Goal: Task Accomplishment & Management: Complete application form

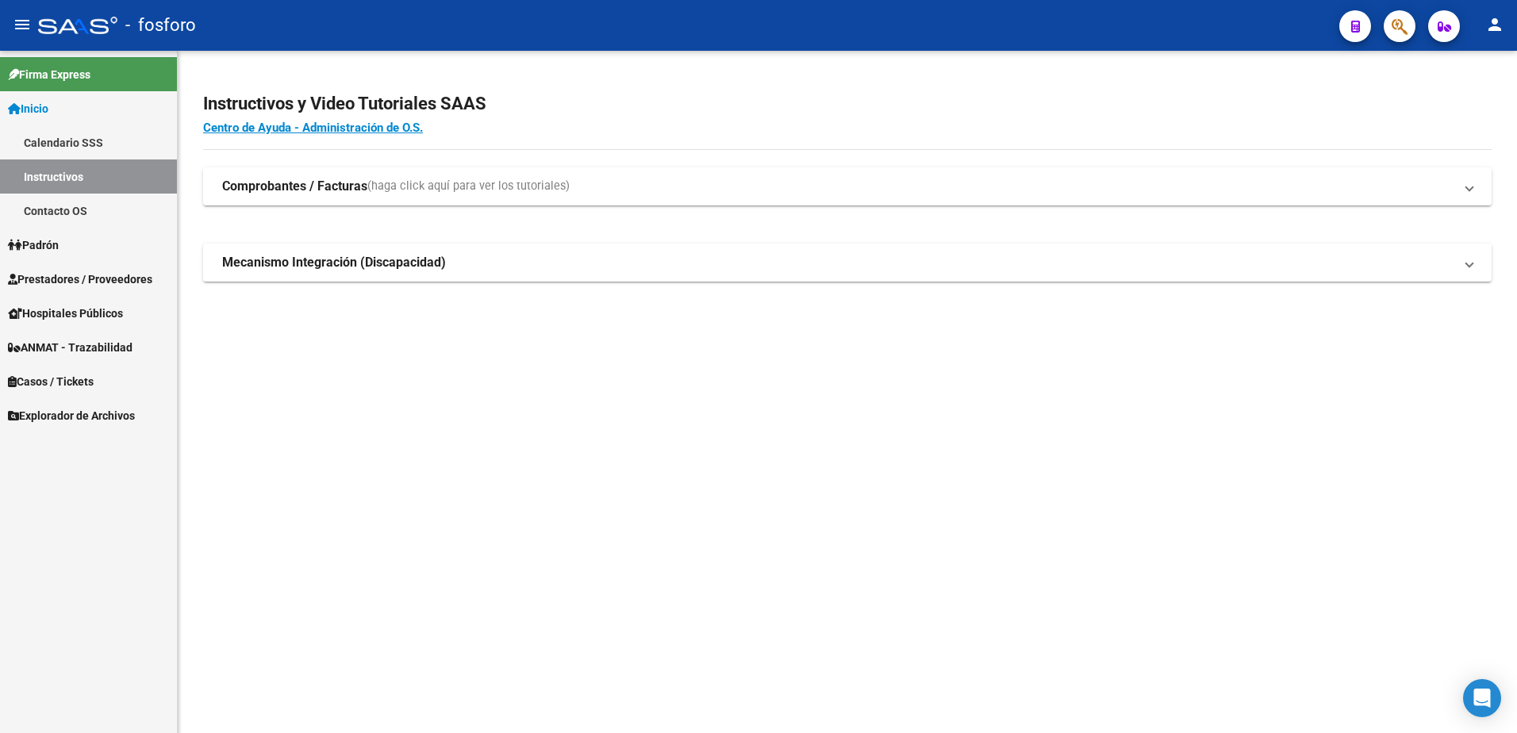
click at [80, 269] on link "Prestadores / Proveedores" at bounding box center [88, 279] width 177 height 34
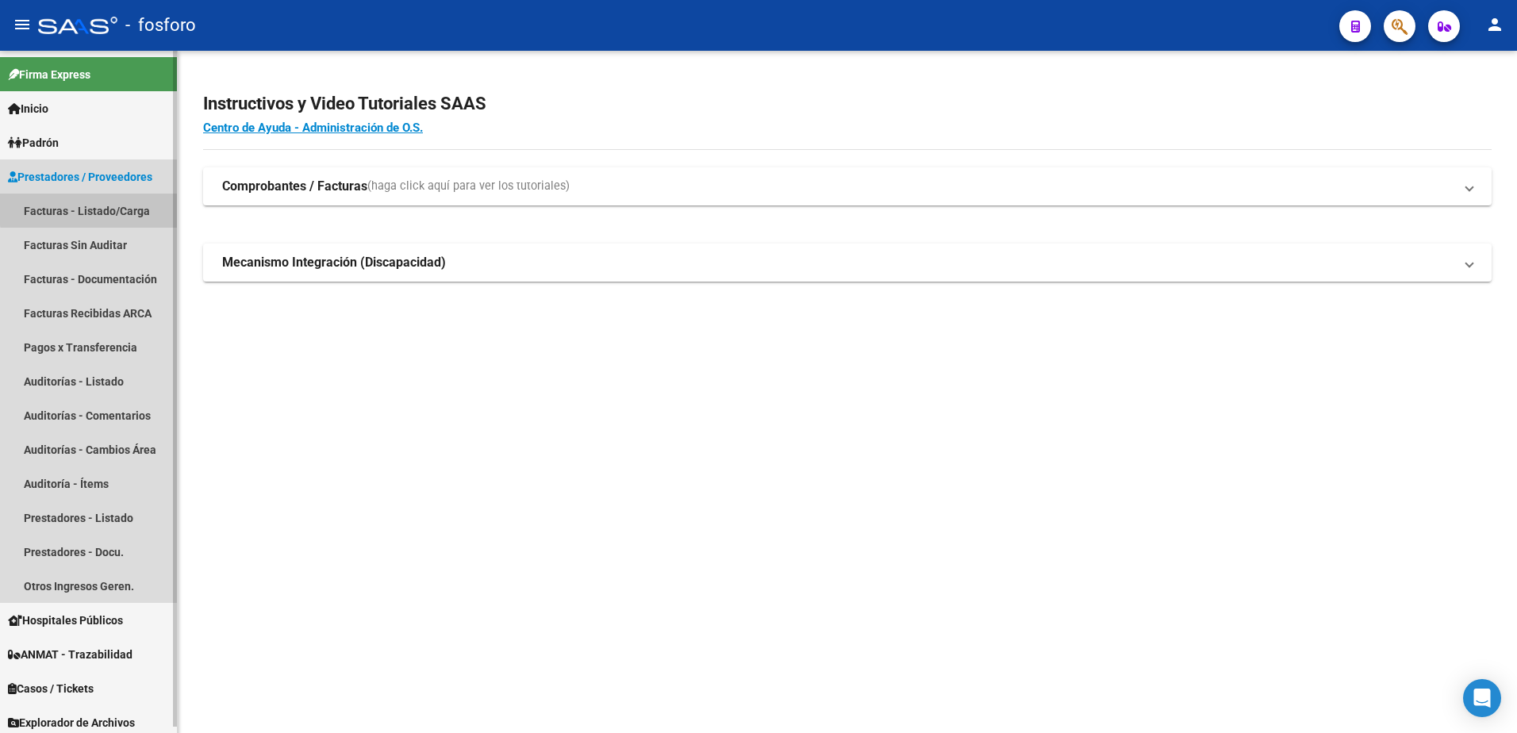
click at [106, 208] on link "Facturas - Listado/Carga" at bounding box center [88, 211] width 177 height 34
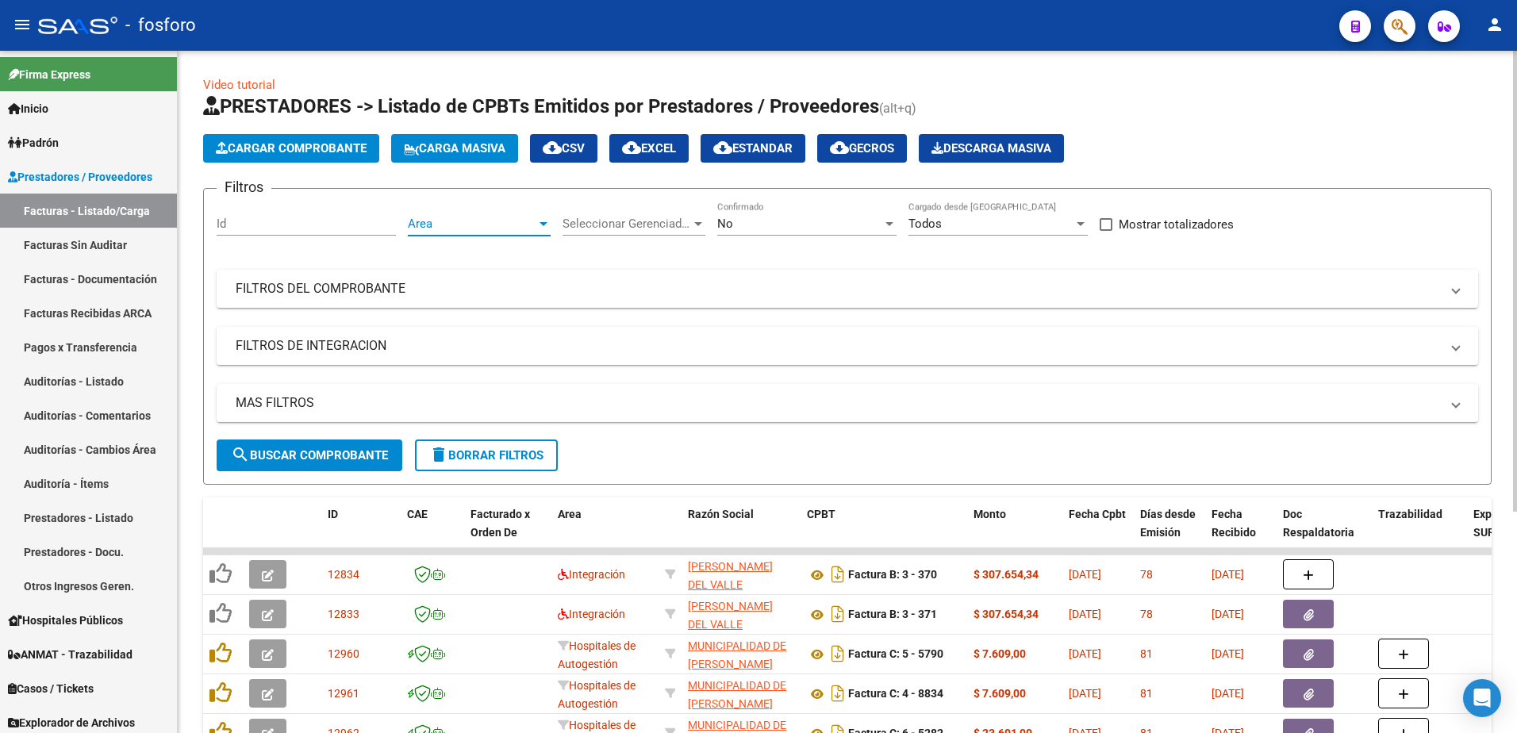
click at [545, 223] on div at bounding box center [544, 224] width 8 height 4
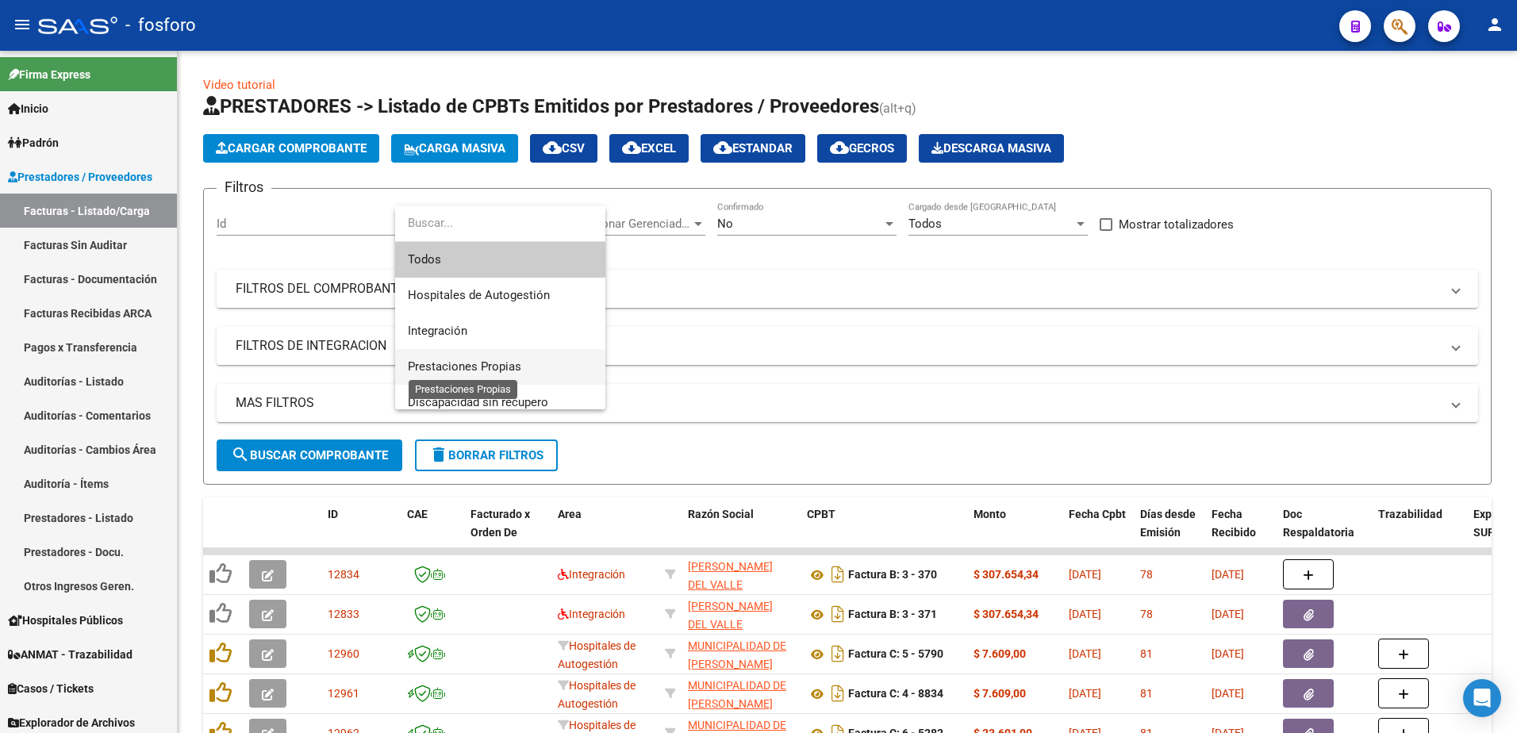
click at [501, 360] on span "Prestaciones Propias" at bounding box center [464, 367] width 113 height 14
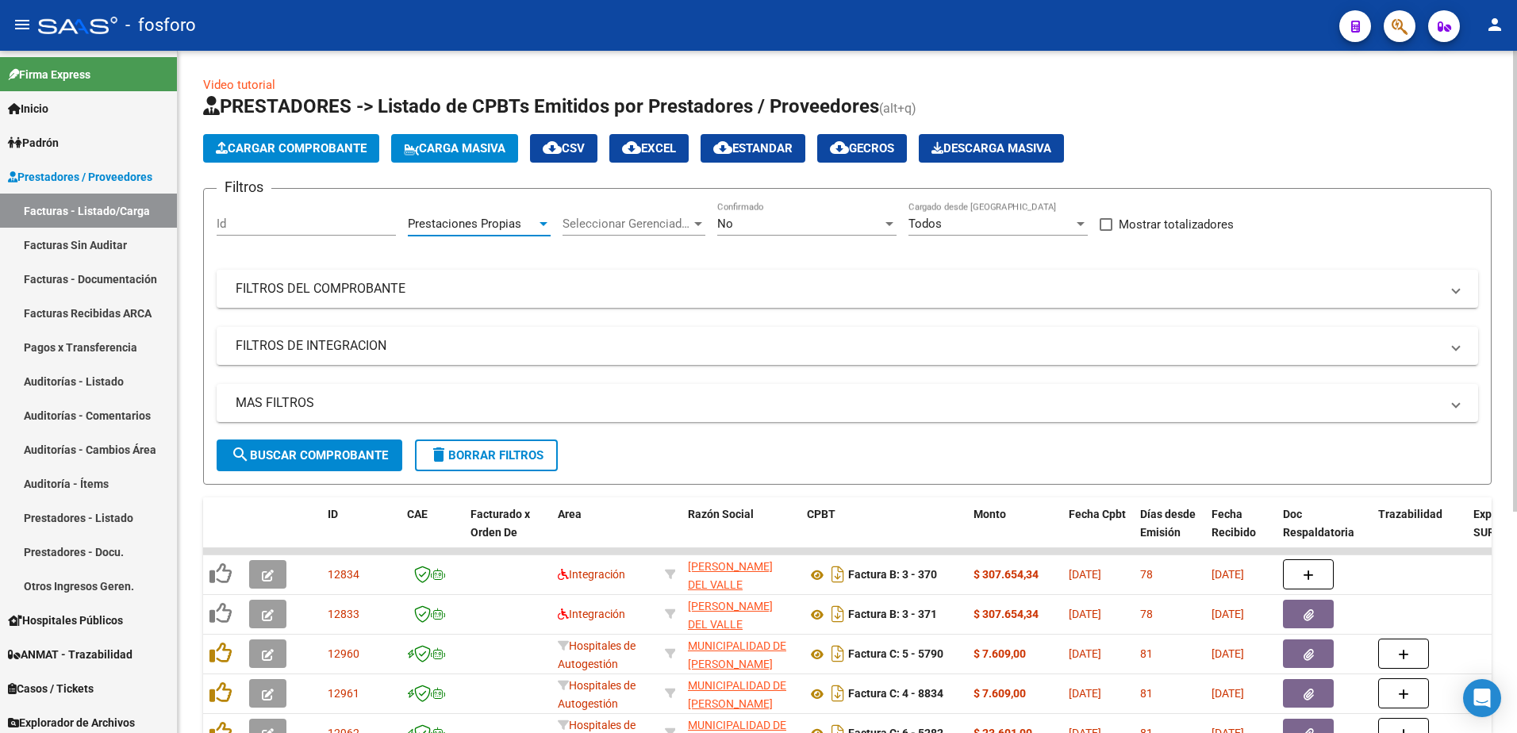
click at [352, 456] on span "search Buscar Comprobante" at bounding box center [309, 455] width 157 height 14
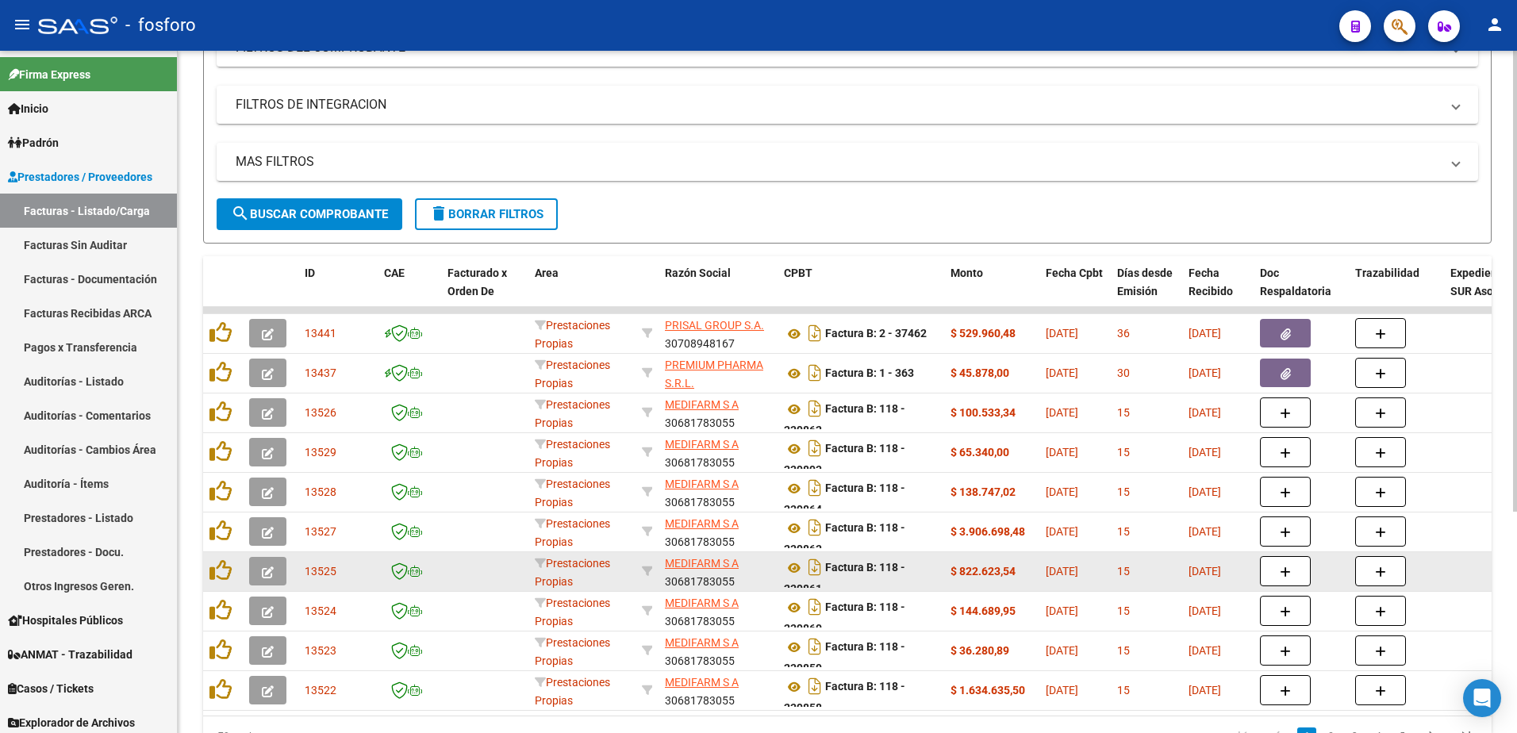
scroll to position [327, 0]
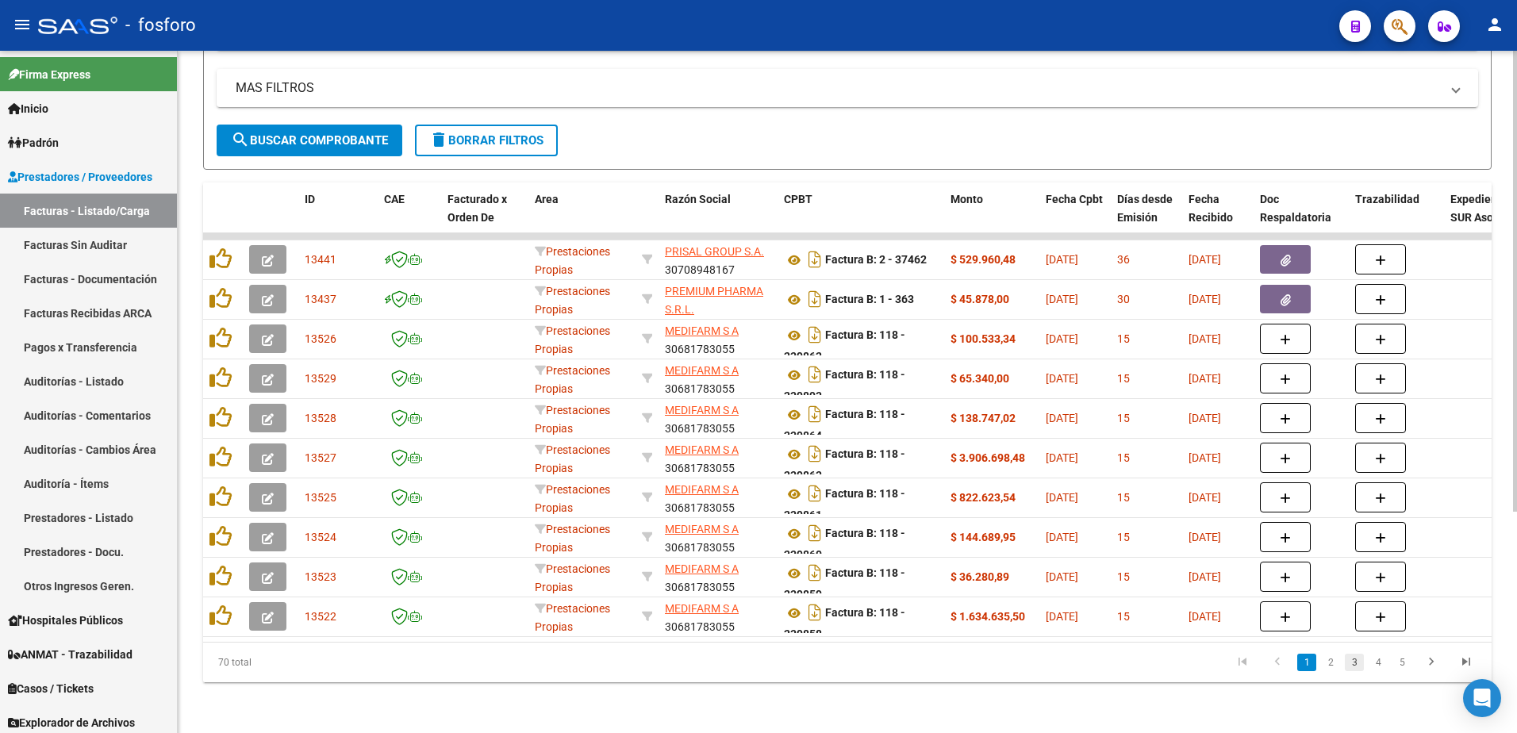
click at [1348, 665] on link "3" at bounding box center [1354, 662] width 19 height 17
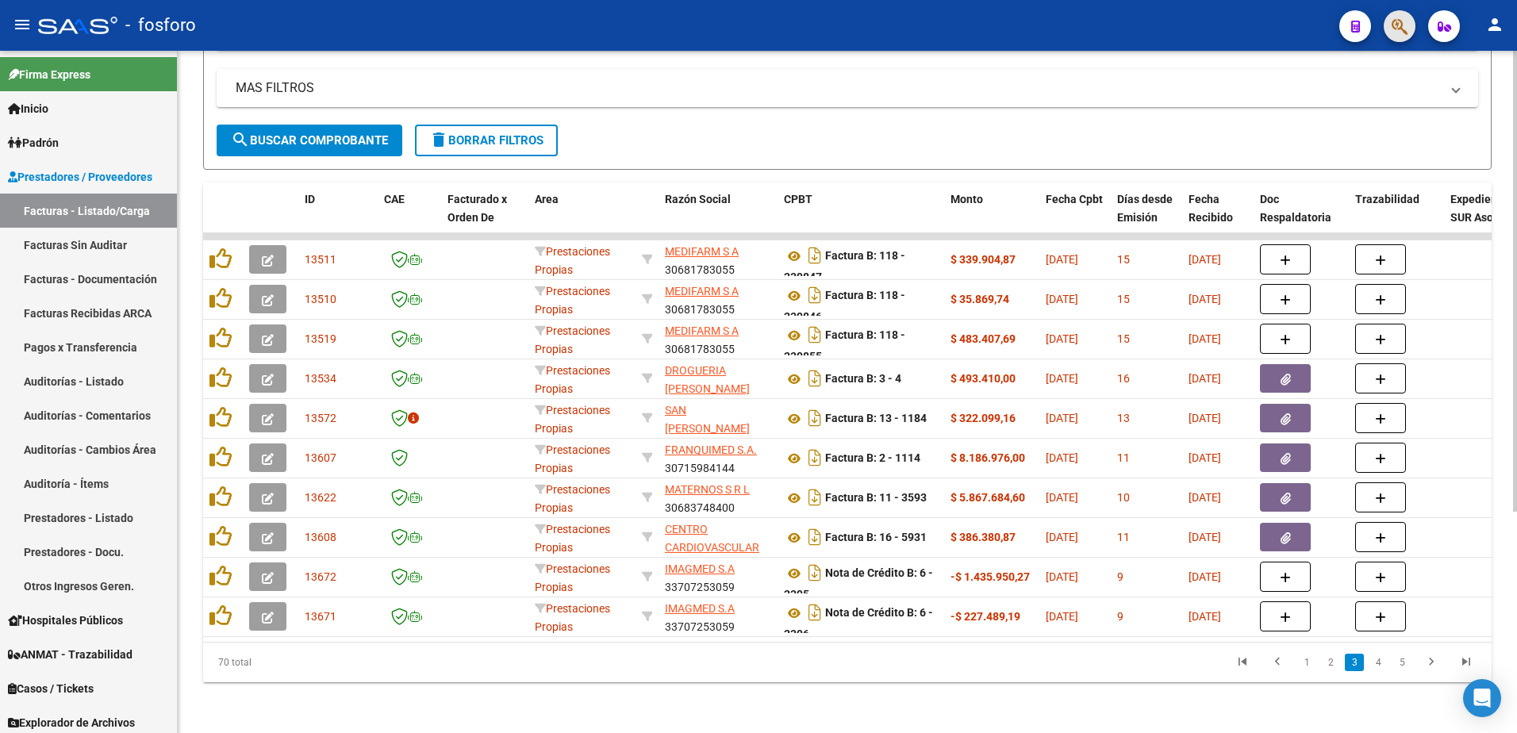
click at [1388, 30] on button "button" at bounding box center [1400, 26] width 32 height 32
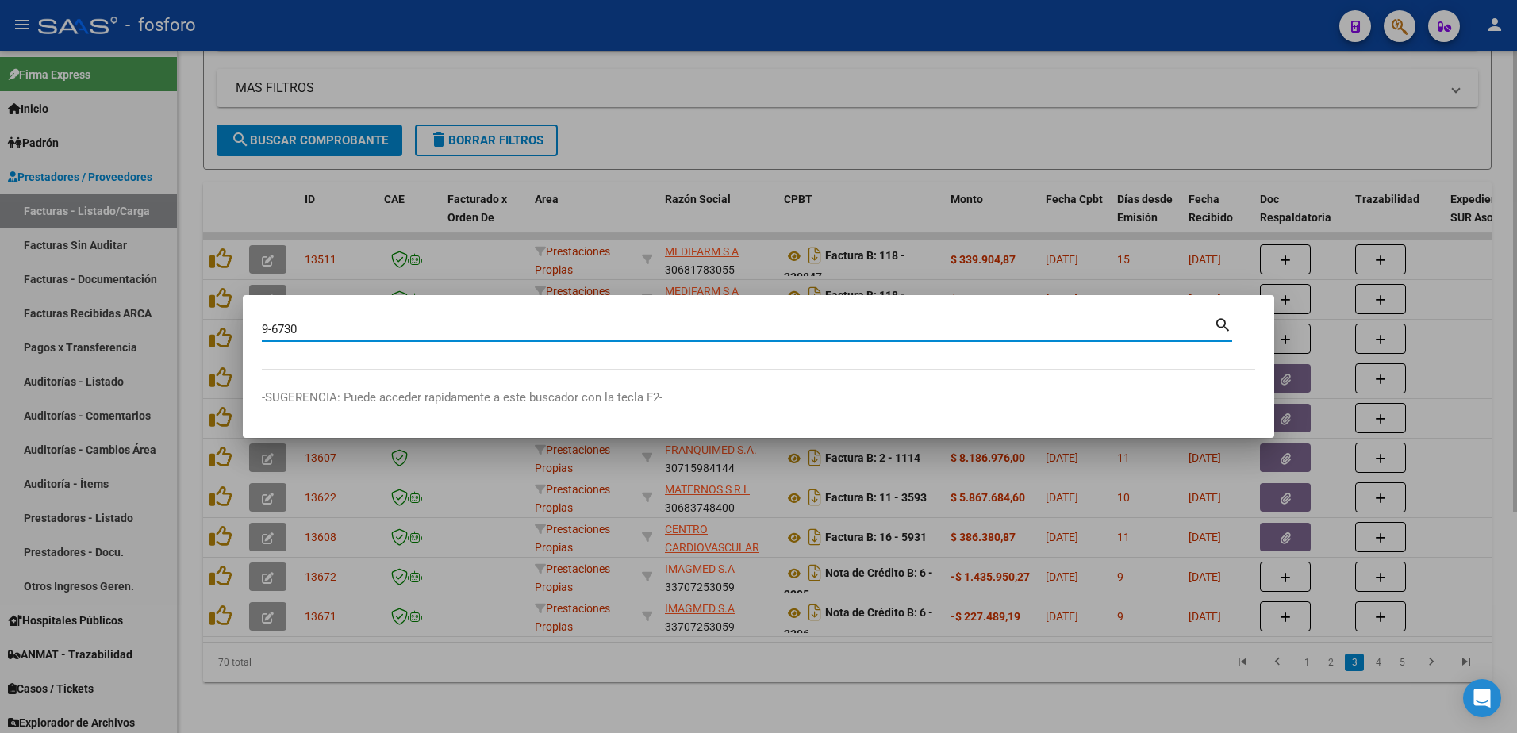
type input "9-6730"
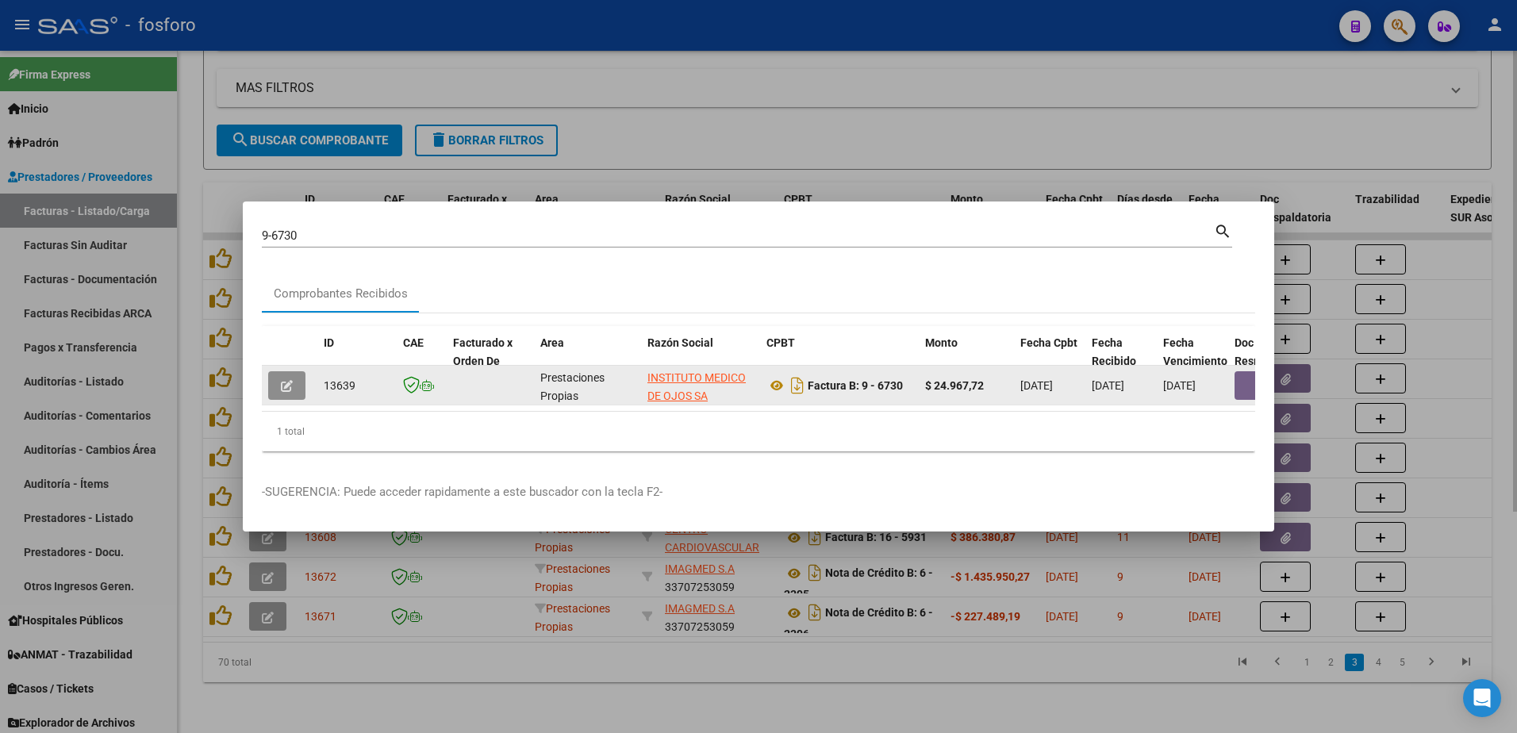
click at [283, 379] on span "button" at bounding box center [287, 386] width 12 height 14
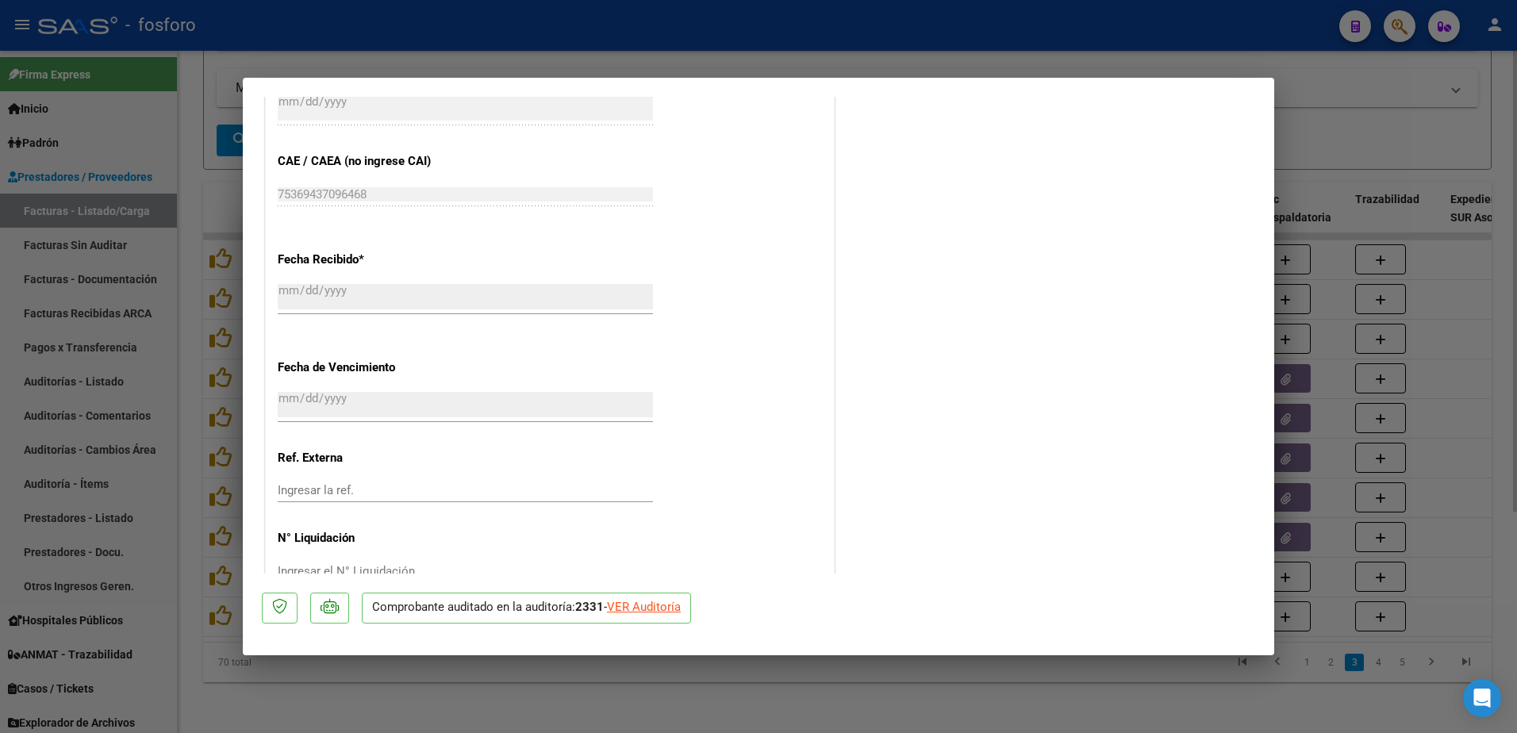
scroll to position [823, 0]
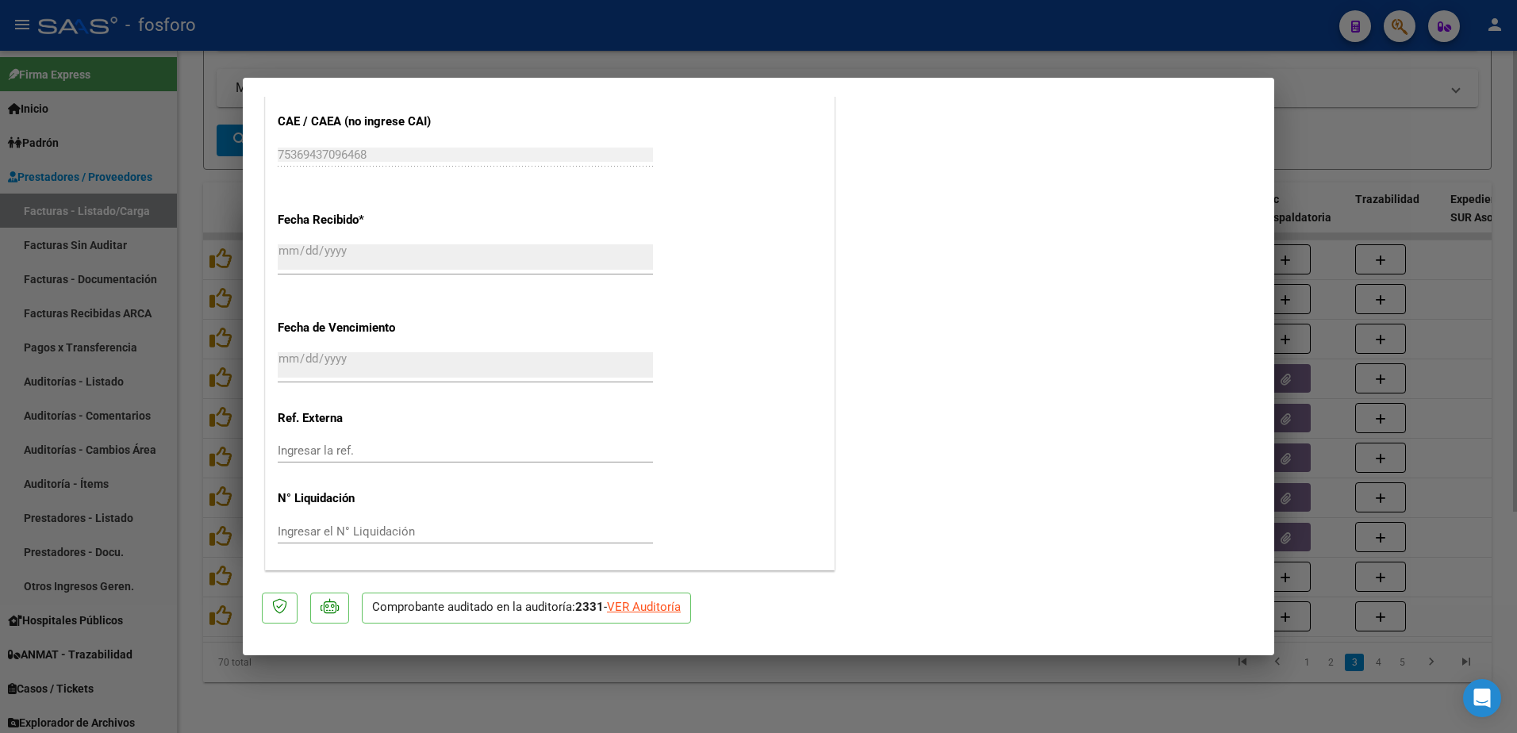
click at [633, 615] on div "VER Auditoría" at bounding box center [644, 607] width 74 height 18
type input "$ 0,00"
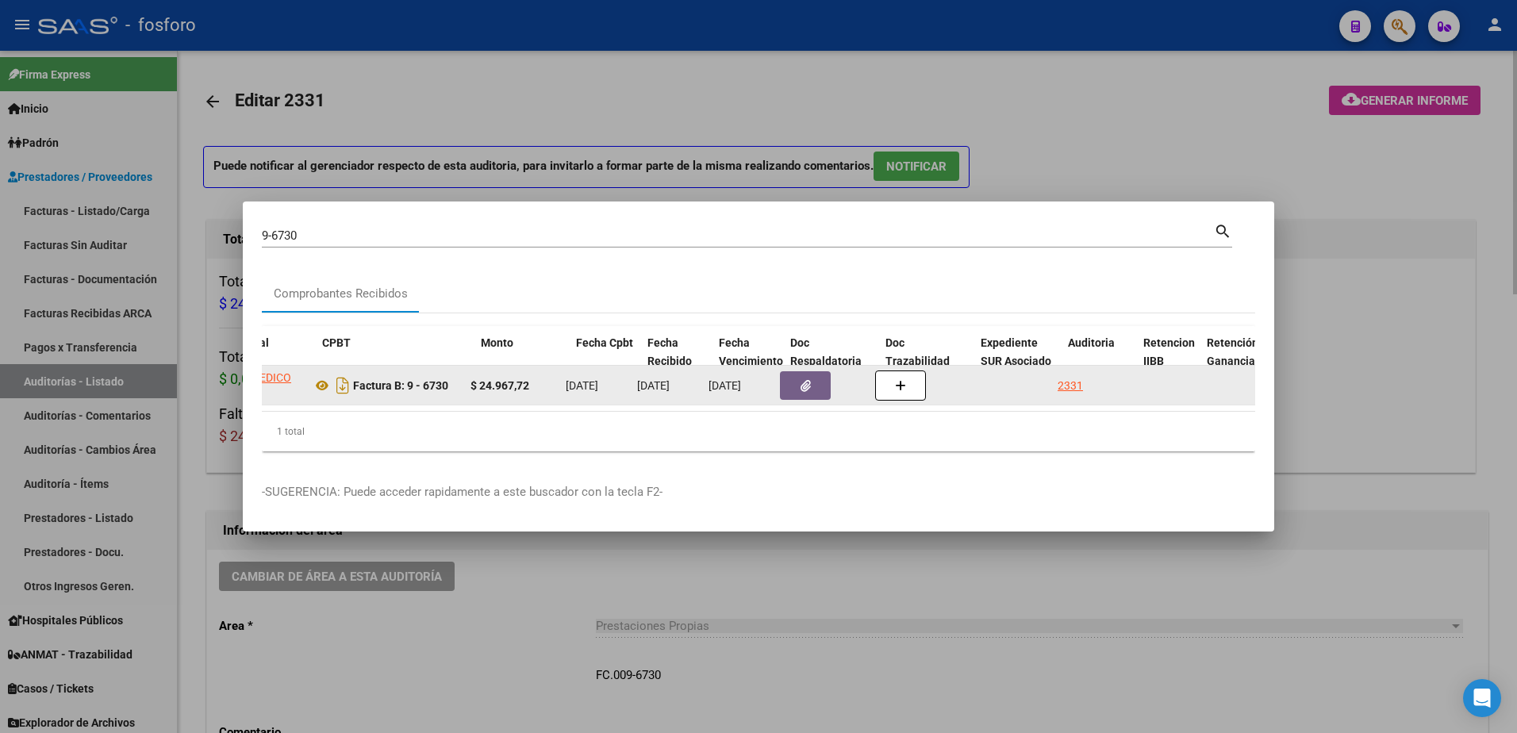
scroll to position [0, 487]
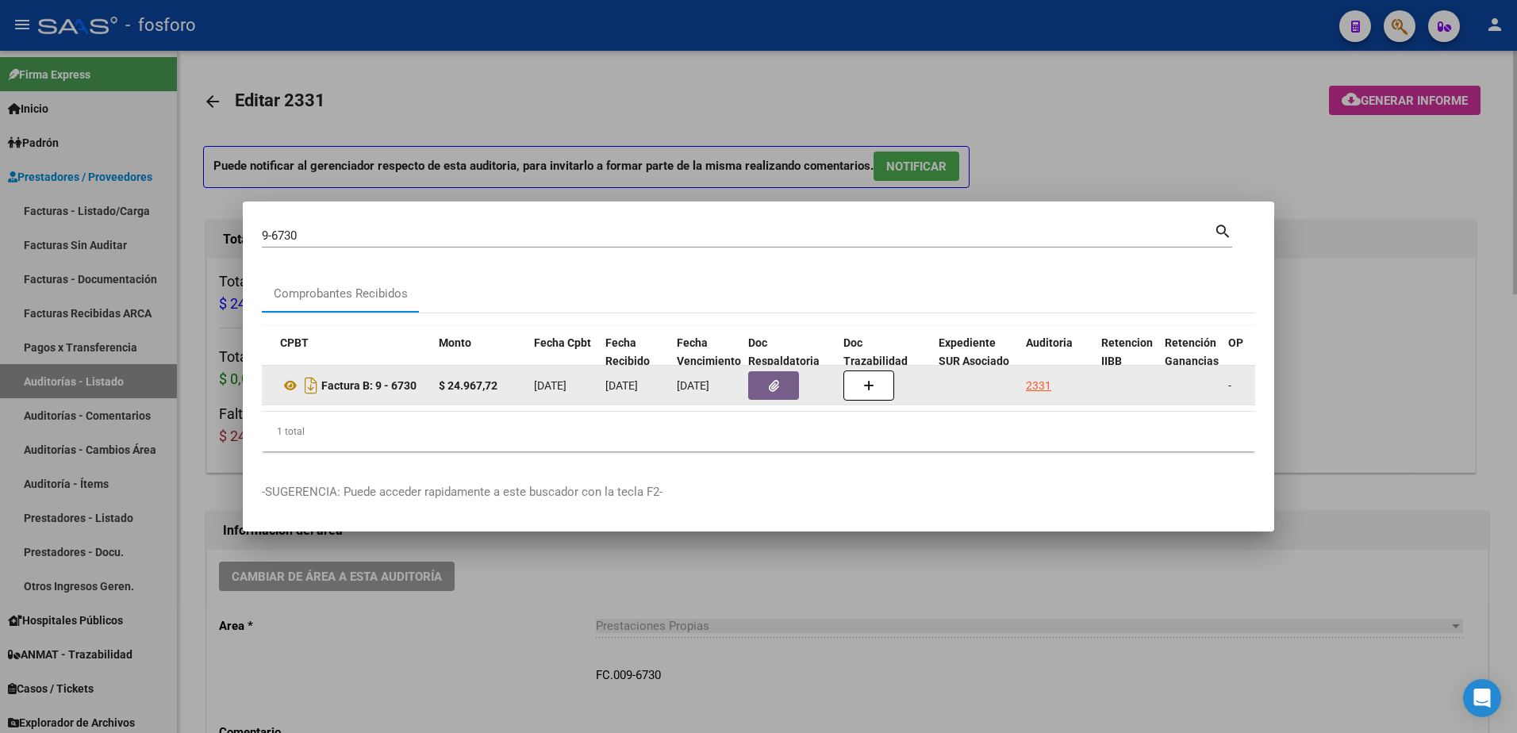
click at [1025, 378] on datatable-body-cell "2331" at bounding box center [1057, 385] width 75 height 39
click at [1031, 377] on div "2331" at bounding box center [1038, 386] width 25 height 18
click at [1038, 377] on div "2331" at bounding box center [1038, 386] width 25 height 18
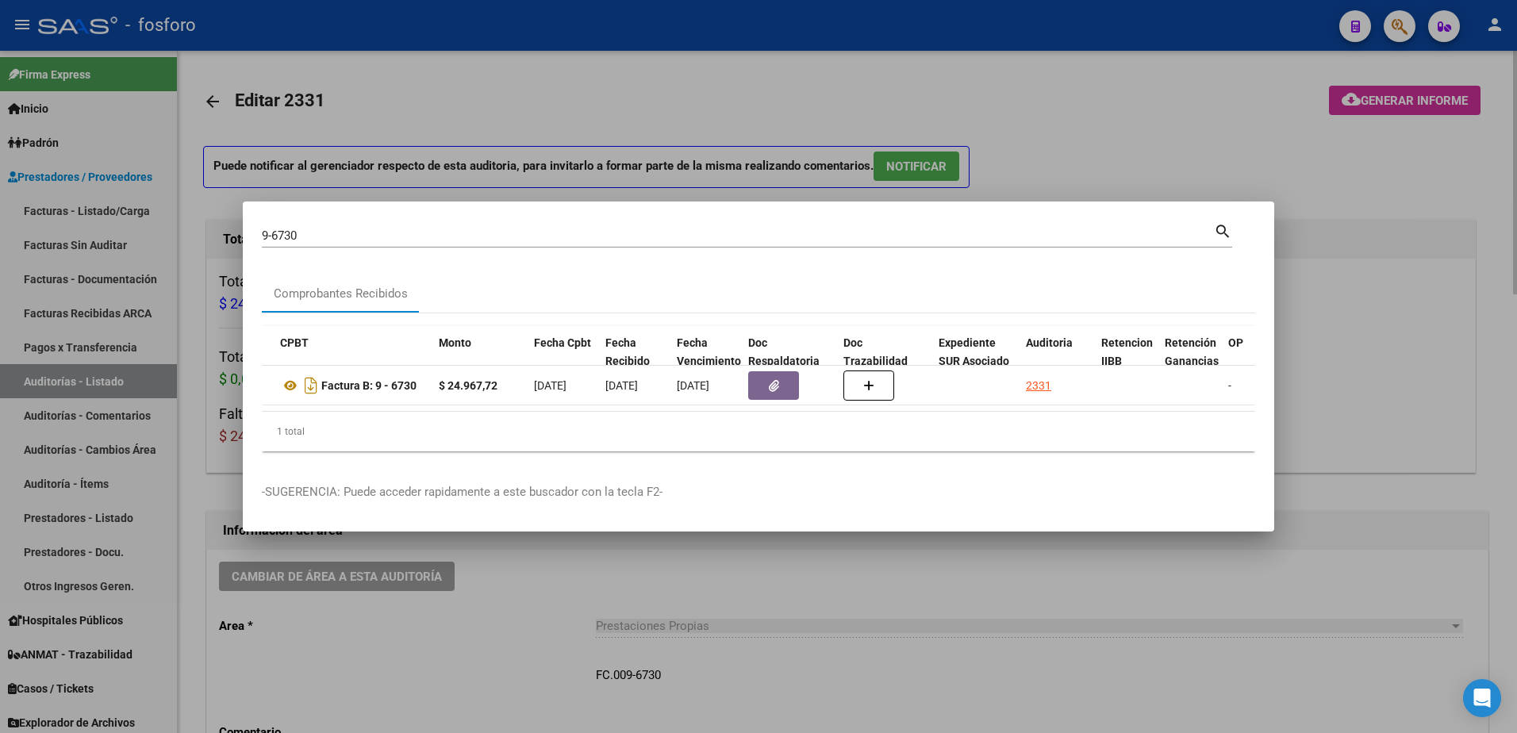
click at [998, 587] on div at bounding box center [758, 366] width 1517 height 733
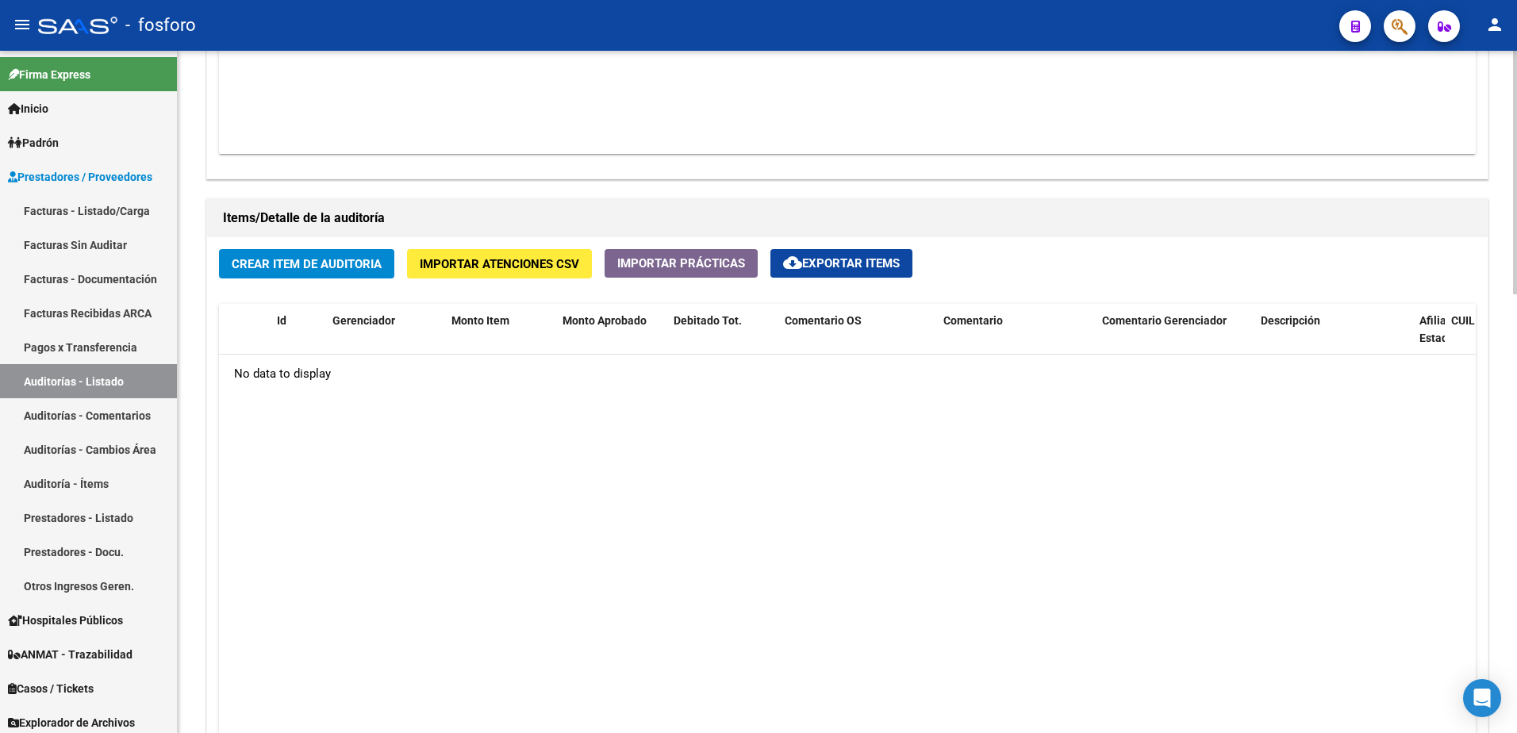
scroll to position [1032, 0]
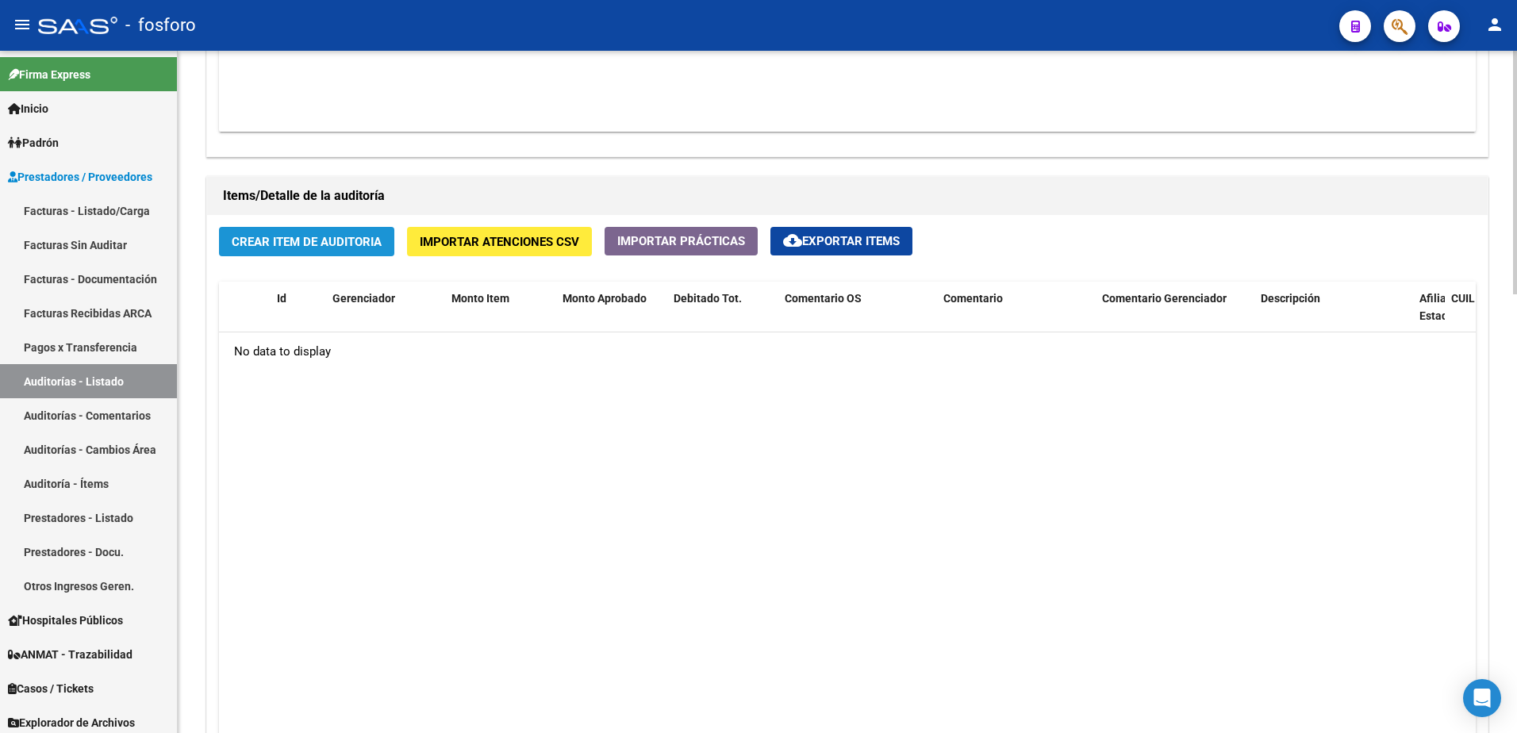
click at [349, 254] on button "Crear Item de Auditoria" at bounding box center [306, 241] width 175 height 29
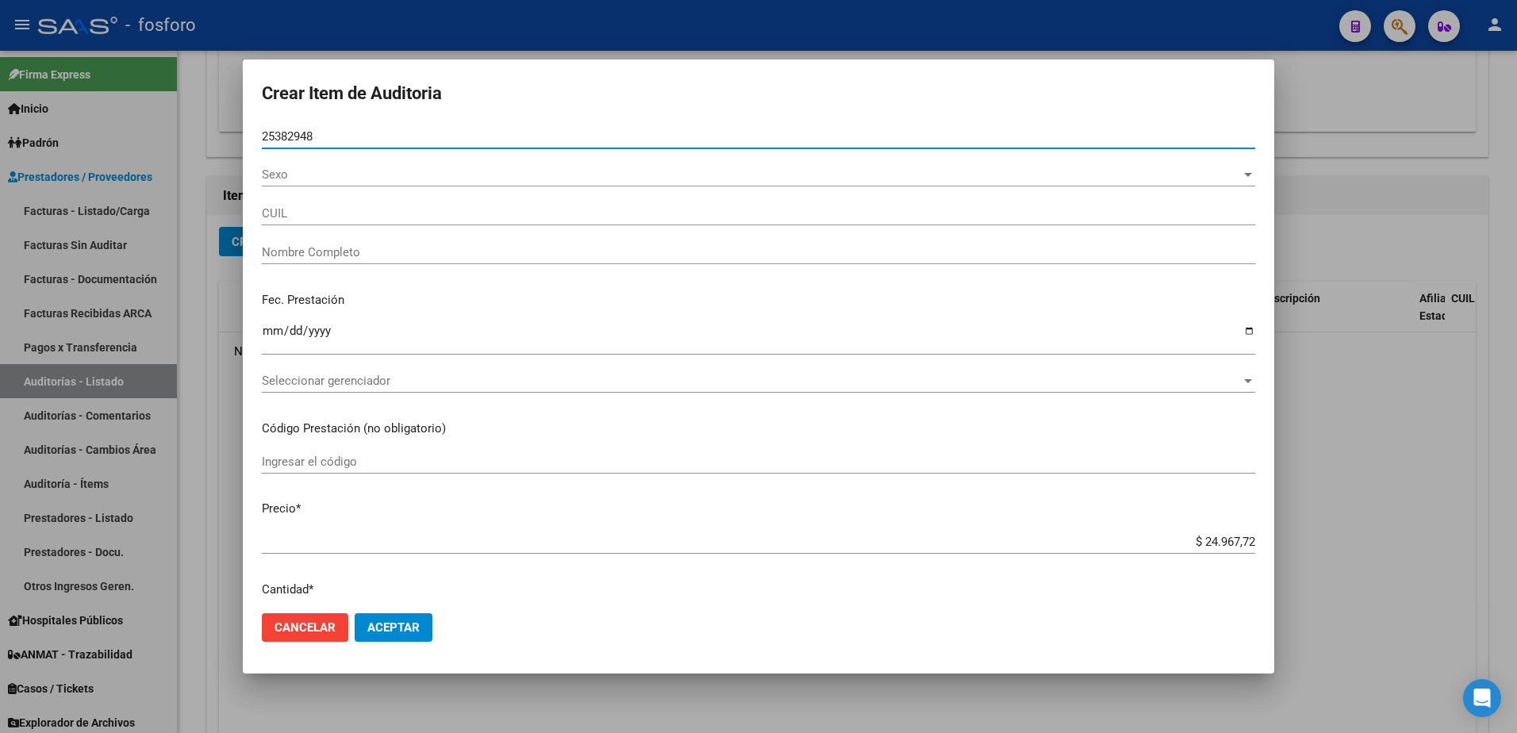
type input "25382948"
click at [355, 614] on button "Aceptar" at bounding box center [394, 628] width 78 height 29
type input "27253829481"
type input "[PERSON_NAME] -"
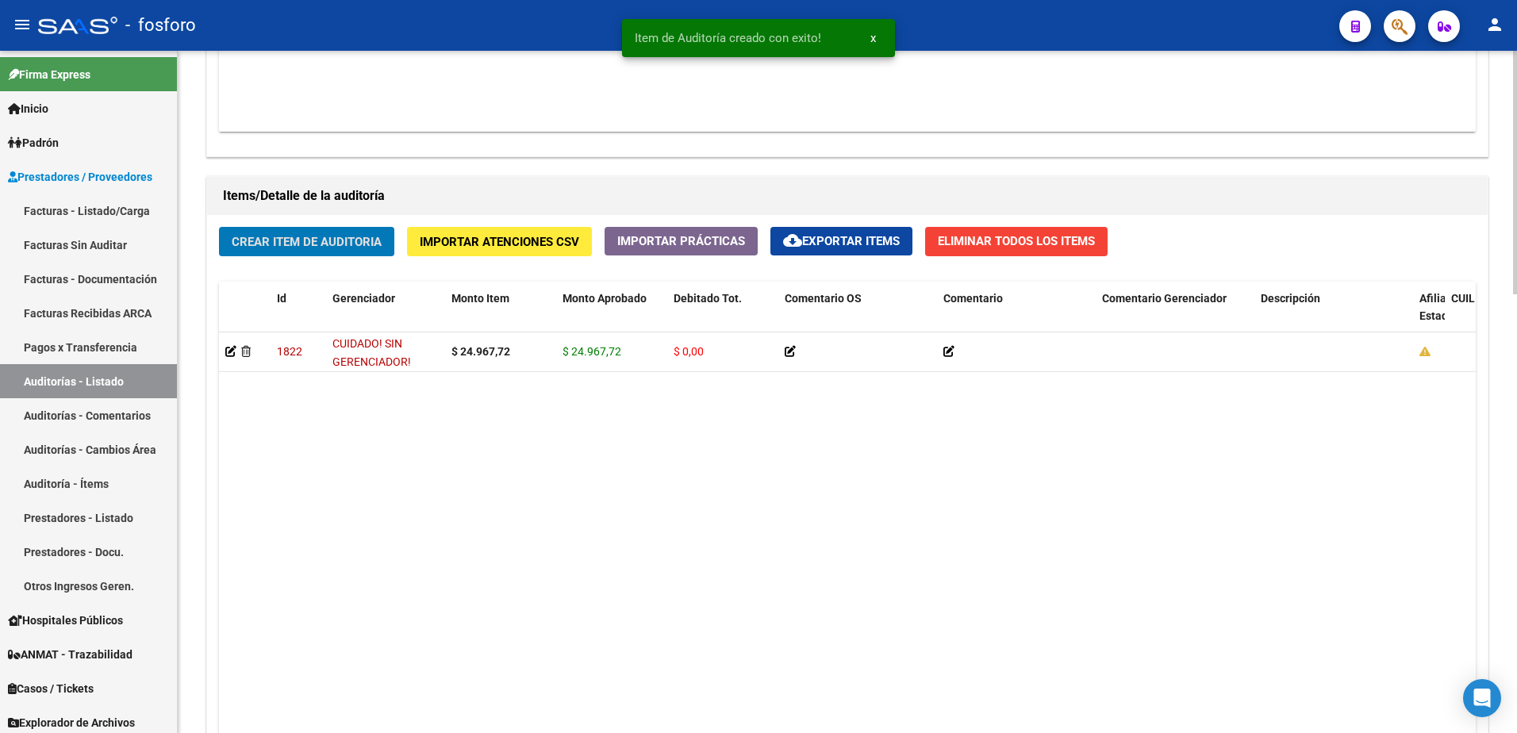
scroll to position [1033, 0]
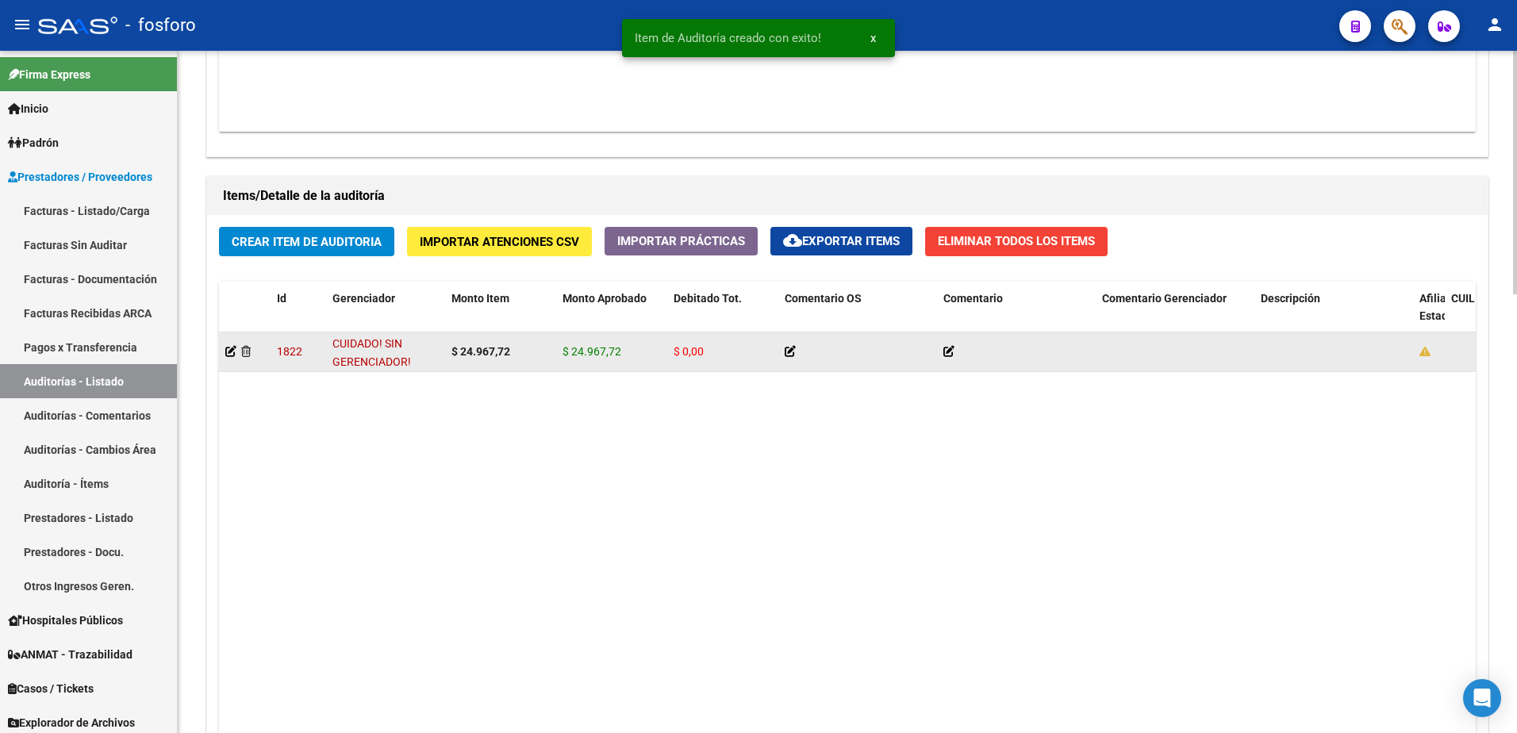
click at [223, 351] on datatable-body-cell at bounding box center [245, 352] width 52 height 39
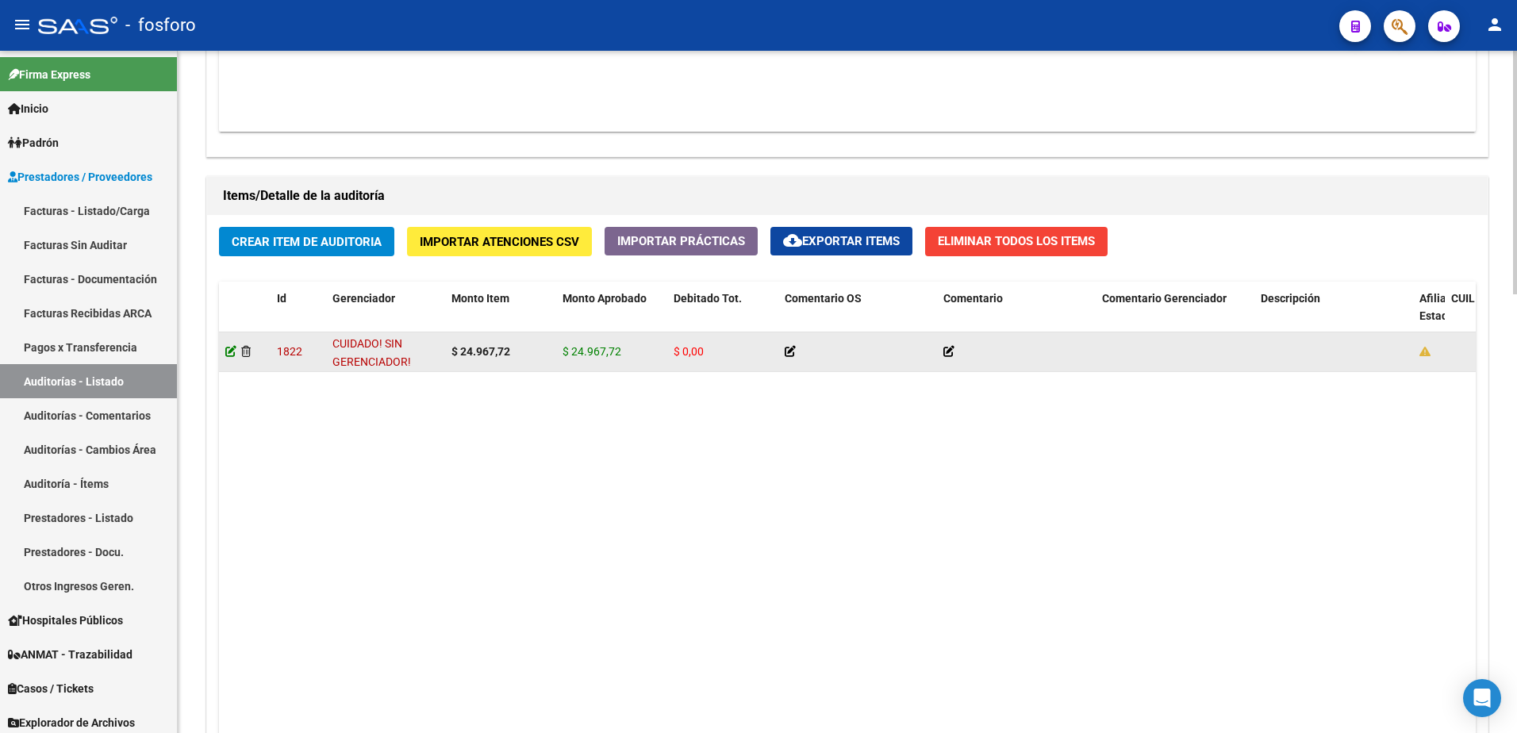
click at [229, 348] on icon at bounding box center [230, 351] width 11 height 11
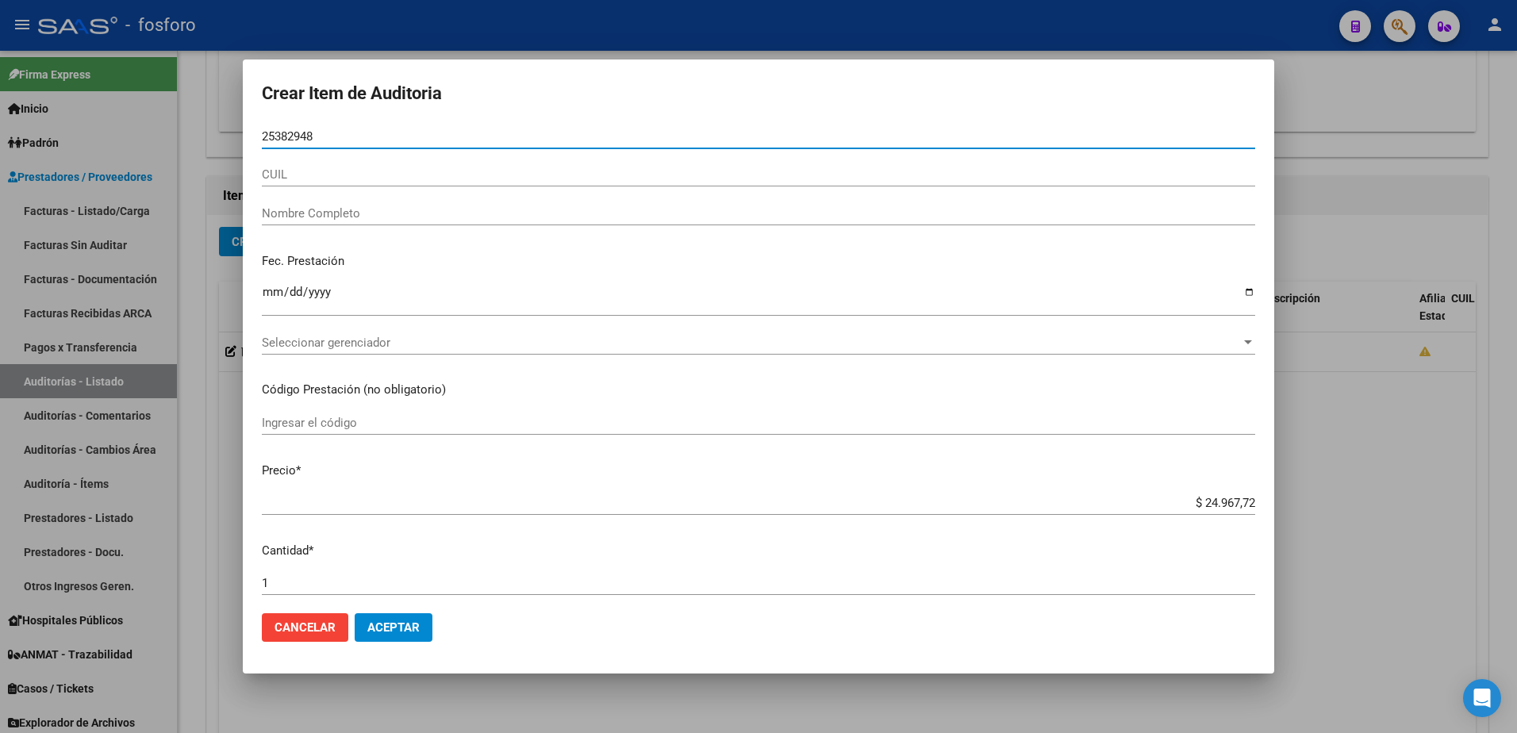
click at [310, 211] on input "Nombre Completo" at bounding box center [759, 213] width 994 height 14
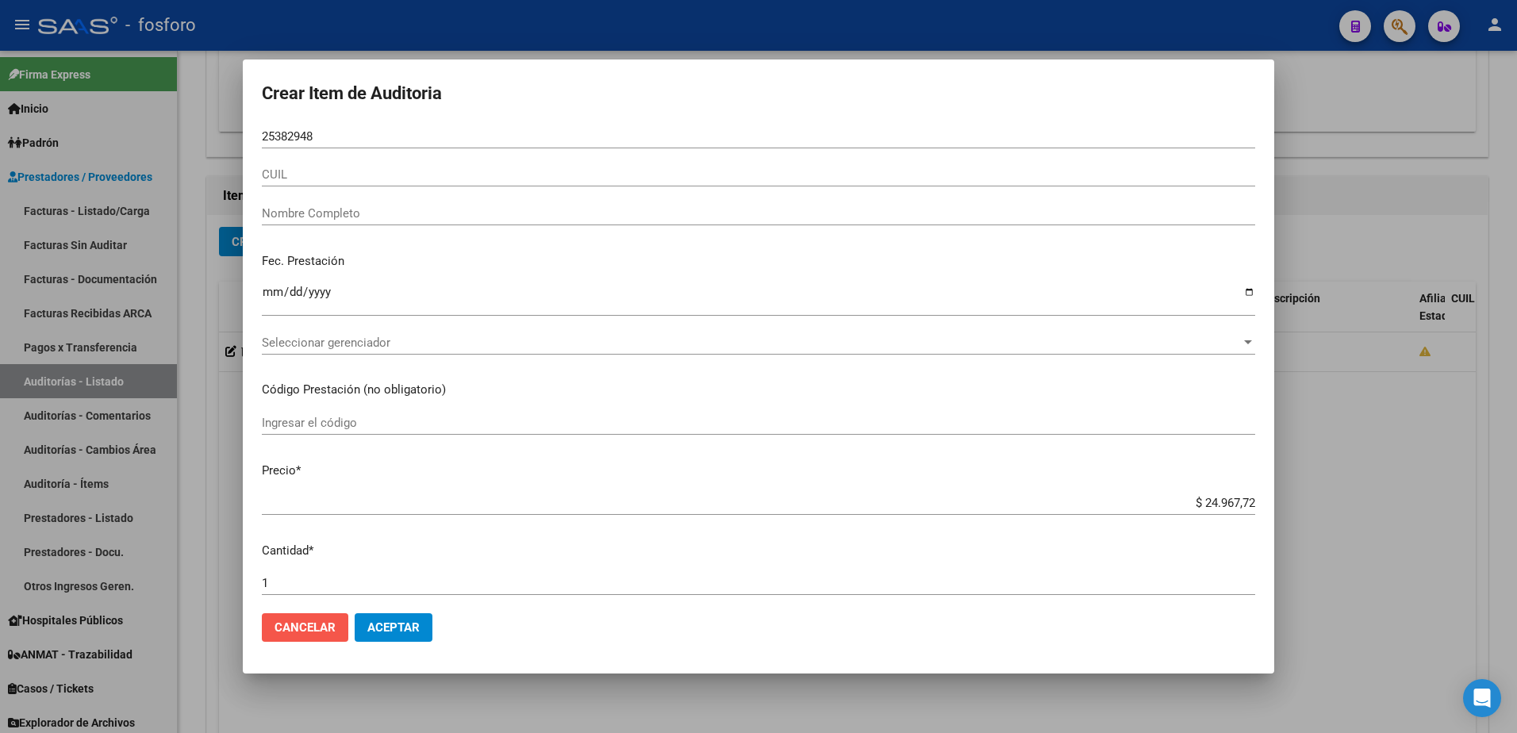
drag, startPoint x: 312, startPoint y: 625, endPoint x: 312, endPoint y: 611, distance: 14.3
click at [312, 617] on button "Cancelar" at bounding box center [305, 628] width 87 height 29
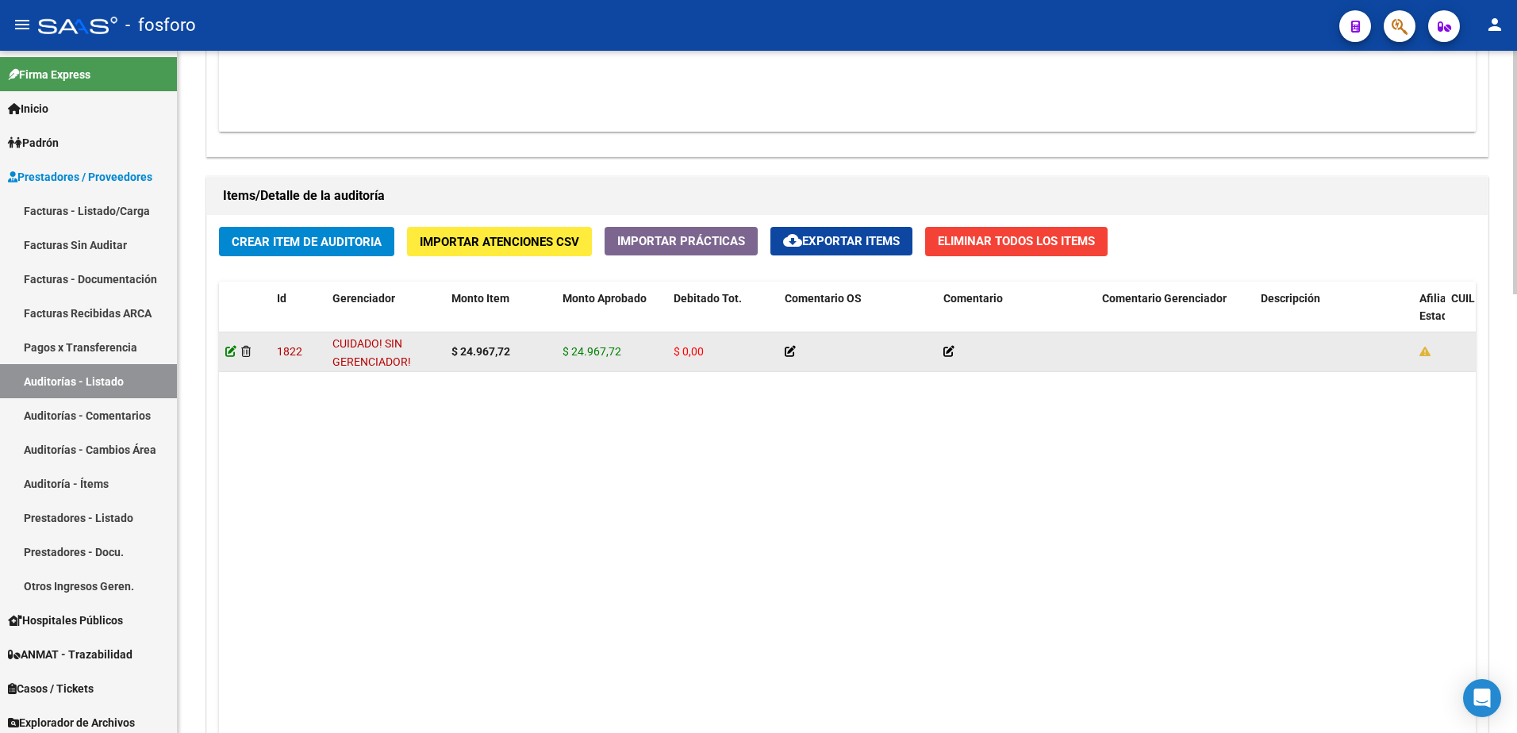
click at [234, 349] on icon at bounding box center [230, 351] width 11 height 11
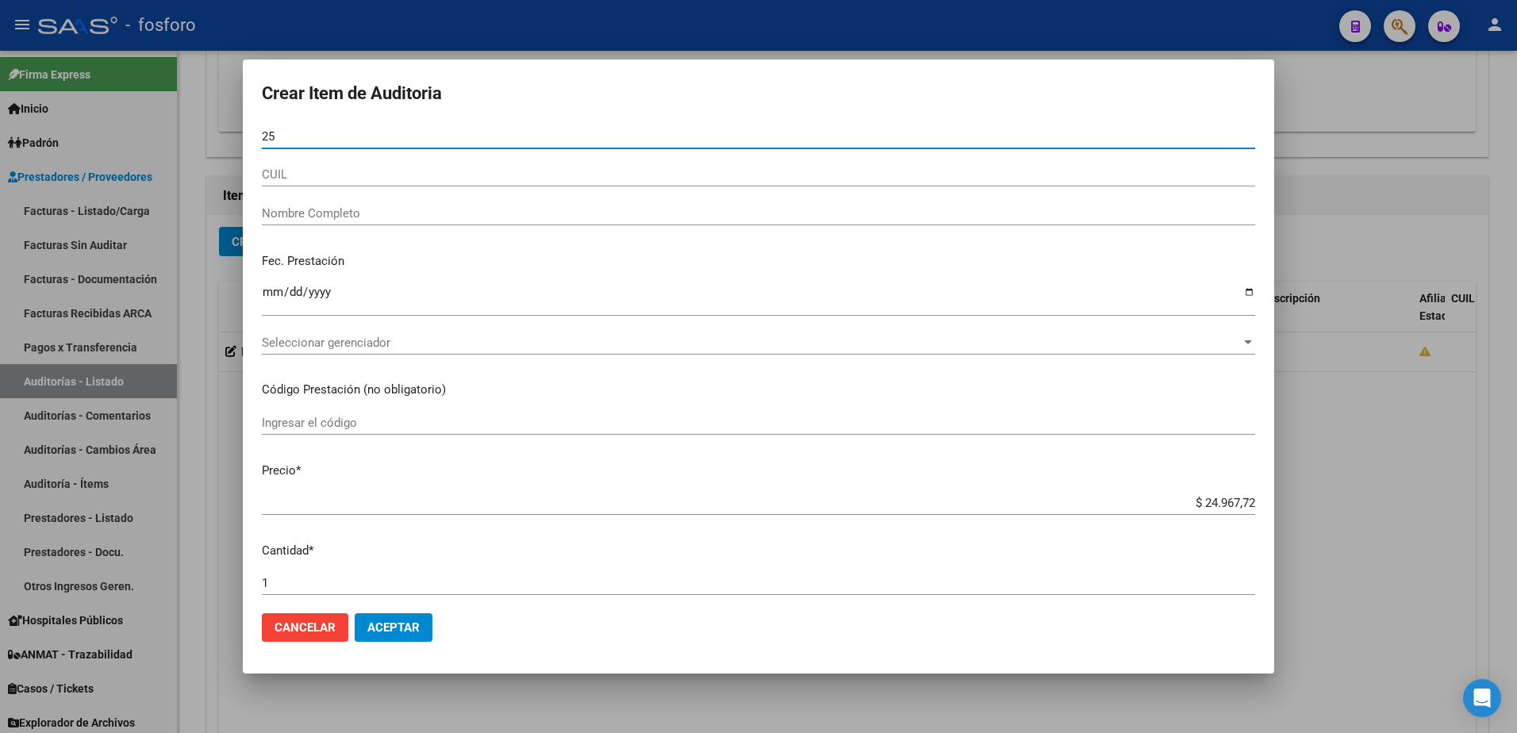
type input "2"
type input "25382948"
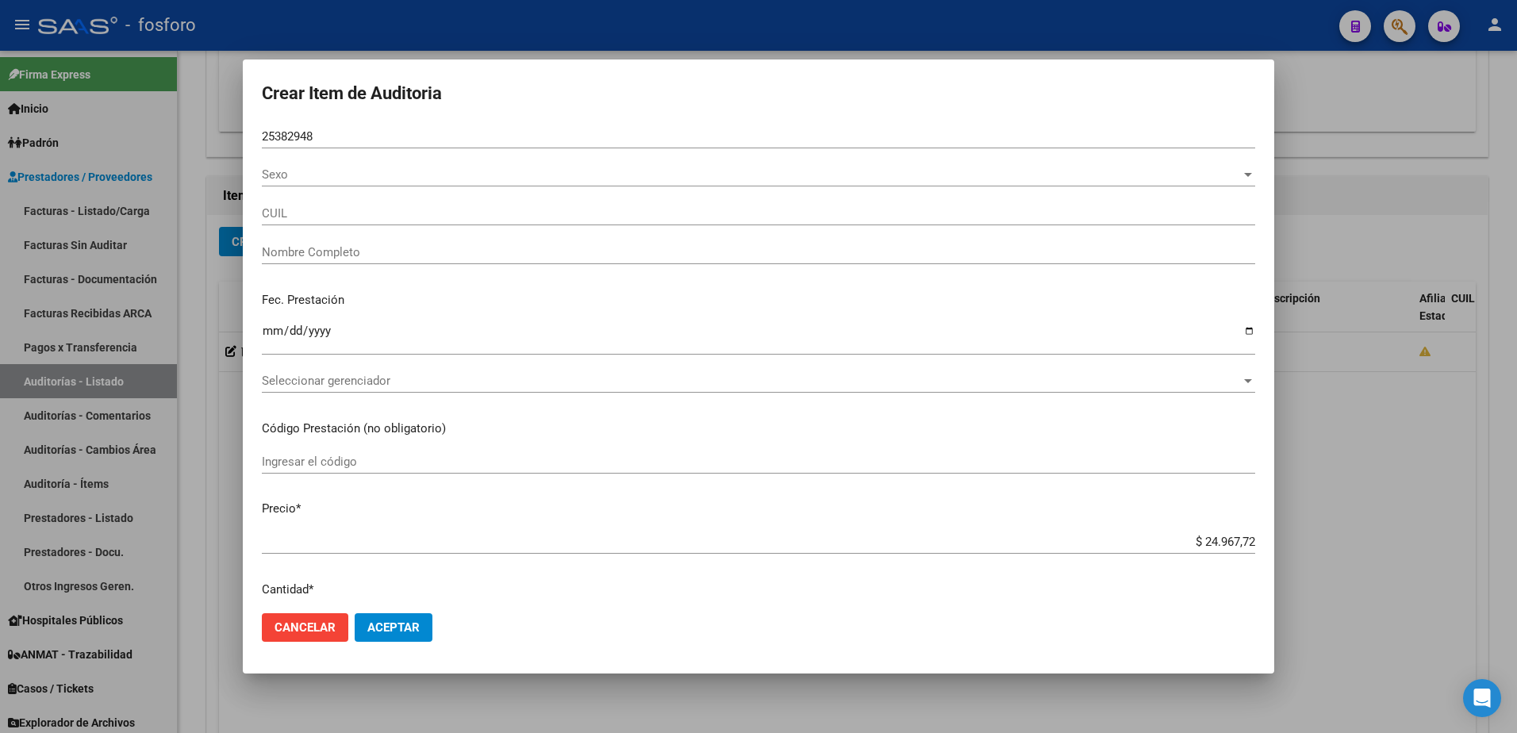
click at [343, 160] on div "25382948 Nro Documento" at bounding box center [759, 144] width 994 height 39
click at [290, 175] on span "Sexo" at bounding box center [751, 174] width 979 height 14
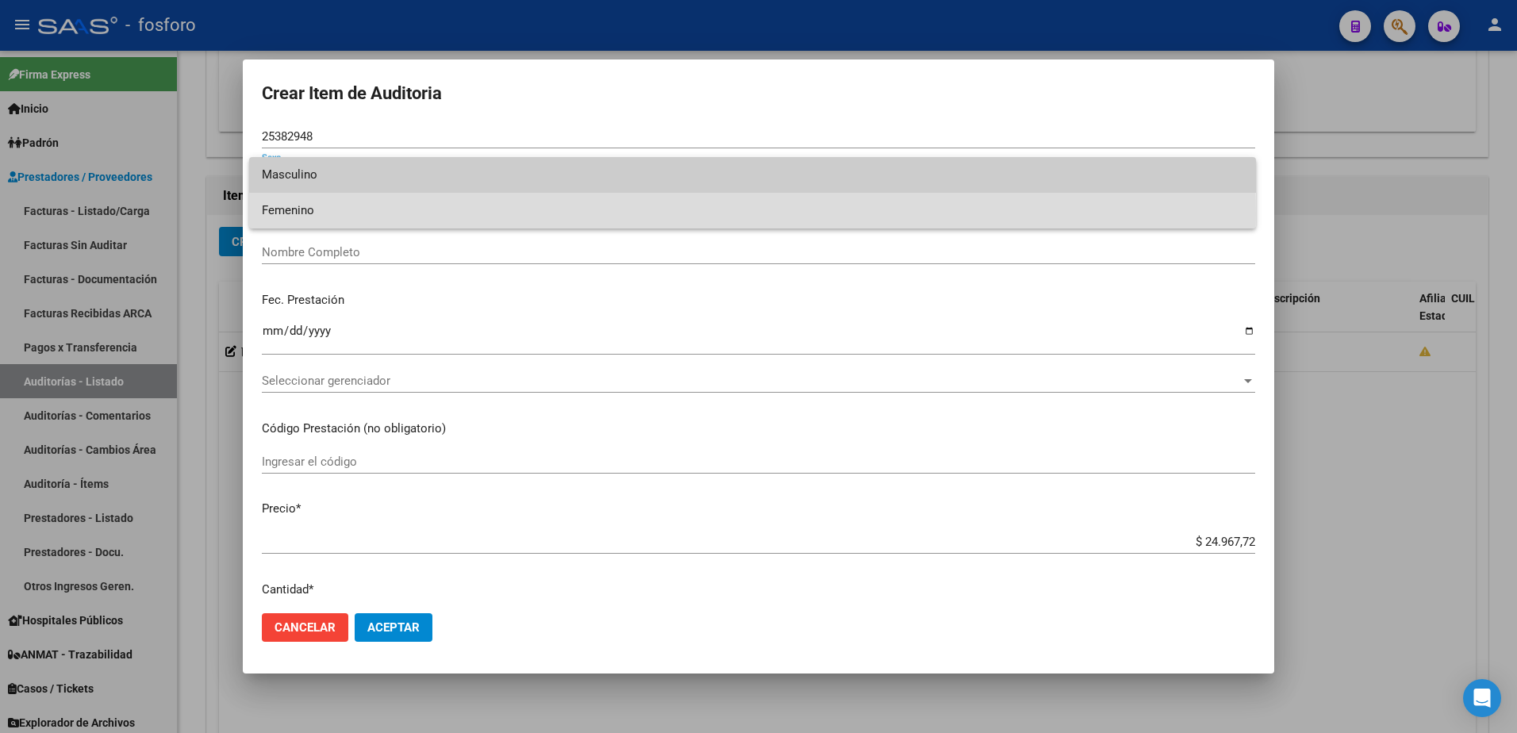
click at [287, 213] on span "Femenino" at bounding box center [753, 211] width 982 height 36
type input "27253829481"
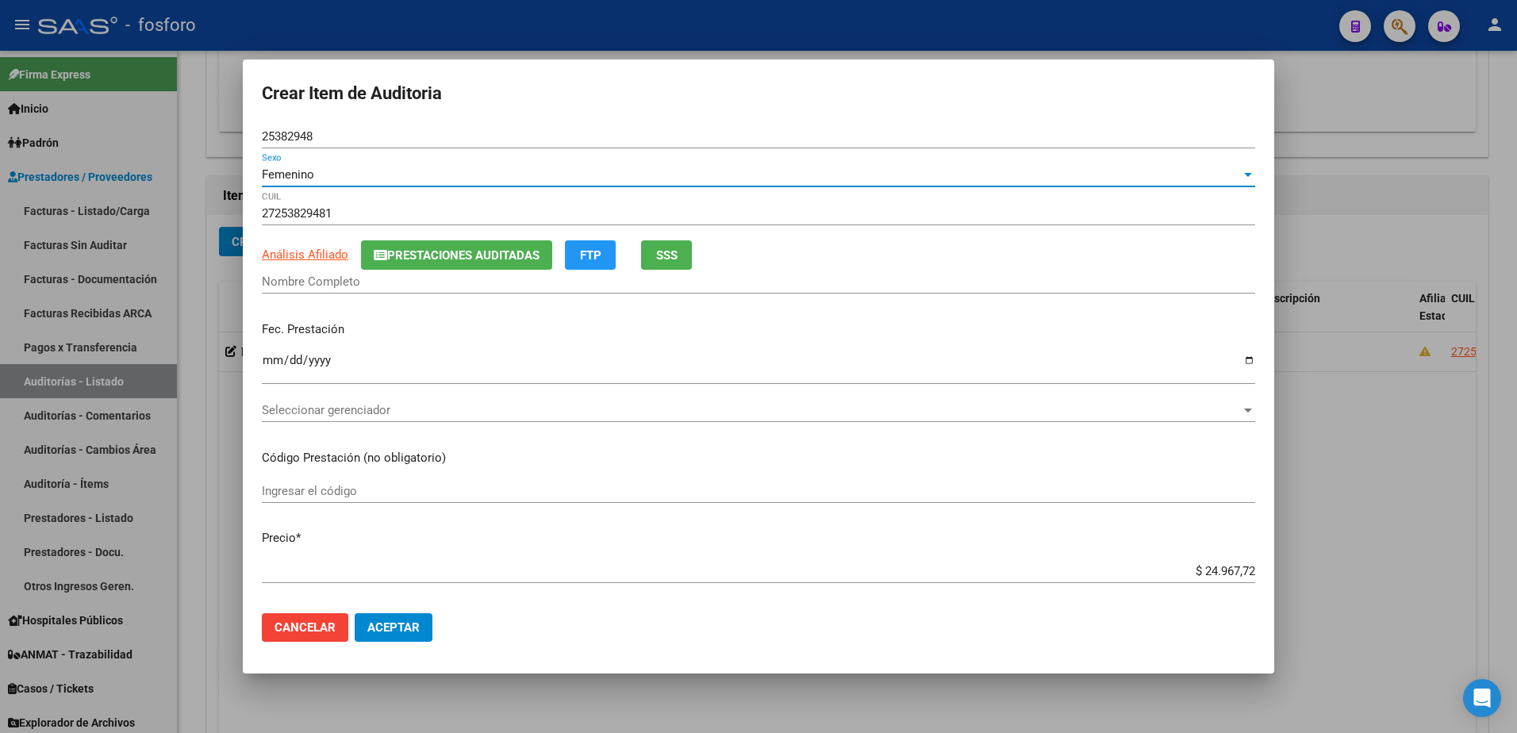
click at [302, 285] on input "Nombre Completo" at bounding box center [759, 282] width 994 height 14
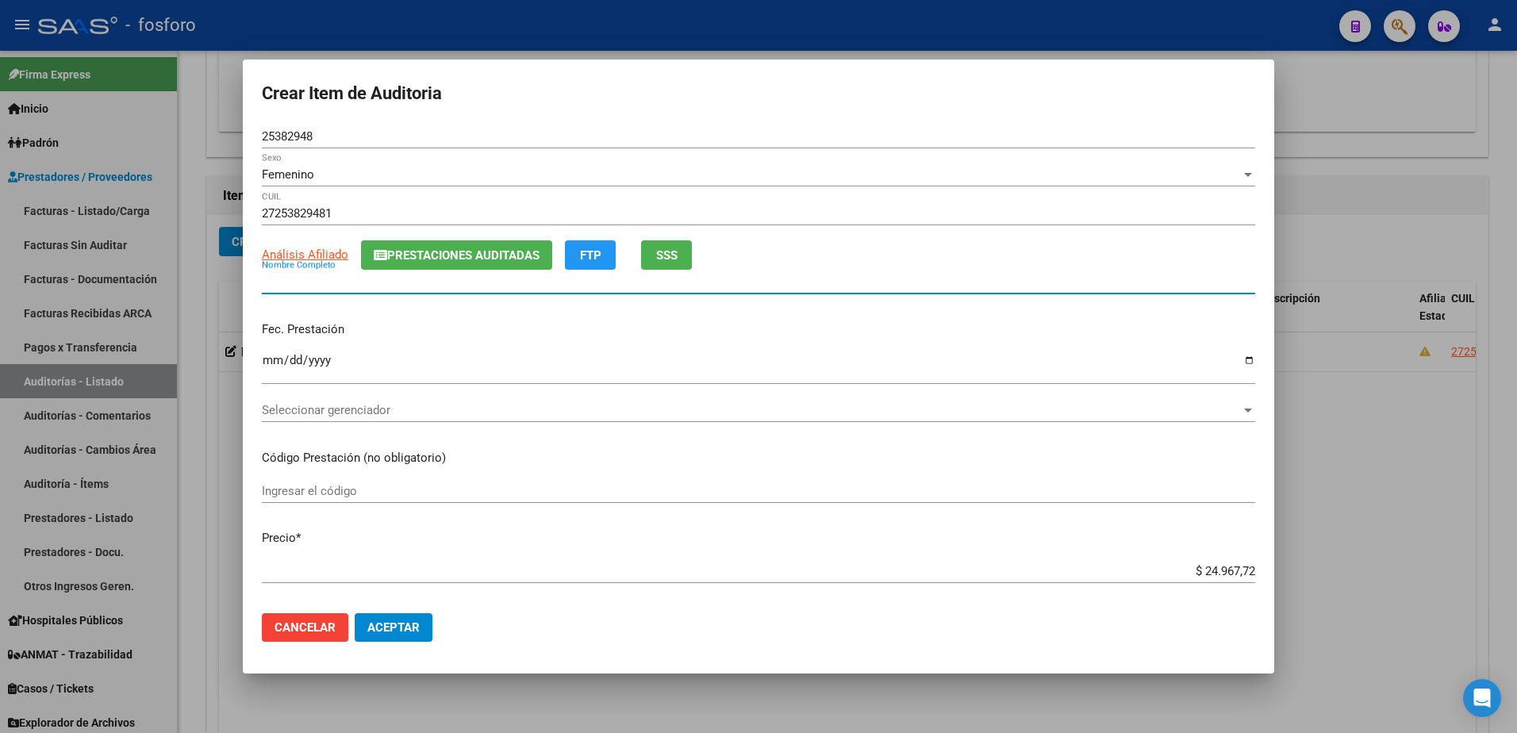
click at [313, 630] on span "Cancelar" at bounding box center [305, 628] width 61 height 14
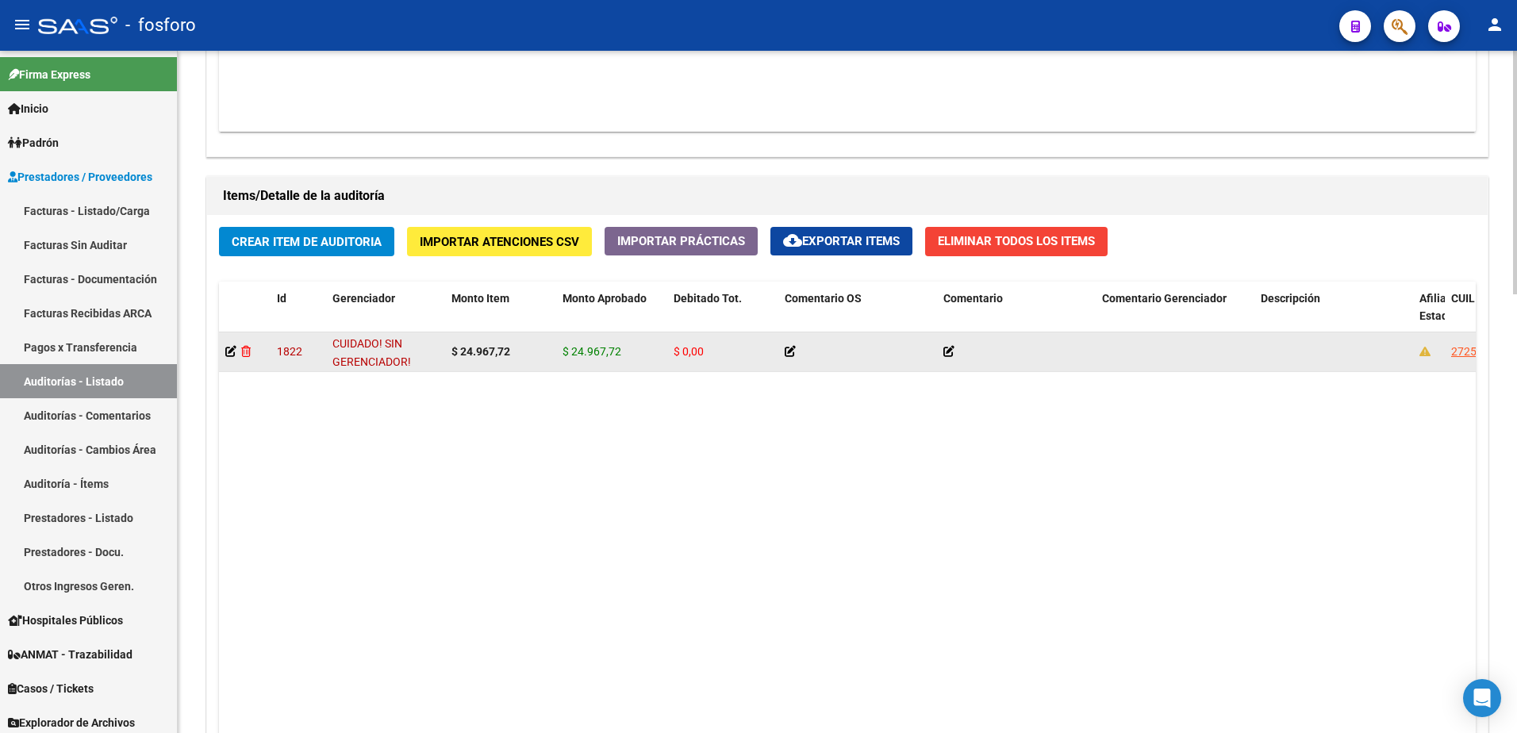
click at [248, 353] on icon at bounding box center [246, 351] width 10 height 11
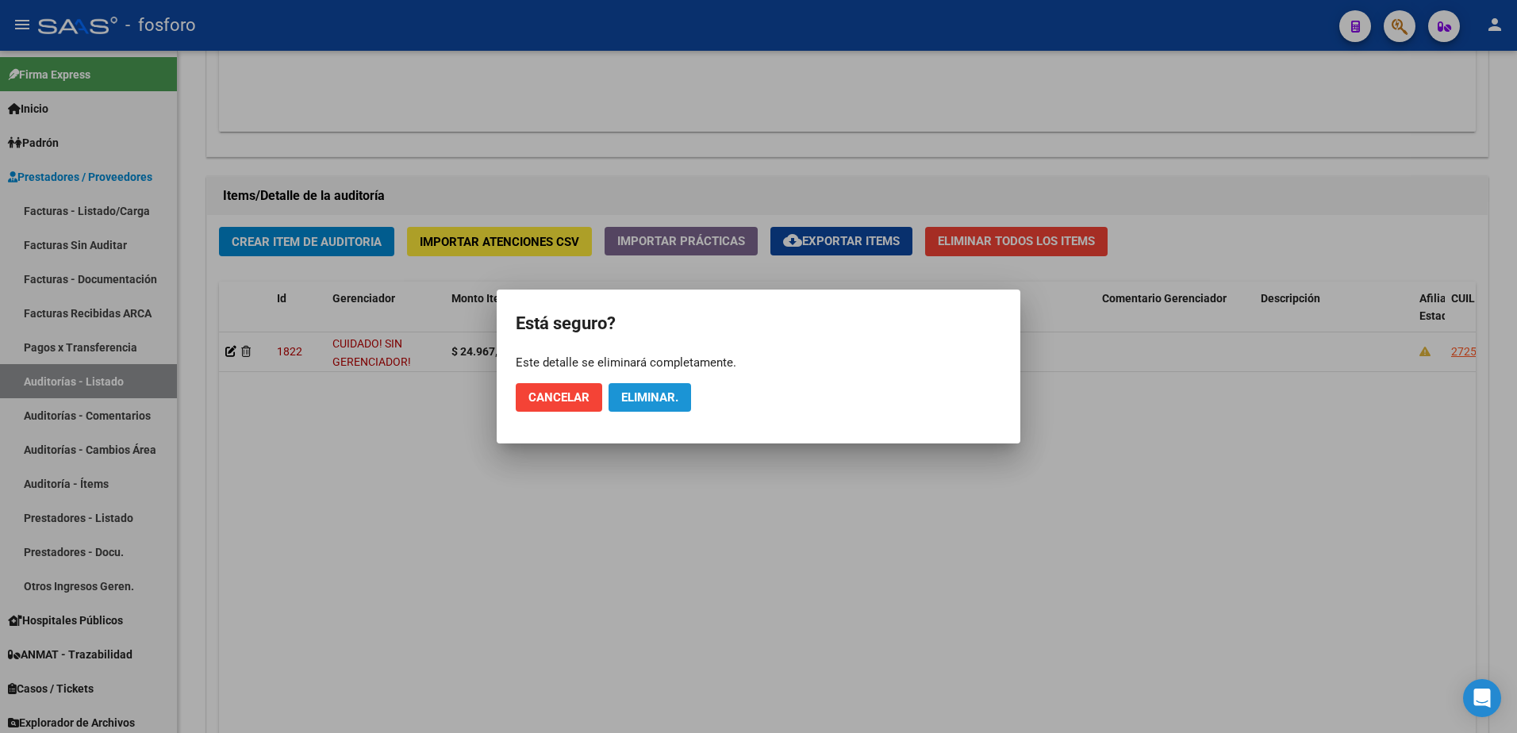
click at [636, 400] on span "Eliminar." at bounding box center [649, 397] width 57 height 14
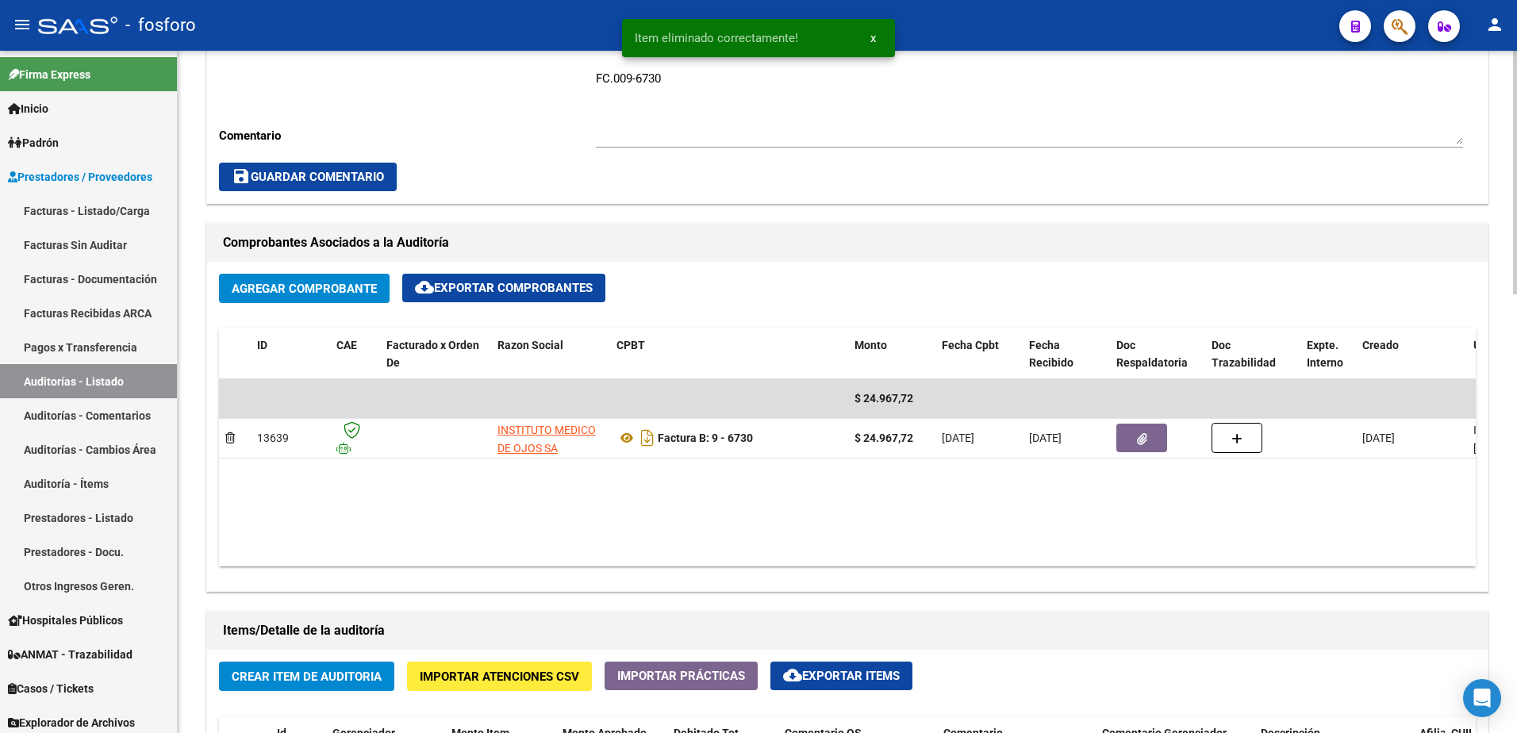
scroll to position [596, 0]
click at [306, 675] on span "Crear Item de Auditoria" at bounding box center [307, 678] width 150 height 14
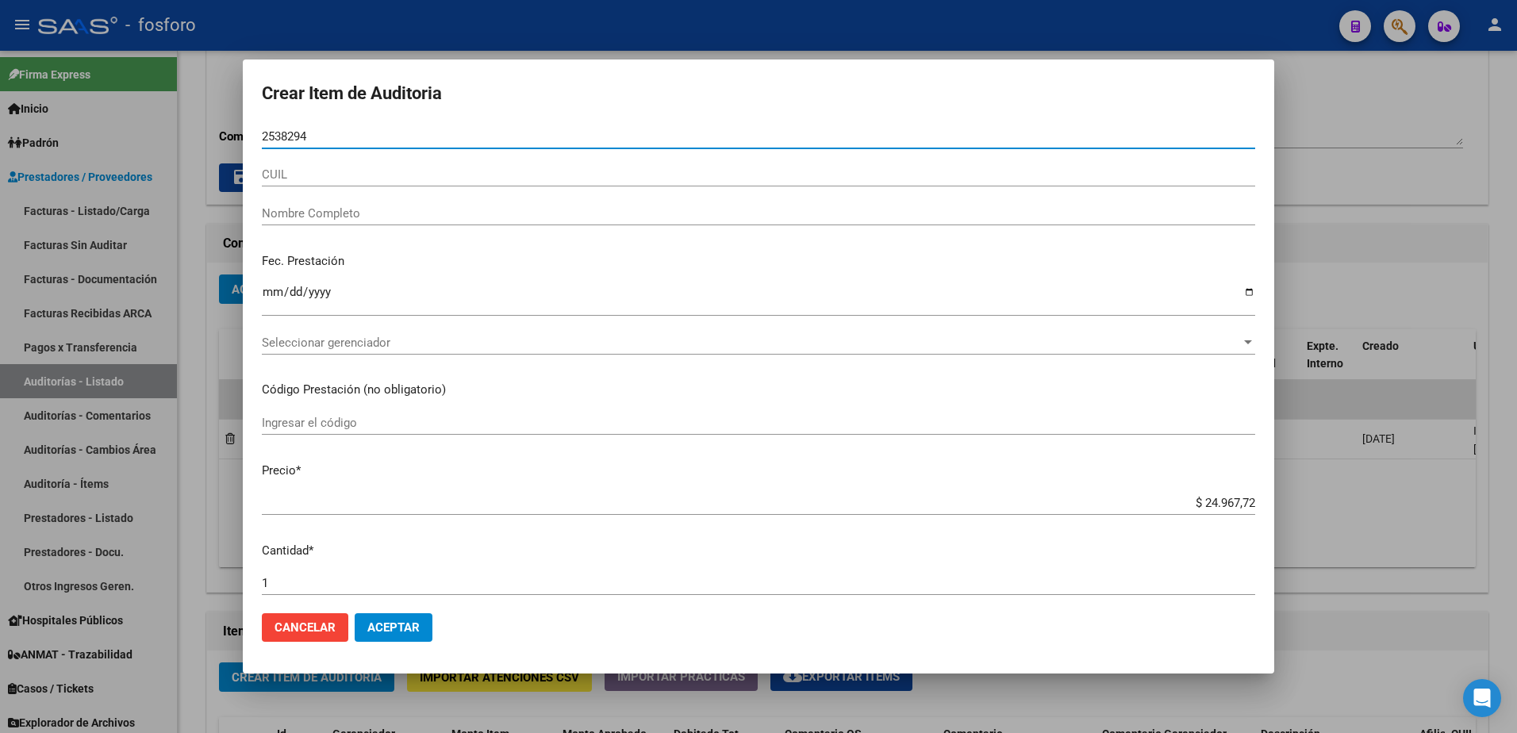
type input "25382948"
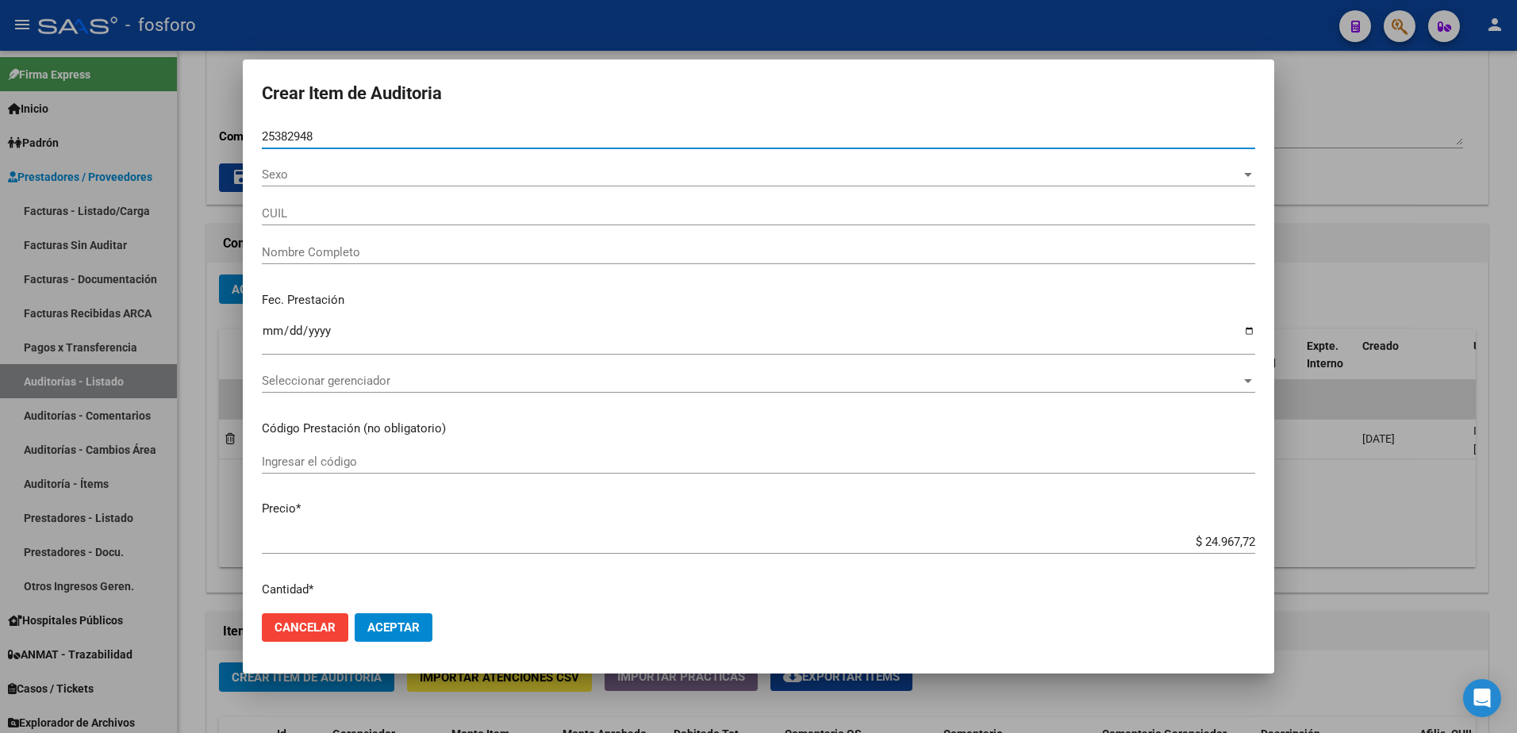
type input "27253829481"
type input "[PERSON_NAME] -"
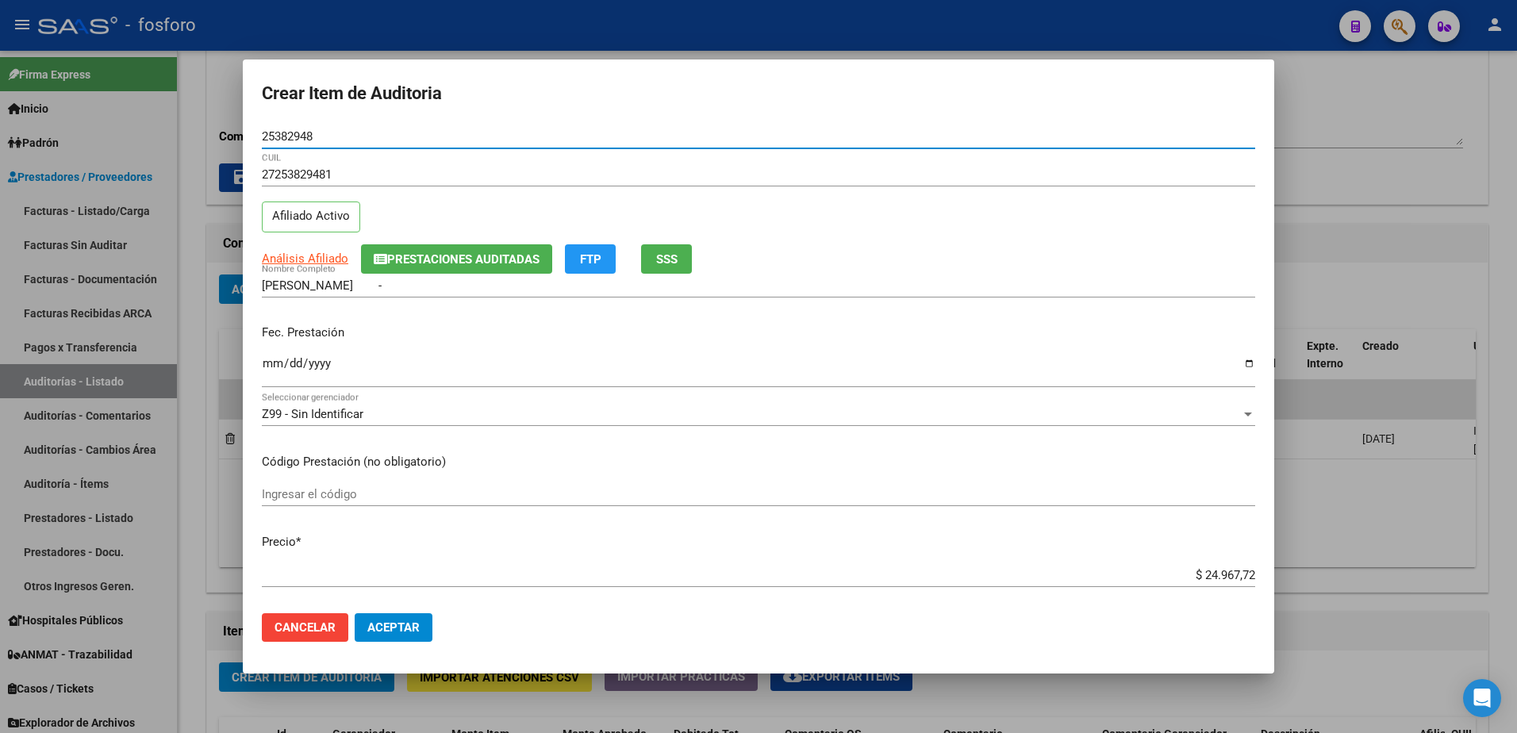
type input "25382948"
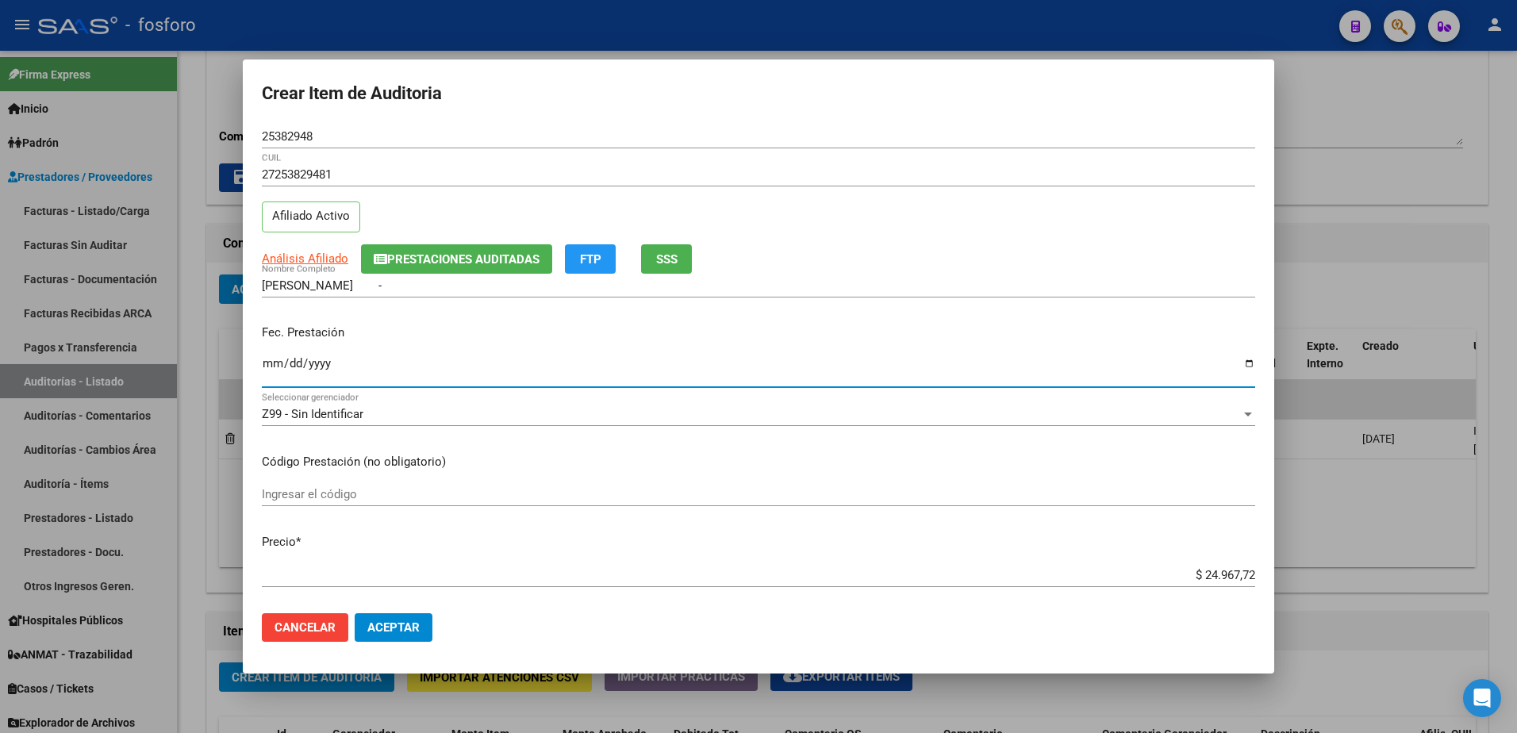
click at [263, 365] on input "Ingresar la fecha" at bounding box center [759, 369] width 994 height 25
type input "[DATE]"
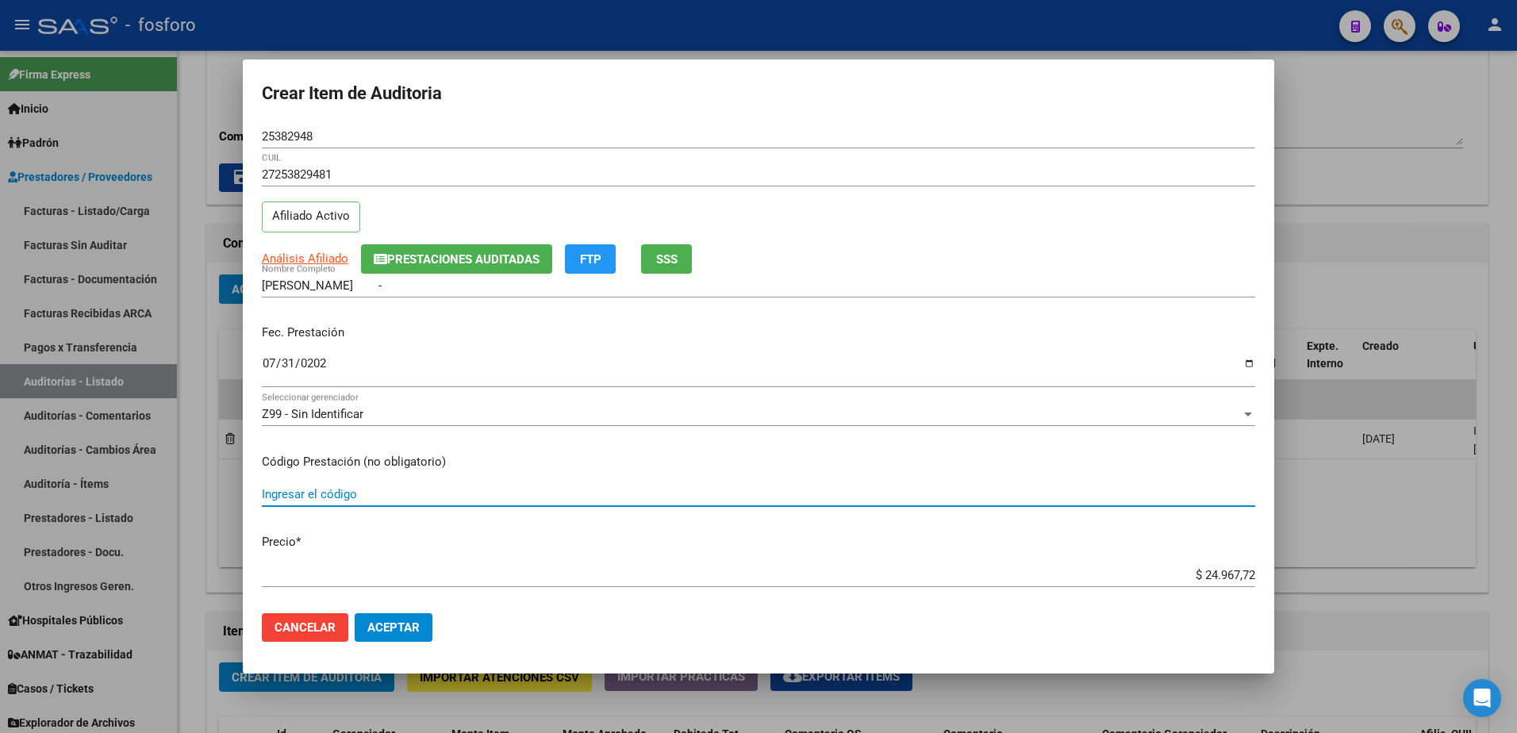
click at [289, 494] on input "Ingresar el código" at bounding box center [759, 494] width 994 height 14
type input "420101- DEMAS AFILIADOS Y CODIGOS EN DETALLE ADJUNTO"
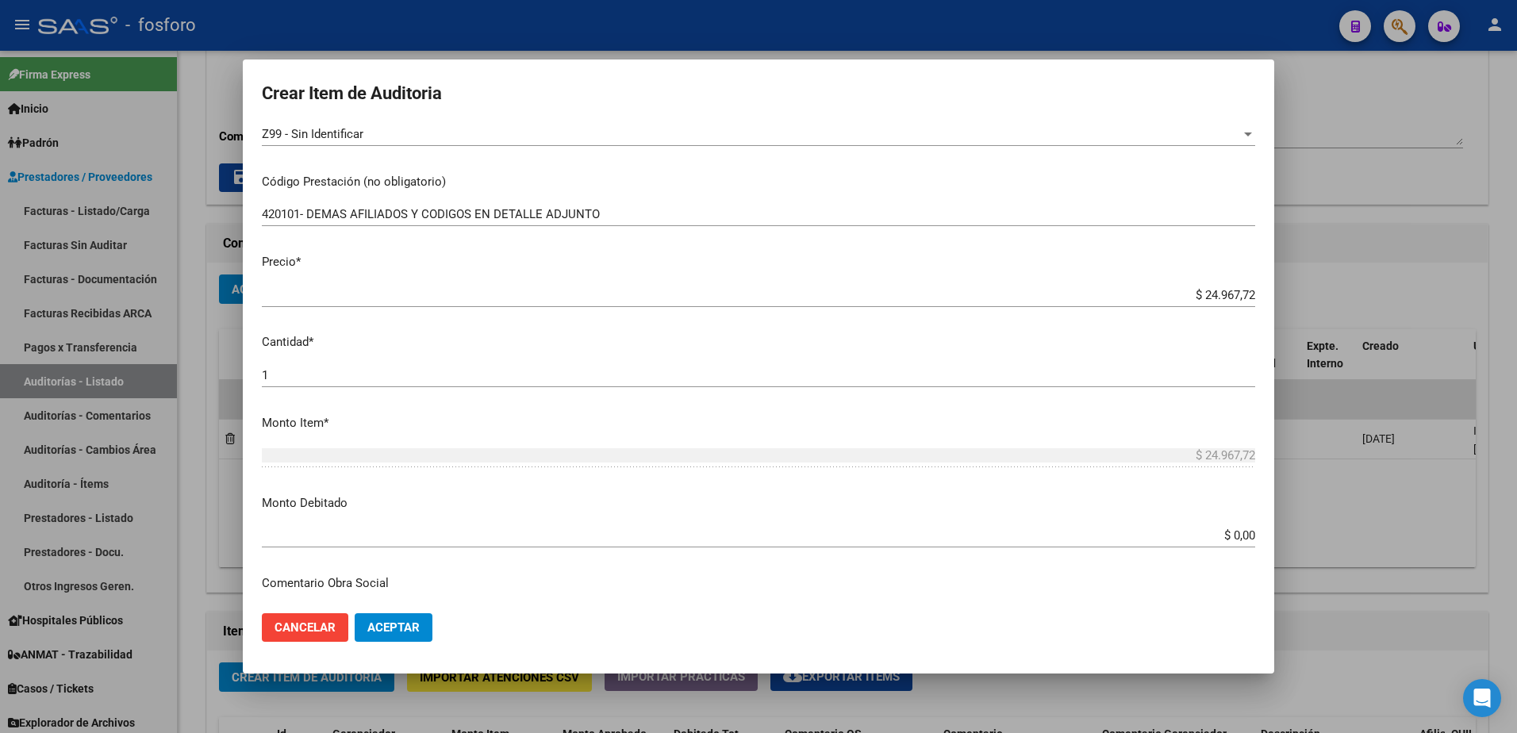
scroll to position [317, 0]
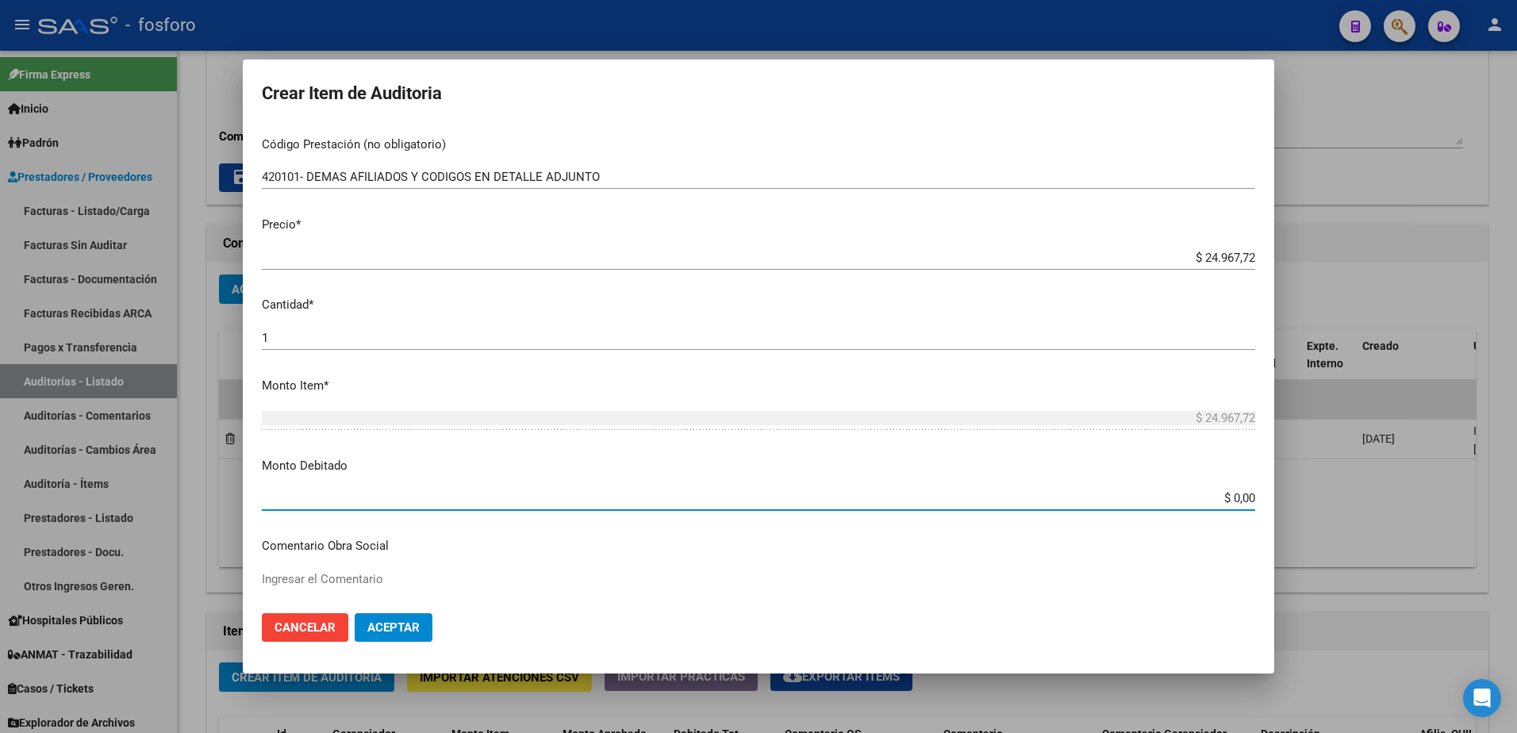
click at [1226, 500] on input "$ 0,00" at bounding box center [759, 498] width 994 height 14
type input "$ 1.000,00"
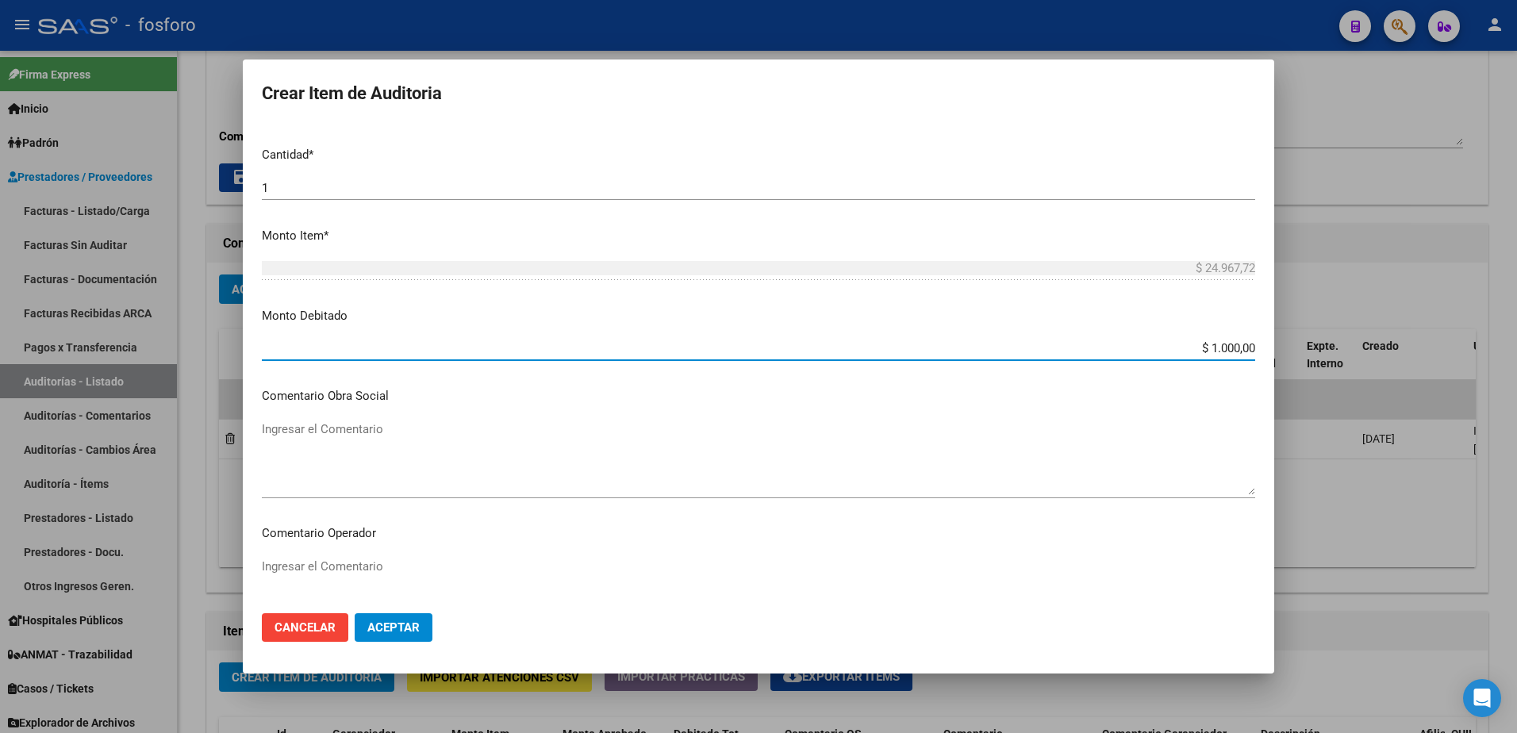
scroll to position [476, 0]
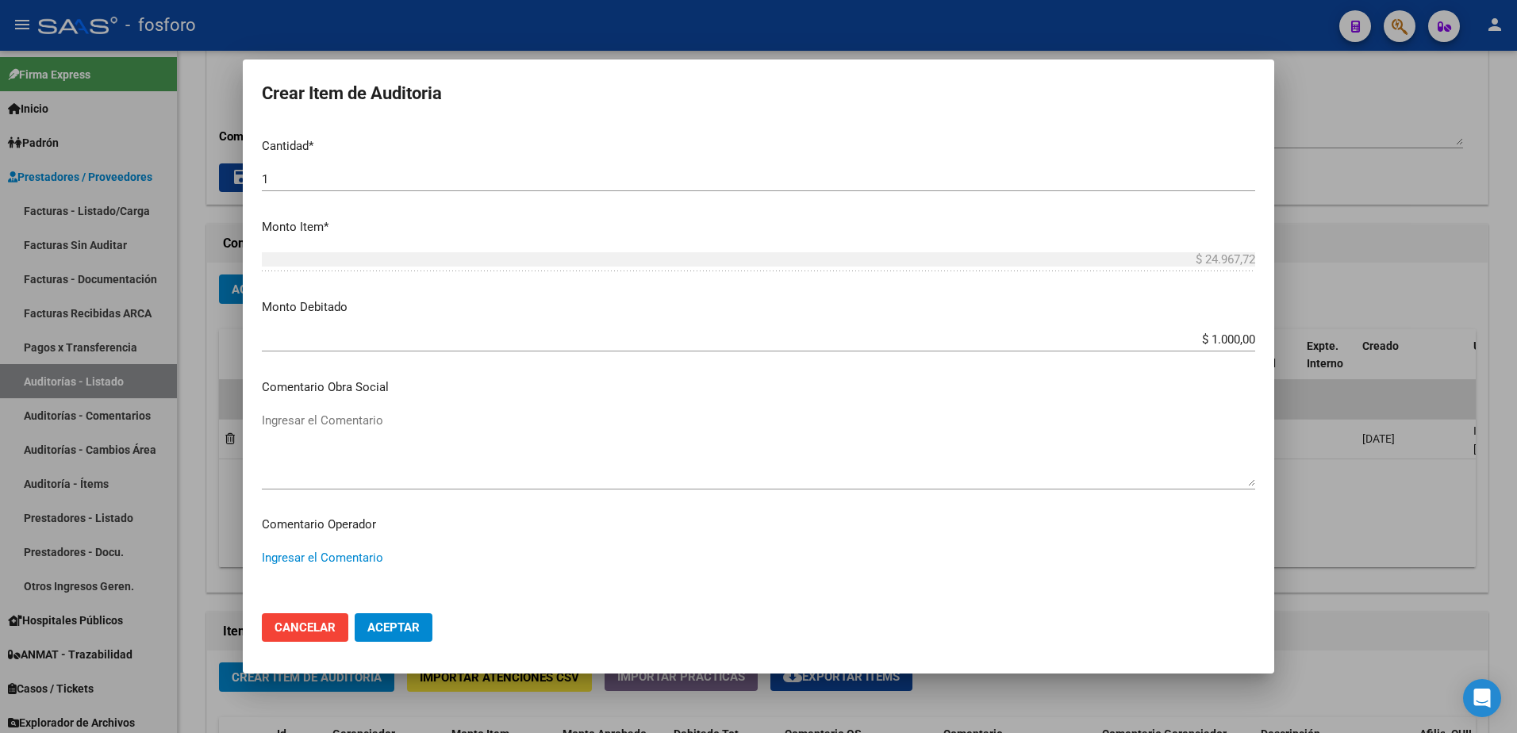
click at [313, 558] on textarea "Ingresar el Comentario" at bounding box center [759, 586] width 994 height 75
type textarea "S"
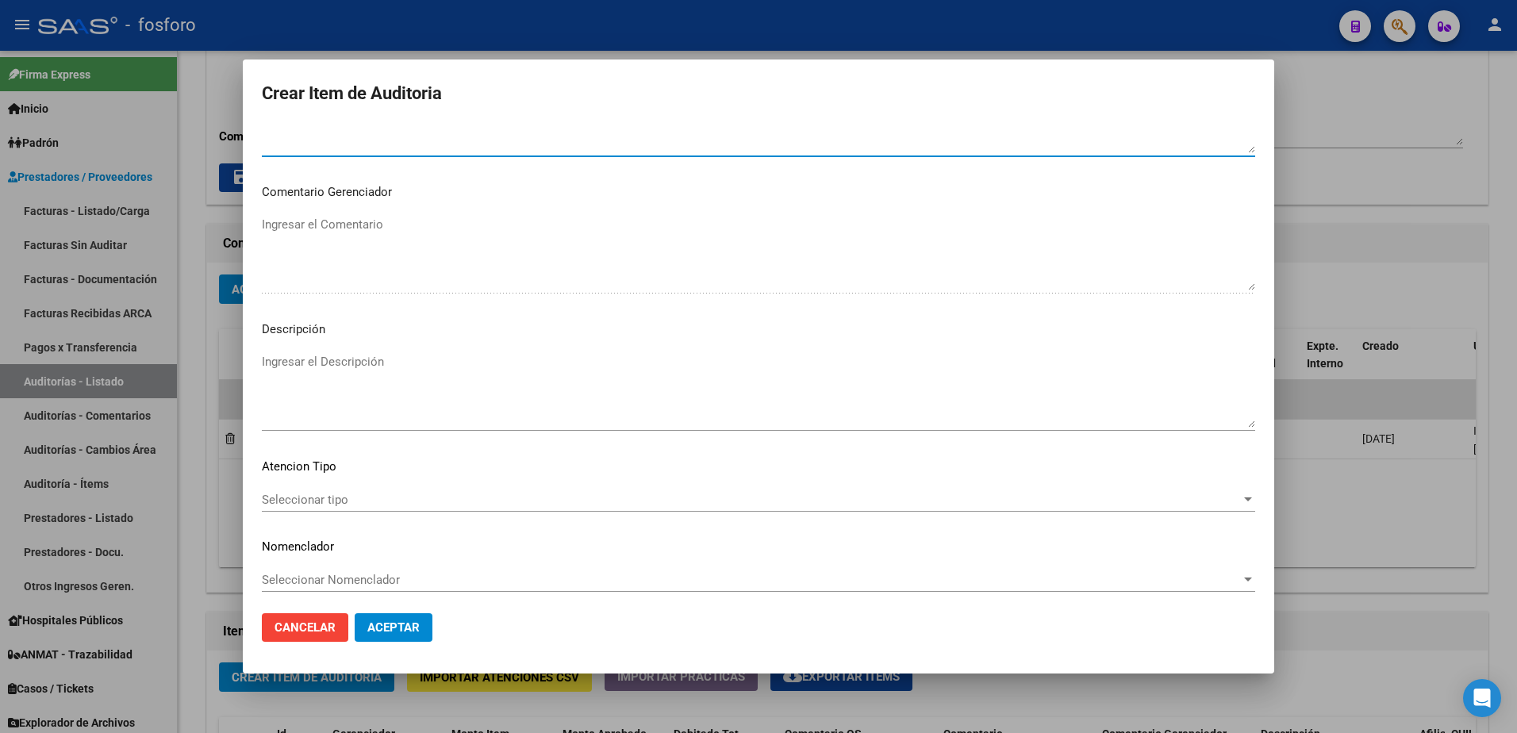
scroll to position [952, 0]
type textarea "[PERSON_NAME]: SE DEBITA SALDO CONSULTA POR ESTAR LA ASOCIADA DE BAJA AL 1/23. …"
click at [298, 356] on textarea "Ingresar el Descripción" at bounding box center [759, 385] width 994 height 75
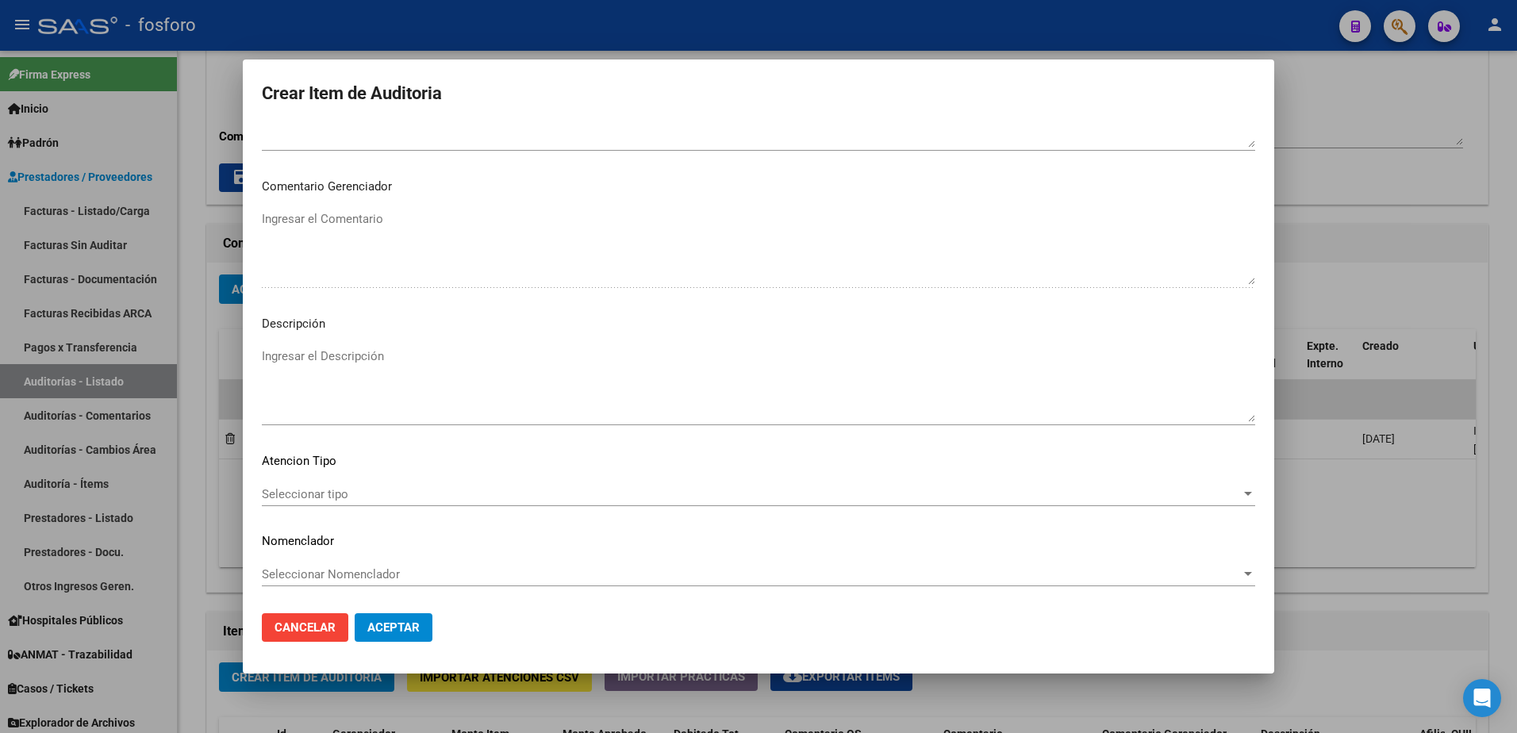
click at [299, 483] on div "Seleccionar tipo Seleccionar tipo" at bounding box center [759, 495] width 994 height 24
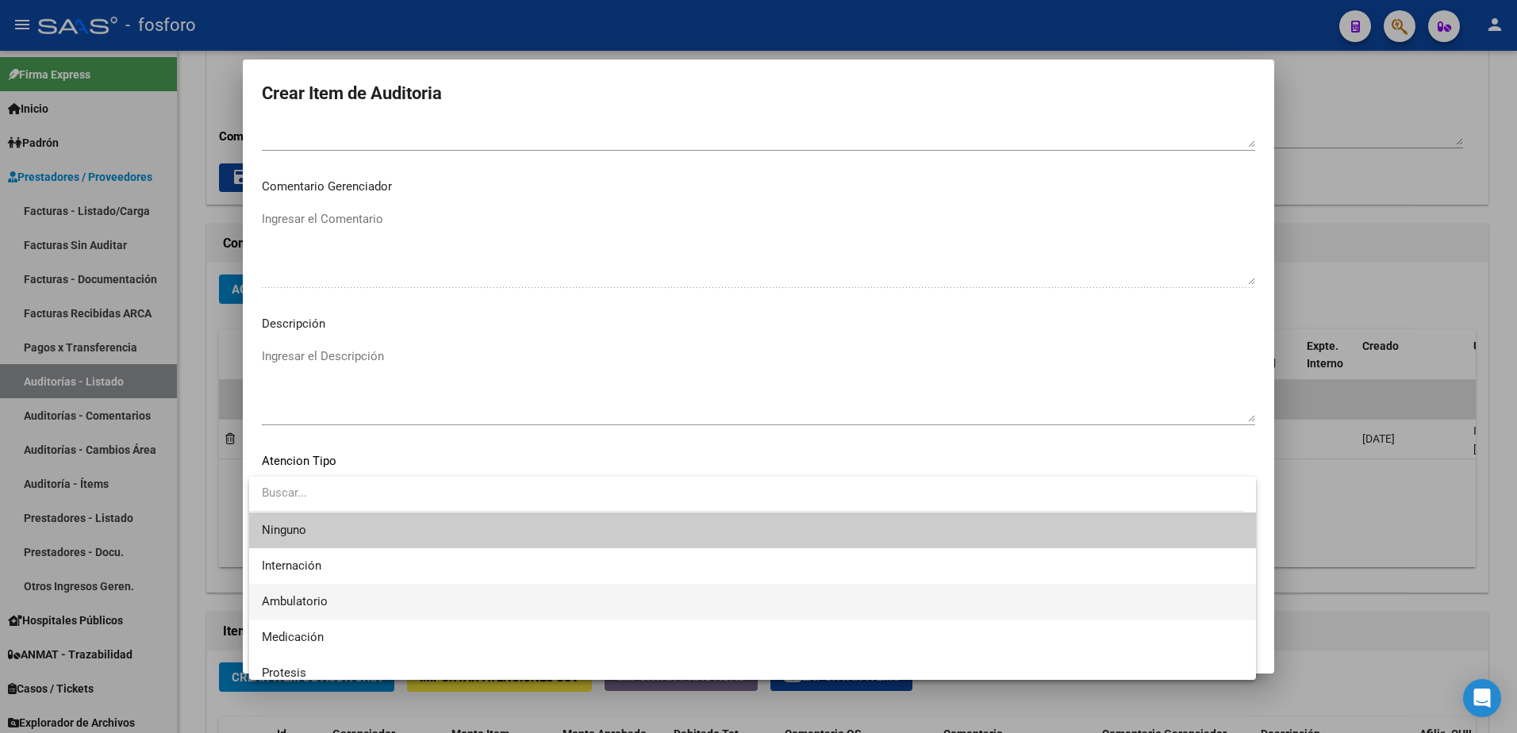
click at [302, 592] on span "Ambulatorio" at bounding box center [753, 602] width 982 height 36
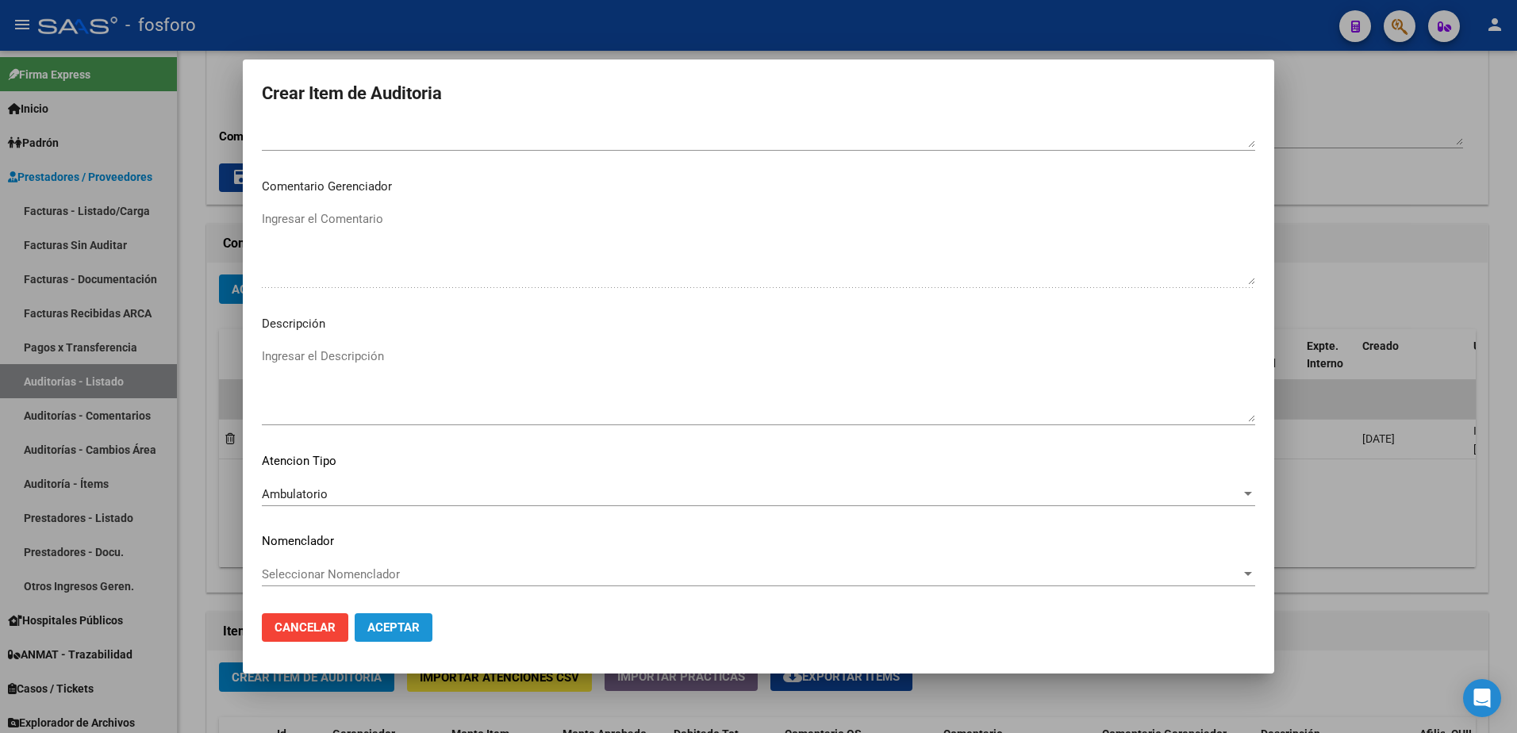
click at [411, 626] on span "Aceptar" at bounding box center [393, 628] width 52 height 14
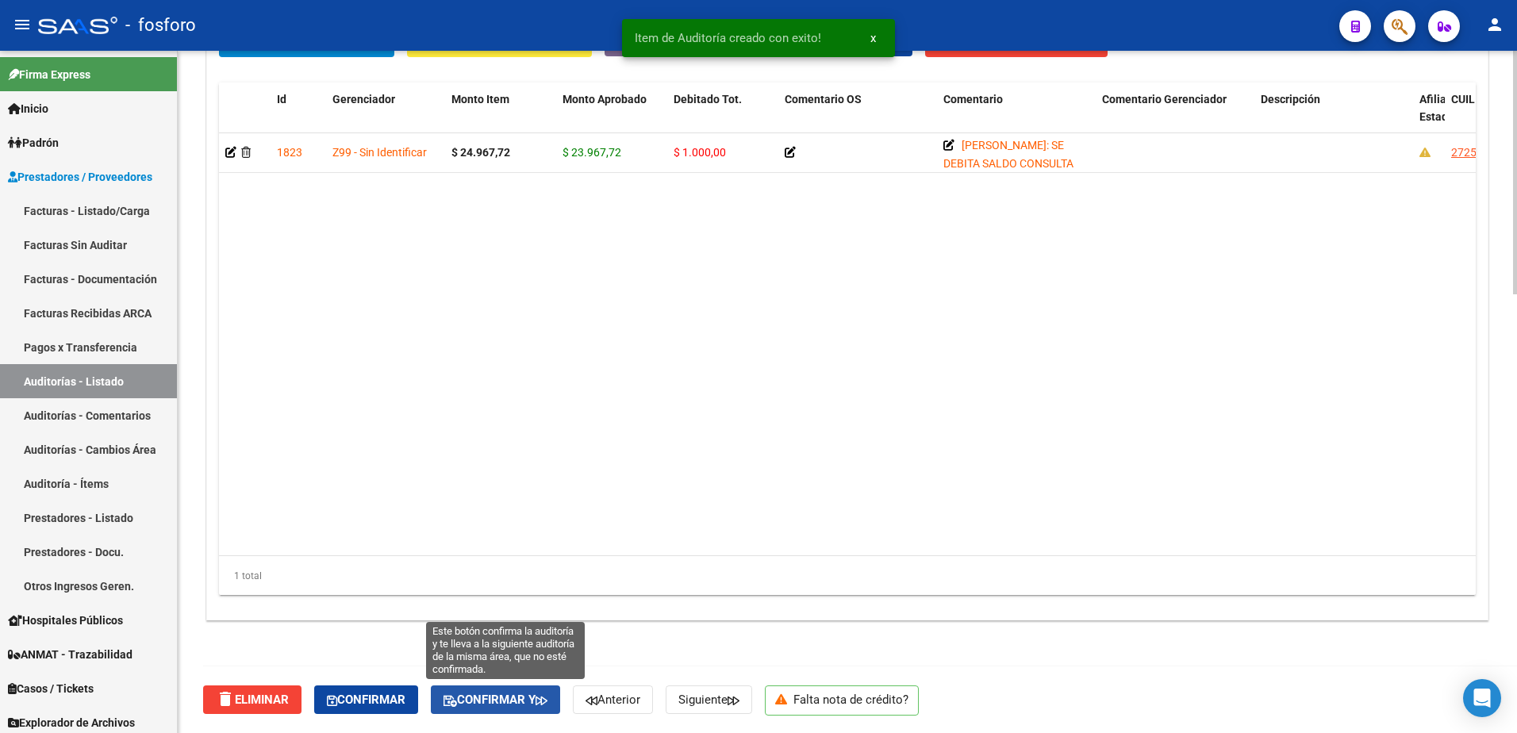
drag, startPoint x: 513, startPoint y: 704, endPoint x: 798, endPoint y: 536, distance: 330.9
click at [514, 703] on span "Confirmar y" at bounding box center [496, 700] width 104 height 14
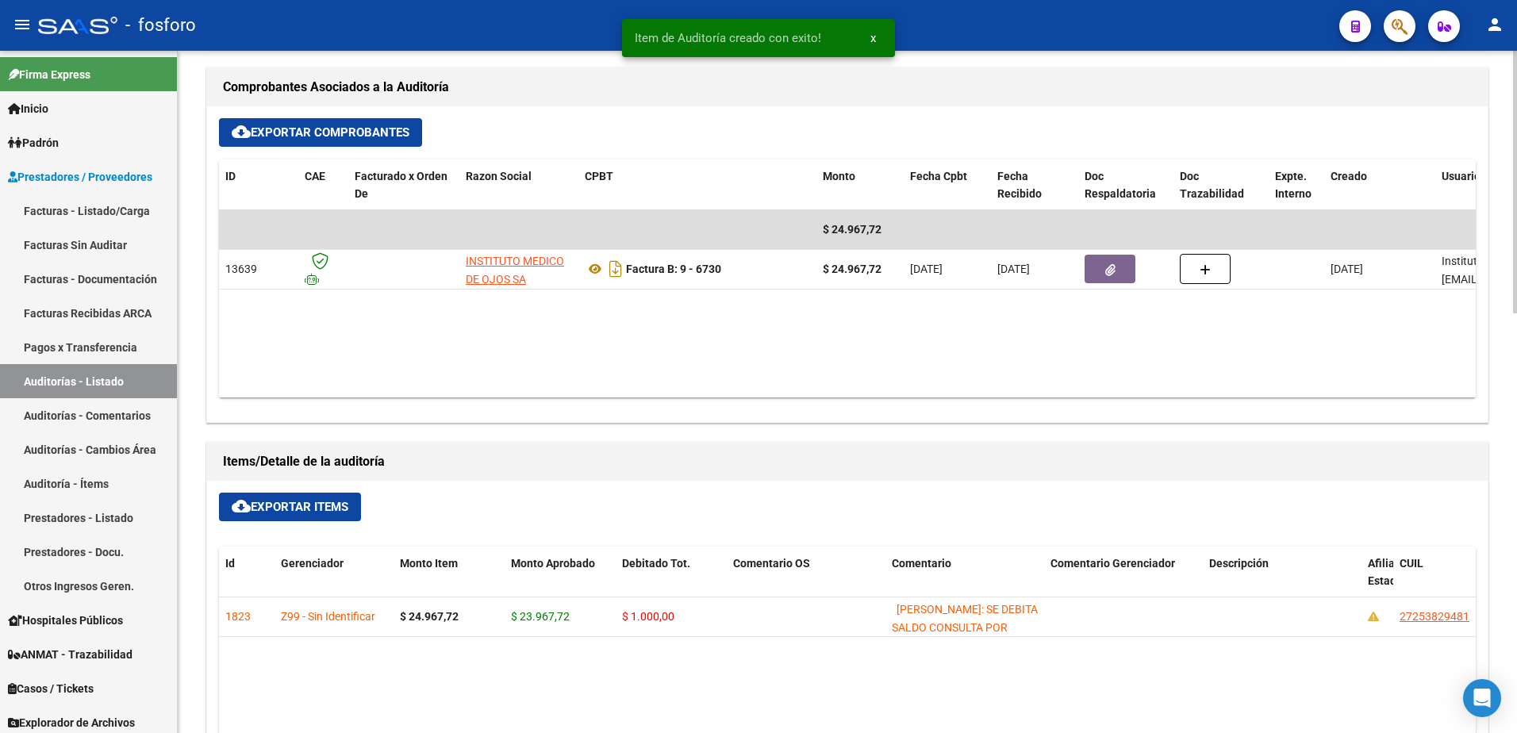
type input "202509"
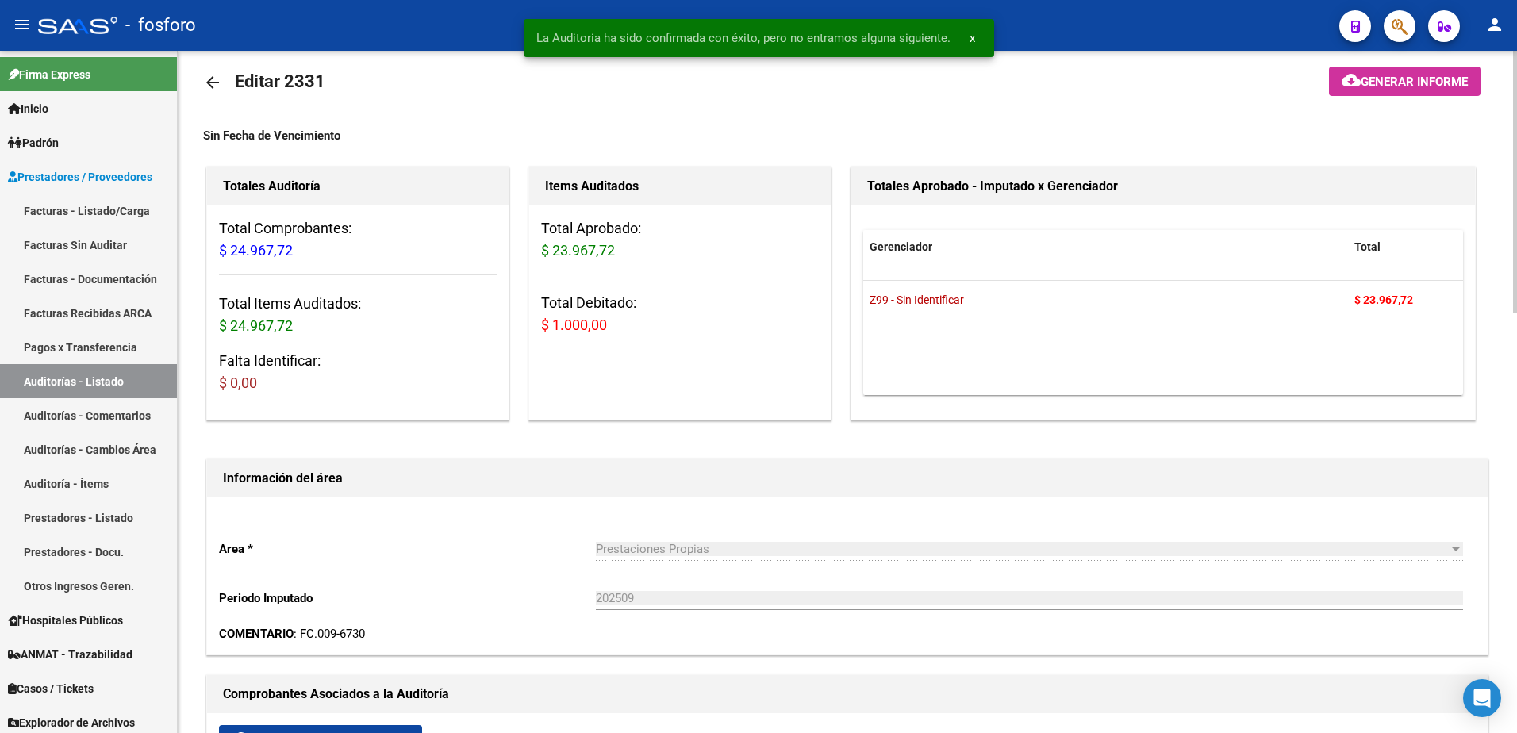
scroll to position [0, 0]
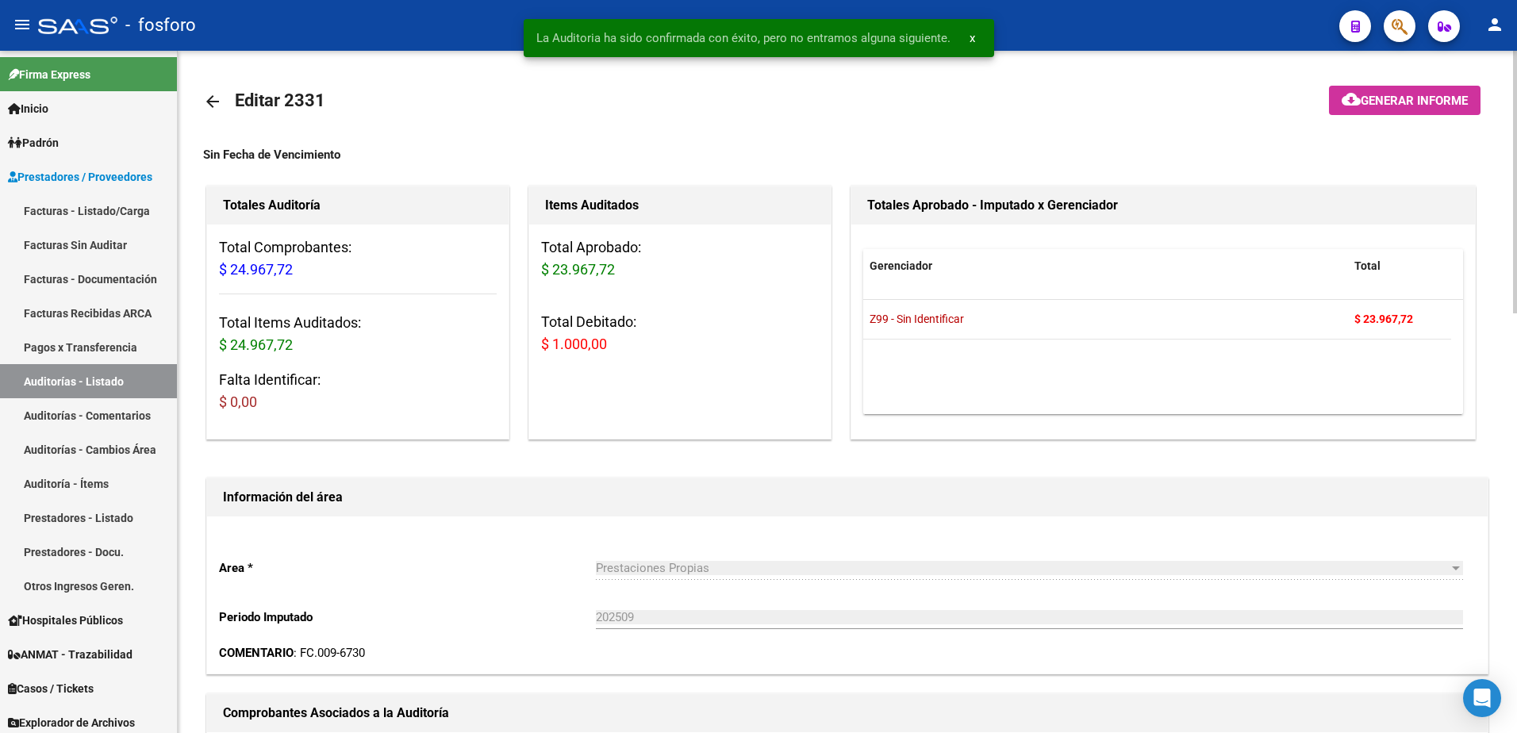
click at [1362, 95] on span "Generar informe" at bounding box center [1414, 101] width 107 height 14
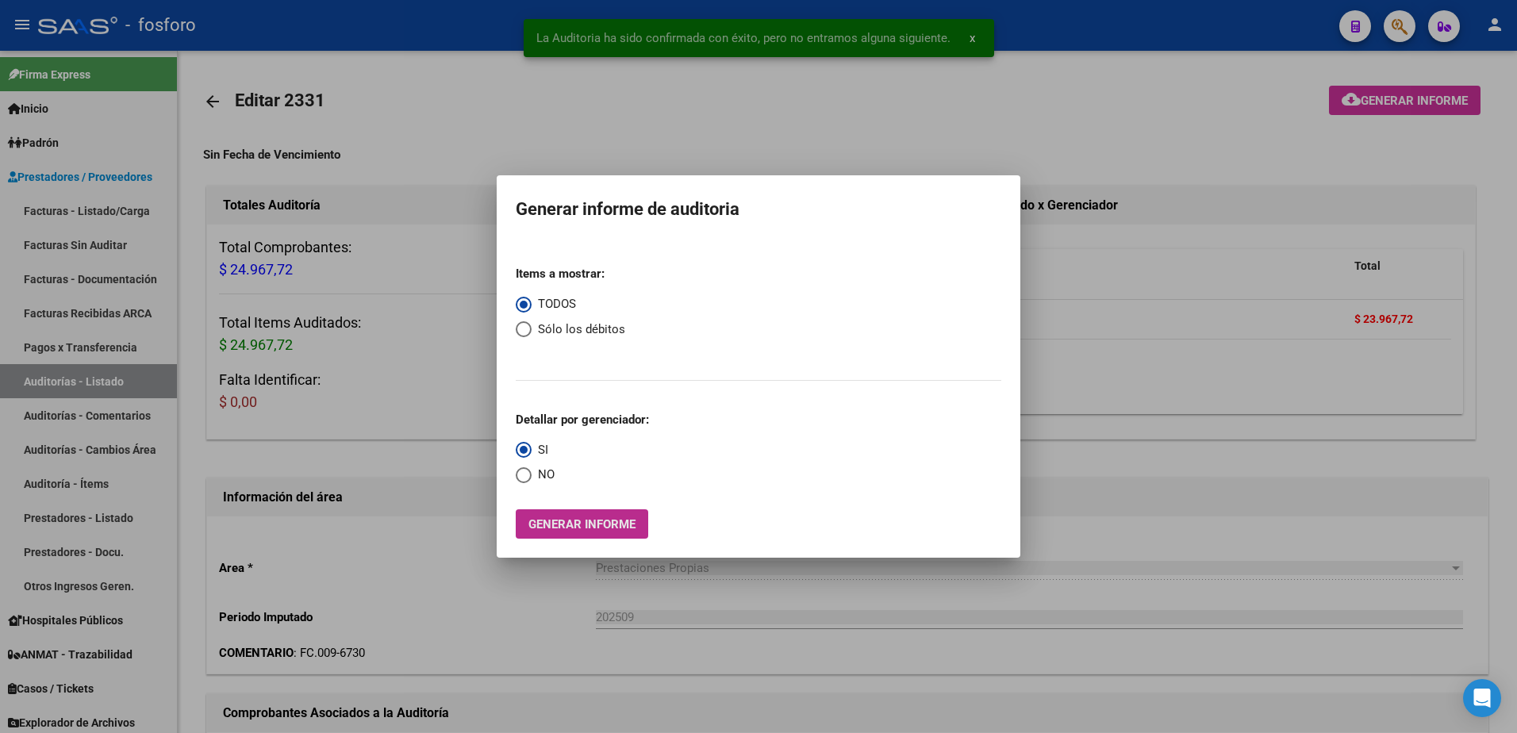
click at [606, 521] on span "Generar informe" at bounding box center [582, 524] width 107 height 14
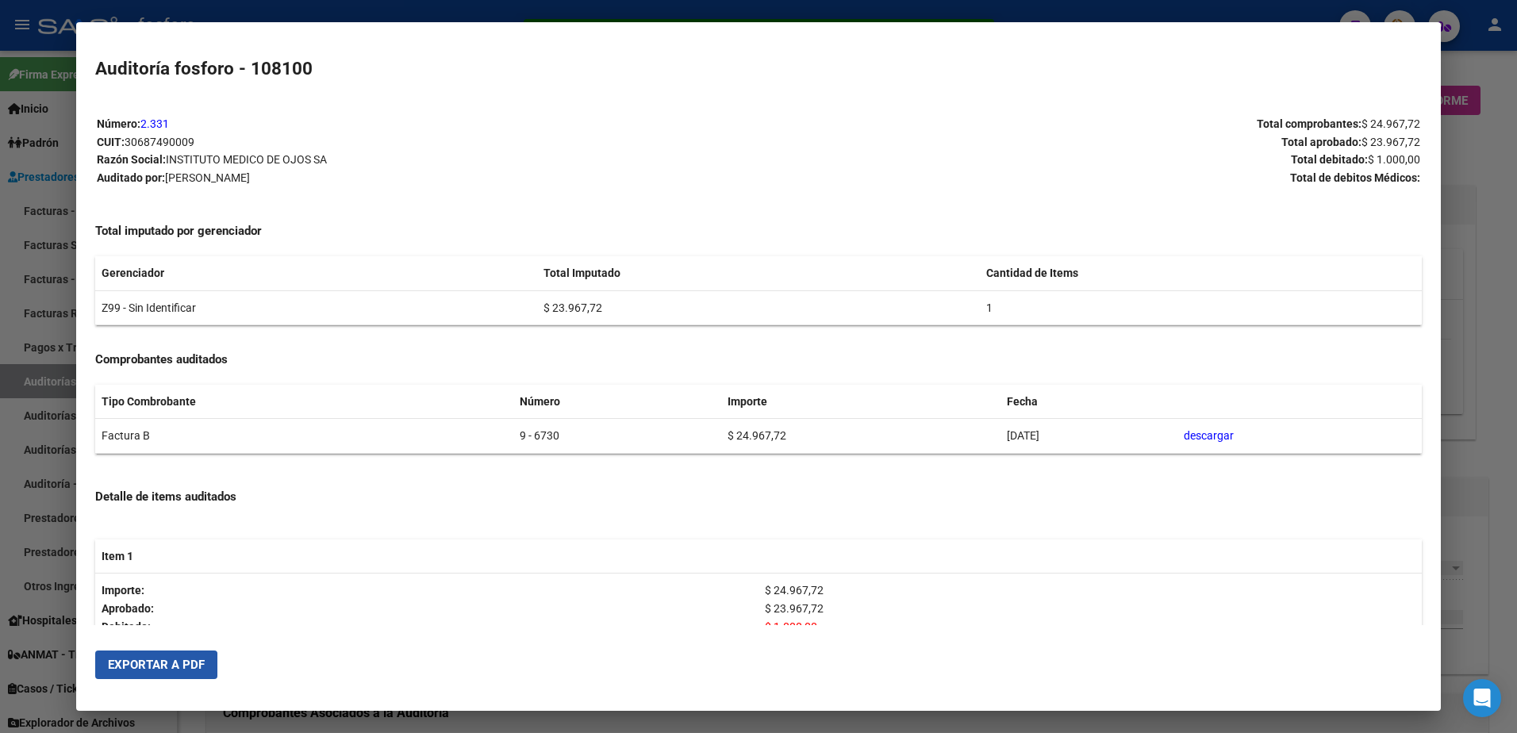
click at [156, 669] on span "Exportar a PDF" at bounding box center [156, 665] width 97 height 14
click at [1478, 227] on div at bounding box center [758, 366] width 1517 height 733
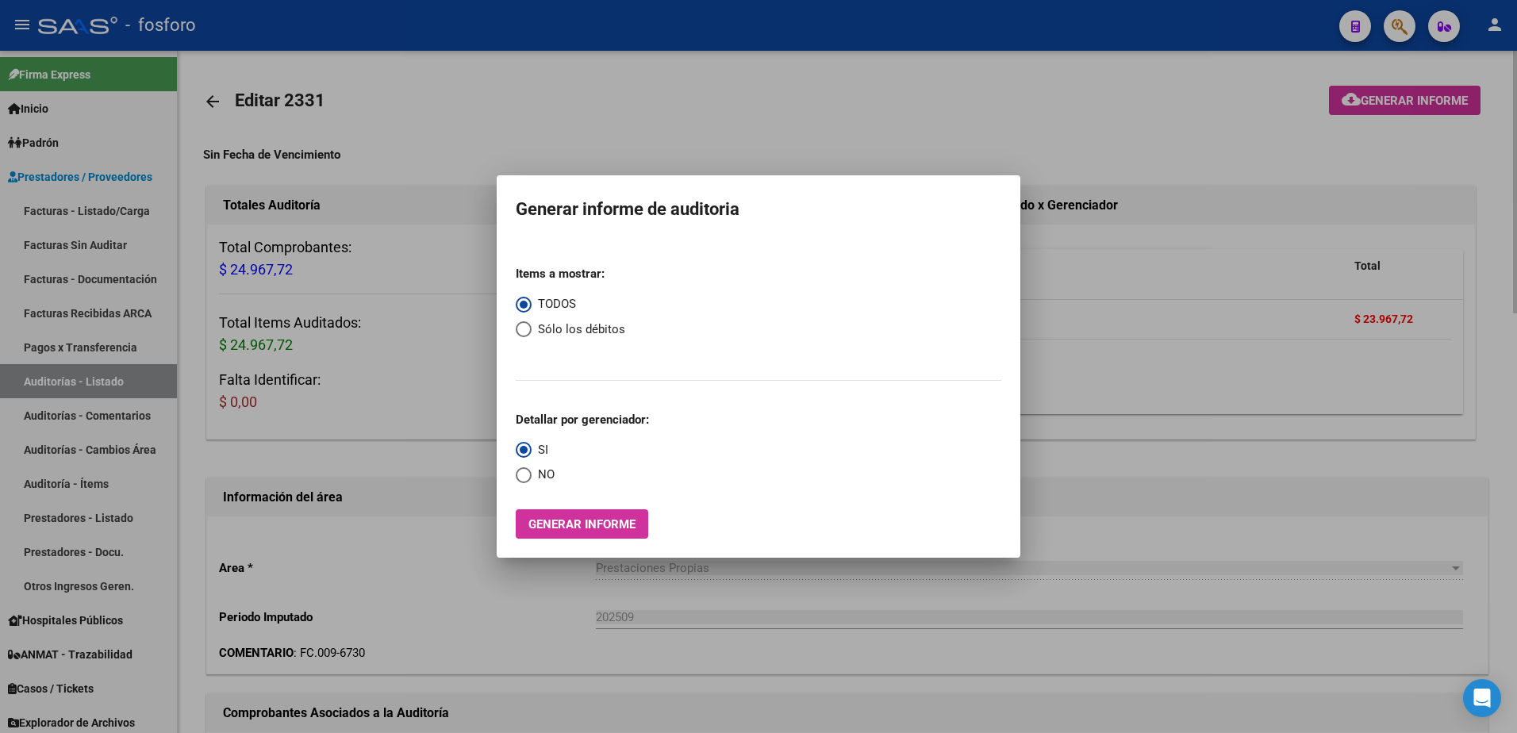
drag, startPoint x: 1058, startPoint y: 181, endPoint x: 1175, endPoint y: 160, distance: 119.4
click at [1073, 176] on div at bounding box center [758, 366] width 1517 height 733
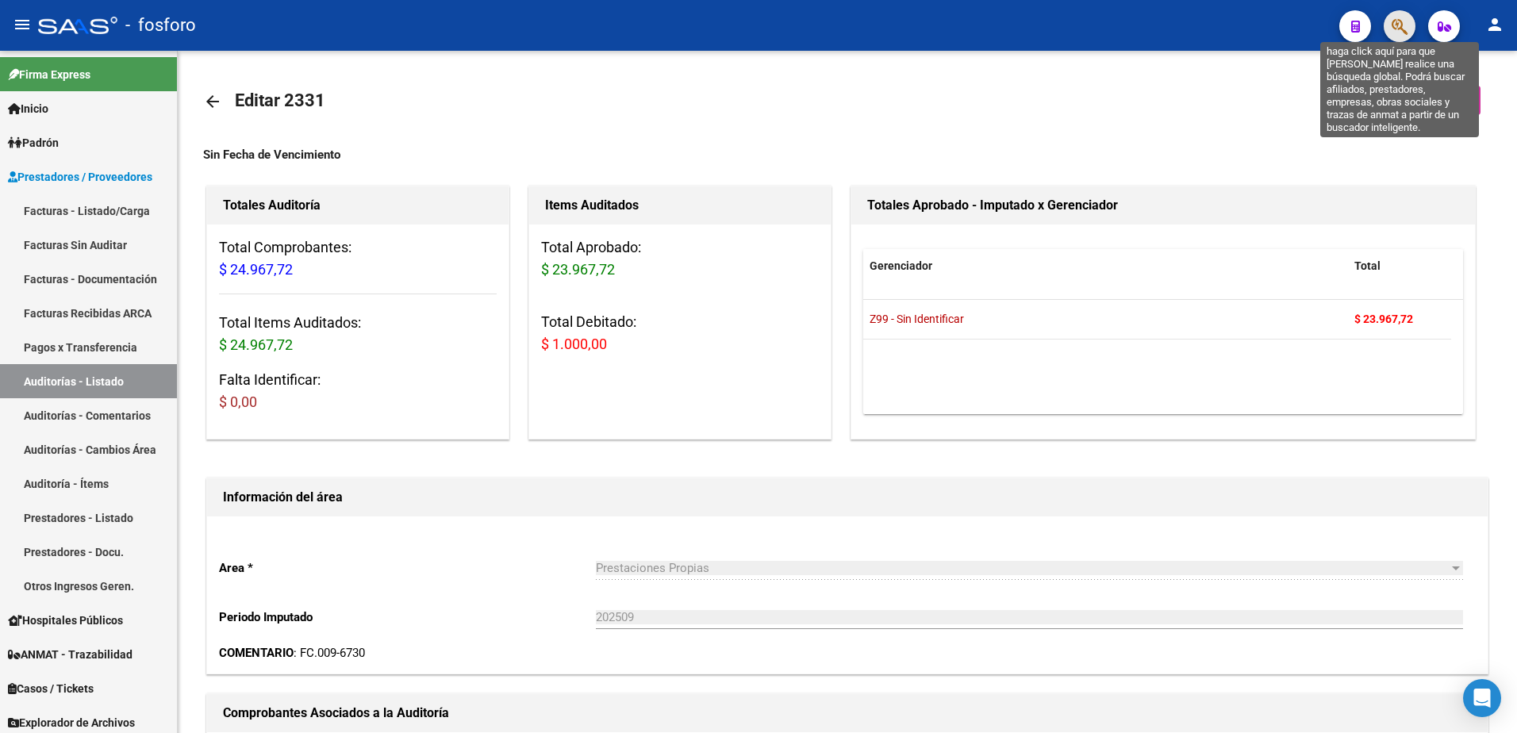
click at [1392, 27] on icon "button" at bounding box center [1400, 26] width 16 height 18
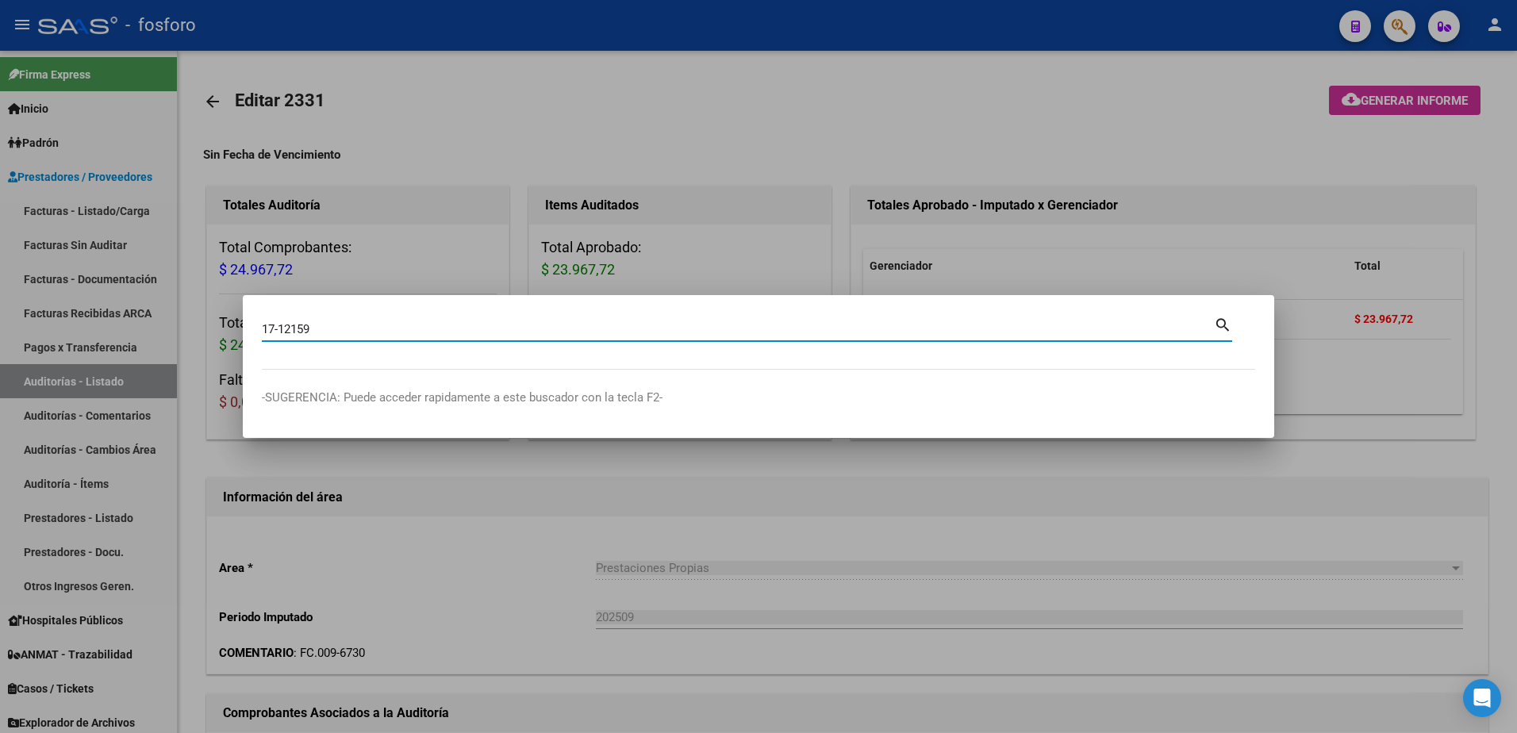
type input "17-12159"
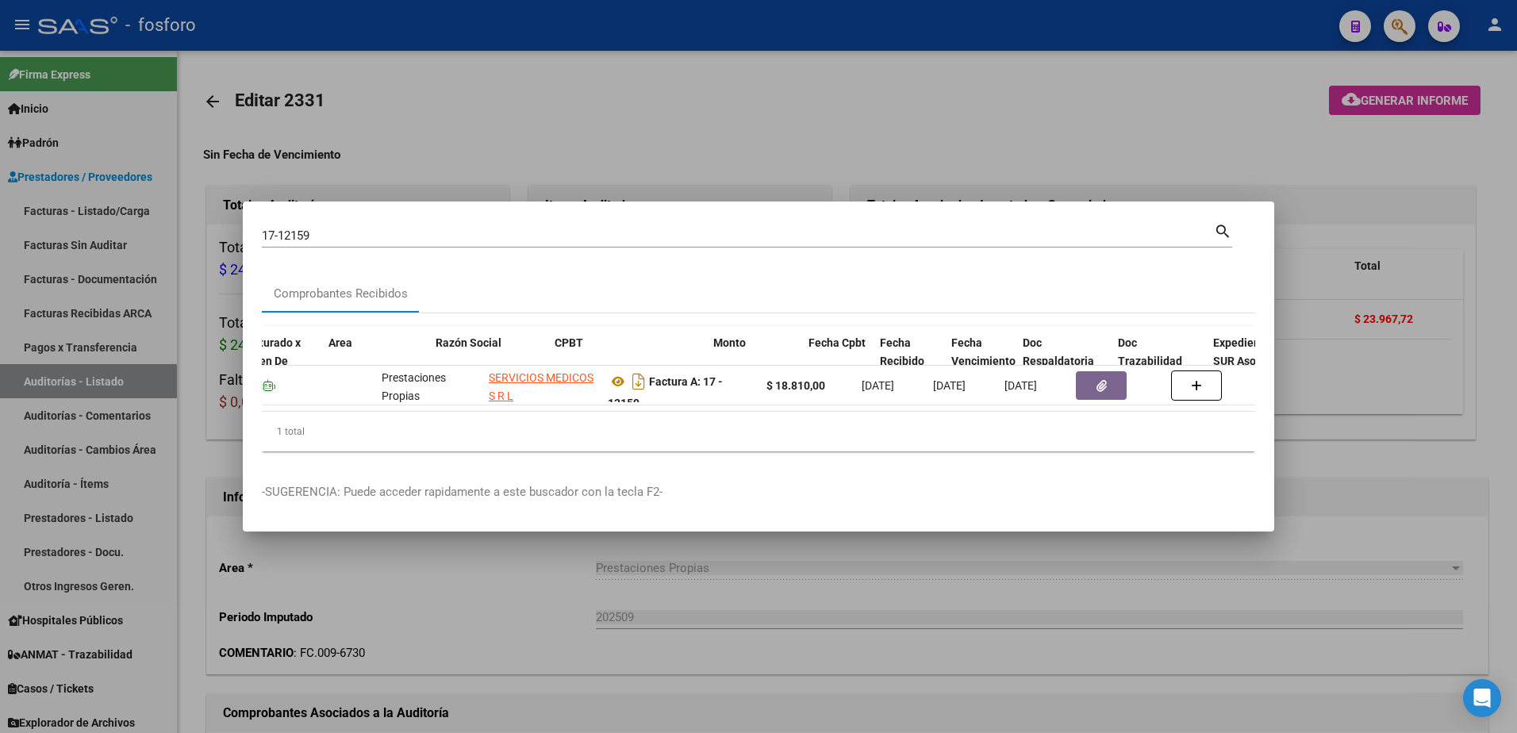
scroll to position [0, 296]
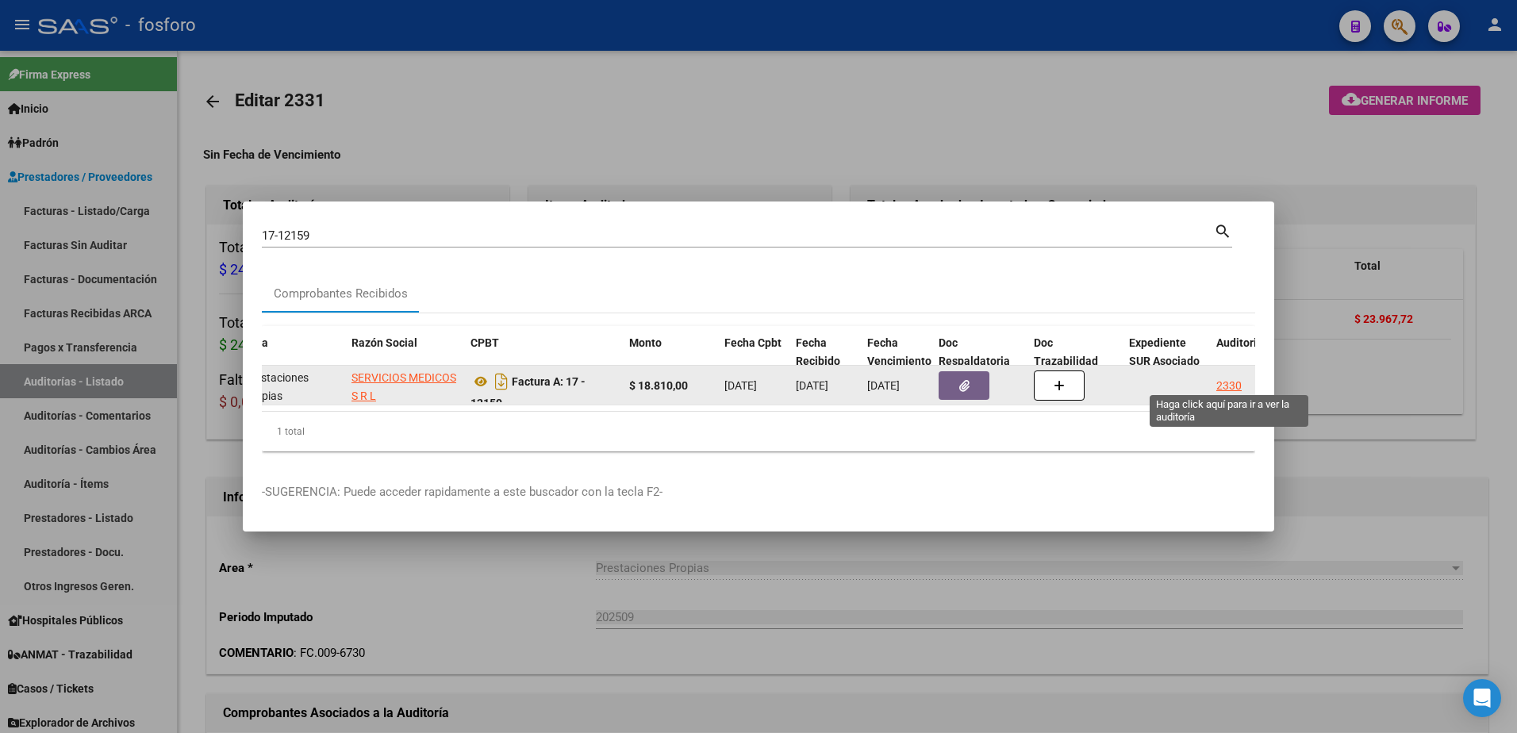
click at [1225, 381] on div "2330" at bounding box center [1229, 386] width 25 height 18
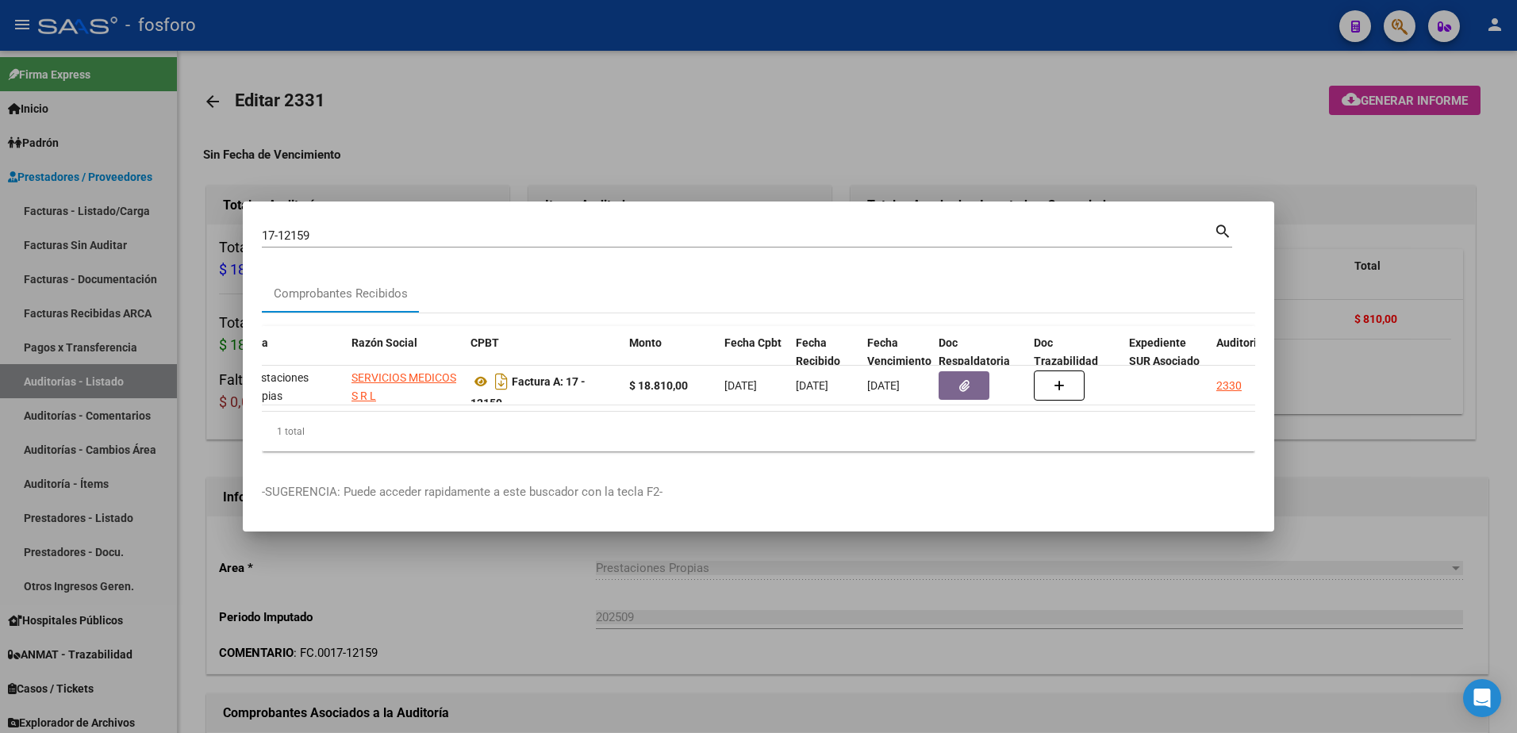
click at [1068, 583] on div at bounding box center [758, 366] width 1517 height 733
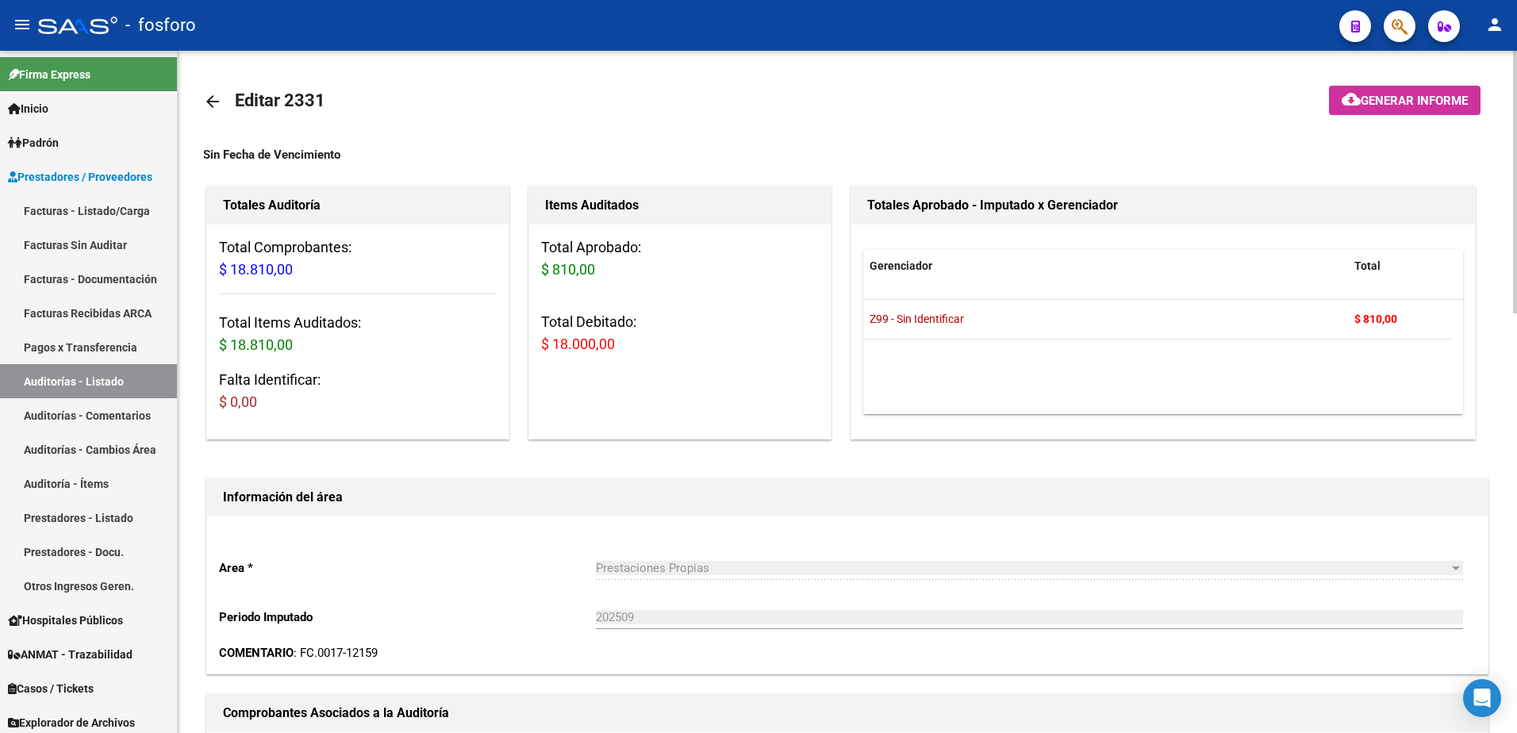
click at [1388, 94] on span "Generar informe" at bounding box center [1414, 101] width 107 height 14
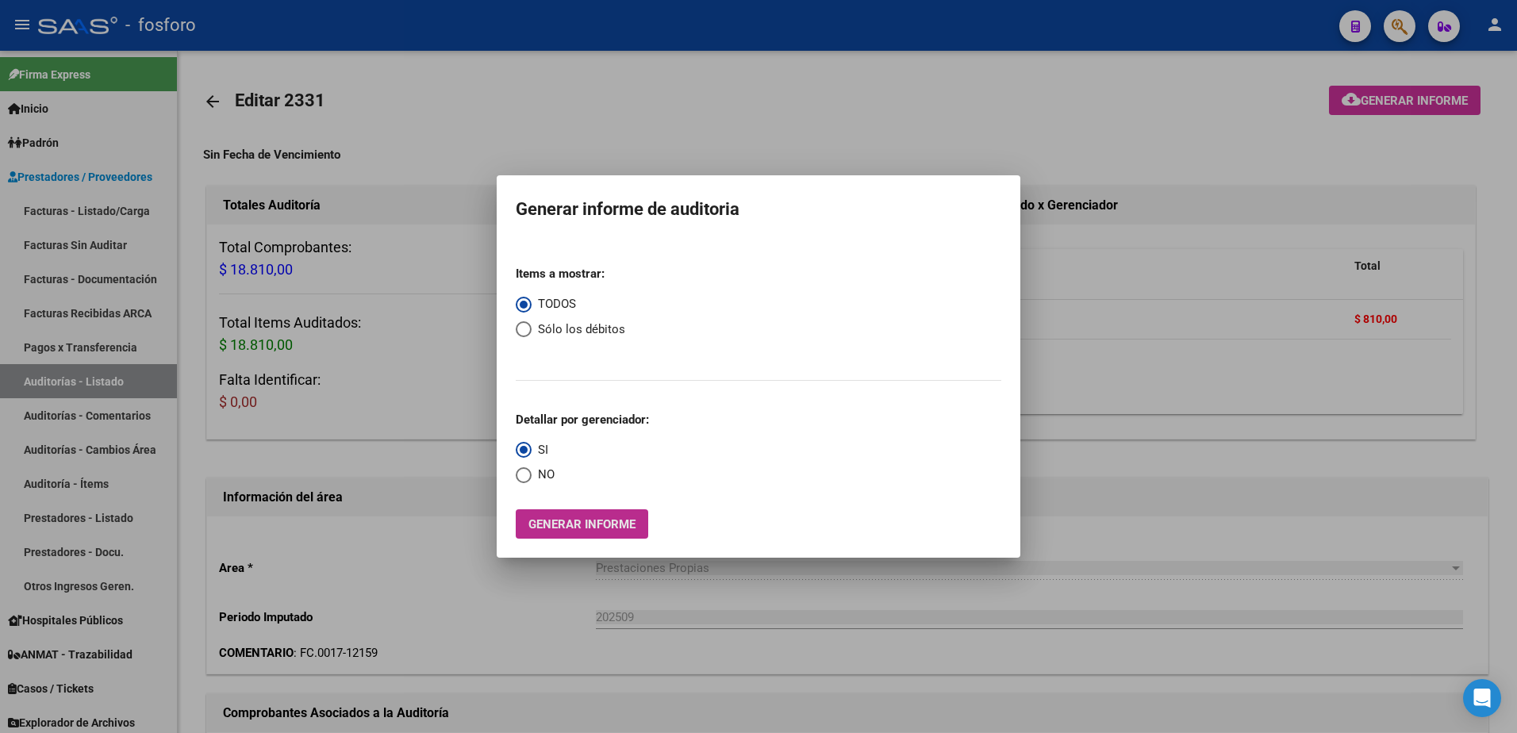
click at [596, 515] on button "Generar informe" at bounding box center [582, 524] width 133 height 29
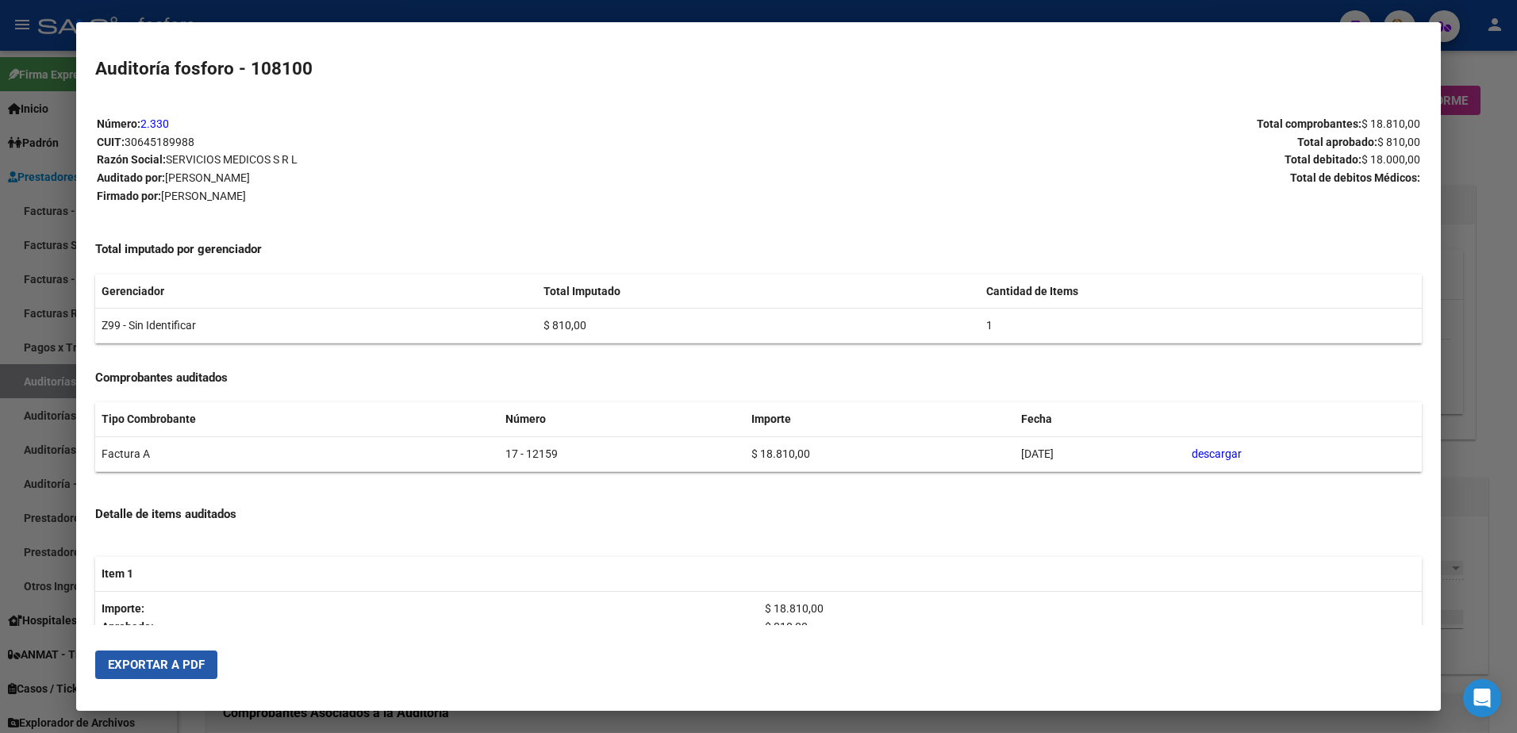
click at [177, 675] on button "Exportar a PDF" at bounding box center [156, 665] width 122 height 29
drag, startPoint x: 1472, startPoint y: 173, endPoint x: 1468, endPoint y: 165, distance: 8.9
click at [1468, 165] on div at bounding box center [758, 366] width 1517 height 733
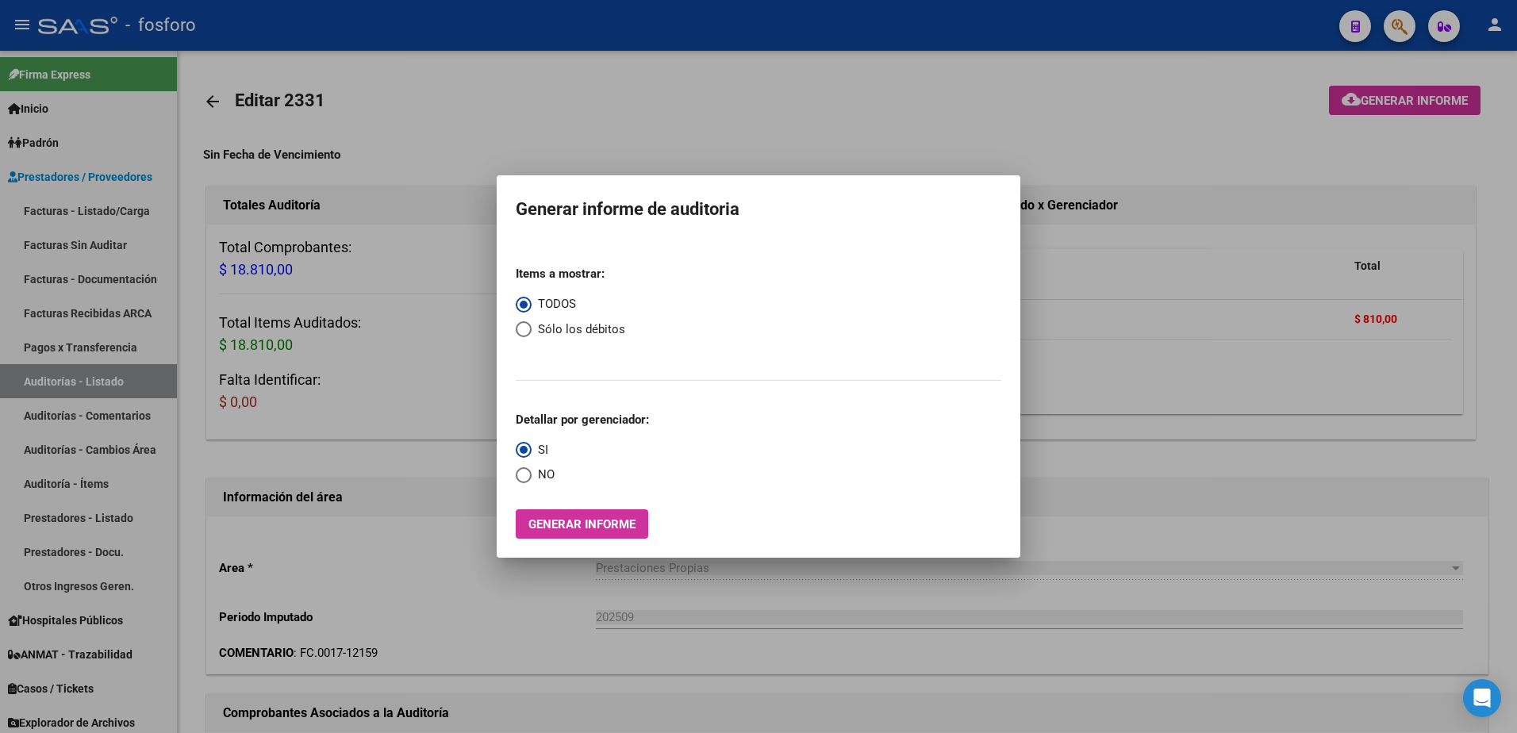
click at [1399, 25] on div at bounding box center [758, 366] width 1517 height 733
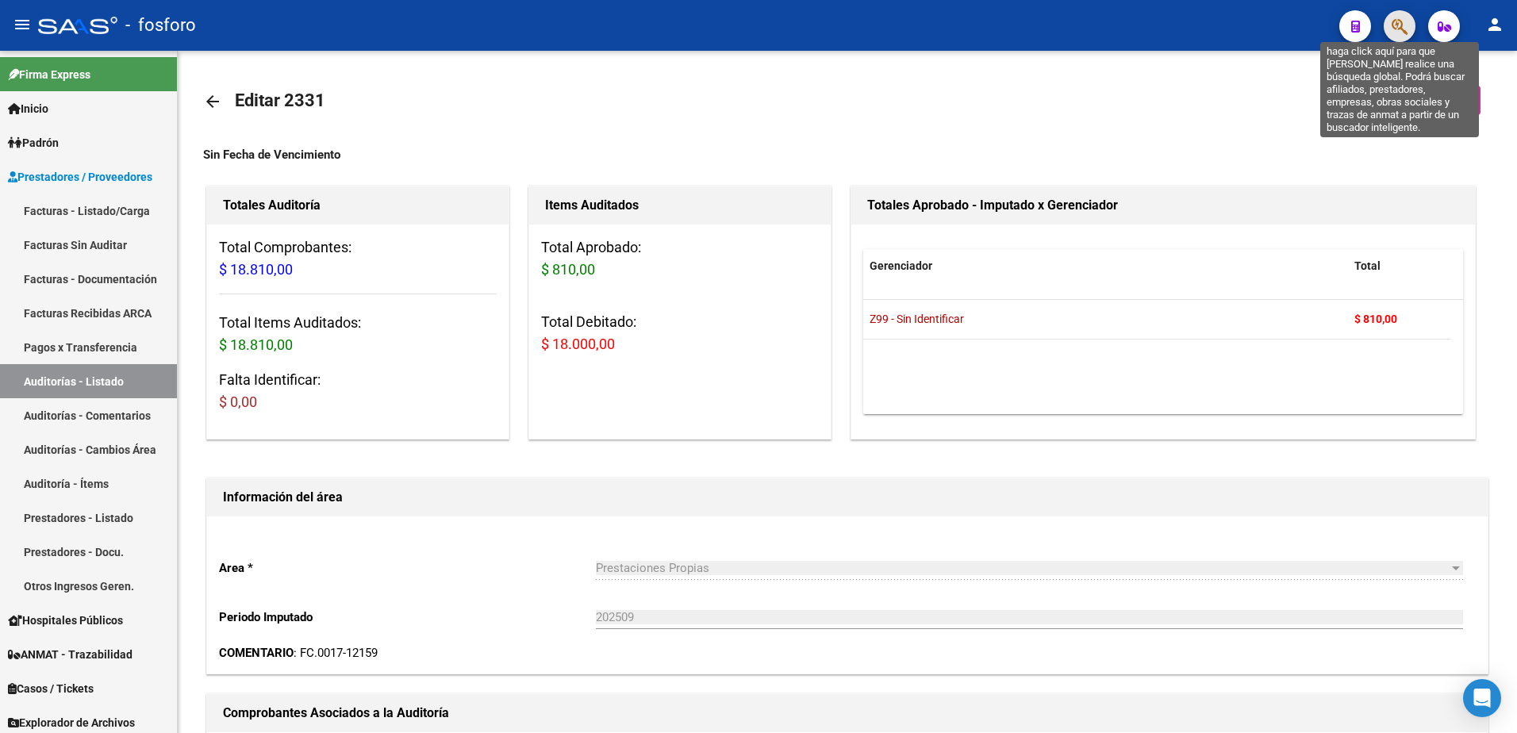
click at [1399, 25] on icon "button" at bounding box center [1400, 26] width 16 height 18
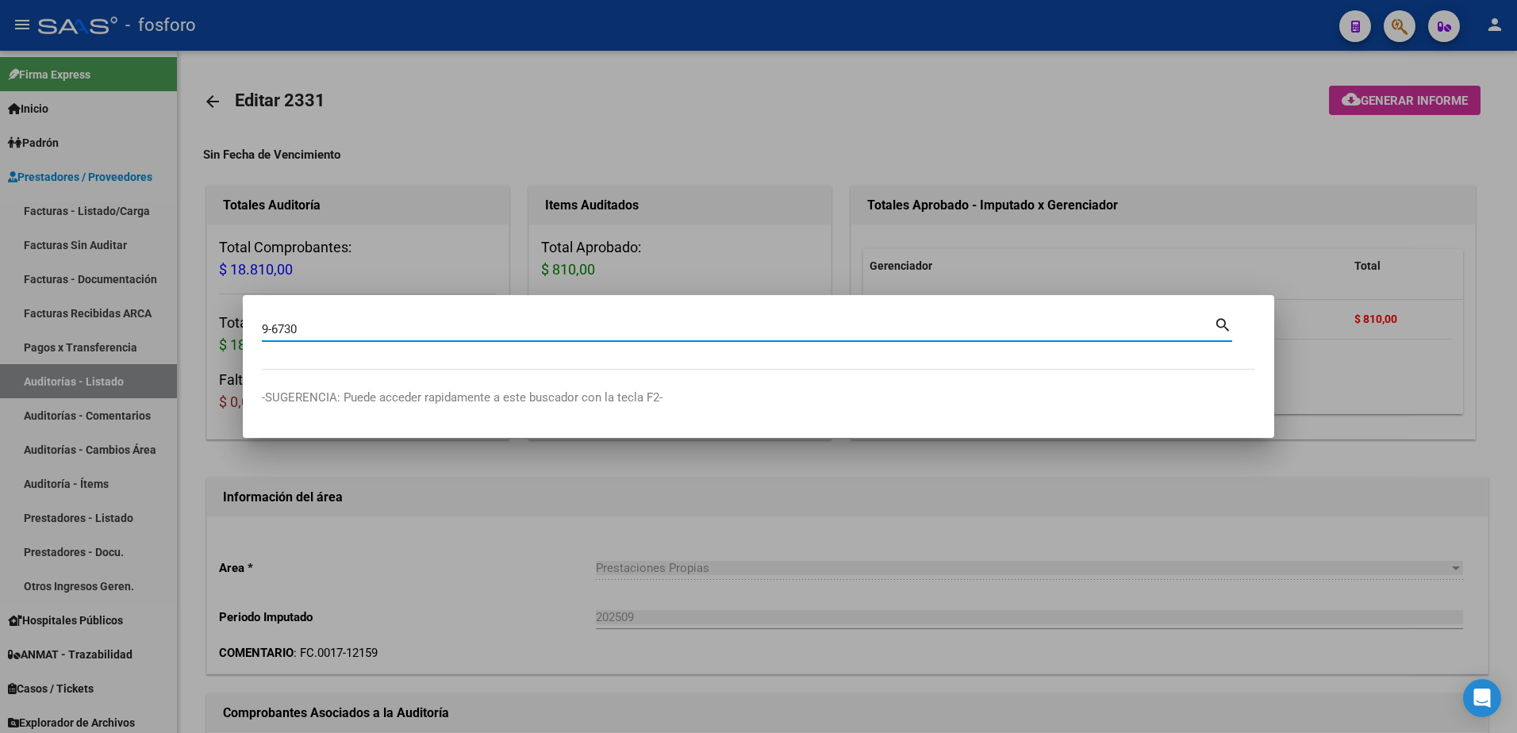
type input "9-6730"
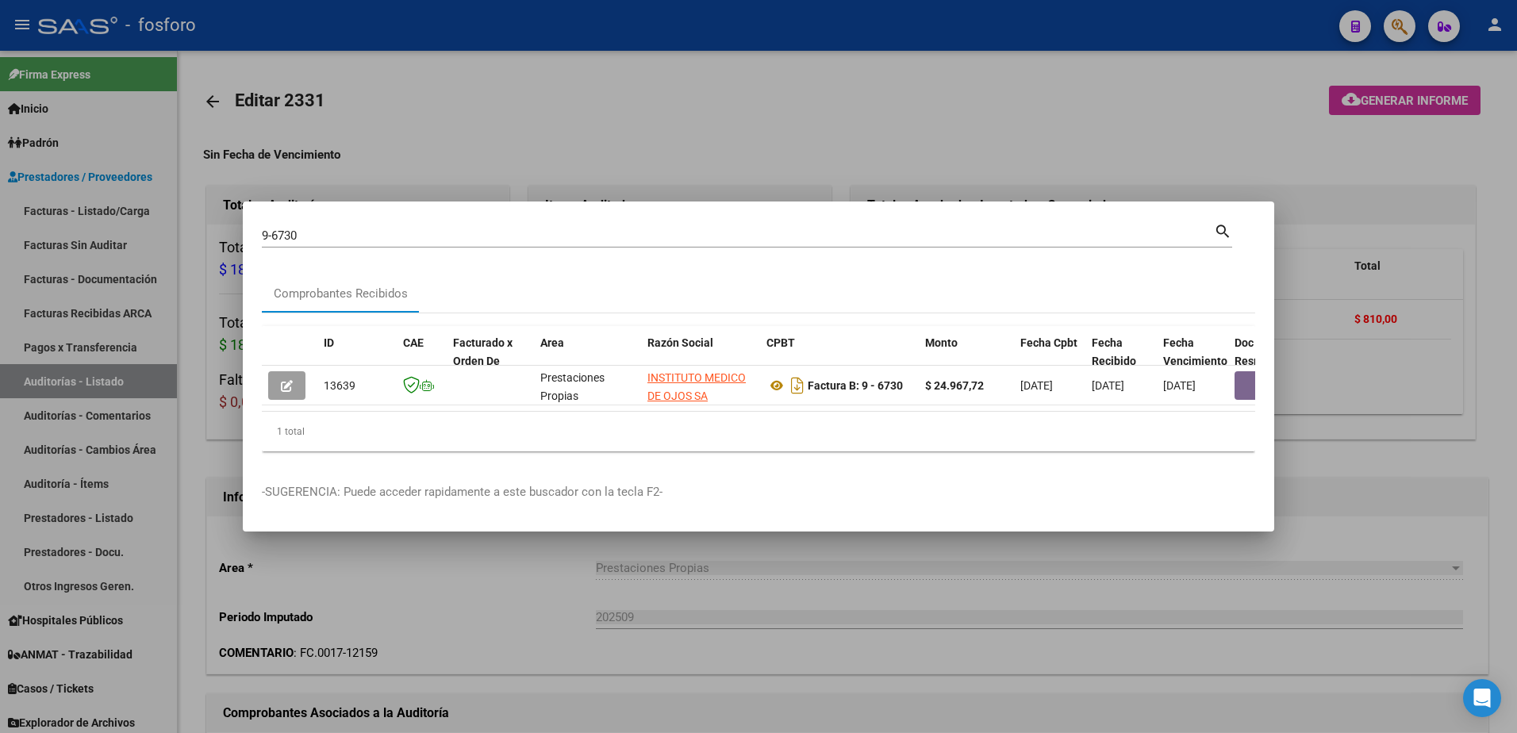
click at [1113, 93] on div at bounding box center [758, 366] width 1517 height 733
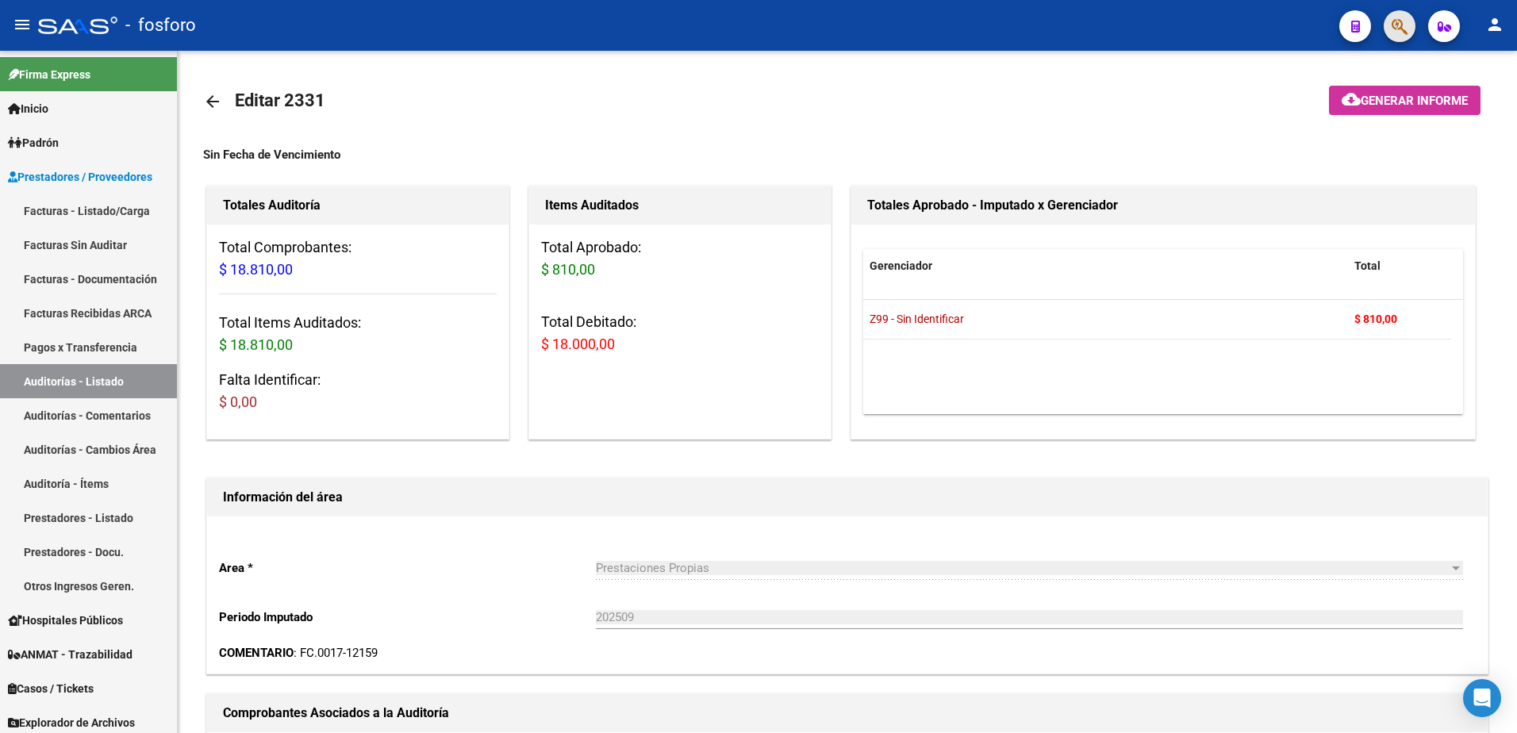
click at [1413, 32] on button "button" at bounding box center [1400, 26] width 32 height 32
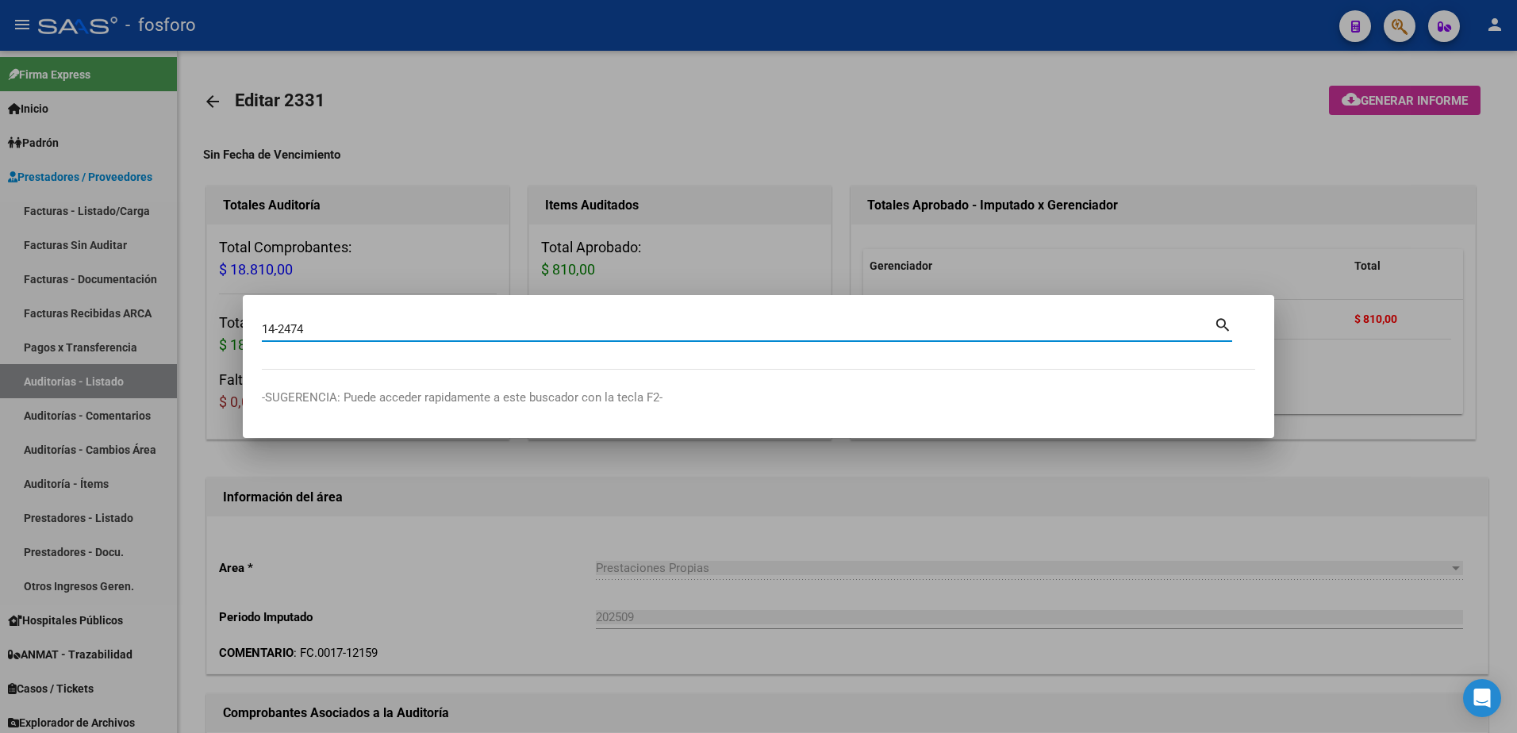
type input "14-2474"
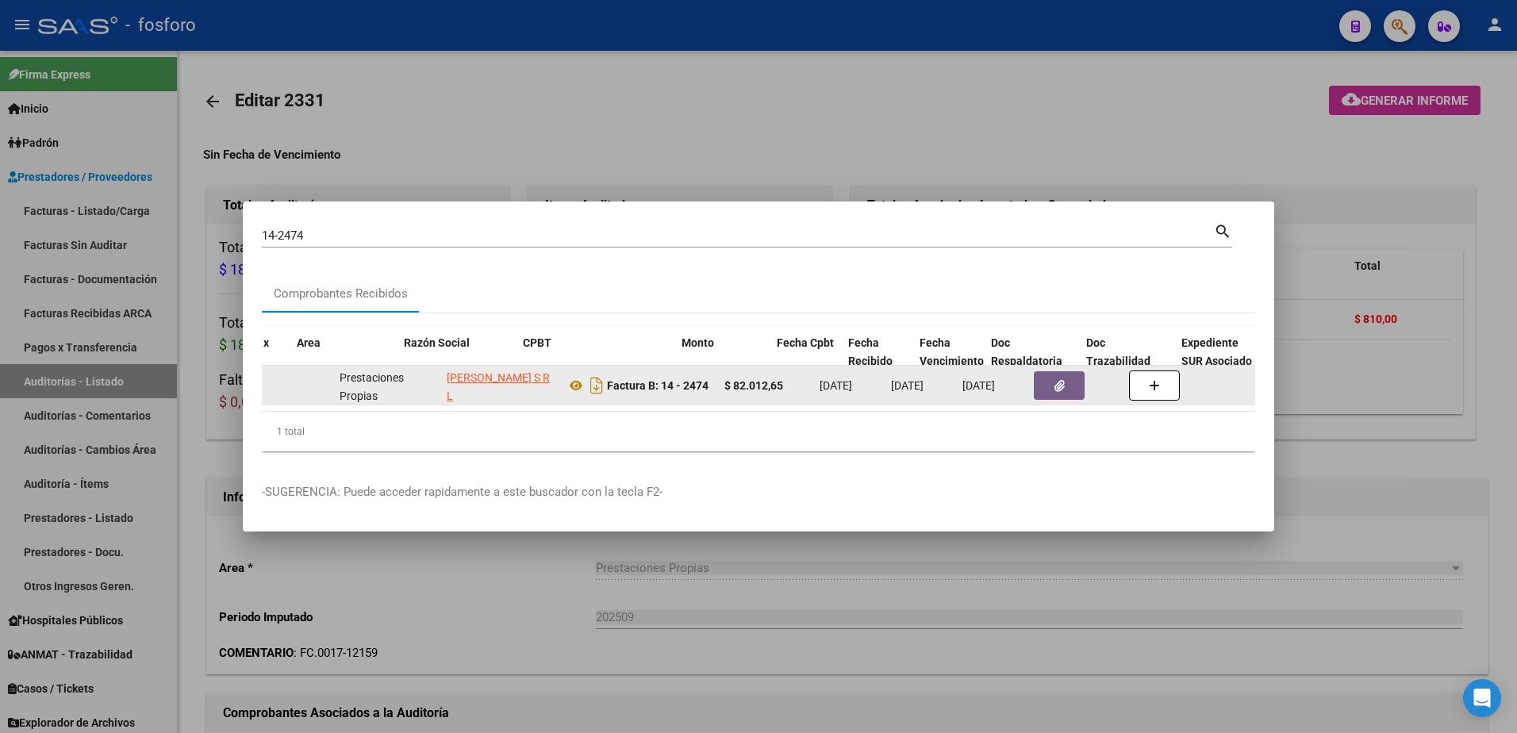
scroll to position [0, 244]
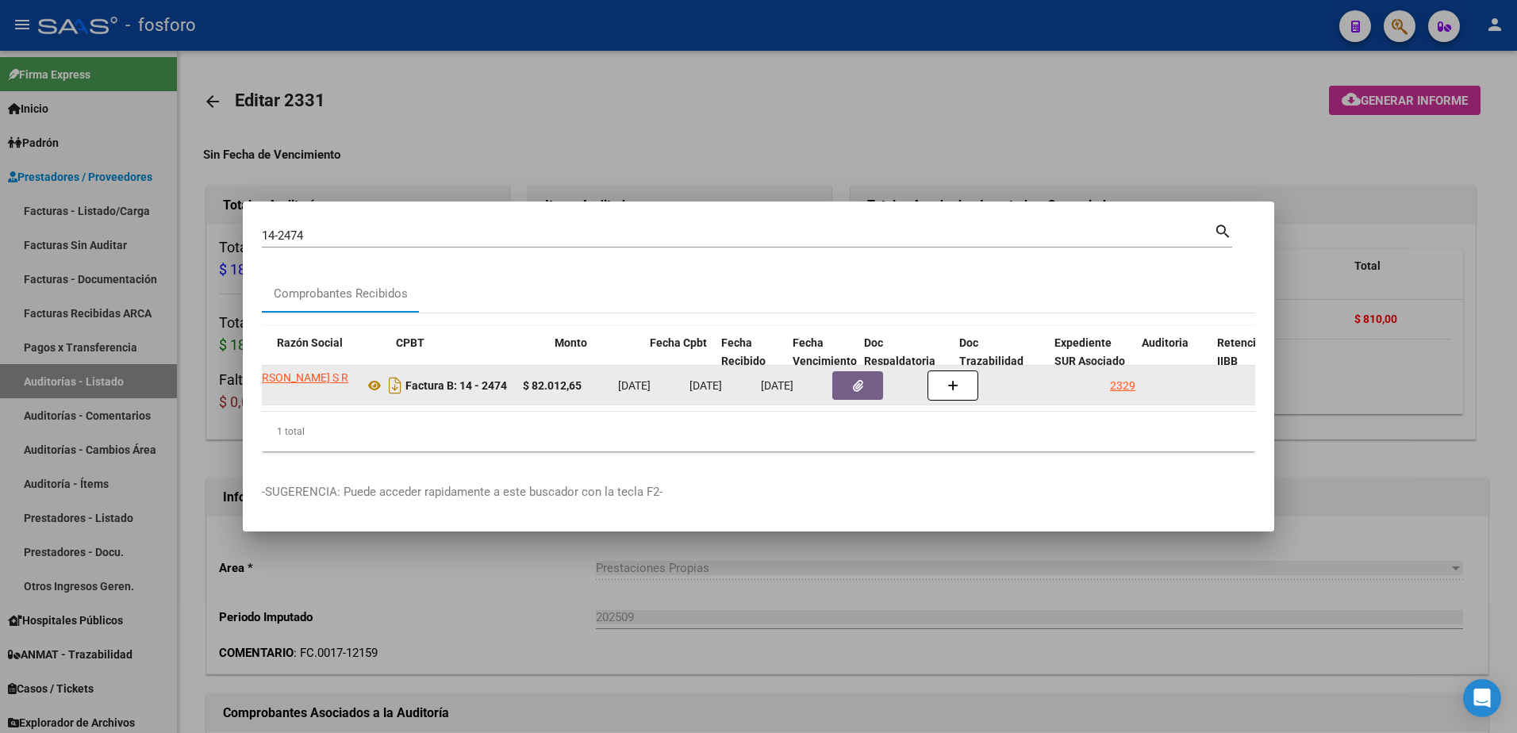
drag, startPoint x: 1244, startPoint y: 405, endPoint x: 1231, endPoint y: 399, distance: 13.9
click at [1241, 405] on datatable-body "13613 Prestaciones Propias [PERSON_NAME] S R L 30632946046 Factura B: 14 - 2474…" at bounding box center [759, 388] width 994 height 45
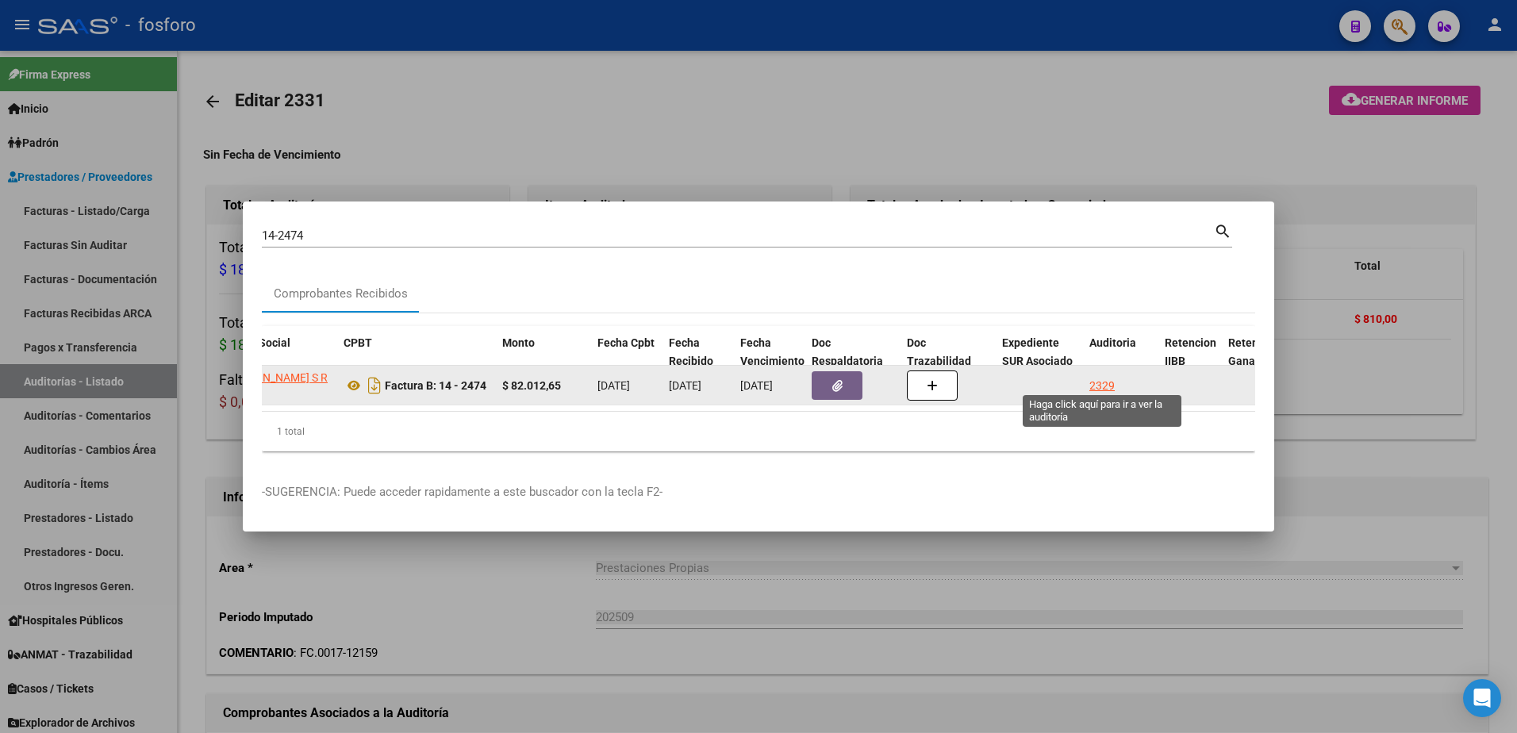
click at [1109, 377] on div "2329" at bounding box center [1102, 386] width 25 height 18
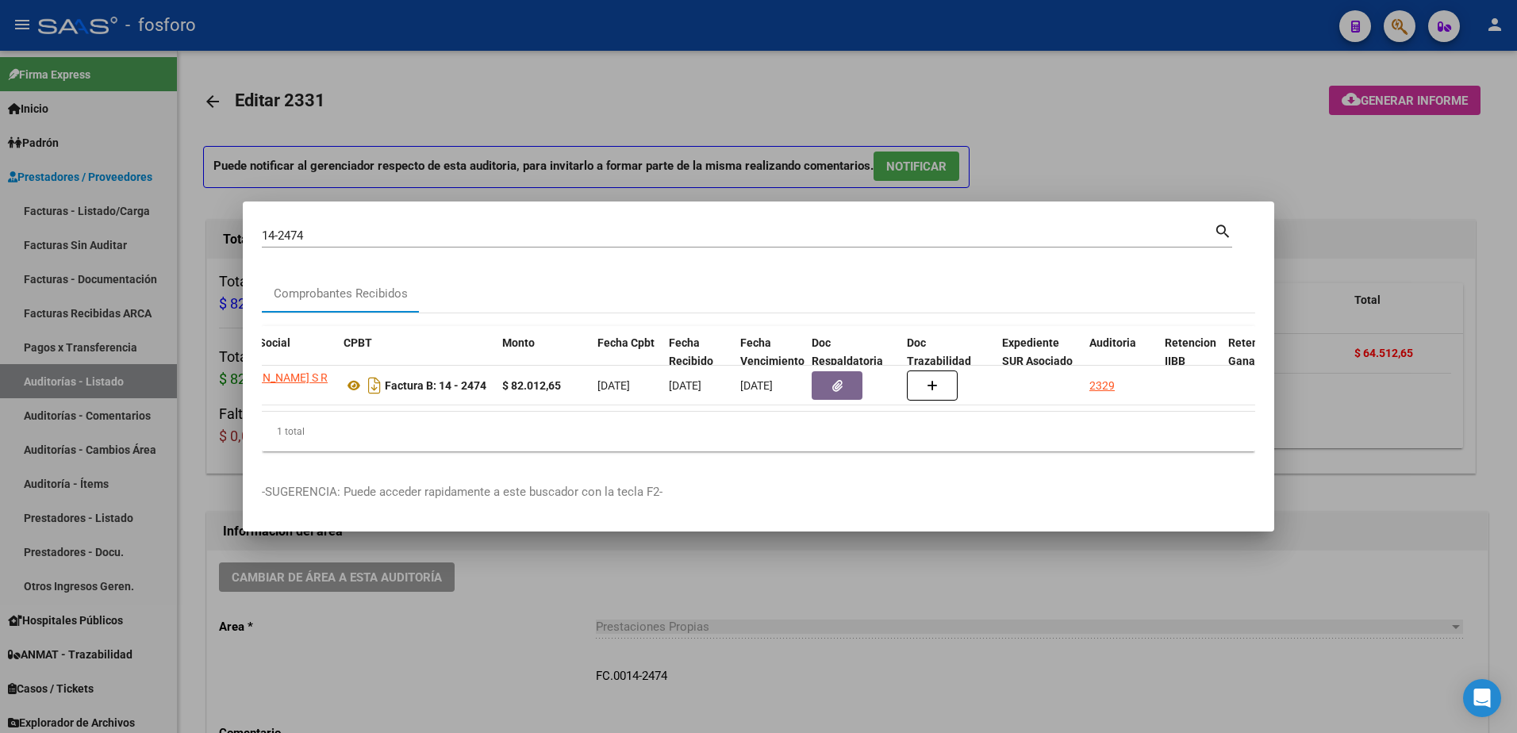
click at [1139, 168] on div at bounding box center [758, 366] width 1517 height 733
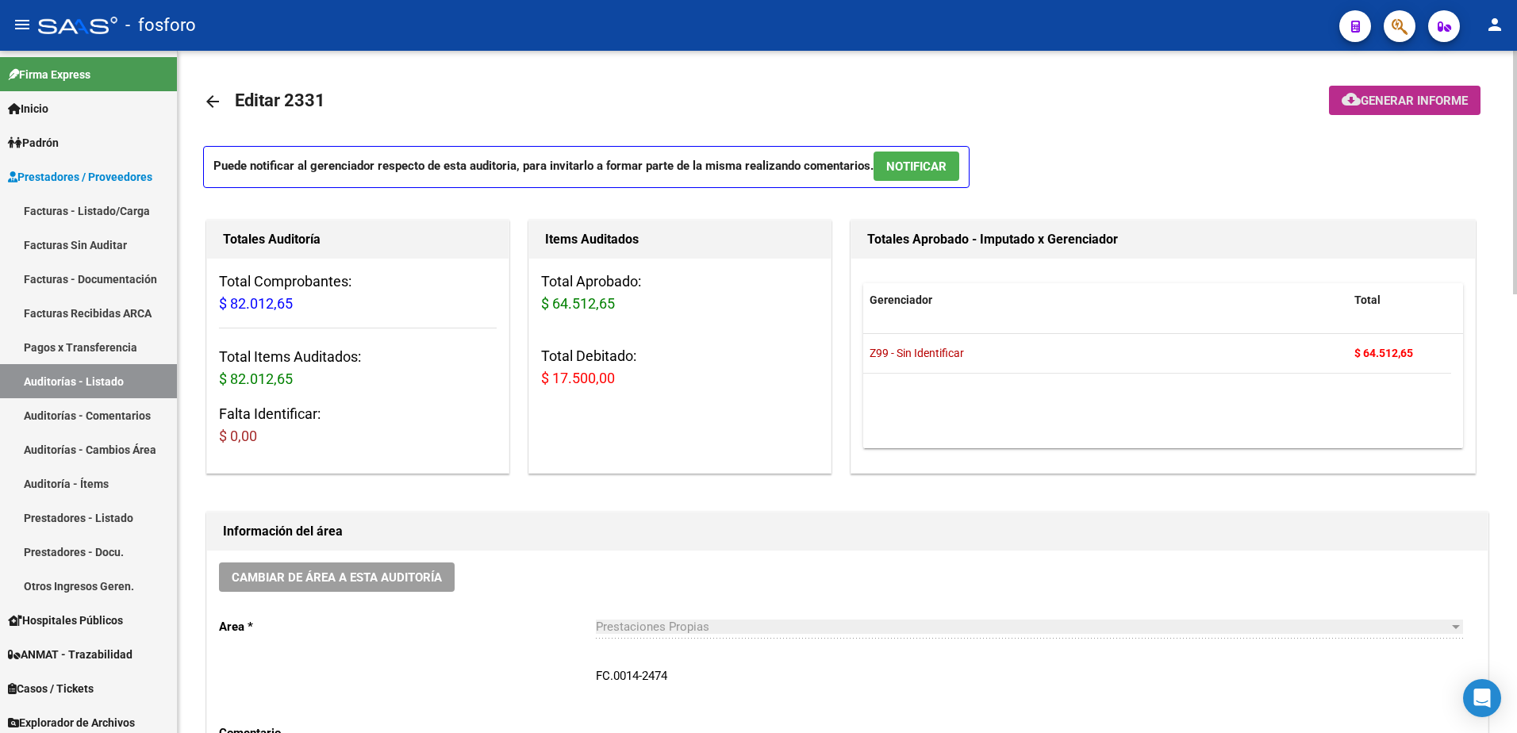
click at [1364, 97] on span "Generar informe" at bounding box center [1414, 101] width 107 height 14
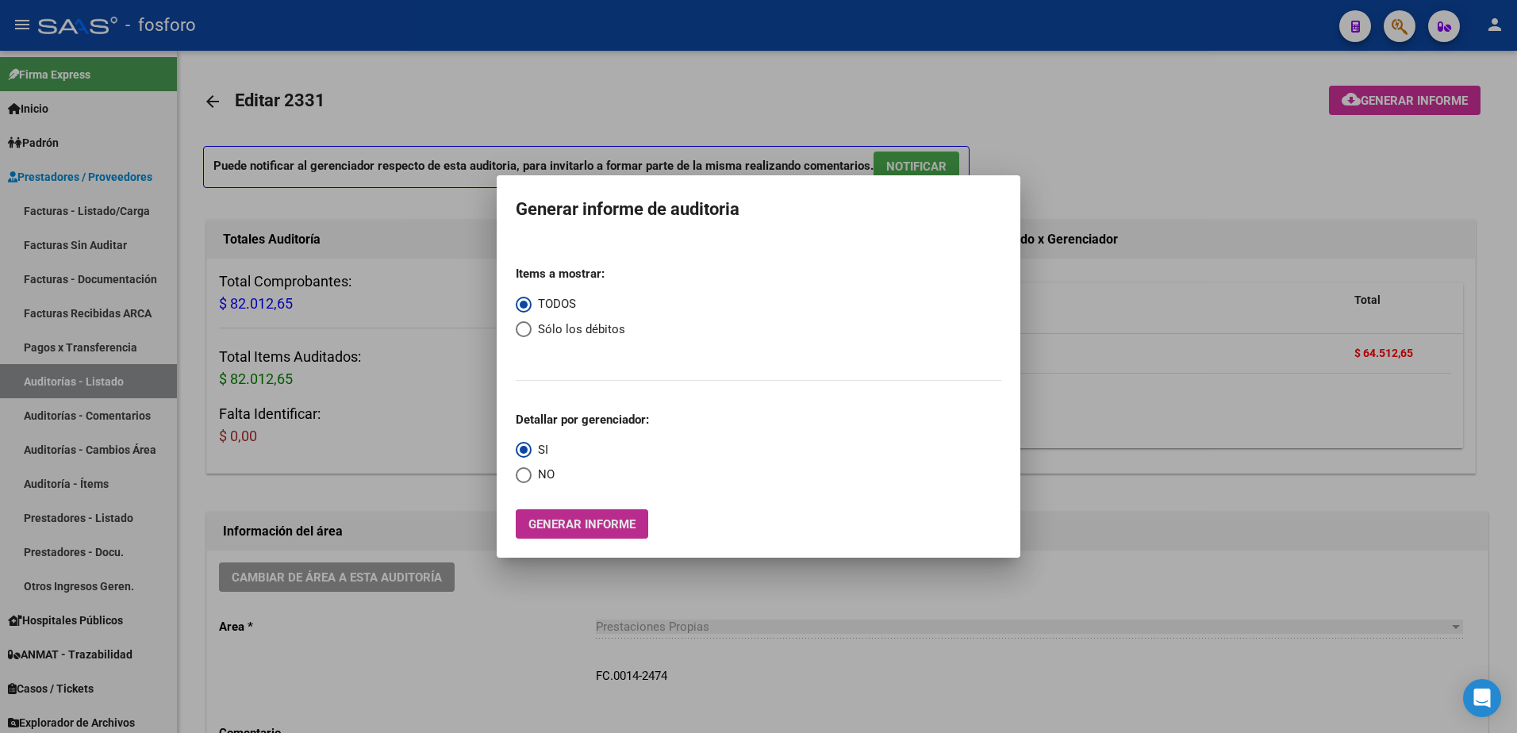
click at [606, 525] on span "Generar informe" at bounding box center [582, 524] width 107 height 14
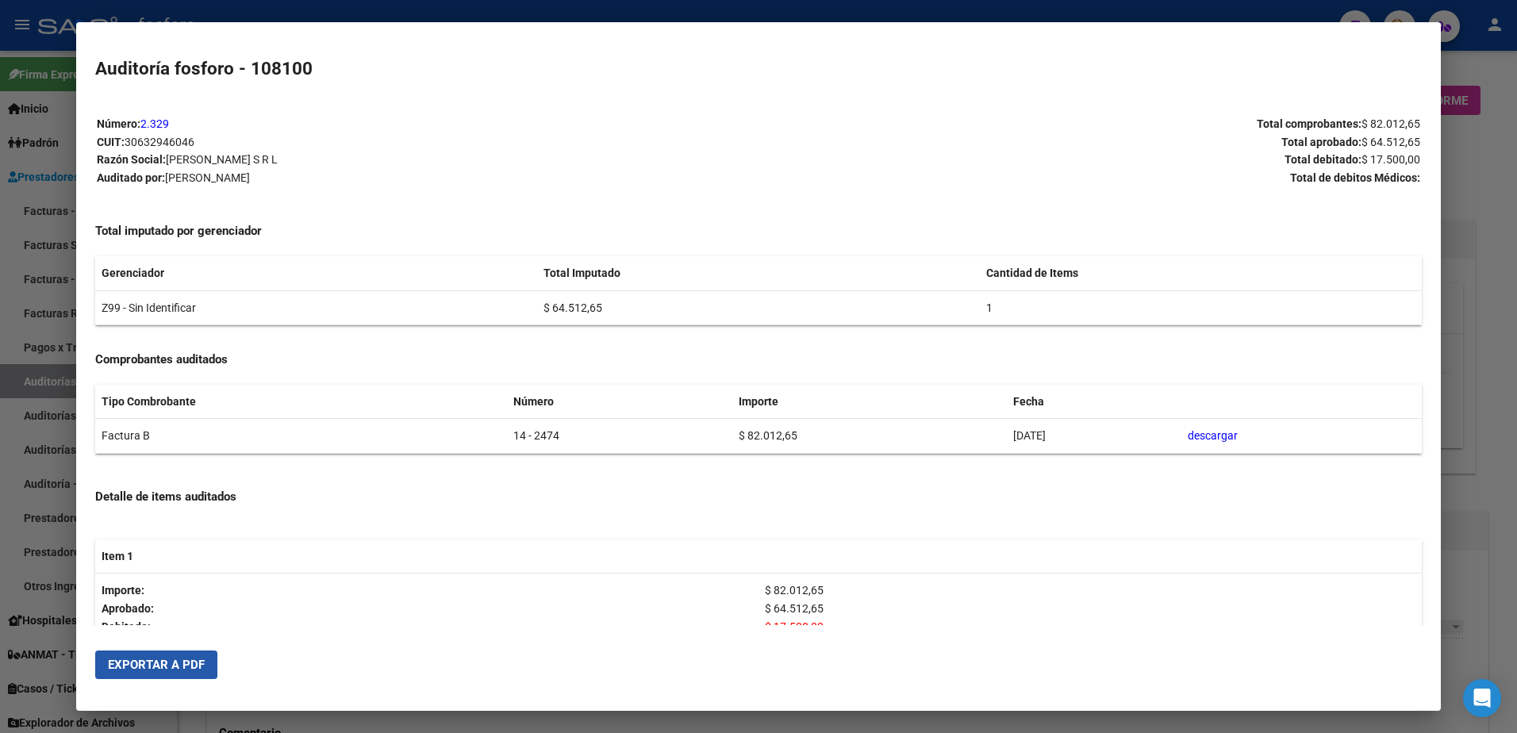
click at [182, 656] on button "Exportar a PDF" at bounding box center [156, 665] width 122 height 29
click at [1479, 153] on div at bounding box center [758, 366] width 1517 height 733
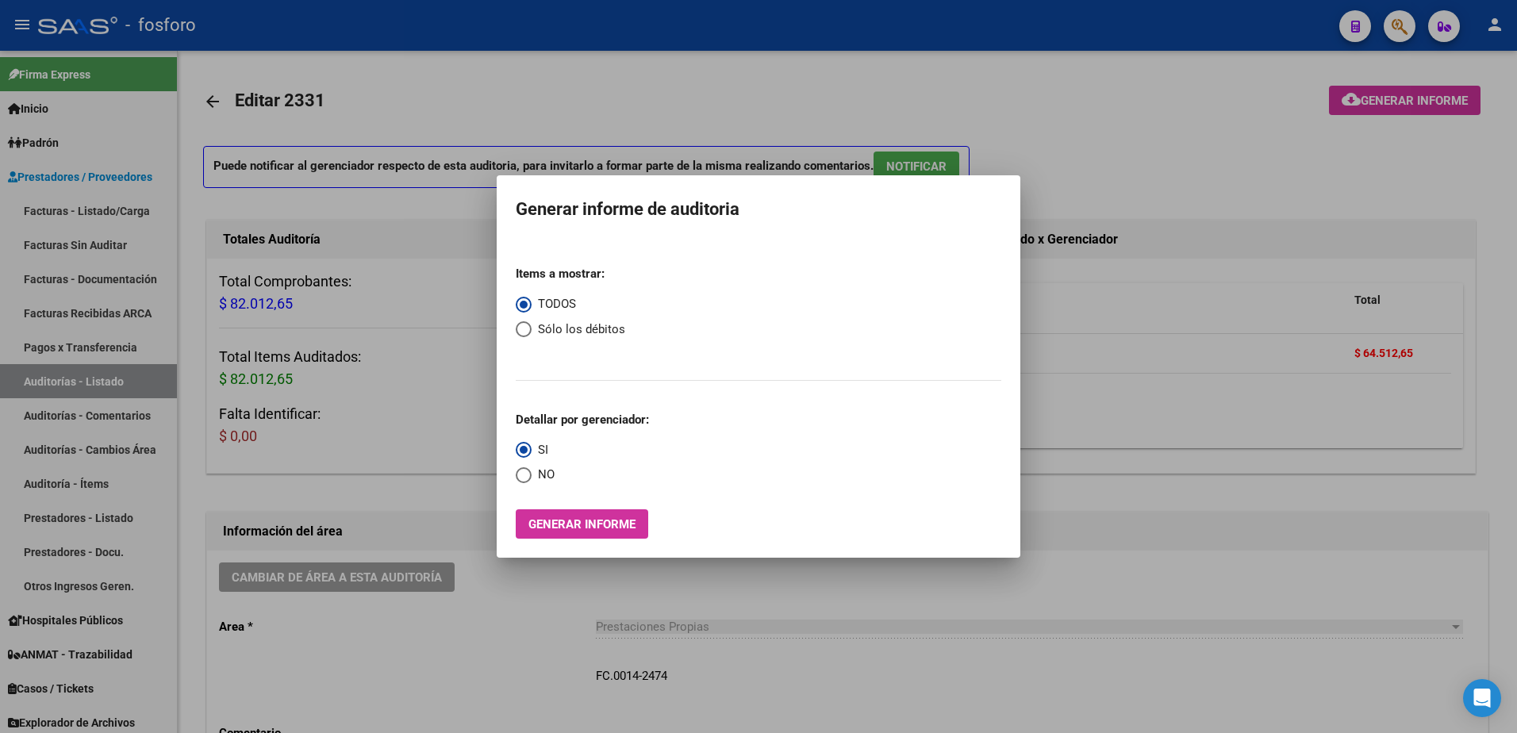
click at [1407, 21] on div at bounding box center [758, 366] width 1517 height 733
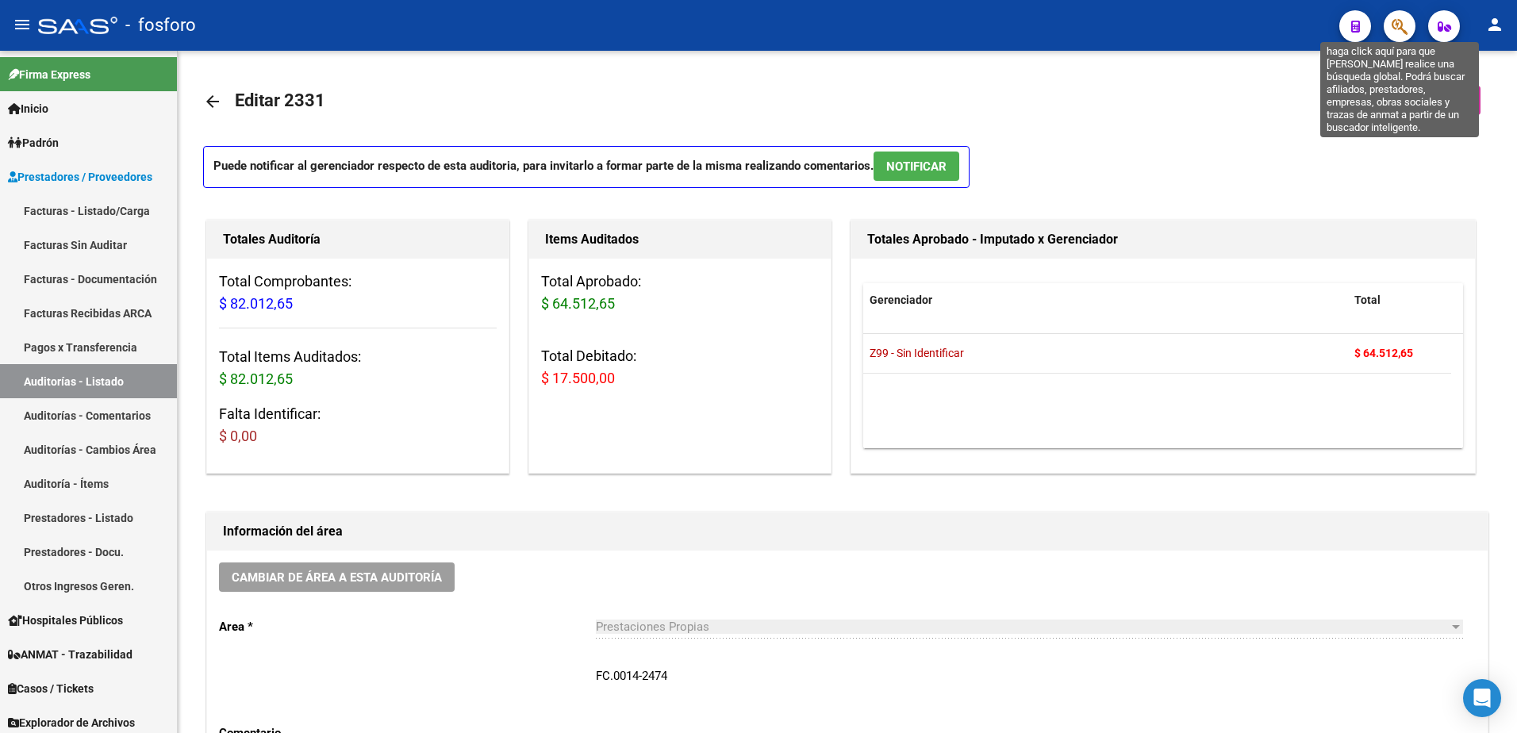
click at [1407, 21] on icon "button" at bounding box center [1400, 26] width 16 height 18
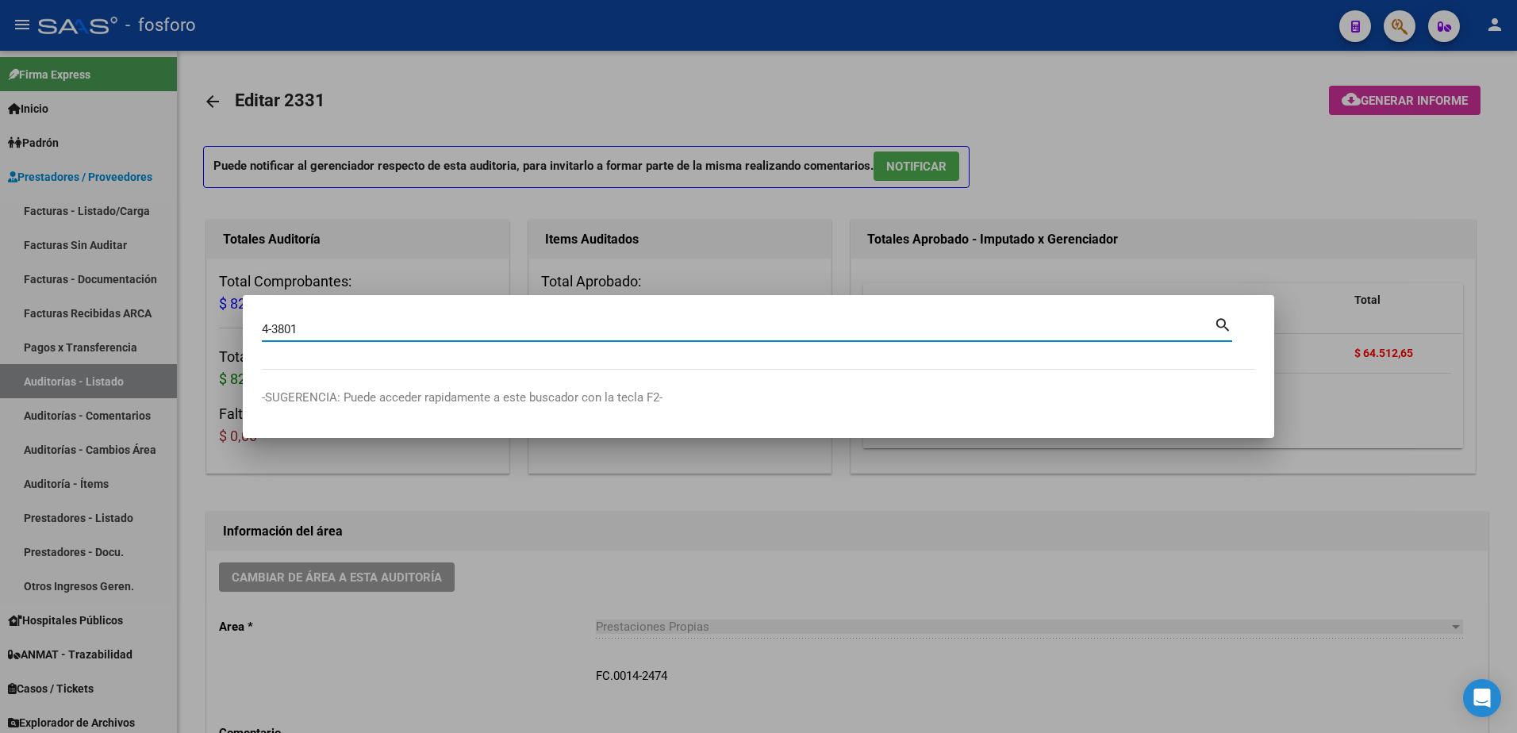
type input "4-3801"
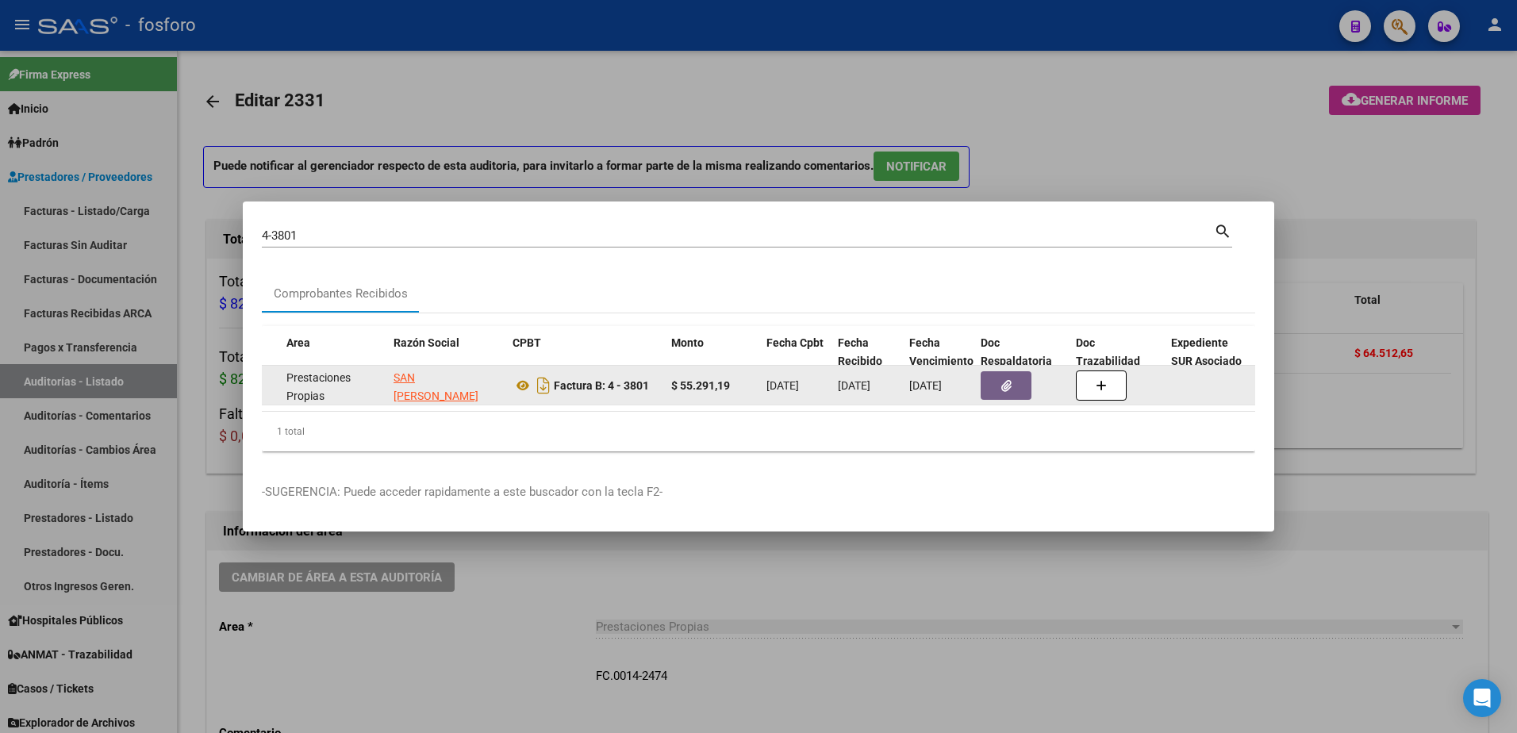
scroll to position [0, 286]
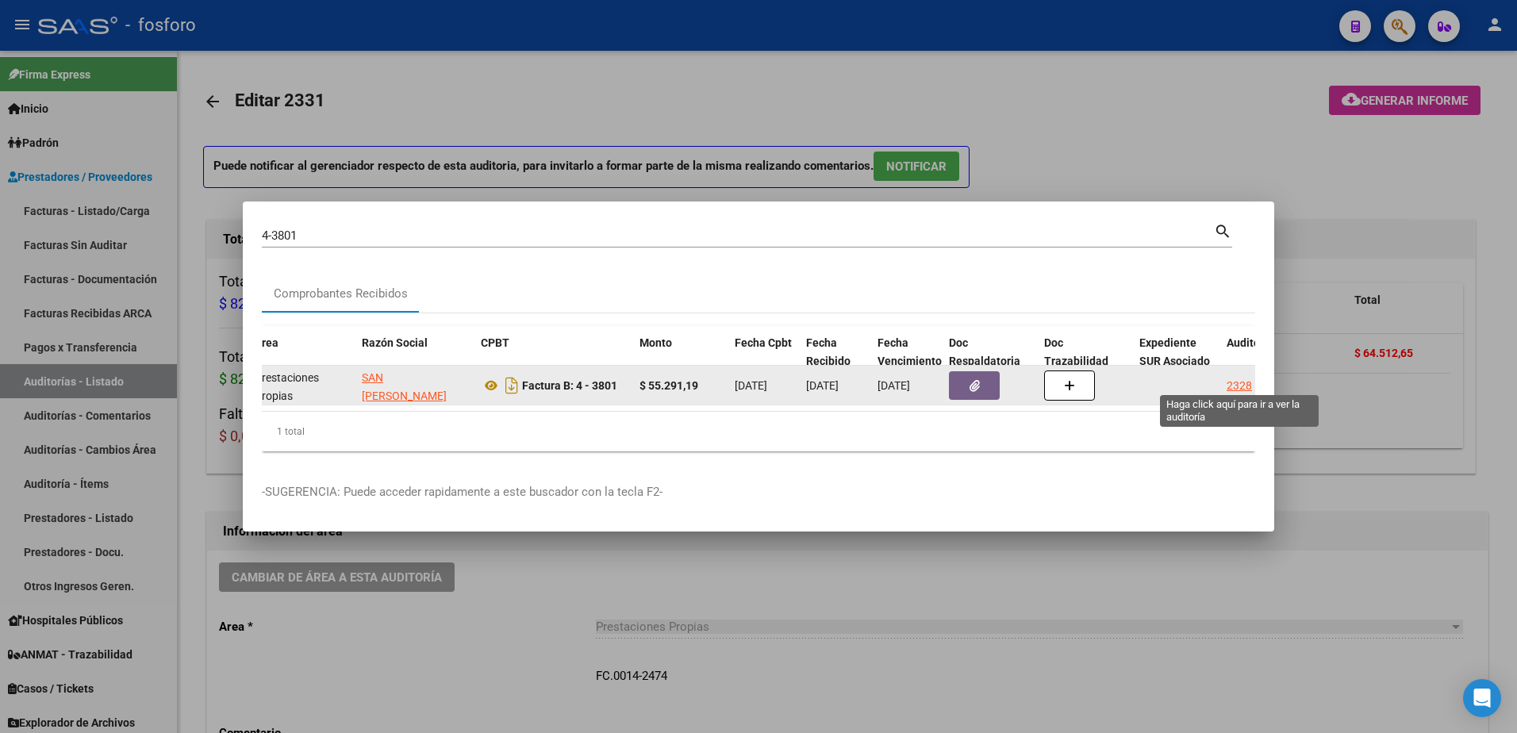
click at [1241, 377] on div "2328" at bounding box center [1239, 386] width 25 height 18
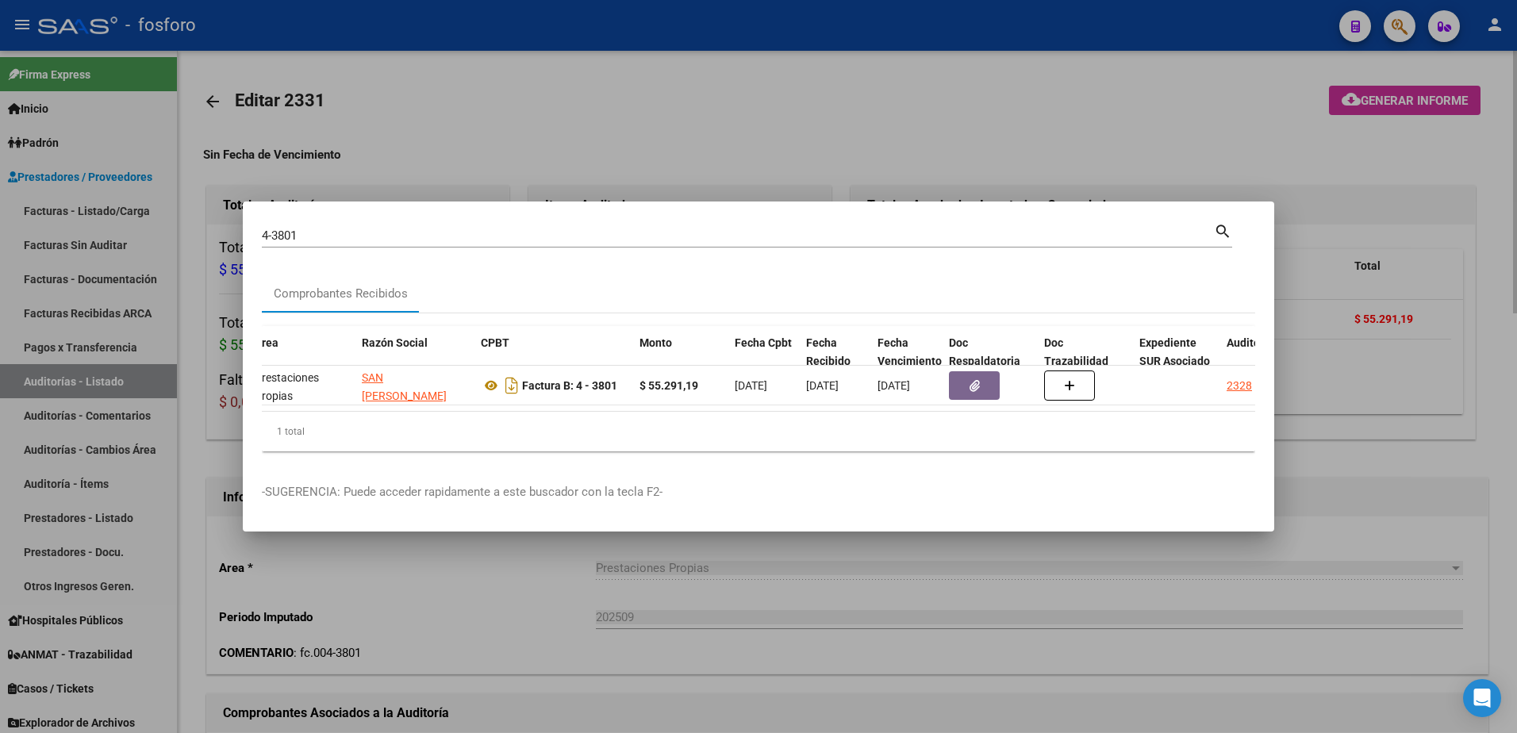
drag, startPoint x: 1223, startPoint y: 159, endPoint x: 1323, endPoint y: 148, distance: 100.5
click at [1240, 156] on div at bounding box center [758, 366] width 1517 height 733
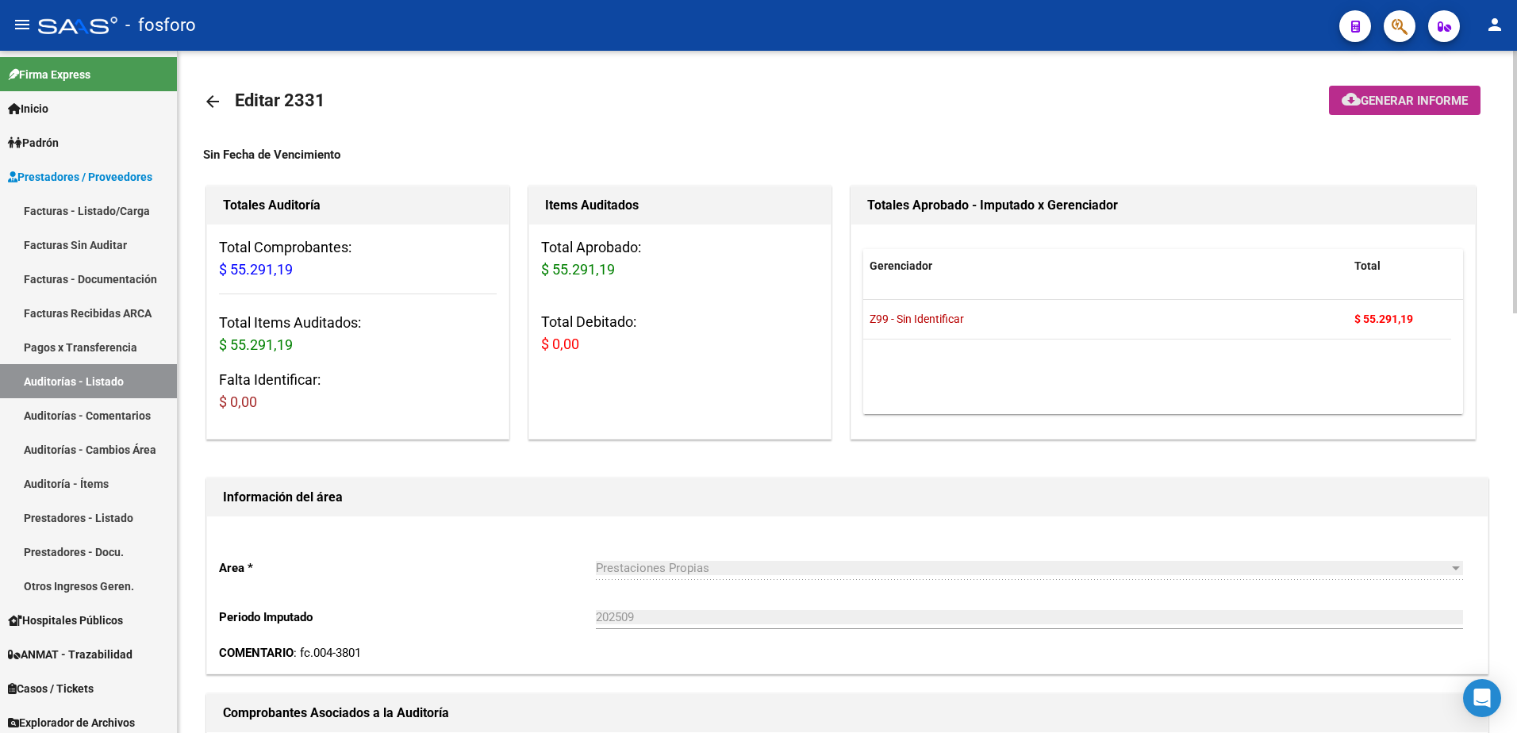
click at [1371, 101] on span "Generar informe" at bounding box center [1414, 101] width 107 height 14
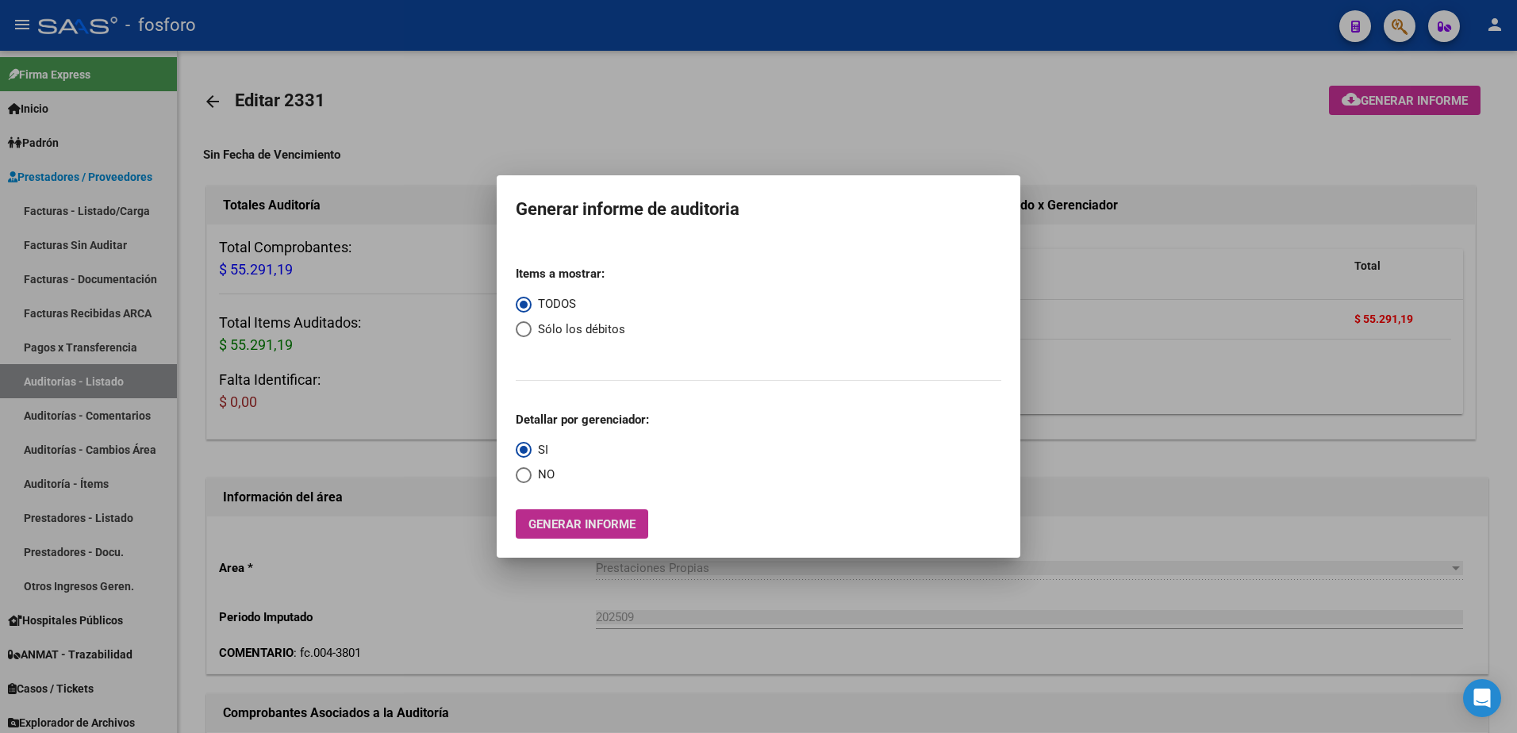
drag, startPoint x: 612, startPoint y: 523, endPoint x: 602, endPoint y: 522, distance: 10.3
click at [602, 522] on span "Generar informe" at bounding box center [582, 524] width 107 height 14
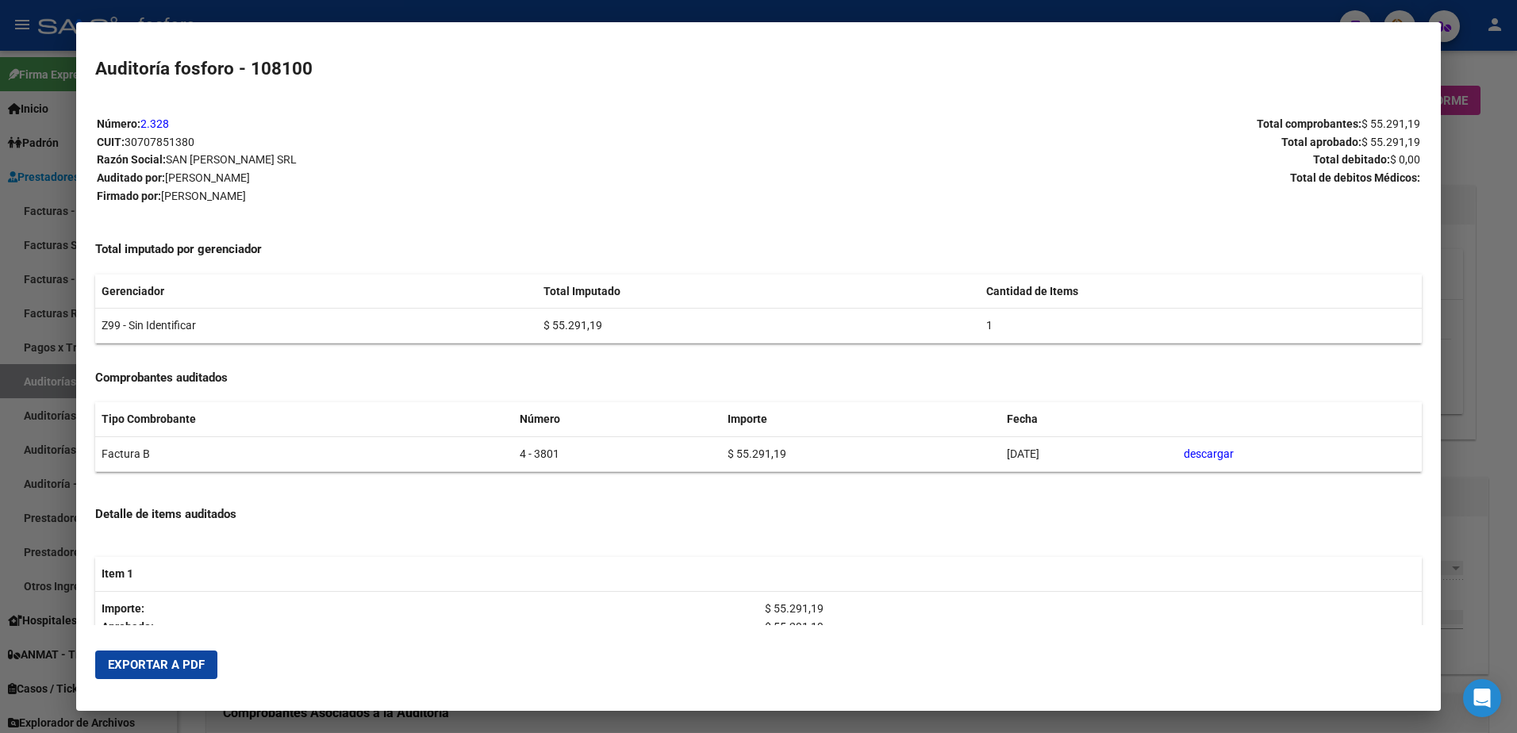
click at [191, 661] on span "Exportar a PDF" at bounding box center [156, 665] width 97 height 14
click at [11, 219] on div at bounding box center [758, 366] width 1517 height 733
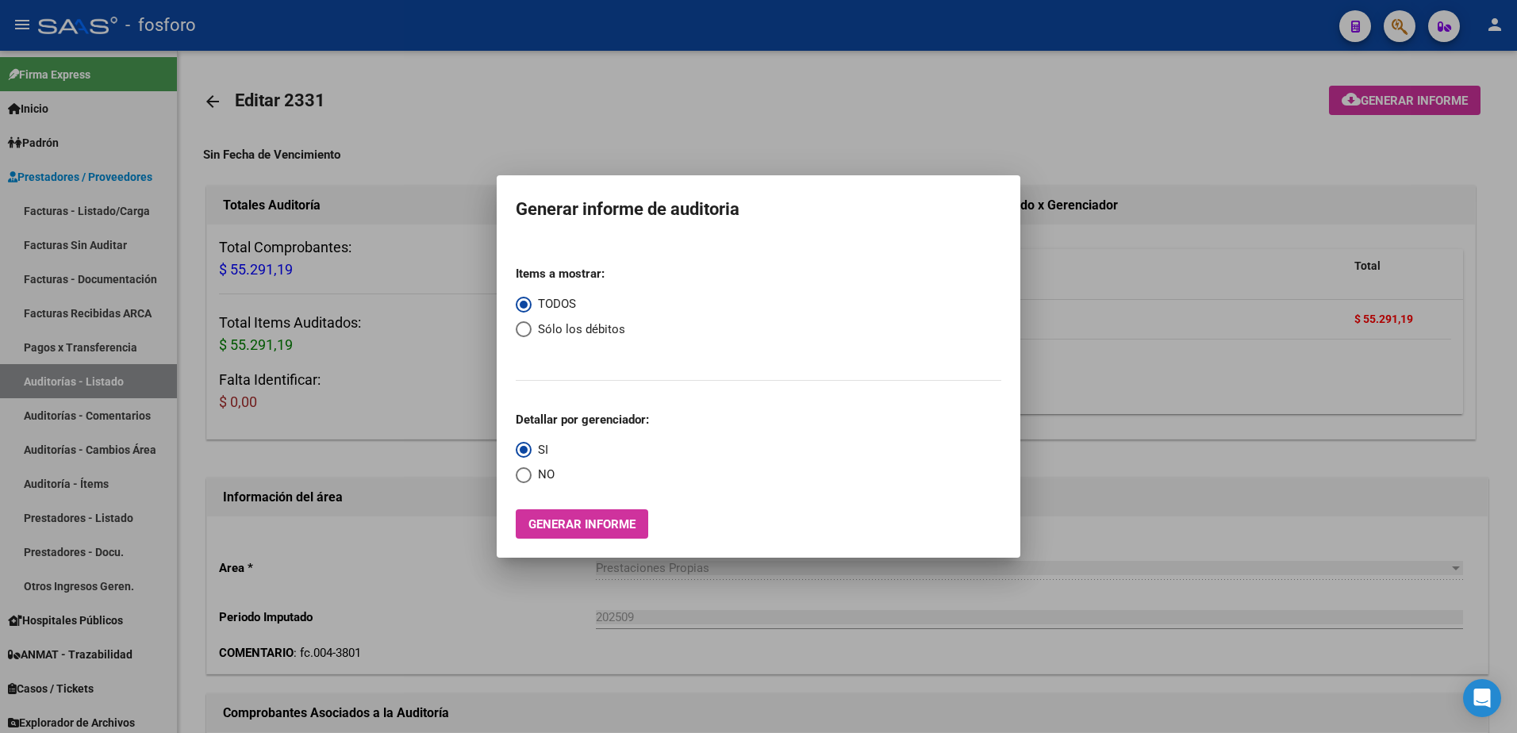
click at [1161, 180] on div at bounding box center [758, 366] width 1517 height 733
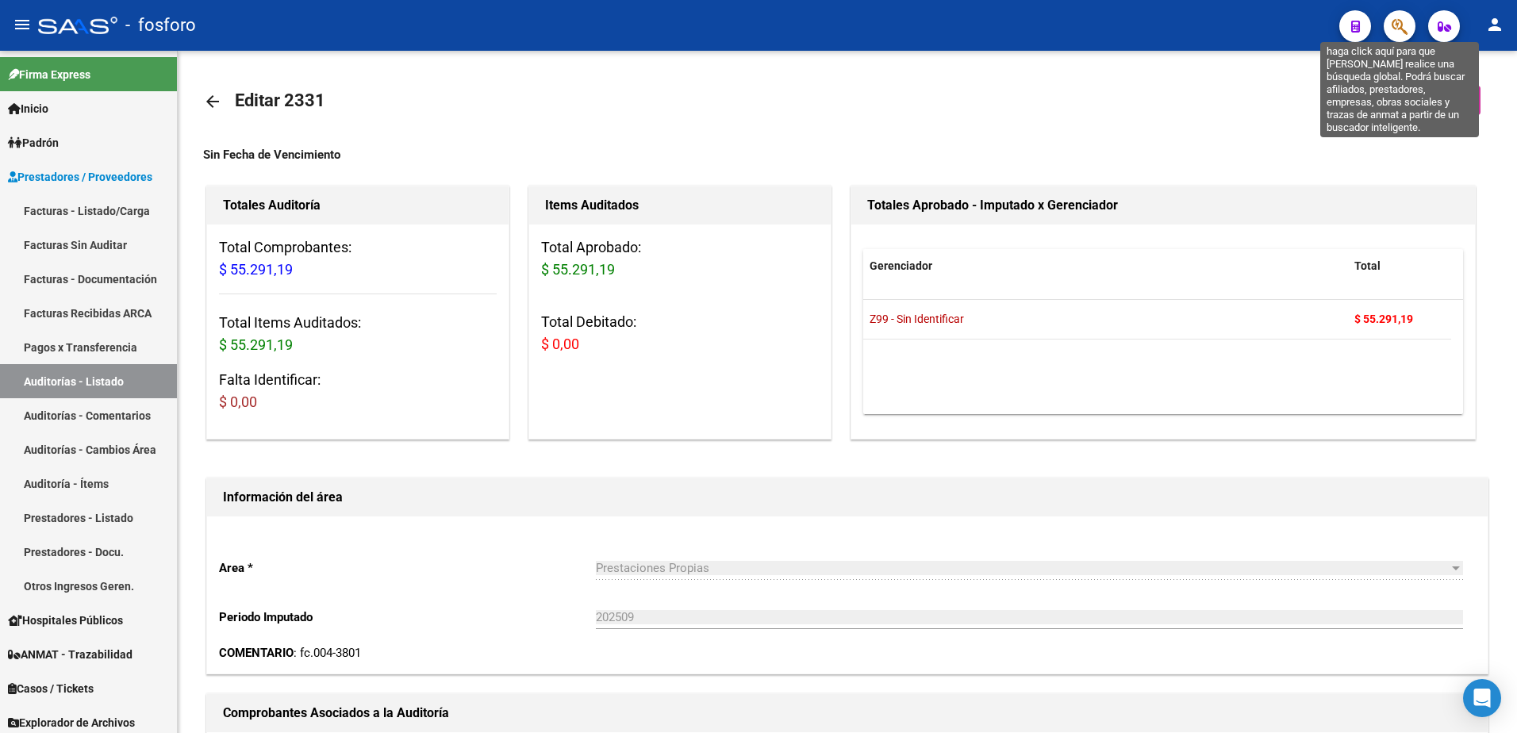
click at [1402, 33] on icon "button" at bounding box center [1400, 26] width 16 height 18
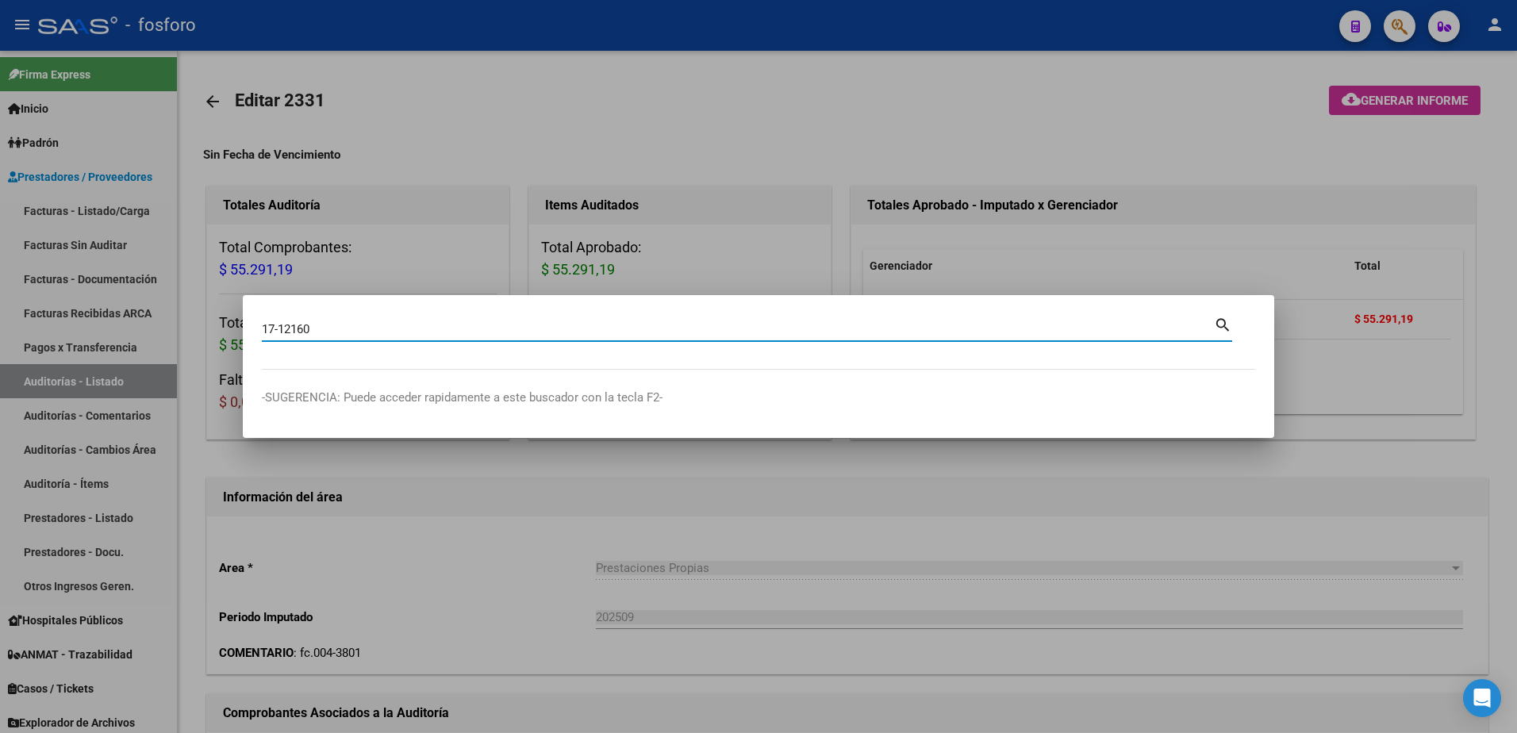
type input "17-12160"
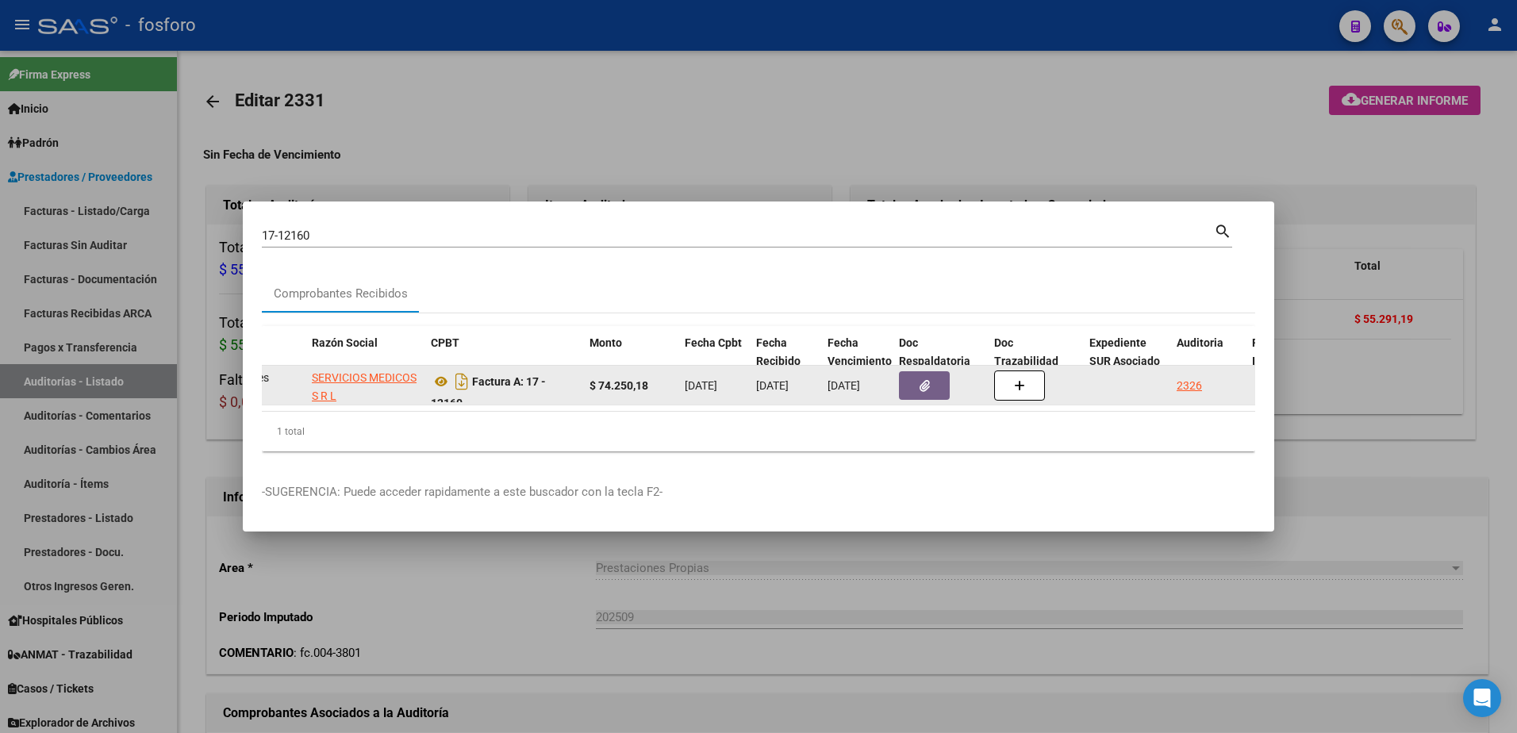
scroll to position [0, 339]
click at [1184, 379] on div "2326" at bounding box center [1186, 386] width 25 height 18
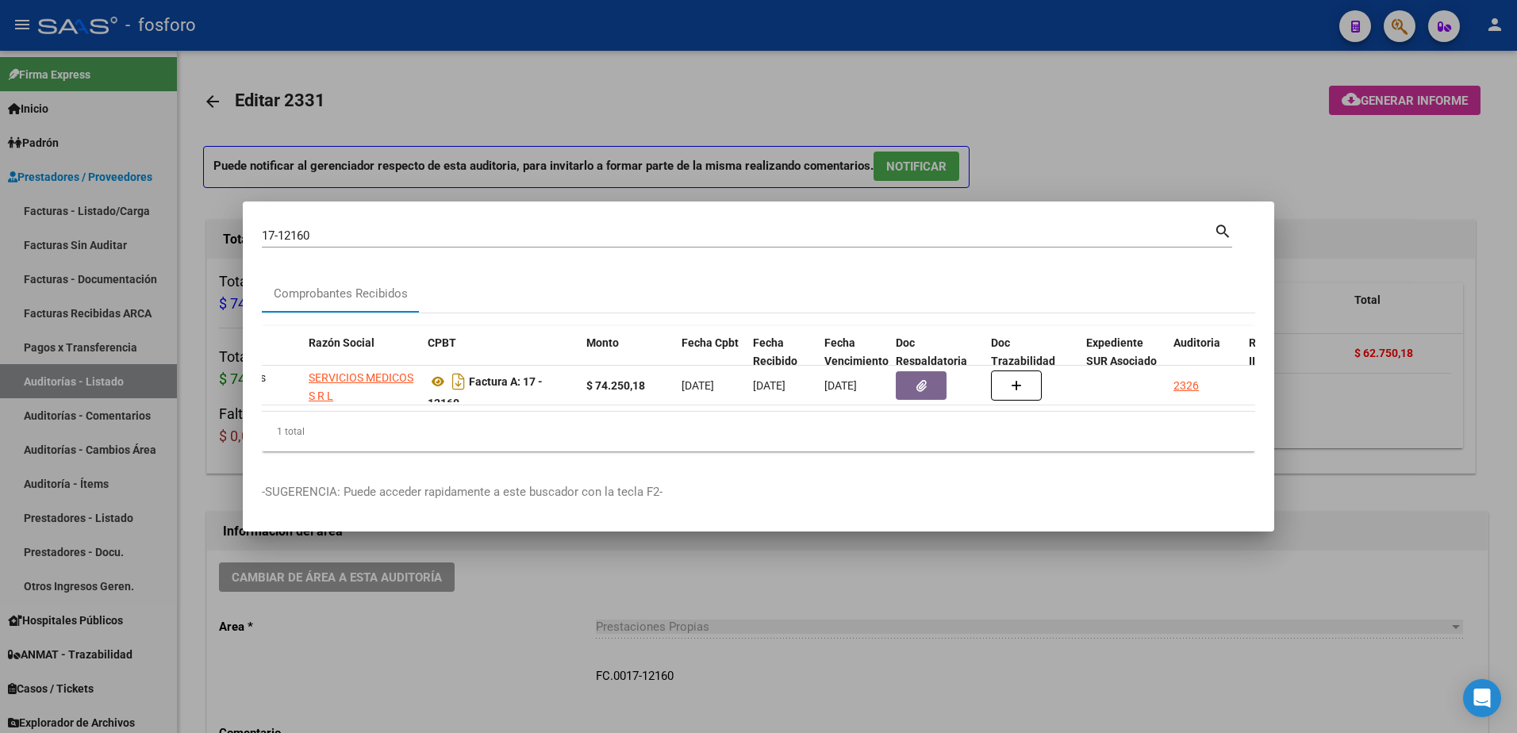
drag, startPoint x: 1183, startPoint y: 165, endPoint x: 1340, endPoint y: 110, distance: 165.9
click at [1183, 164] on div at bounding box center [758, 366] width 1517 height 733
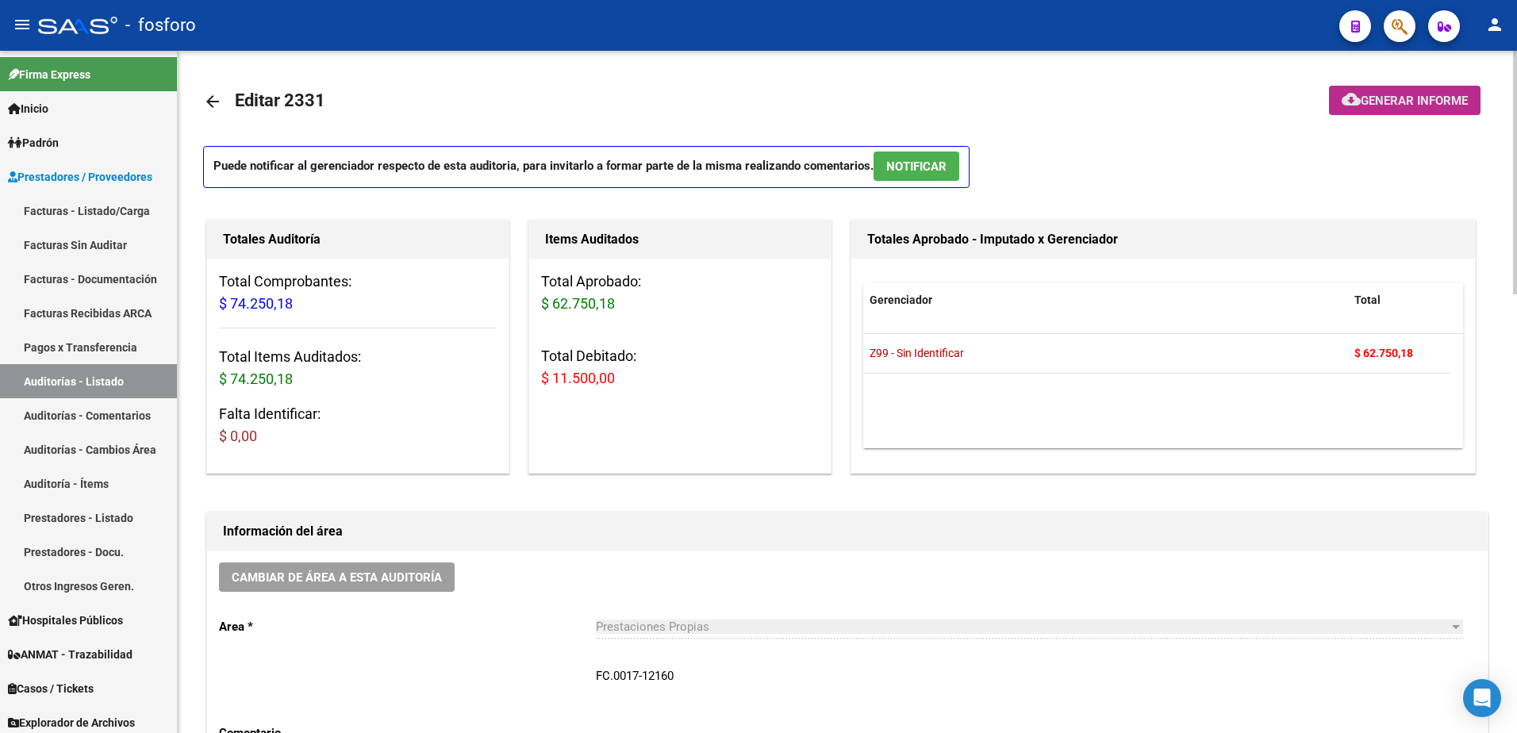
click at [1369, 88] on button "cloud_download Generar informe" at bounding box center [1405, 100] width 152 height 29
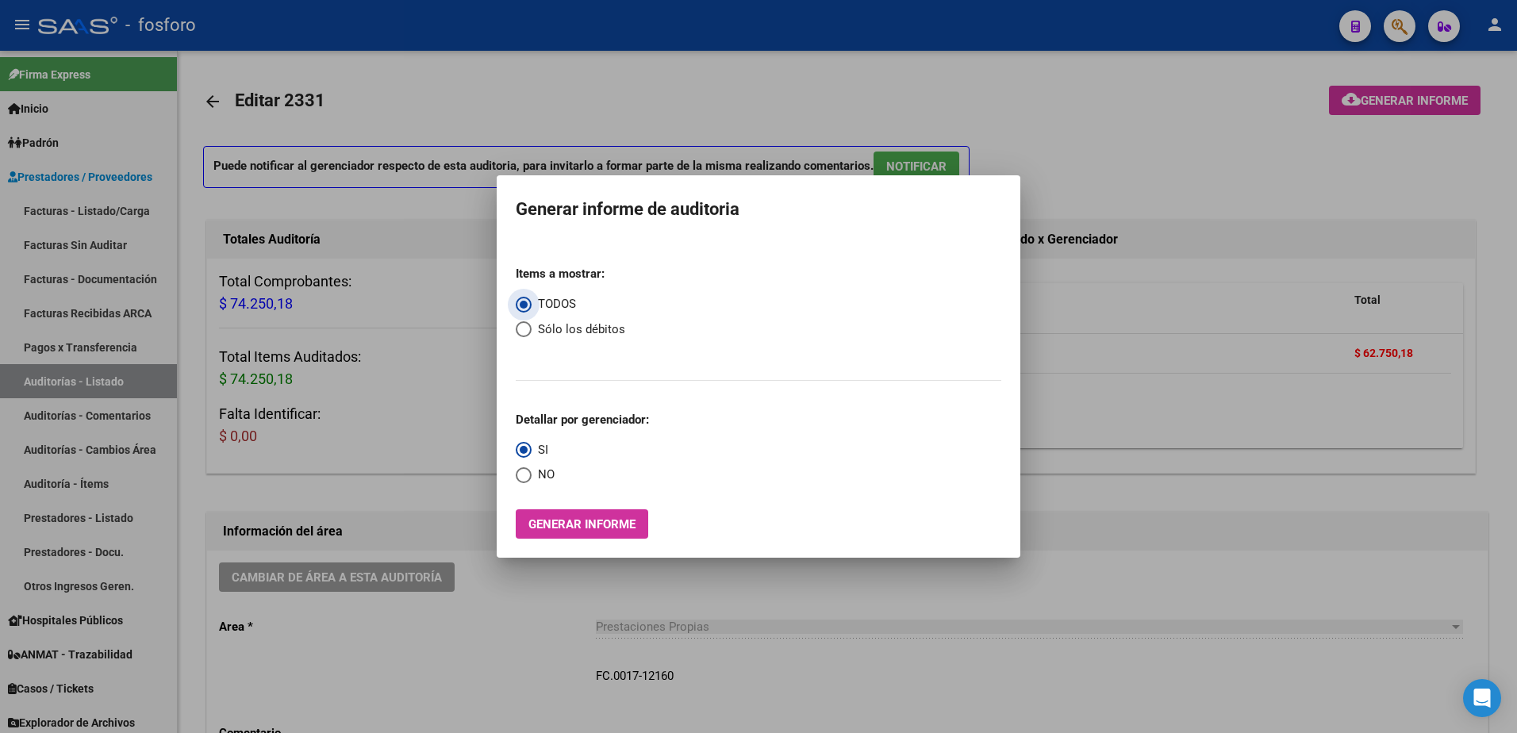
drag, startPoint x: 556, startPoint y: 525, endPoint x: 544, endPoint y: 525, distance: 12.7
click at [544, 525] on span "Generar informe" at bounding box center [582, 524] width 107 height 14
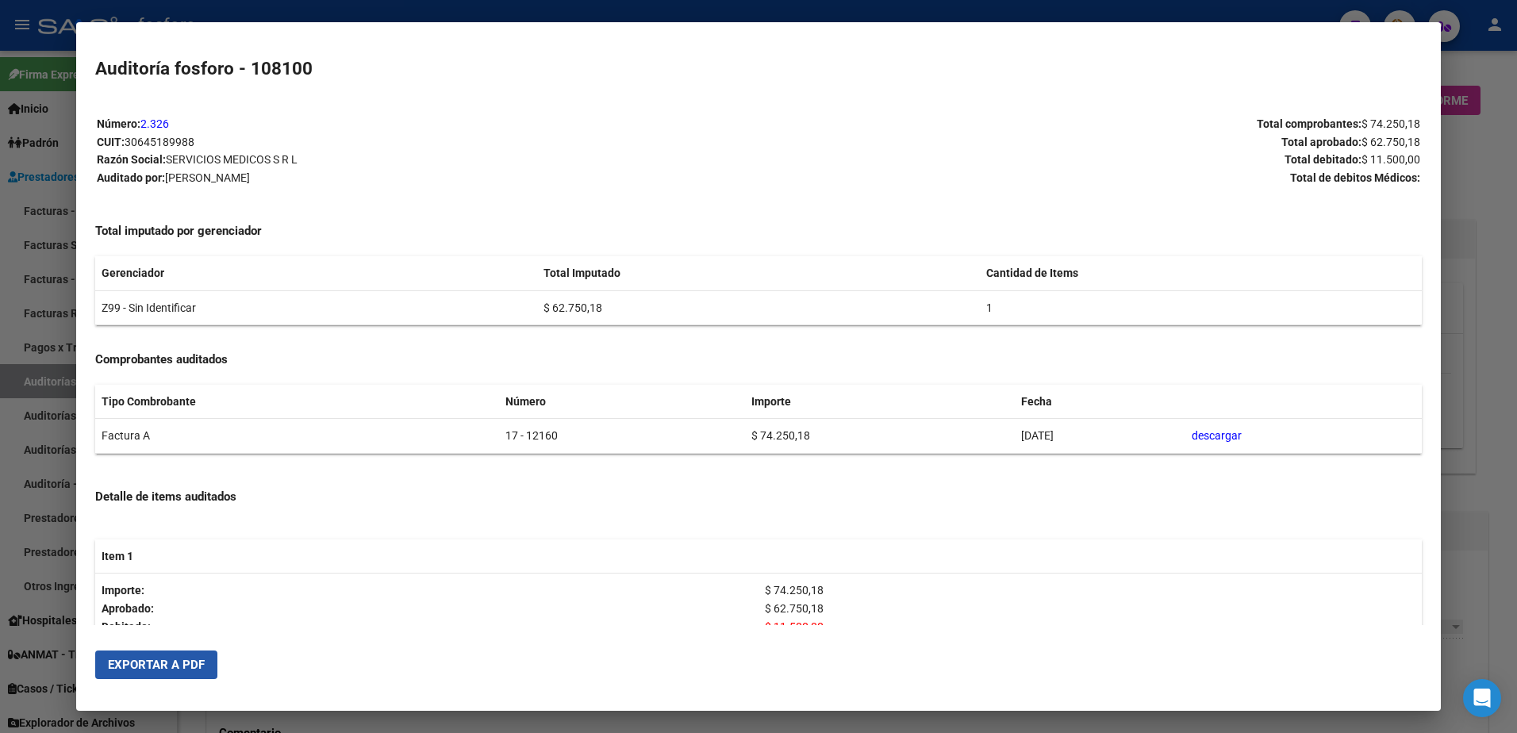
click at [179, 655] on button "Exportar a PDF" at bounding box center [156, 665] width 122 height 29
click at [1500, 175] on div at bounding box center [758, 366] width 1517 height 733
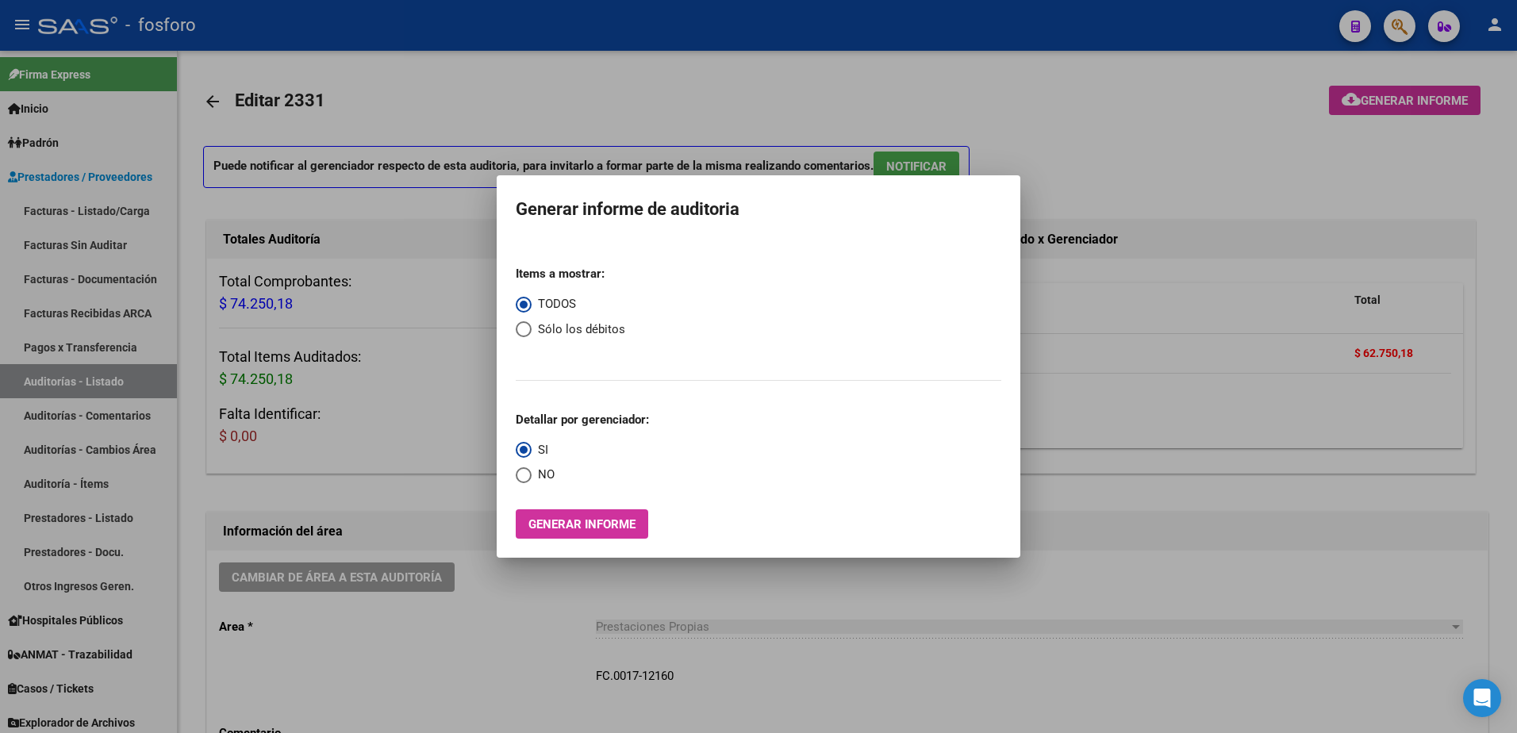
click at [1491, 174] on div at bounding box center [758, 366] width 1517 height 733
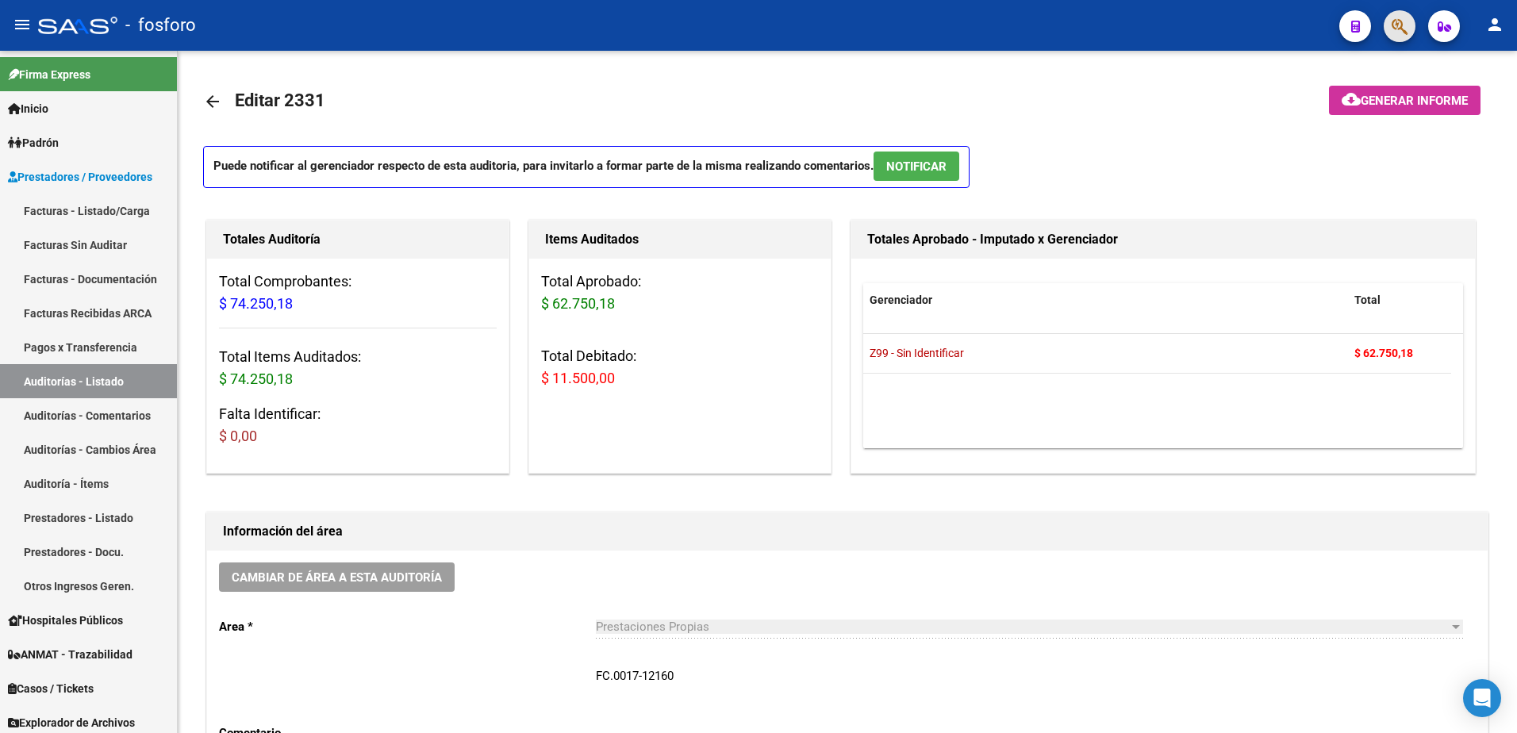
click at [1409, 33] on button "button" at bounding box center [1400, 26] width 32 height 32
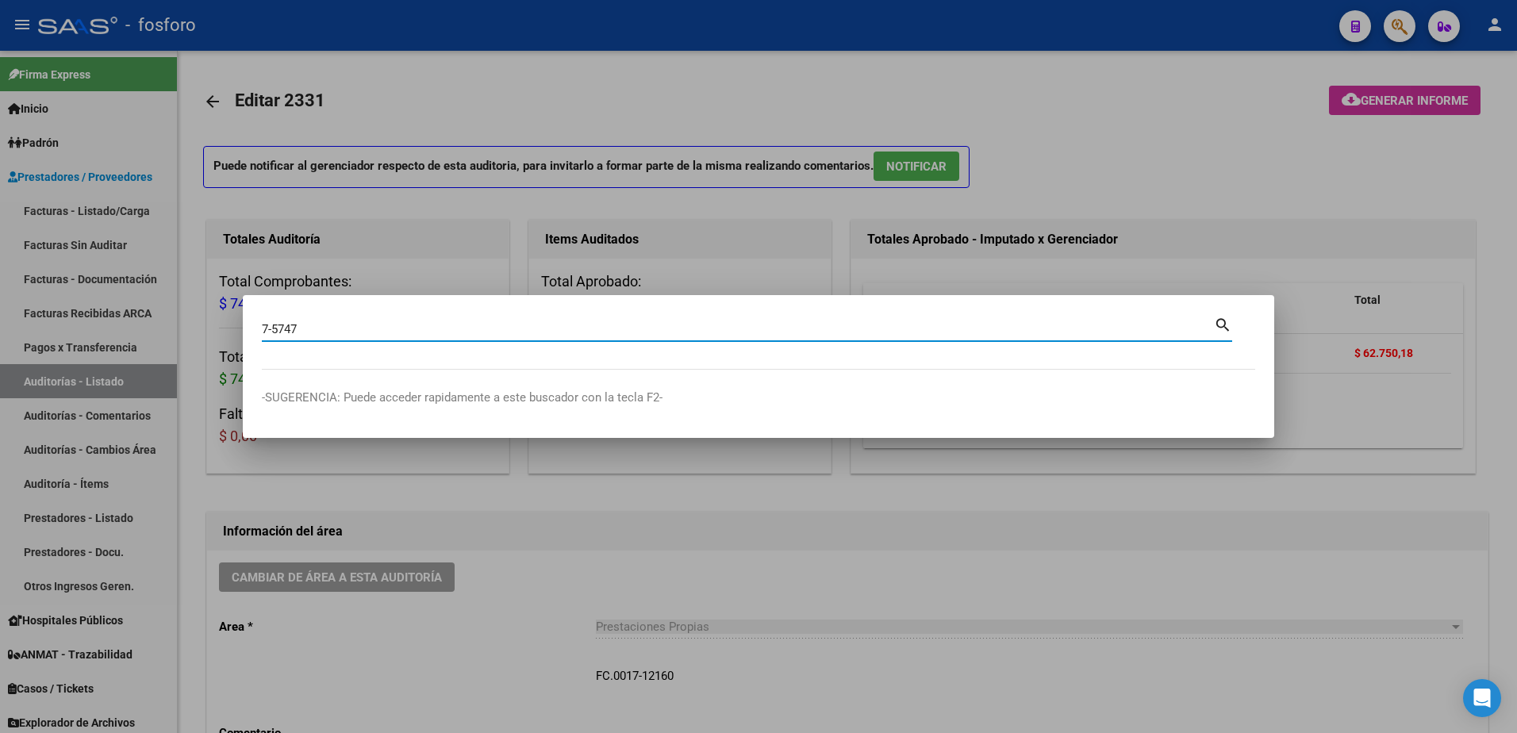
type input "7-5747"
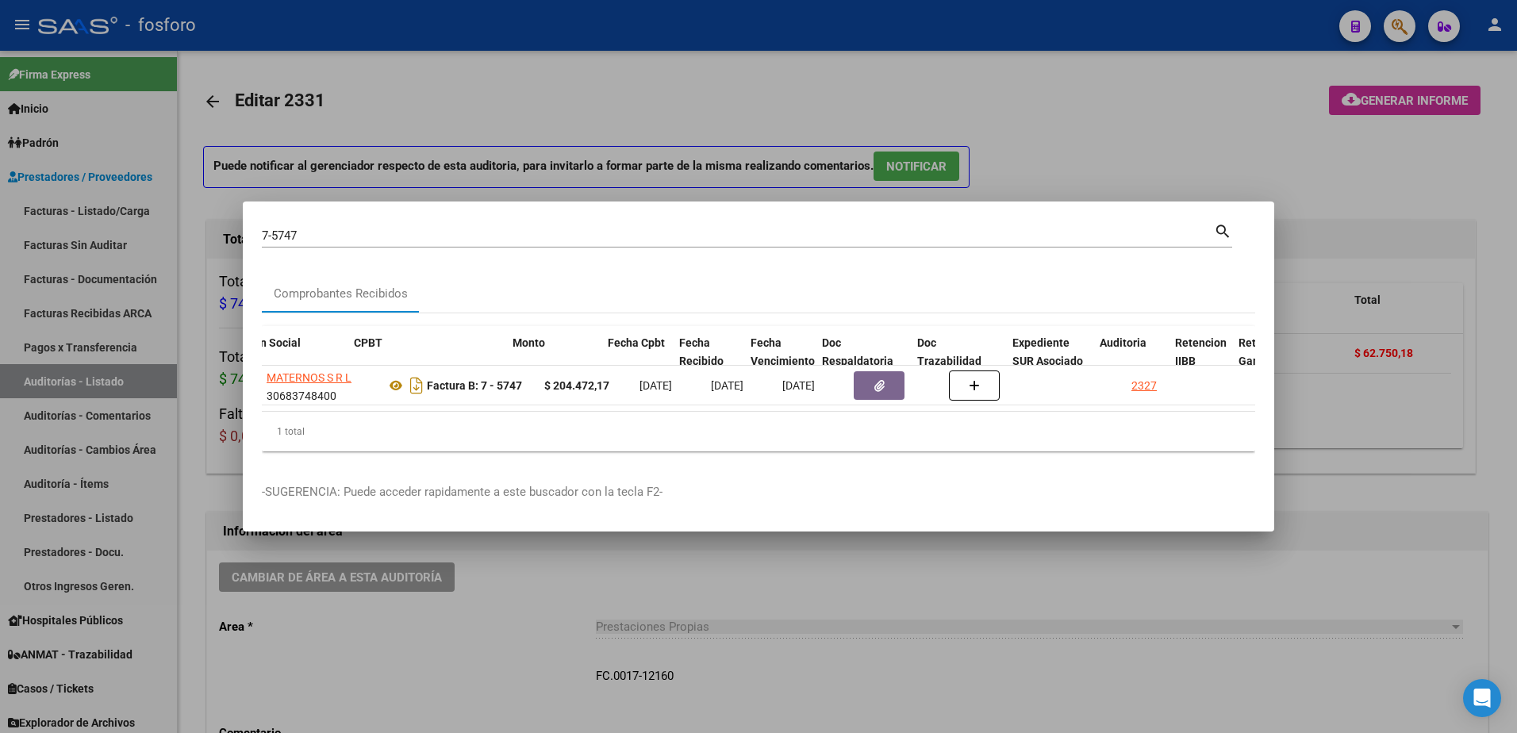
scroll to position [0, 413]
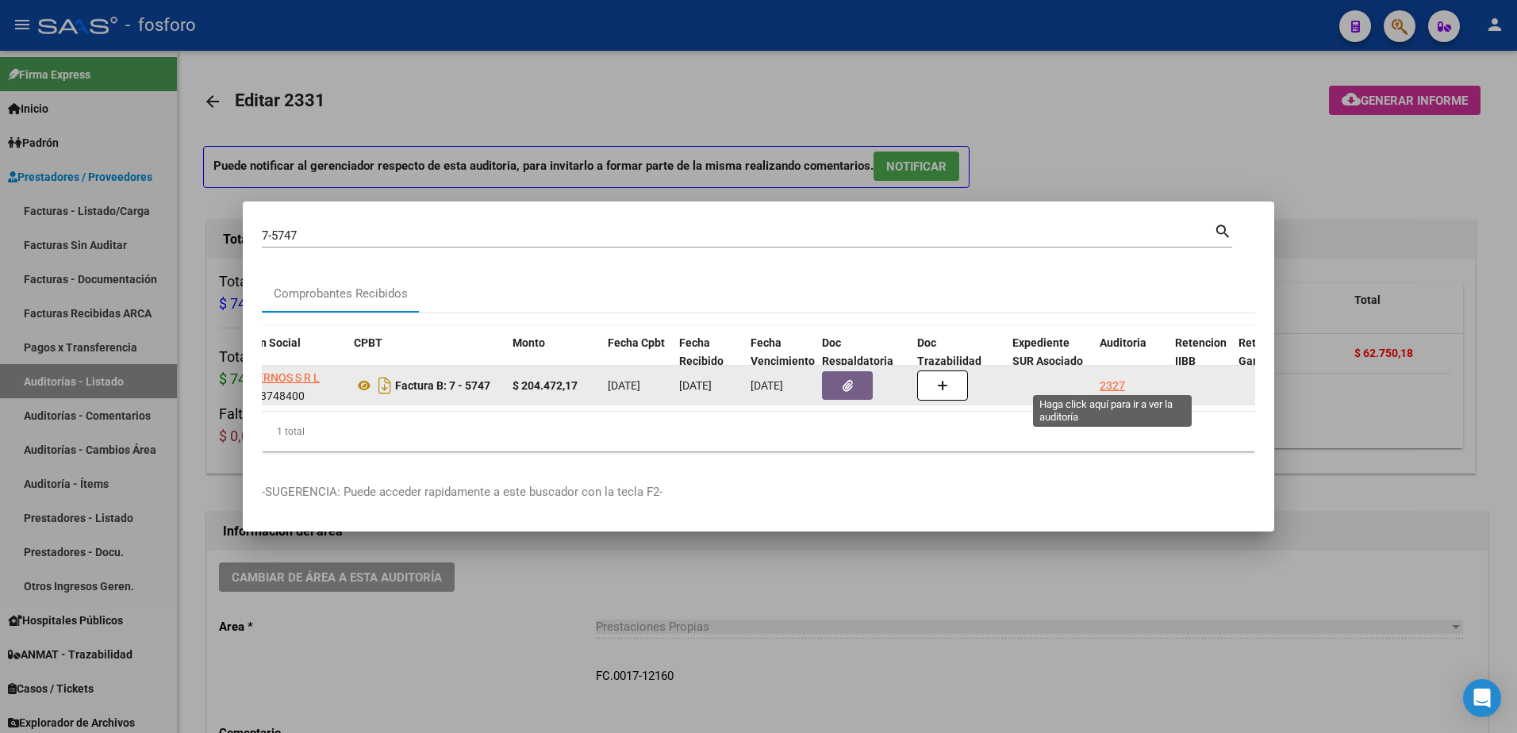
click at [1111, 379] on div "2327" at bounding box center [1112, 386] width 25 height 18
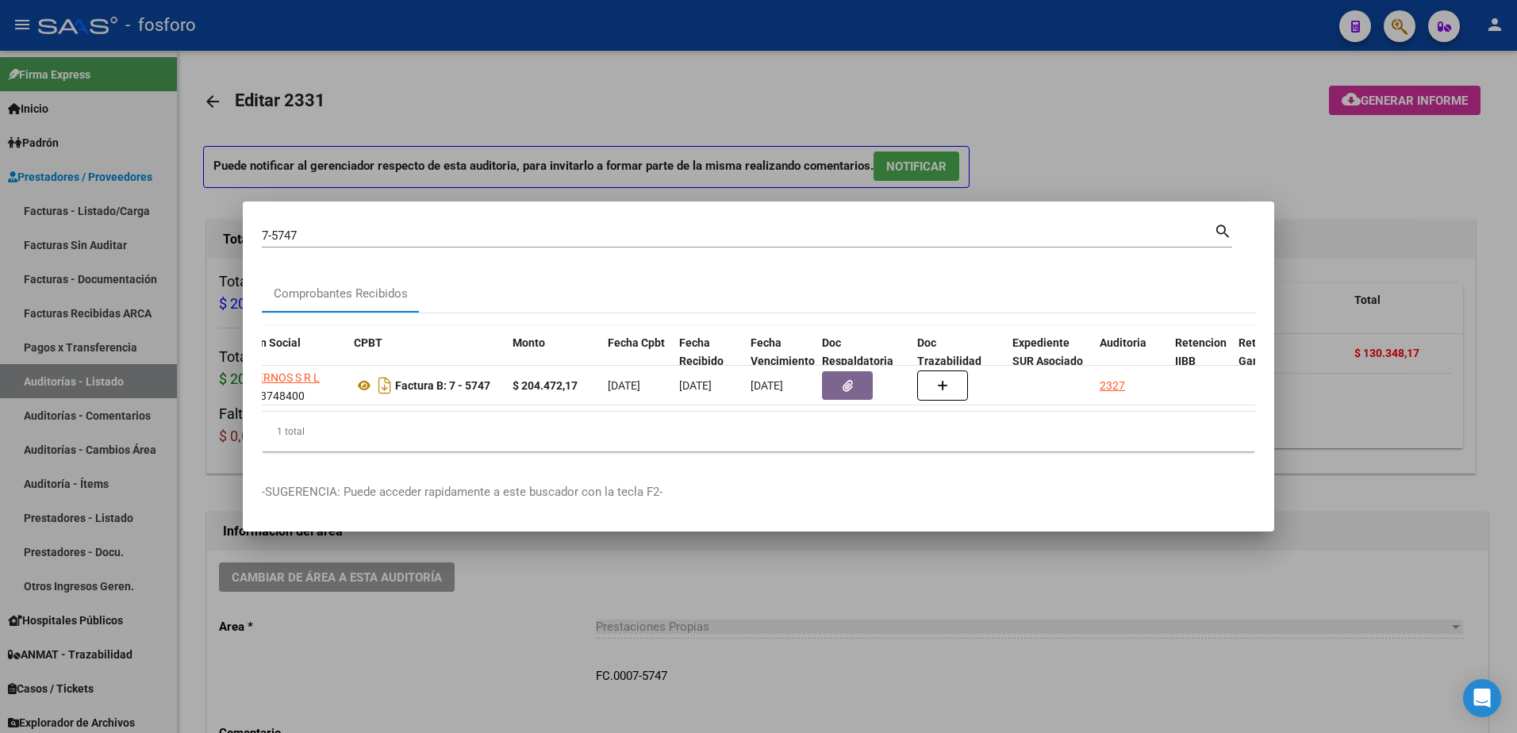
click at [1375, 194] on div at bounding box center [758, 366] width 1517 height 733
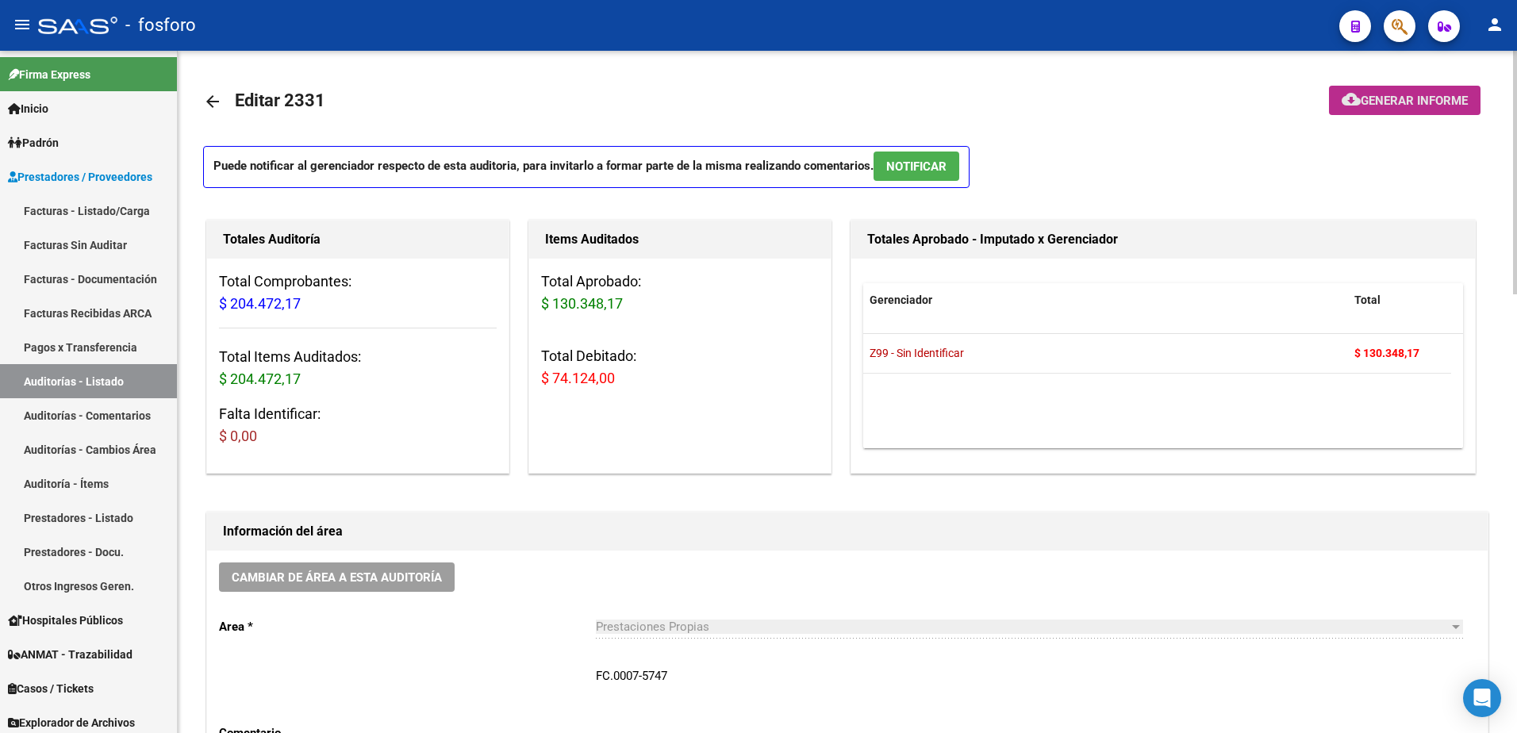
click at [1393, 105] on span "Generar informe" at bounding box center [1414, 101] width 107 height 14
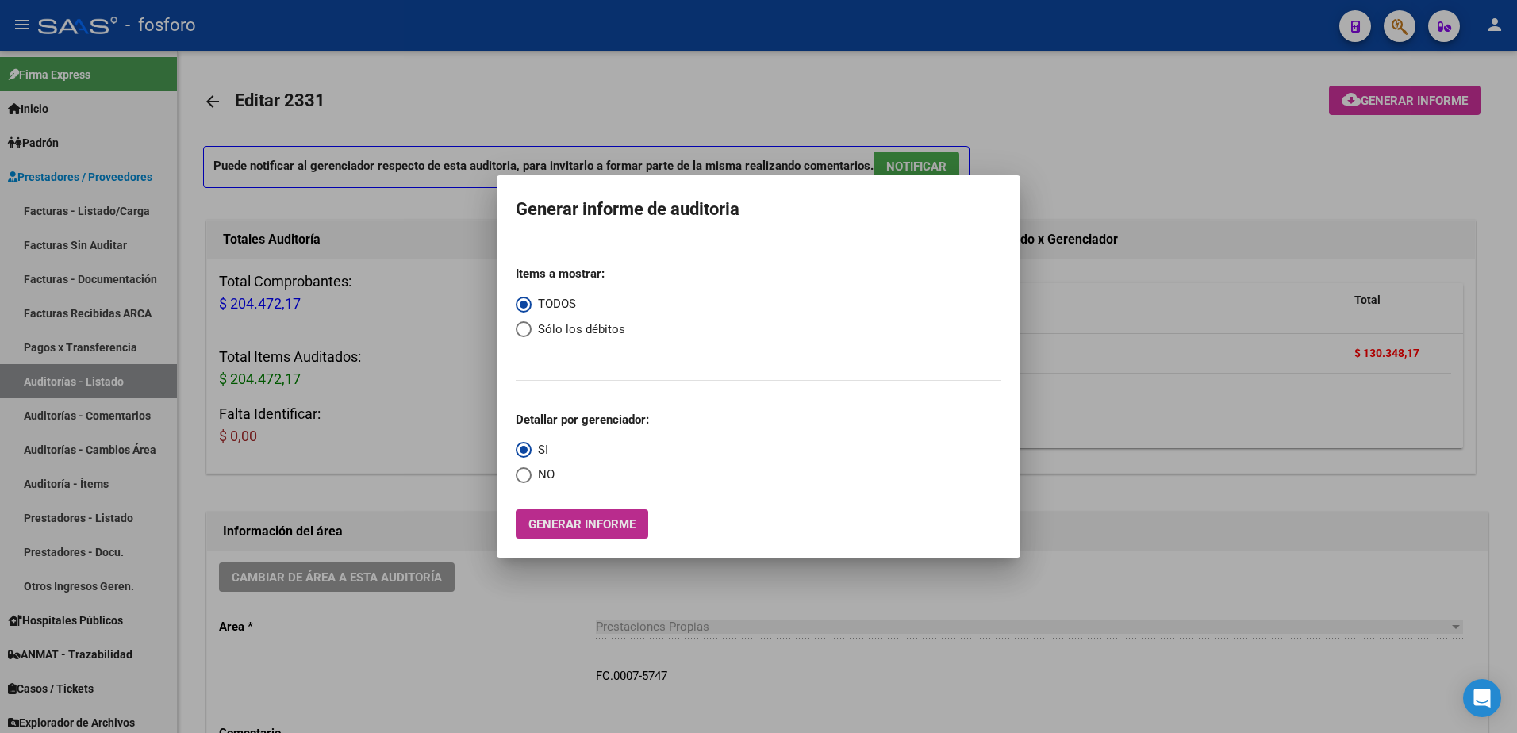
drag, startPoint x: 606, startPoint y: 524, endPoint x: 593, endPoint y: 524, distance: 12.7
click at [593, 524] on span "Generar informe" at bounding box center [582, 524] width 107 height 14
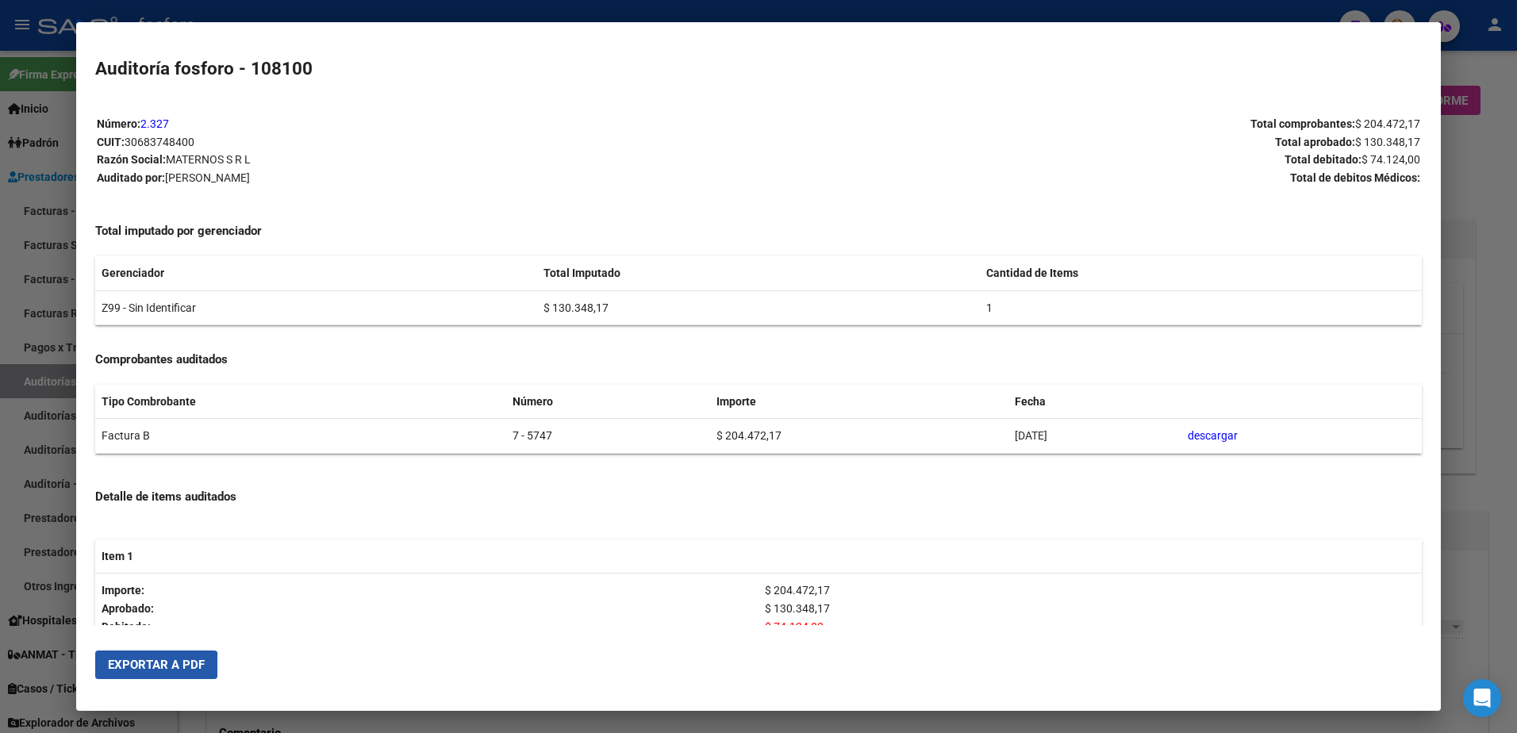
click at [140, 675] on button "Exportar a PDF" at bounding box center [156, 665] width 122 height 29
click at [1486, 142] on div at bounding box center [758, 366] width 1517 height 733
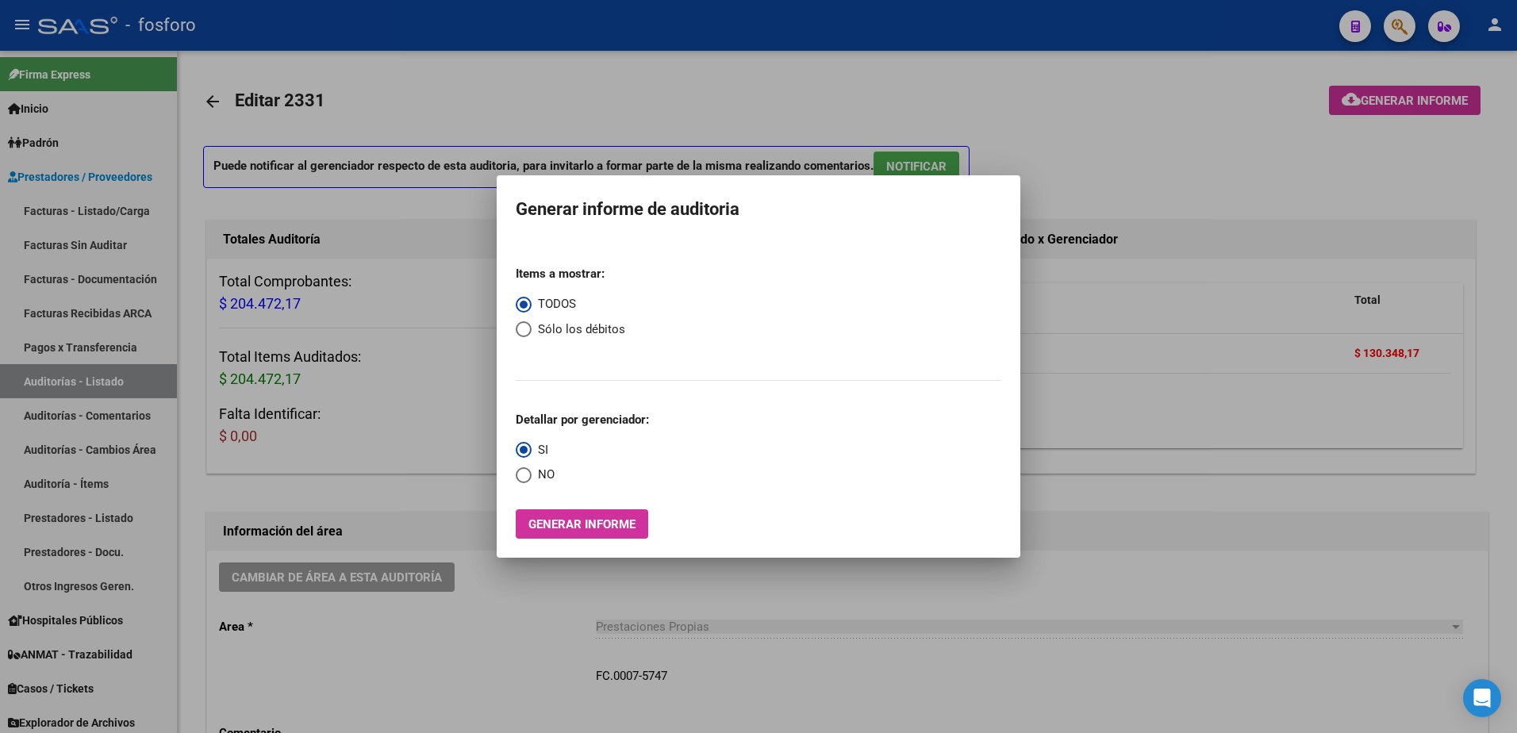
click at [1410, 29] on div at bounding box center [758, 366] width 1517 height 733
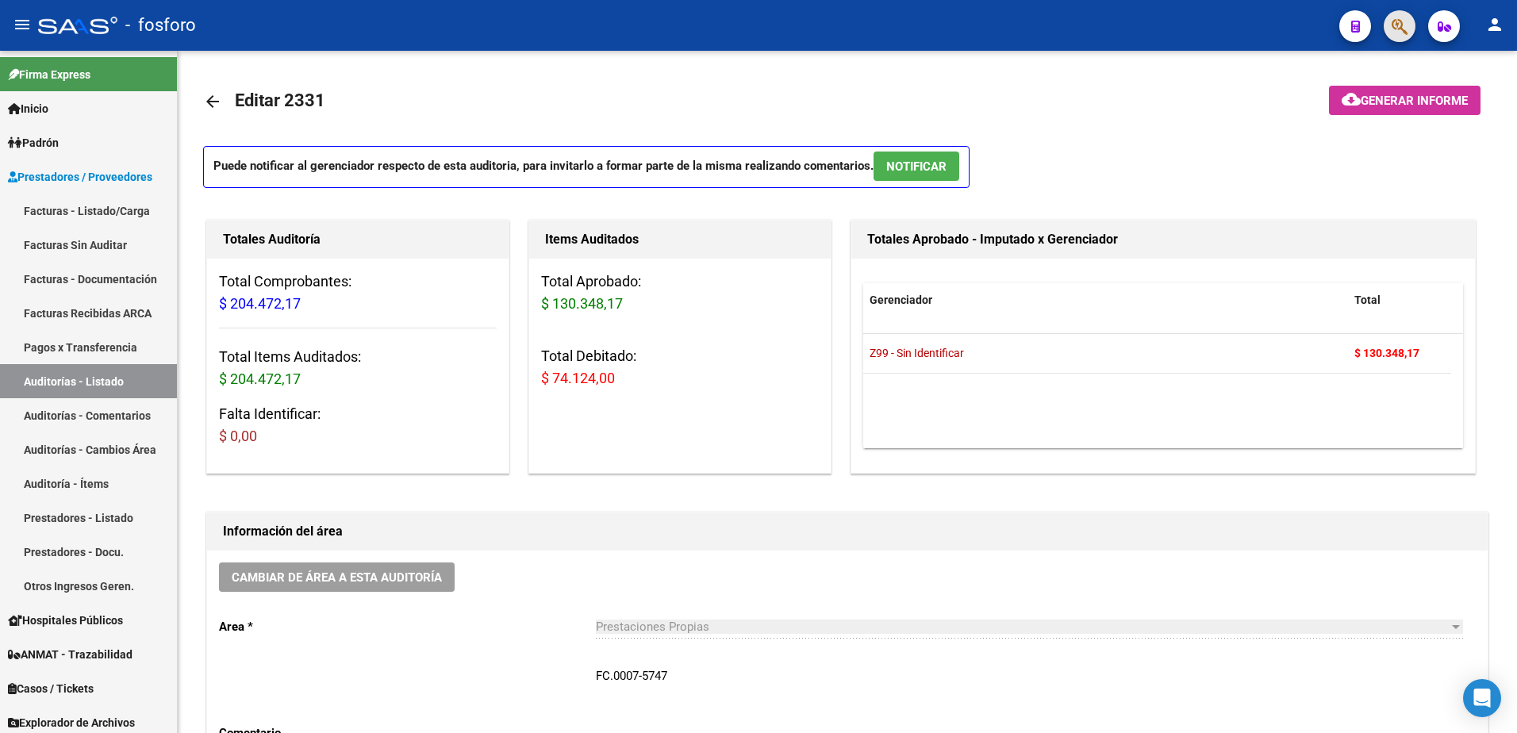
click at [1410, 29] on button "button" at bounding box center [1400, 26] width 32 height 32
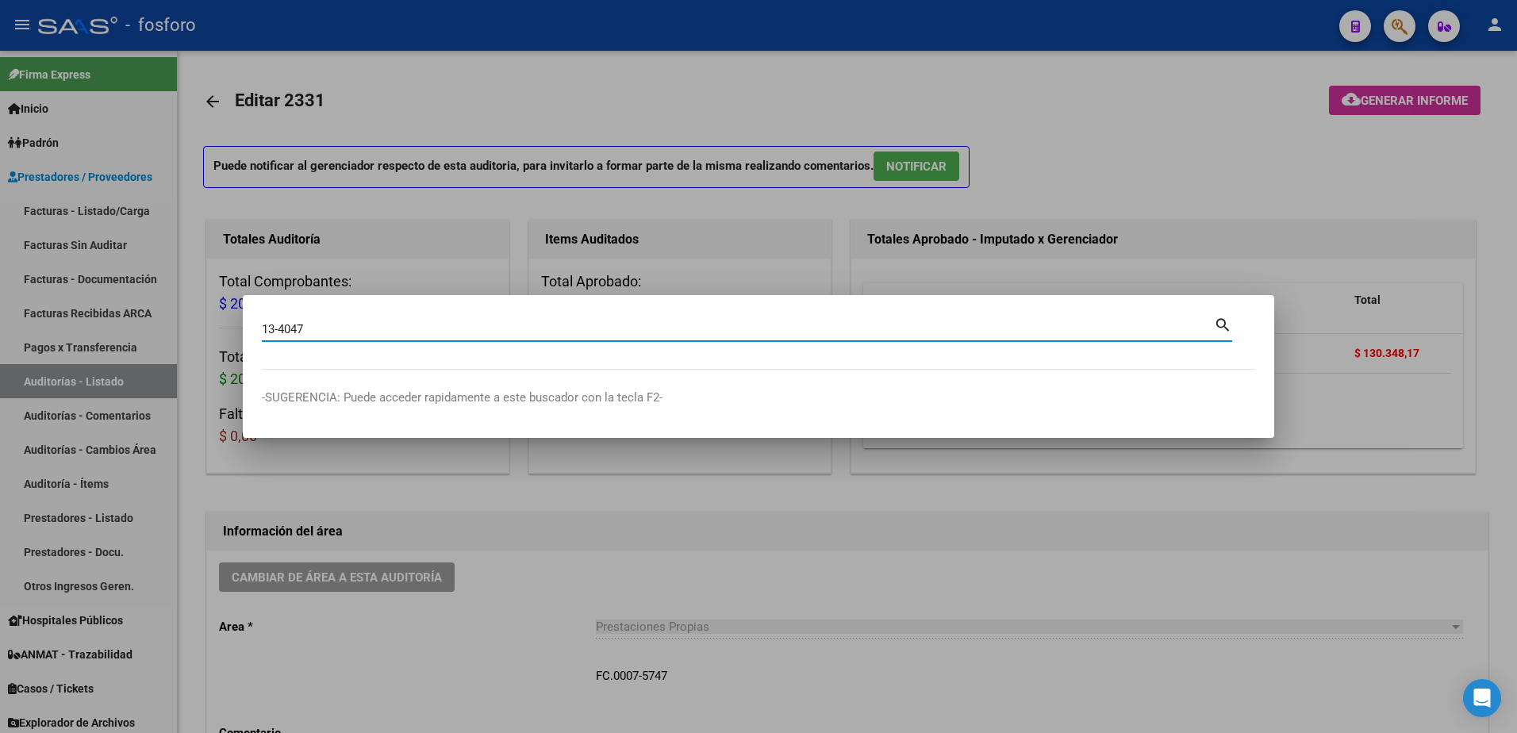
type input "13-4047"
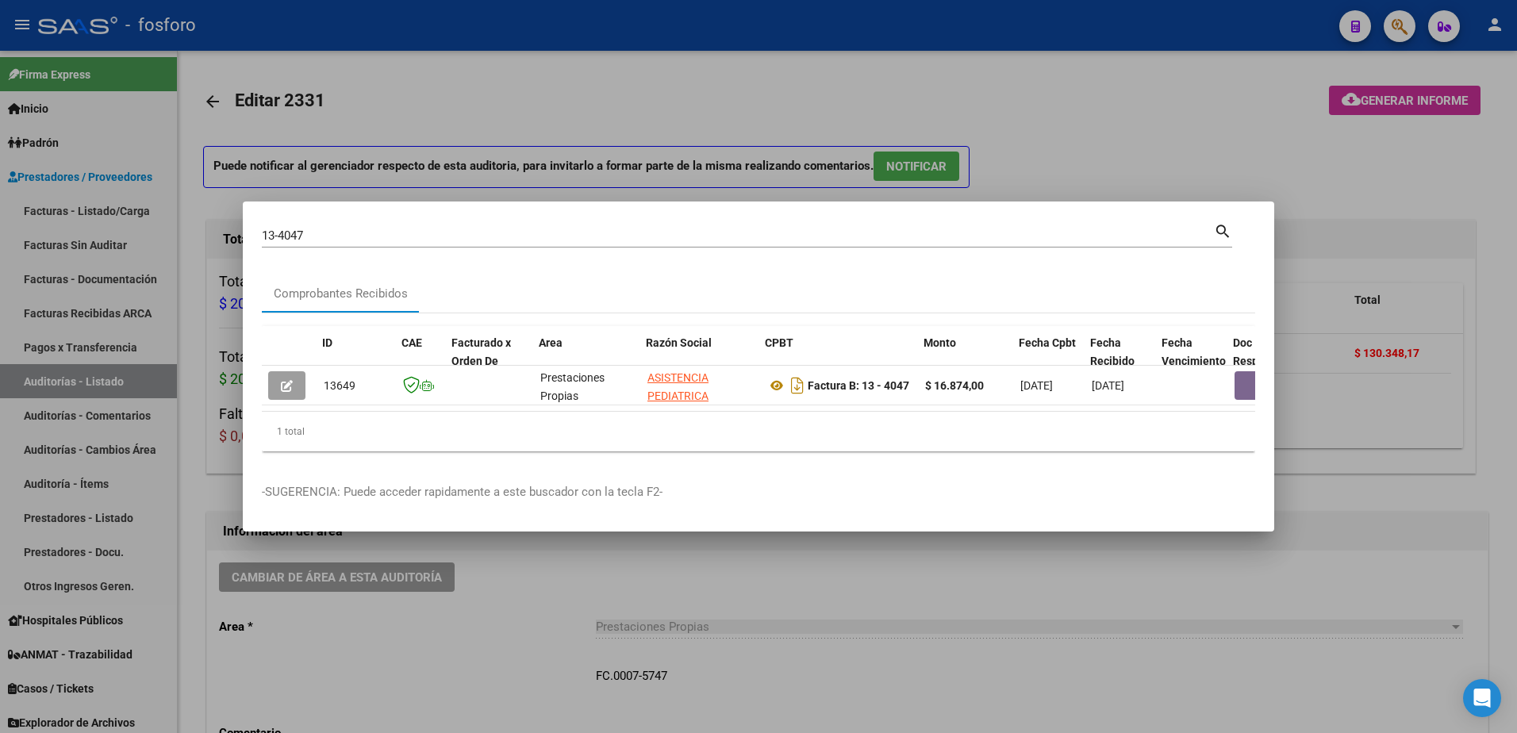
scroll to position [0, 32]
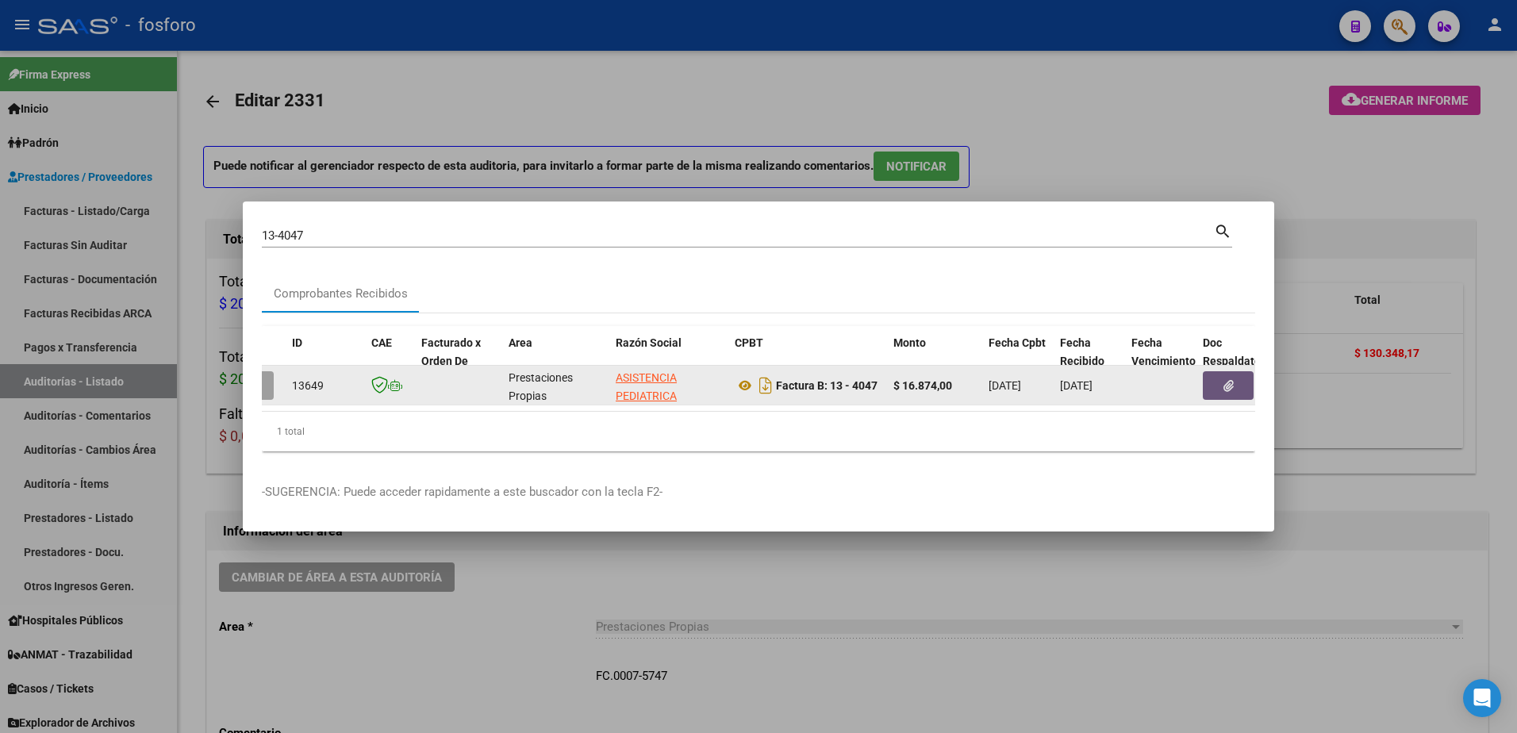
click at [1227, 384] on icon "button" at bounding box center [1229, 386] width 10 height 12
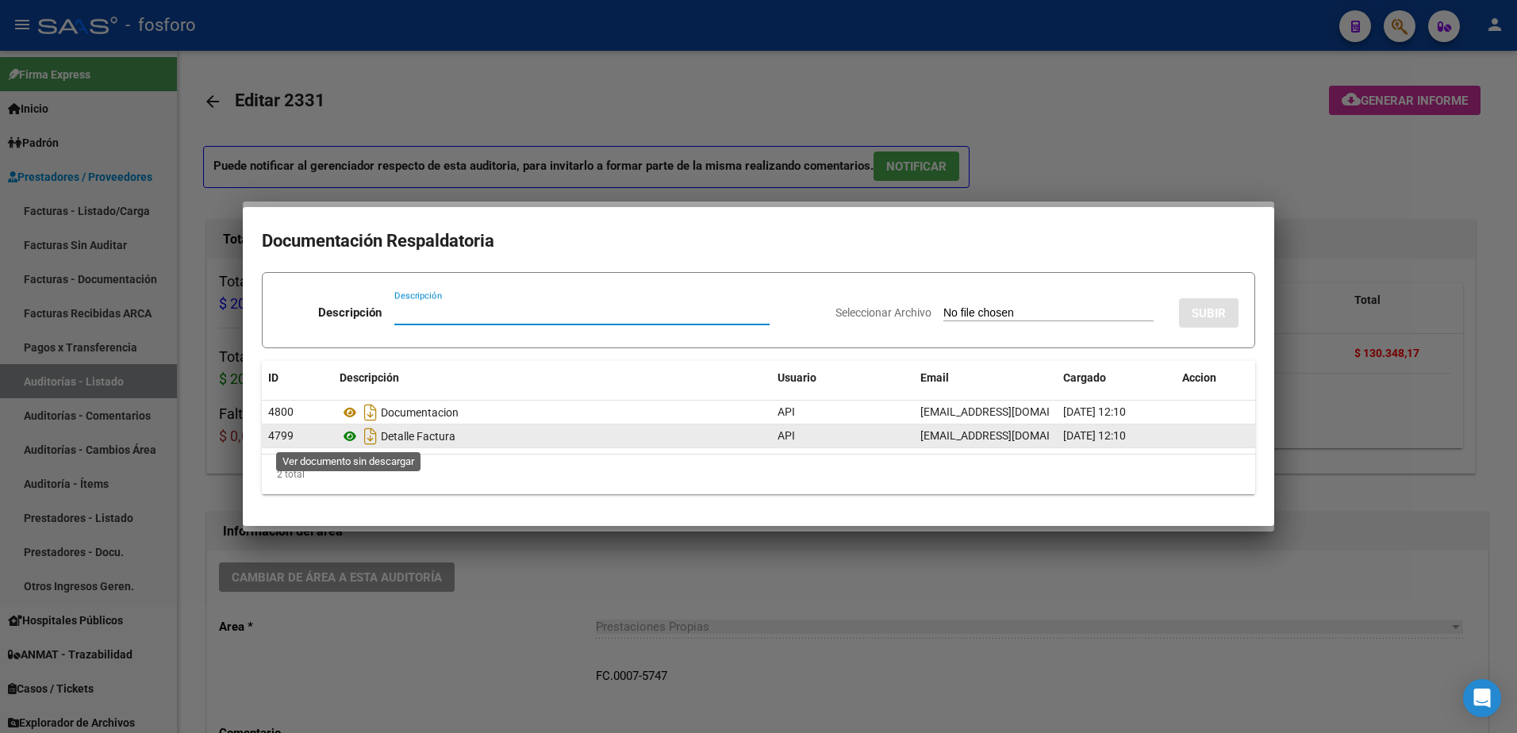
click at [348, 443] on icon at bounding box center [350, 436] width 21 height 19
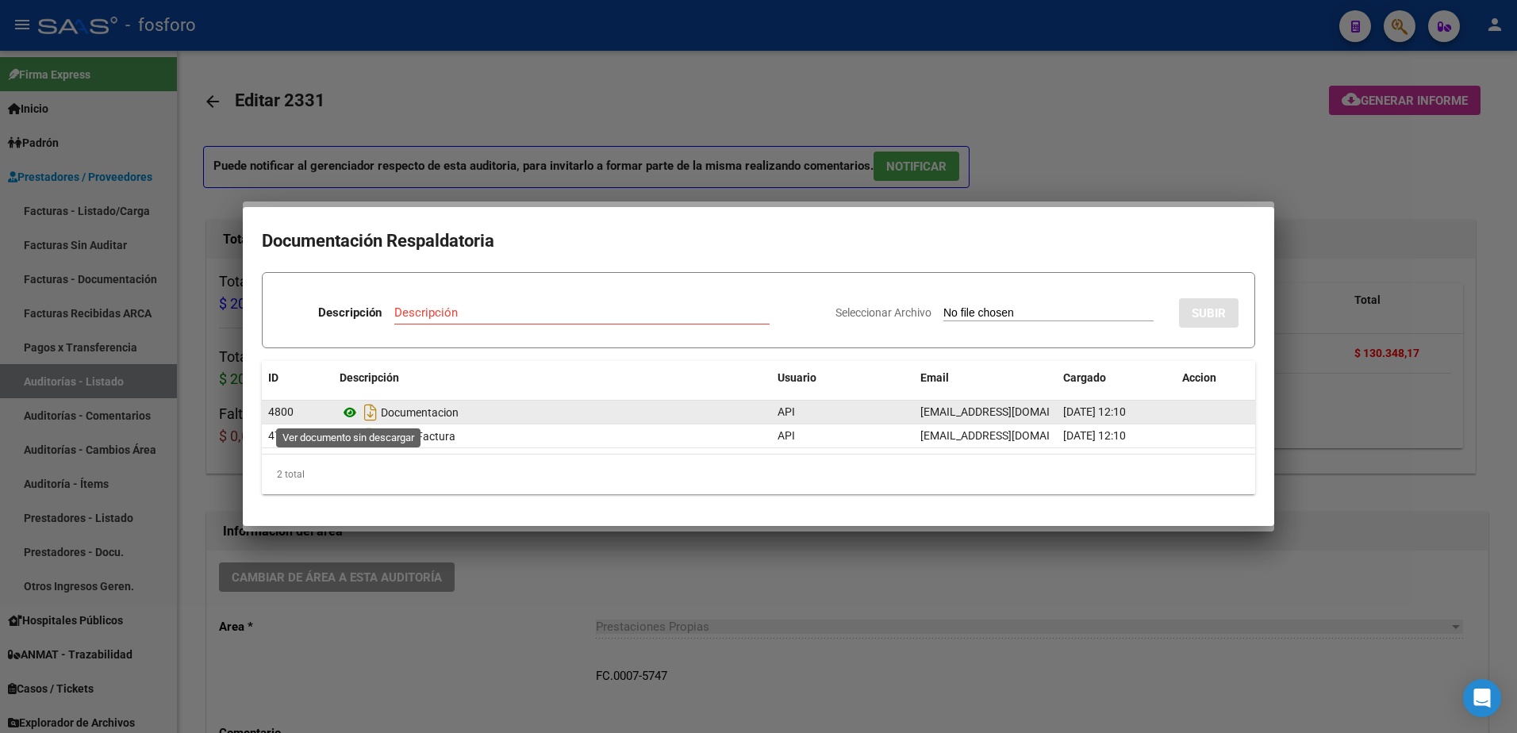
click at [348, 410] on icon at bounding box center [350, 412] width 21 height 19
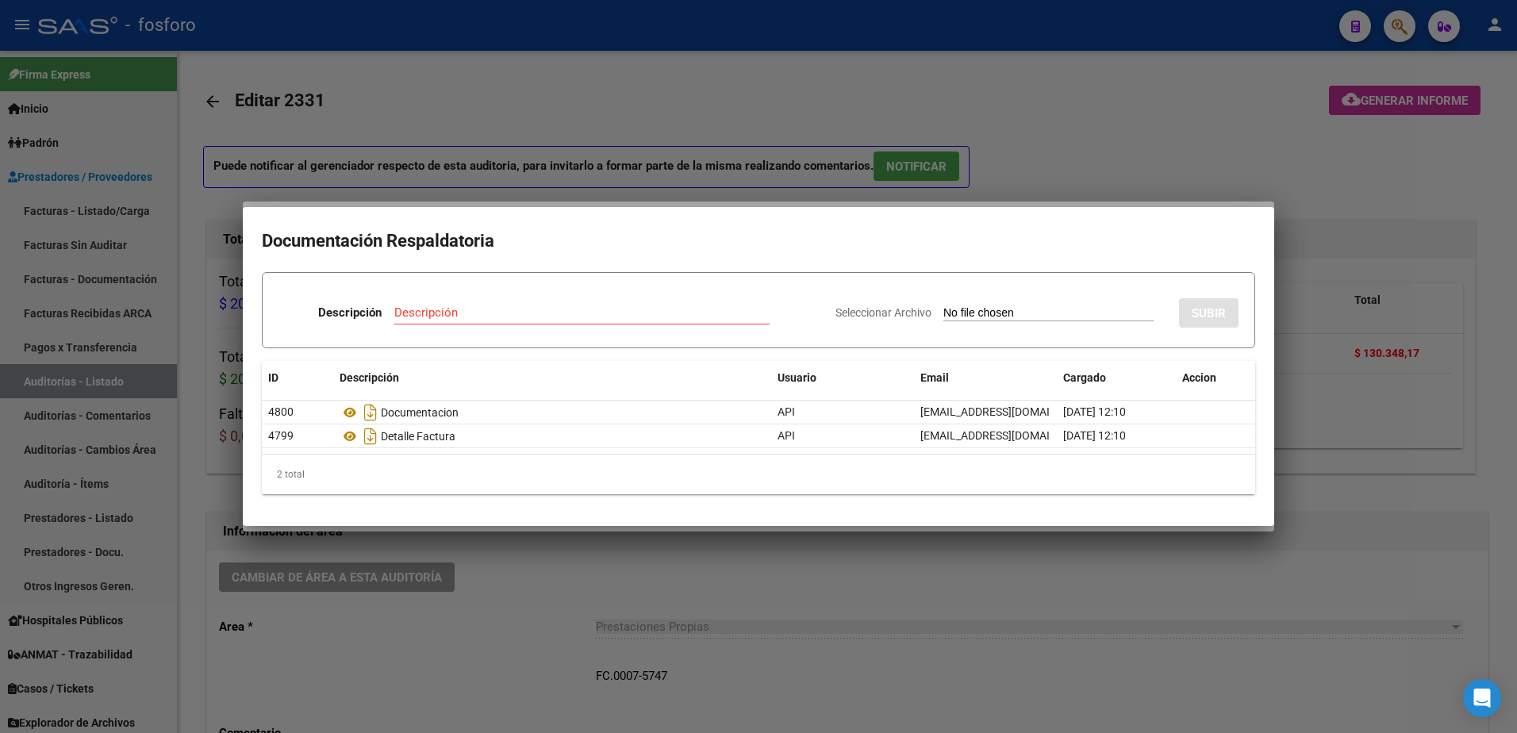
click at [252, 589] on div at bounding box center [758, 366] width 1517 height 733
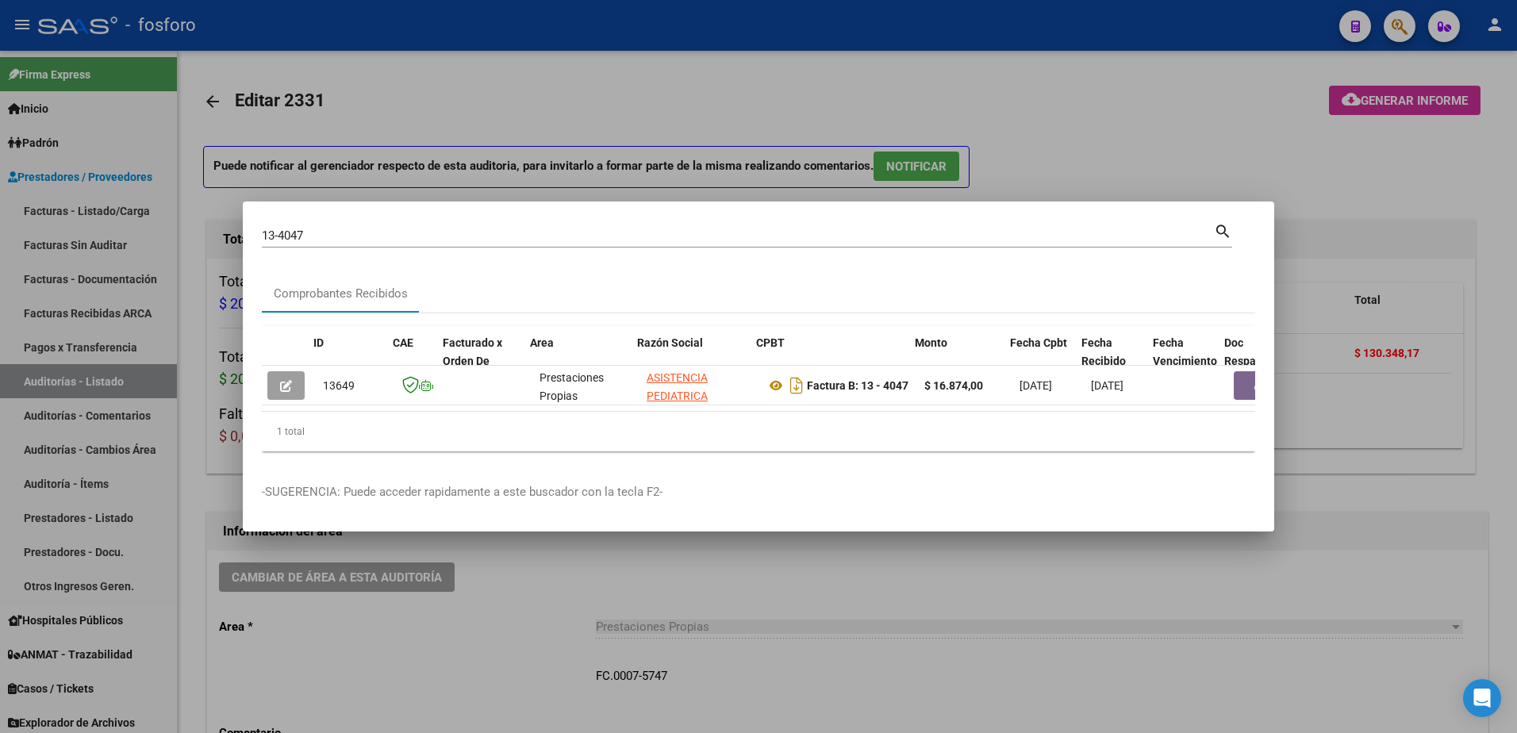
scroll to position [0, 0]
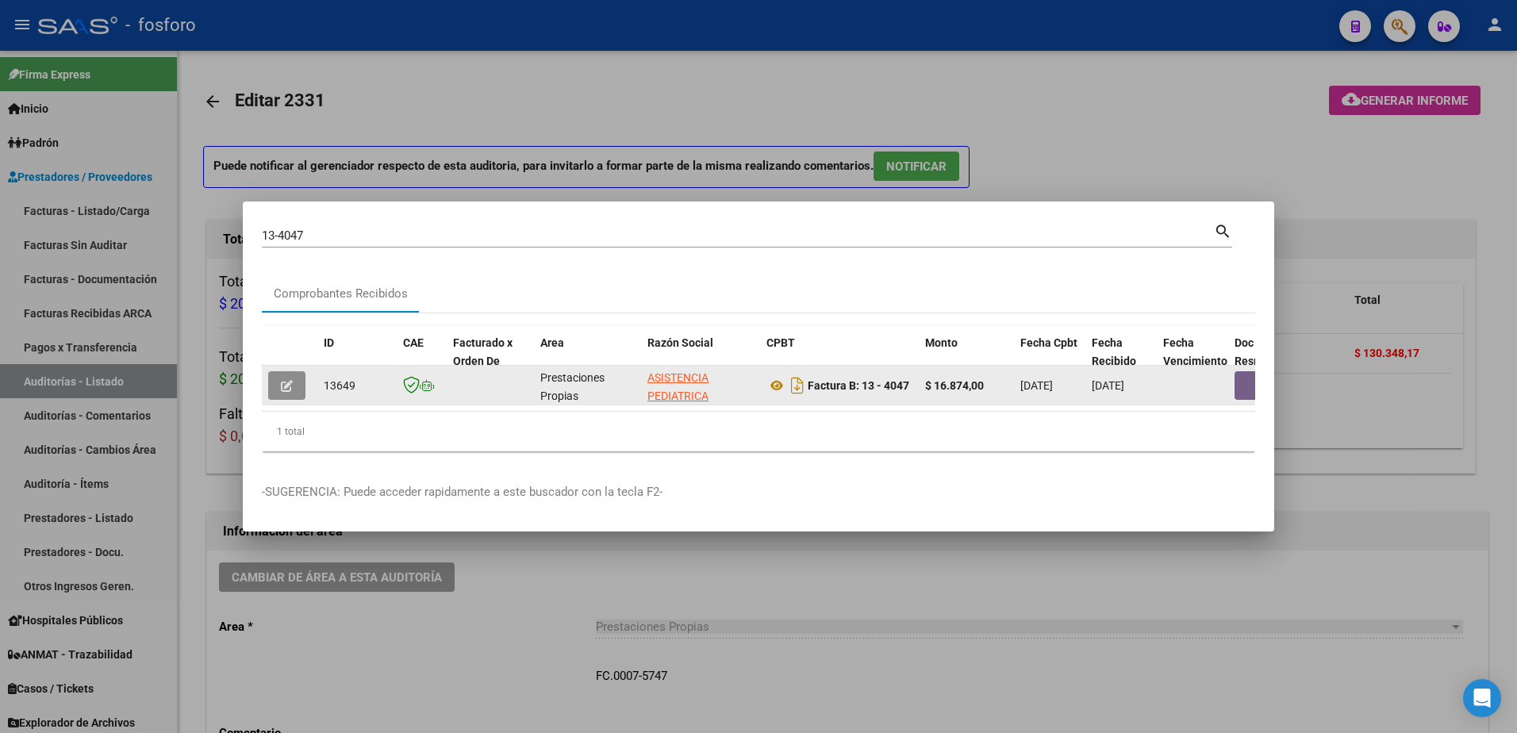
click at [283, 387] on span "button" at bounding box center [287, 386] width 12 height 14
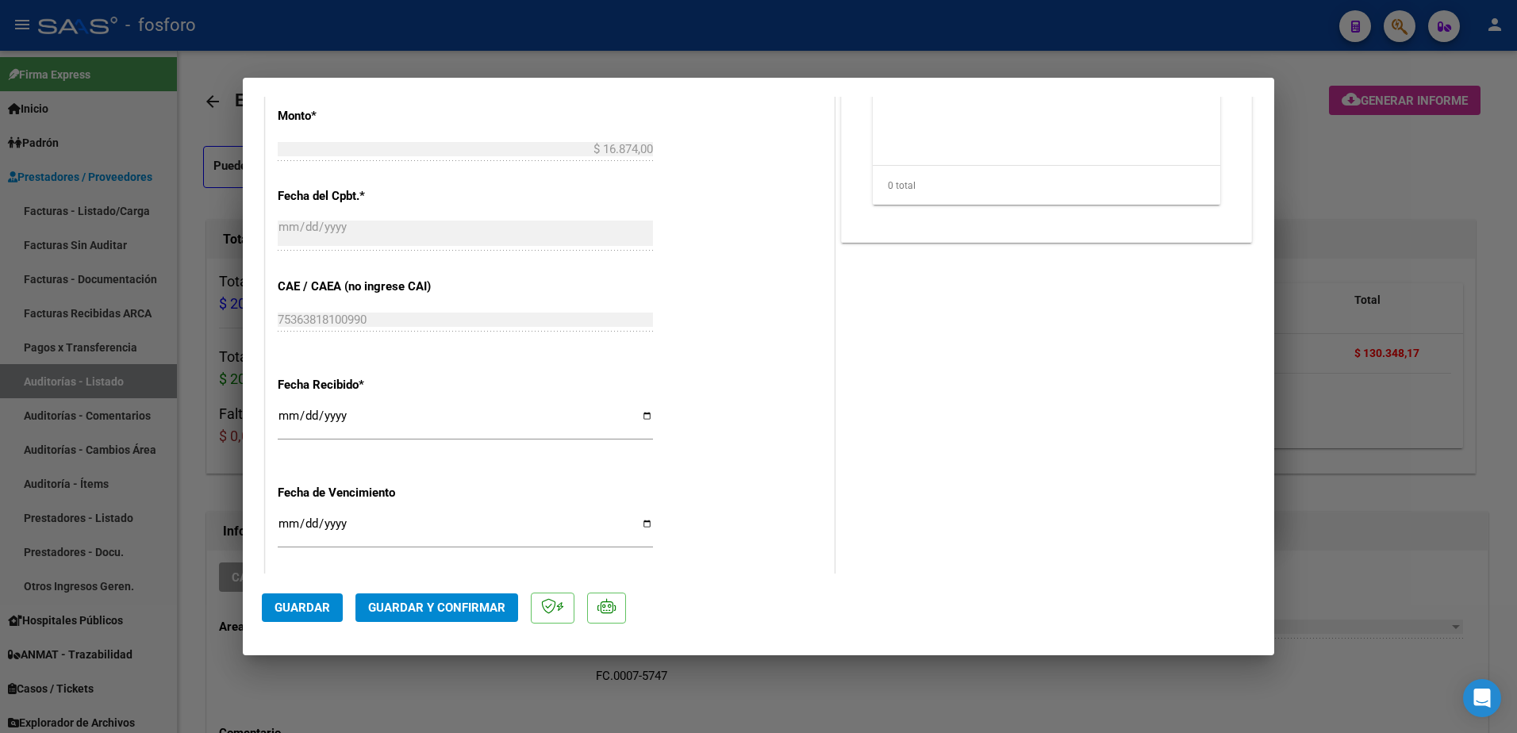
scroll to position [823, 0]
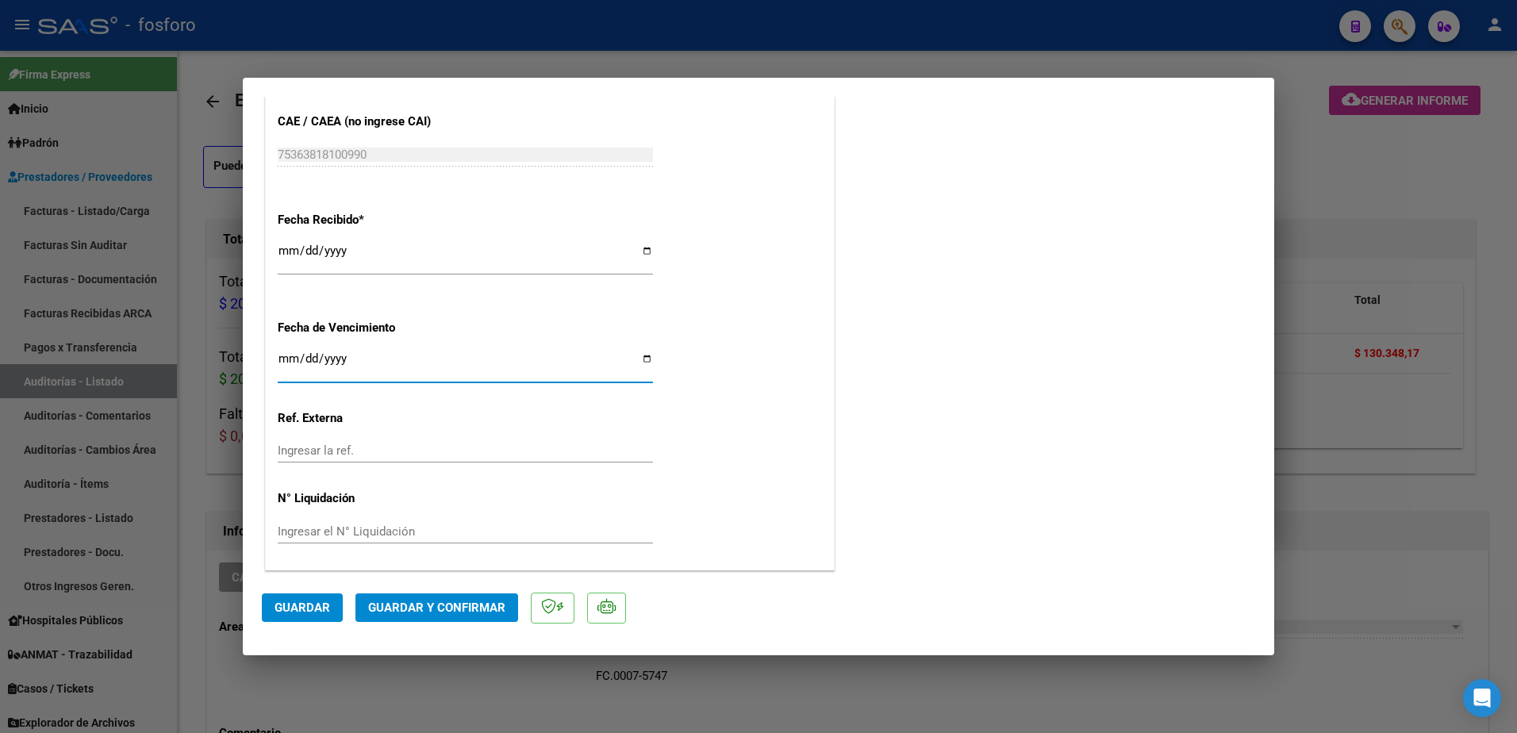
click at [284, 364] on input "Ingresar la fecha" at bounding box center [465, 364] width 375 height 25
type input "[DATE]"
click at [412, 615] on span "Guardar y Confirmar" at bounding box center [436, 608] width 137 height 14
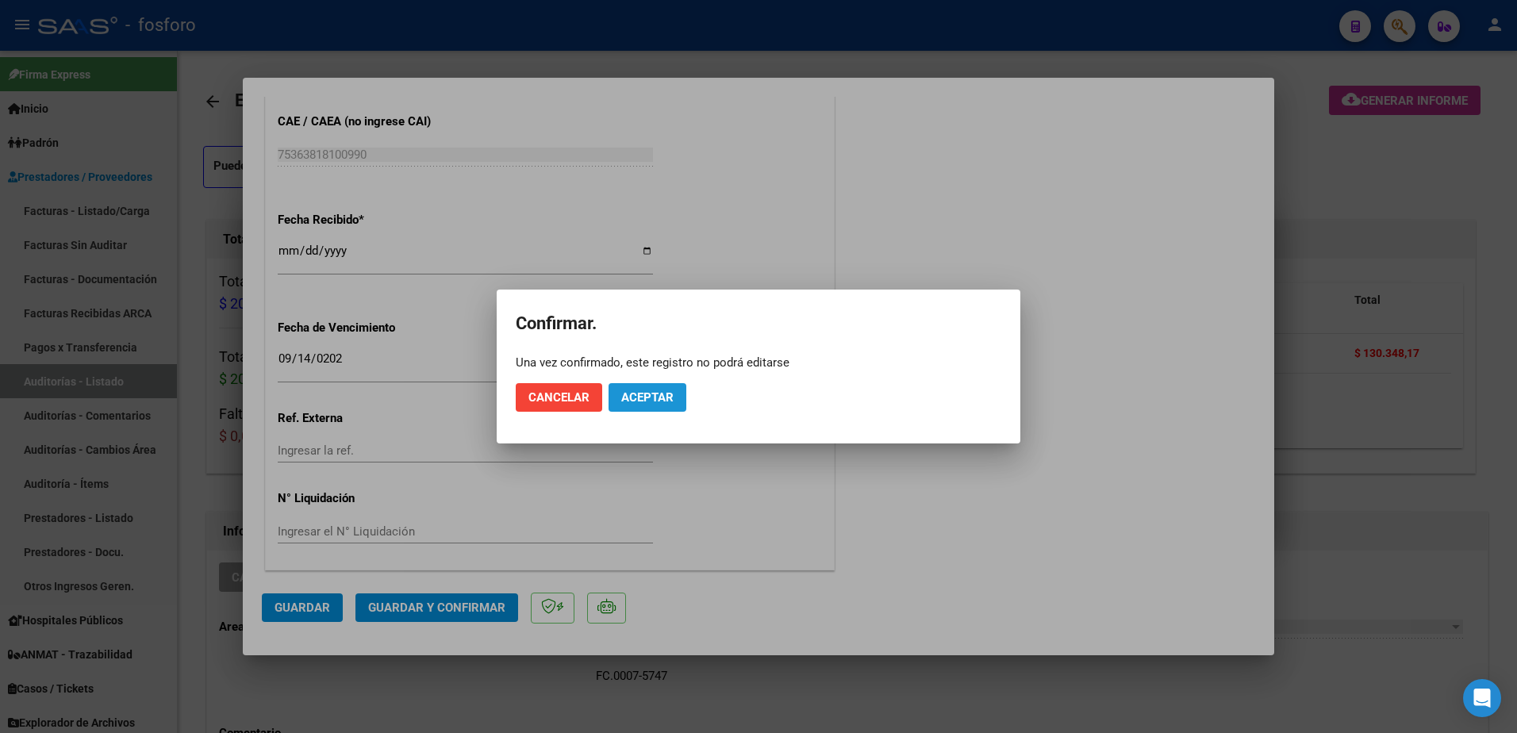
click at [648, 398] on span "Aceptar" at bounding box center [647, 397] width 52 height 14
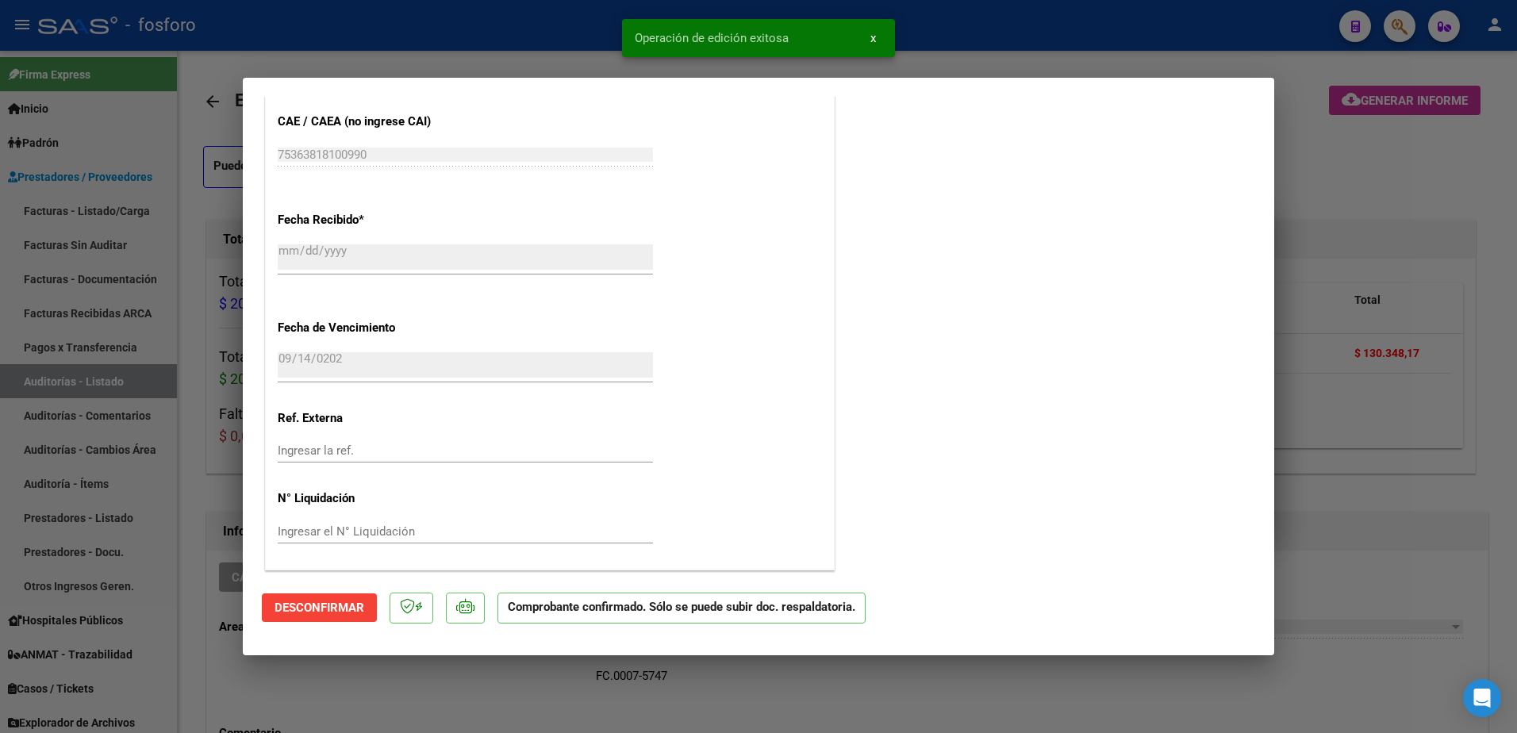
click at [175, 437] on div at bounding box center [758, 366] width 1517 height 733
type input "$ 0,00"
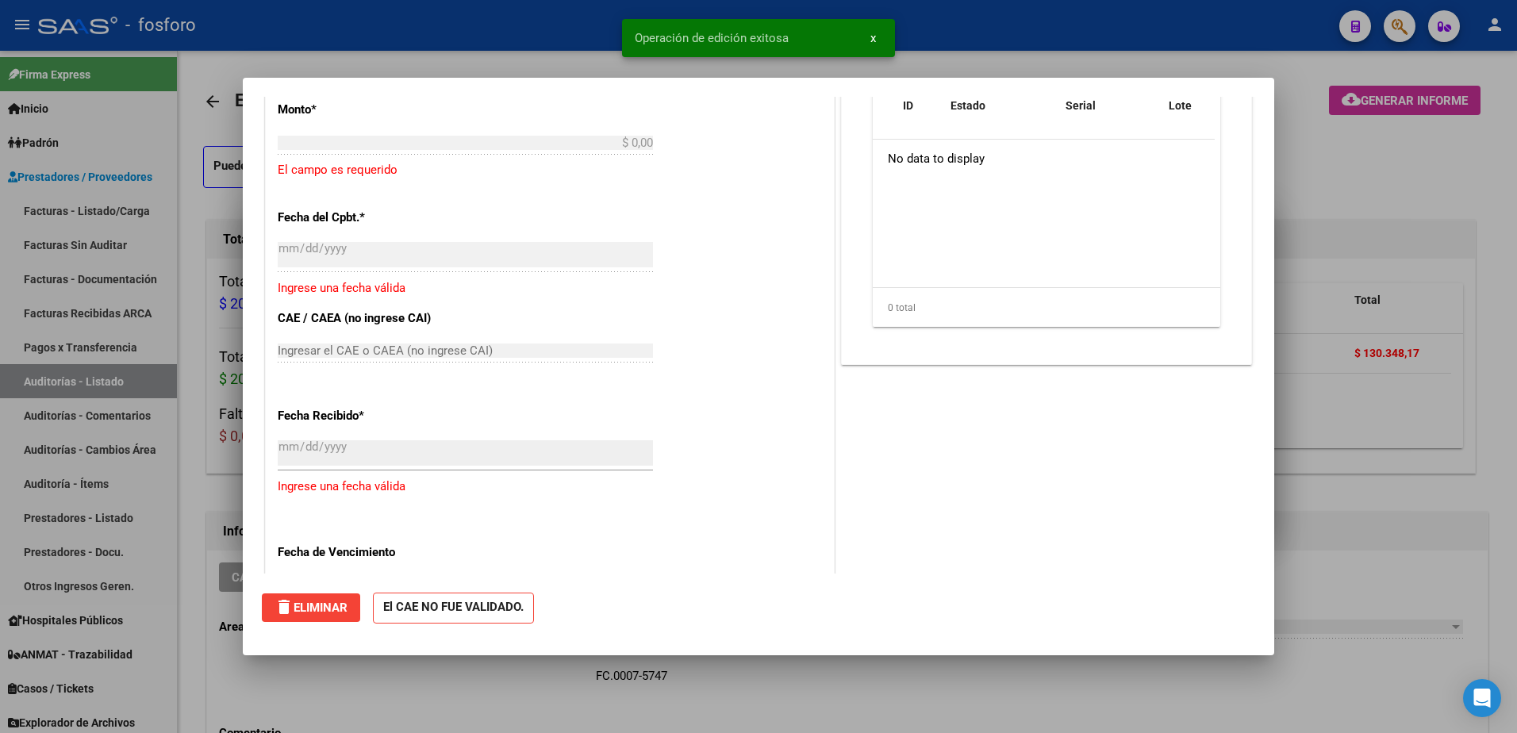
scroll to position [0, 0]
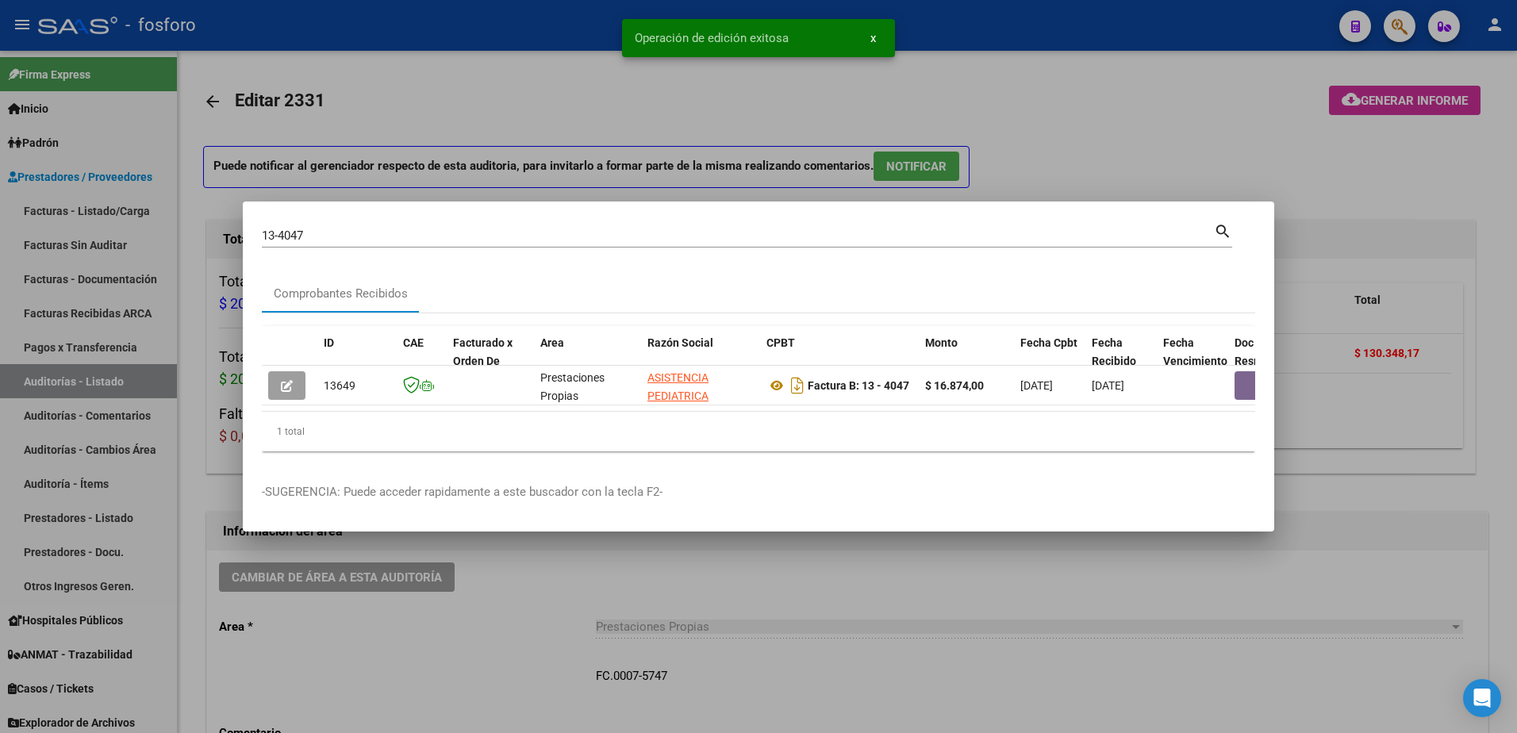
click at [118, 207] on div at bounding box center [758, 366] width 1517 height 733
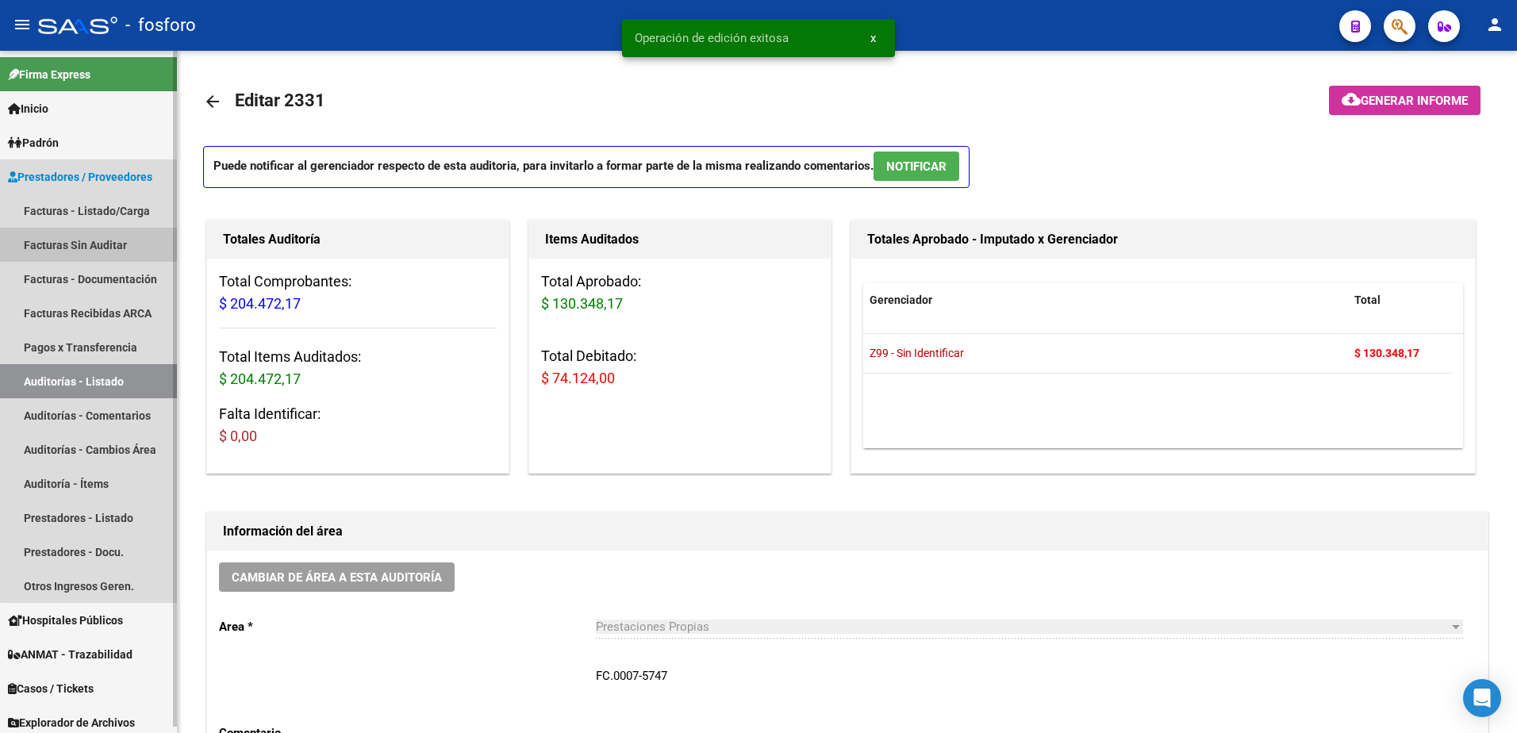
click at [114, 244] on link "Facturas Sin Auditar" at bounding box center [88, 245] width 177 height 34
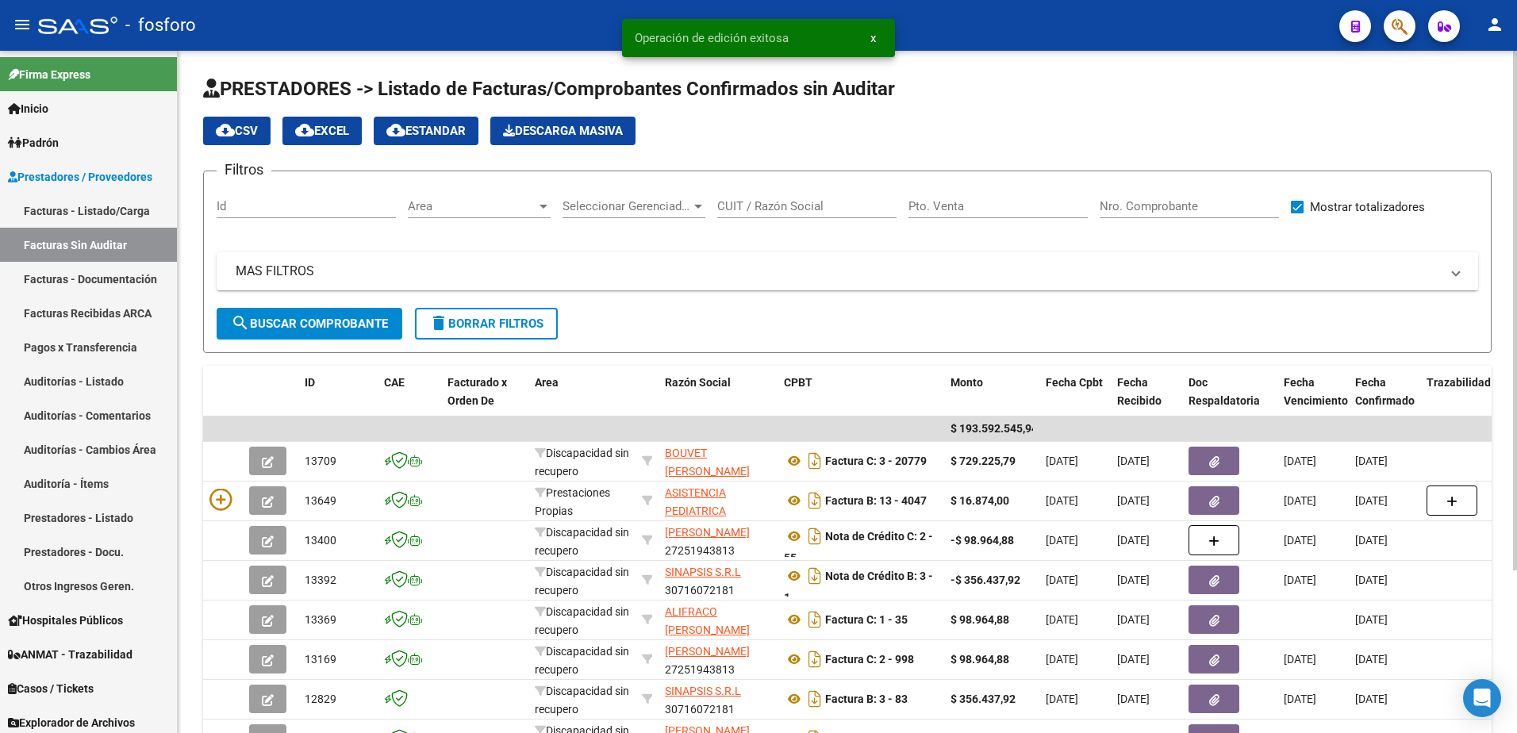
click at [541, 206] on div at bounding box center [544, 207] width 8 height 4
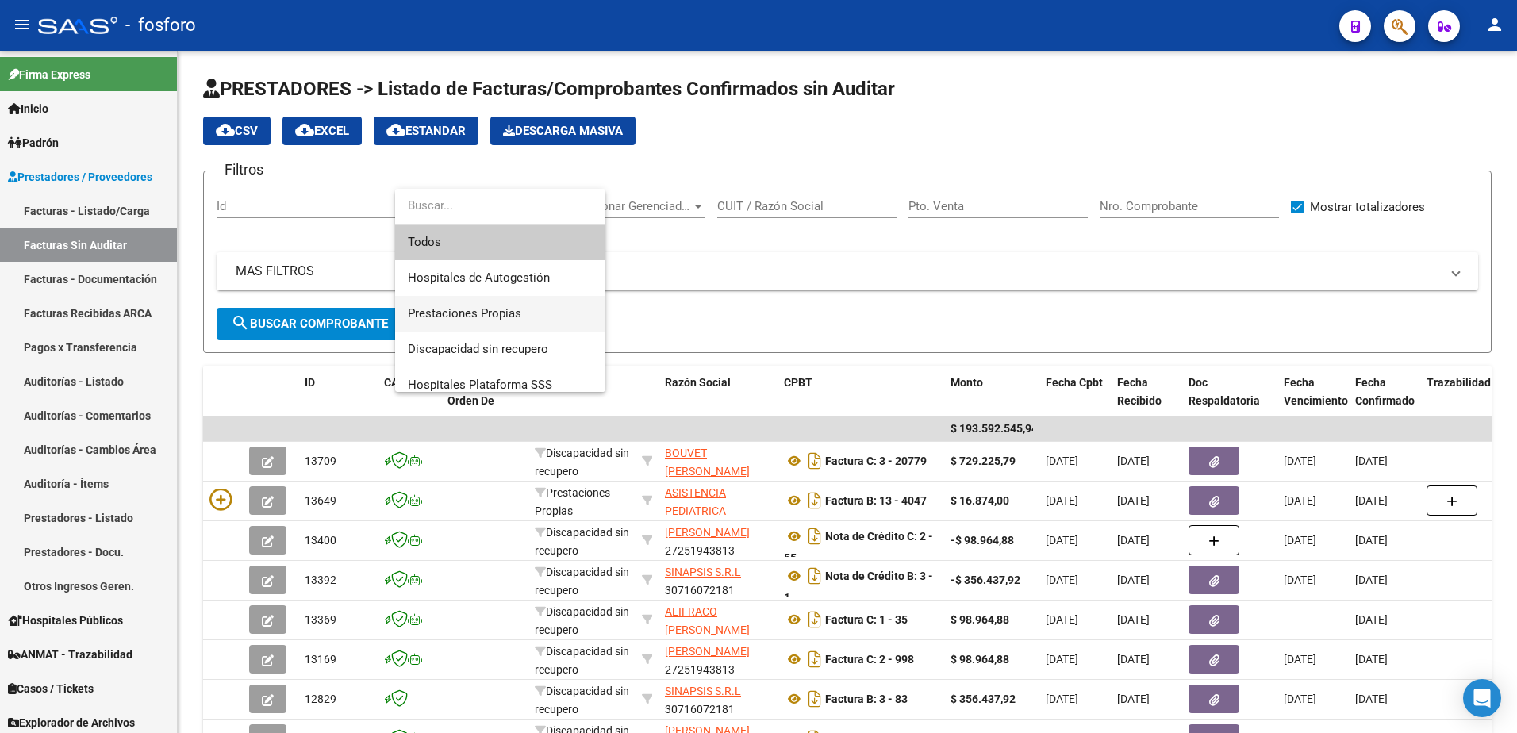
click at [493, 306] on span "Prestaciones Propias" at bounding box center [464, 313] width 113 height 14
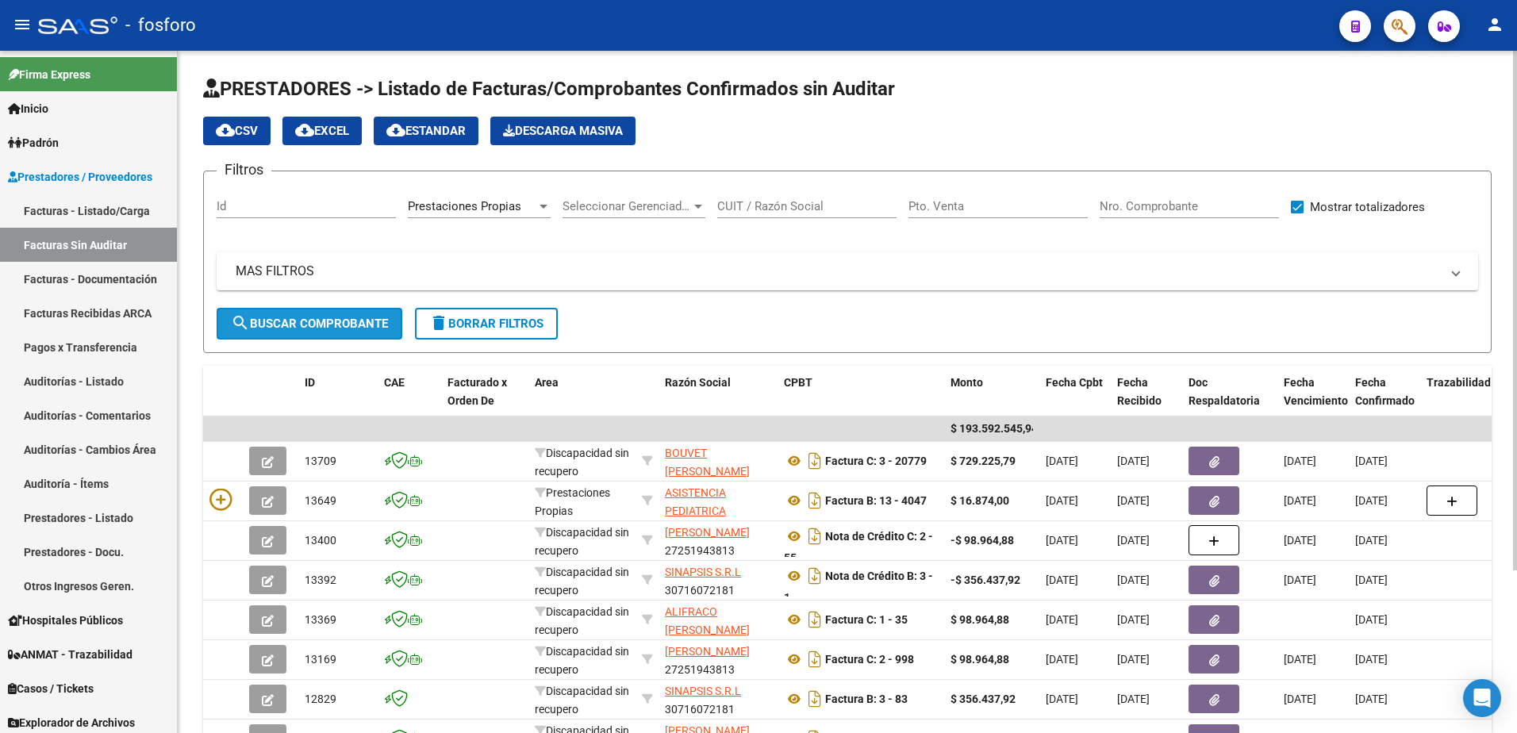
click at [294, 319] on span "search Buscar Comprobante" at bounding box center [309, 324] width 157 height 14
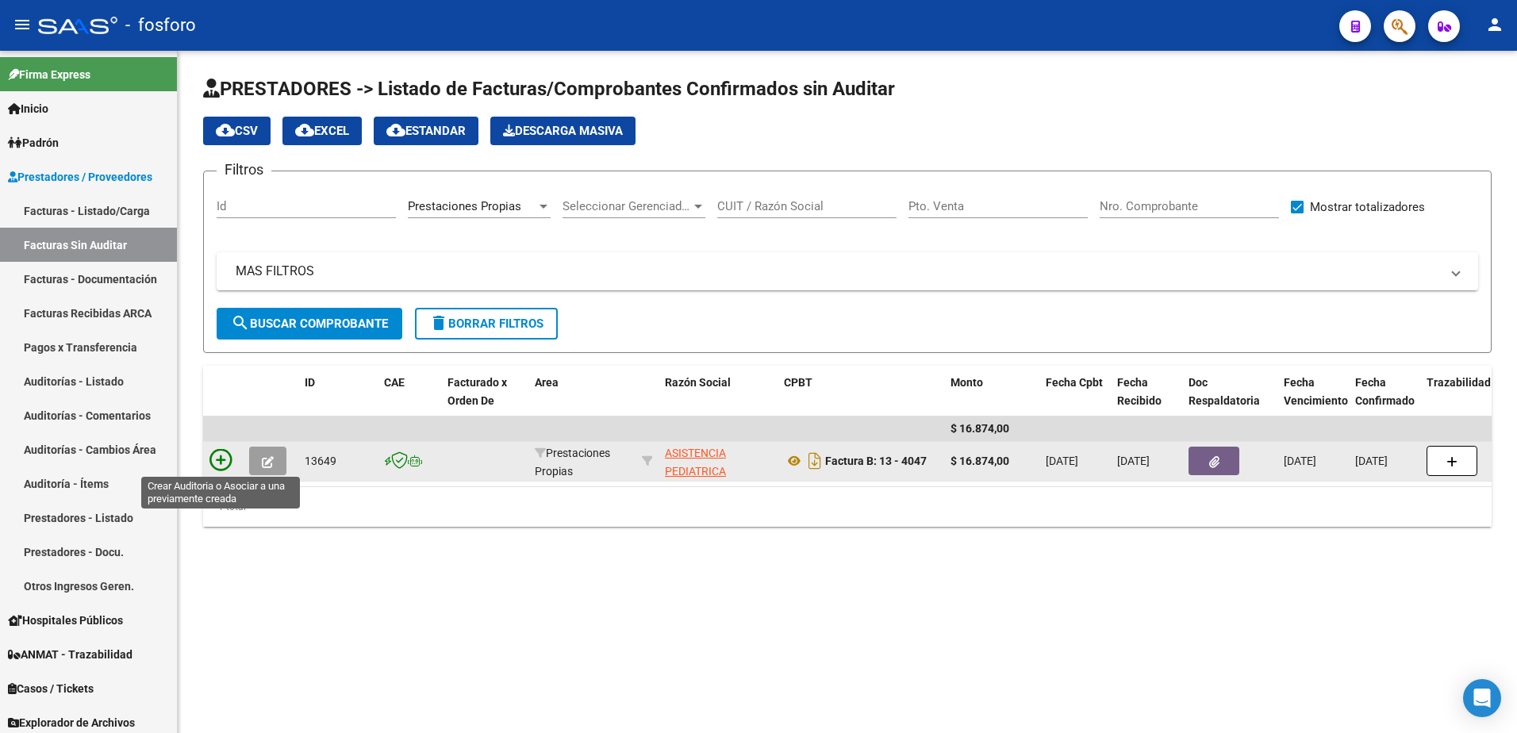
click at [221, 460] on icon at bounding box center [221, 460] width 22 height 22
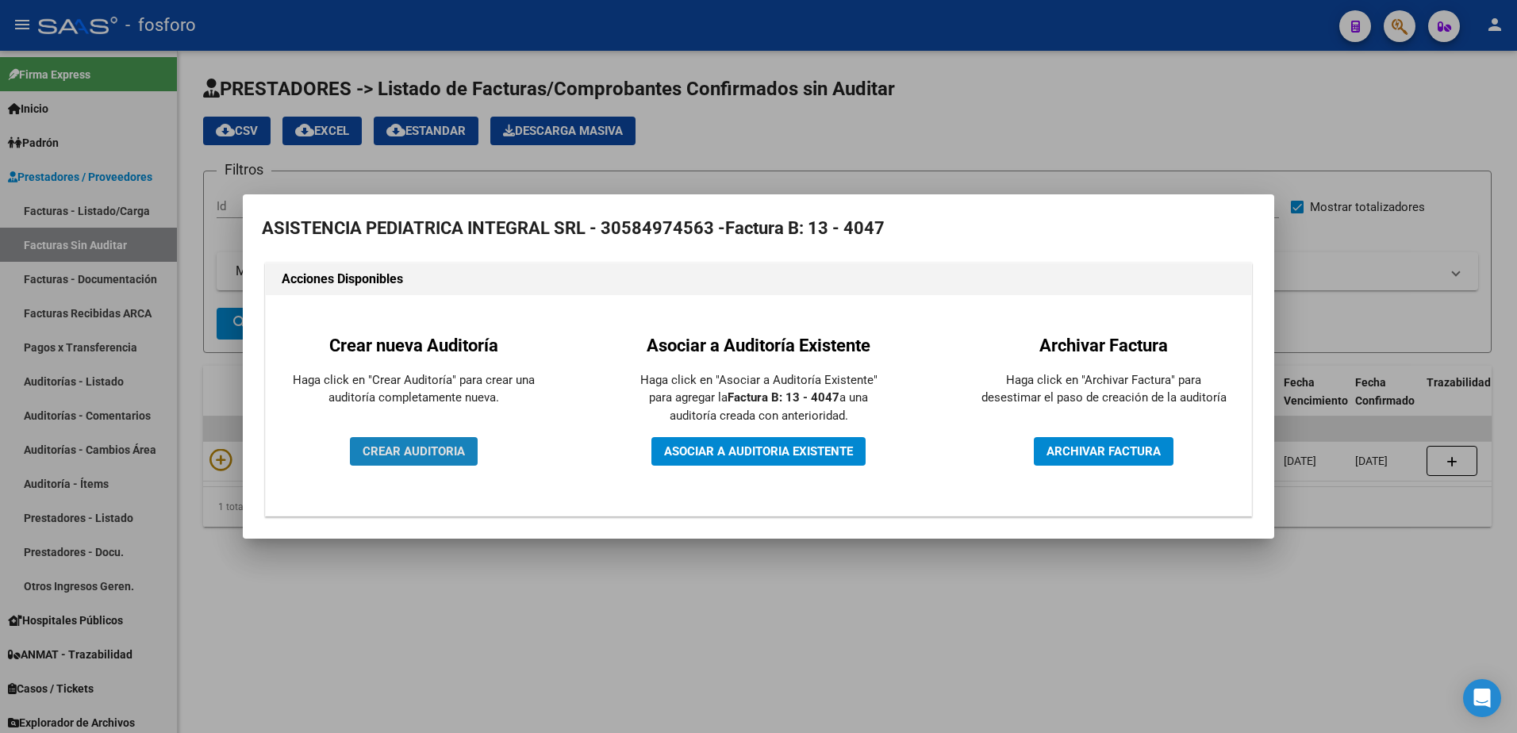
click at [408, 461] on button "CREAR AUDITORIA" at bounding box center [414, 451] width 128 height 29
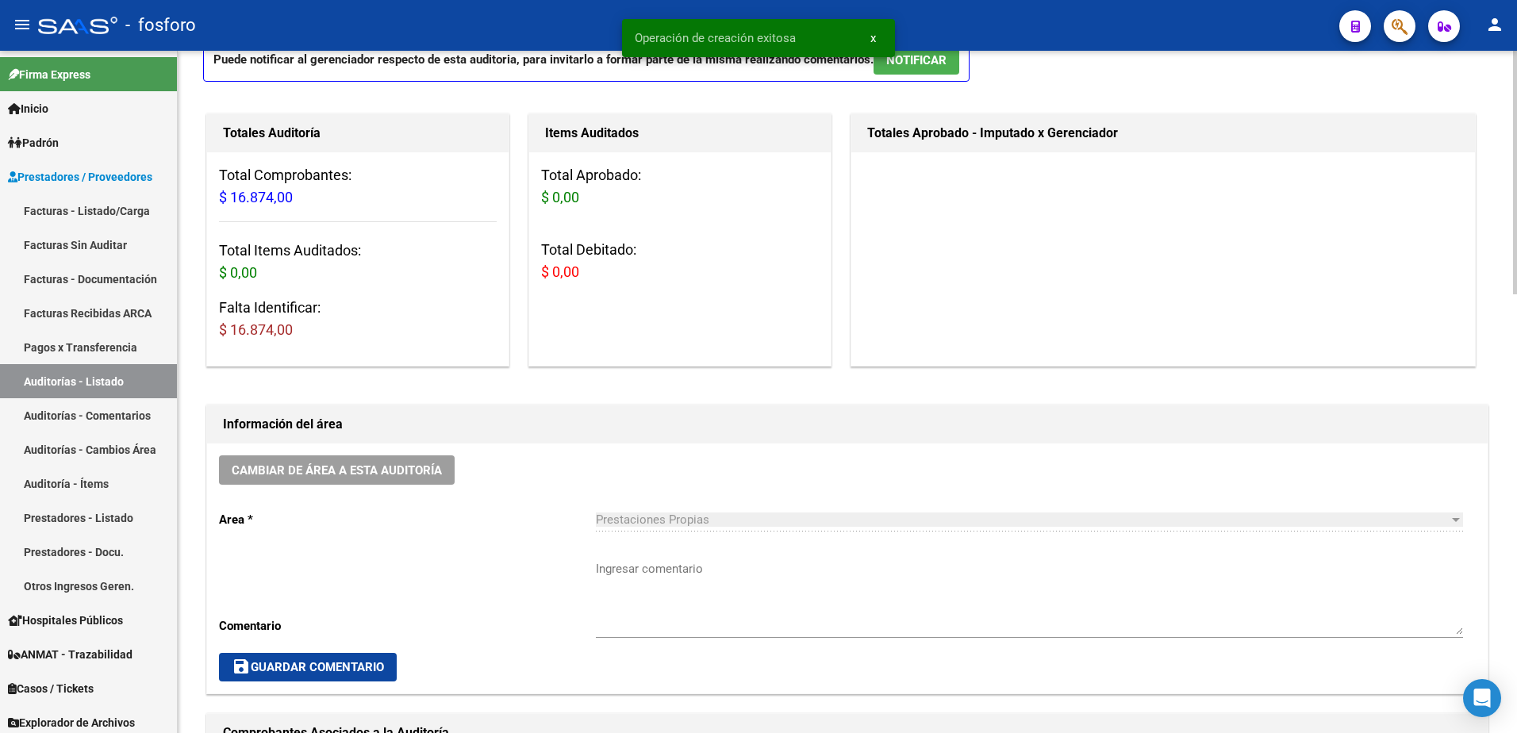
scroll to position [397, 0]
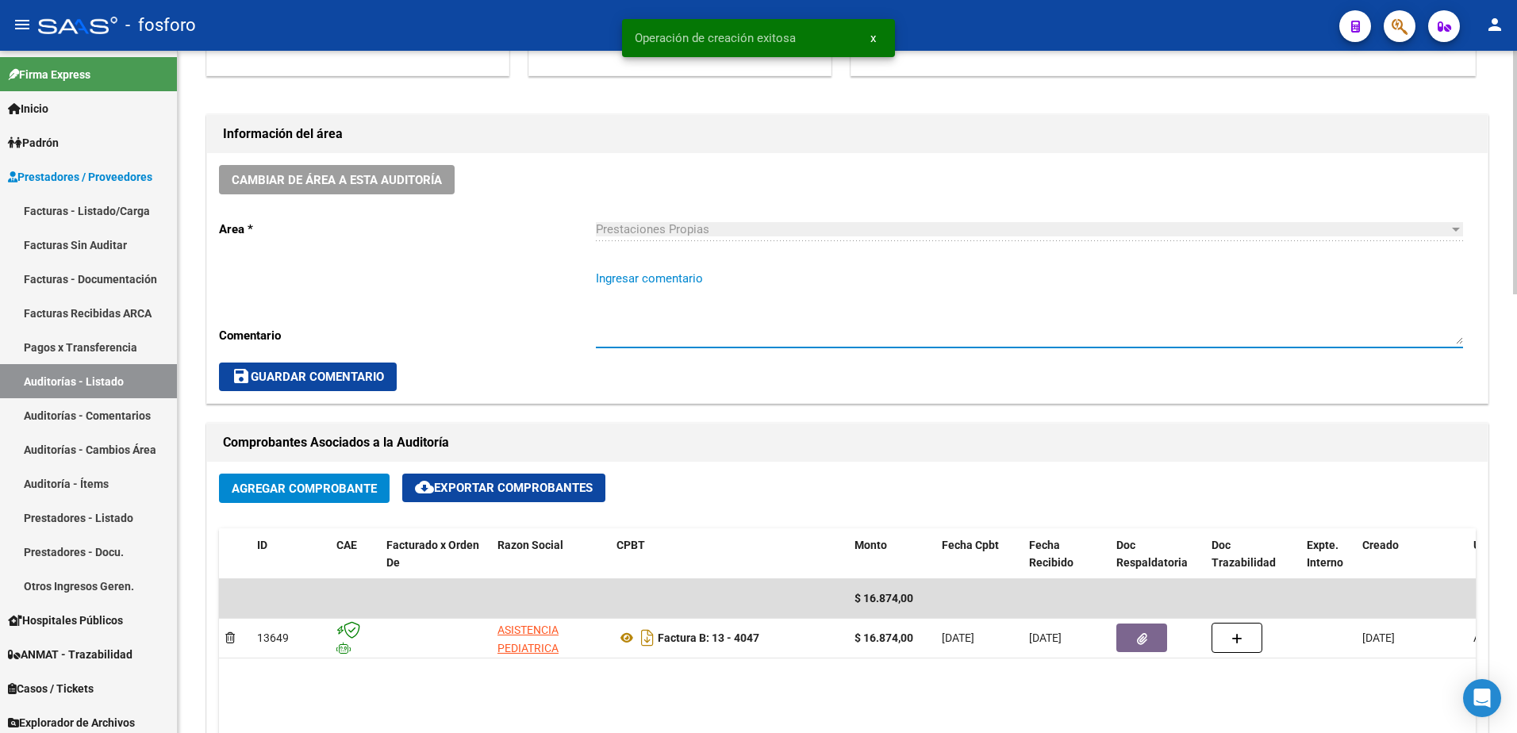
click at [665, 271] on textarea "Ingresar comentario" at bounding box center [1029, 307] width 867 height 75
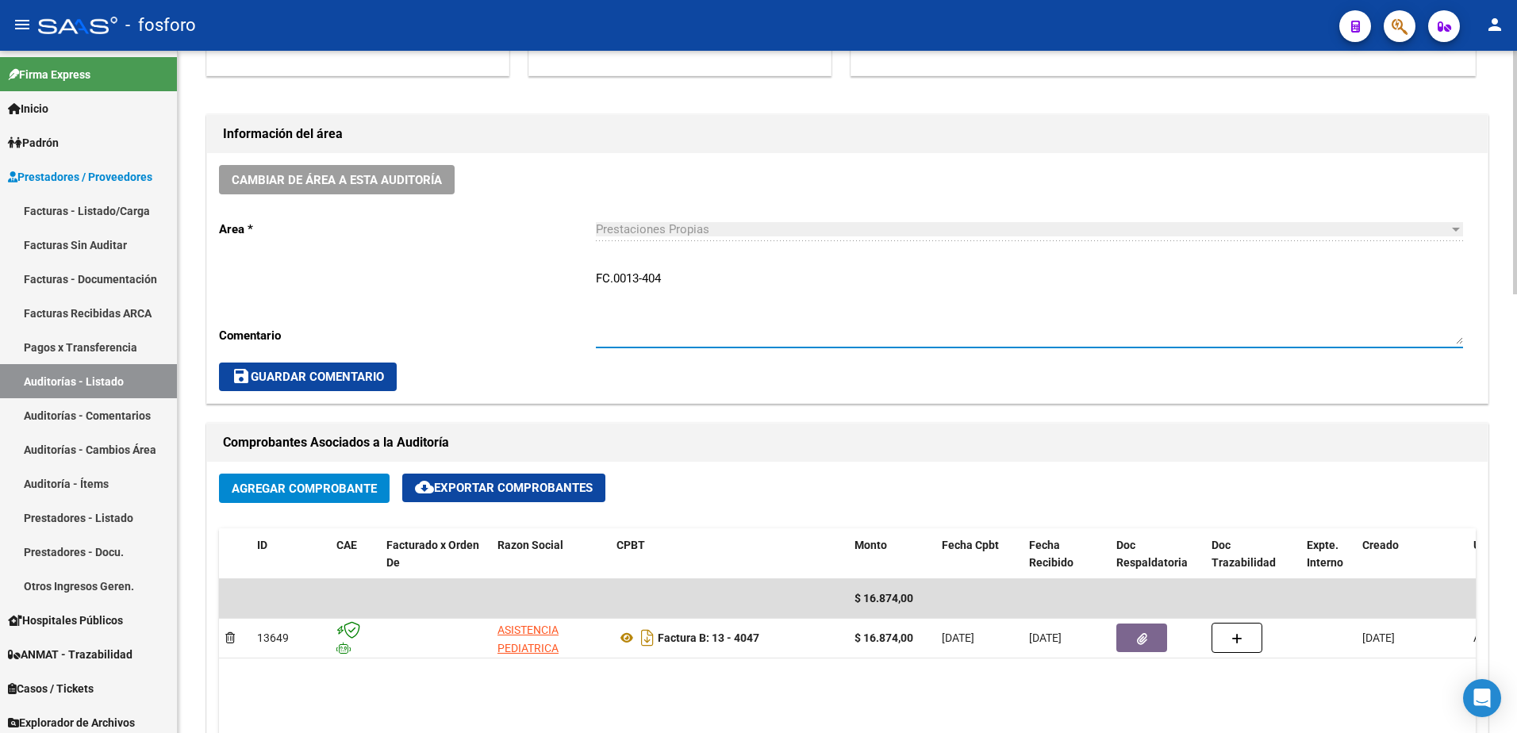
click at [665, 271] on textarea "FC.0013-404" at bounding box center [1029, 307] width 867 height 75
type textarea "FC.0013-4047"
click at [362, 375] on span "save Guardar Comentario" at bounding box center [308, 377] width 152 height 14
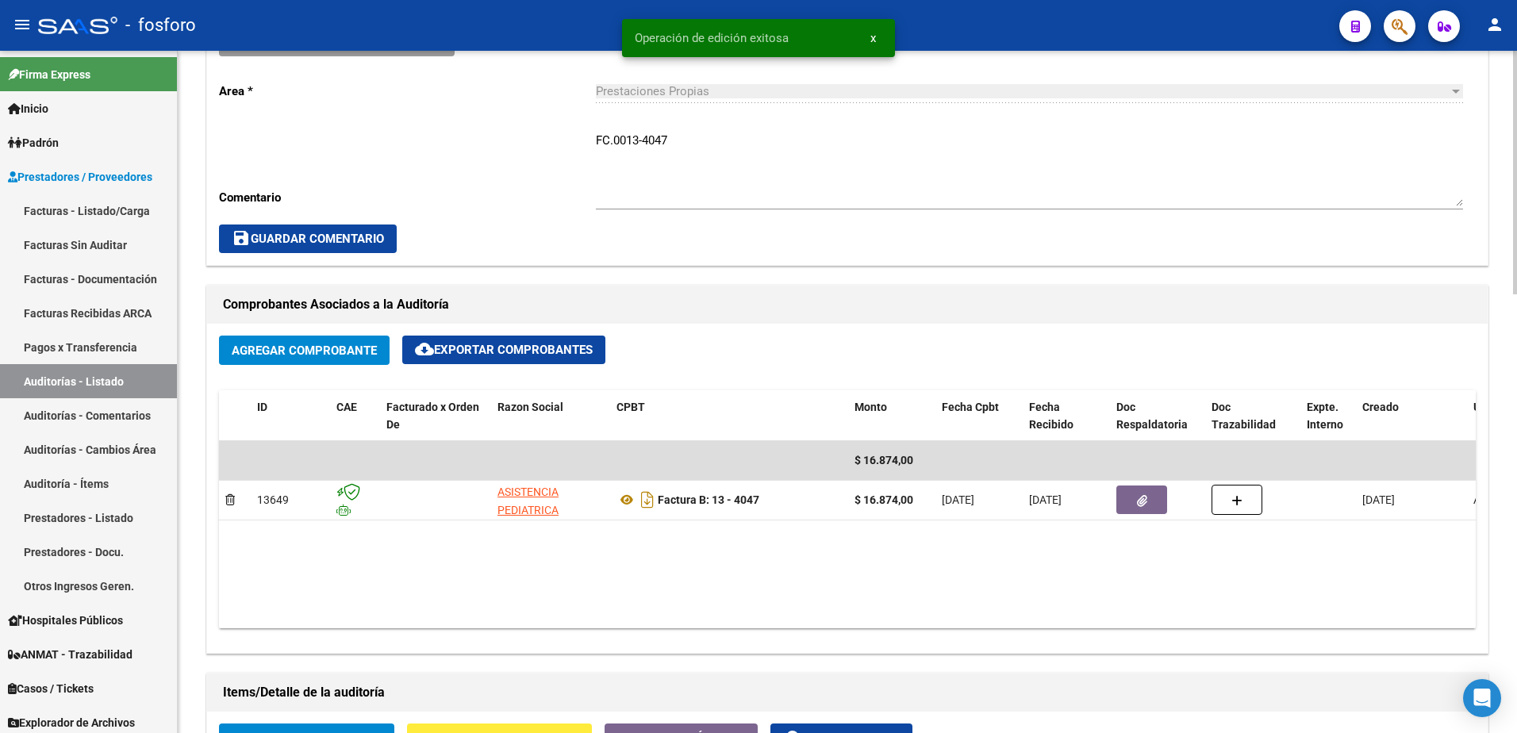
scroll to position [794, 0]
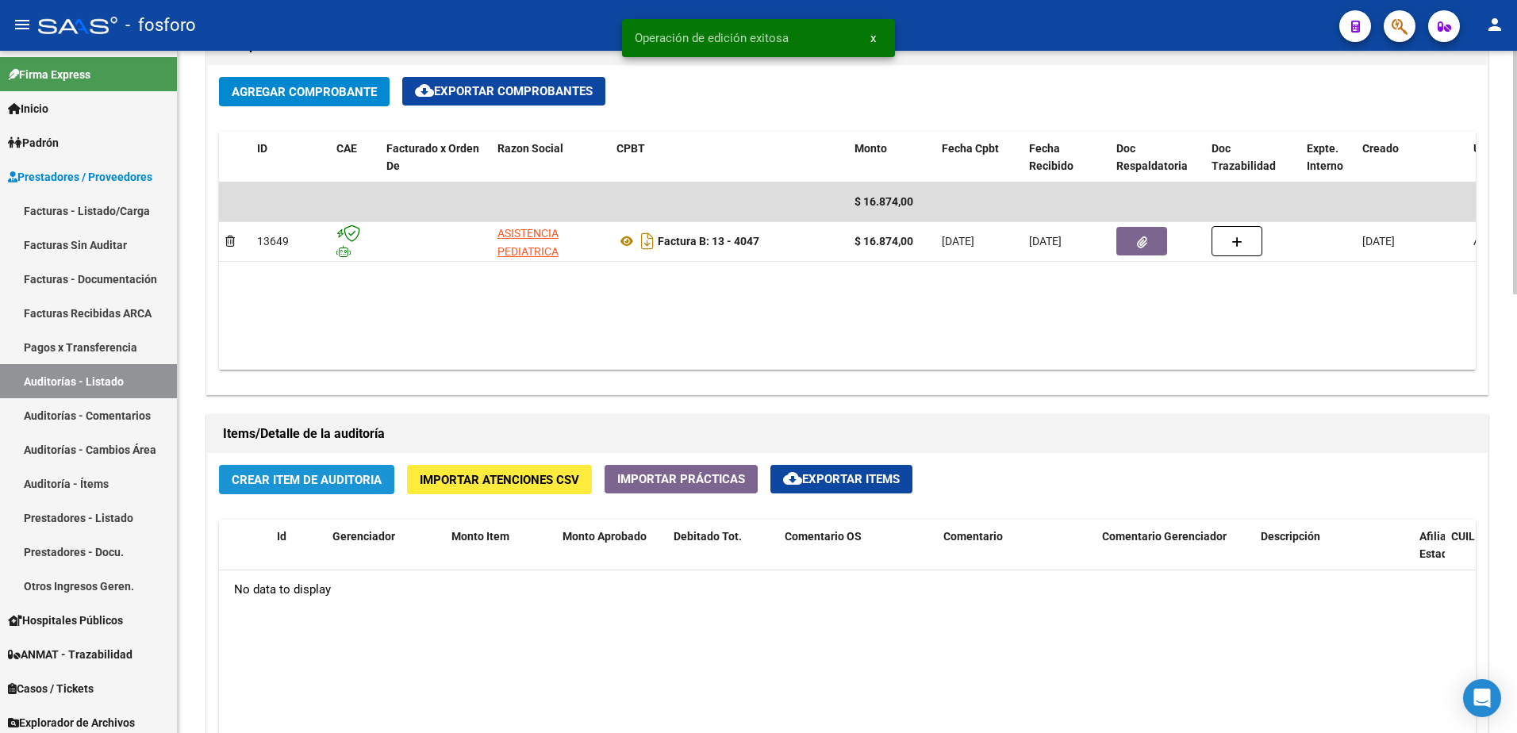
click at [317, 479] on span "Crear Item de Auditoria" at bounding box center [307, 480] width 150 height 14
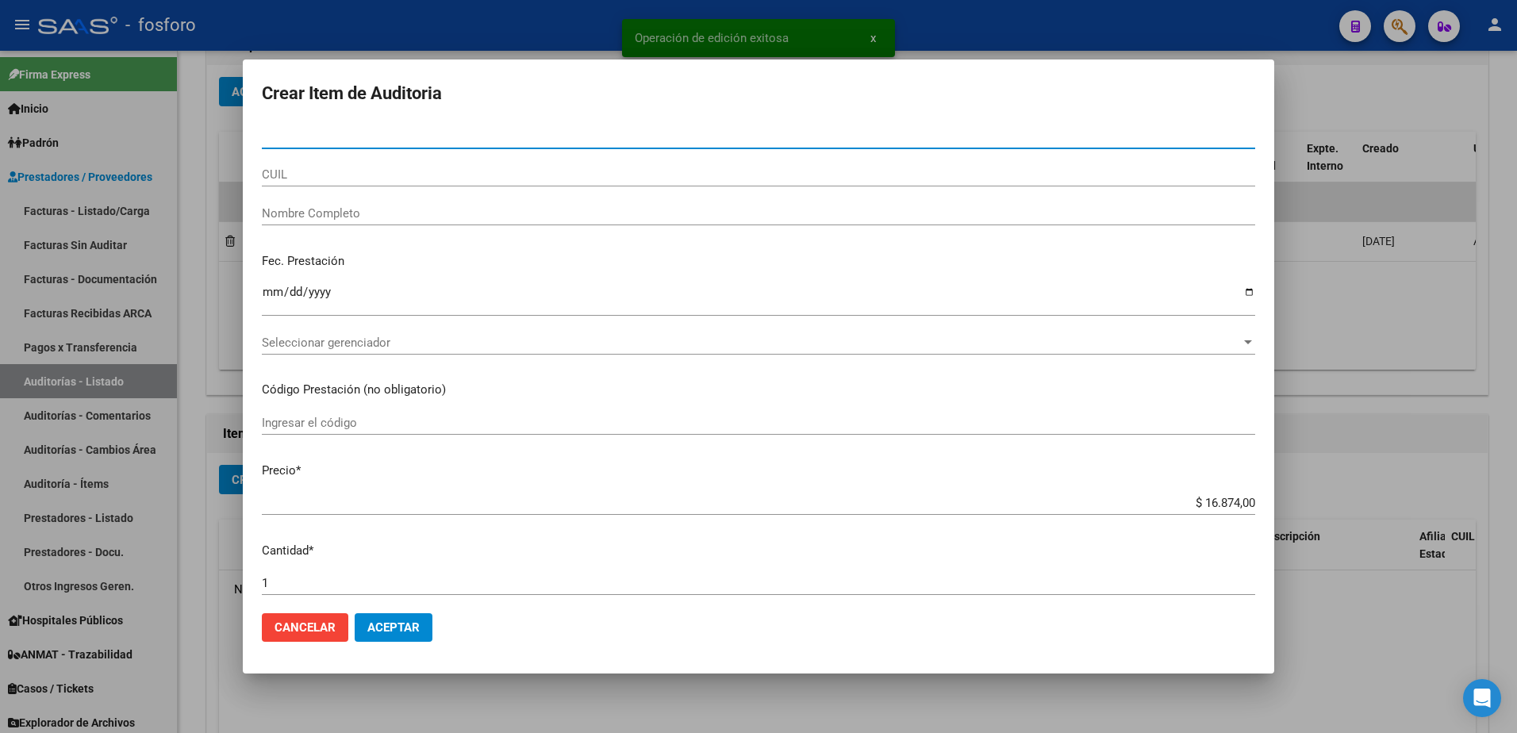
click at [412, 135] on input "Nro Documento" at bounding box center [759, 136] width 994 height 14
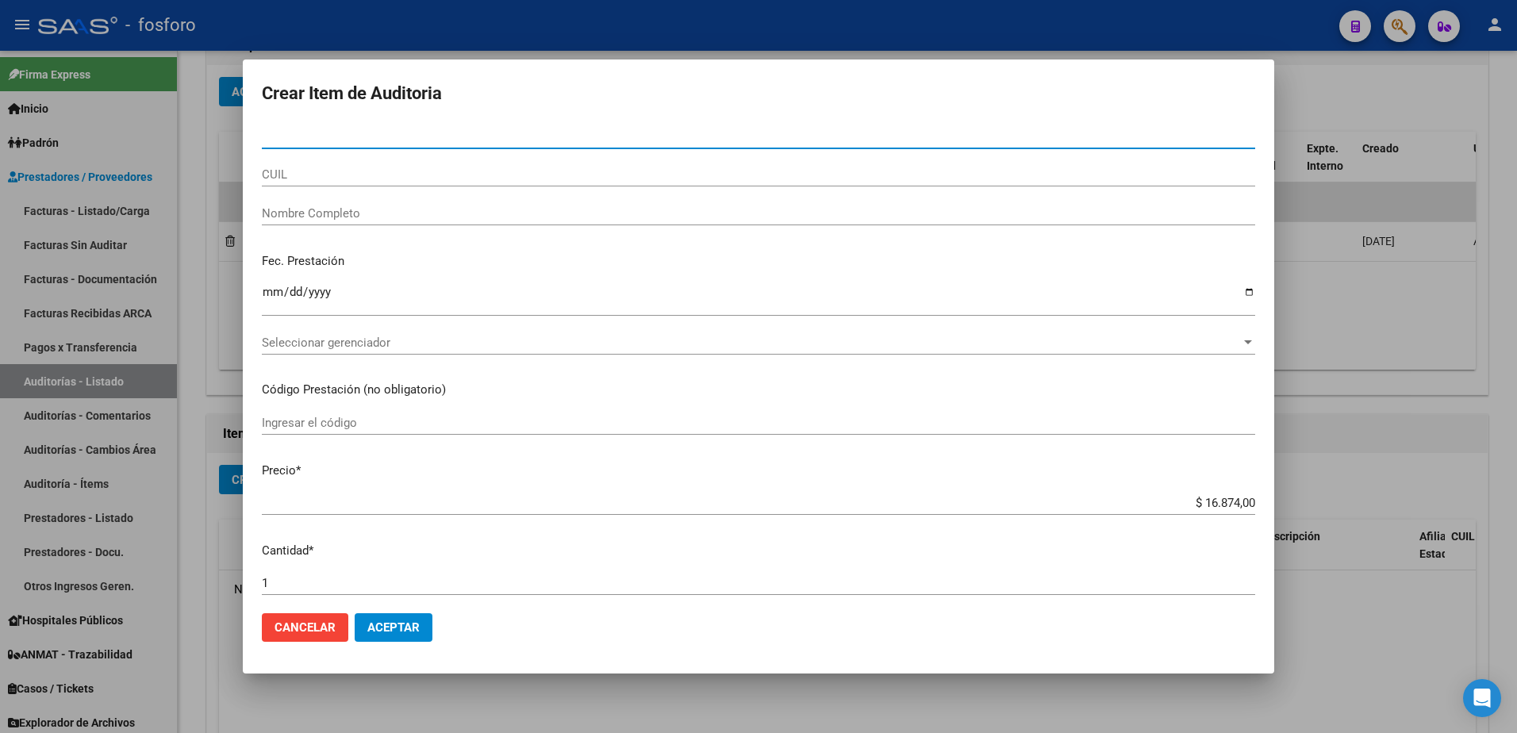
paste input "70020465"
type input "70020465"
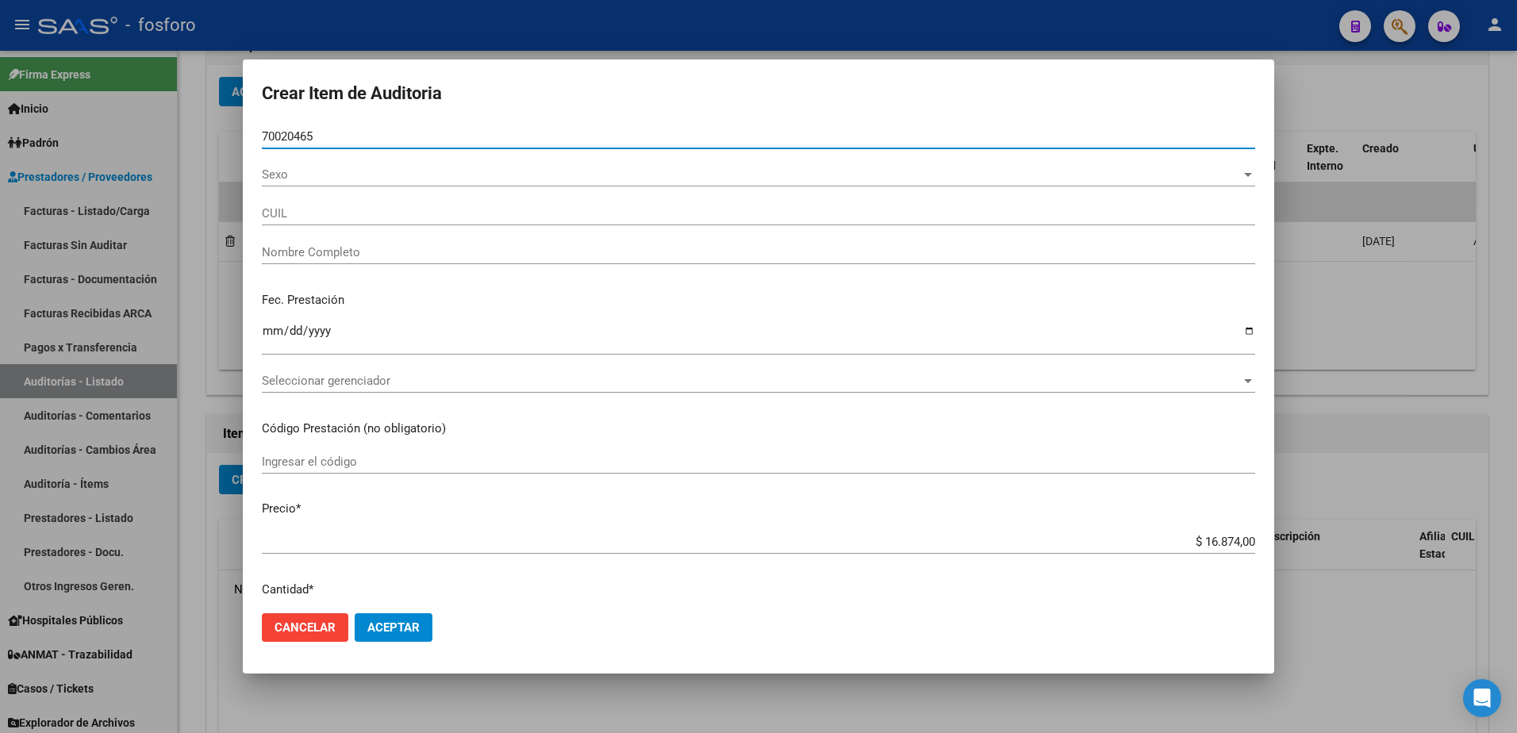
type input "27700204656"
type input "[PERSON_NAME] -"
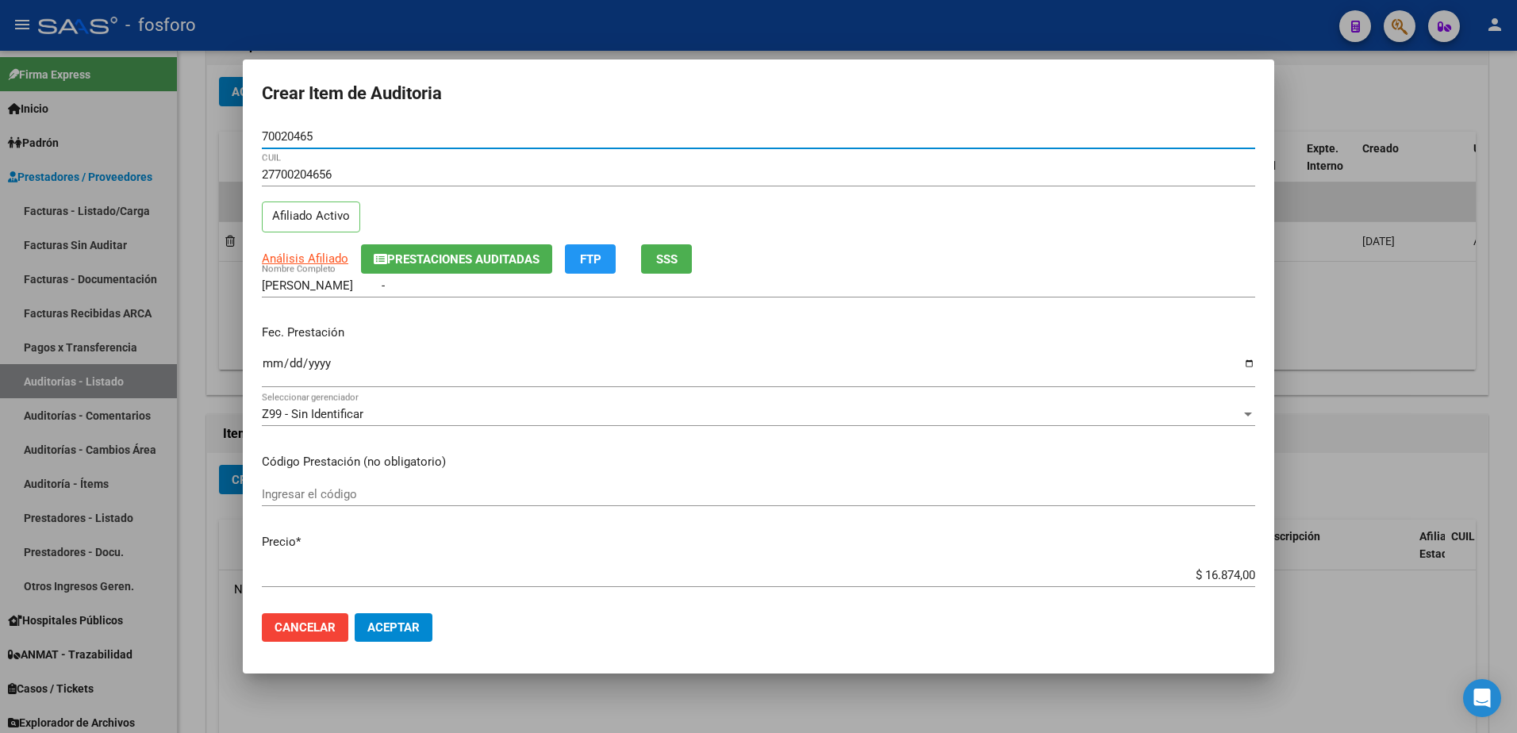
type input "70020465"
click at [272, 363] on input "Ingresar la fecha" at bounding box center [759, 369] width 994 height 25
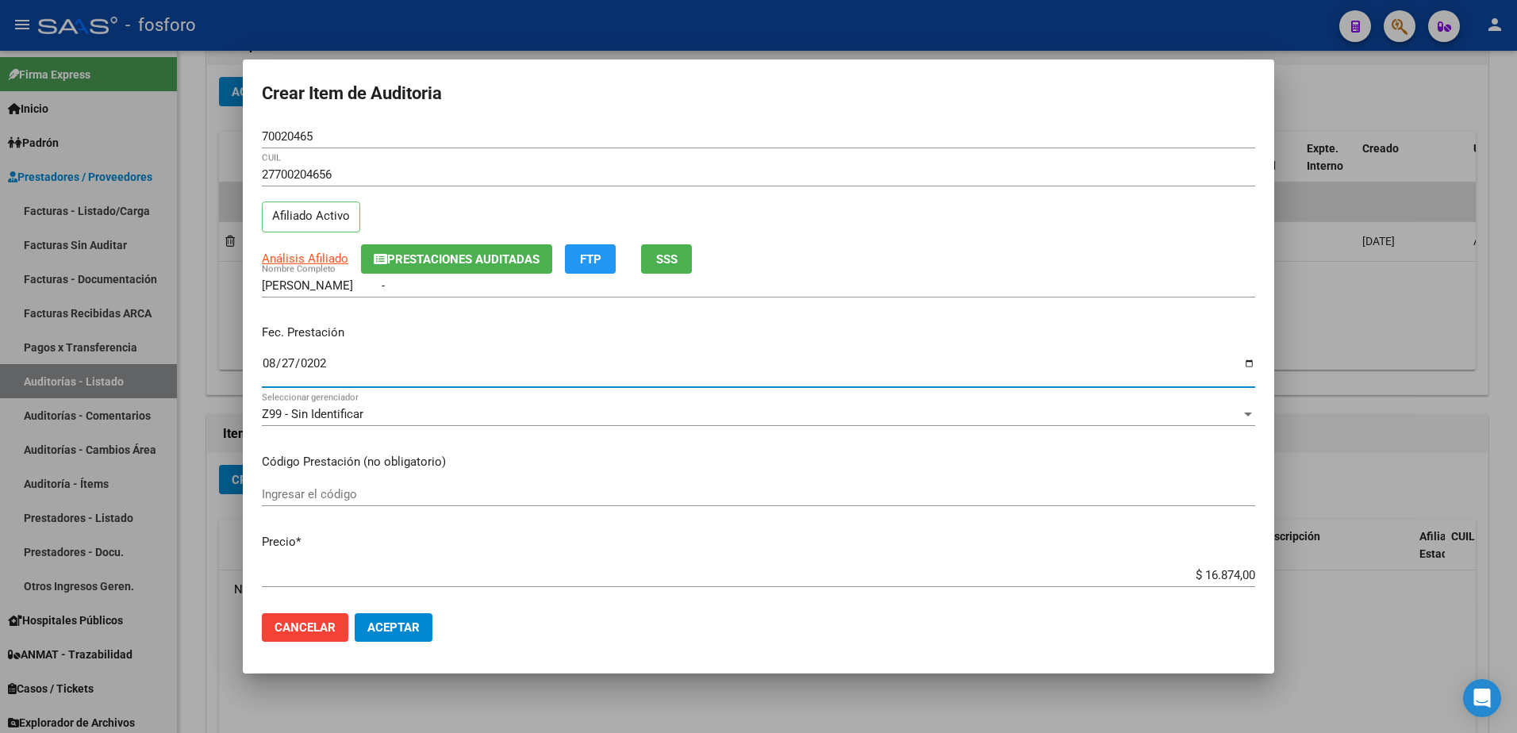
type input "[DATE]"
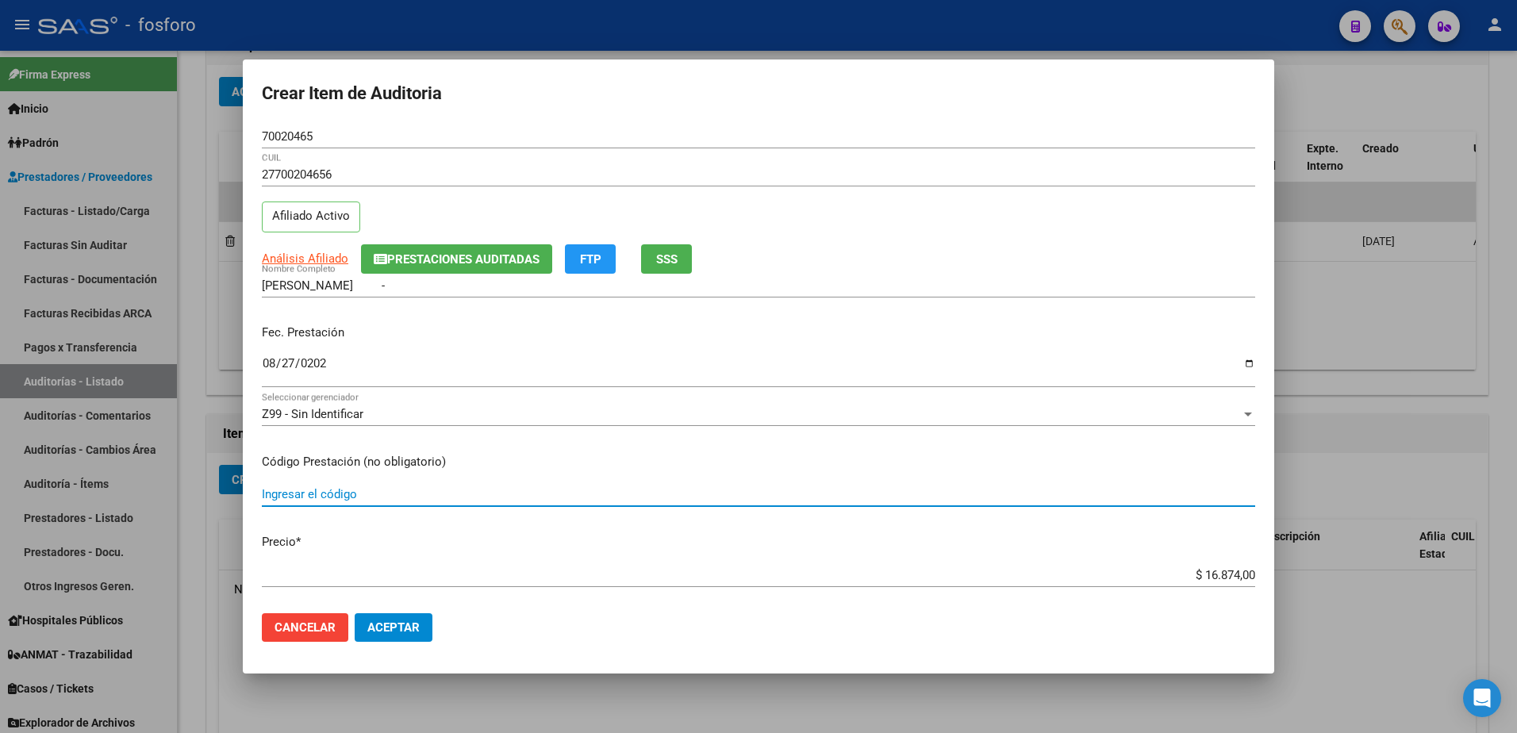
click at [413, 487] on input "Ingresar el código" at bounding box center [759, 494] width 994 height 14
type input "420107"
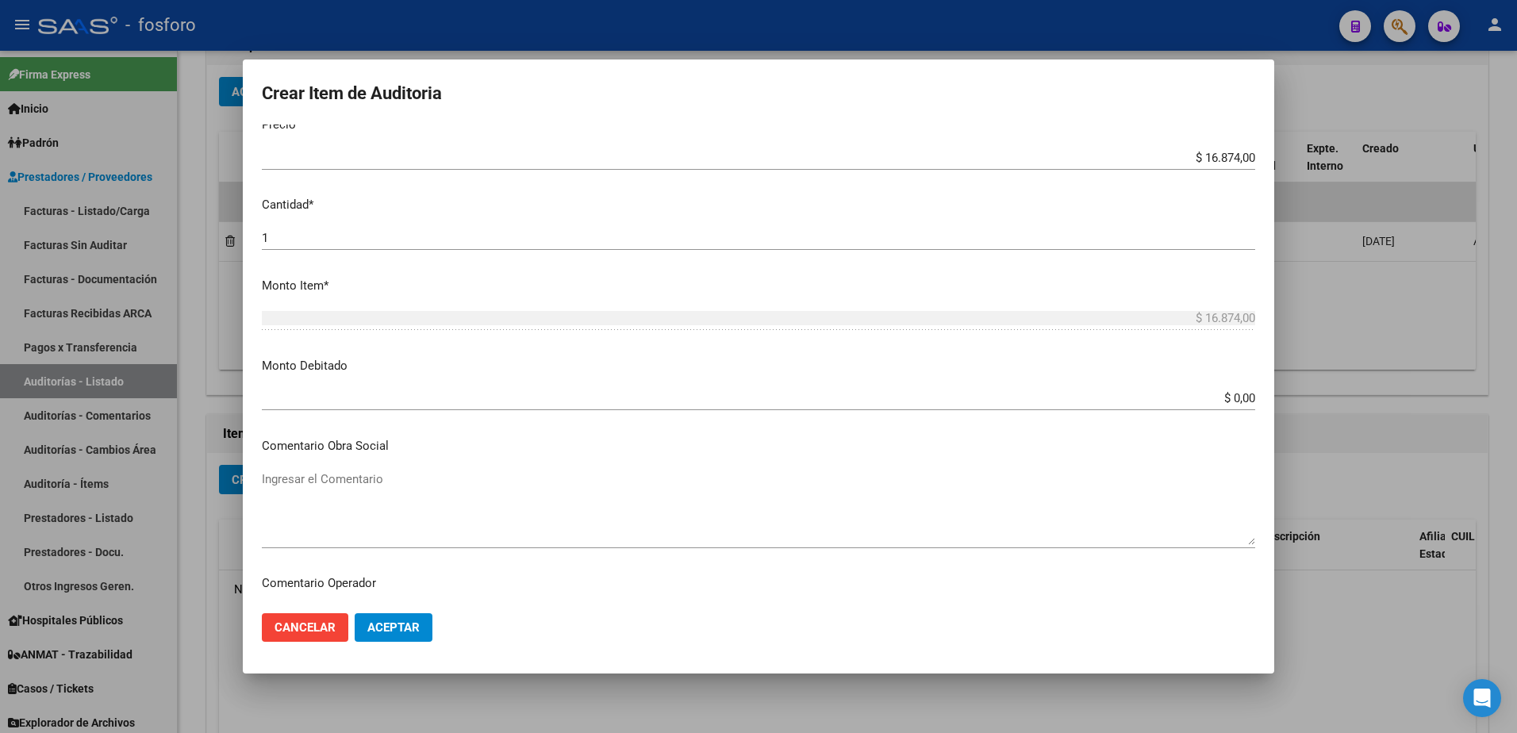
scroll to position [476, 0]
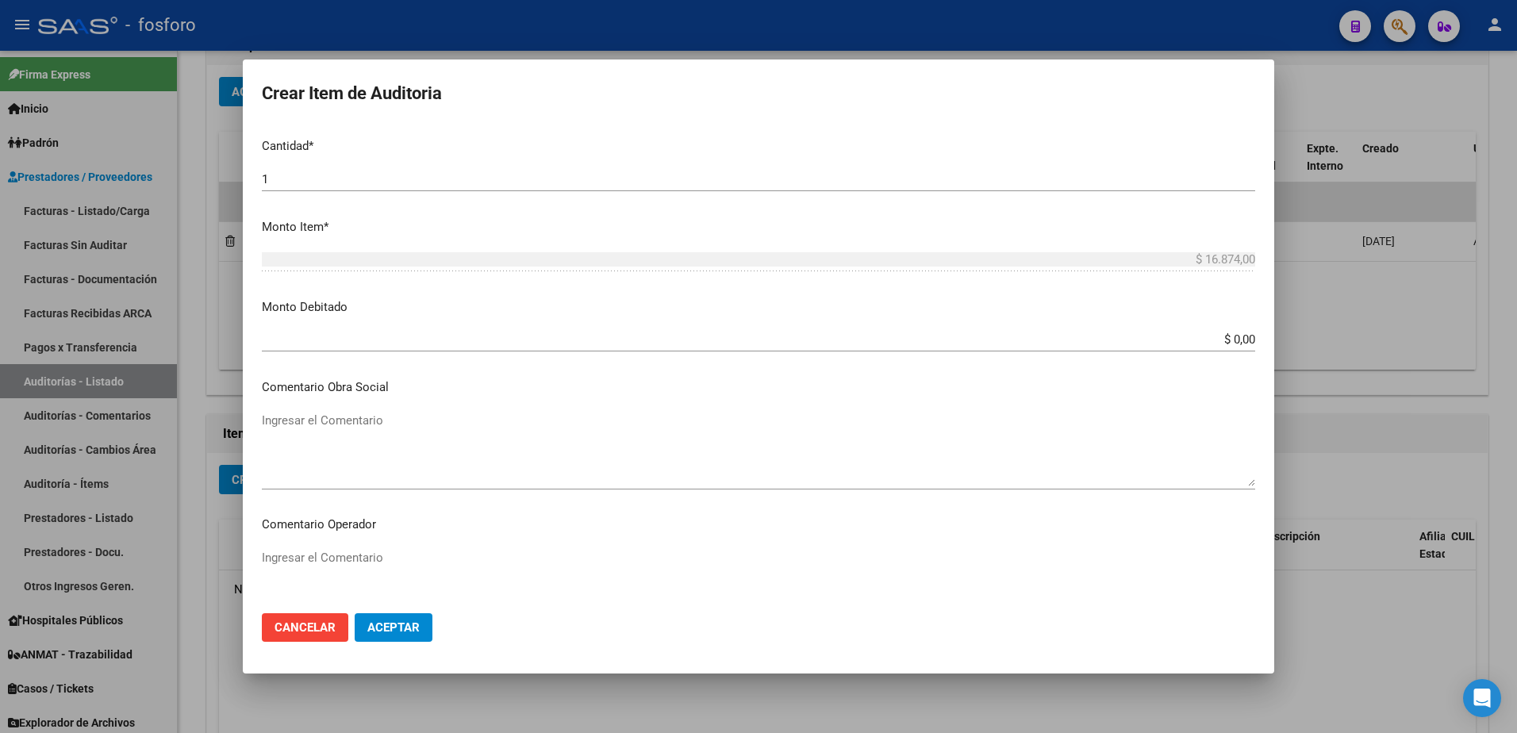
click at [344, 560] on textarea "Ingresar el Comentario" at bounding box center [759, 586] width 994 height 75
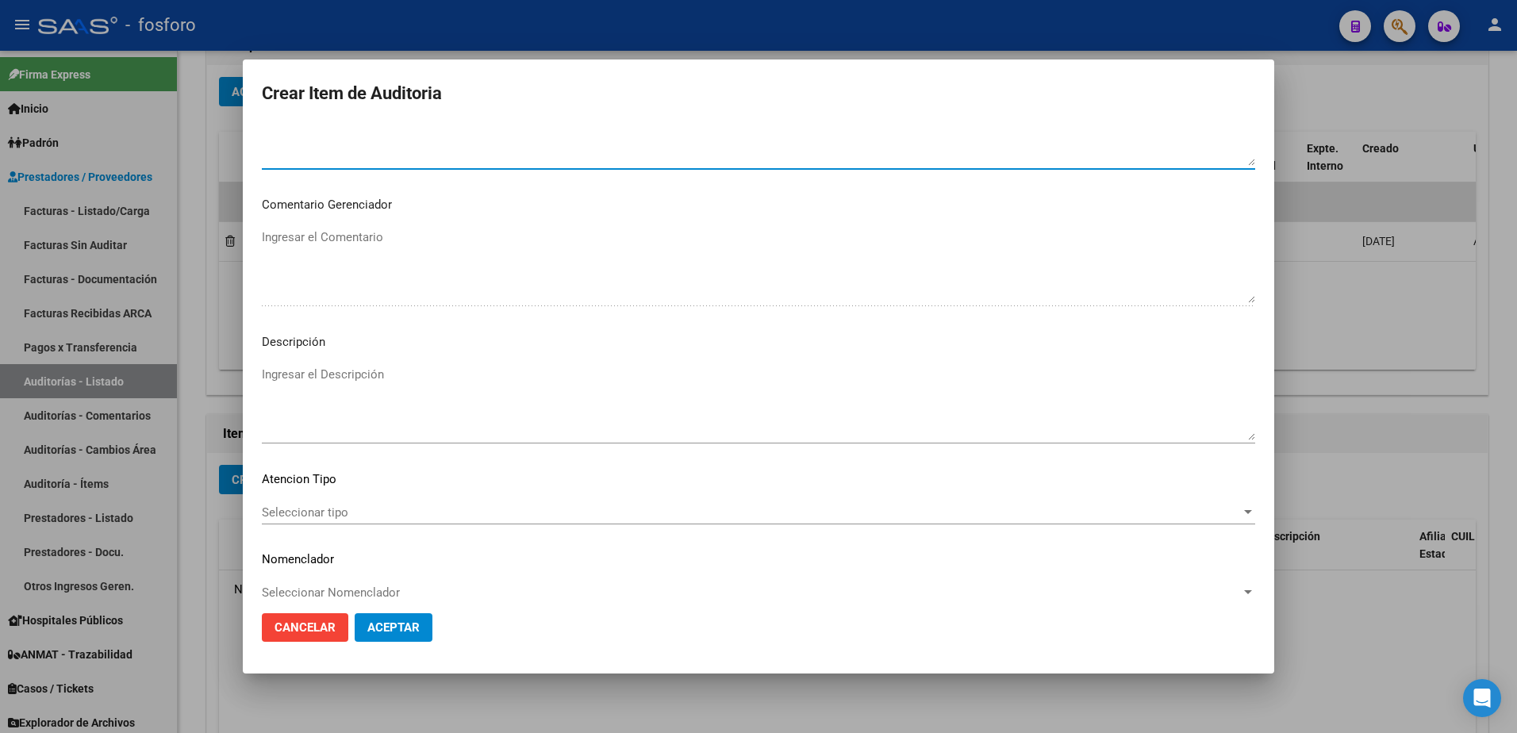
scroll to position [952, 0]
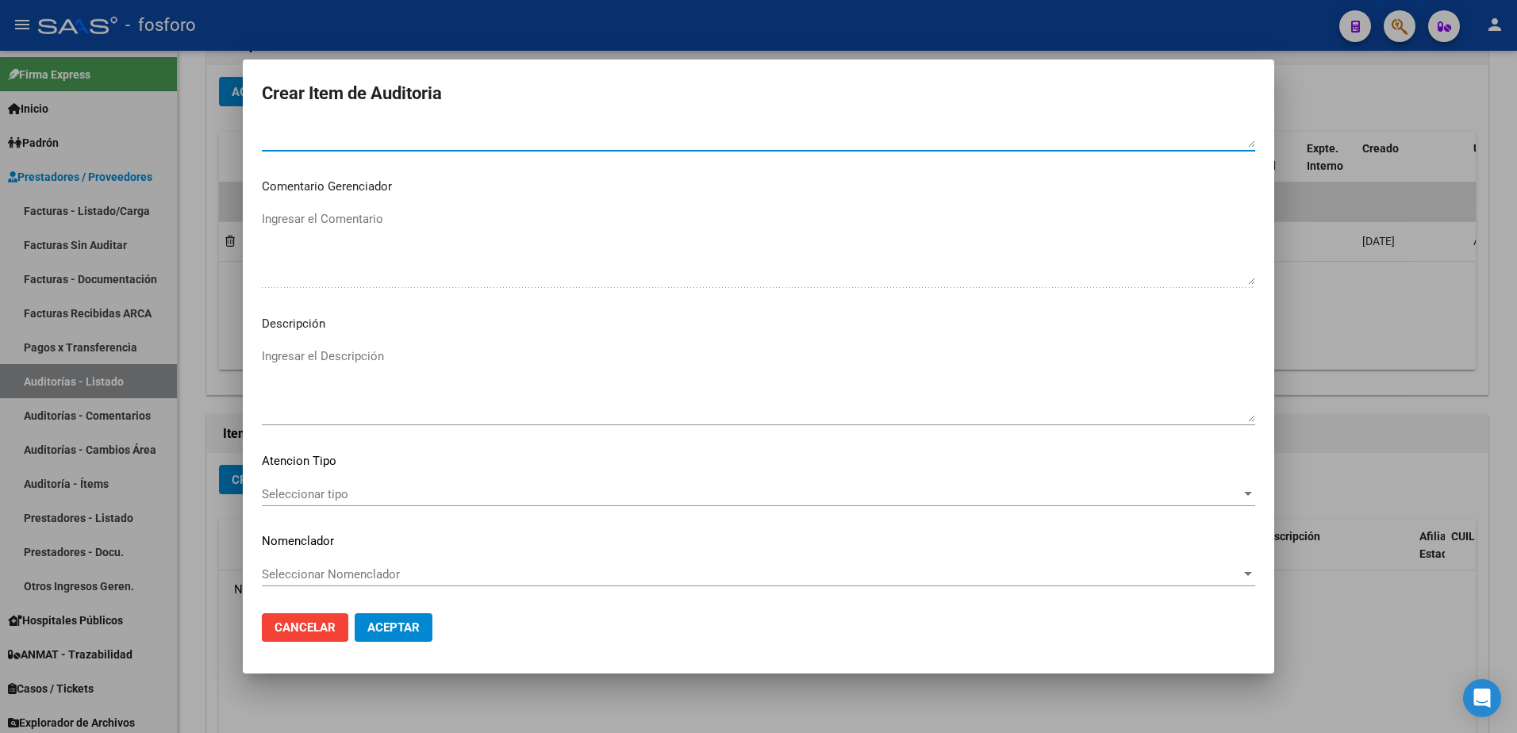
type textarea "SIN DEBITOS"
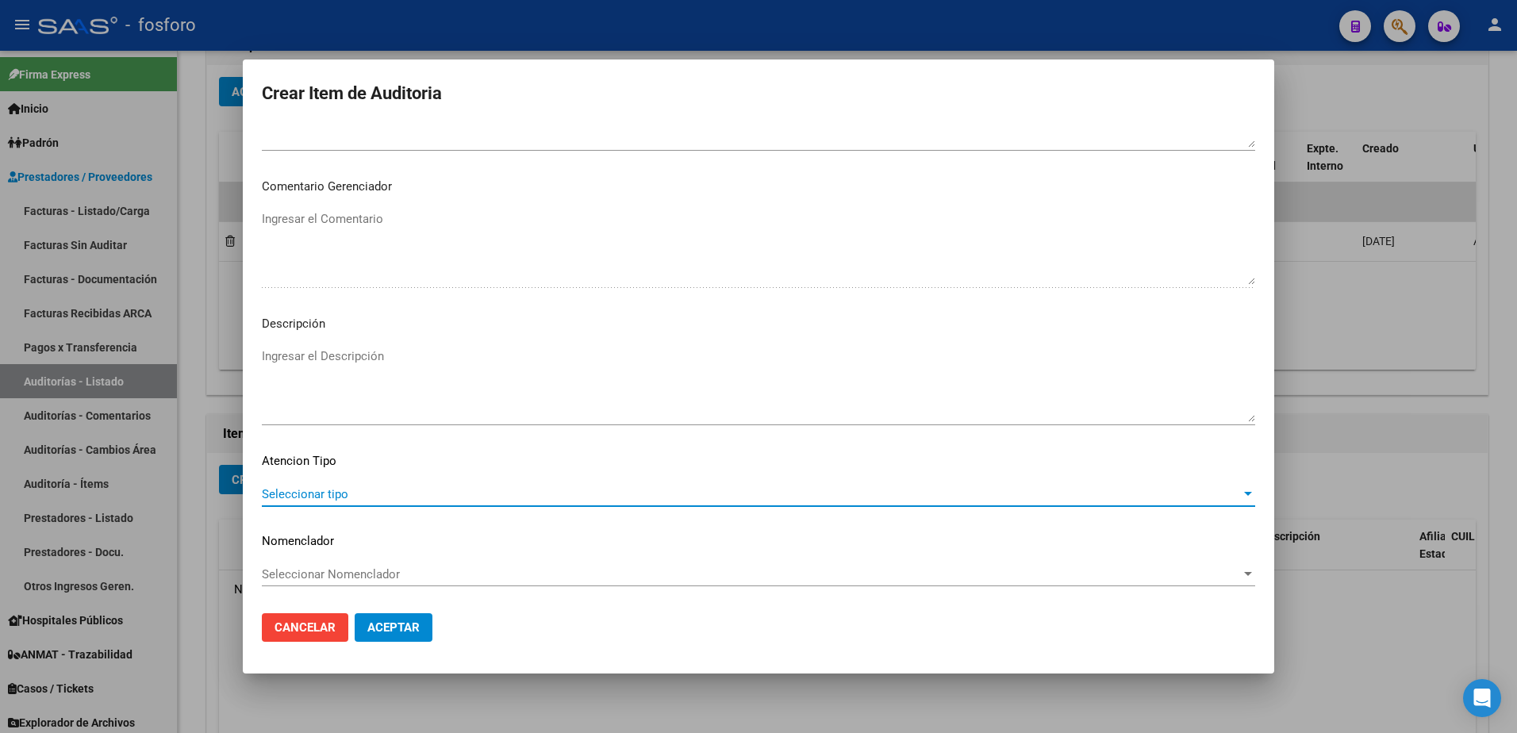
click at [326, 495] on span "Seleccionar tipo" at bounding box center [751, 494] width 979 height 14
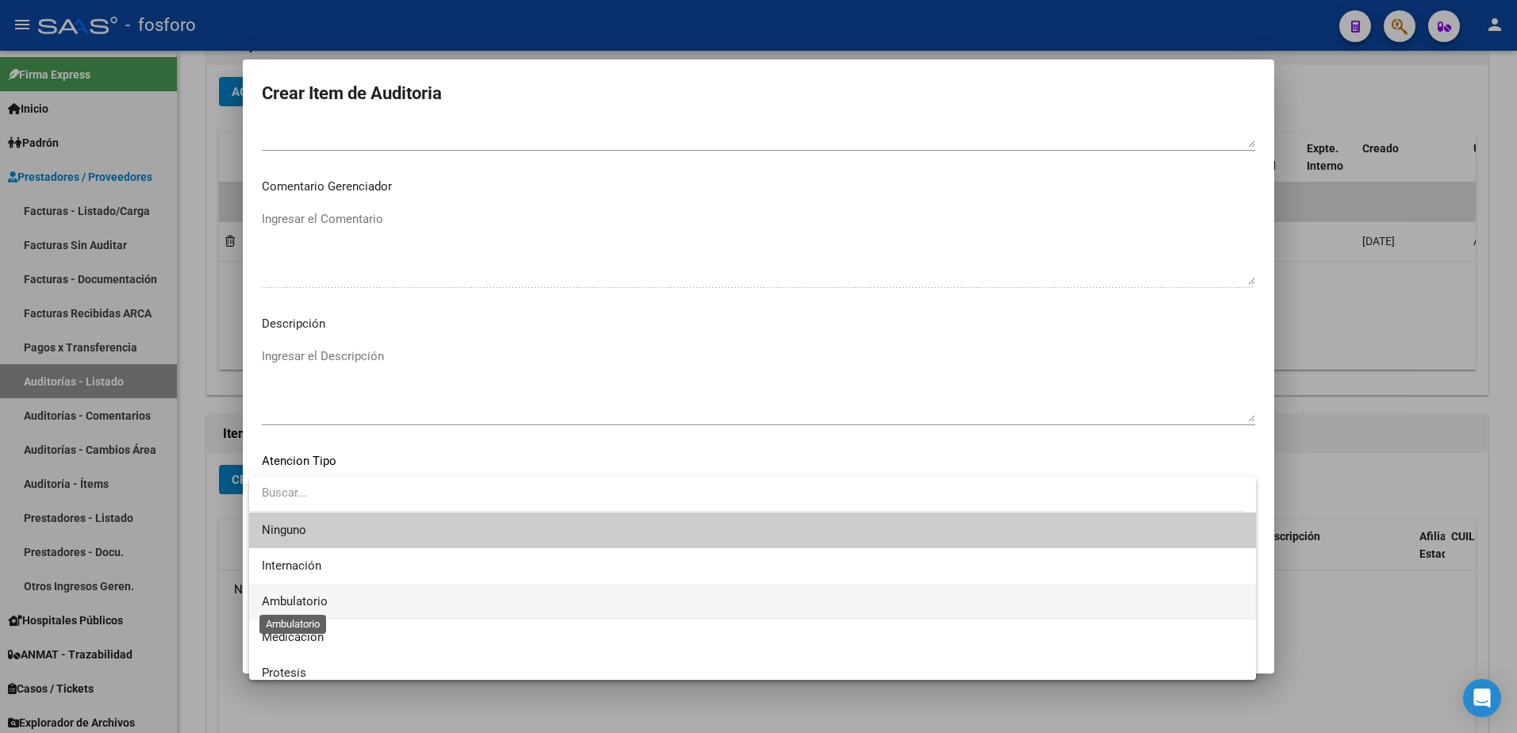
click at [322, 601] on span "Ambulatorio" at bounding box center [295, 601] width 66 height 14
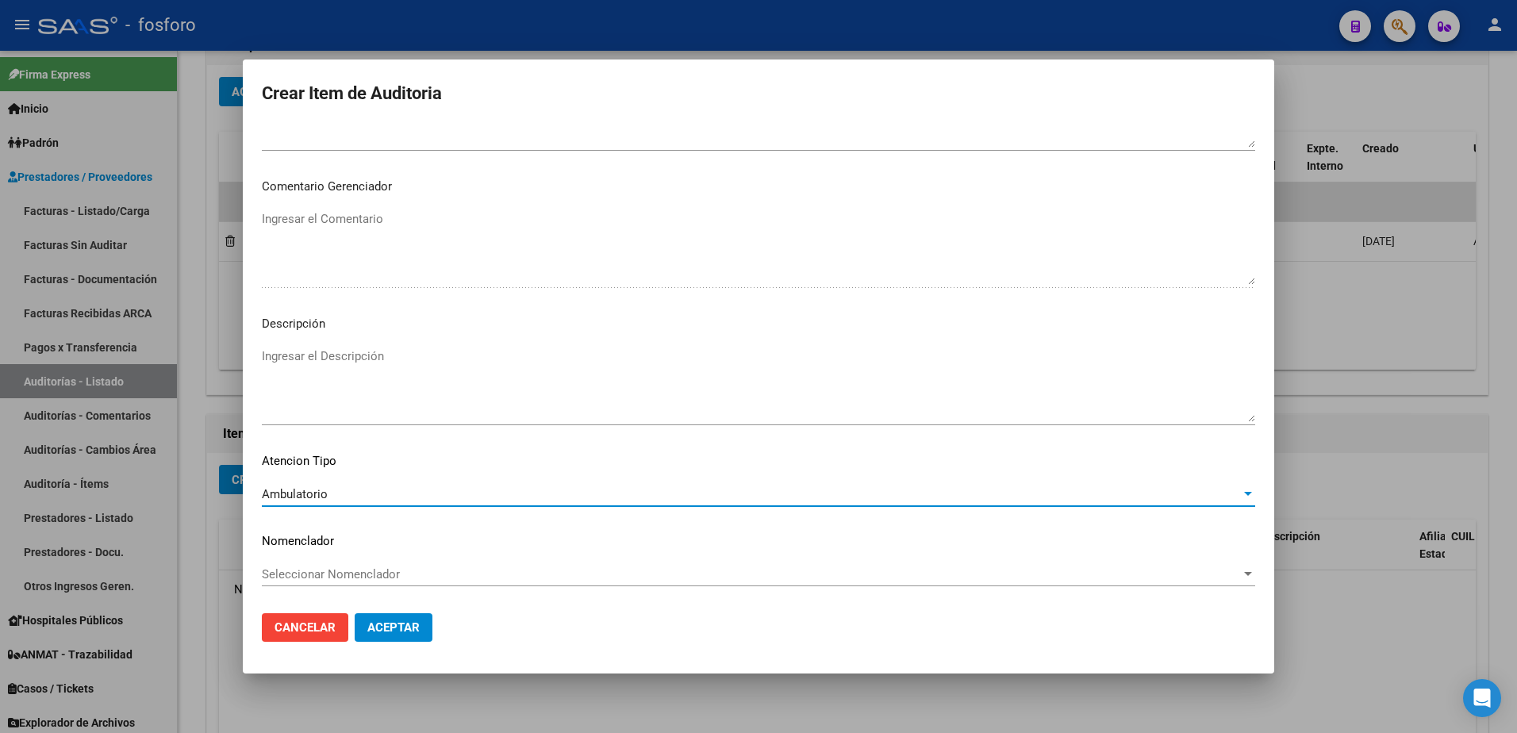
click at [394, 615] on button "Aceptar" at bounding box center [394, 628] width 78 height 29
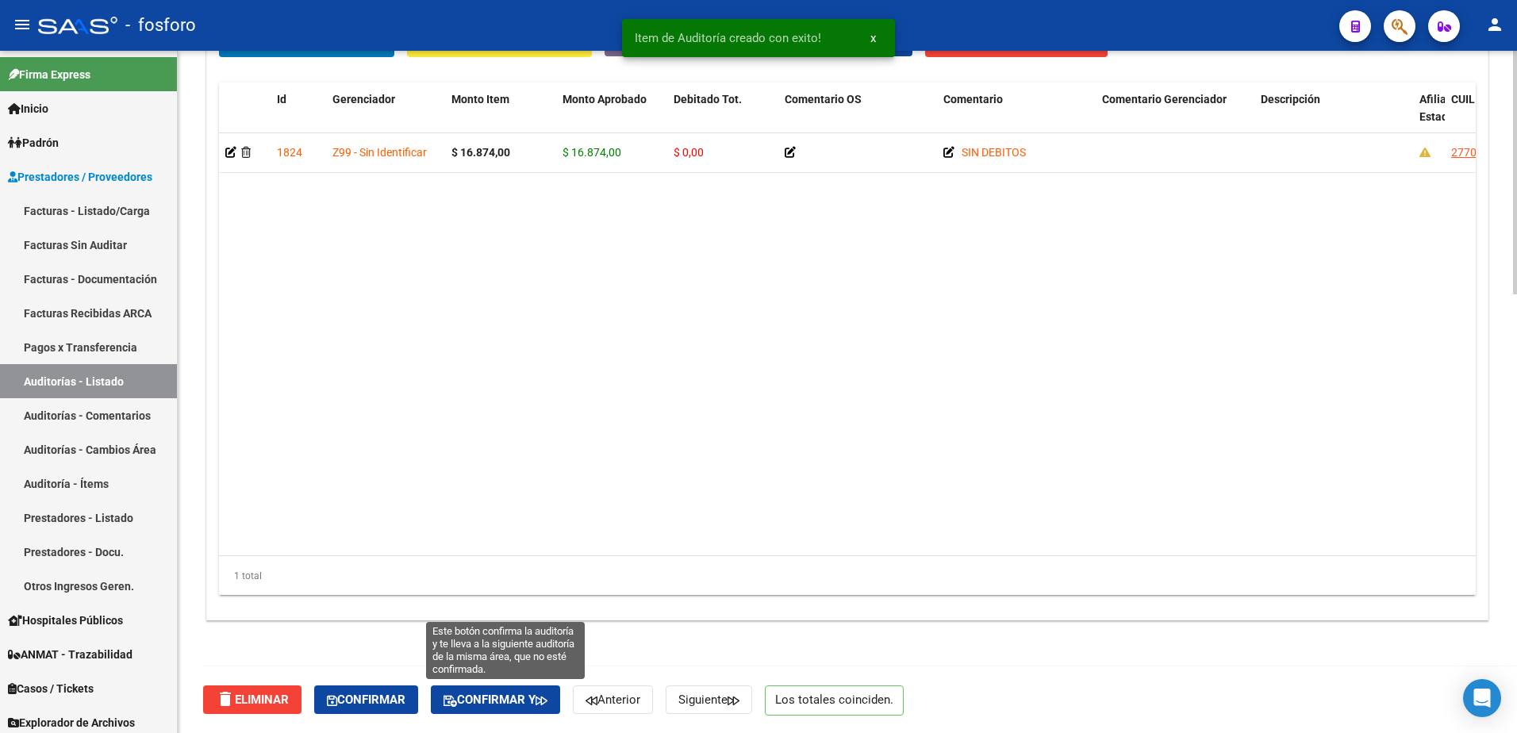
click at [504, 702] on span "Confirmar y" at bounding box center [496, 700] width 104 height 14
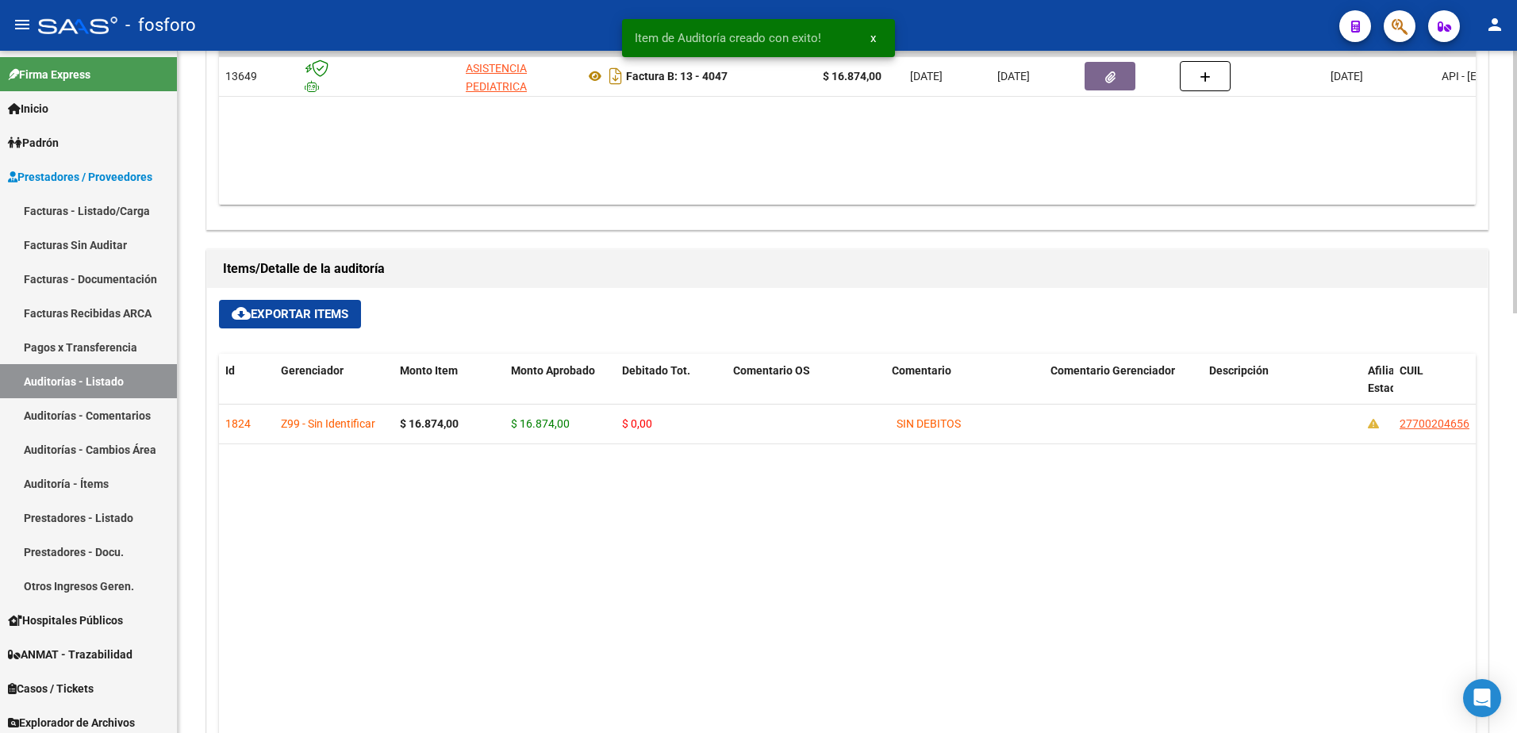
type input "202509"
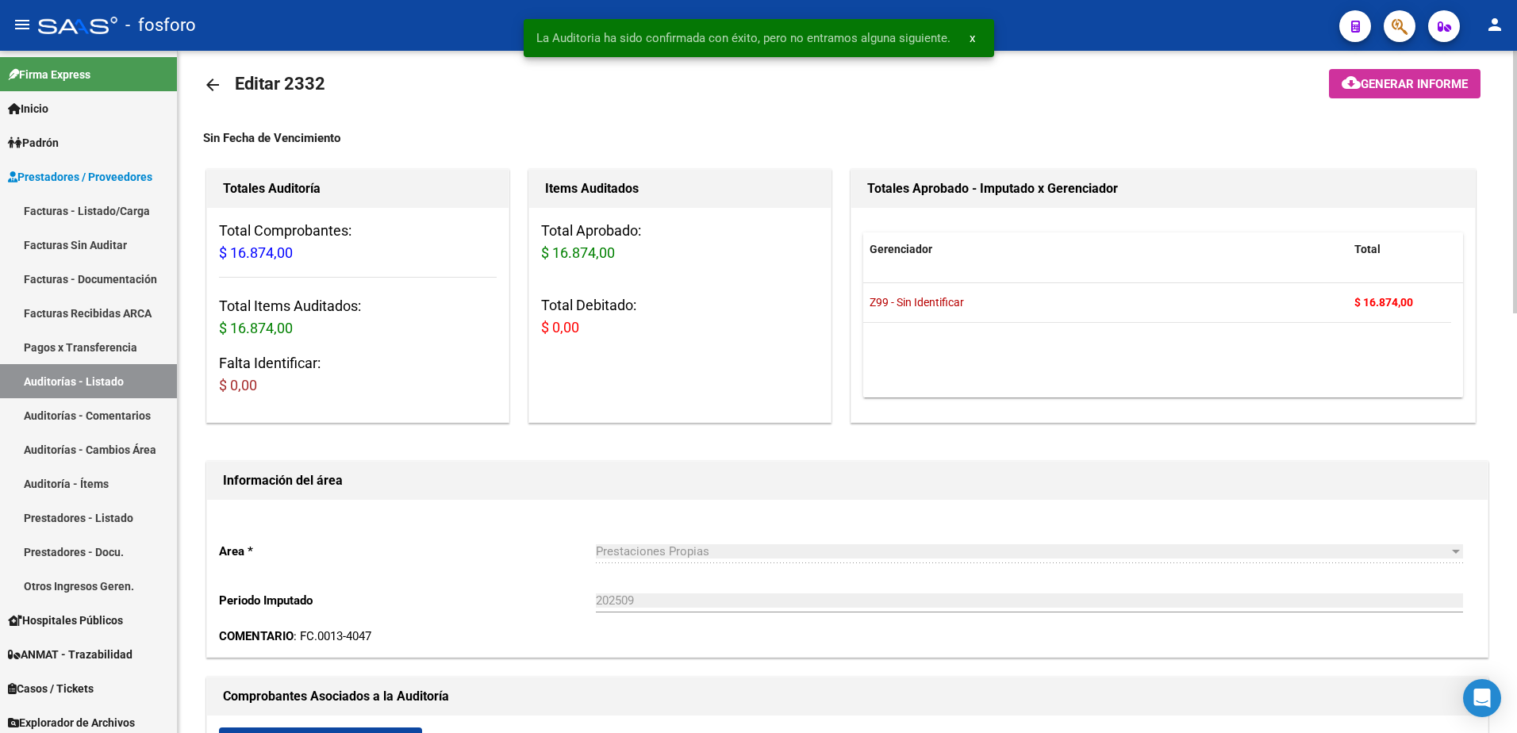
scroll to position [0, 0]
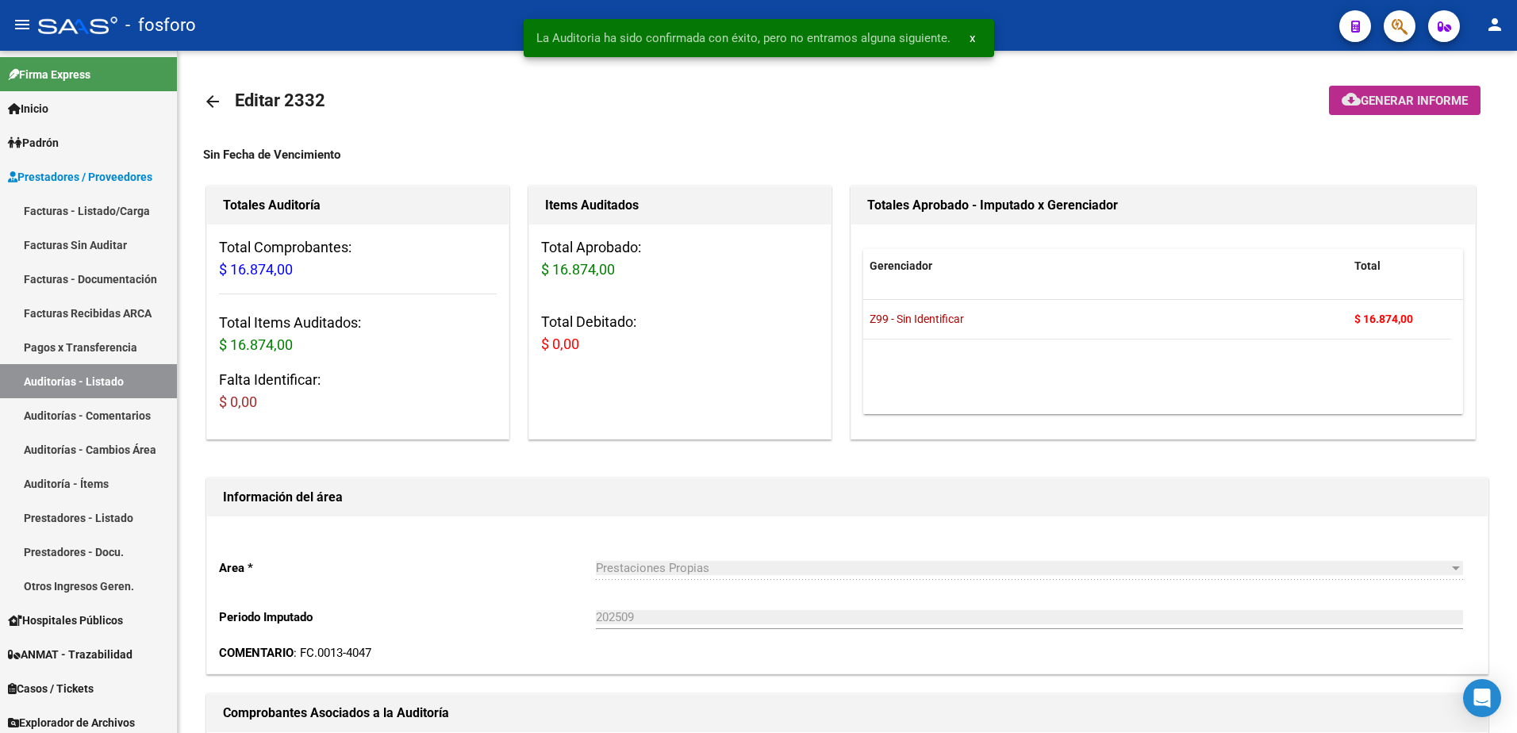
click at [1397, 94] on span "Generar informe" at bounding box center [1414, 101] width 107 height 14
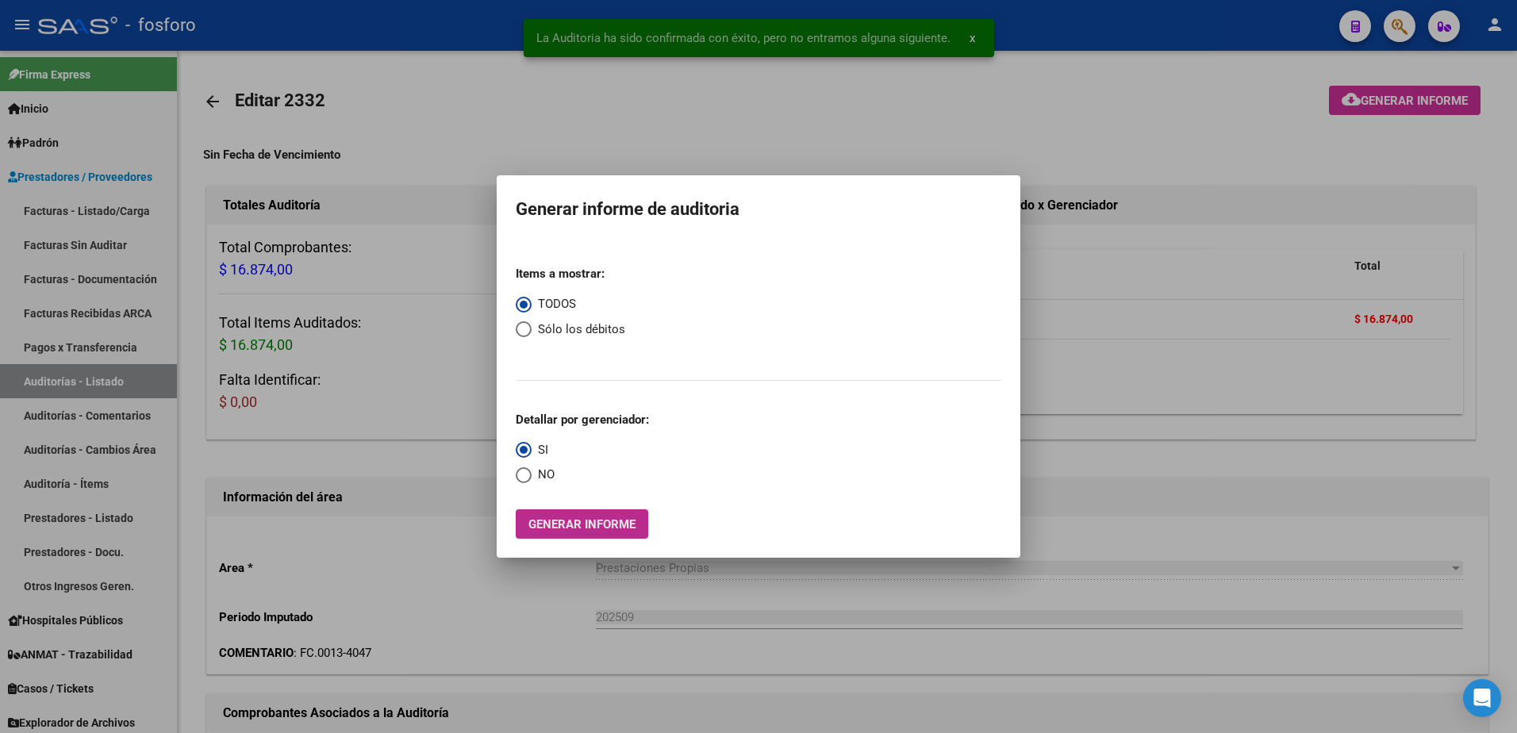
click at [619, 529] on span "Generar informe" at bounding box center [582, 524] width 107 height 14
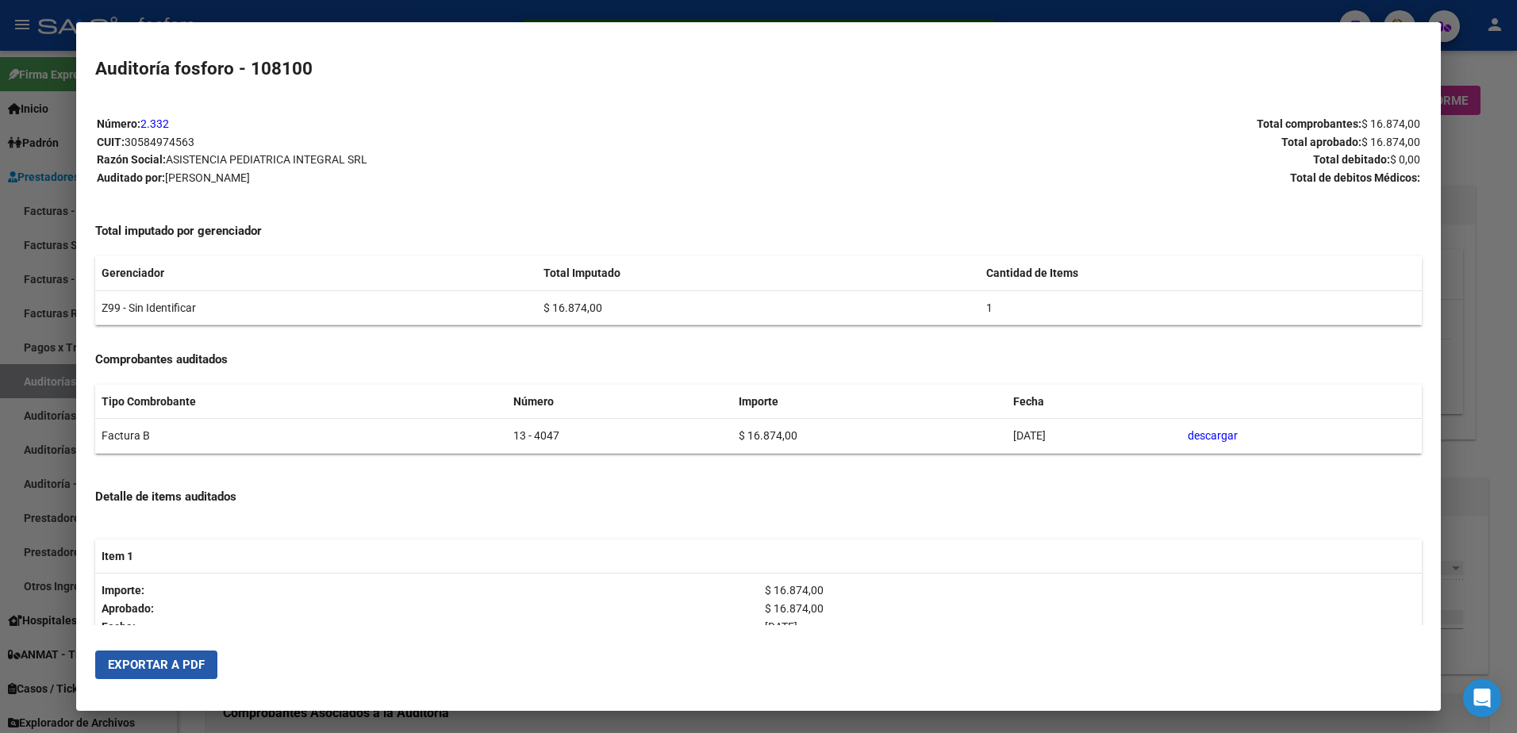
click at [198, 656] on button "Exportar a PDF" at bounding box center [156, 665] width 122 height 29
click at [33, 187] on div at bounding box center [758, 366] width 1517 height 733
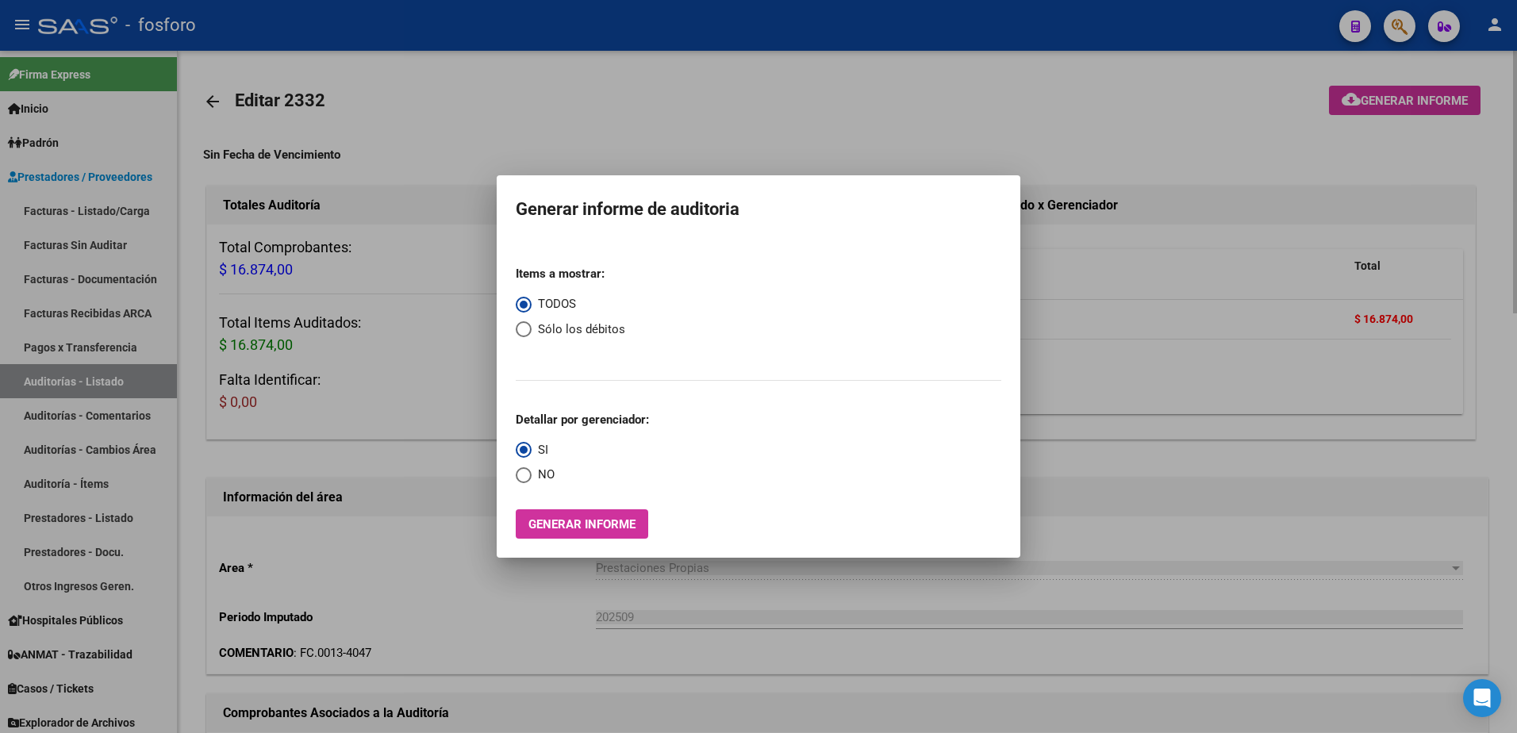
drag, startPoint x: 1357, startPoint y: 244, endPoint x: 744, endPoint y: 165, distance: 617.7
click at [1347, 243] on div at bounding box center [758, 366] width 1517 height 733
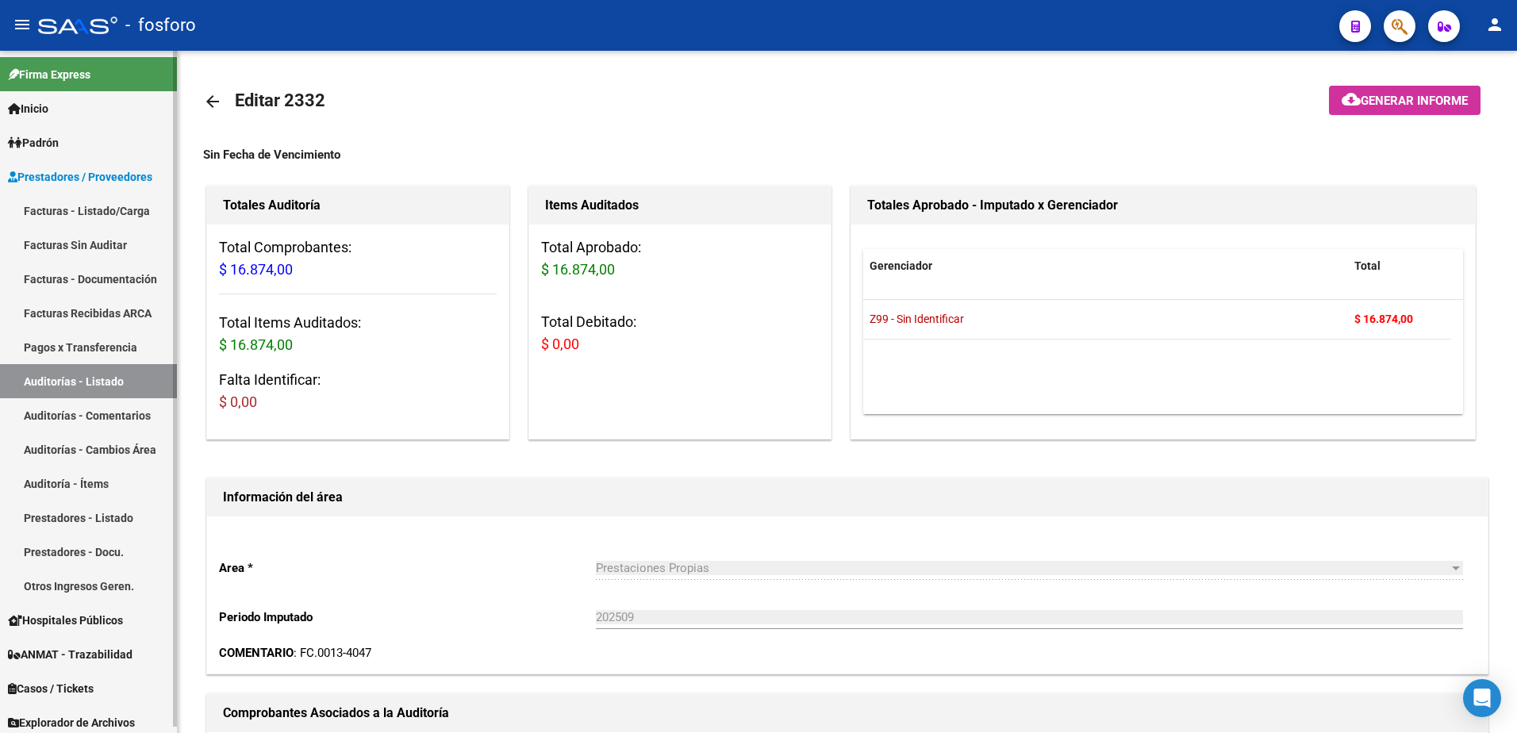
drag, startPoint x: 98, startPoint y: 211, endPoint x: 160, endPoint y: 233, distance: 65.5
click at [98, 211] on link "Facturas - Listado/Carga" at bounding box center [88, 211] width 177 height 34
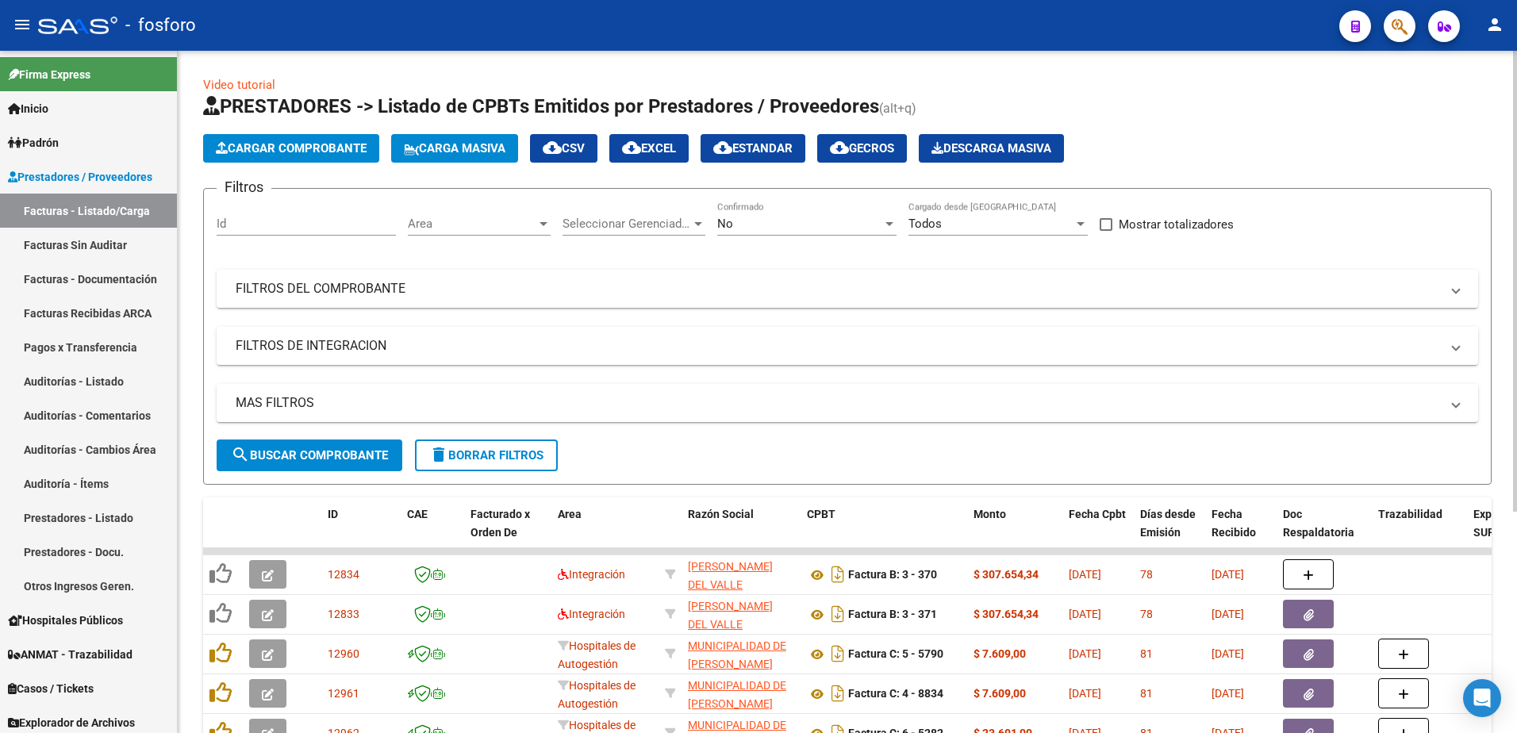
click at [546, 225] on div at bounding box center [544, 224] width 8 height 4
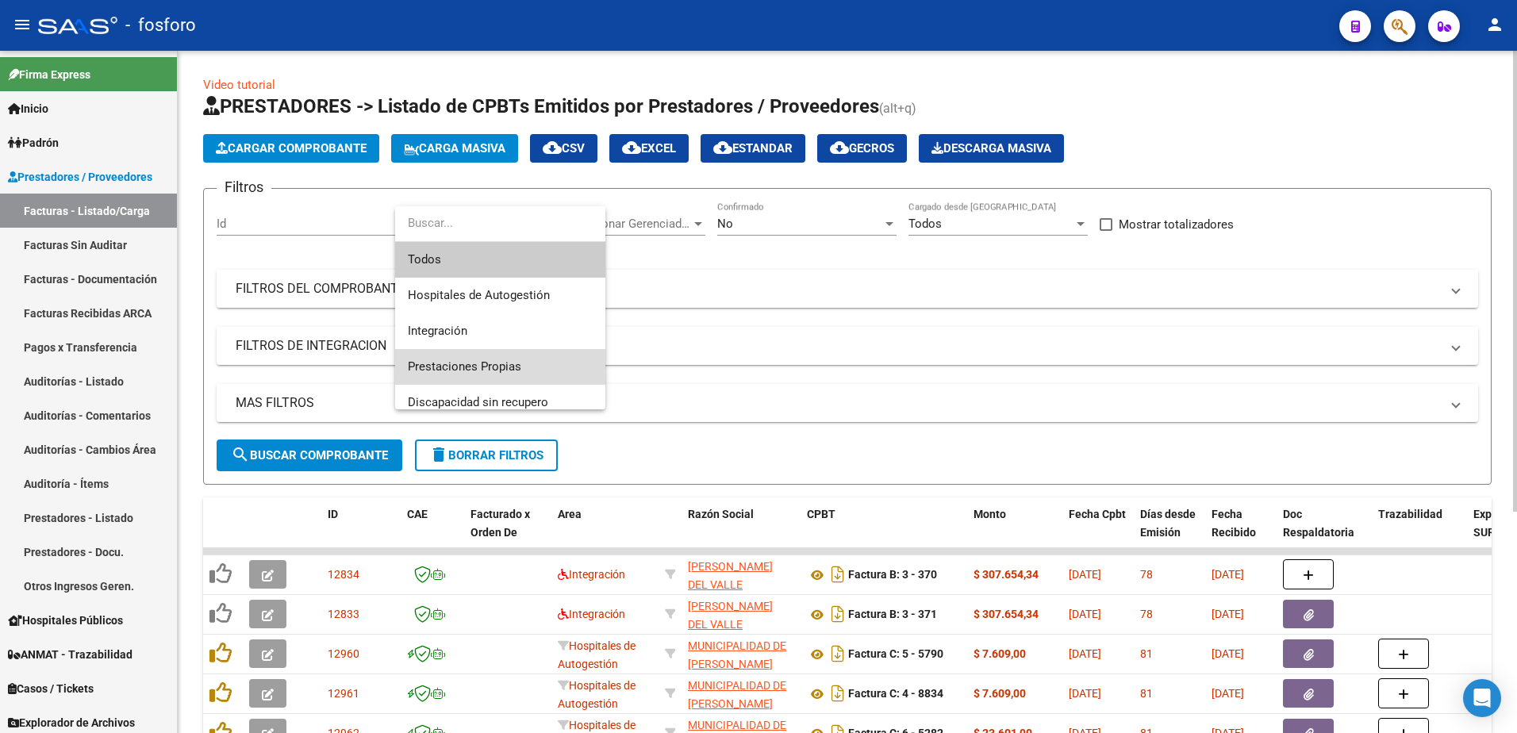
drag, startPoint x: 522, startPoint y: 360, endPoint x: 463, endPoint y: 394, distance: 68.6
click at [521, 360] on span "Prestaciones Propias" at bounding box center [500, 367] width 185 height 36
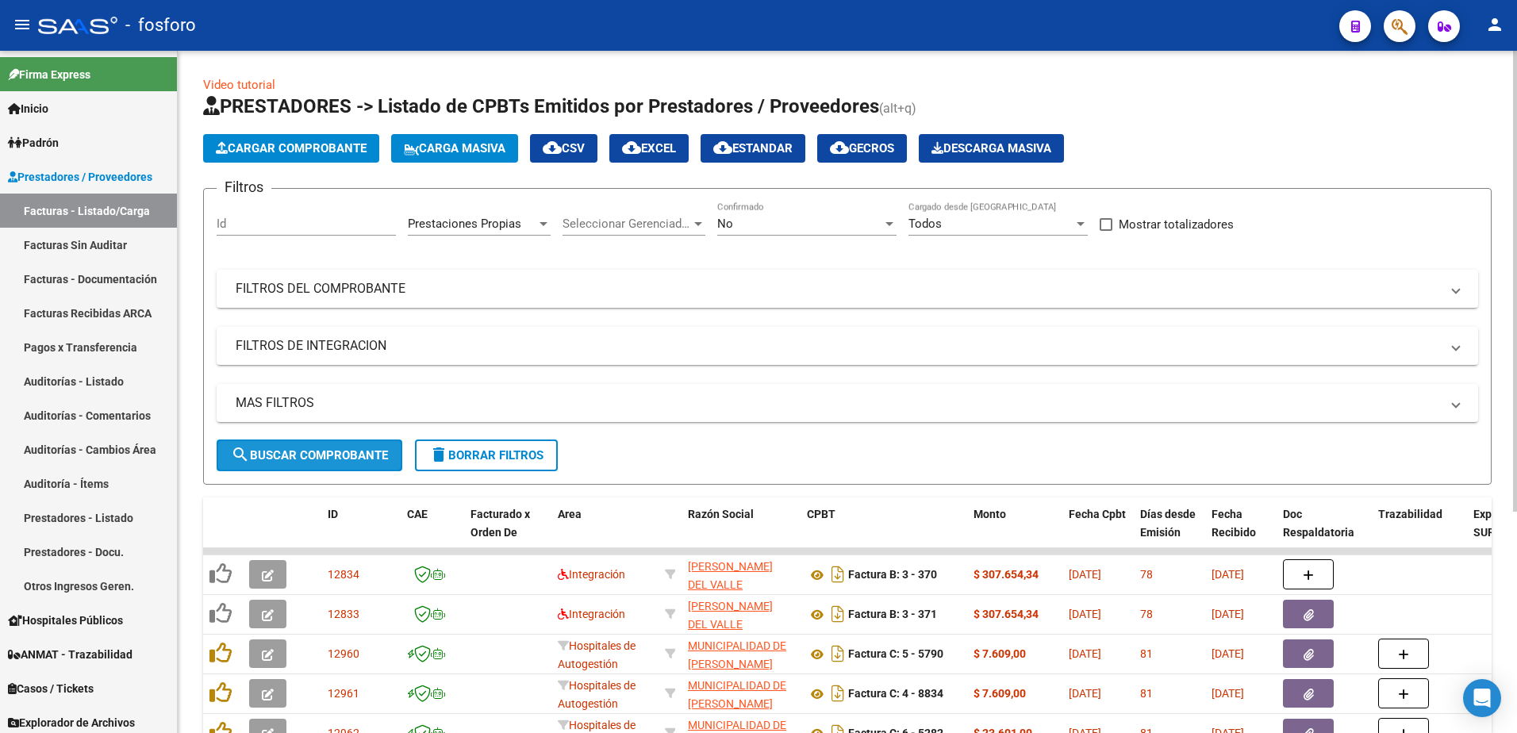
click at [319, 456] on span "search Buscar Comprobante" at bounding box center [309, 455] width 157 height 14
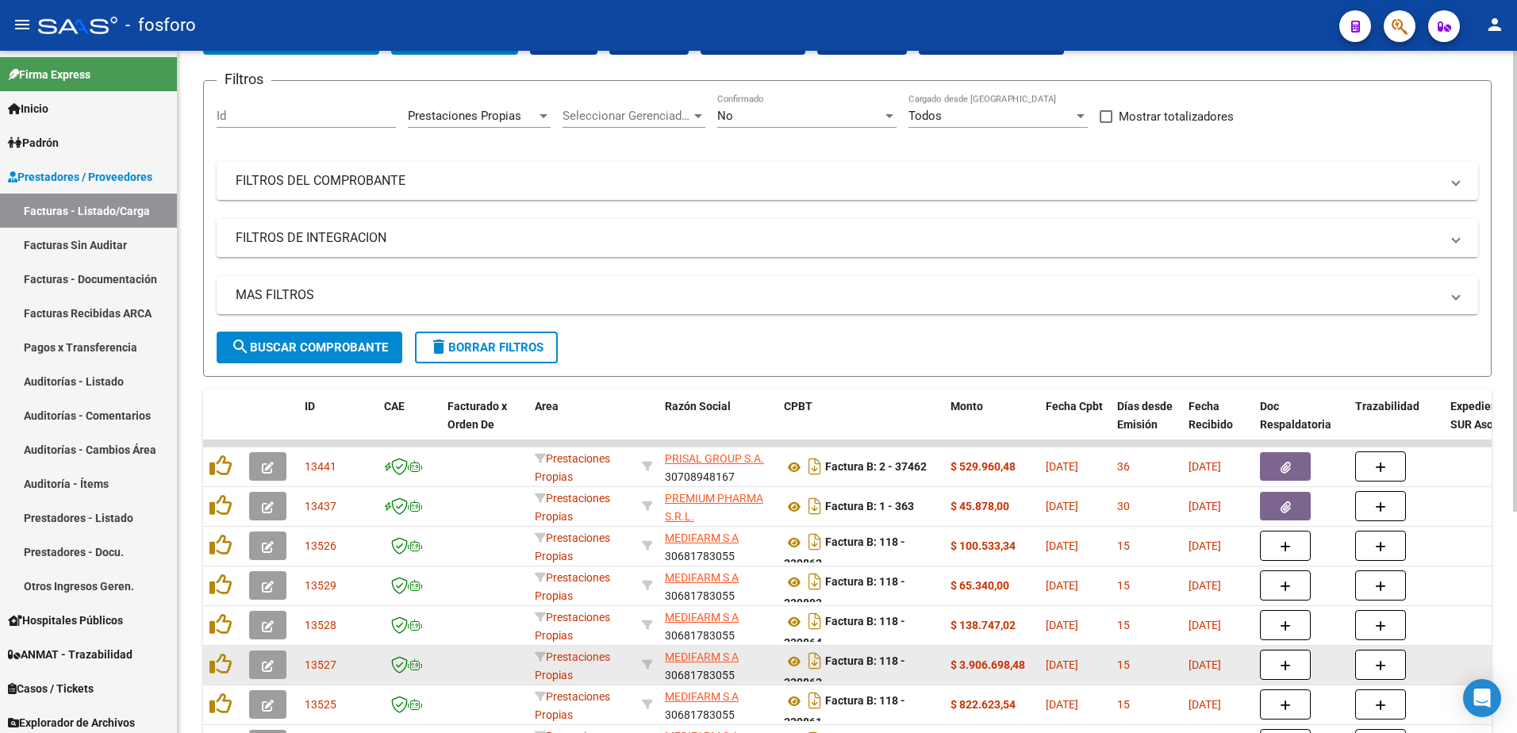
scroll to position [327, 0]
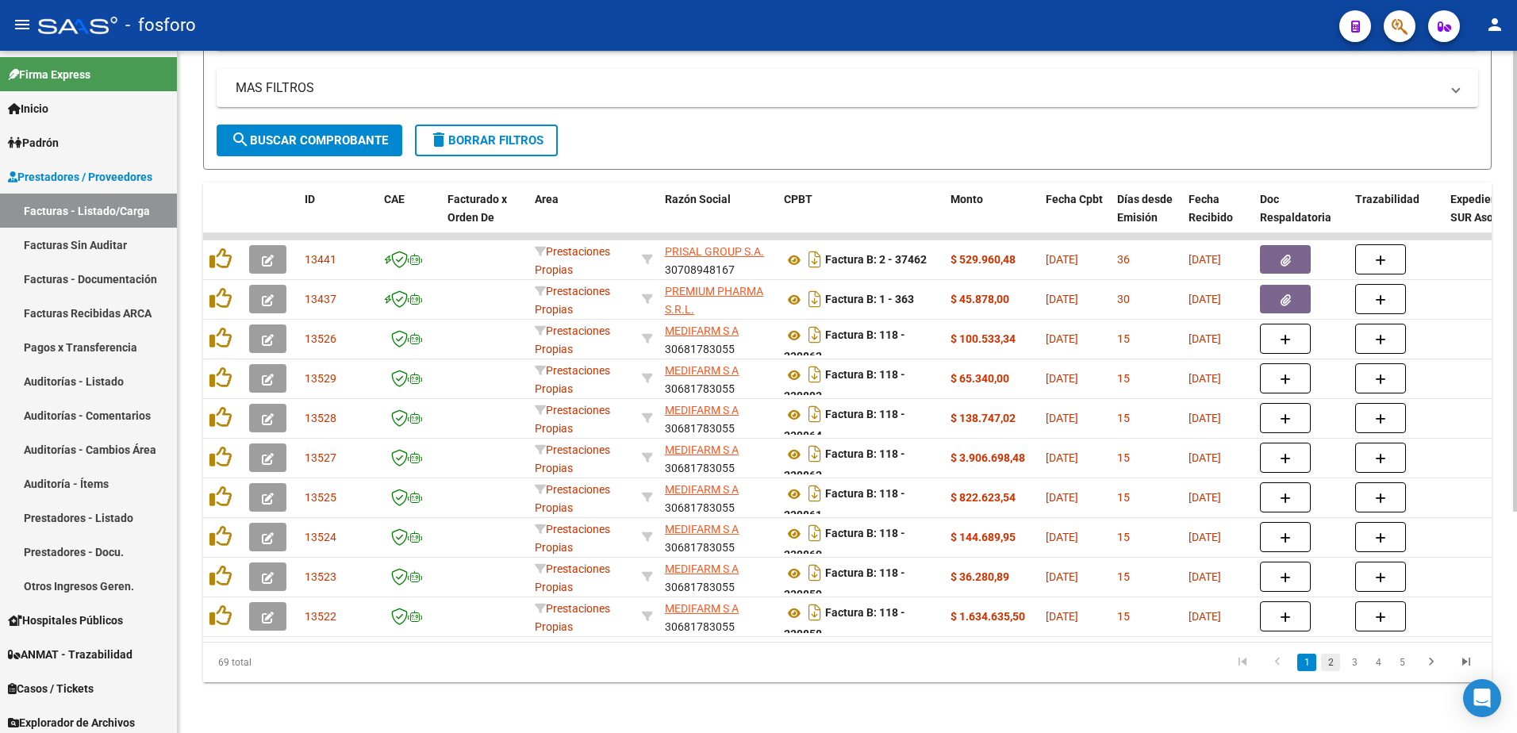
click at [1333, 664] on link "2" at bounding box center [1330, 662] width 19 height 17
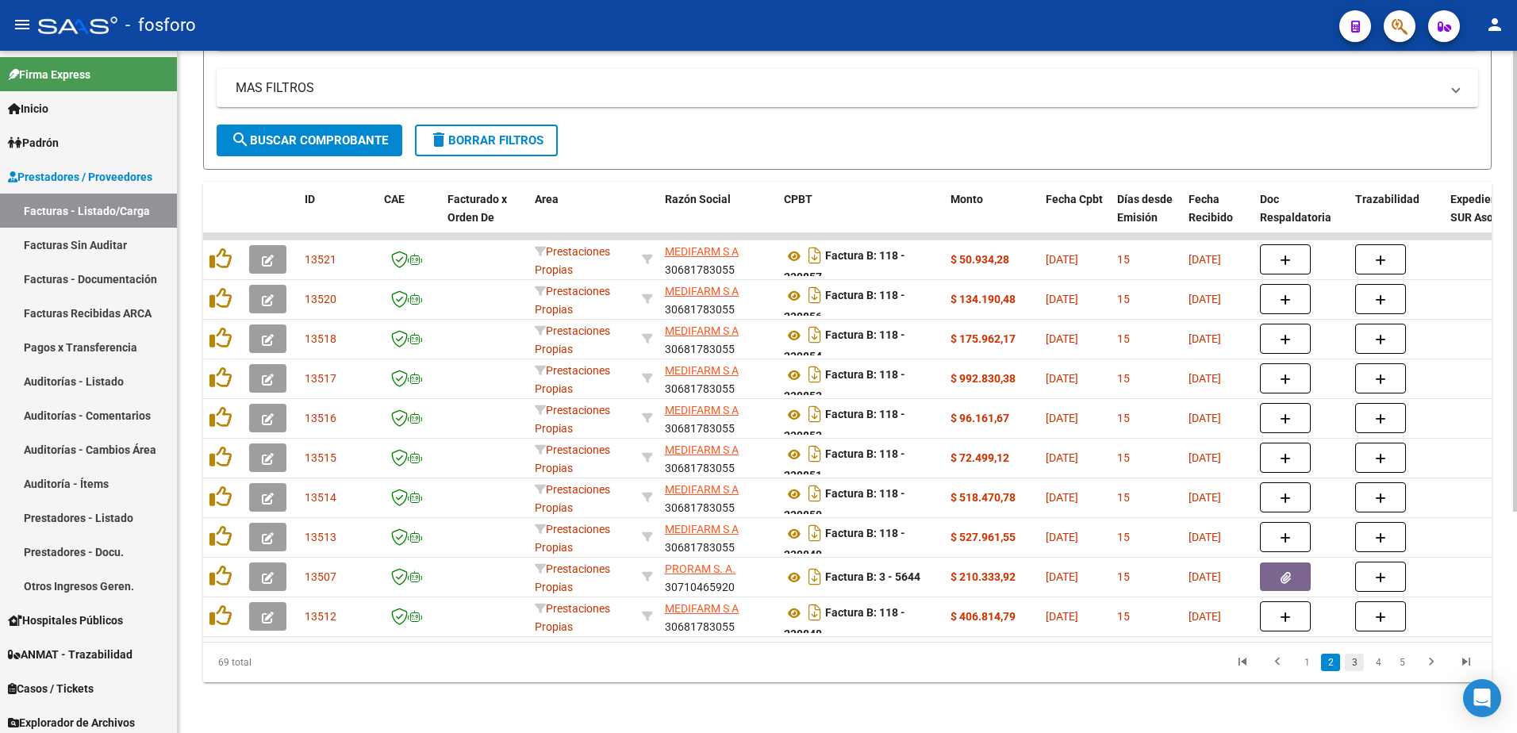
click at [1353, 665] on link "3" at bounding box center [1354, 662] width 19 height 17
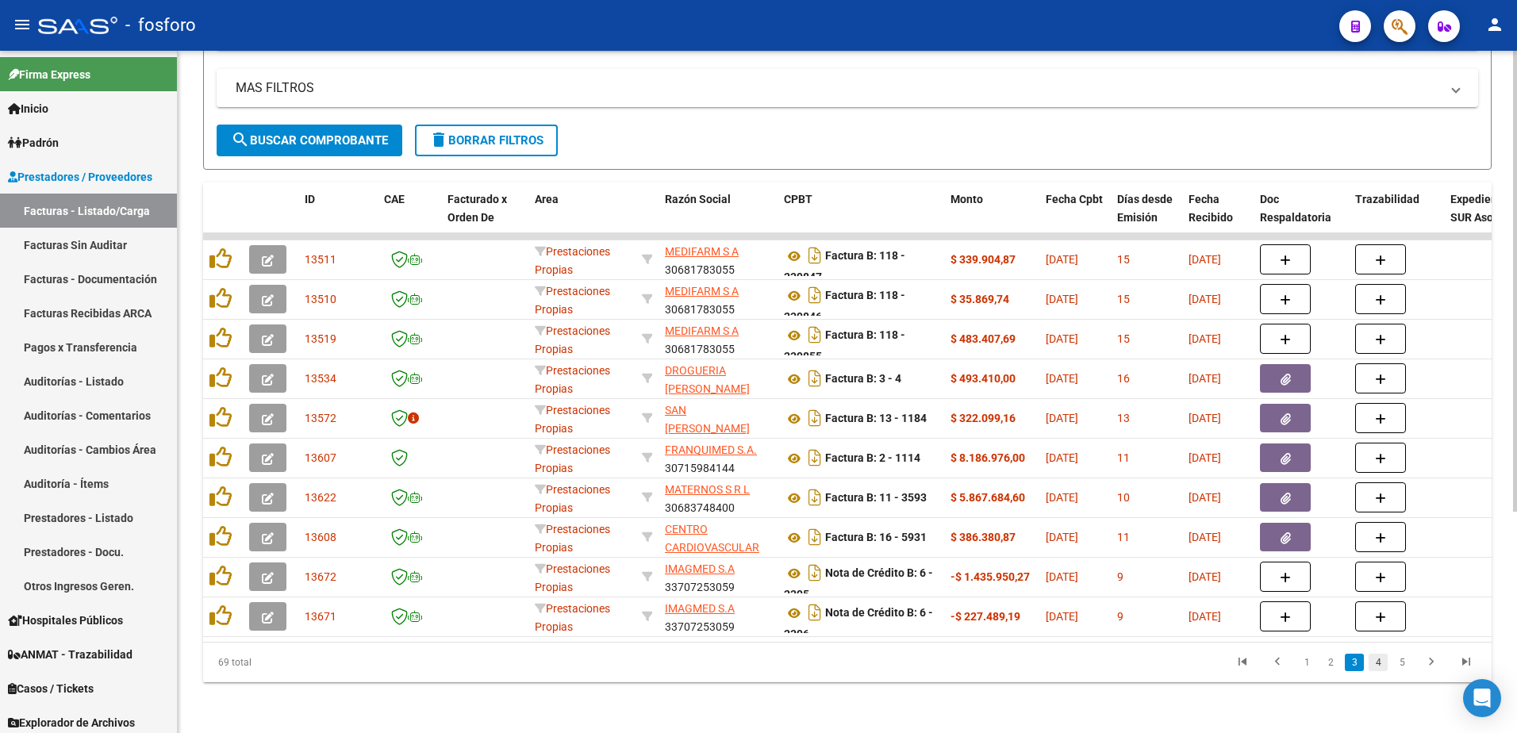
click at [1378, 664] on link "4" at bounding box center [1378, 662] width 19 height 17
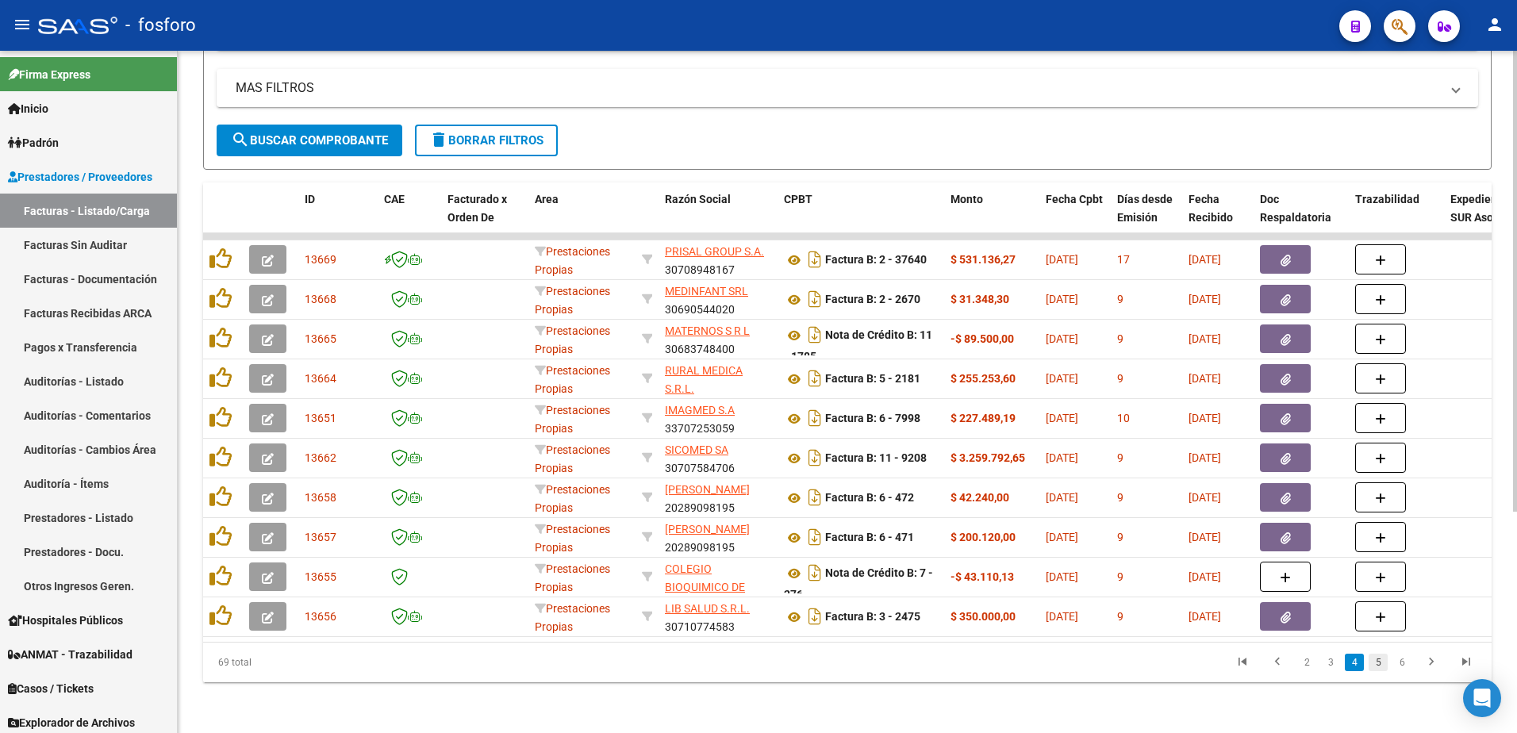
click at [1381, 664] on link "5" at bounding box center [1378, 662] width 19 height 17
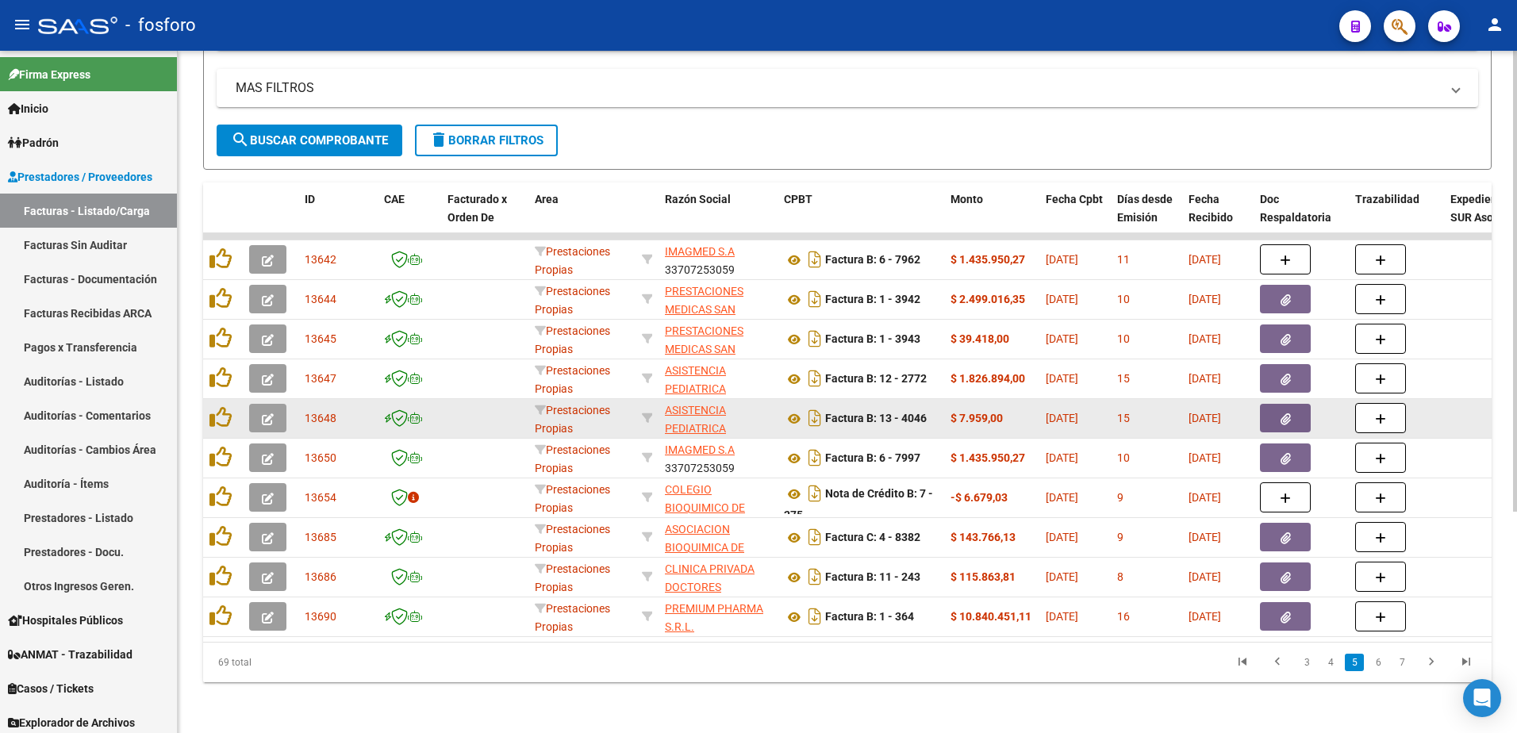
click at [271, 414] on icon "button" at bounding box center [268, 420] width 12 height 12
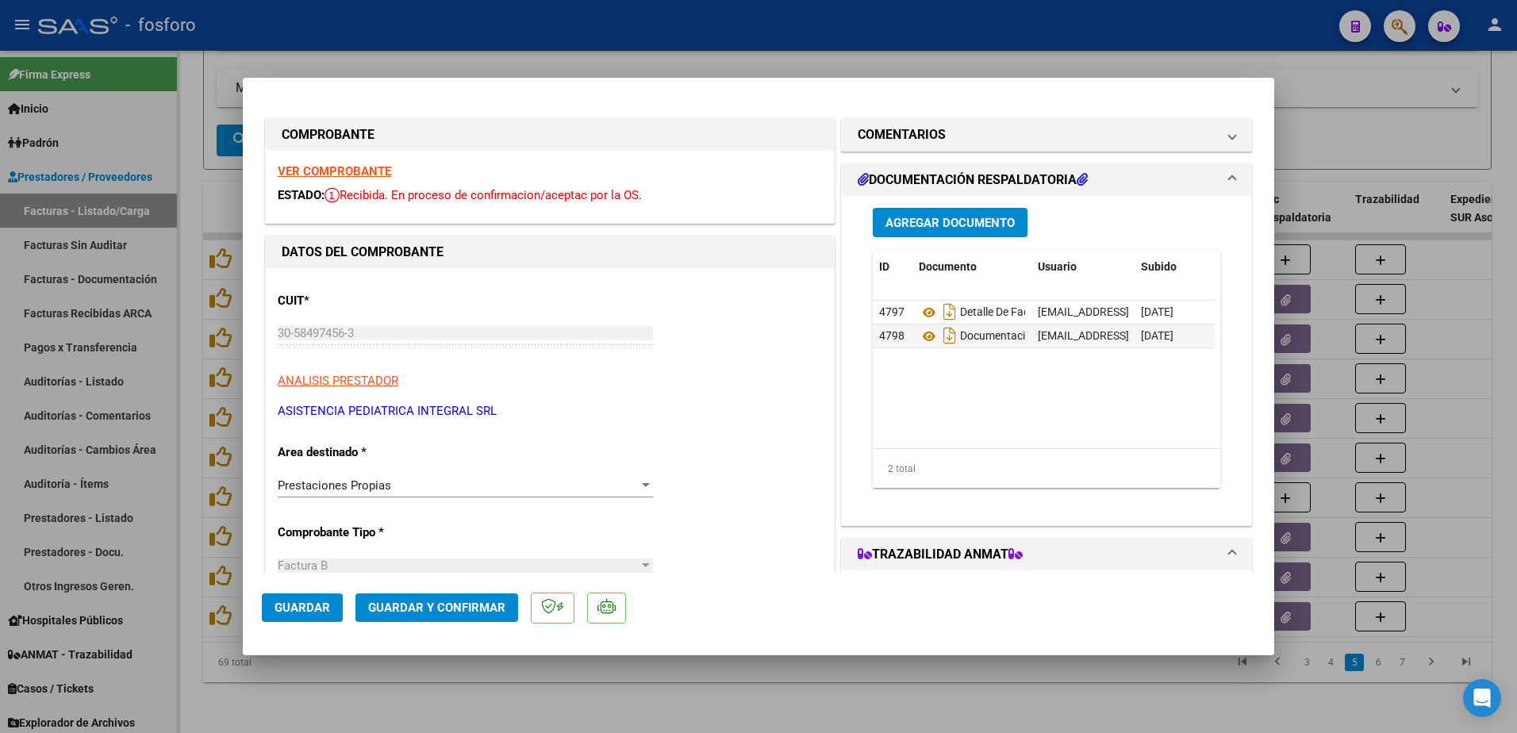
scroll to position [794, 0]
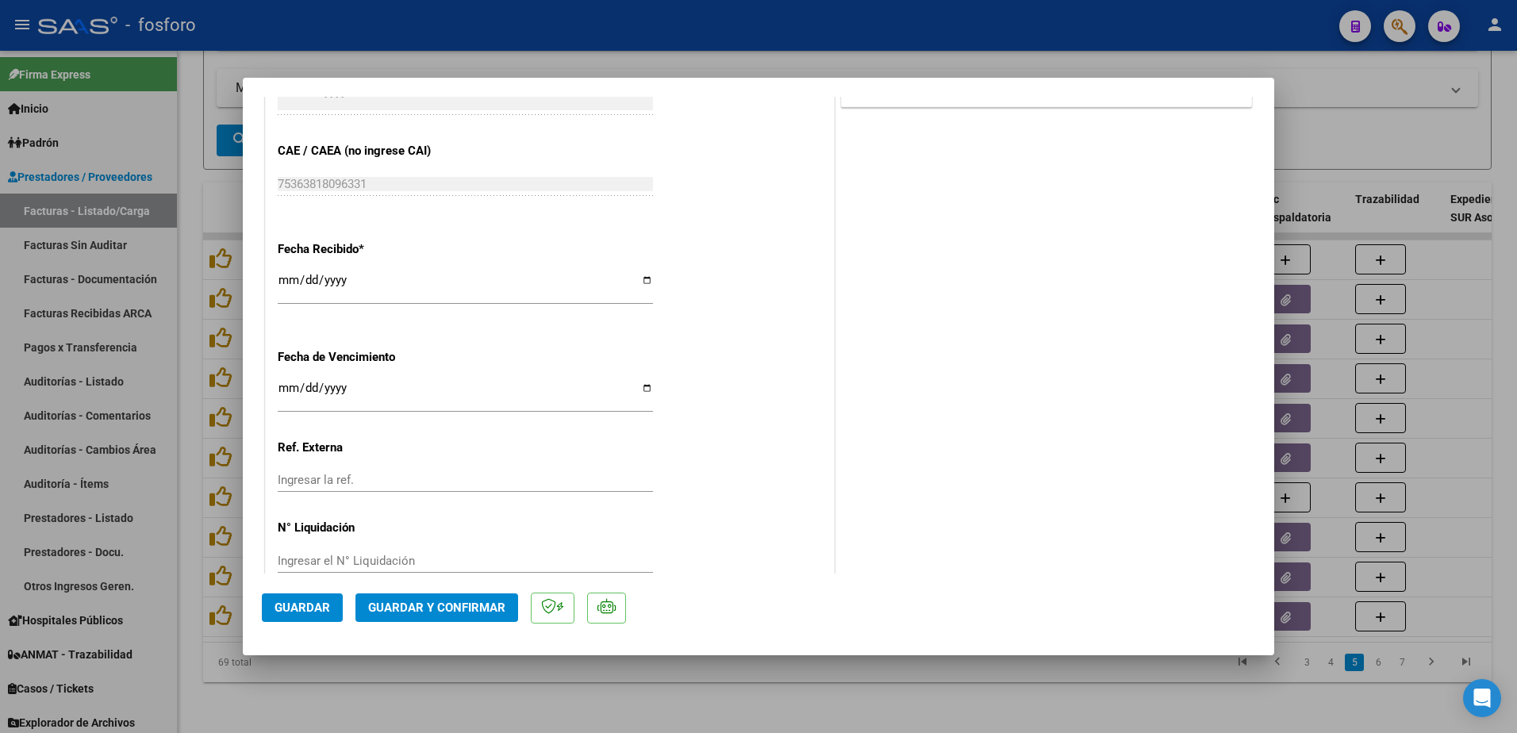
click at [273, 387] on div "CUIT * 30-58497456-3 Ingresar CUIT ANALISIS PRESTADOR ASISTENCIA PEDIATRICA INT…" at bounding box center [550, 37] width 568 height 1125
click at [278, 388] on input "Ingresar la fecha" at bounding box center [465, 394] width 375 height 25
type input "[DATE]"
click at [458, 615] on button "Guardar y Confirmar" at bounding box center [437, 608] width 163 height 29
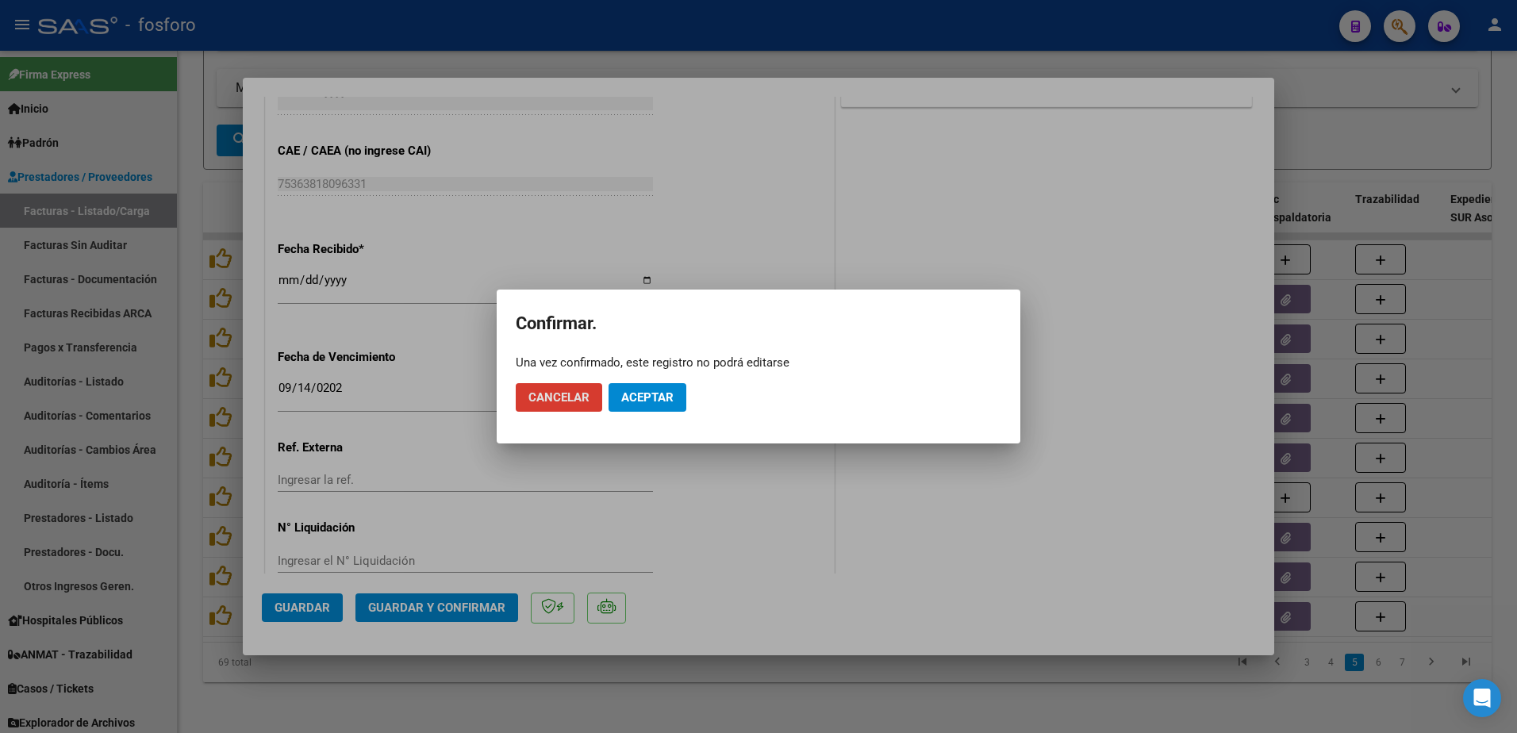
click at [642, 387] on button "Aceptar" at bounding box center [648, 397] width 78 height 29
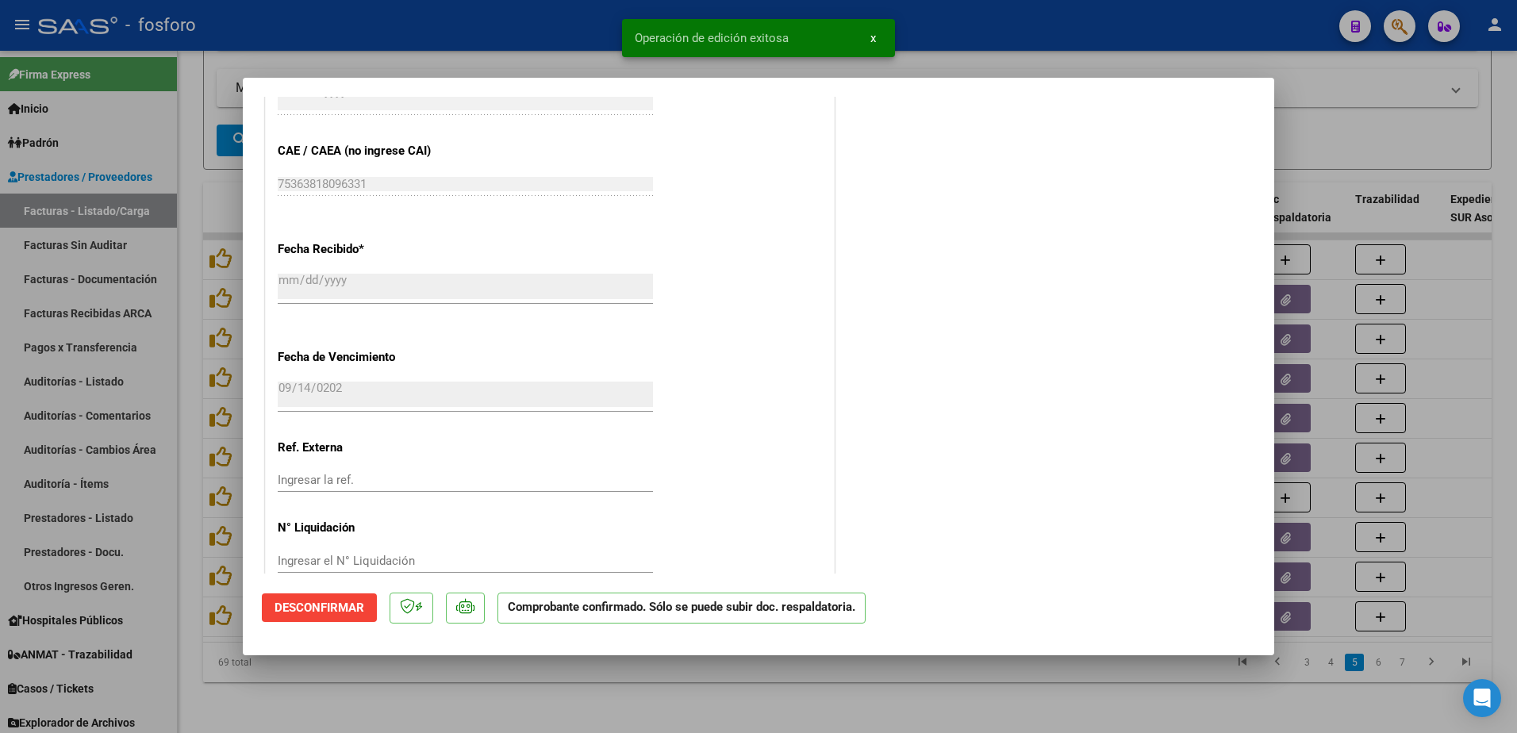
click at [199, 339] on div at bounding box center [758, 366] width 1517 height 733
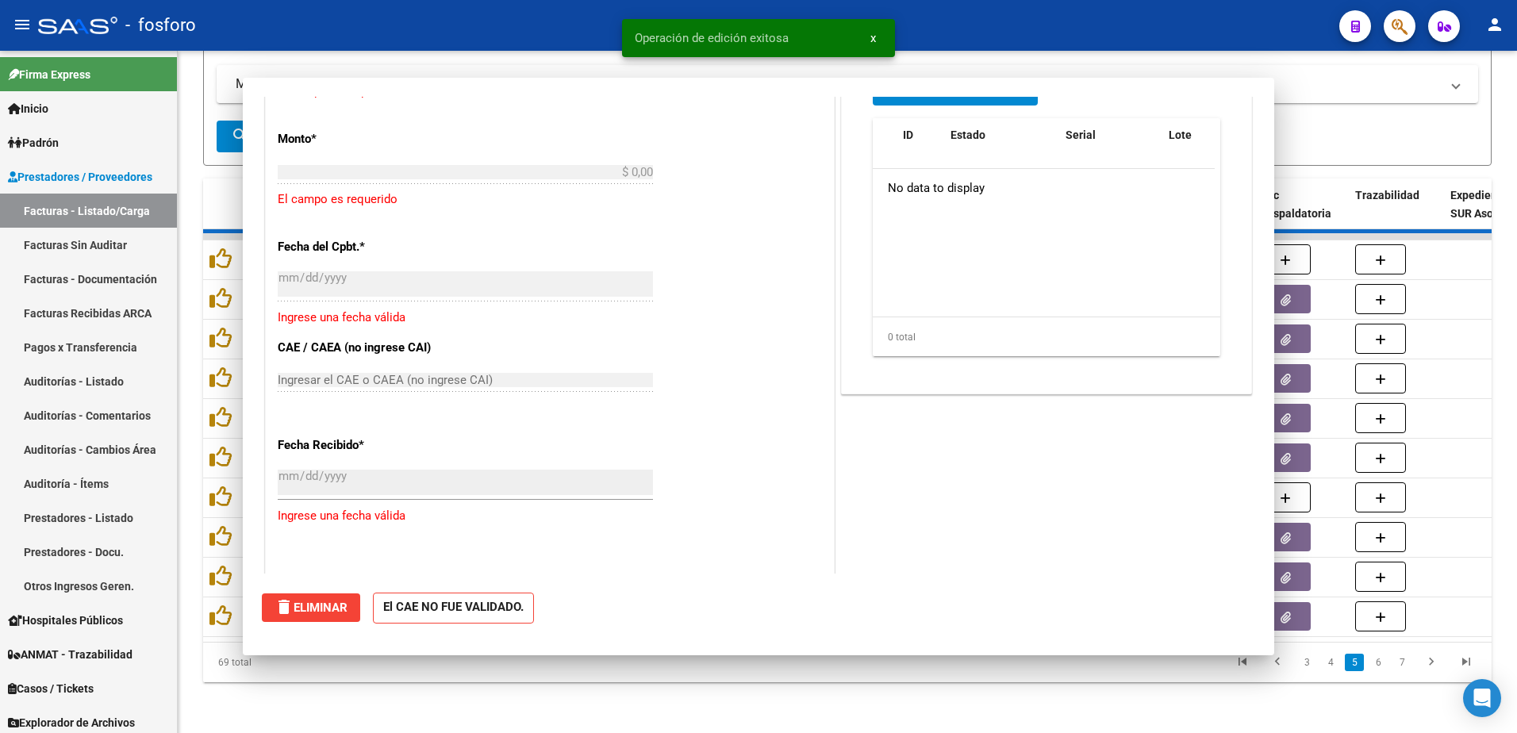
scroll to position [0, 0]
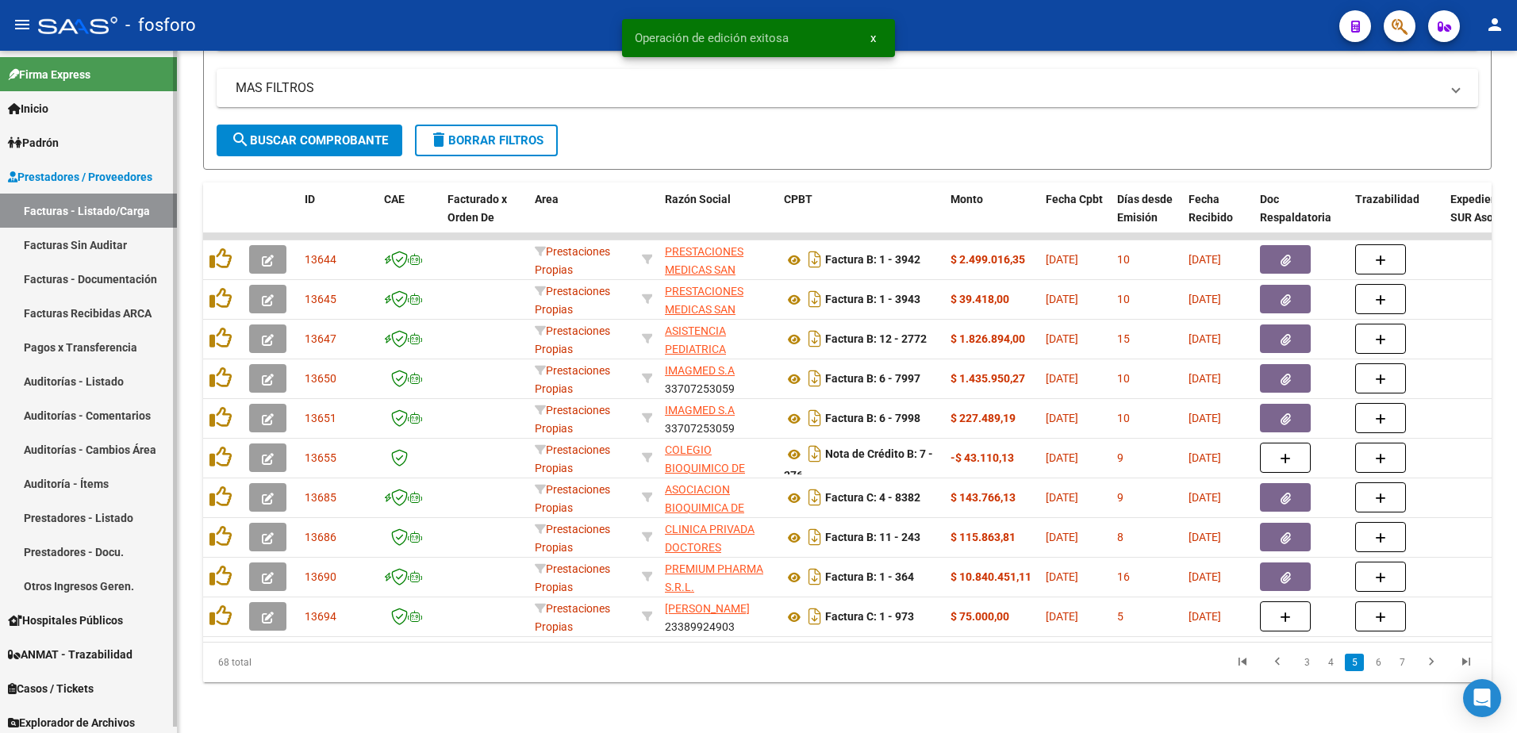
click at [116, 248] on link "Facturas Sin Auditar" at bounding box center [88, 245] width 177 height 34
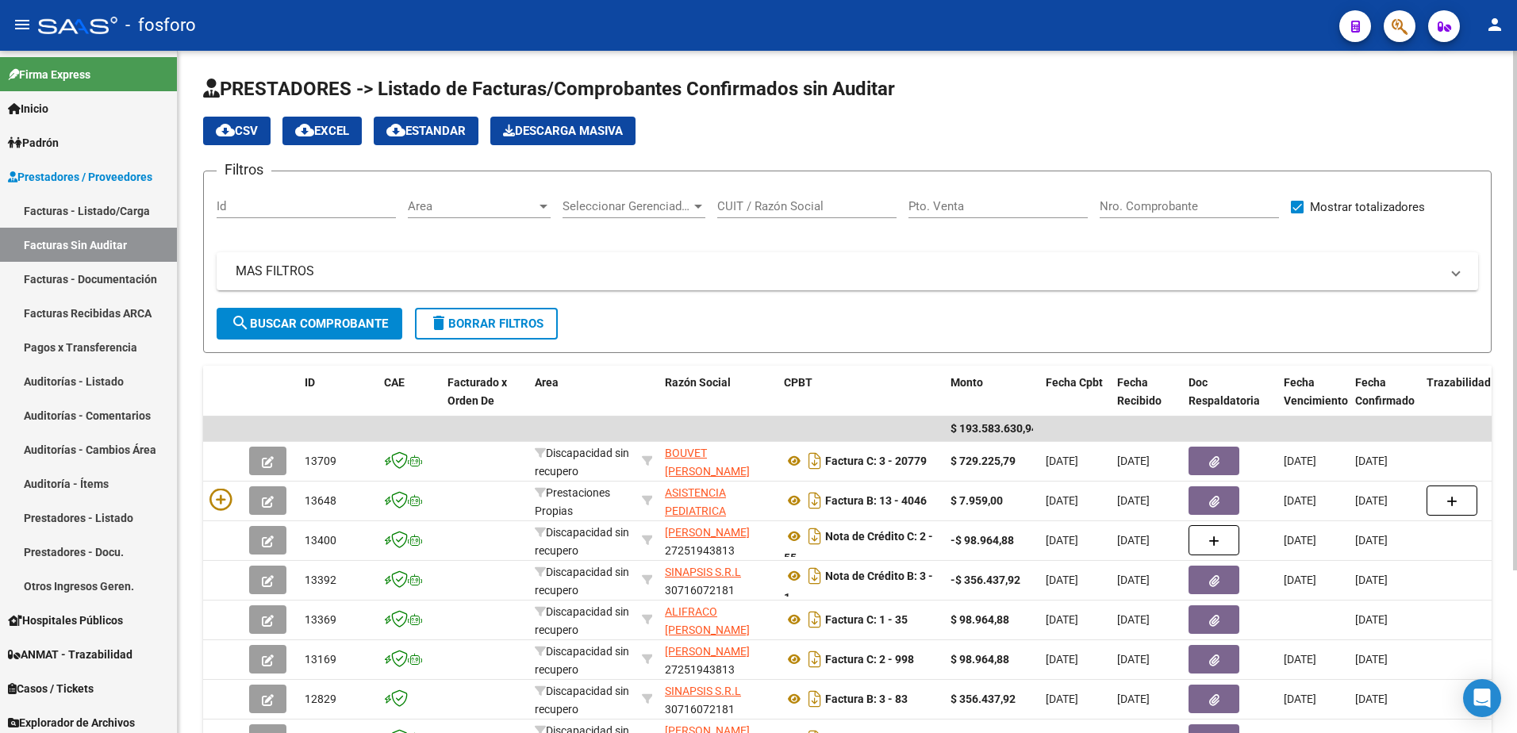
click at [542, 205] on div at bounding box center [544, 207] width 8 height 4
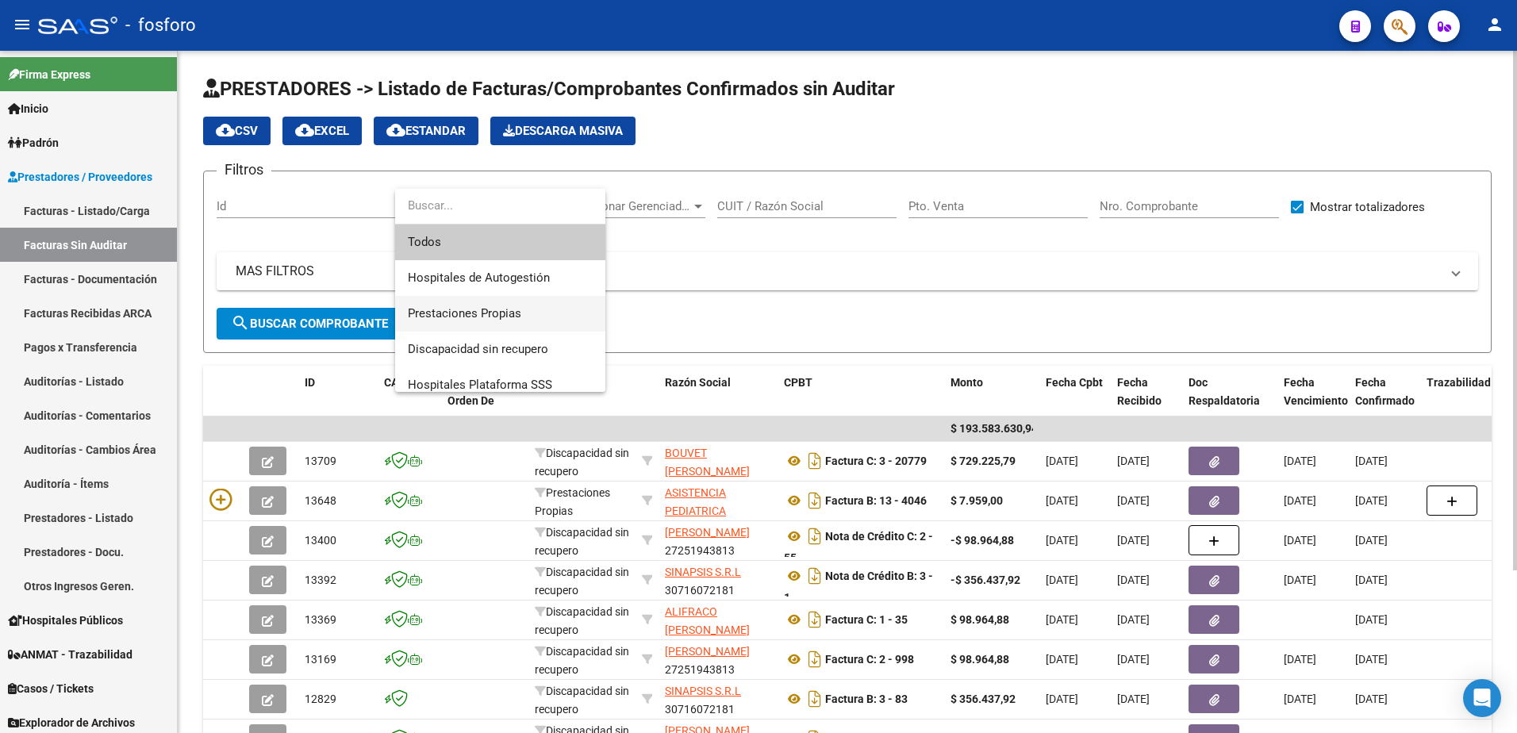
drag, startPoint x: 490, startPoint y: 320, endPoint x: 475, endPoint y: 320, distance: 15.9
click at [486, 320] on span "Prestaciones Propias" at bounding box center [464, 313] width 113 height 14
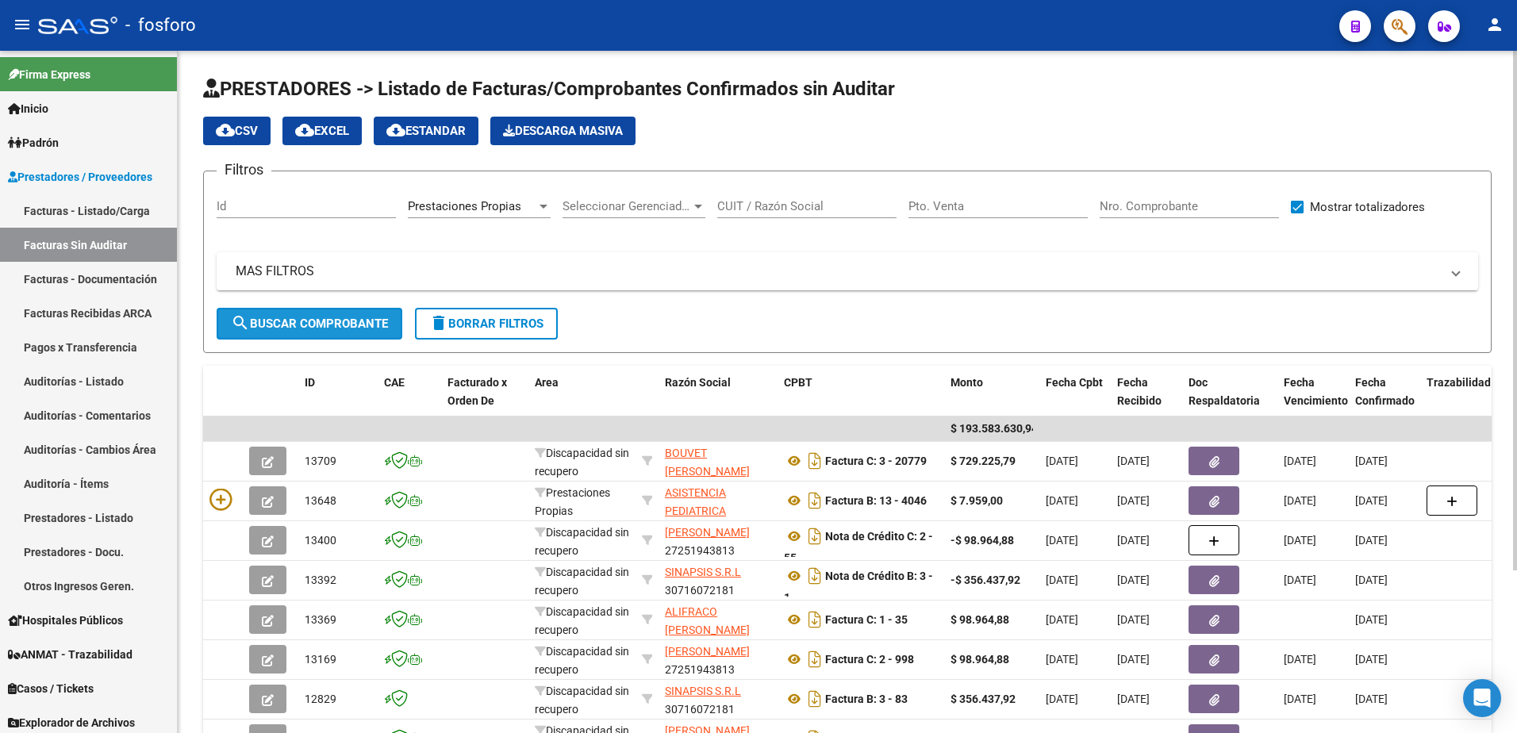
click at [317, 328] on span "search Buscar Comprobante" at bounding box center [309, 324] width 157 height 14
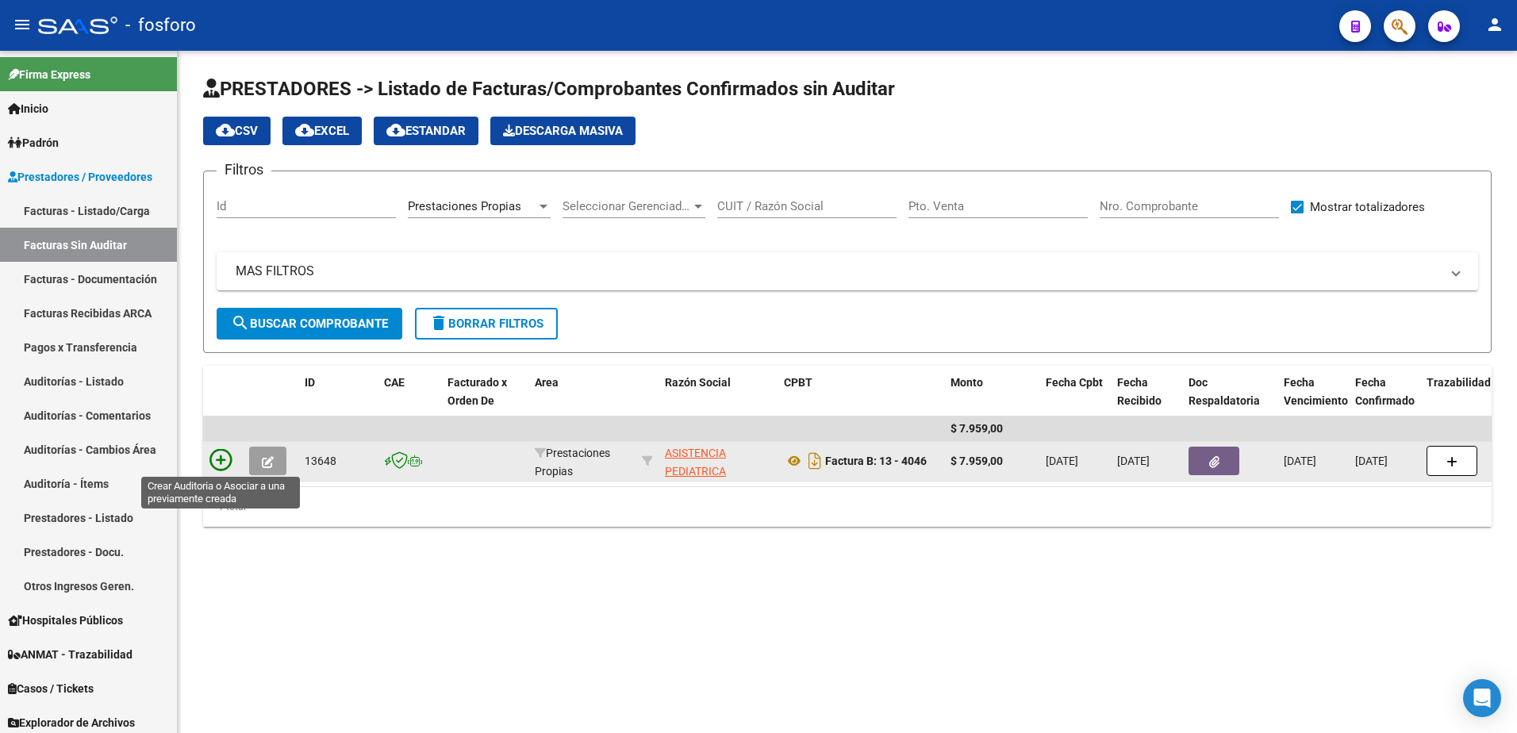
click at [221, 458] on icon at bounding box center [221, 460] width 22 height 22
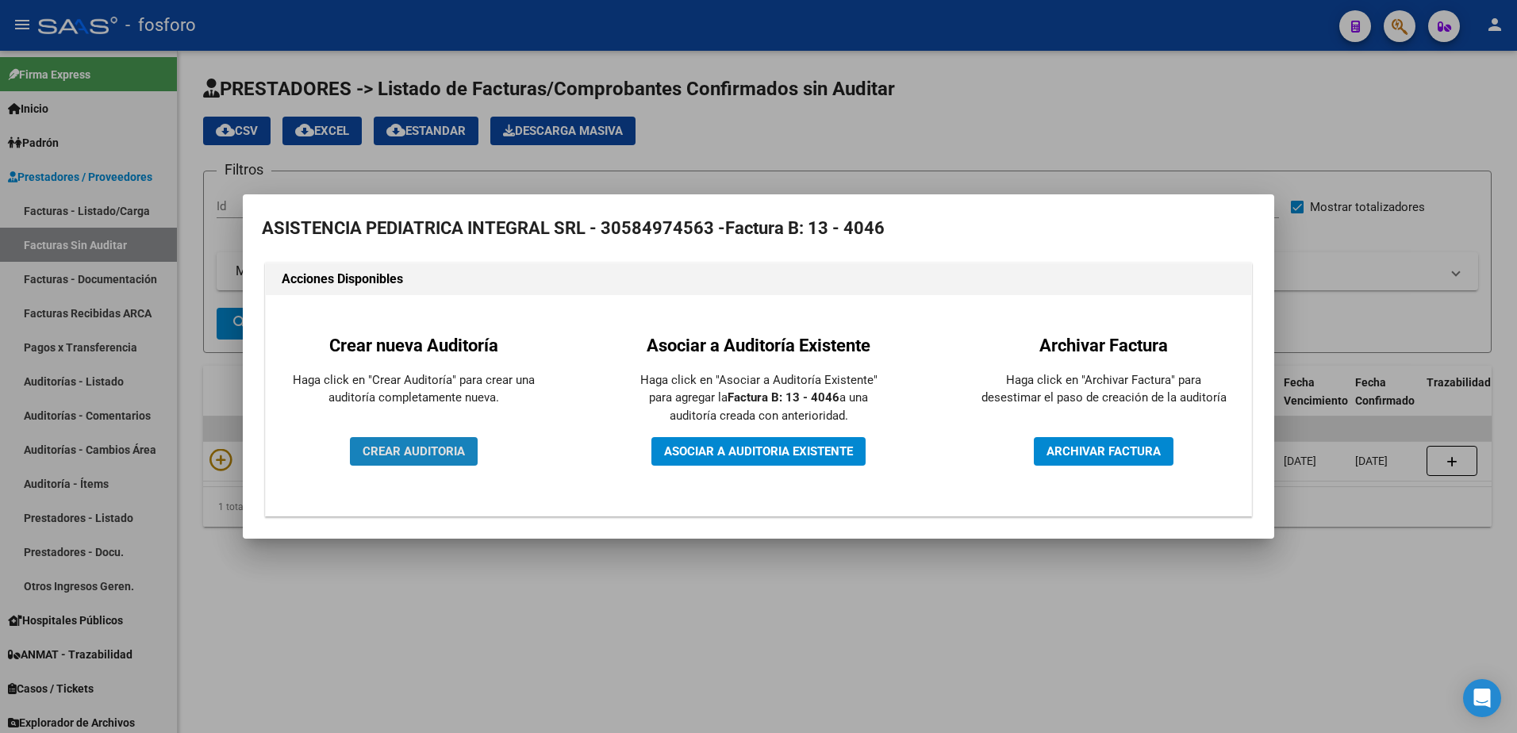
click at [406, 444] on span "CREAR AUDITORIA" at bounding box center [414, 451] width 102 height 14
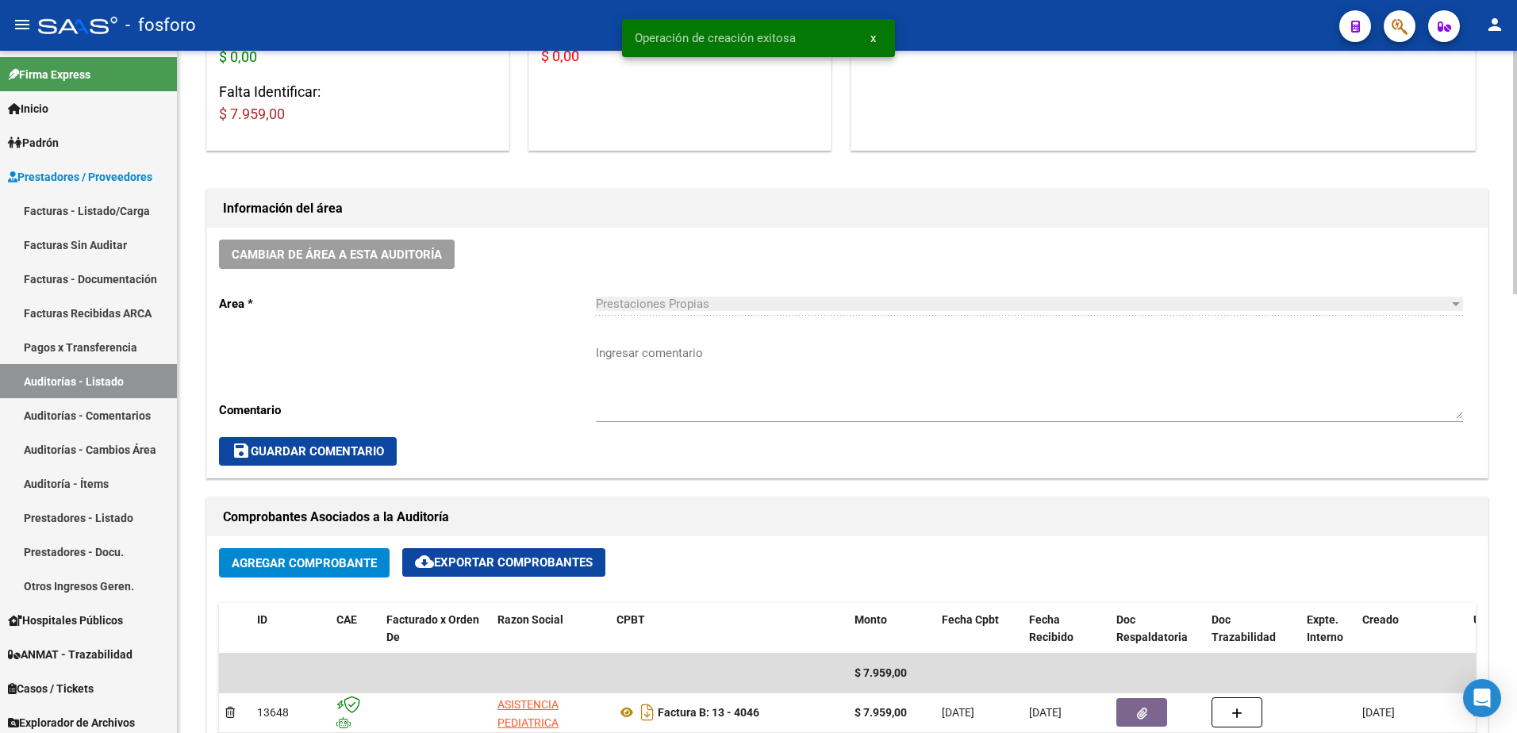
scroll to position [397, 0]
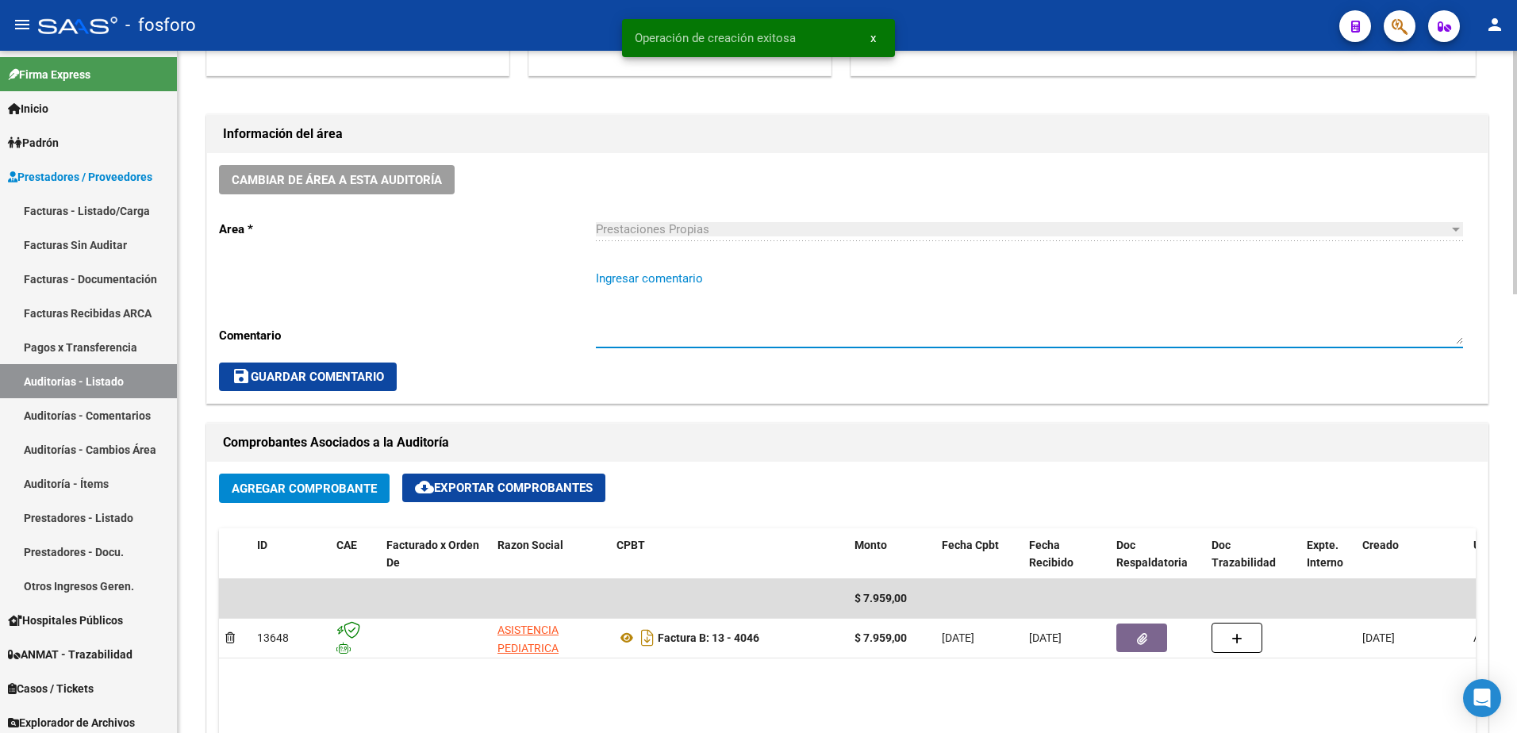
click at [681, 279] on textarea "Ingresar comentario" at bounding box center [1029, 307] width 867 height 75
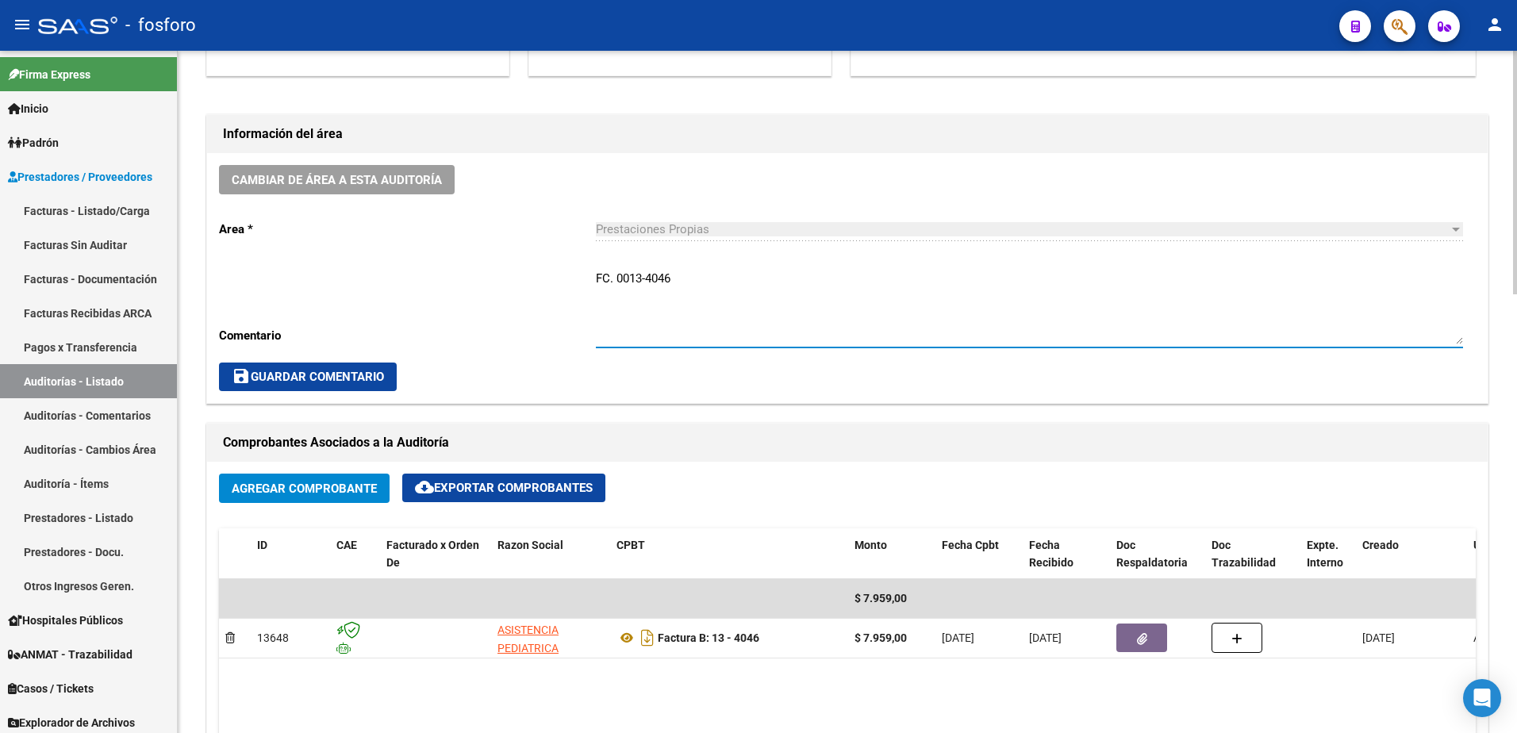
type textarea "FC. 0013-4046"
click at [342, 364] on button "save Guardar Comentario" at bounding box center [308, 377] width 178 height 29
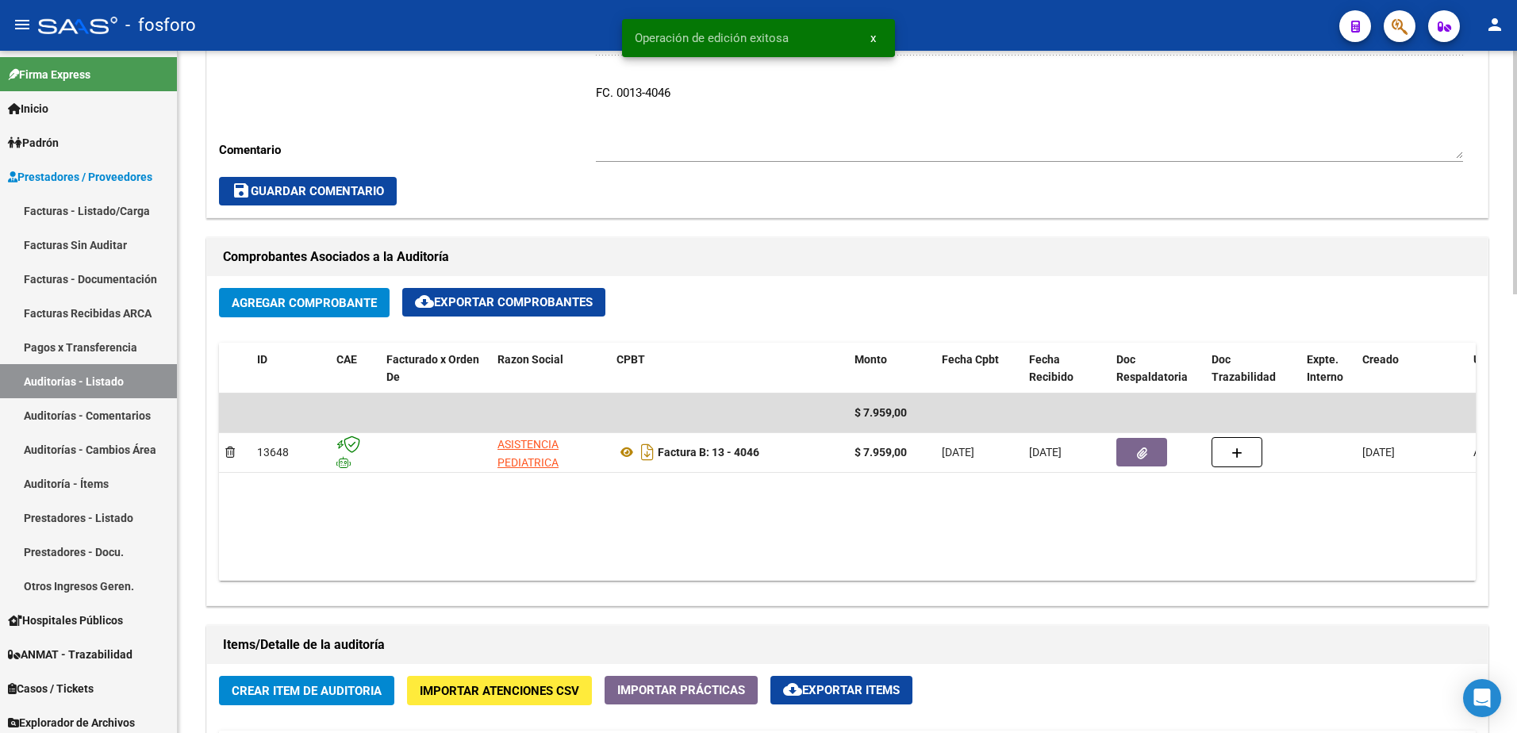
scroll to position [794, 0]
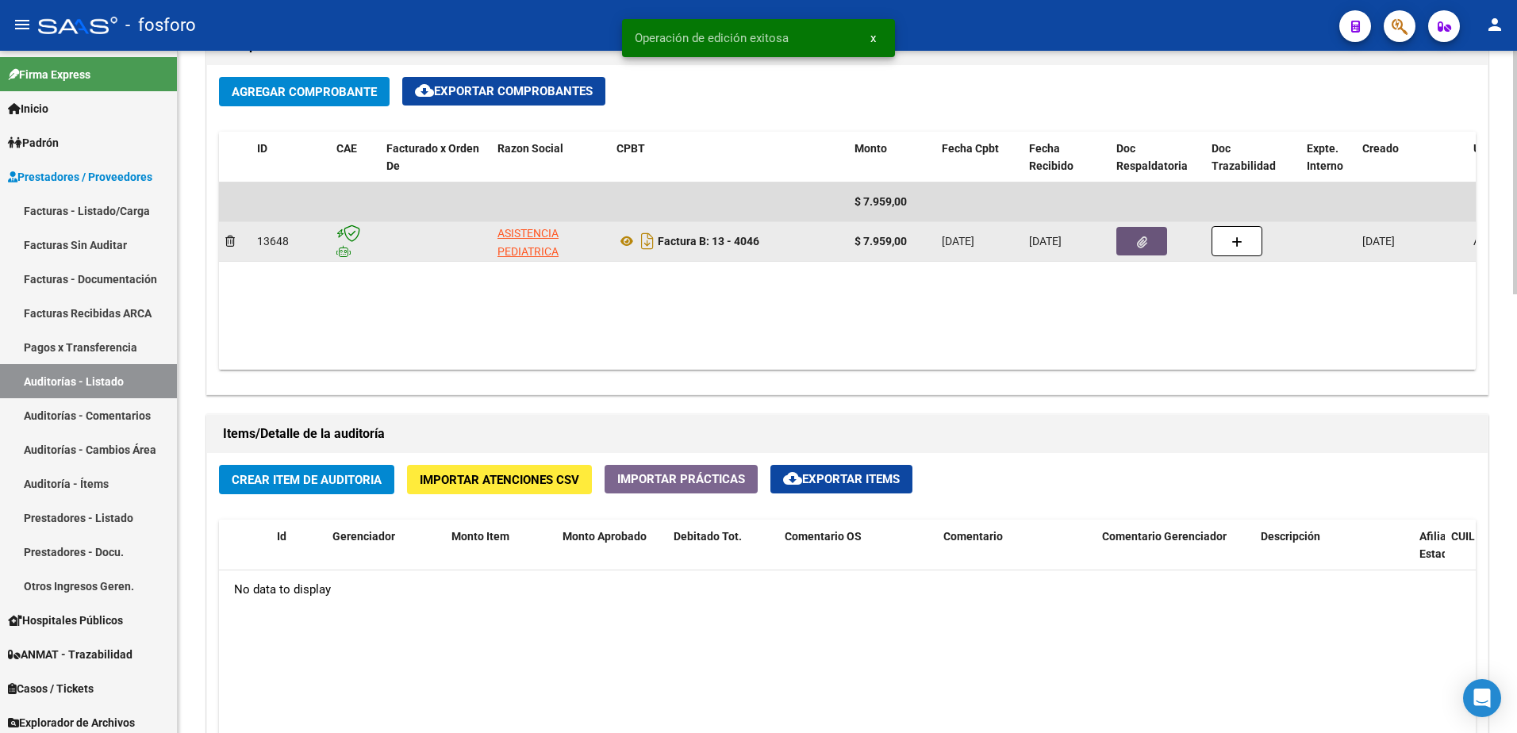
click at [1152, 246] on button "button" at bounding box center [1142, 241] width 51 height 29
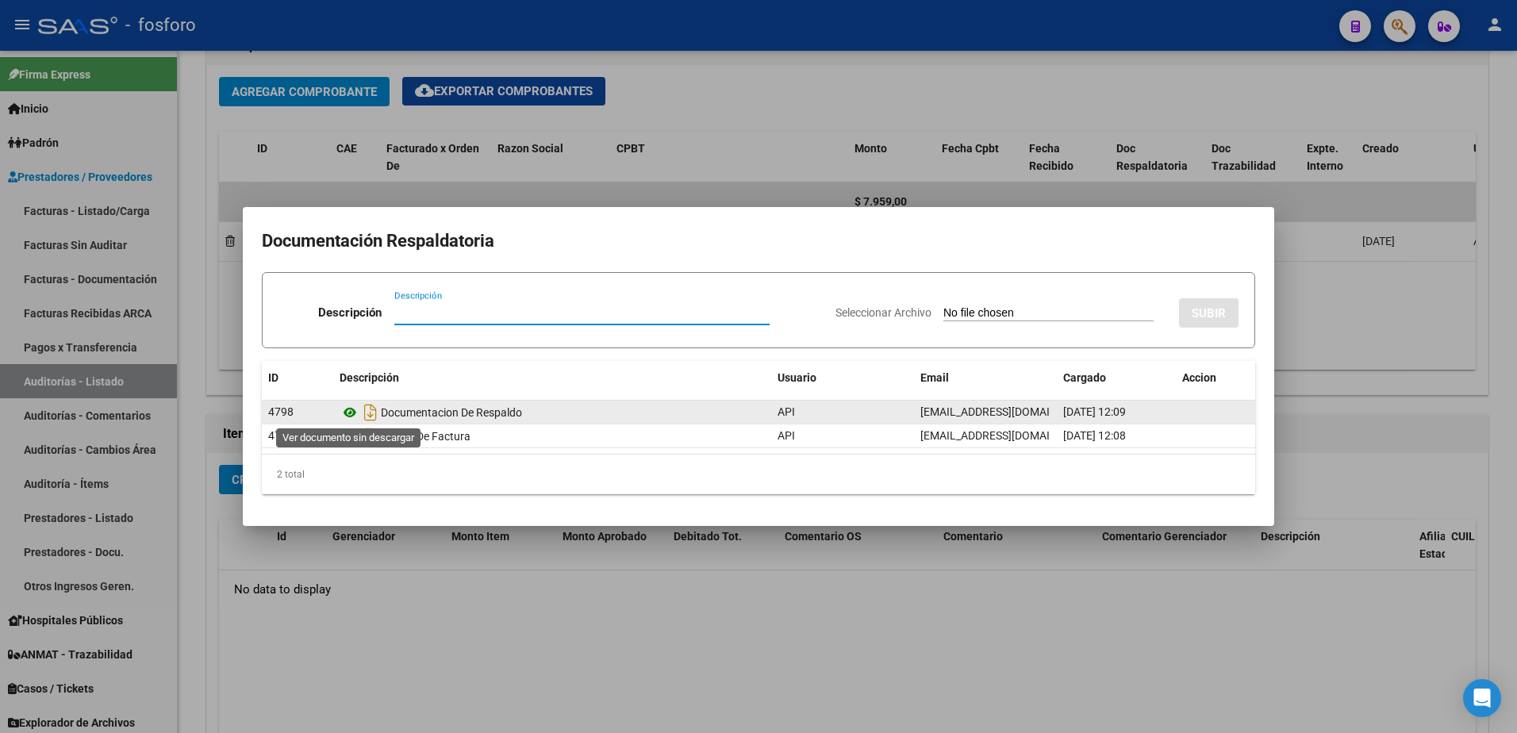
click at [344, 413] on icon at bounding box center [350, 412] width 21 height 19
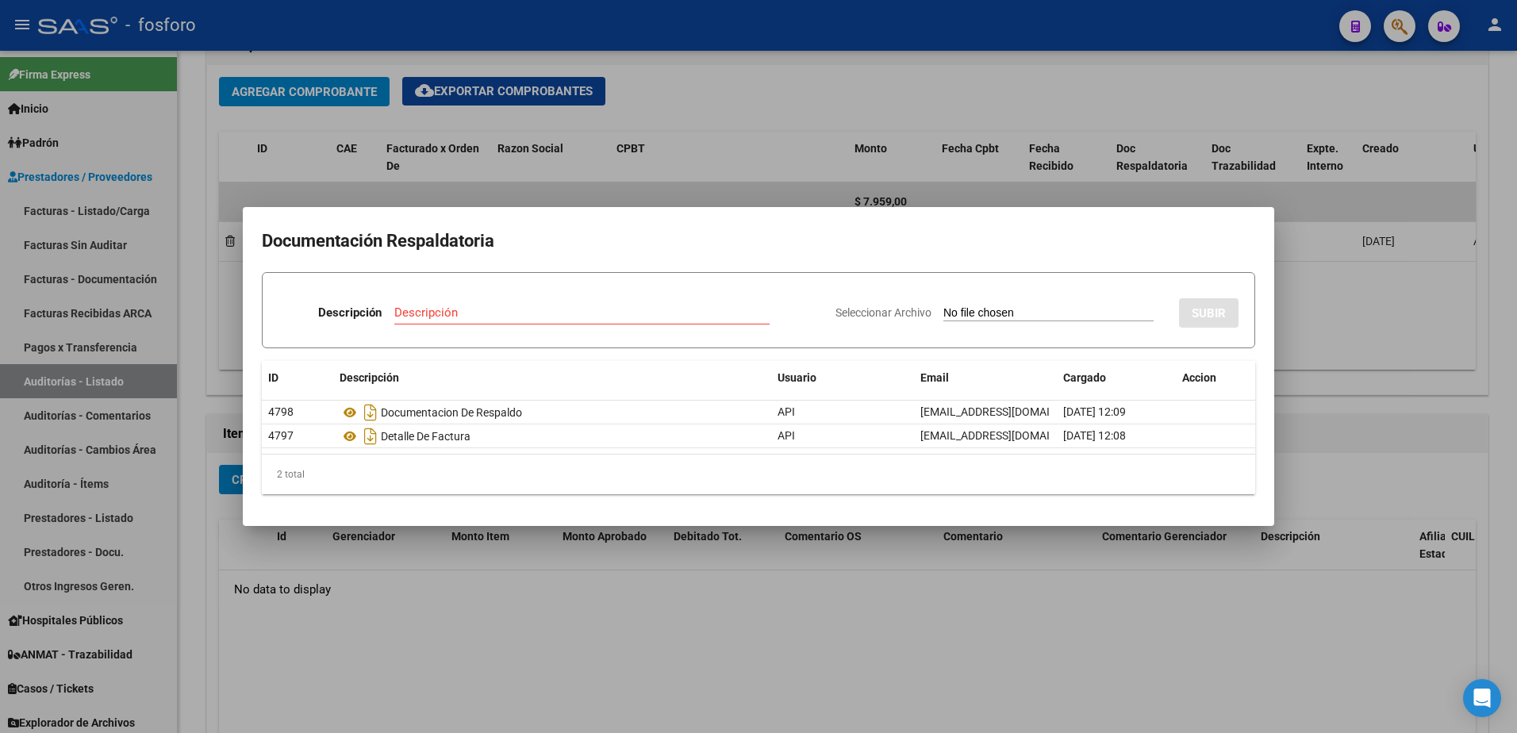
click at [456, 547] on div at bounding box center [758, 366] width 1517 height 733
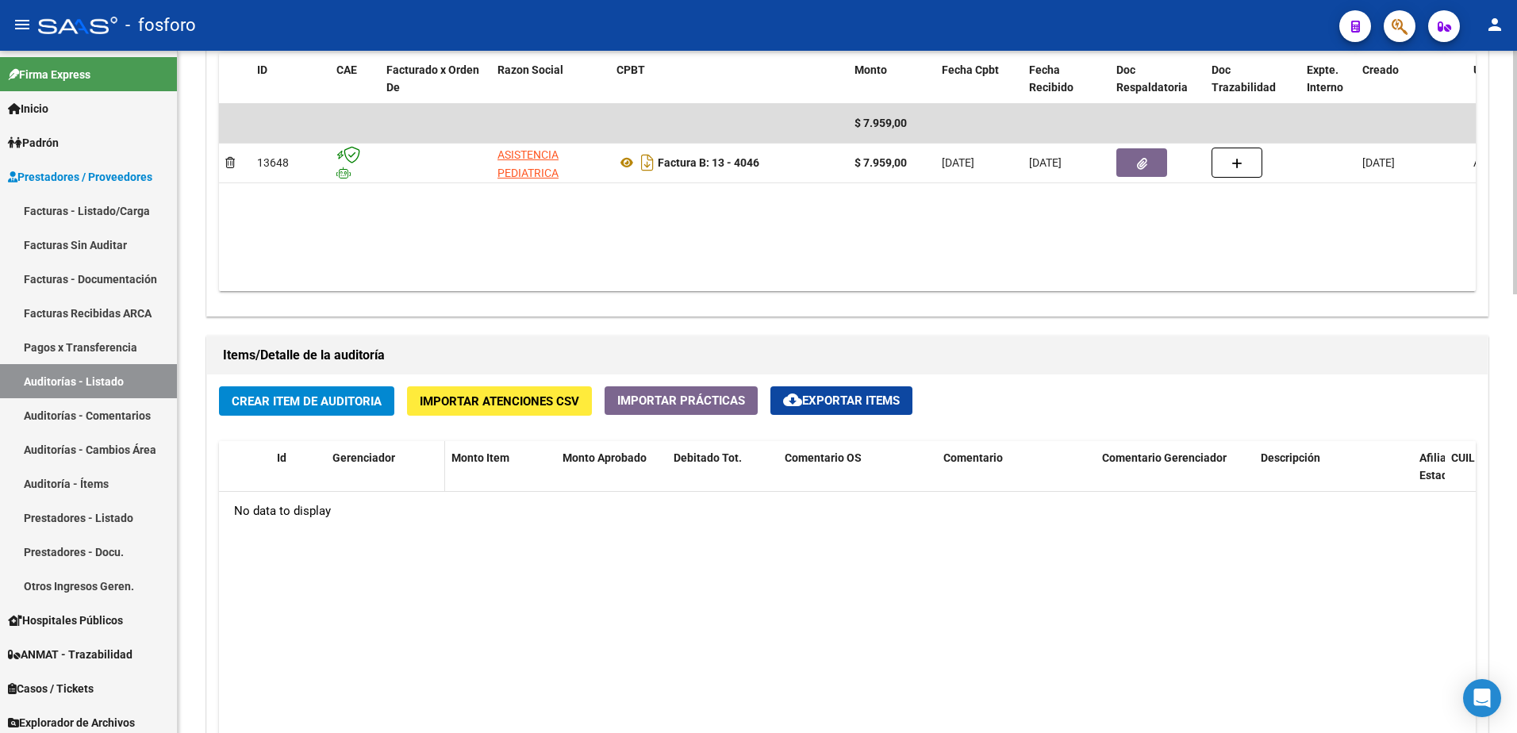
scroll to position [873, 0]
click at [346, 405] on span "Crear Item de Auditoria" at bounding box center [307, 401] width 150 height 14
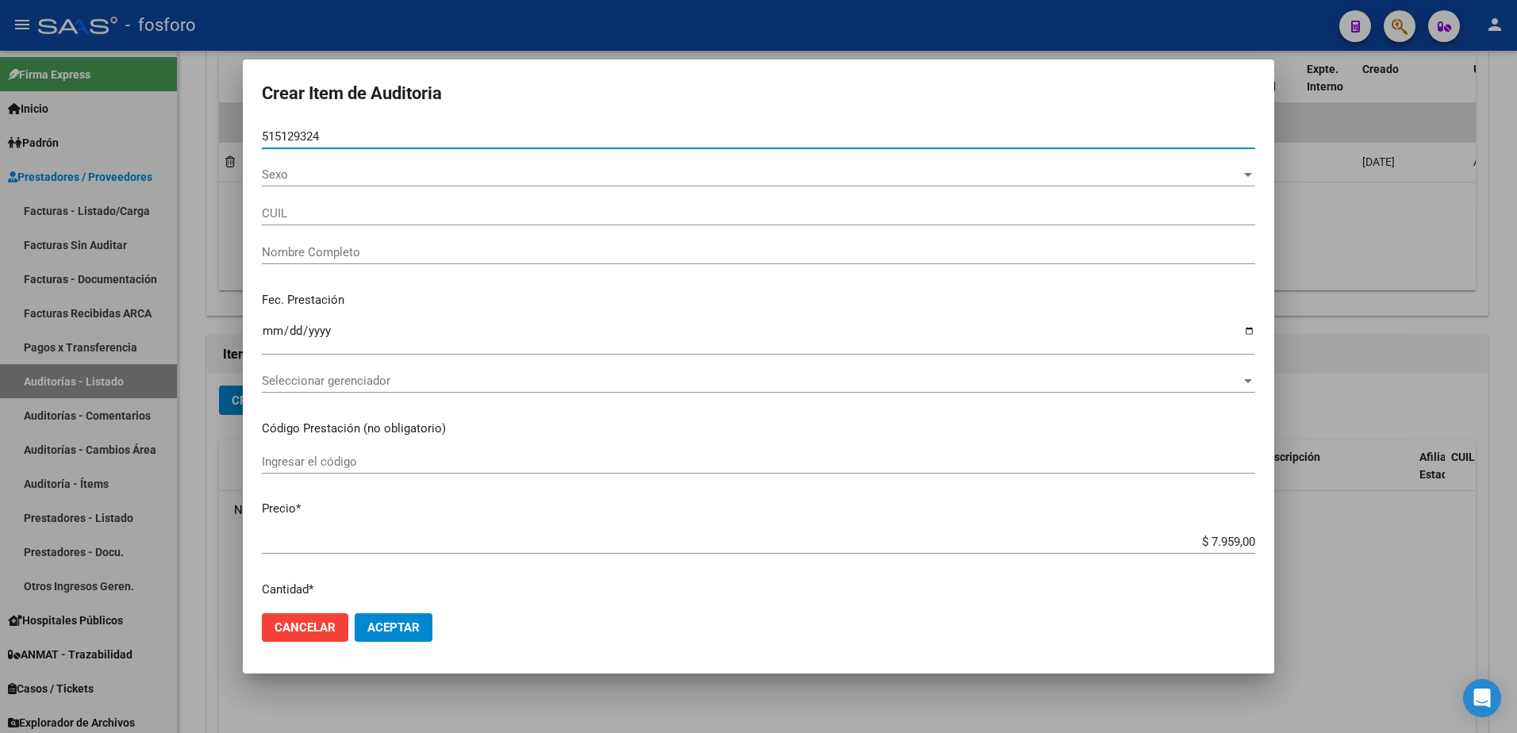
type input "51512932"
type input "23515129324"
type input "GUERRA [PERSON_NAME] -"
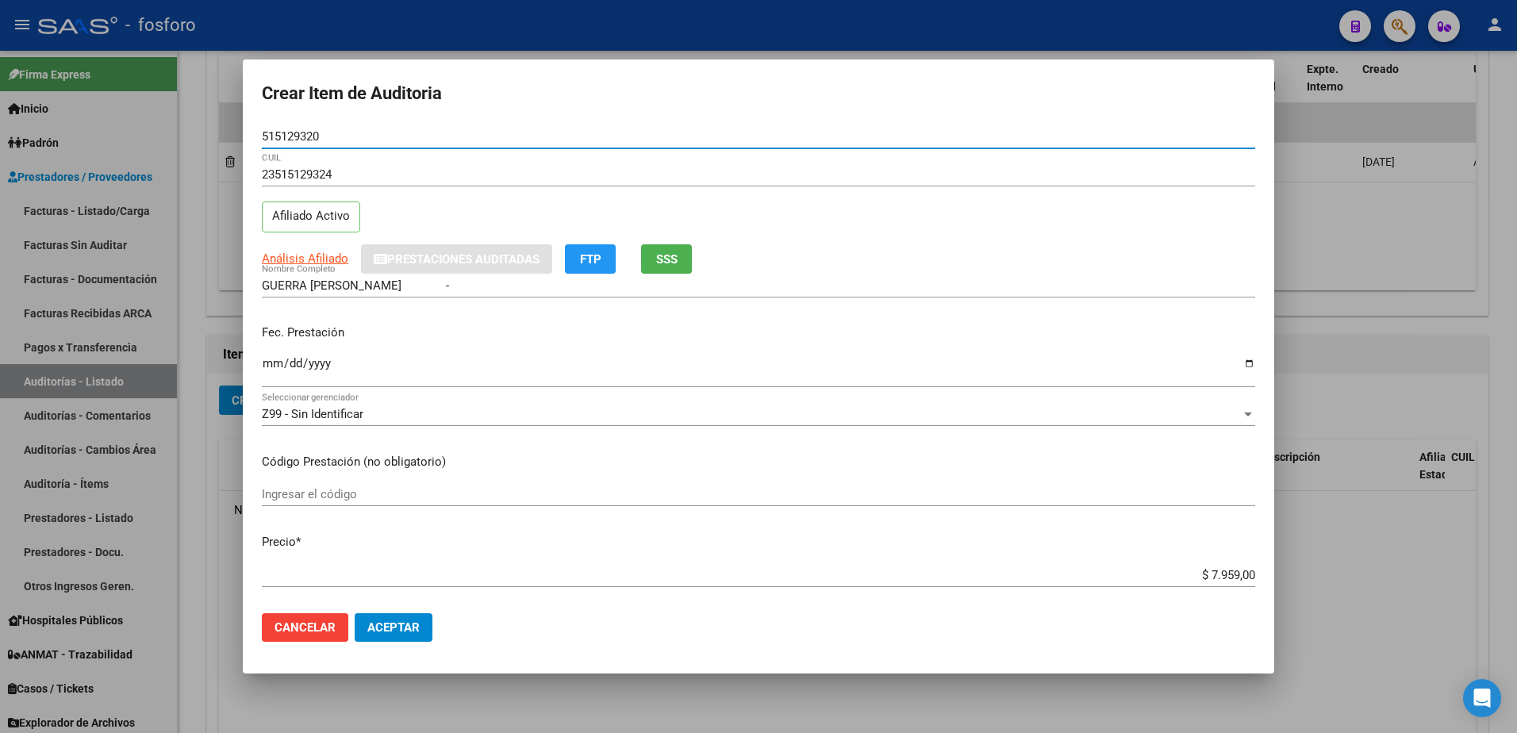
type input "515129320"
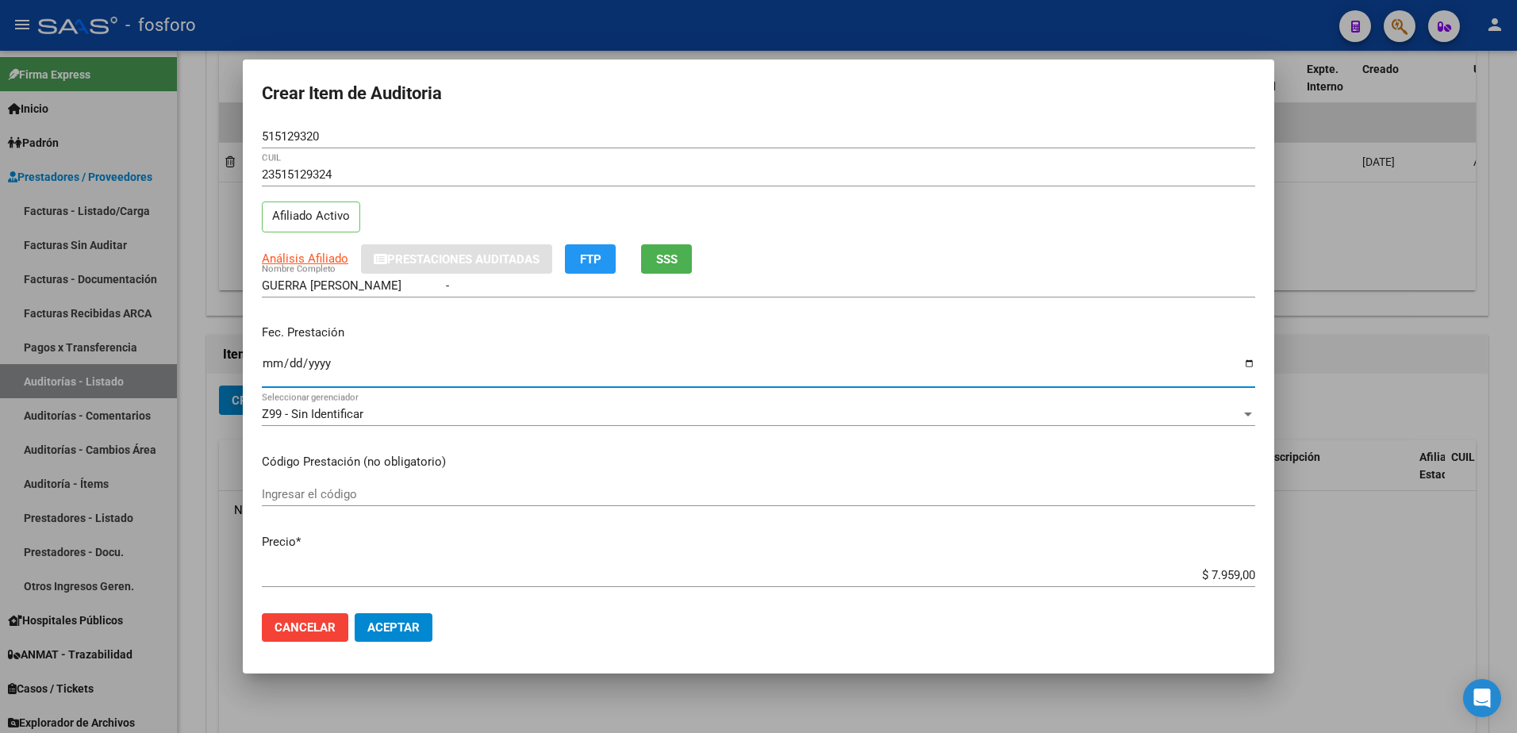
click at [267, 362] on input "Ingresar la fecha" at bounding box center [759, 369] width 994 height 25
type input "[DATE]"
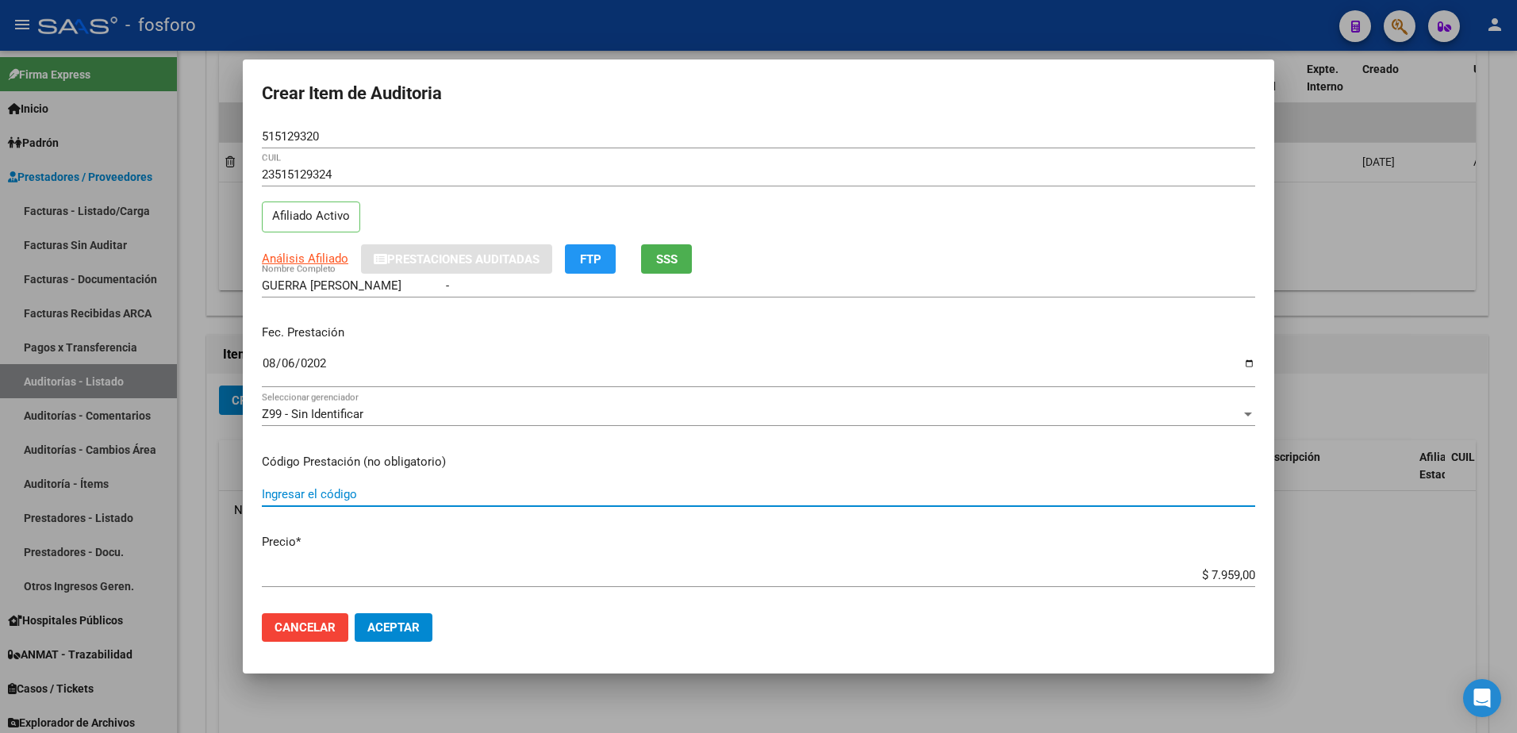
click at [303, 500] on input "Ingresar el código" at bounding box center [759, 494] width 994 height 14
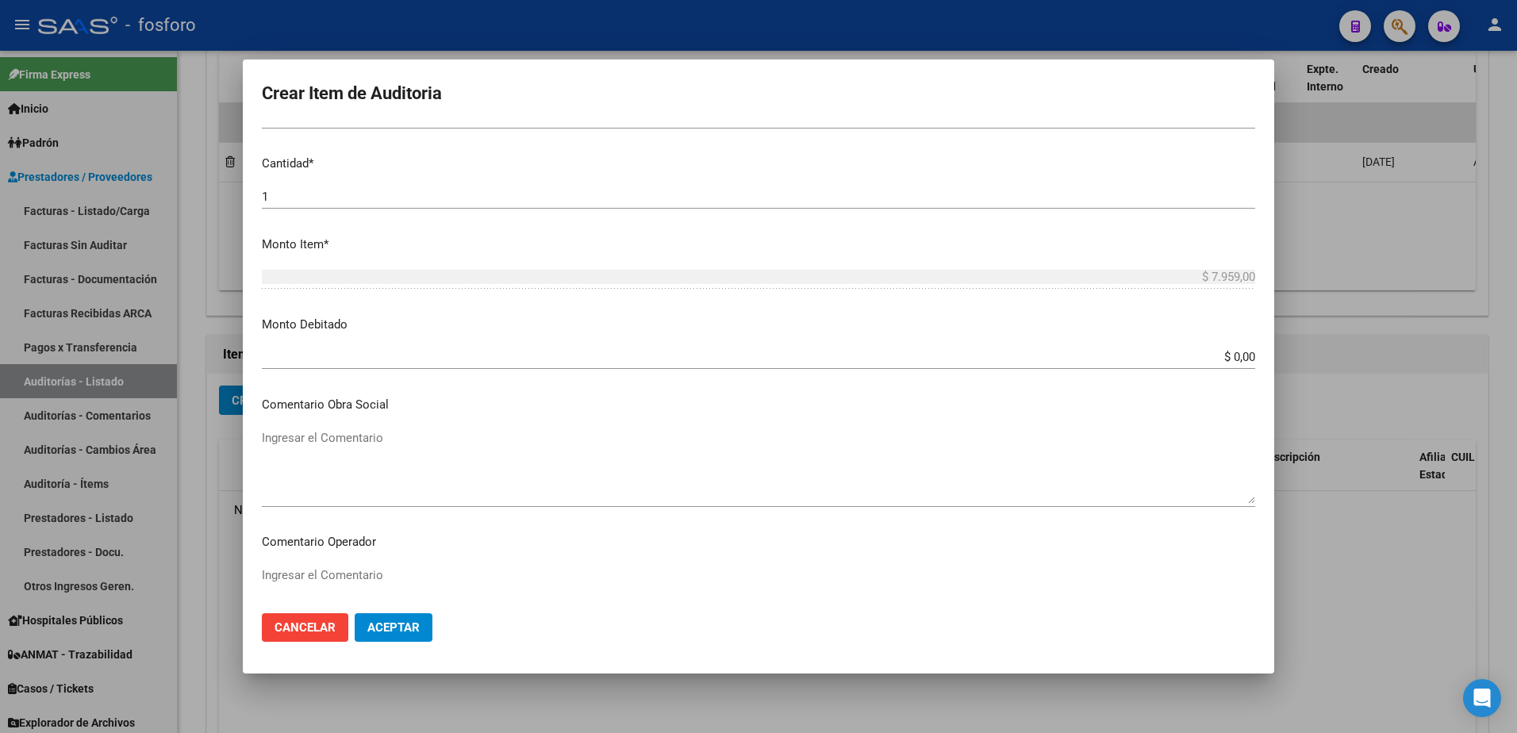
scroll to position [476, 0]
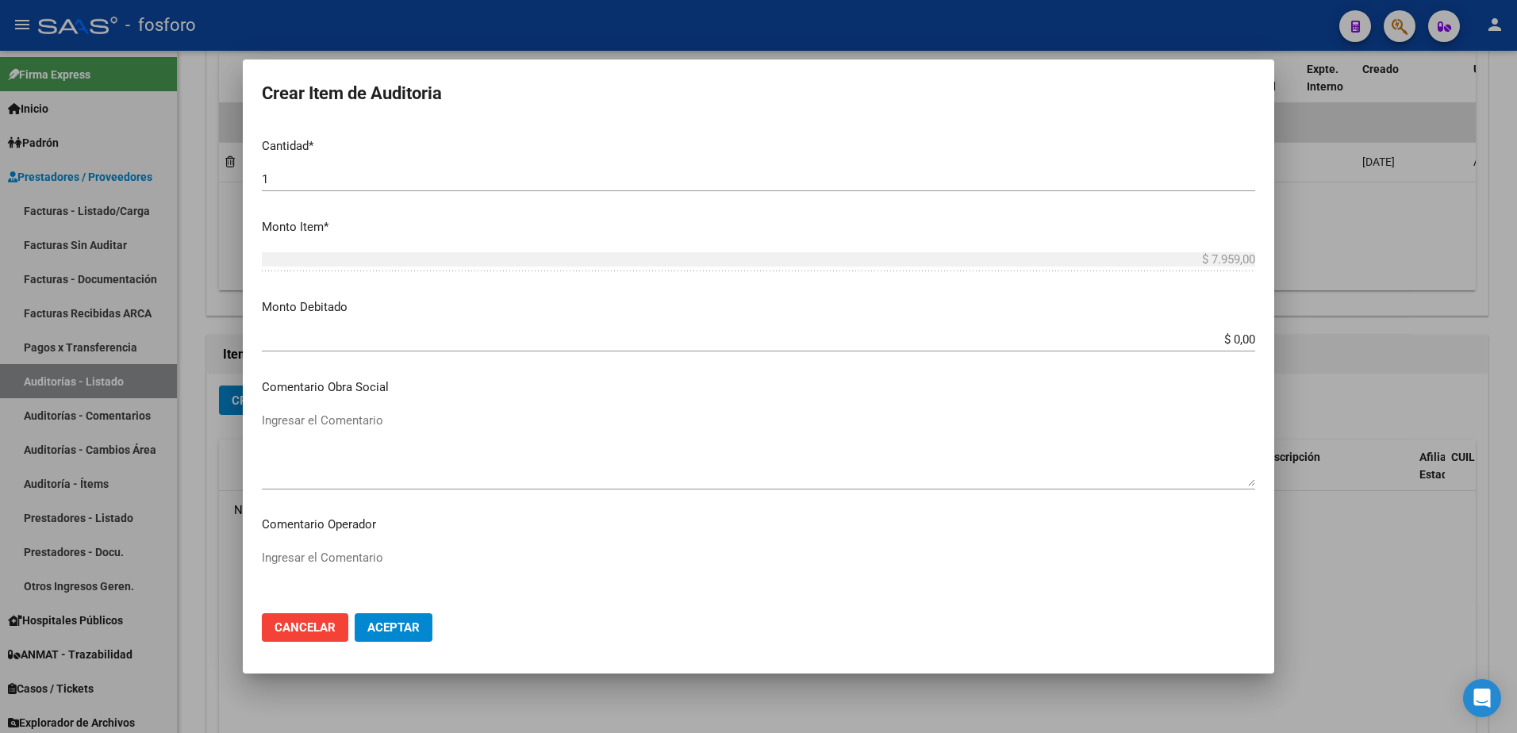
type input "429003"
click at [317, 562] on textarea "Ingresar el Comentario" at bounding box center [759, 586] width 994 height 75
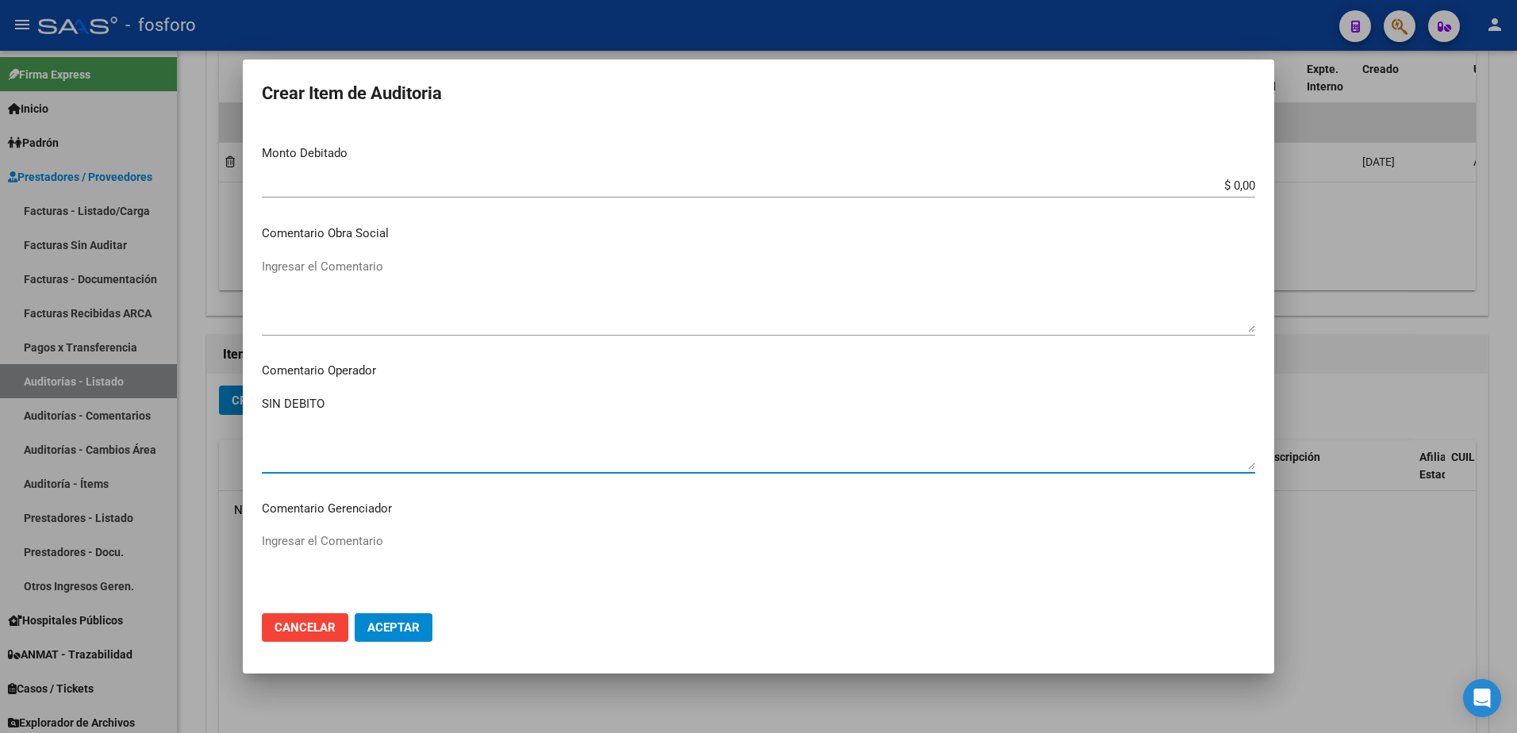
scroll to position [873, 0]
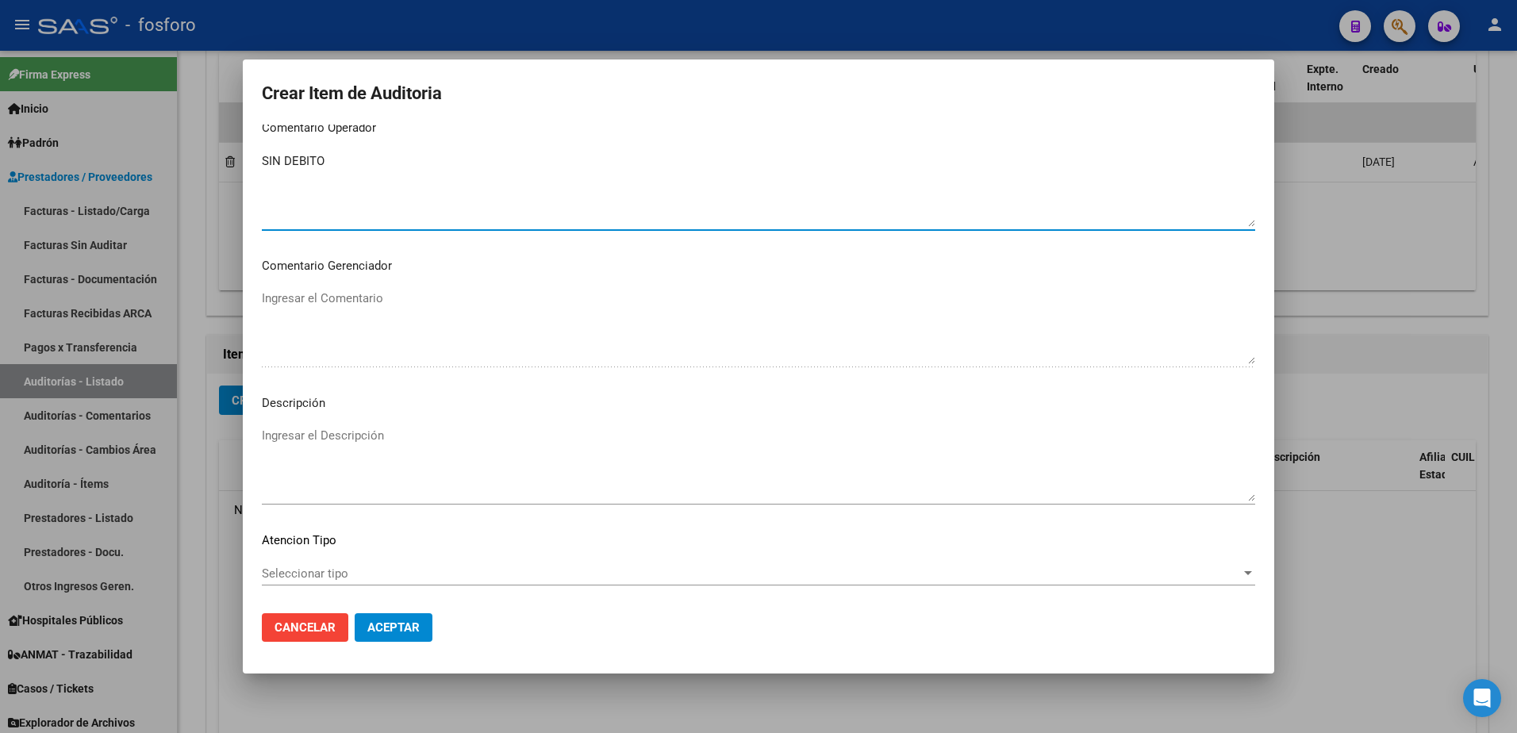
type textarea "SIN DEBITO"
click at [340, 580] on div "Seleccionar tipo Seleccionar tipo" at bounding box center [759, 574] width 994 height 24
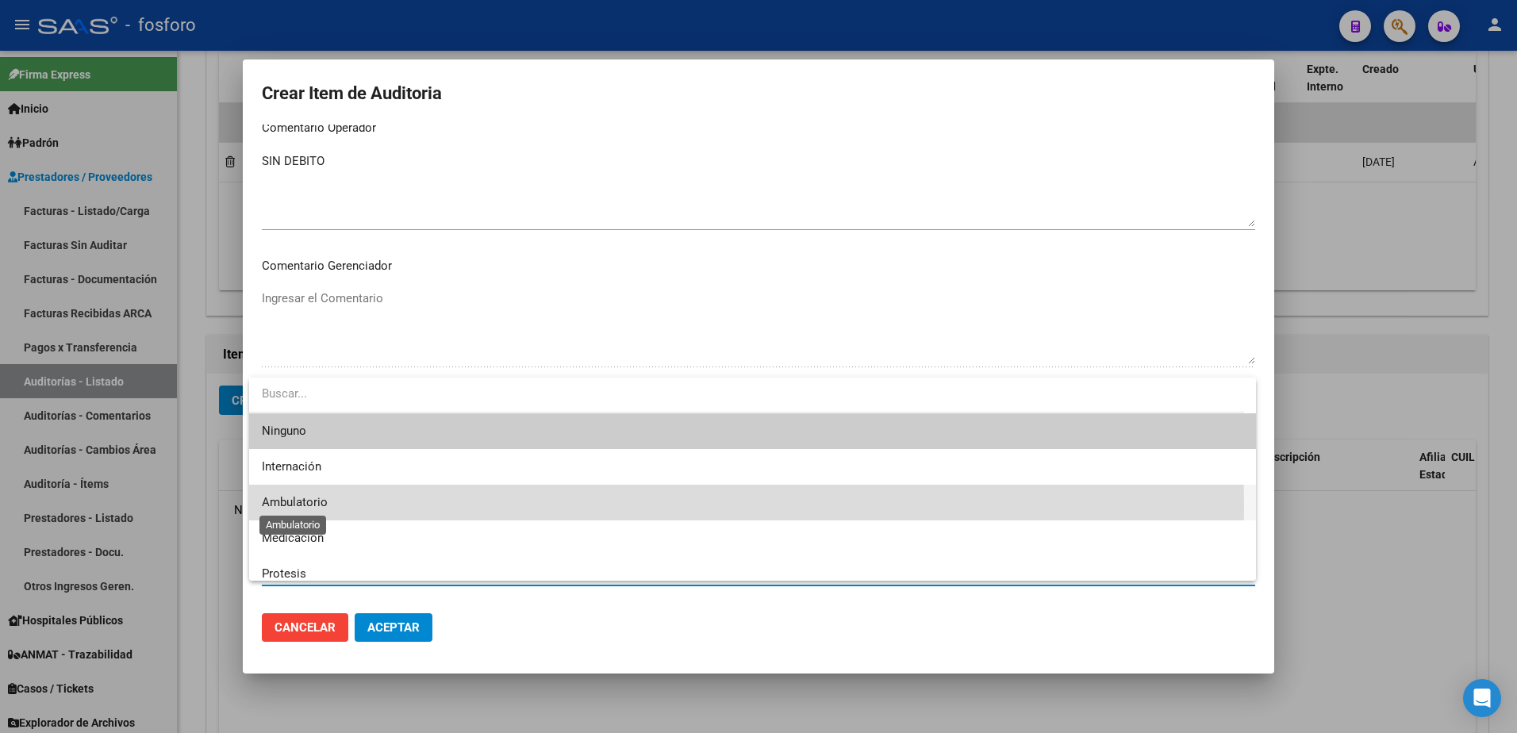
drag, startPoint x: 340, startPoint y: 580, endPoint x: 306, endPoint y: 508, distance: 79.9
click at [306, 508] on span "Ambulatorio" at bounding box center [295, 502] width 66 height 14
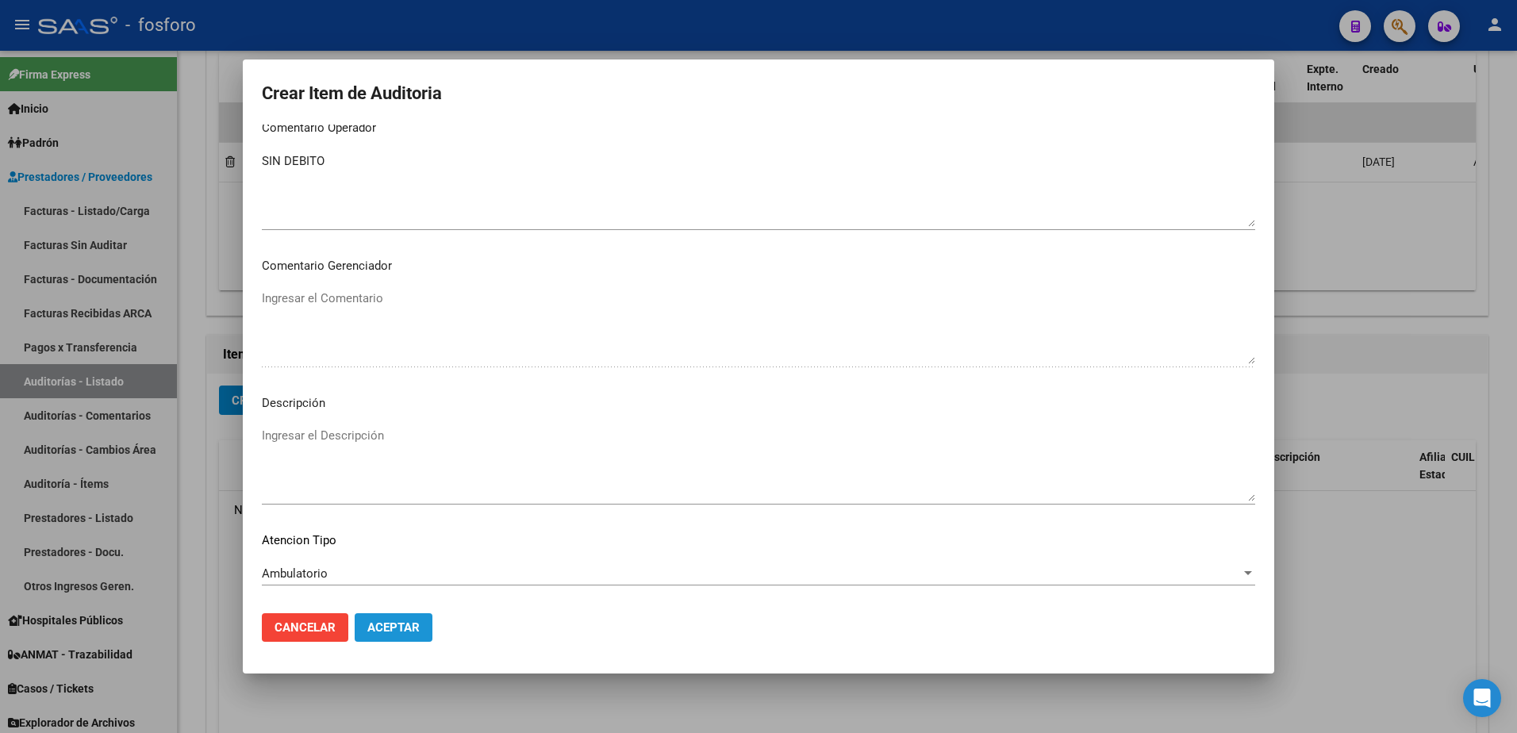
click at [387, 631] on span "Aceptar" at bounding box center [393, 628] width 52 height 14
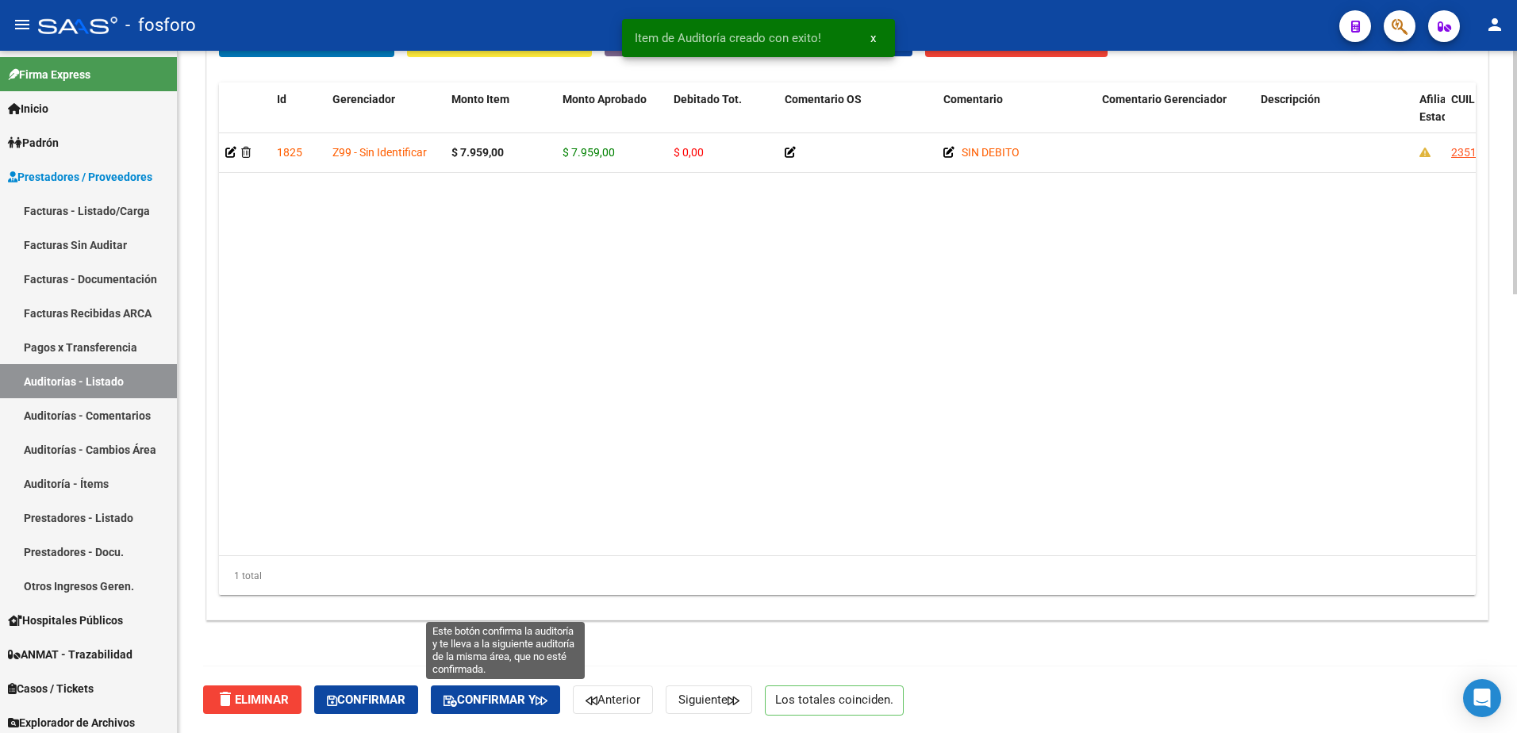
click at [479, 701] on span "Confirmar y" at bounding box center [496, 700] width 104 height 14
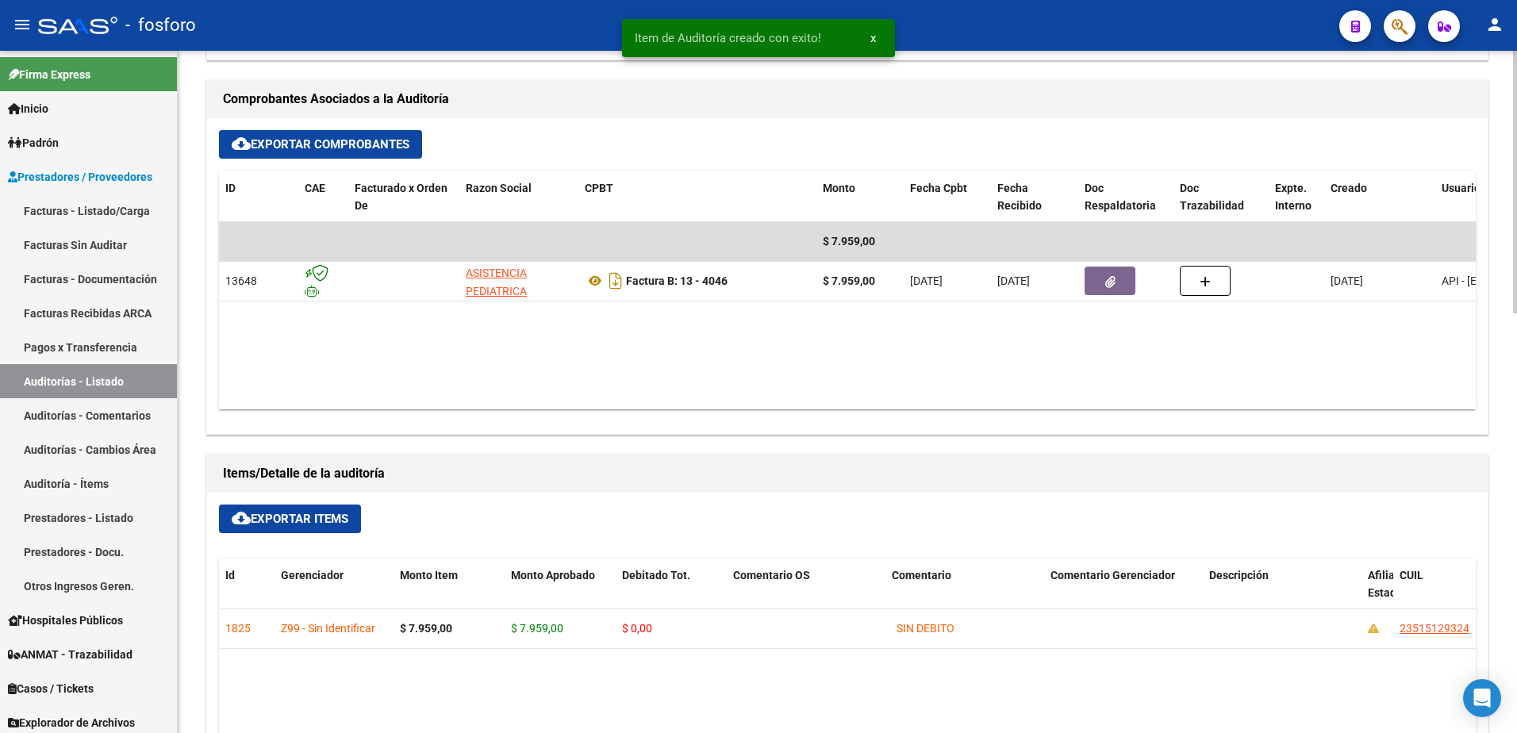
type input "202509"
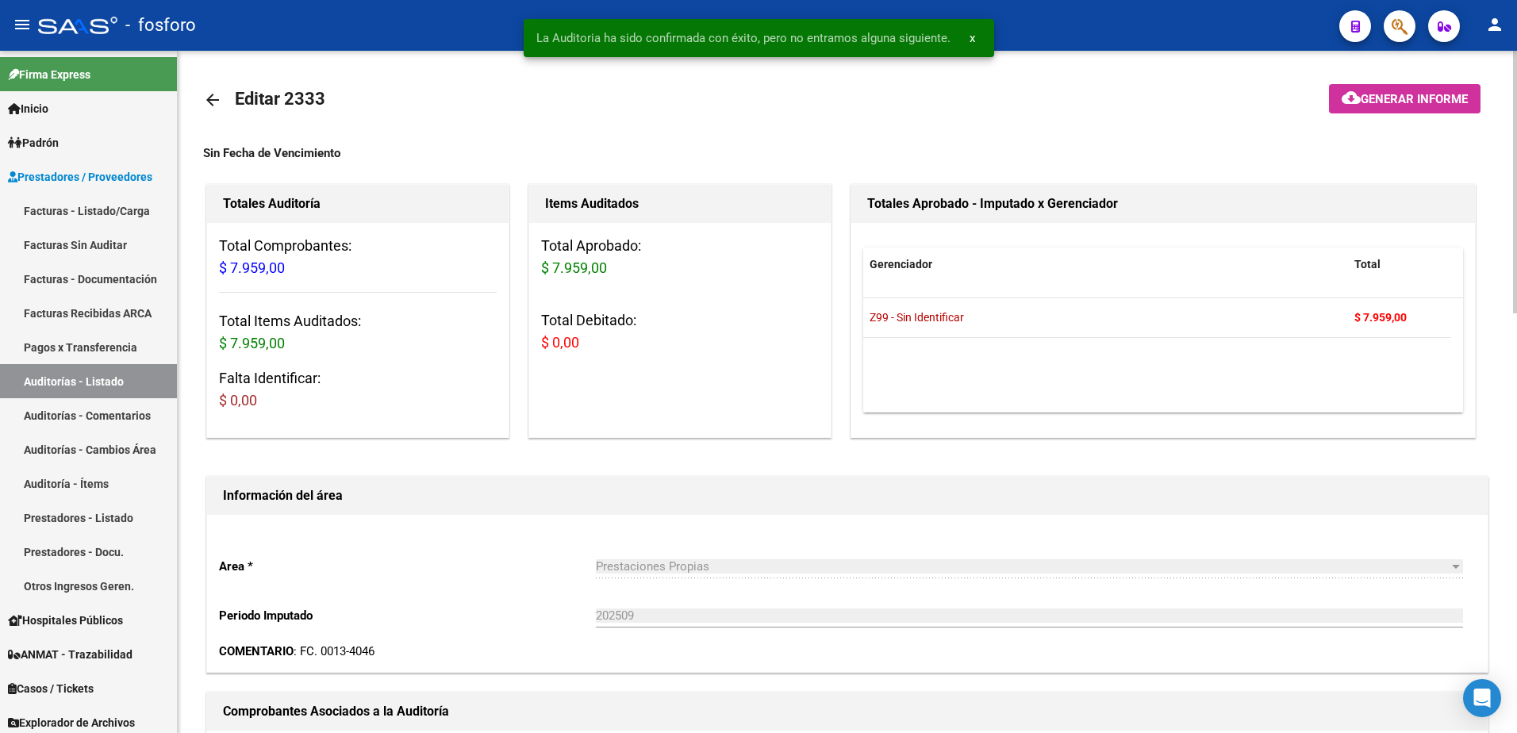
scroll to position [0, 0]
click at [1373, 88] on button "cloud_download Generar informe" at bounding box center [1405, 100] width 152 height 29
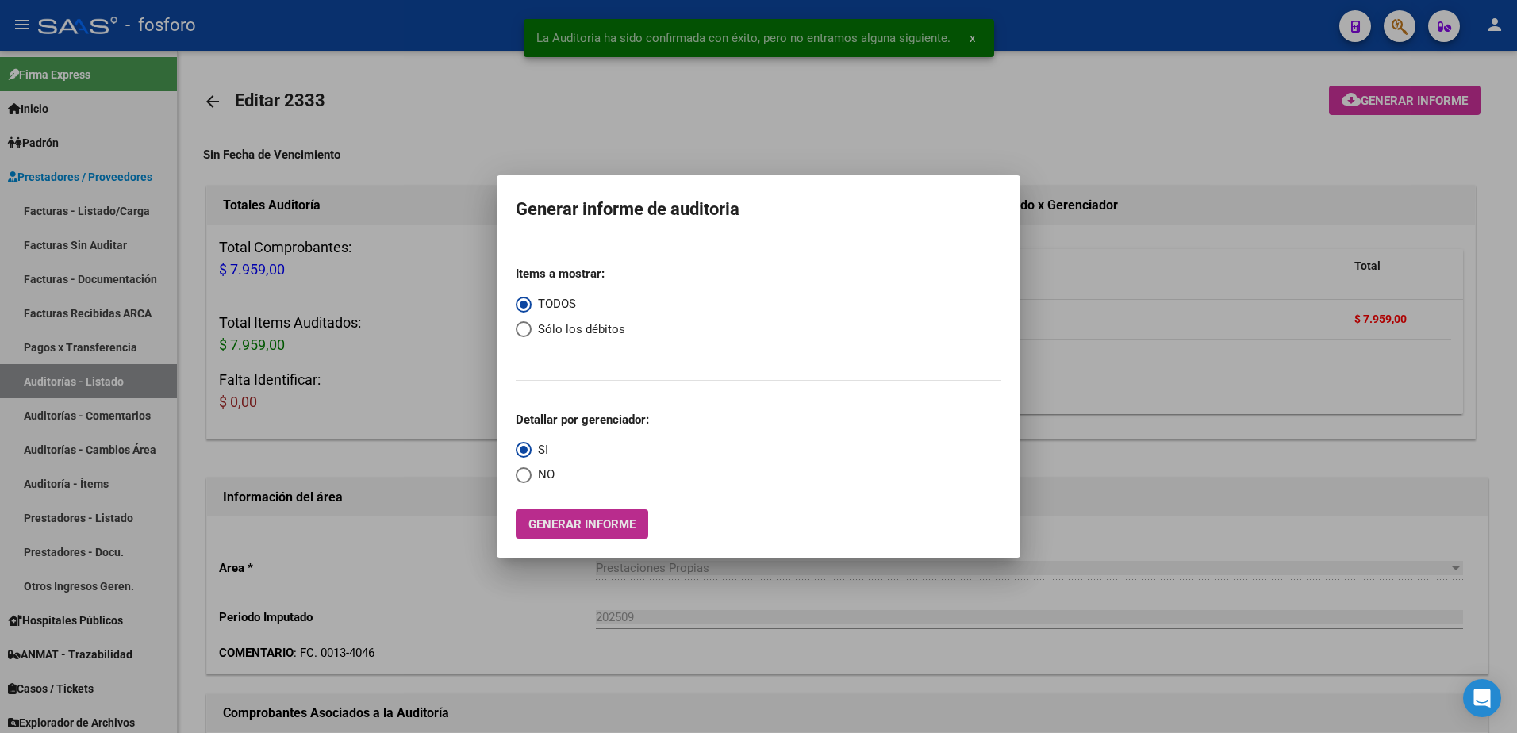
click at [559, 513] on button "Generar informe" at bounding box center [582, 524] width 133 height 29
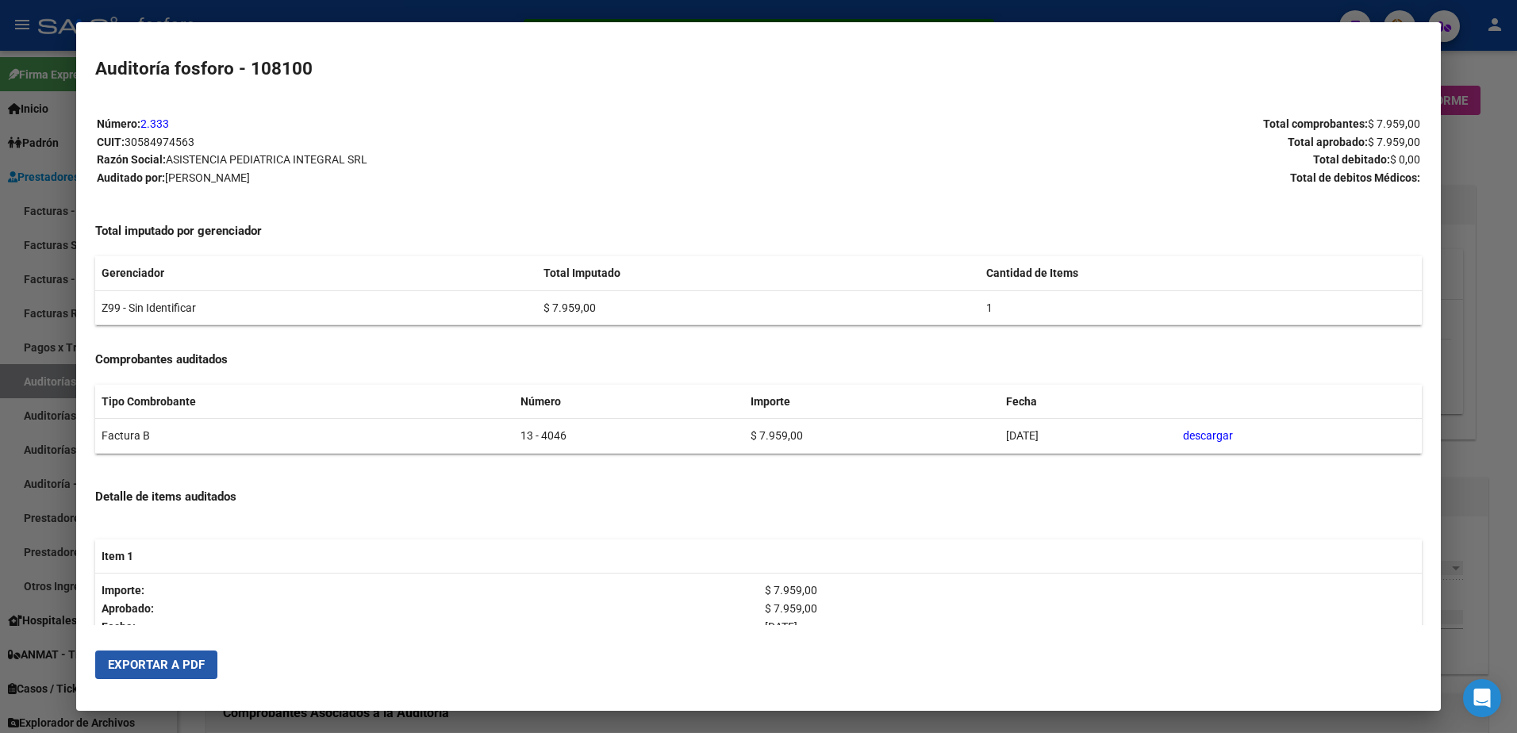
drag, startPoint x: 163, startPoint y: 658, endPoint x: 190, endPoint y: 648, distance: 28.9
click at [167, 658] on span "Exportar a PDF" at bounding box center [156, 665] width 97 height 14
click at [44, 351] on div at bounding box center [758, 366] width 1517 height 733
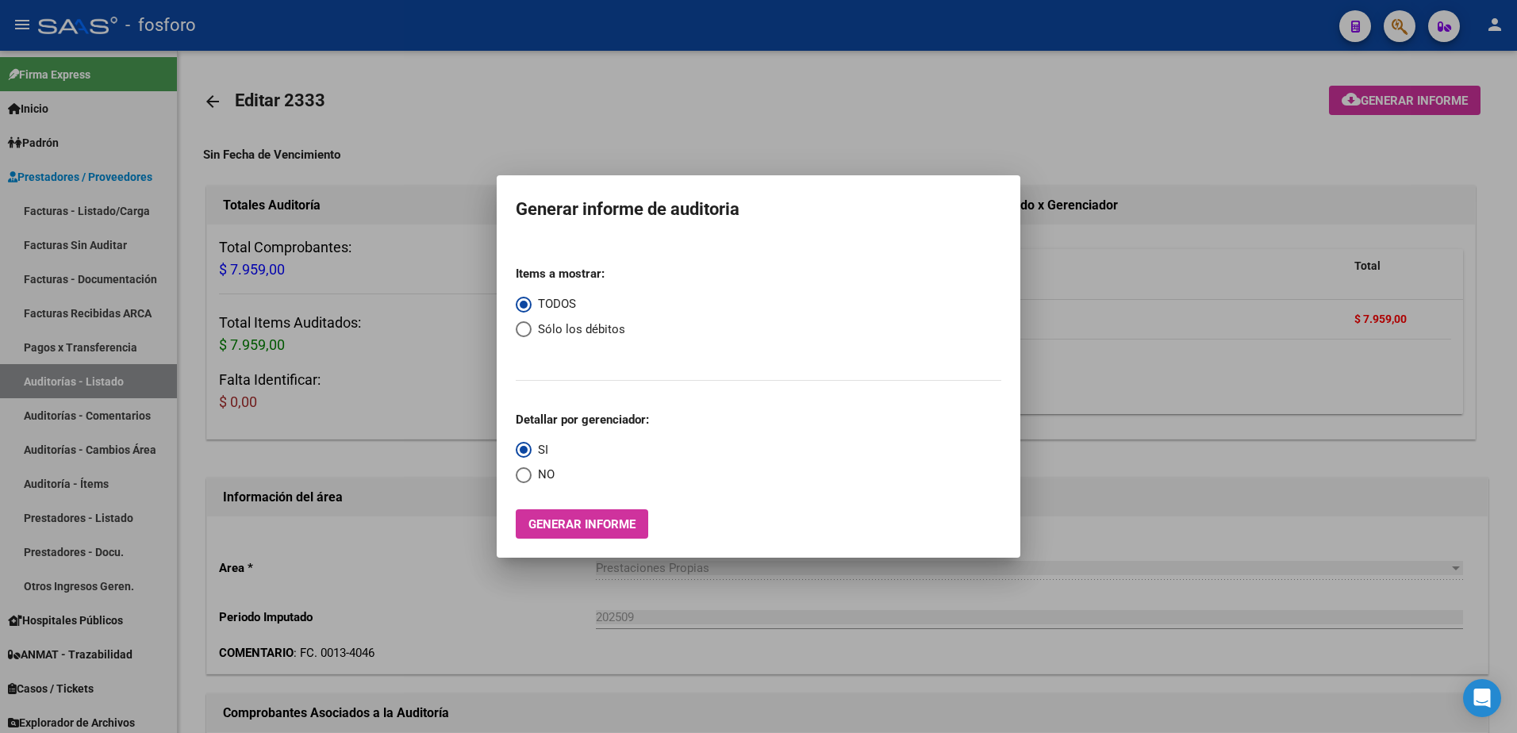
click at [1061, 430] on div at bounding box center [758, 366] width 1517 height 733
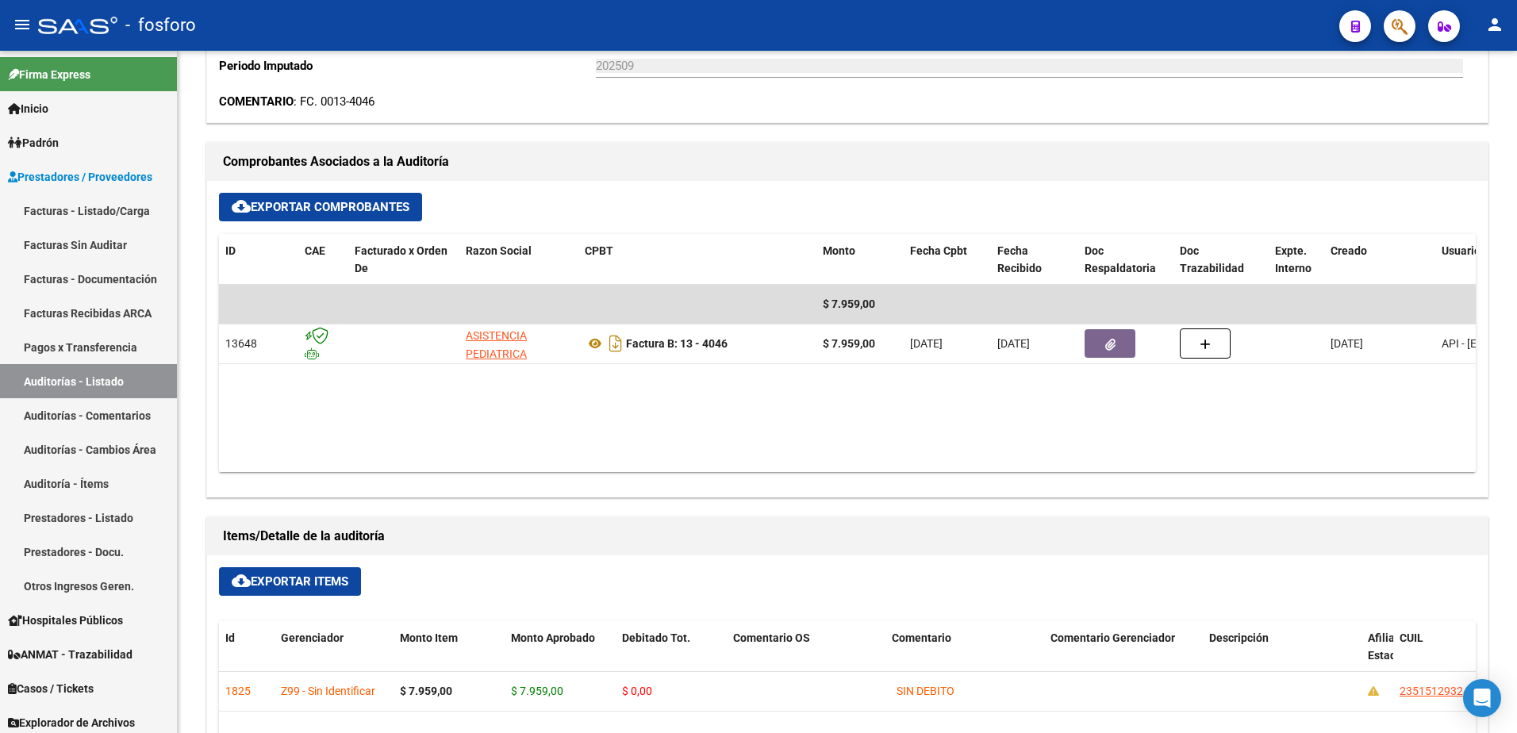
scroll to position [556, 0]
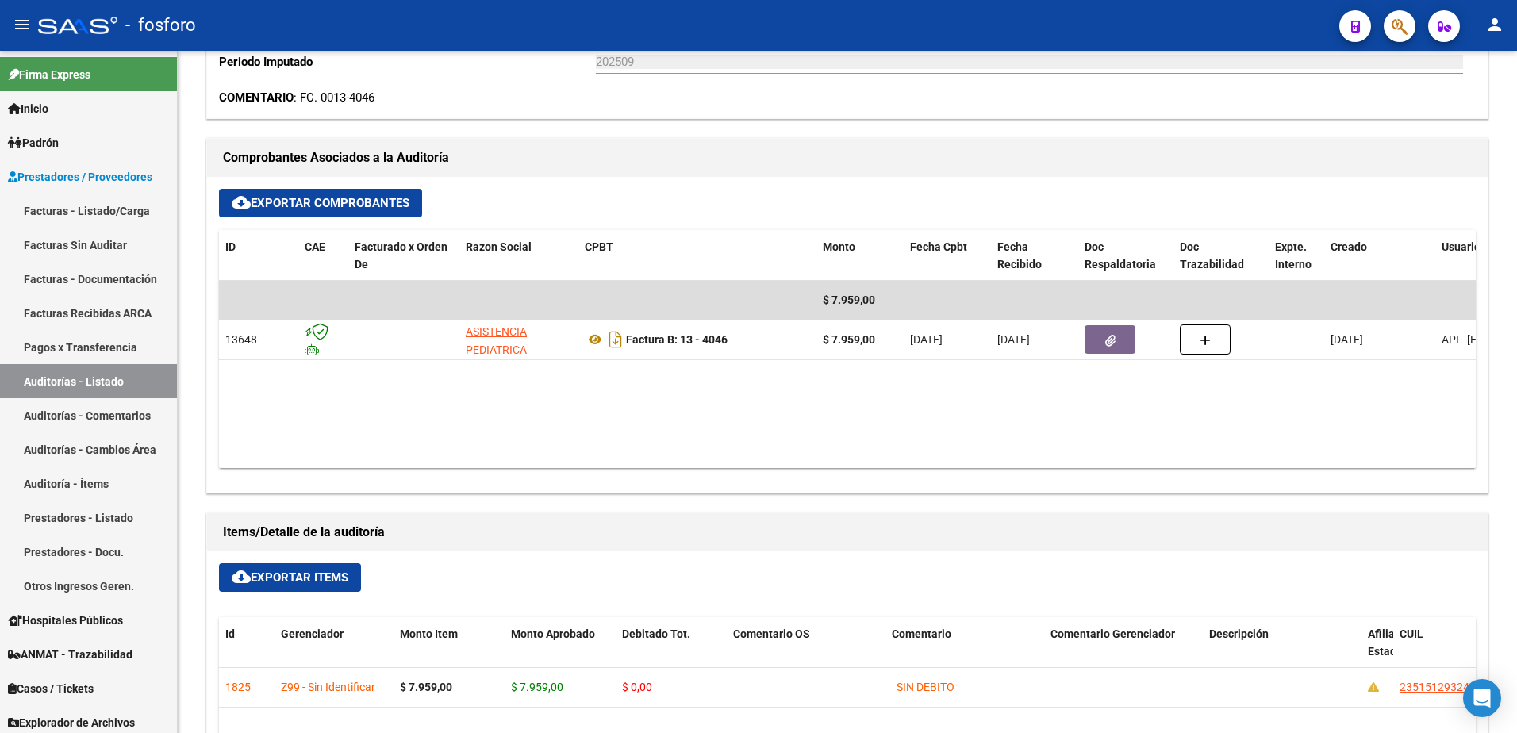
click at [1075, 124] on div "Información del área Area * Prestaciones Propias Seleccionar area Periodo Imput…" at bounding box center [847, 558] width 1289 height 1305
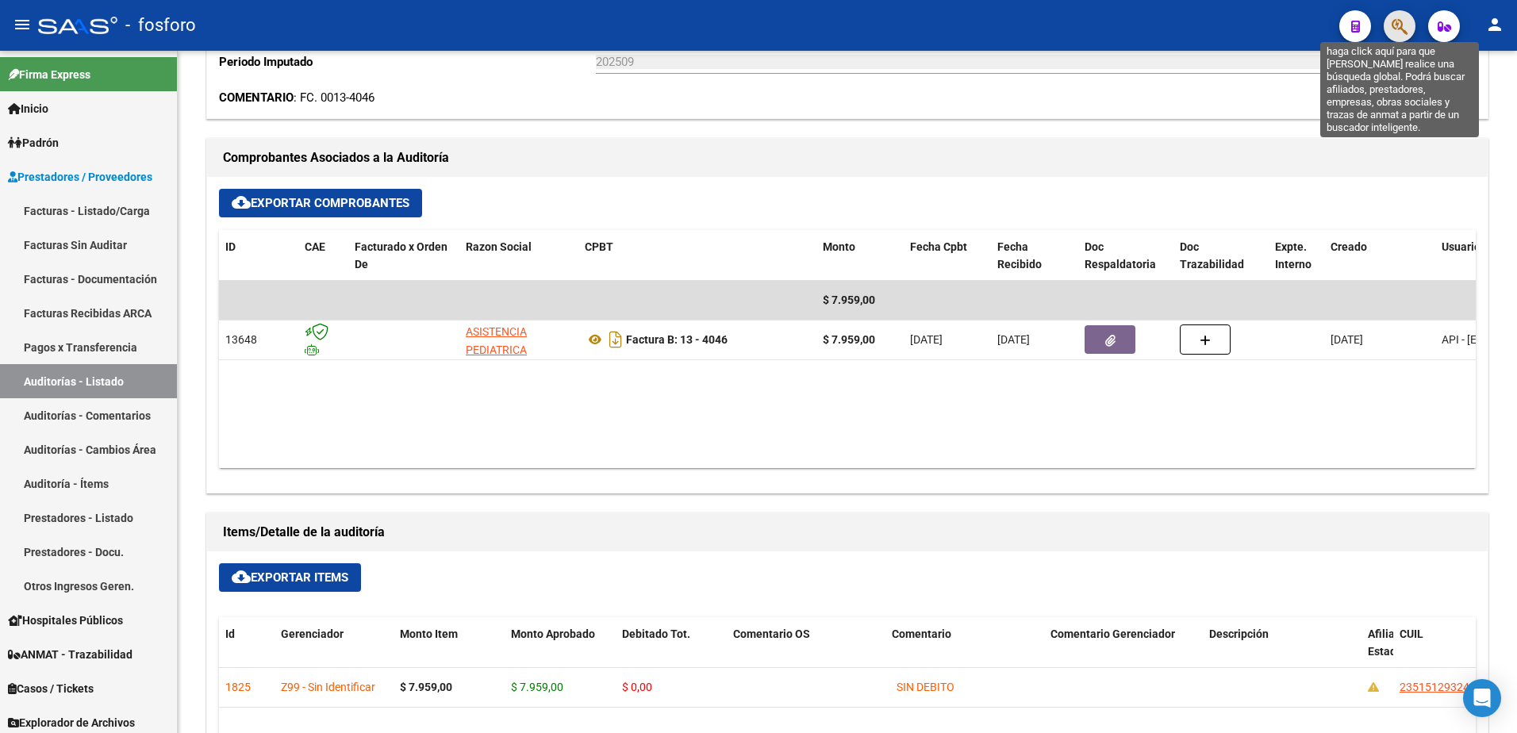
click at [1397, 34] on icon "button" at bounding box center [1400, 26] width 16 height 18
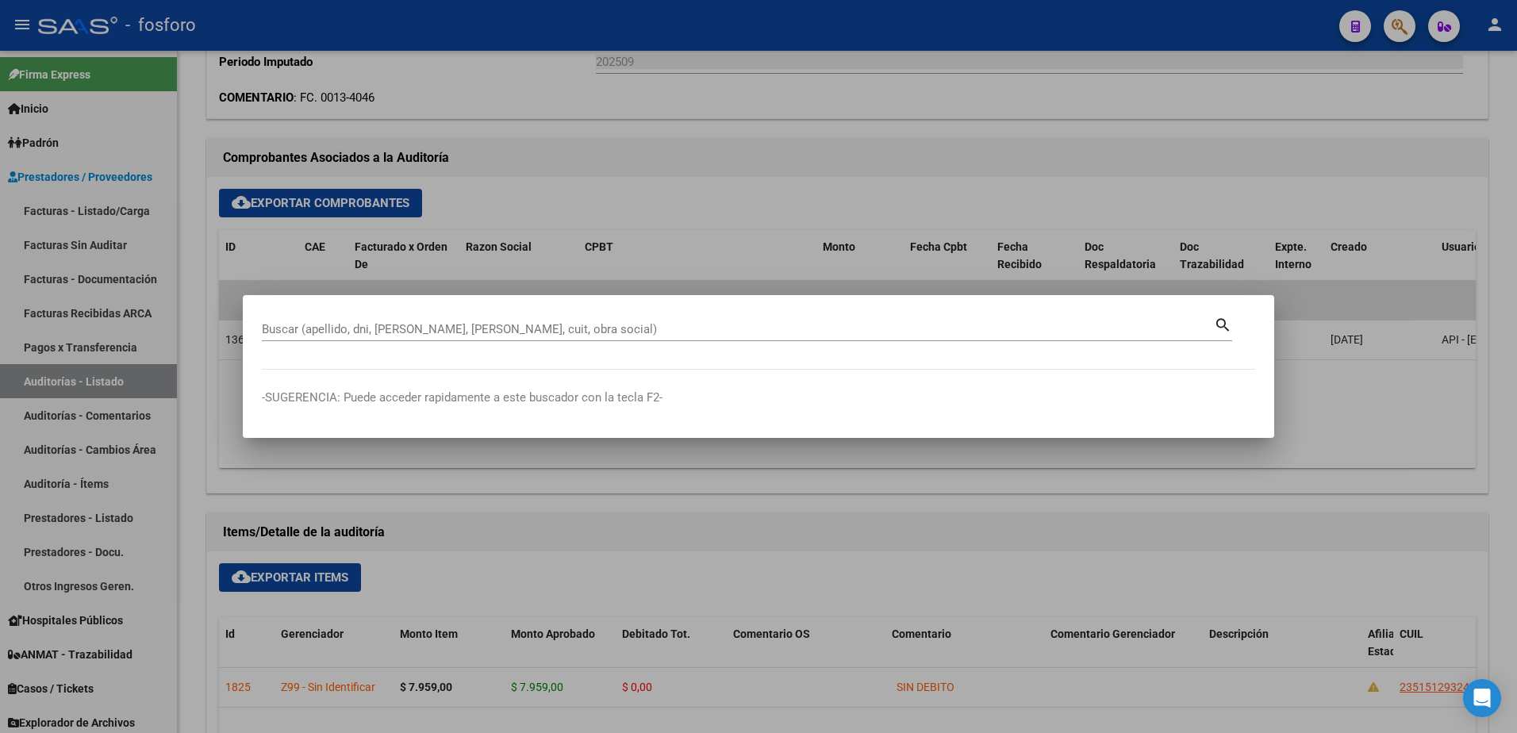
click at [108, 217] on div at bounding box center [758, 366] width 1517 height 733
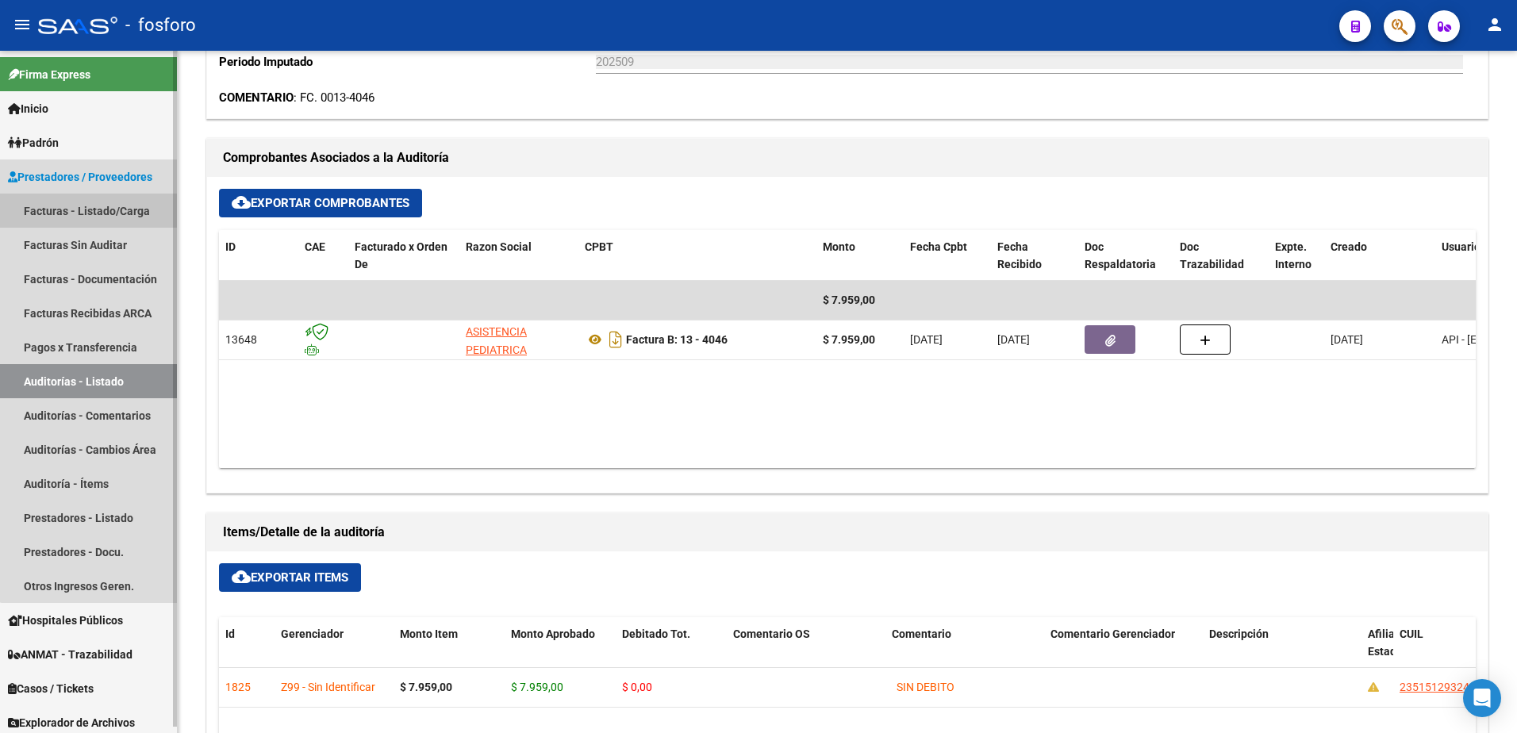
click at [111, 210] on link "Facturas - Listado/Carga" at bounding box center [88, 211] width 177 height 34
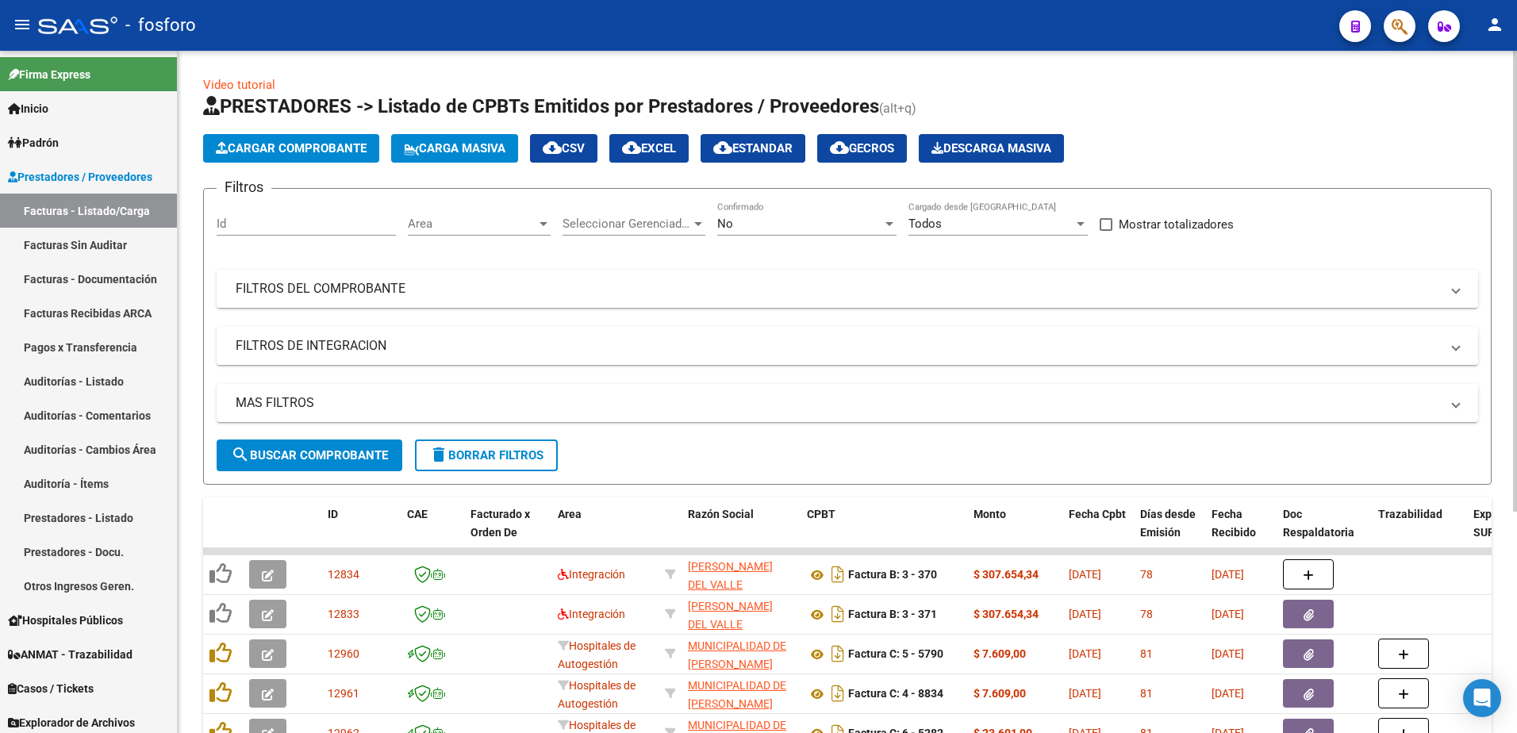
click at [545, 223] on div at bounding box center [544, 224] width 8 height 4
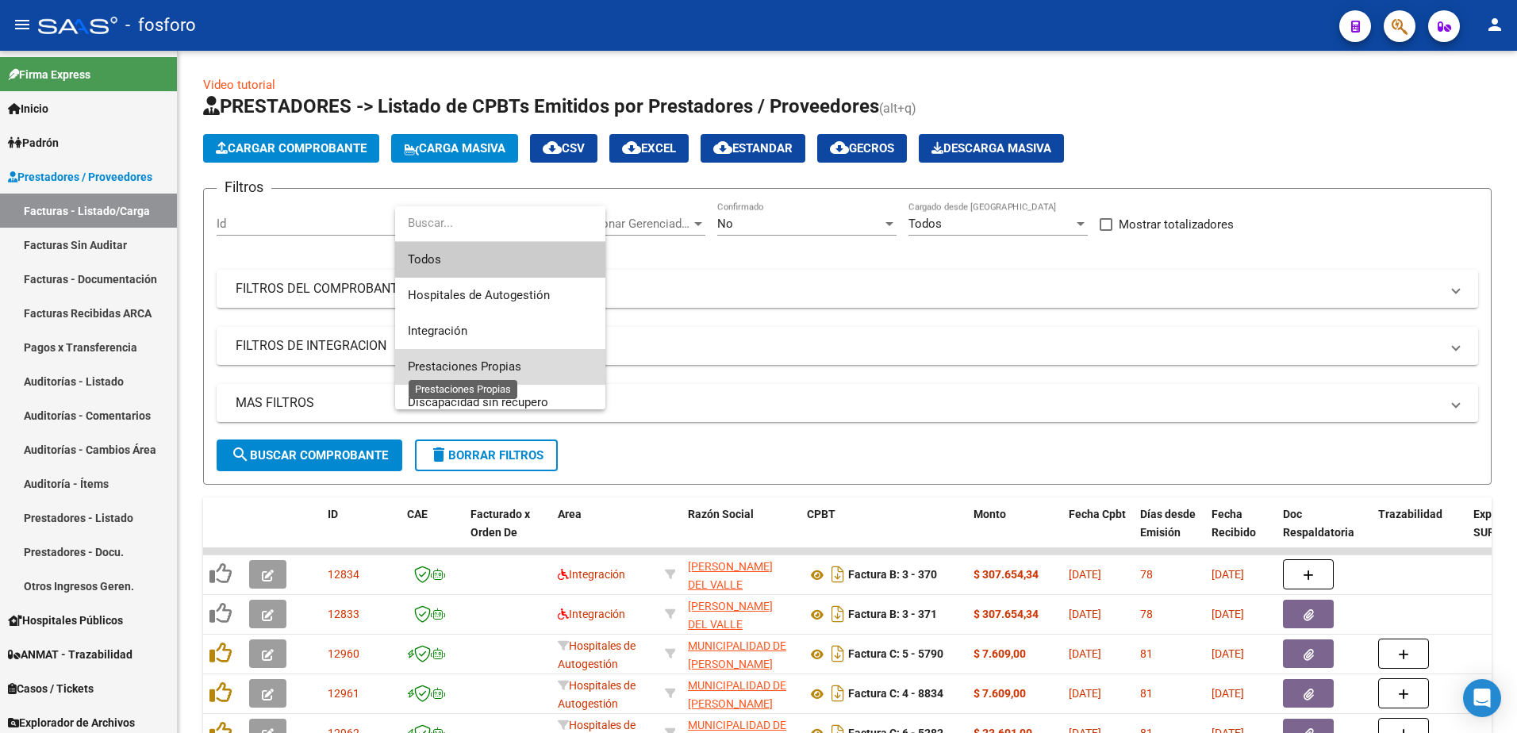
click at [502, 363] on span "Prestaciones Propias" at bounding box center [464, 367] width 113 height 14
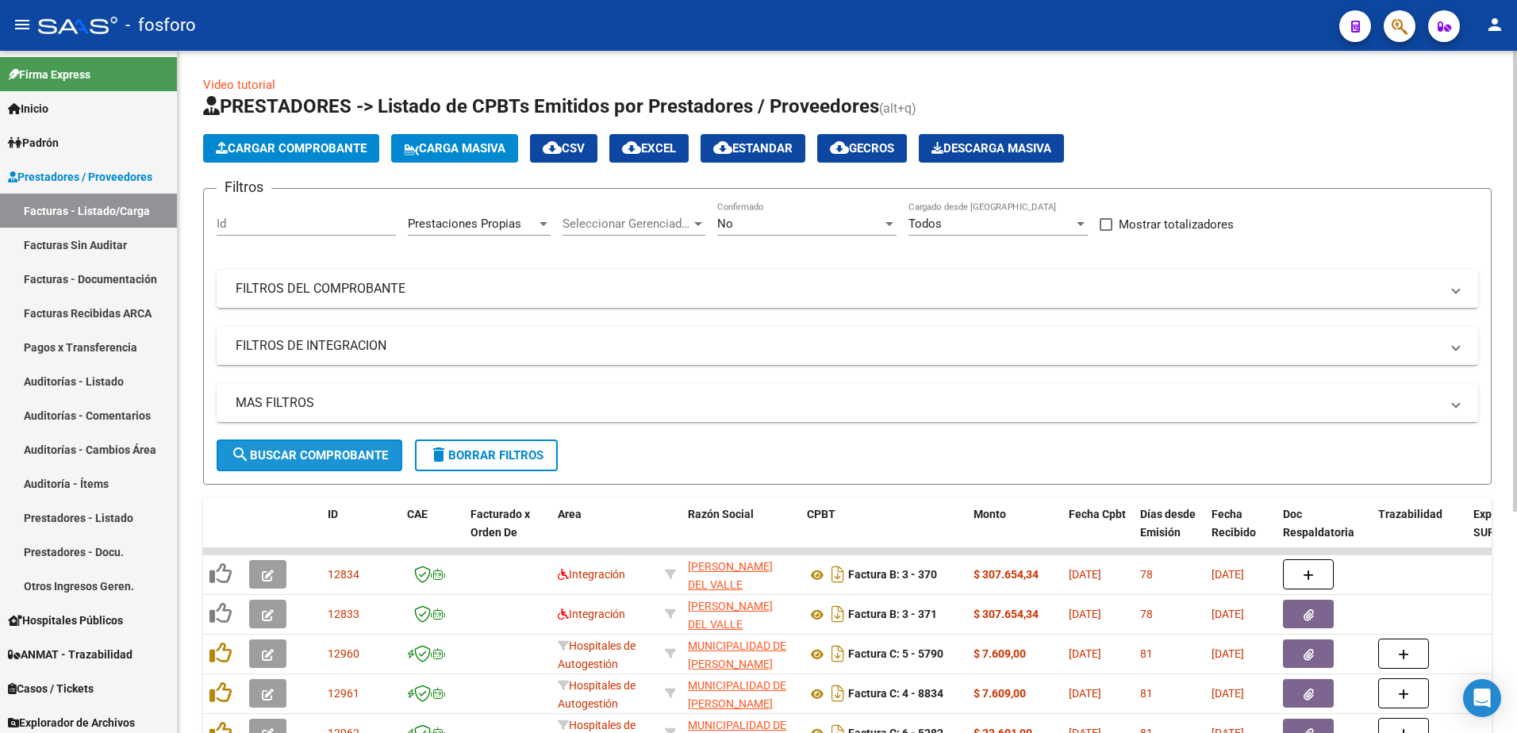
click at [307, 457] on span "search Buscar Comprobante" at bounding box center [309, 455] width 157 height 14
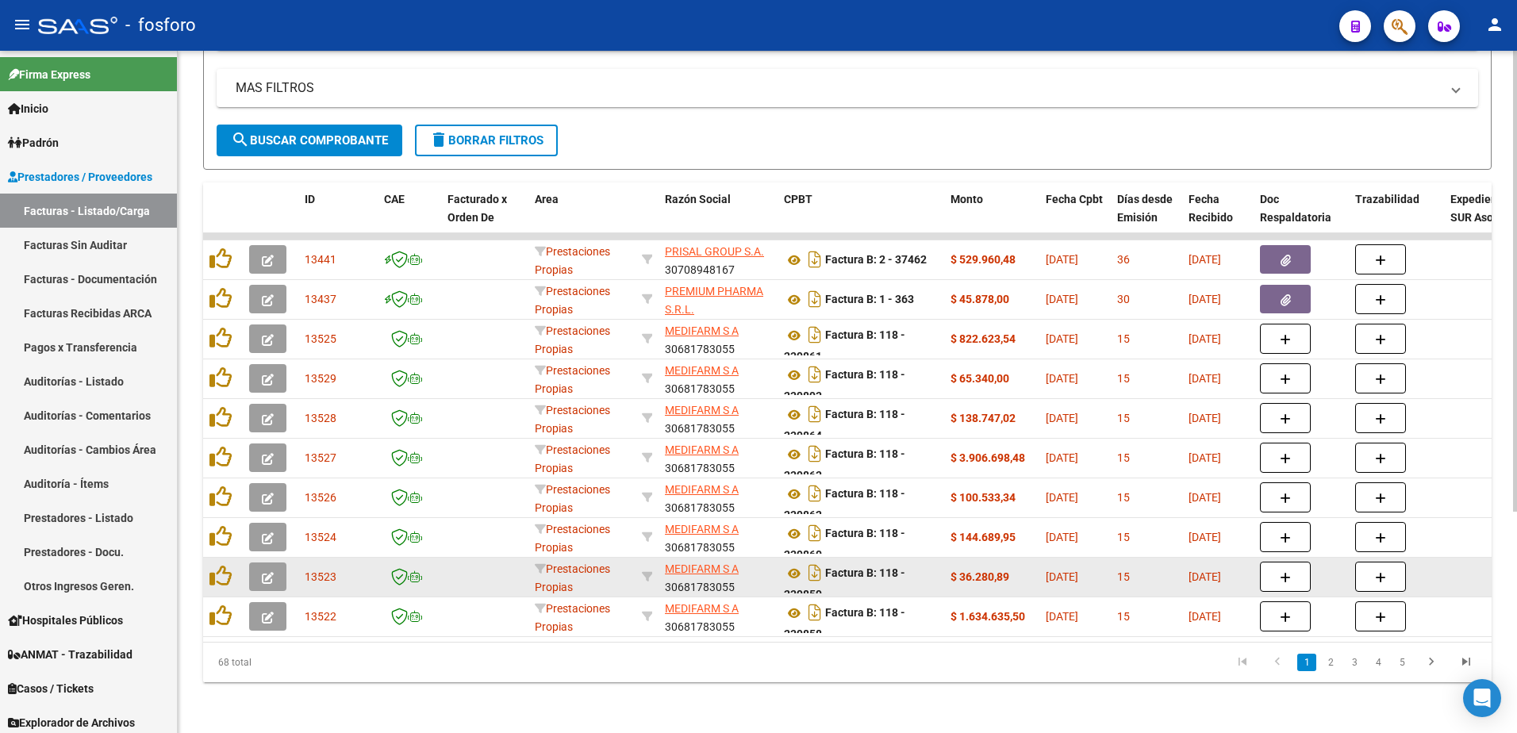
scroll to position [327, 0]
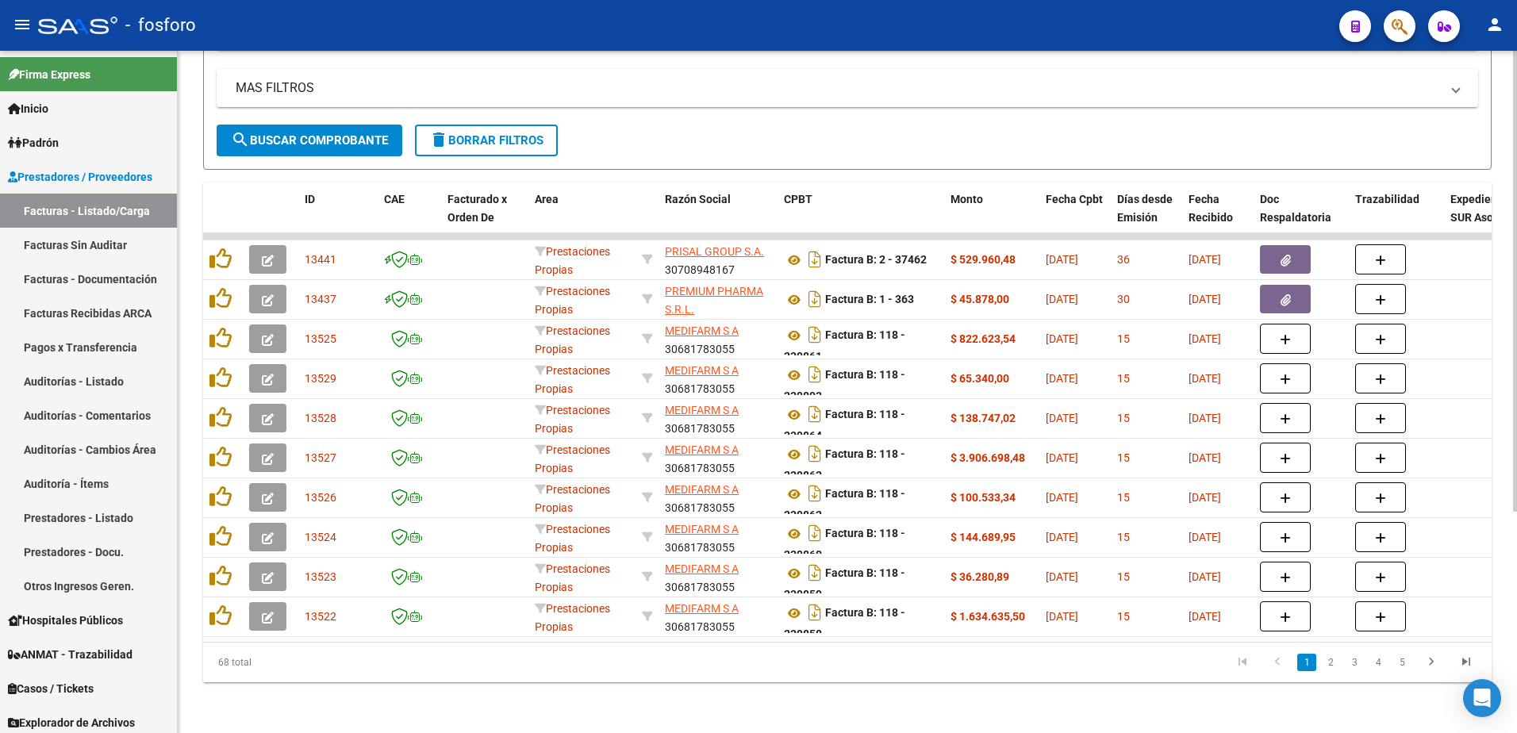
click at [1381, 671] on li "4" at bounding box center [1379, 662] width 24 height 27
click at [1379, 663] on link "4" at bounding box center [1378, 662] width 19 height 17
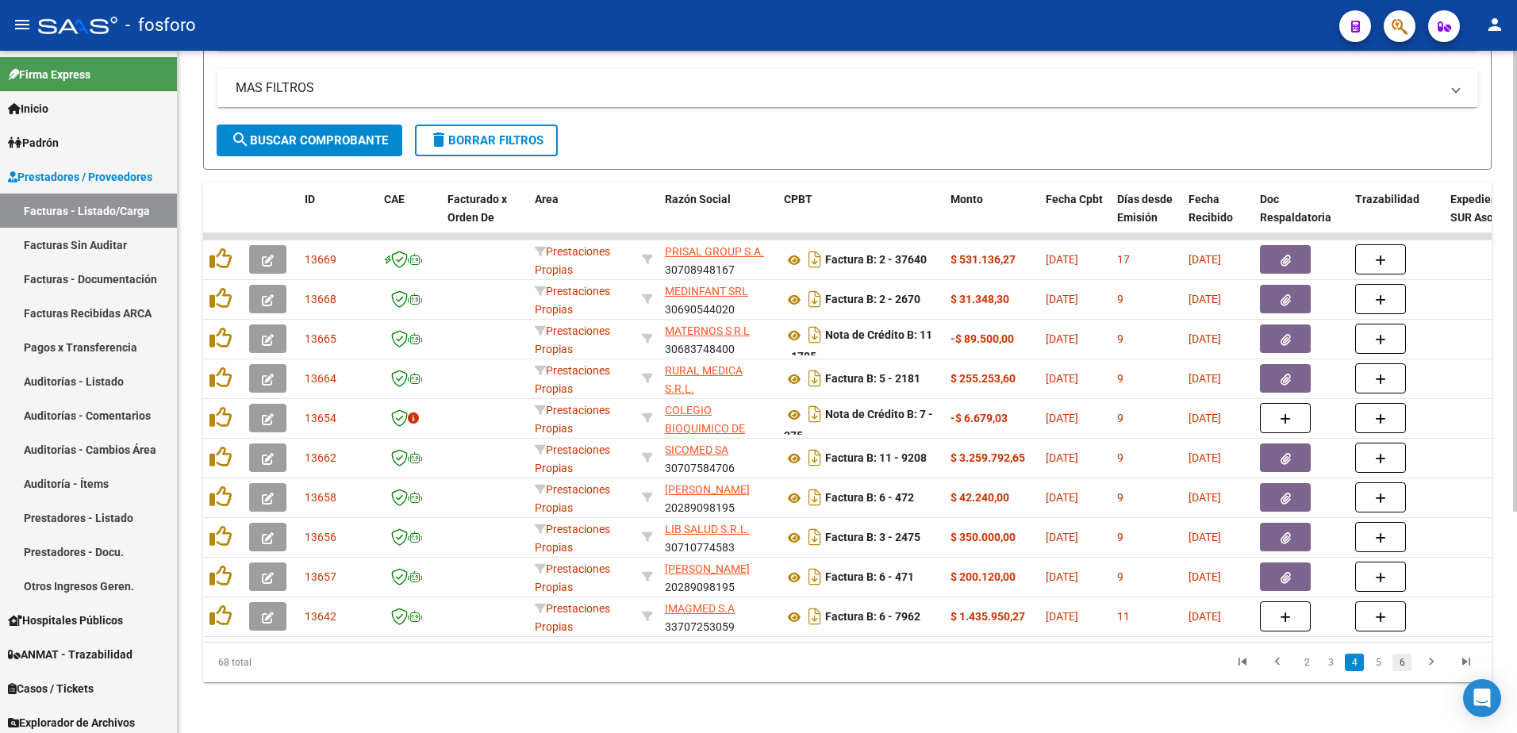
click at [1399, 667] on link "6" at bounding box center [1402, 662] width 19 height 17
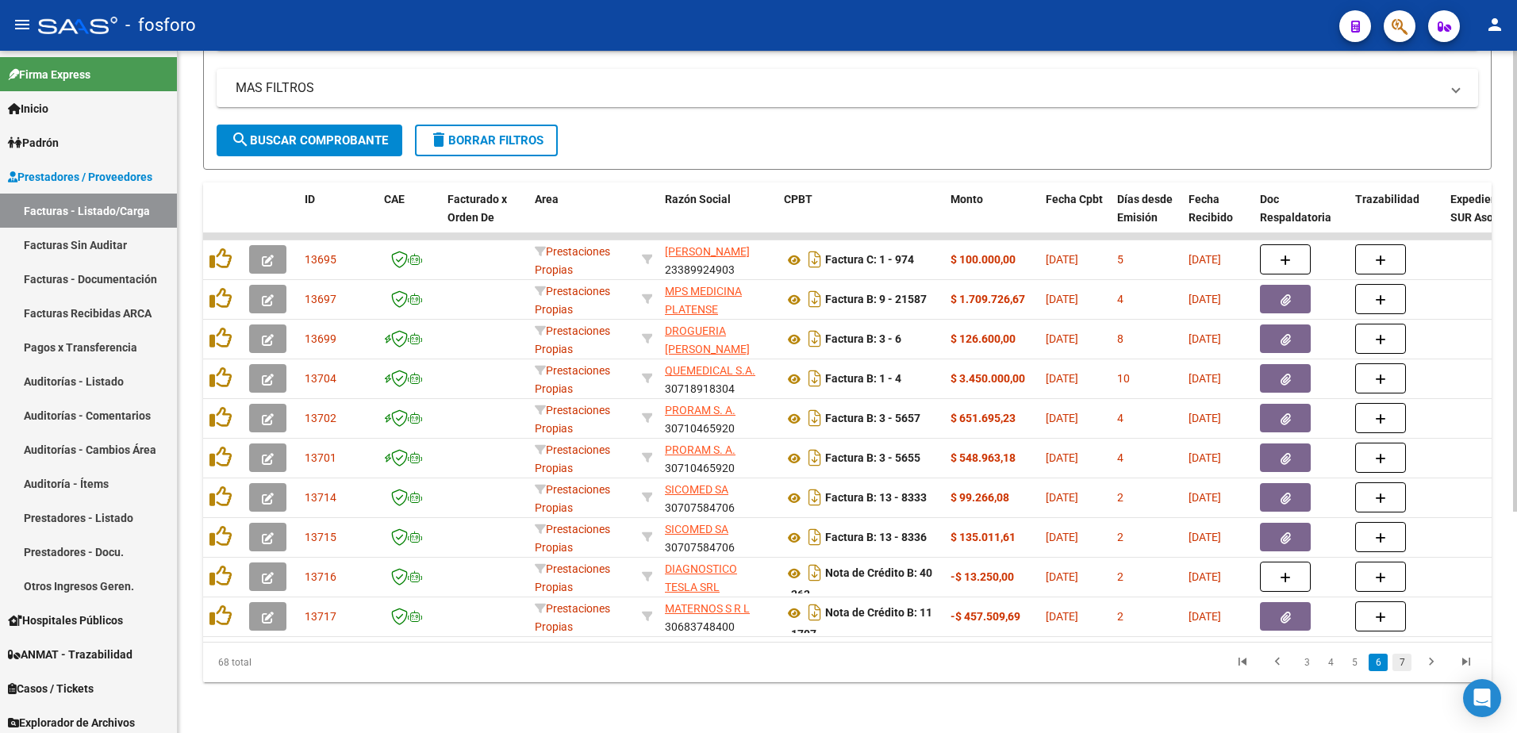
click at [1400, 666] on link "7" at bounding box center [1402, 662] width 19 height 17
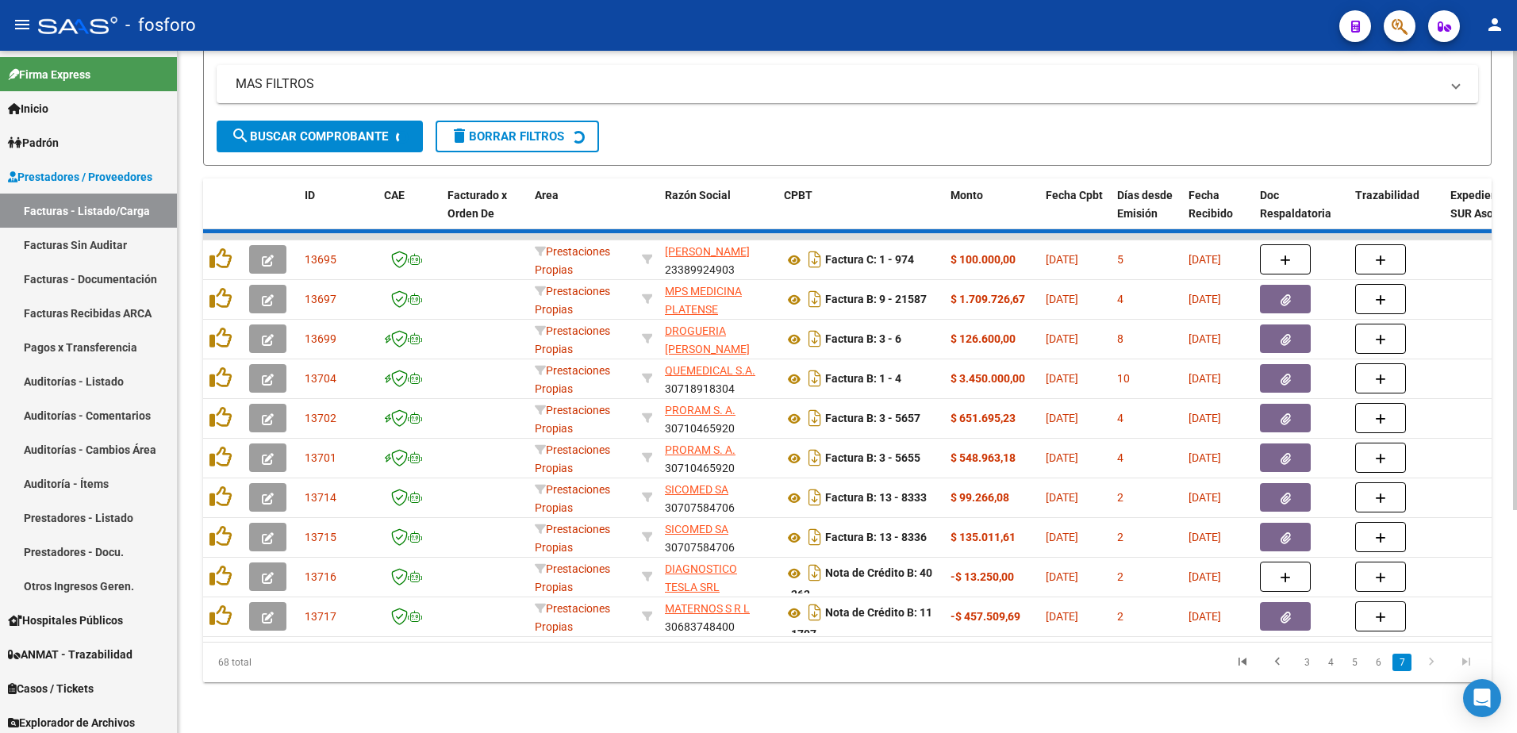
scroll to position [248, 0]
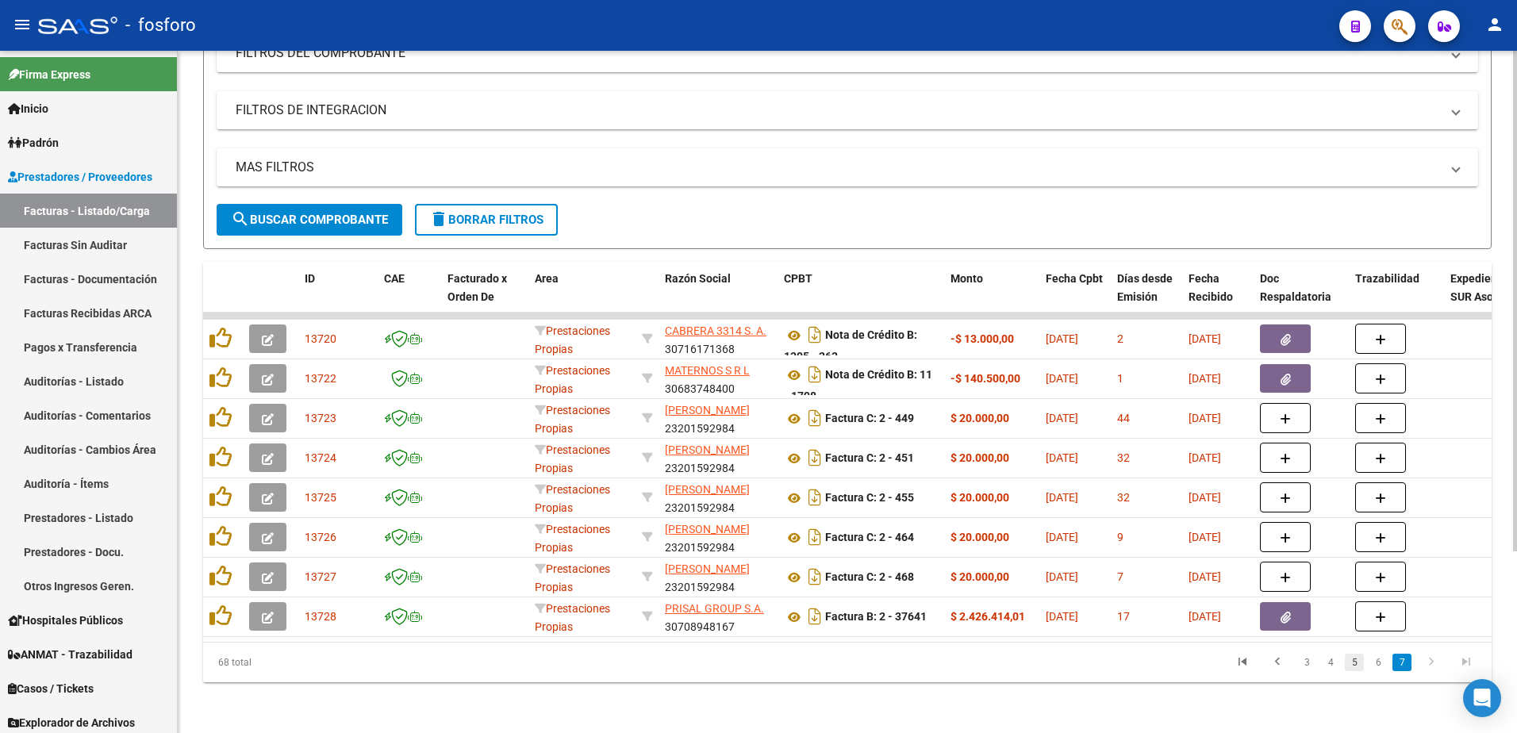
click at [1356, 667] on link "5" at bounding box center [1354, 662] width 19 height 17
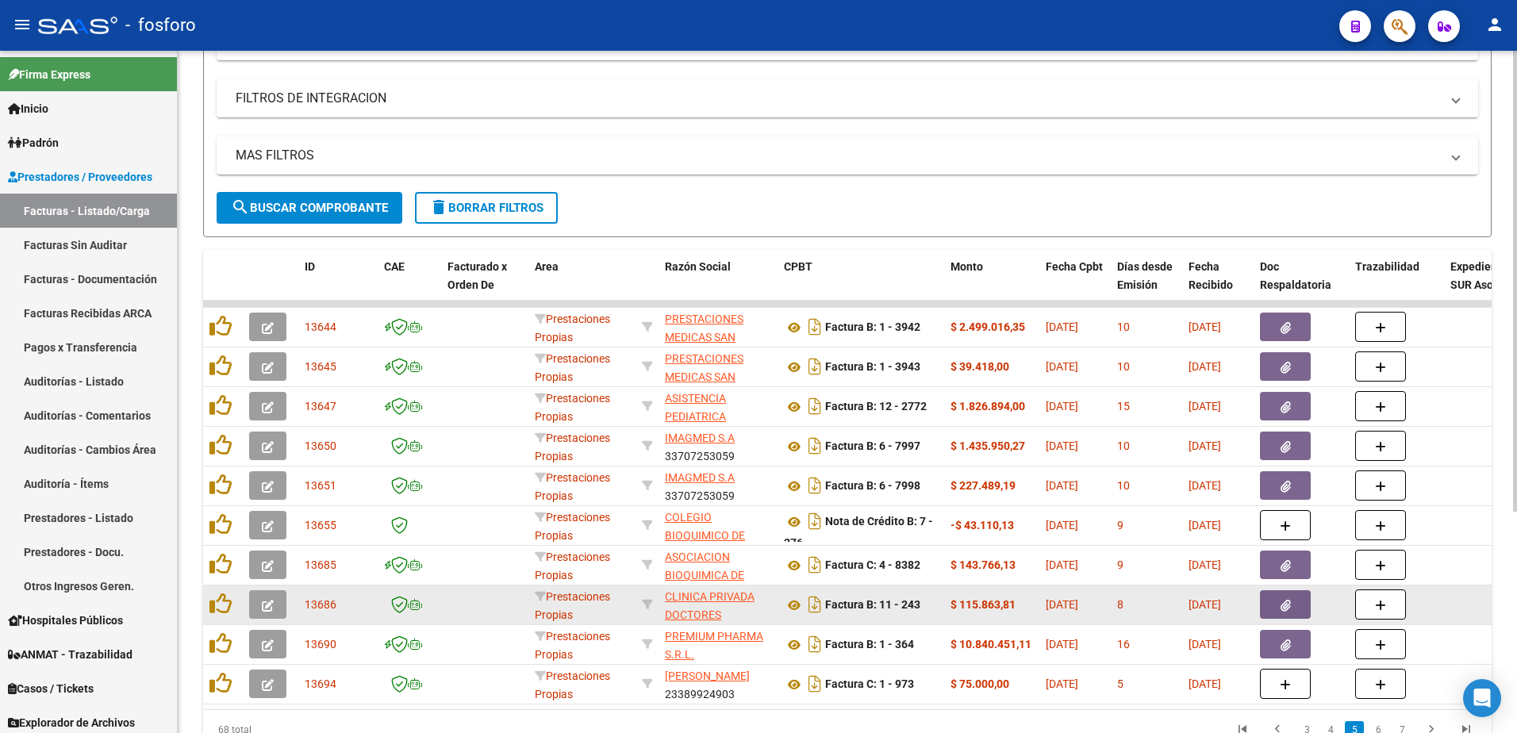
scroll to position [327, 0]
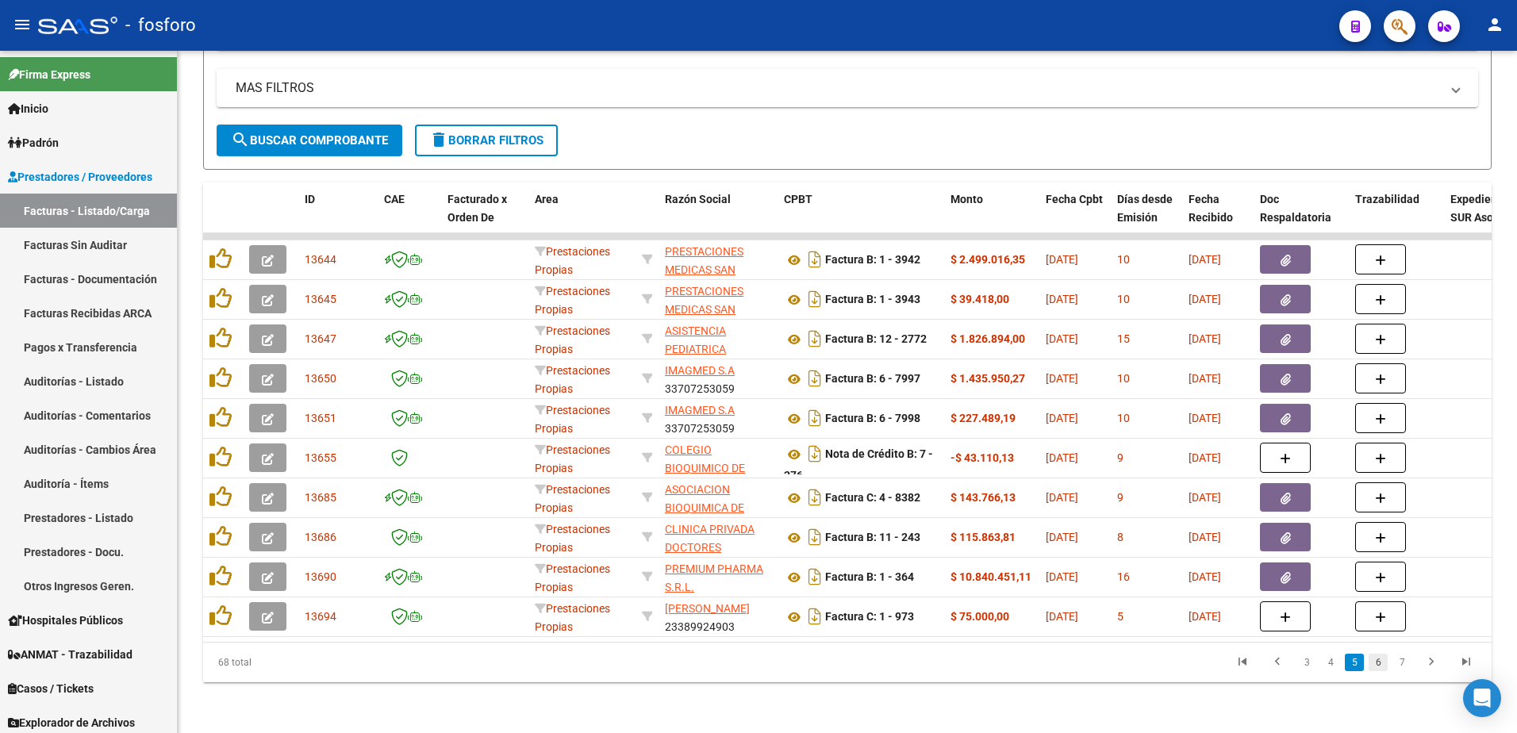
click at [1373, 661] on link "6" at bounding box center [1378, 662] width 19 height 17
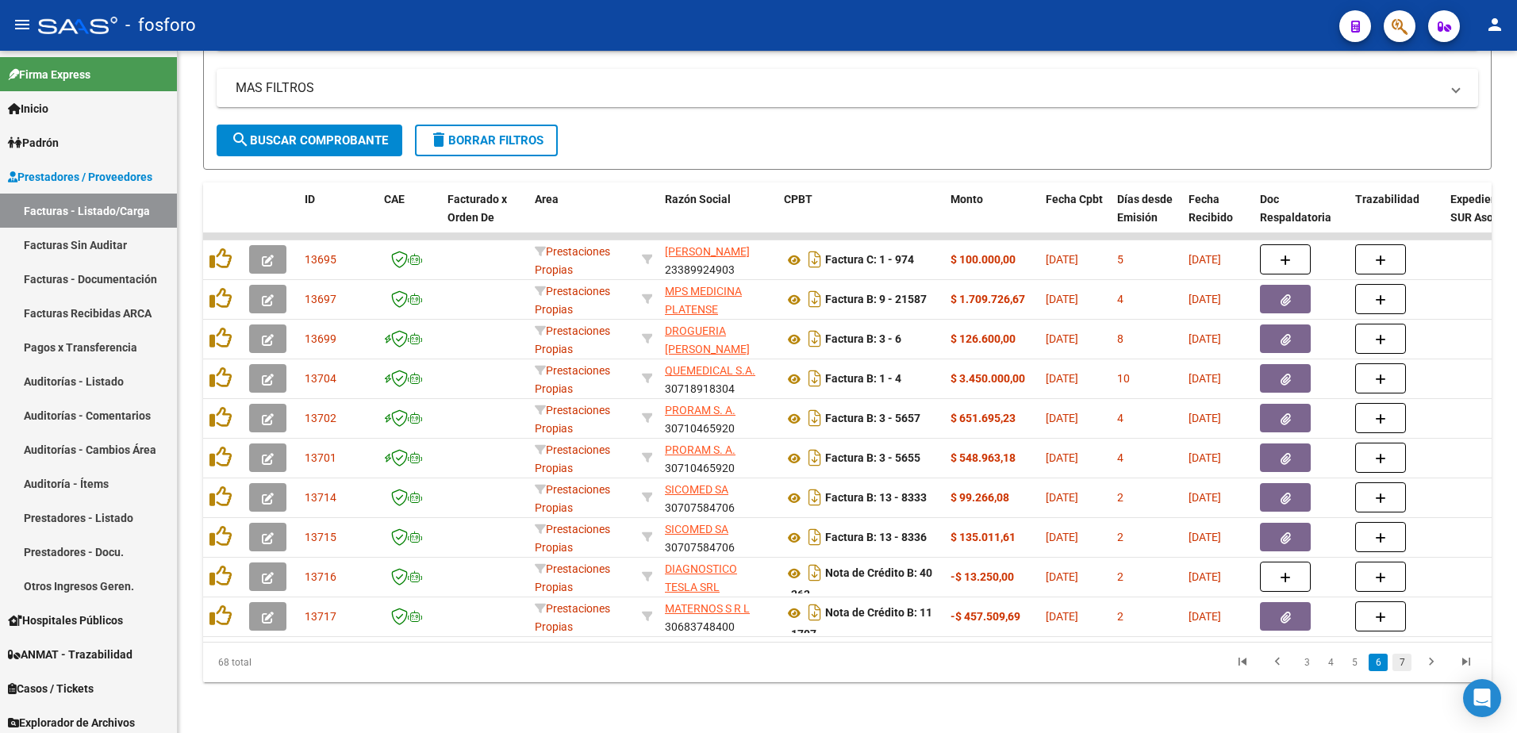
click at [1401, 660] on link "7" at bounding box center [1402, 662] width 19 height 17
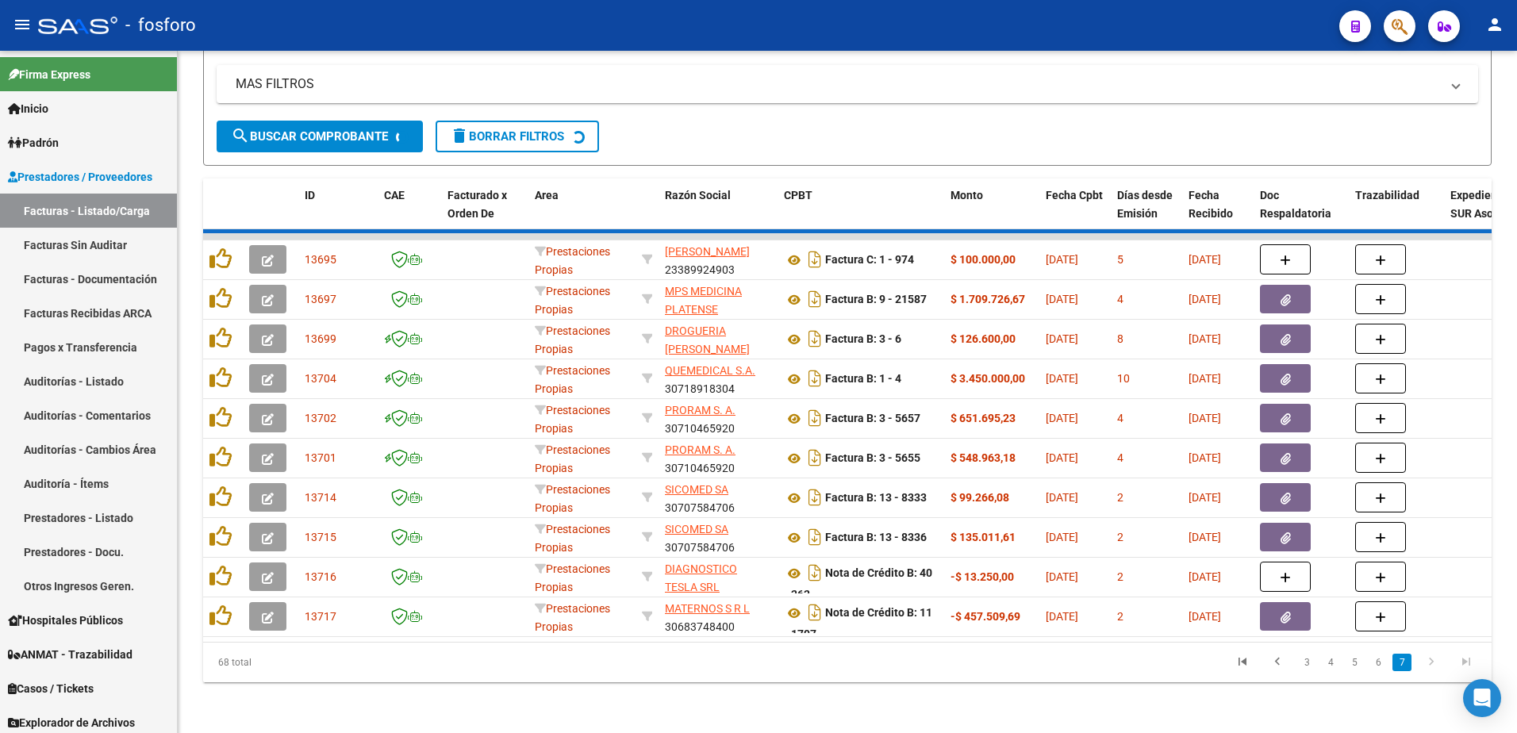
scroll to position [248, 0]
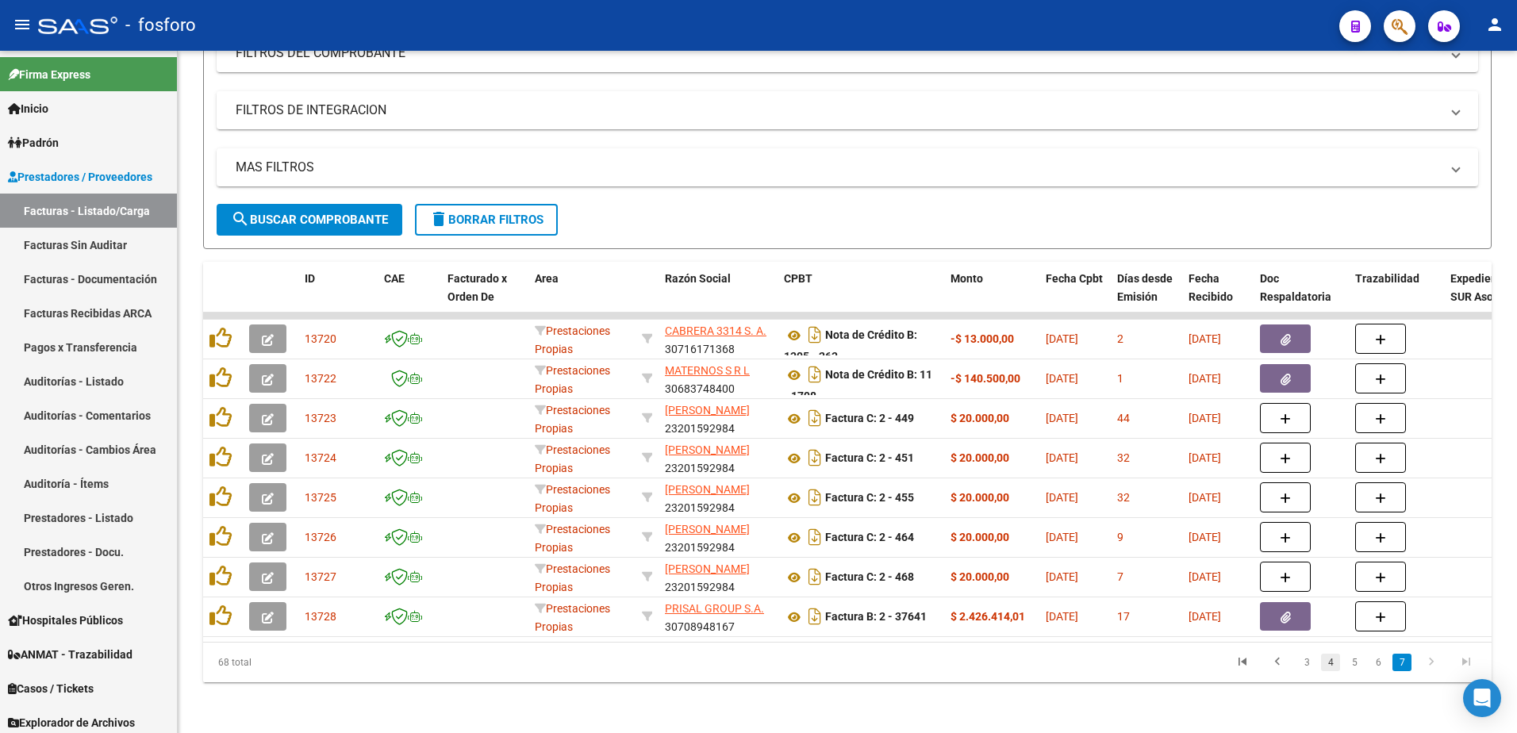
click at [1334, 662] on link "4" at bounding box center [1330, 662] width 19 height 17
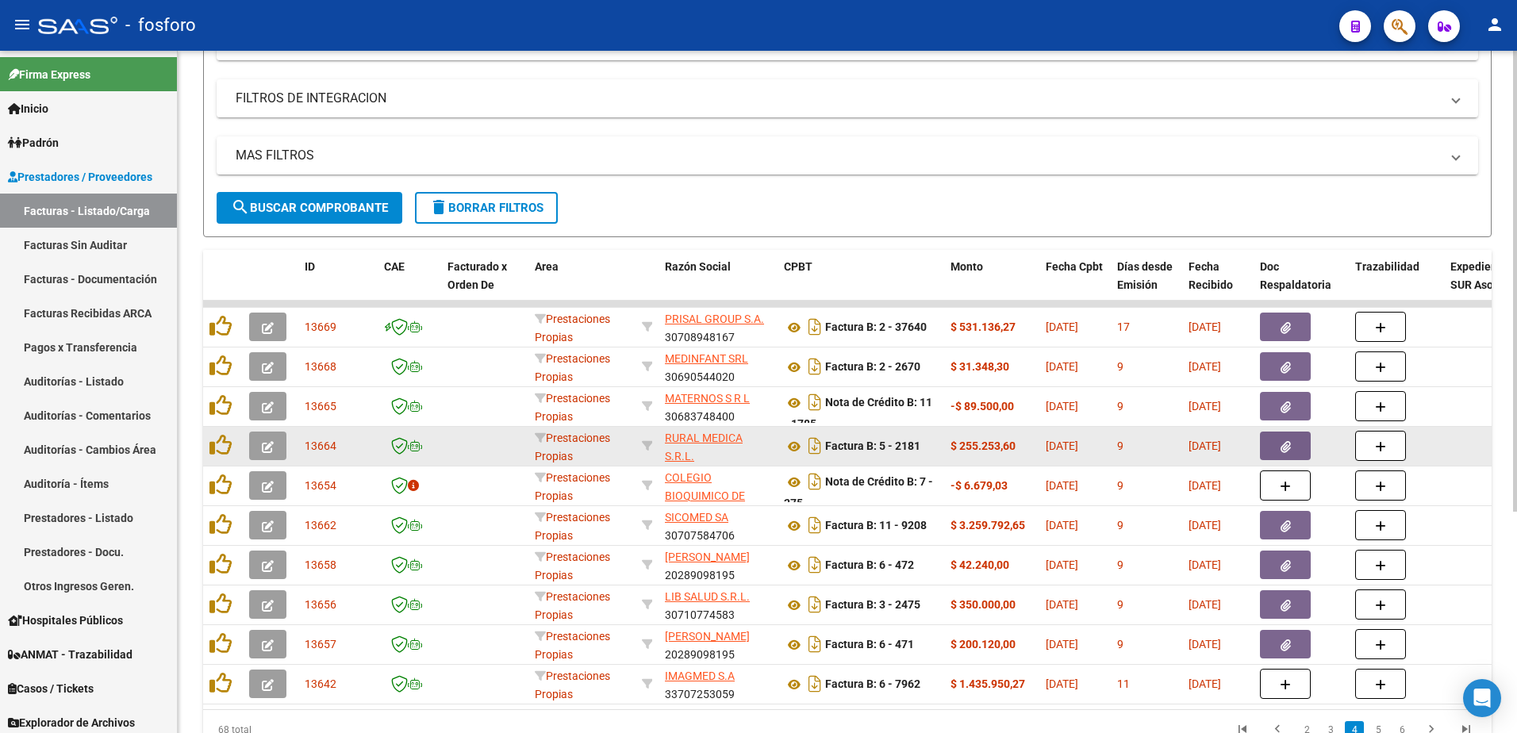
click at [264, 449] on icon "button" at bounding box center [268, 447] width 12 height 12
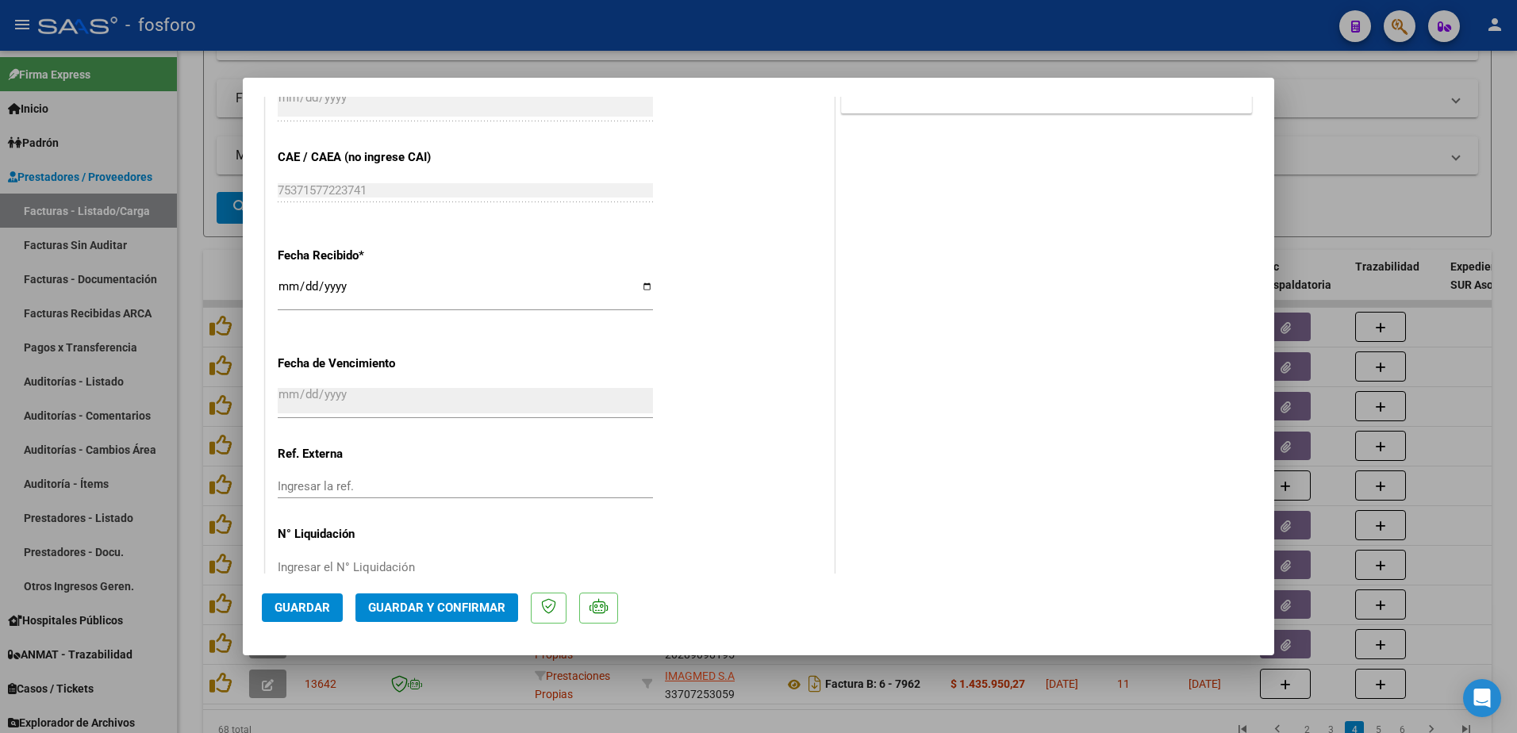
scroll to position [794, 0]
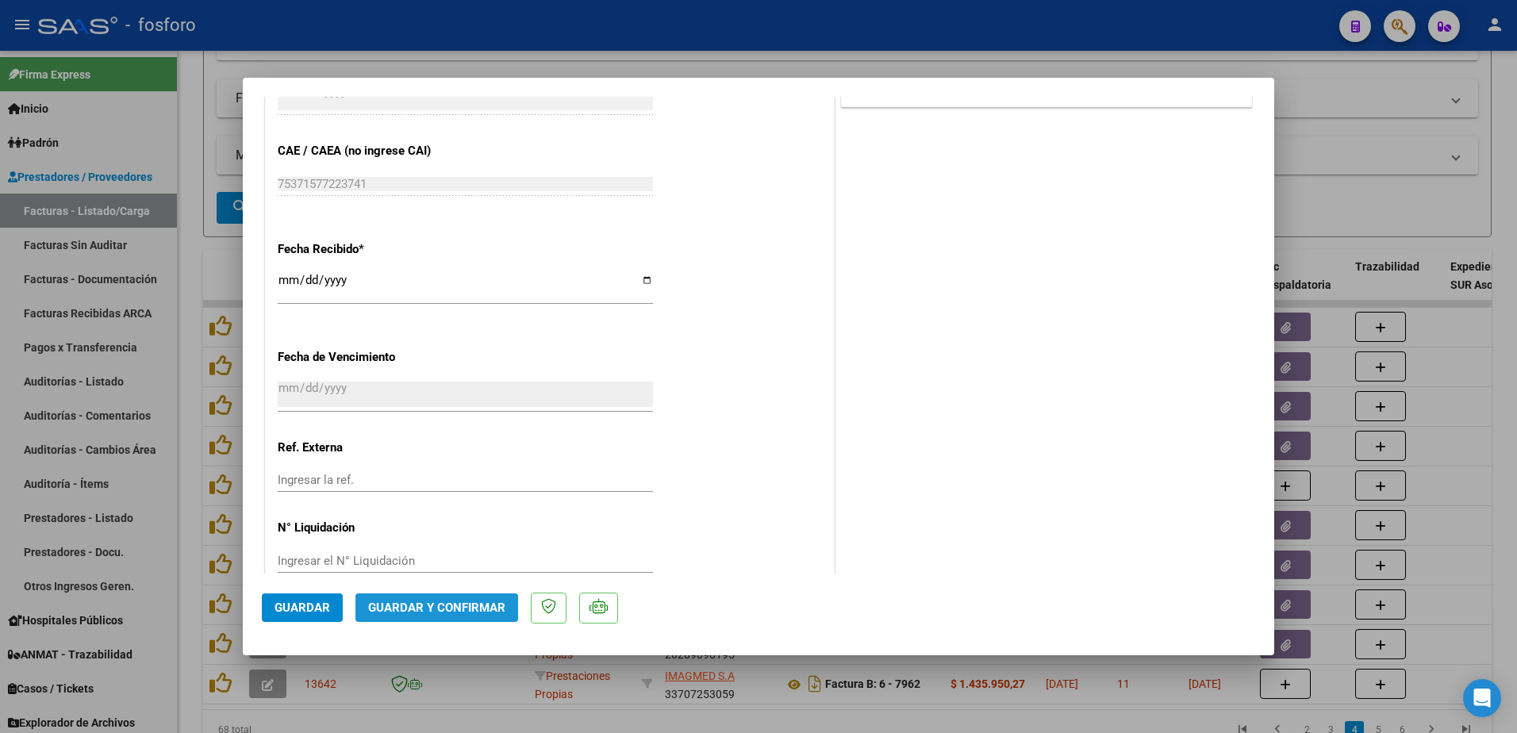
click at [407, 602] on span "Guardar y Confirmar" at bounding box center [436, 608] width 137 height 14
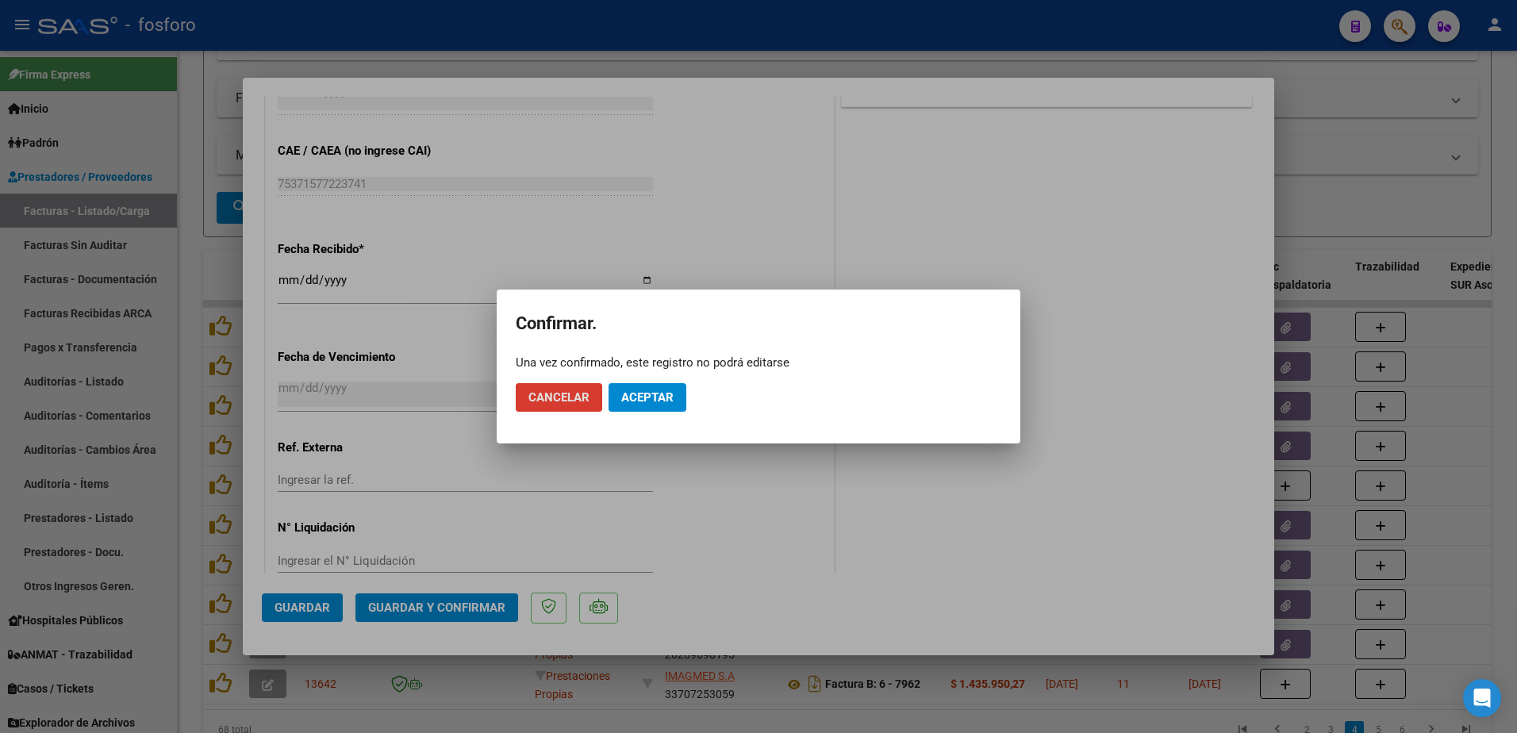
click at [659, 398] on span "Aceptar" at bounding box center [647, 397] width 52 height 14
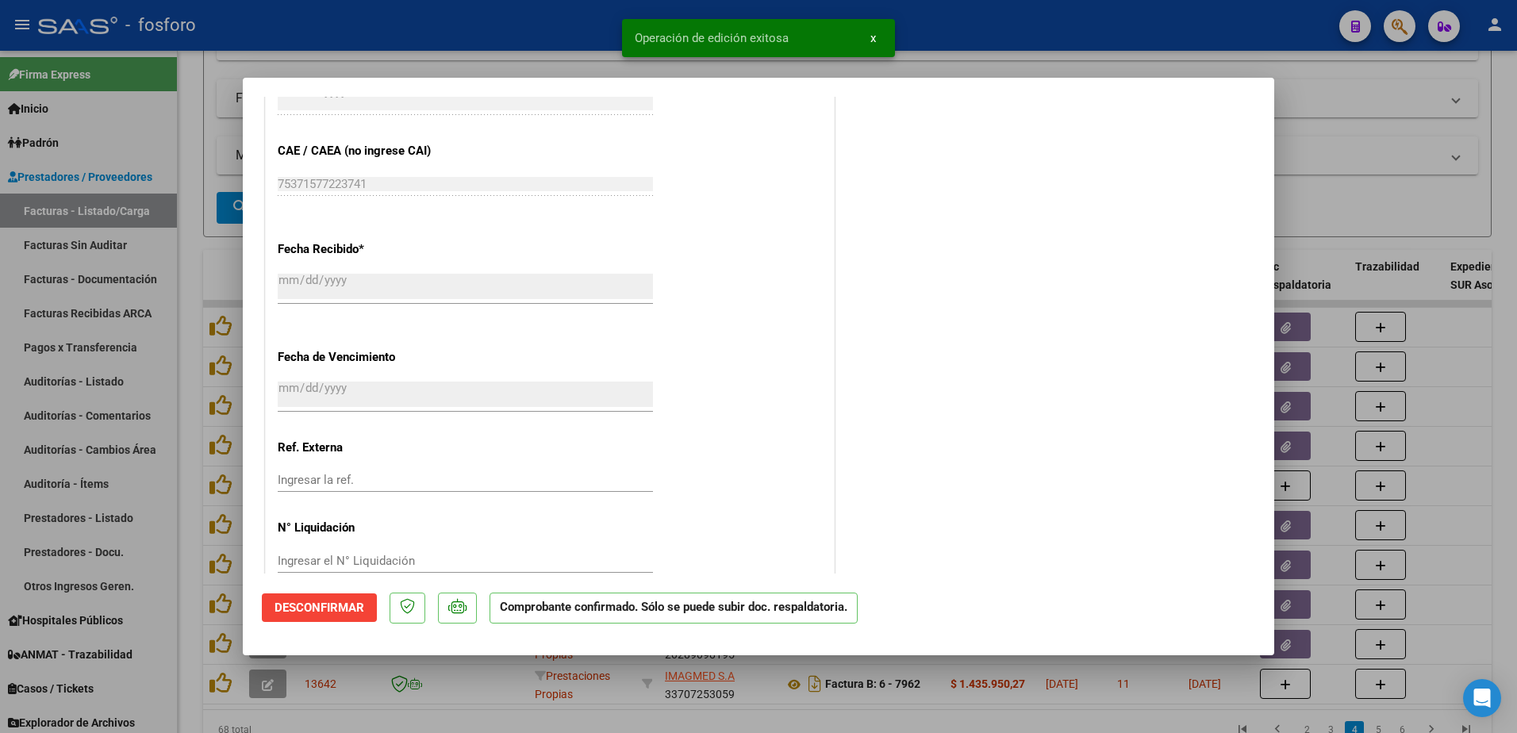
click at [98, 246] on div at bounding box center [758, 366] width 1517 height 733
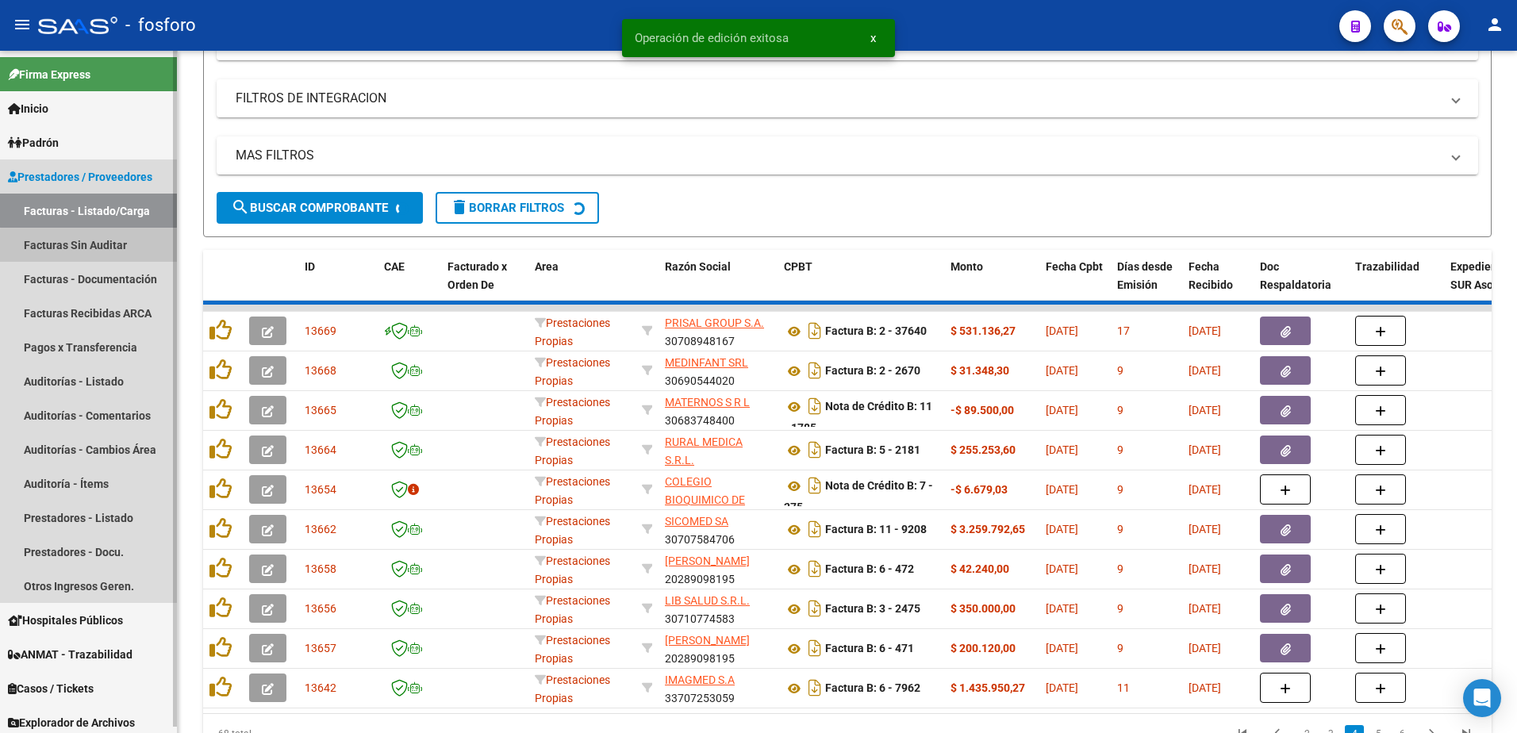
click at [99, 246] on link "Facturas Sin Auditar" at bounding box center [88, 245] width 177 height 34
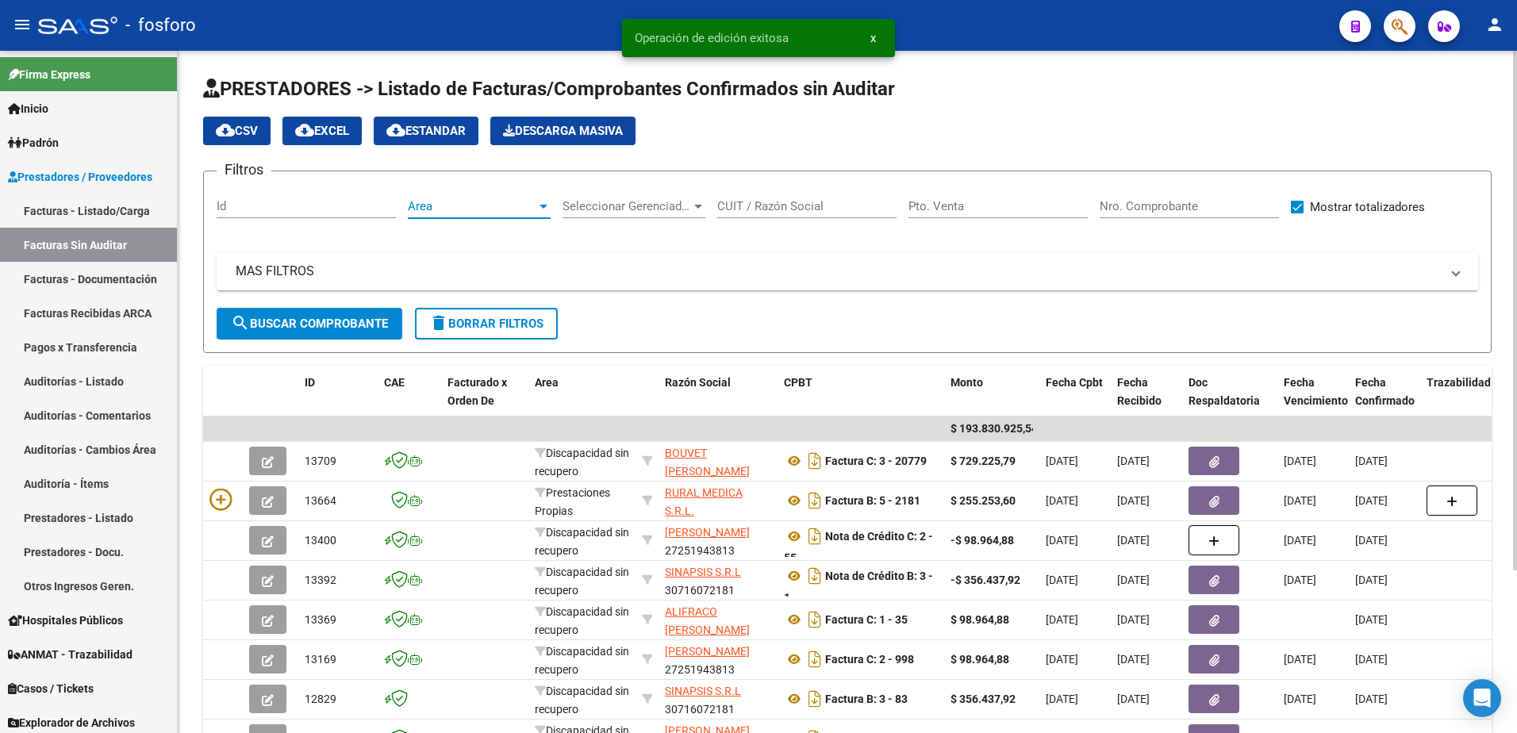
click at [539, 206] on div at bounding box center [544, 206] width 14 height 13
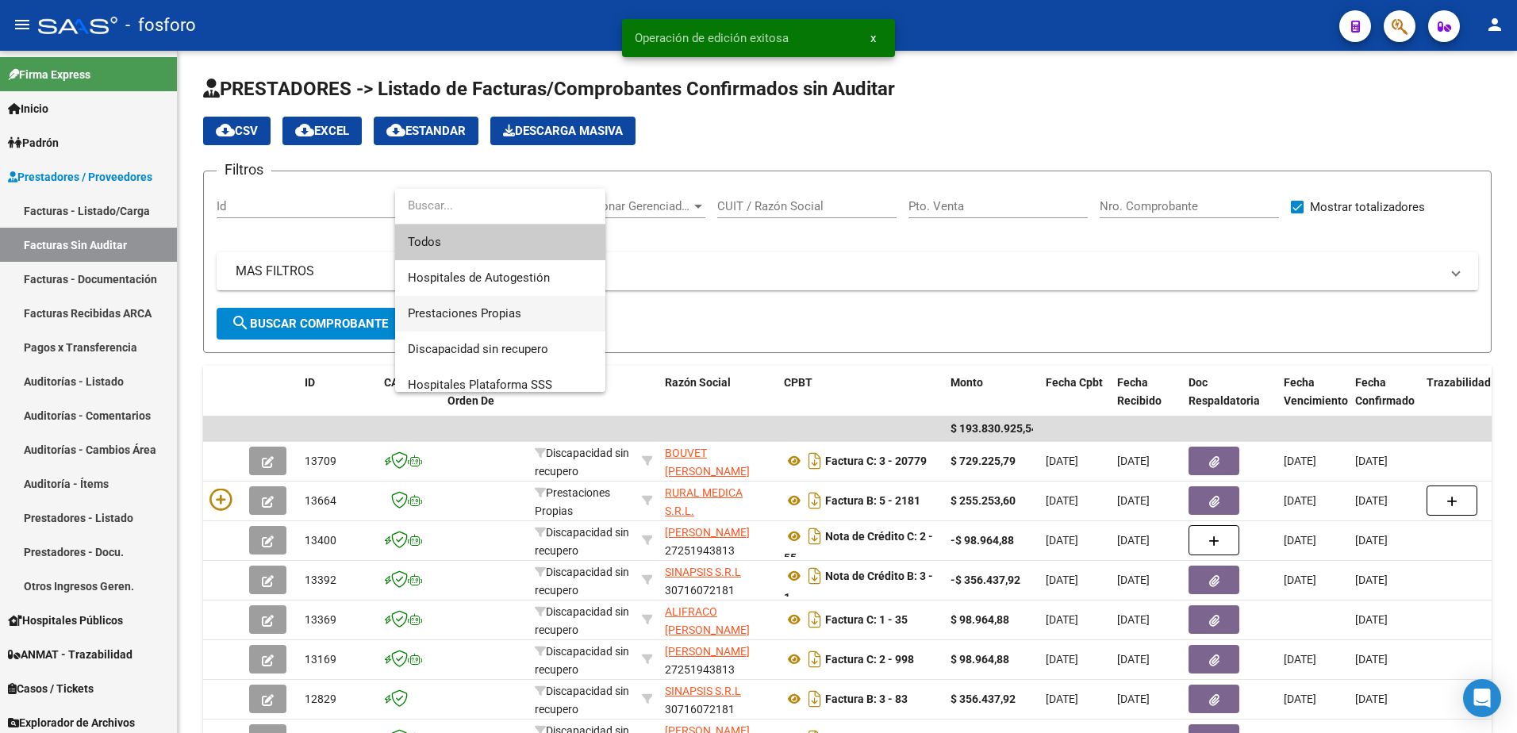
click at [493, 299] on span "Prestaciones Propias" at bounding box center [500, 314] width 185 height 36
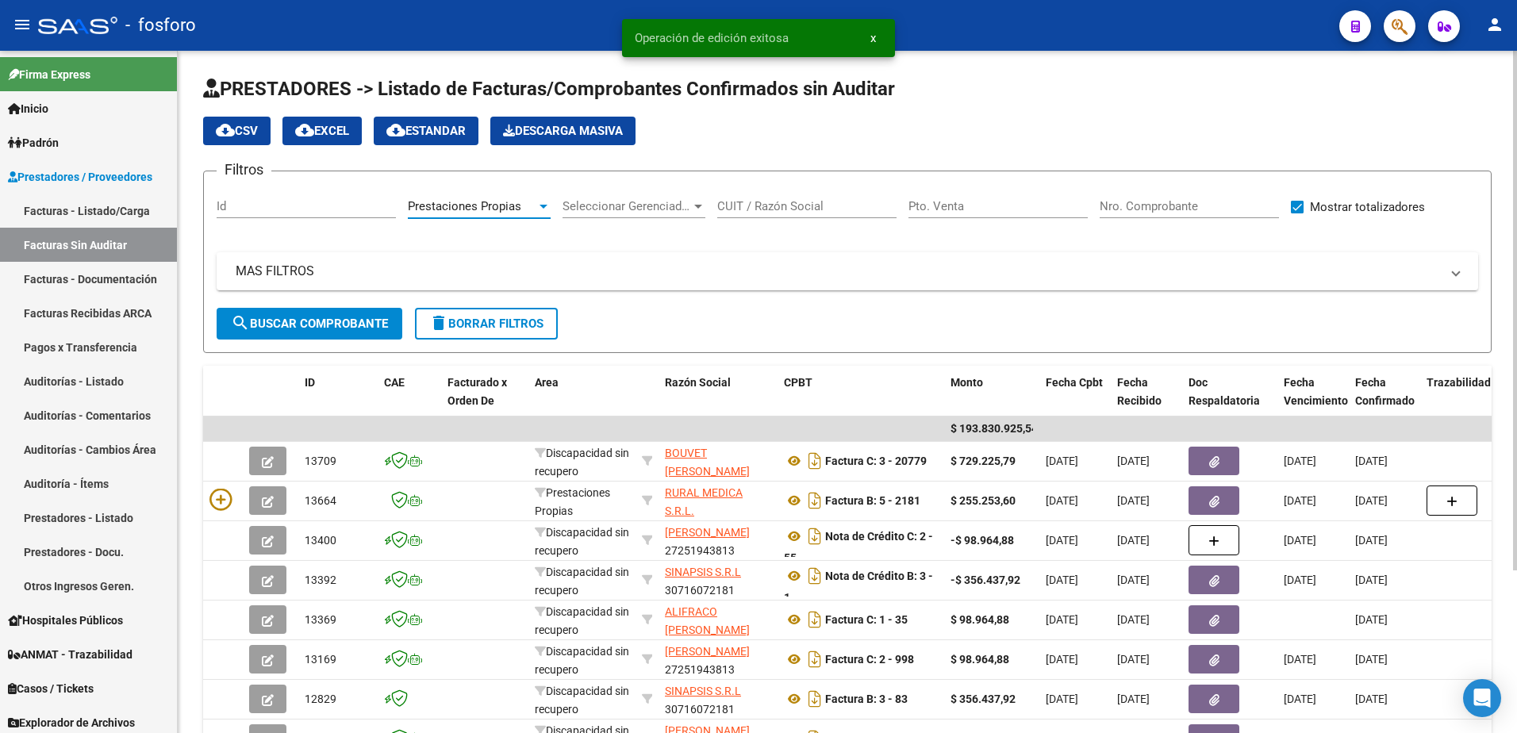
click at [320, 321] on span "search Buscar Comprobante" at bounding box center [309, 324] width 157 height 14
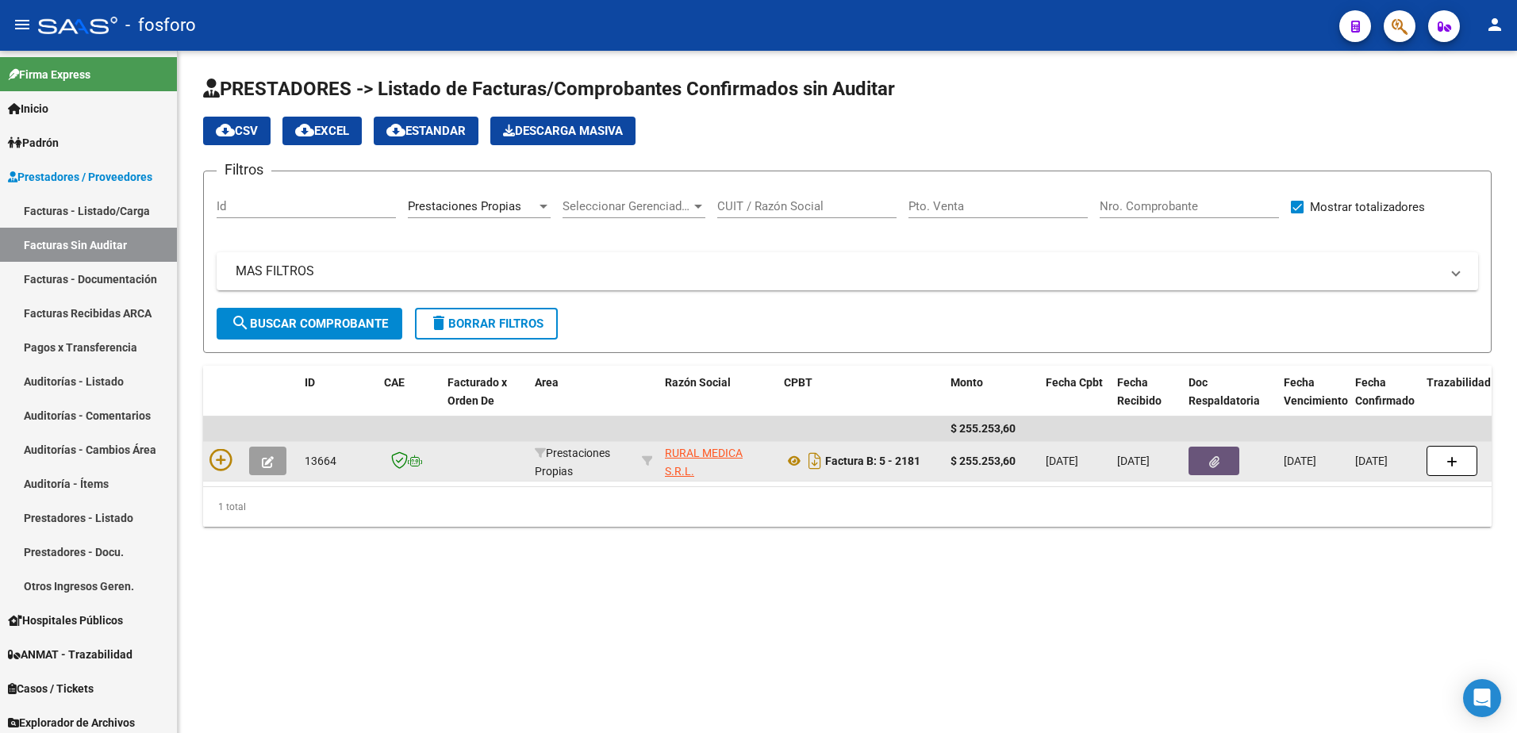
click at [1214, 467] on icon "button" at bounding box center [1215, 462] width 10 height 12
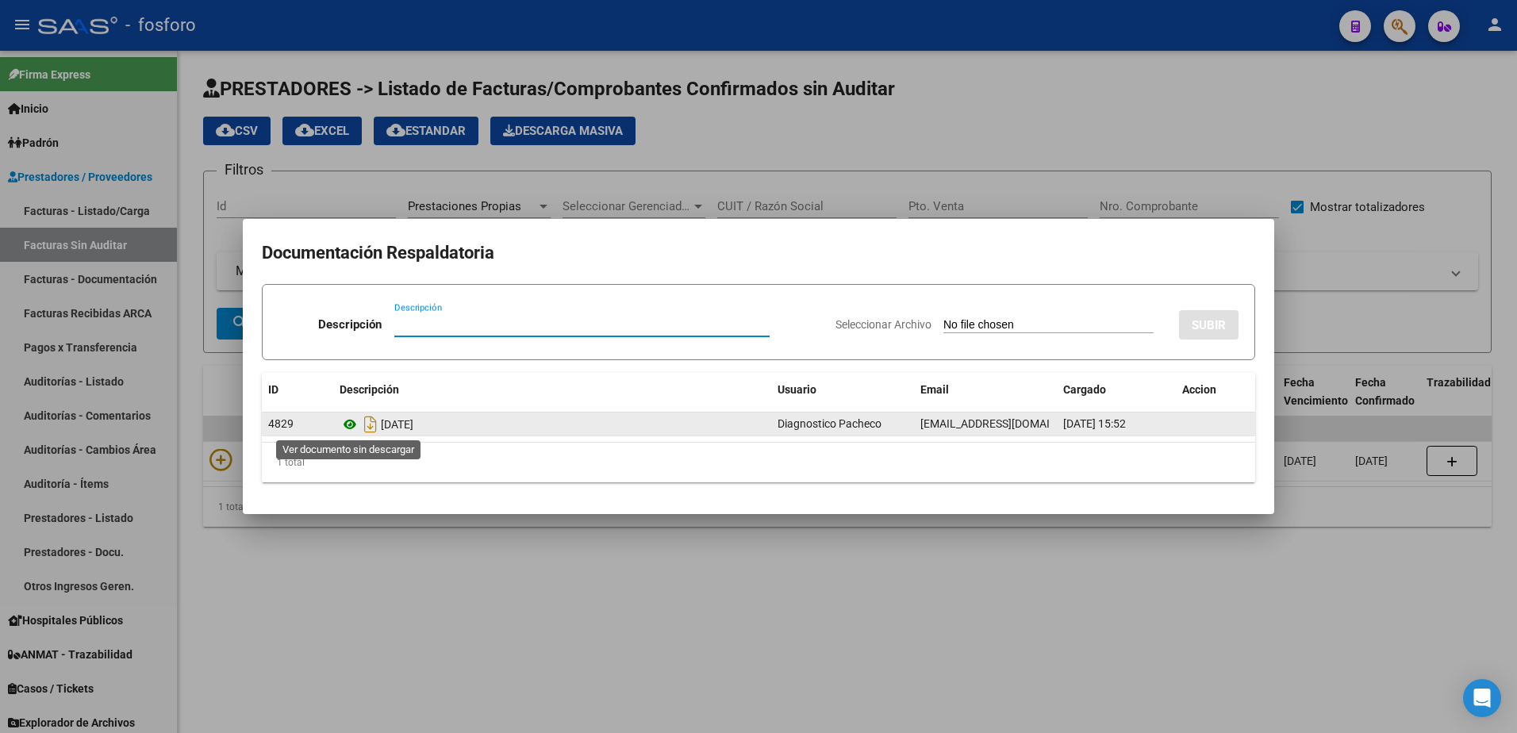
click at [348, 424] on icon at bounding box center [350, 424] width 21 height 19
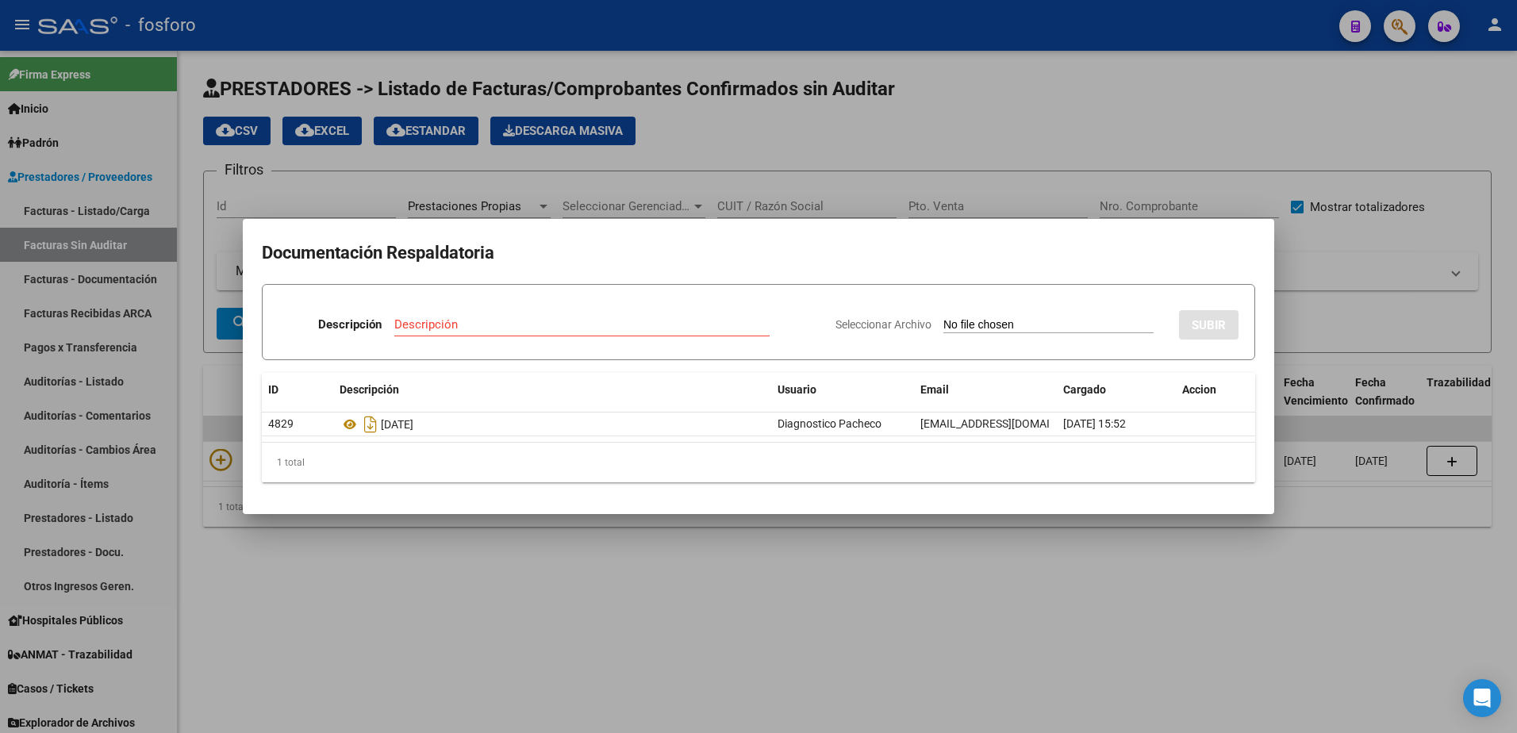
click at [809, 564] on div at bounding box center [758, 366] width 1517 height 733
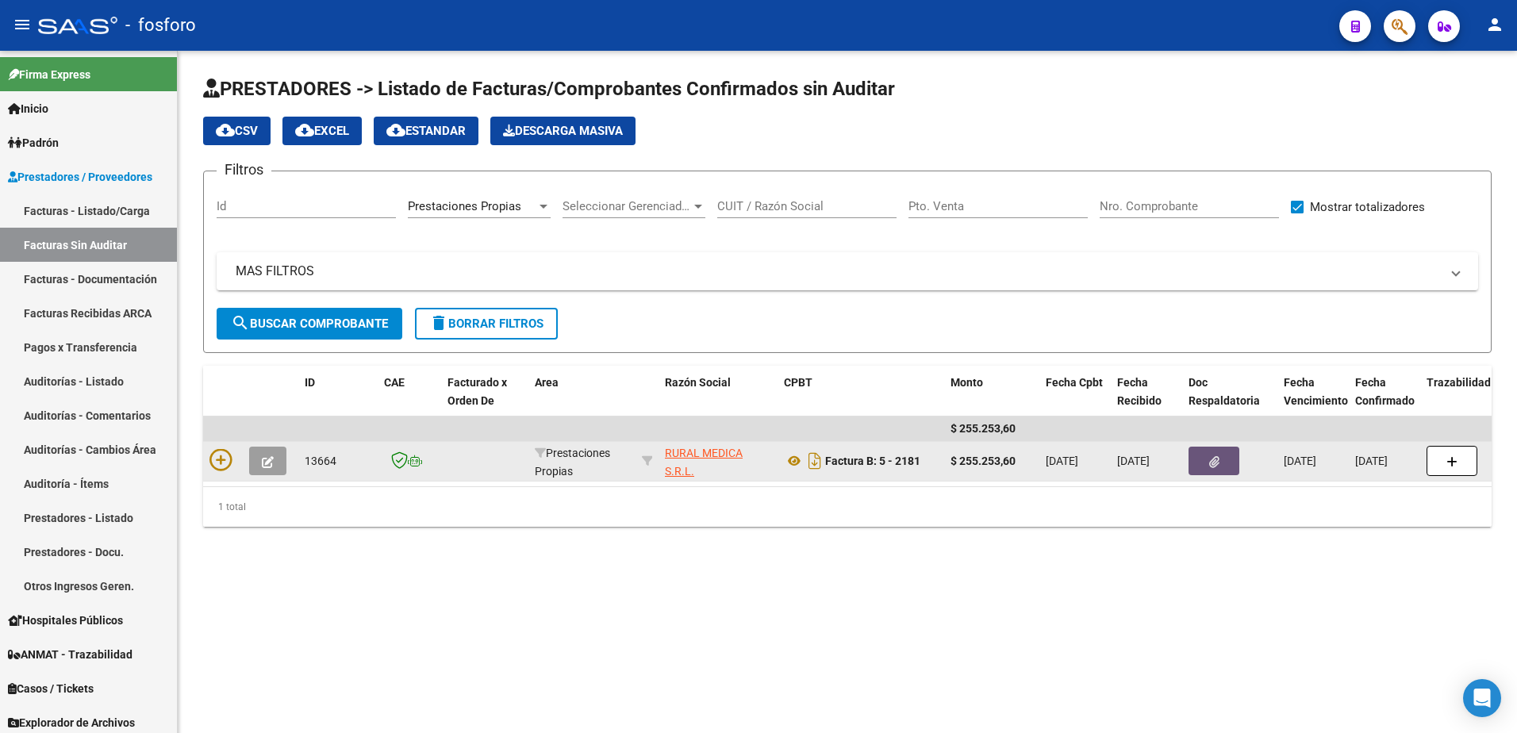
click at [1216, 454] on span "button" at bounding box center [1215, 461] width 10 height 14
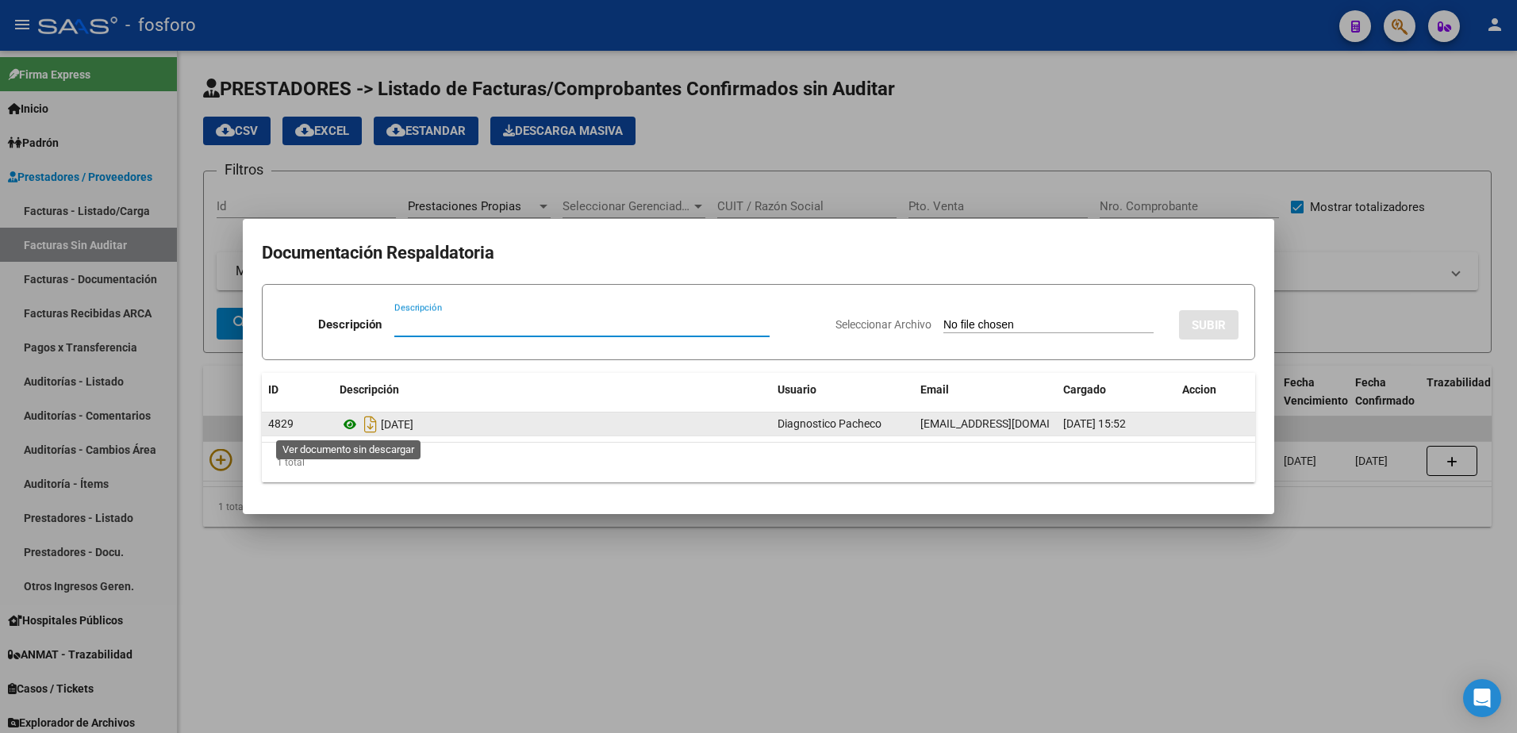
click at [347, 422] on icon at bounding box center [350, 424] width 21 height 19
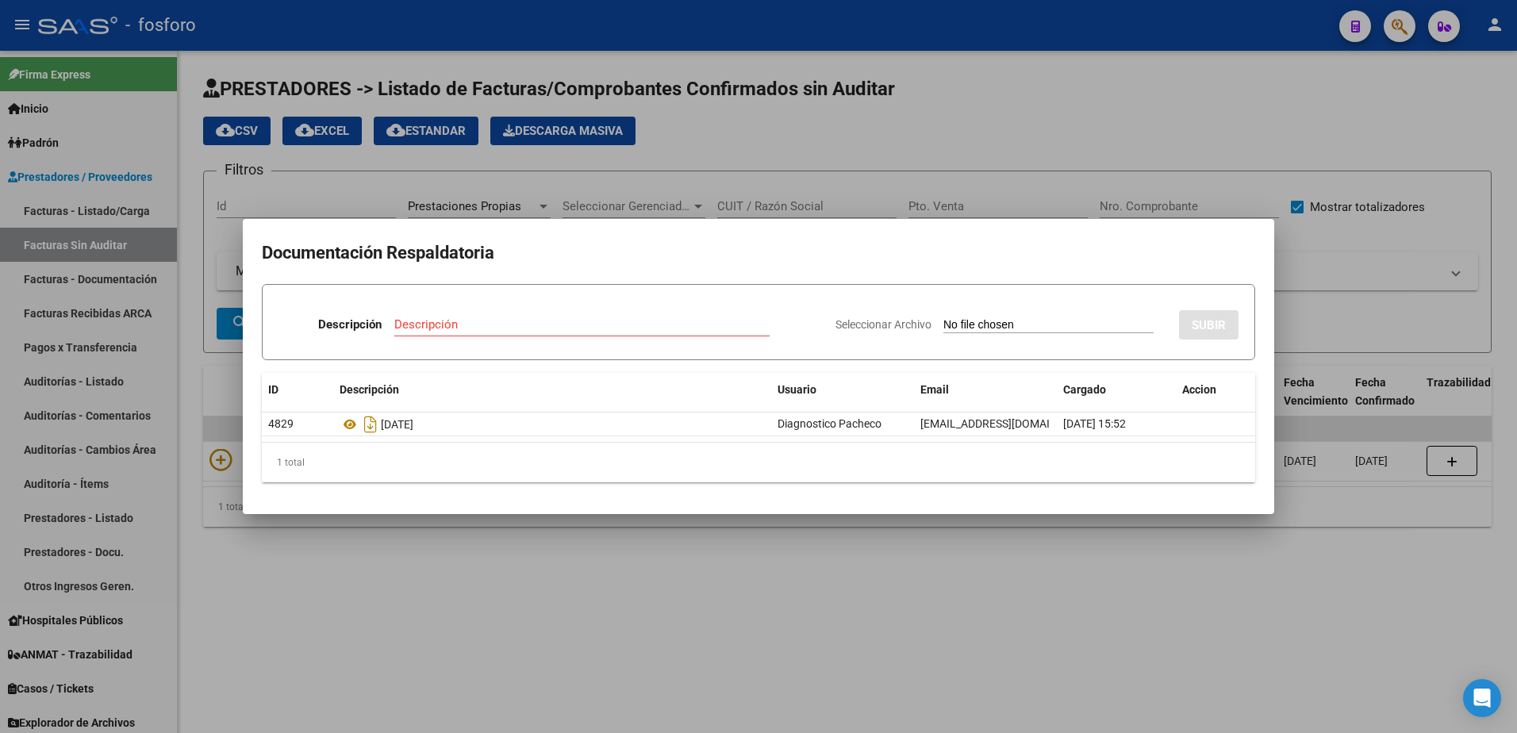
click at [525, 548] on div at bounding box center [758, 366] width 1517 height 733
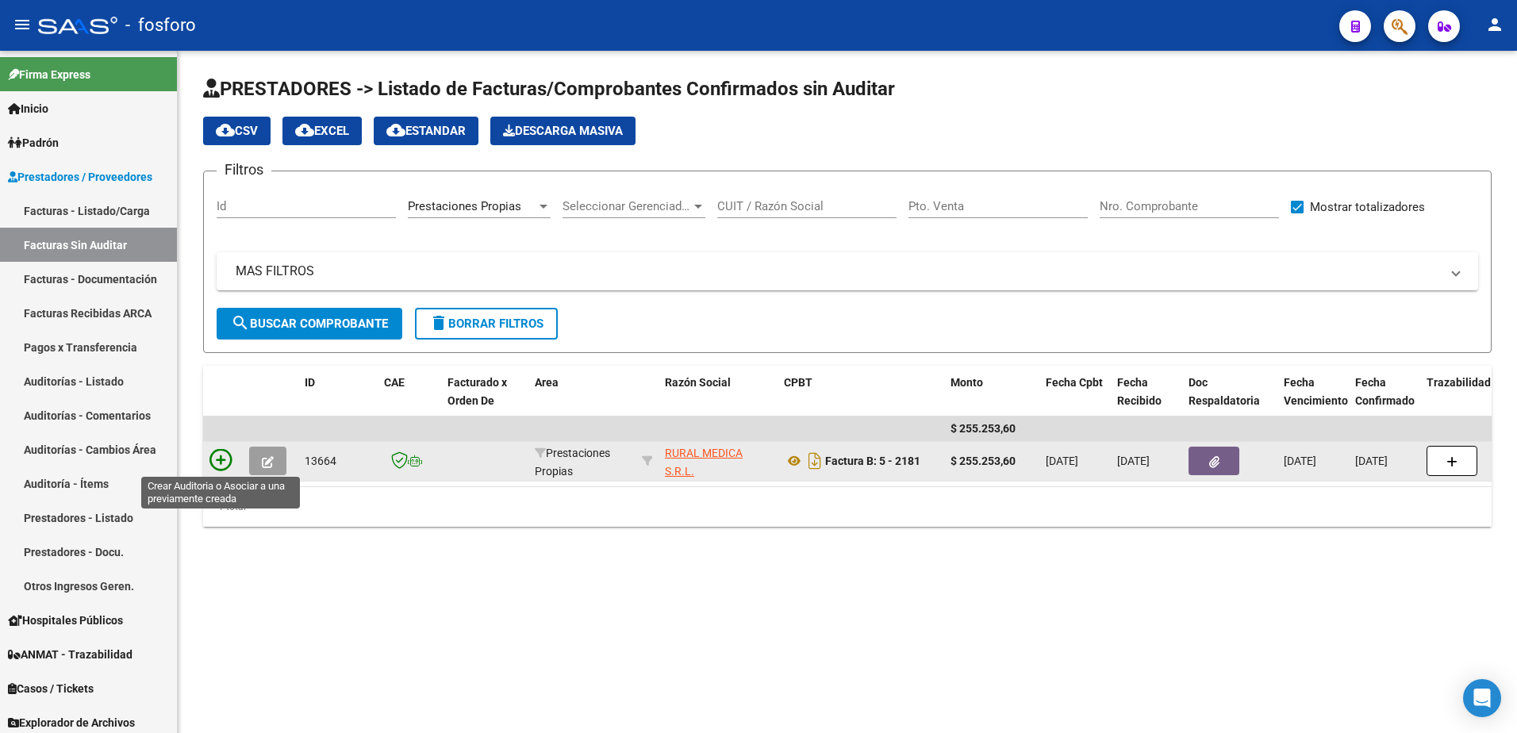
click at [217, 458] on icon at bounding box center [221, 460] width 22 height 22
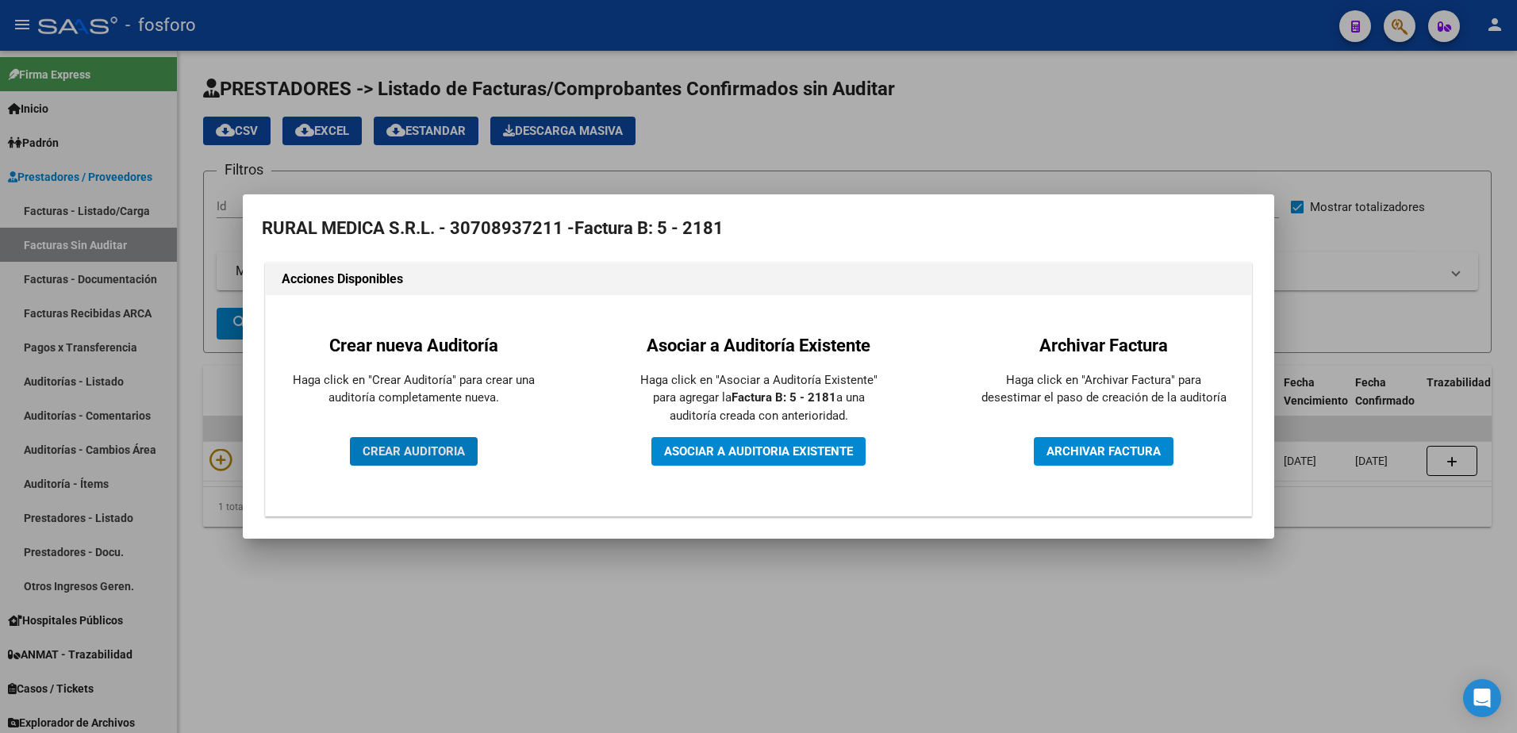
click at [394, 452] on span "CREAR AUDITORIA" at bounding box center [414, 451] width 102 height 14
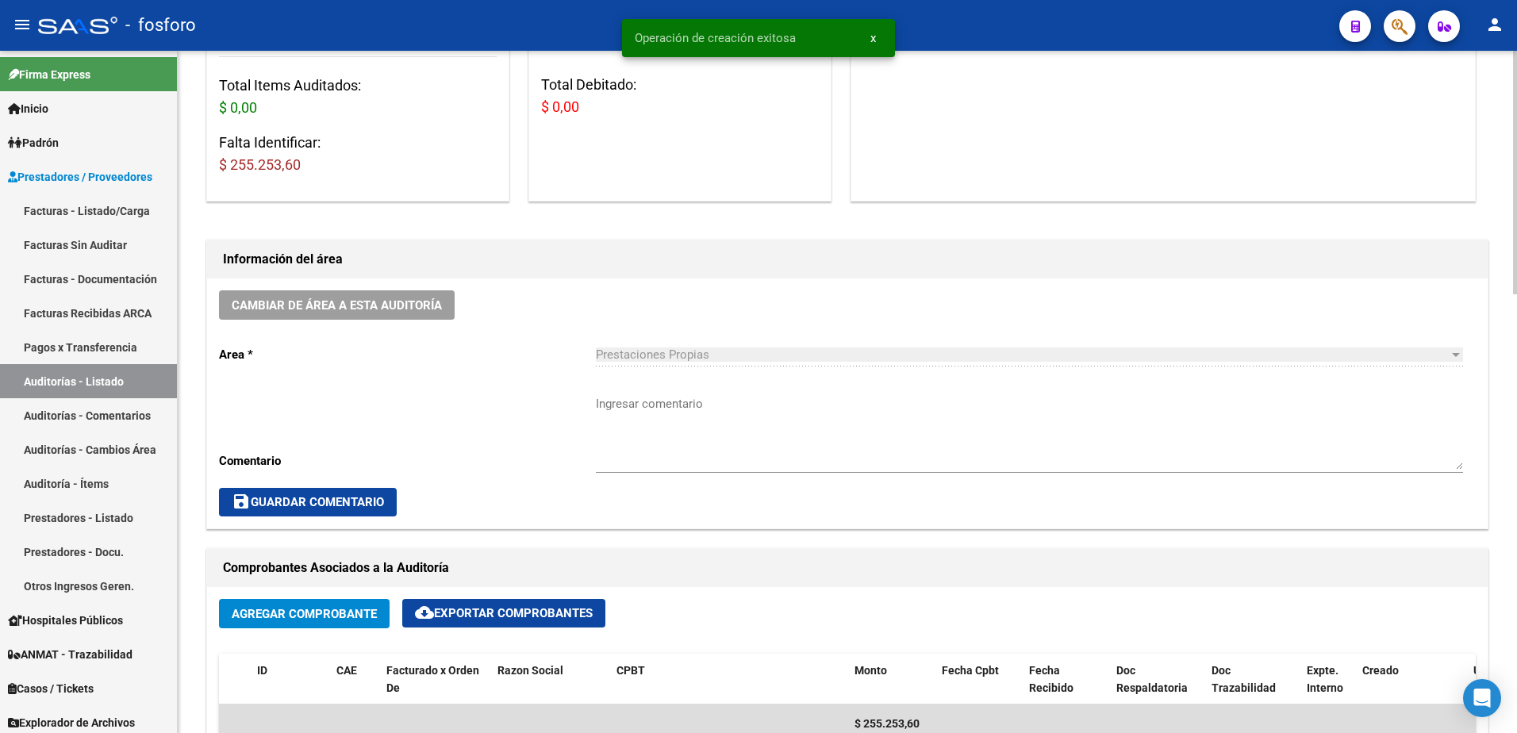
scroll to position [397, 0]
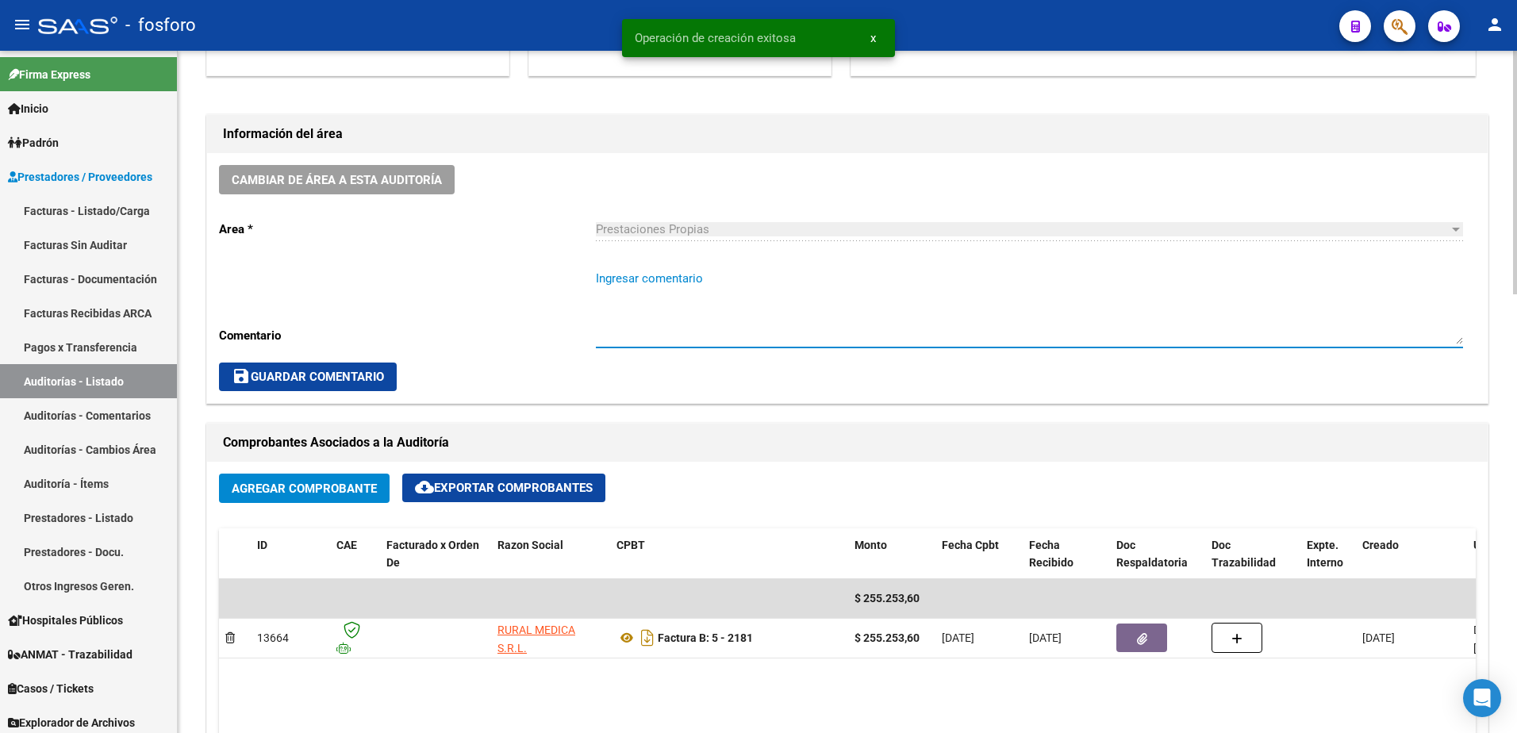
click at [698, 288] on textarea "Ingresar comentario" at bounding box center [1029, 307] width 867 height 75
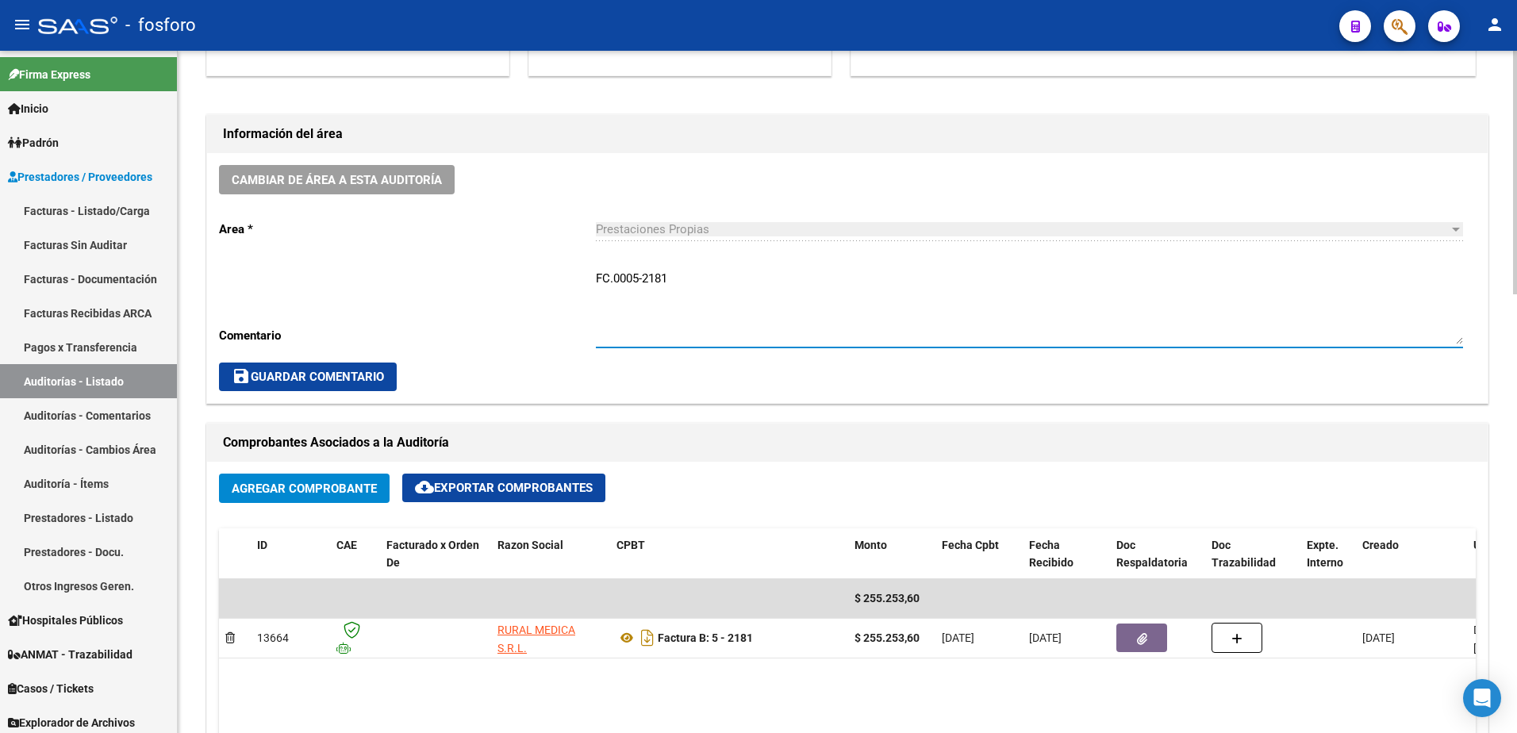
type textarea "FC.0005-2181"
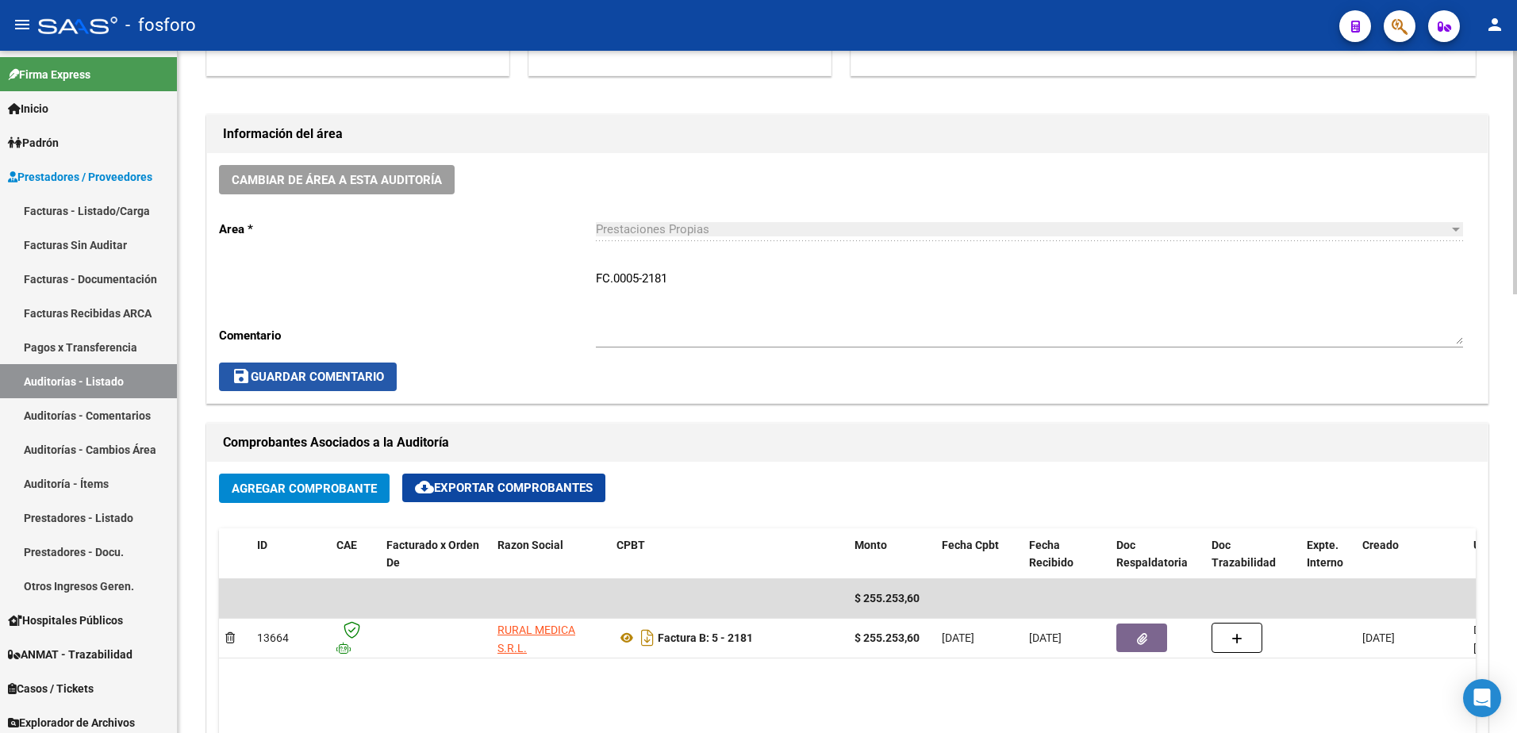
click at [302, 372] on span "save Guardar Comentario" at bounding box center [308, 377] width 152 height 14
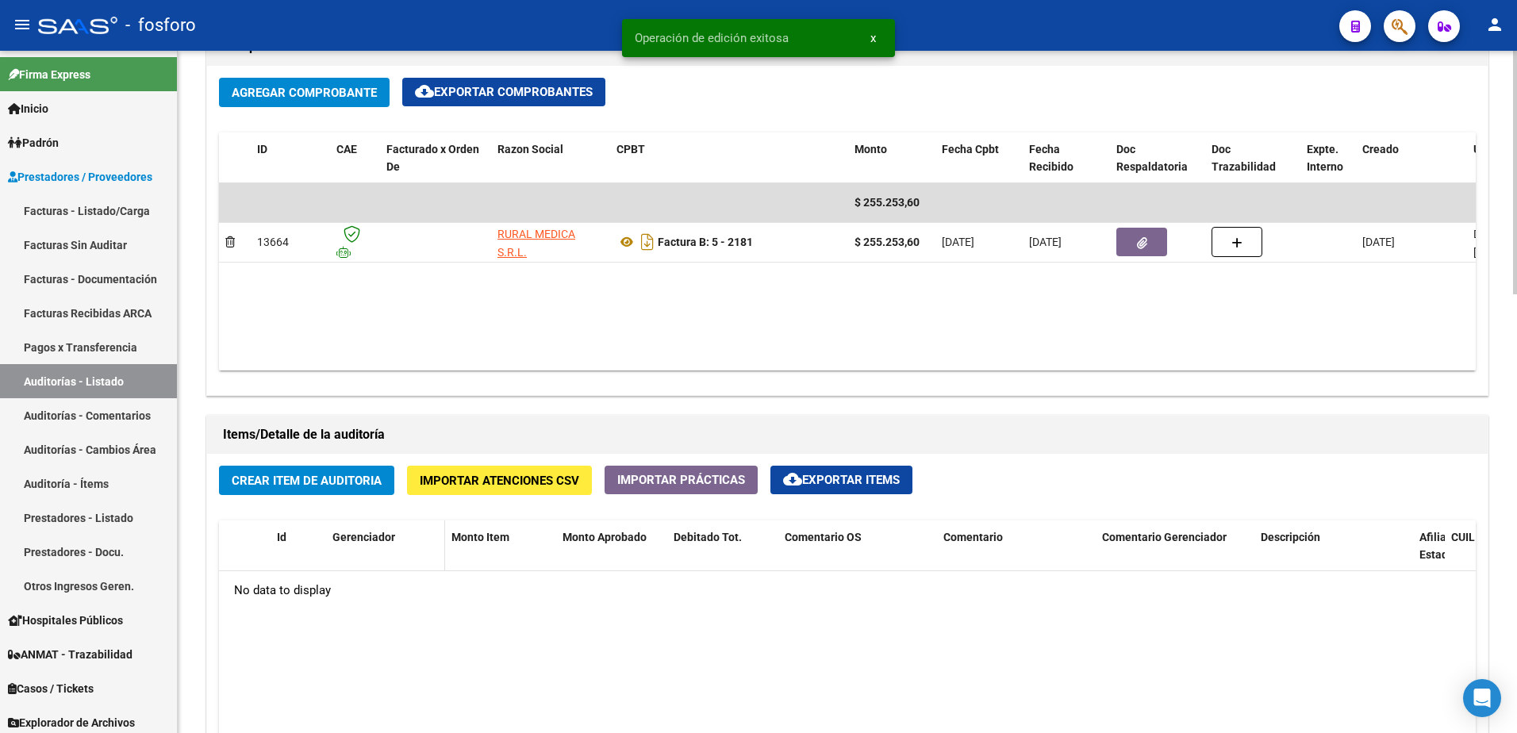
scroll to position [794, 0]
click at [328, 479] on span "Crear Item de Auditoria" at bounding box center [307, 480] width 150 height 14
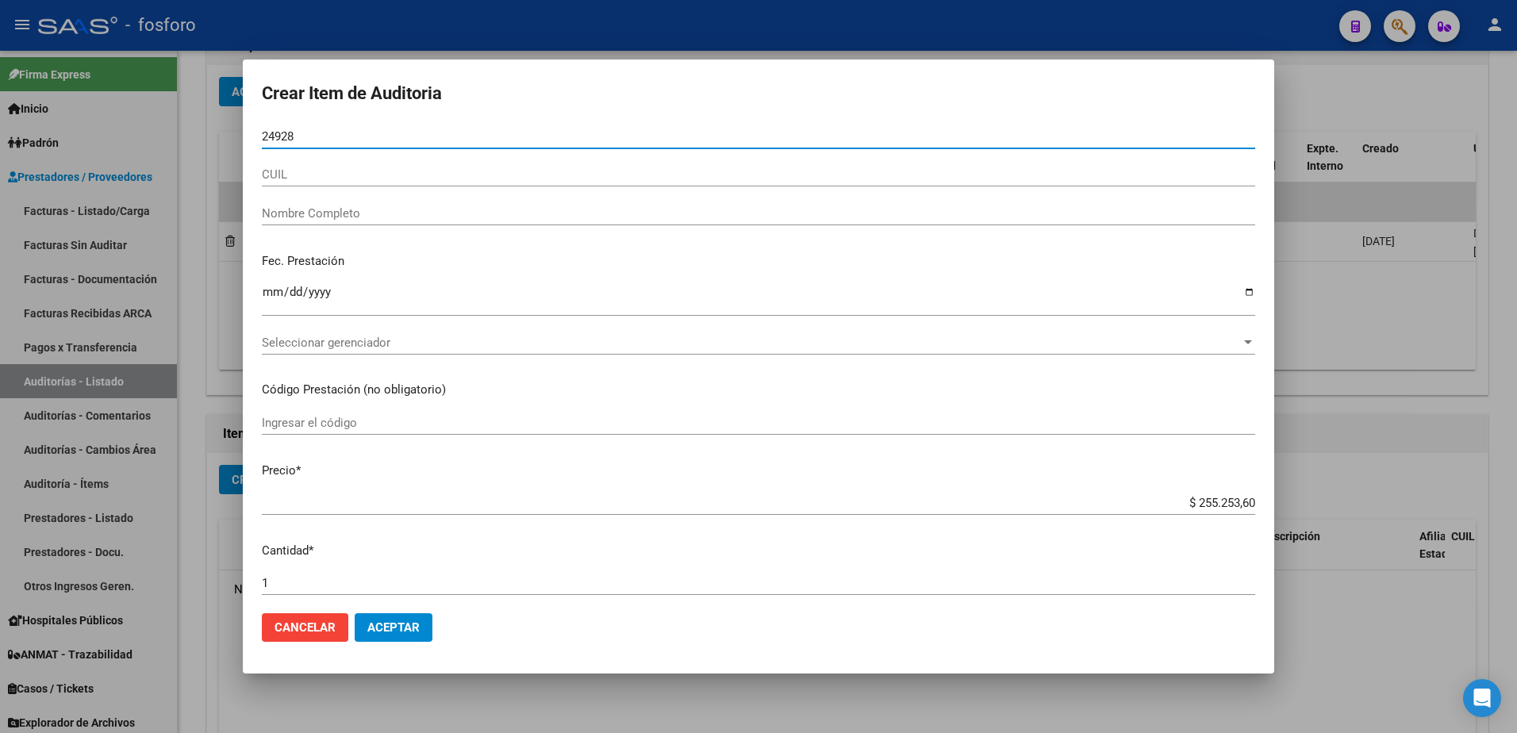
type input "24928"
drag, startPoint x: 1348, startPoint y: 348, endPoint x: 1350, endPoint y: 238, distance: 110.3
click at [1348, 344] on div at bounding box center [758, 366] width 1517 height 733
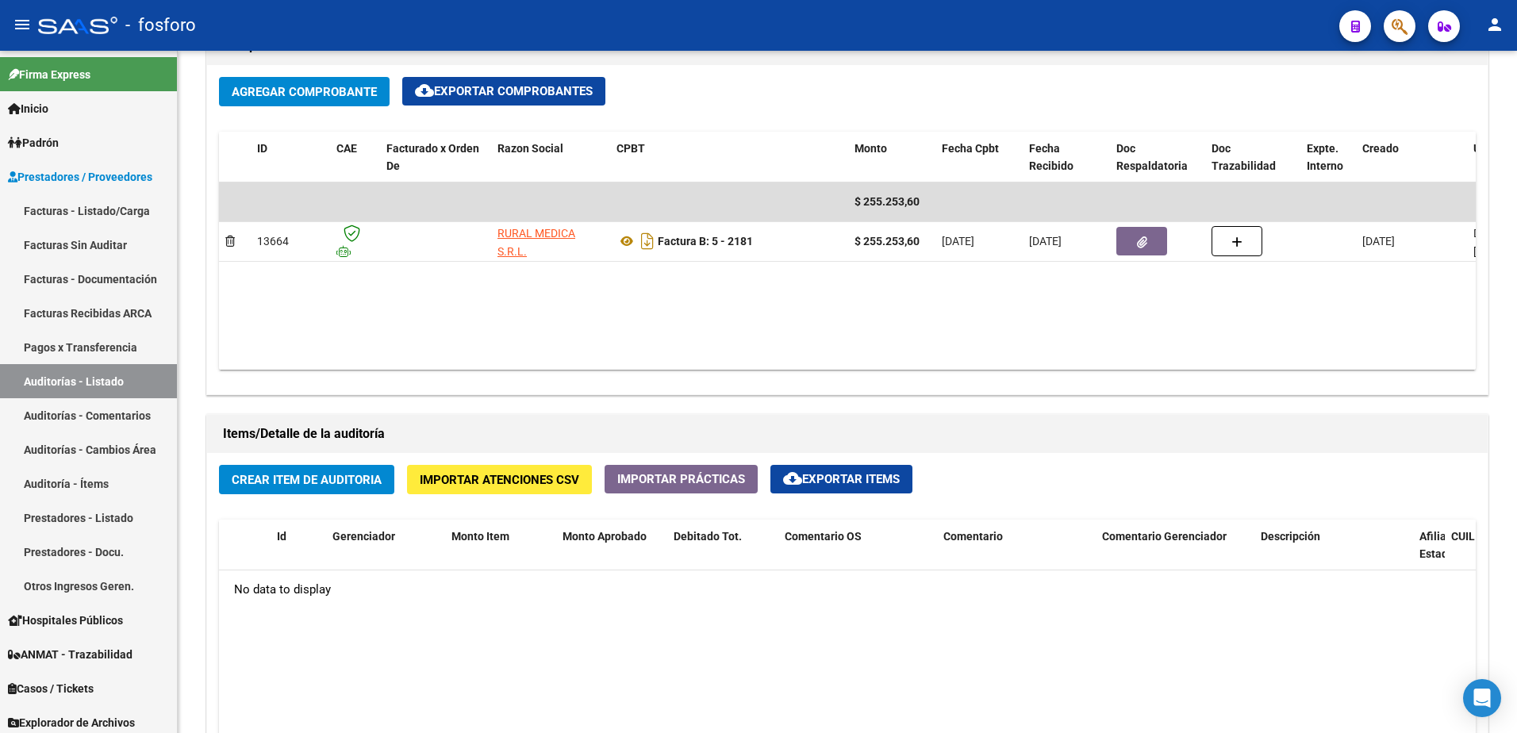
click at [1399, 38] on span "button" at bounding box center [1400, 26] width 16 height 33
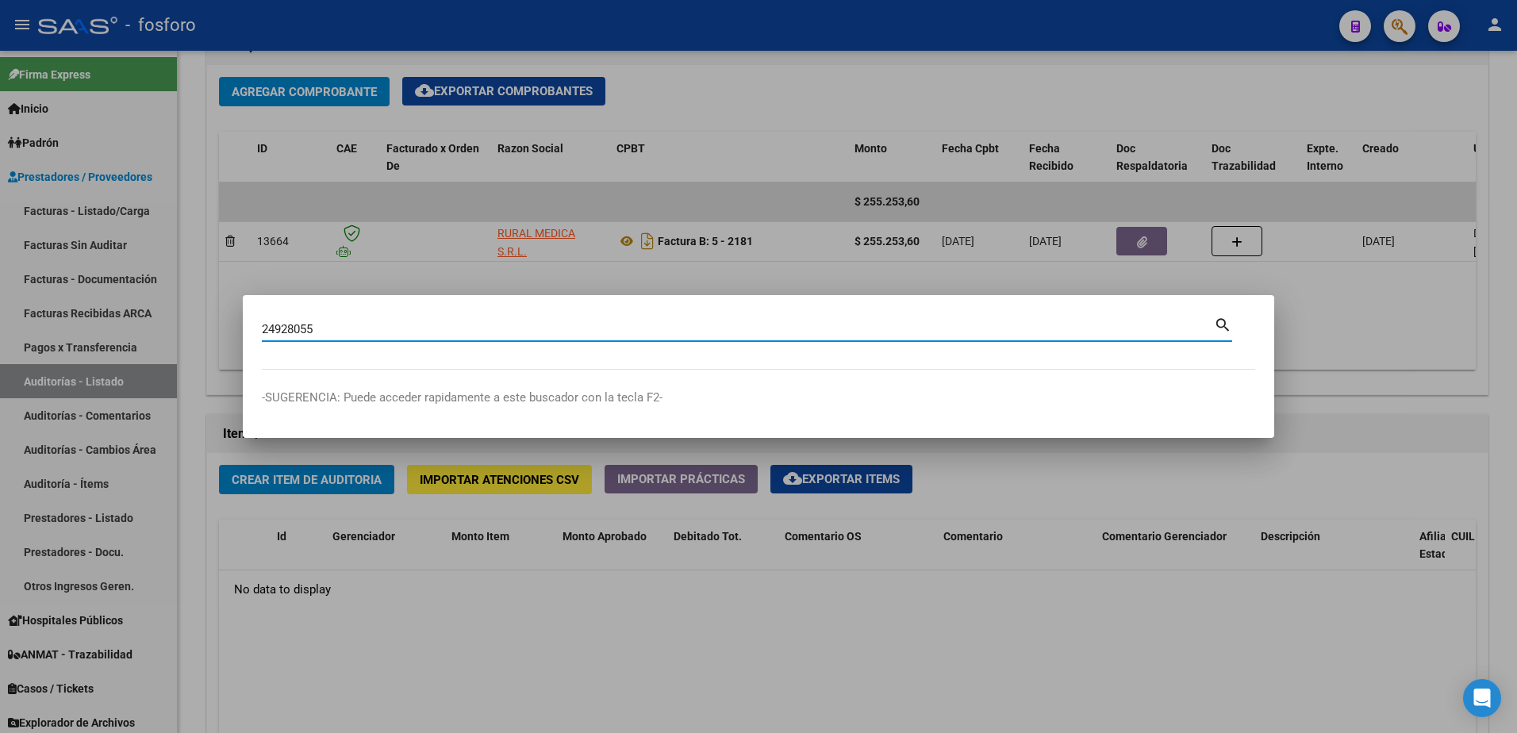
type input "24928055"
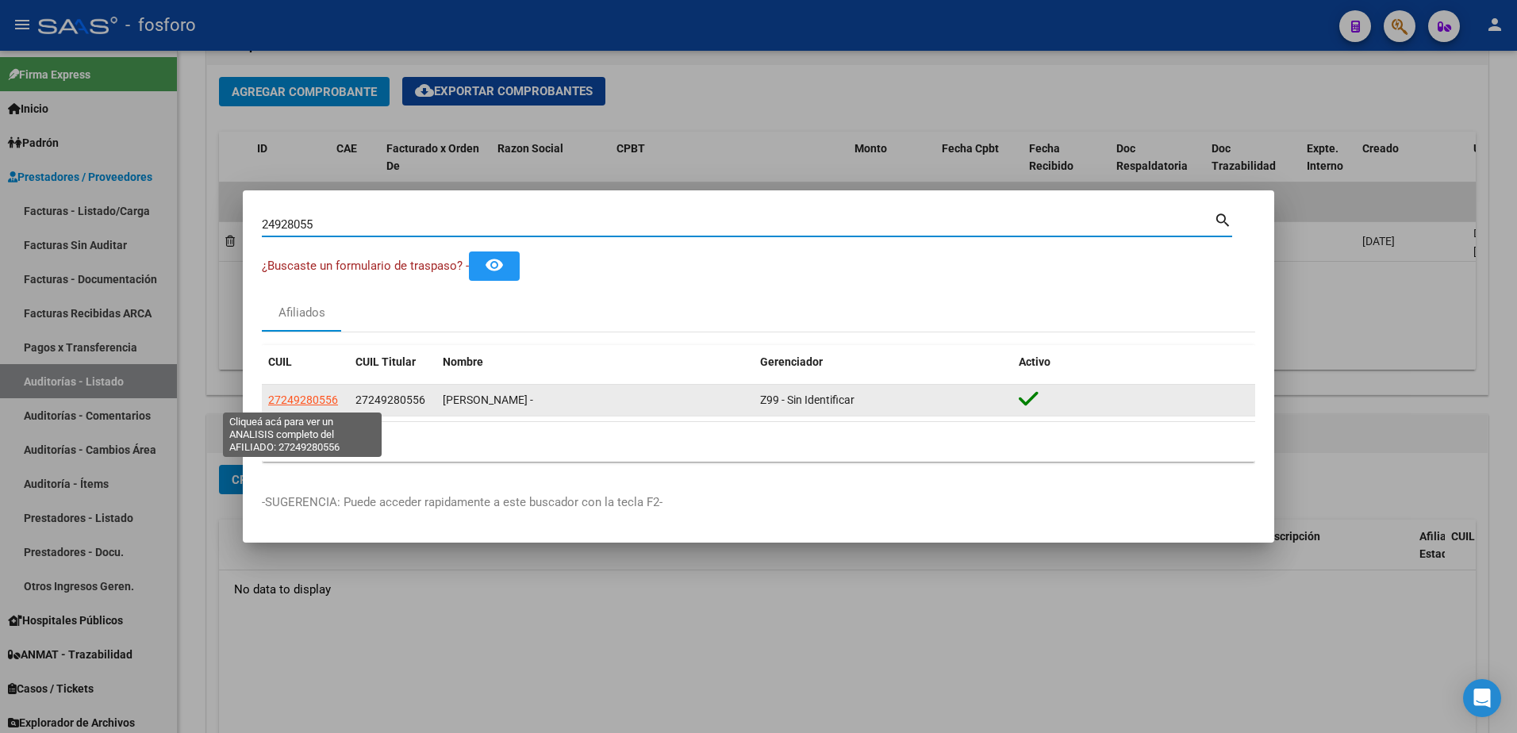
click at [310, 395] on span "27249280556" at bounding box center [303, 400] width 70 height 13
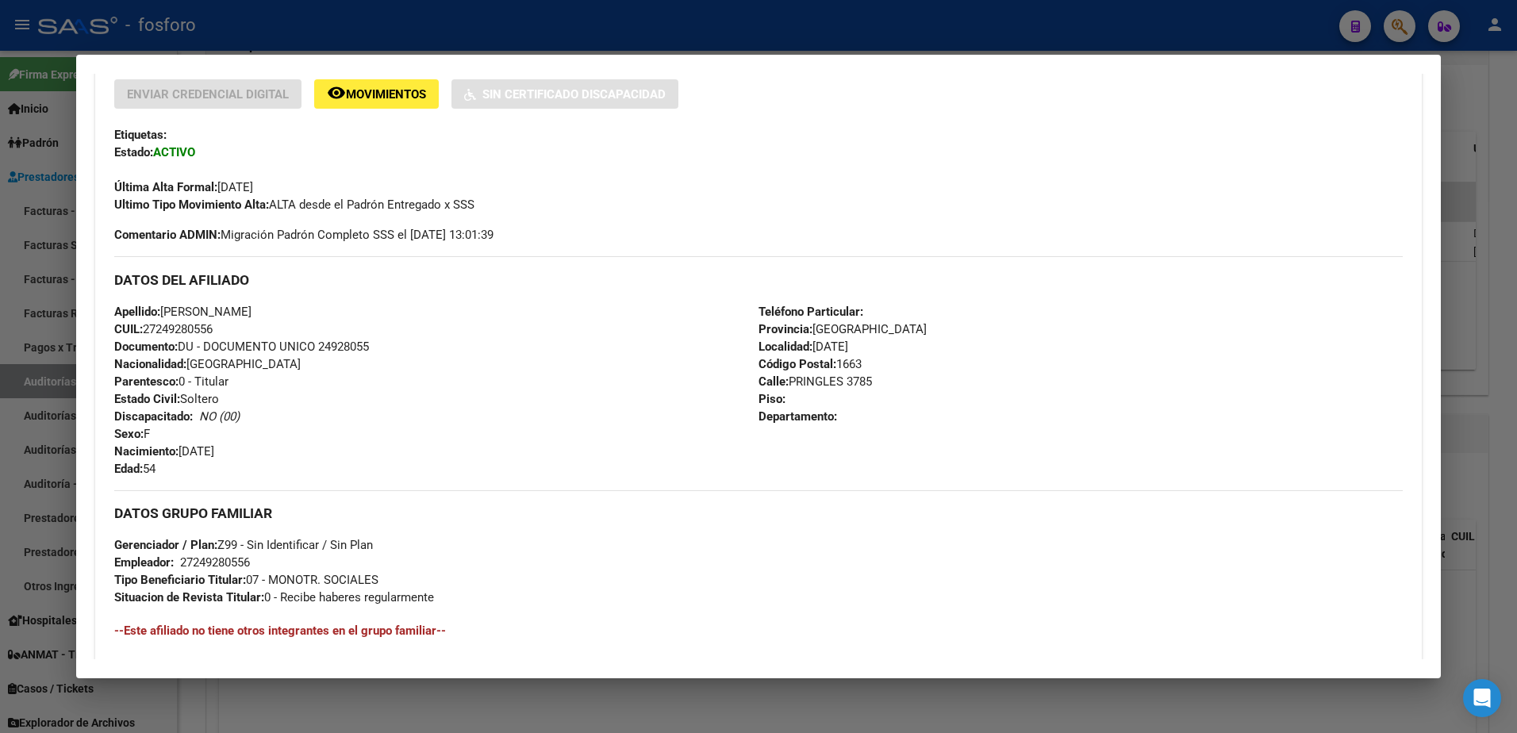
scroll to position [587, 0]
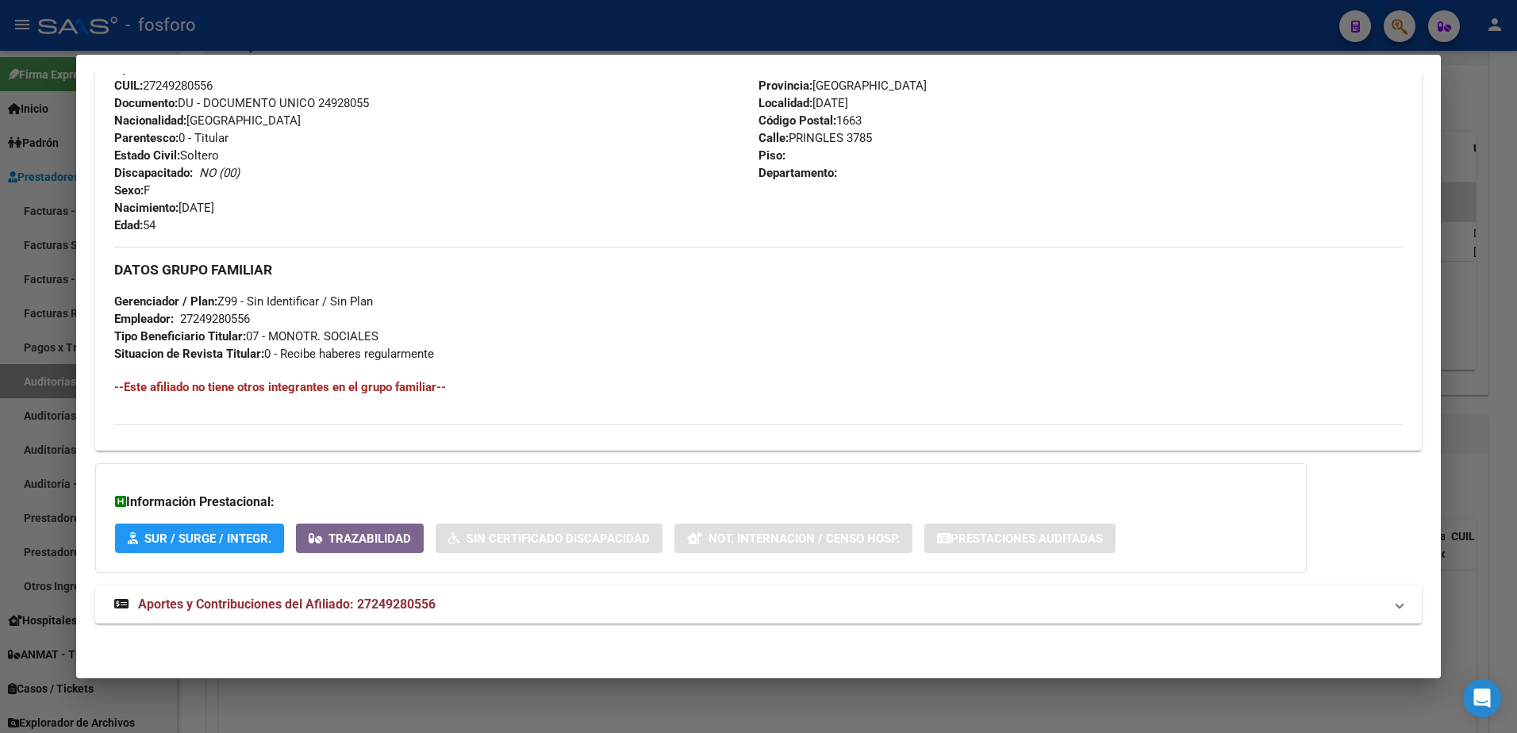
click at [31, 425] on div at bounding box center [758, 366] width 1517 height 733
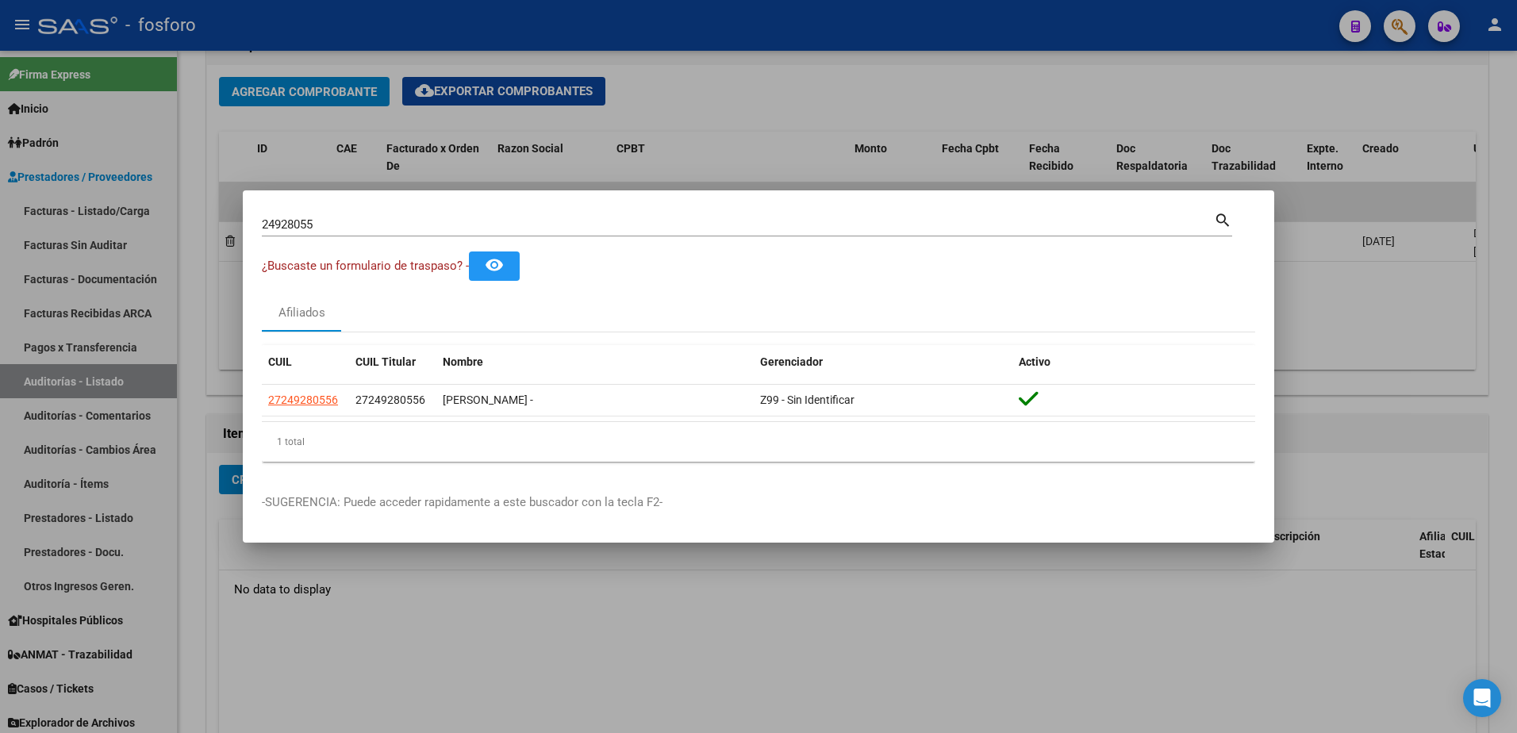
click at [196, 431] on div at bounding box center [758, 366] width 1517 height 733
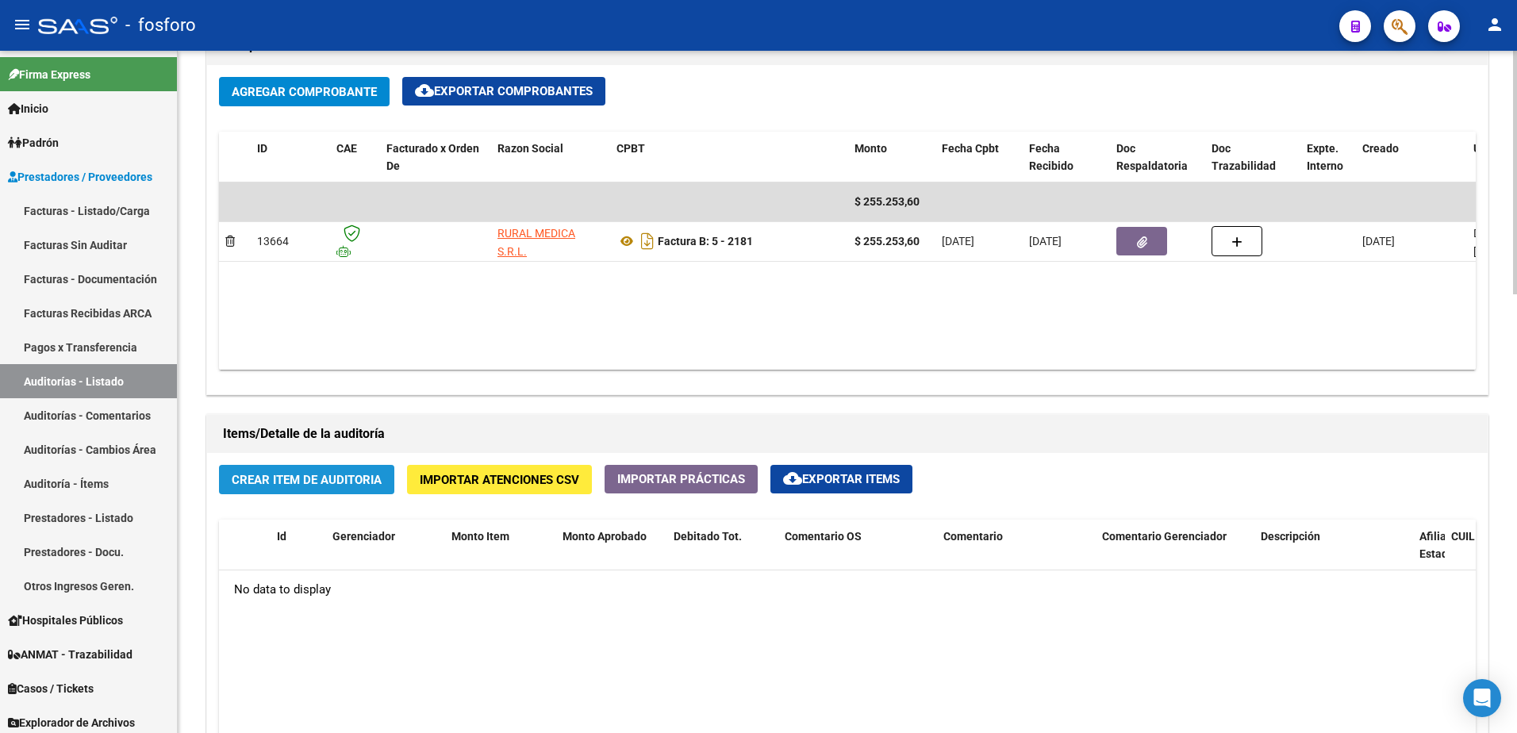
click at [360, 473] on span "Crear Item de Auditoria" at bounding box center [307, 480] width 150 height 14
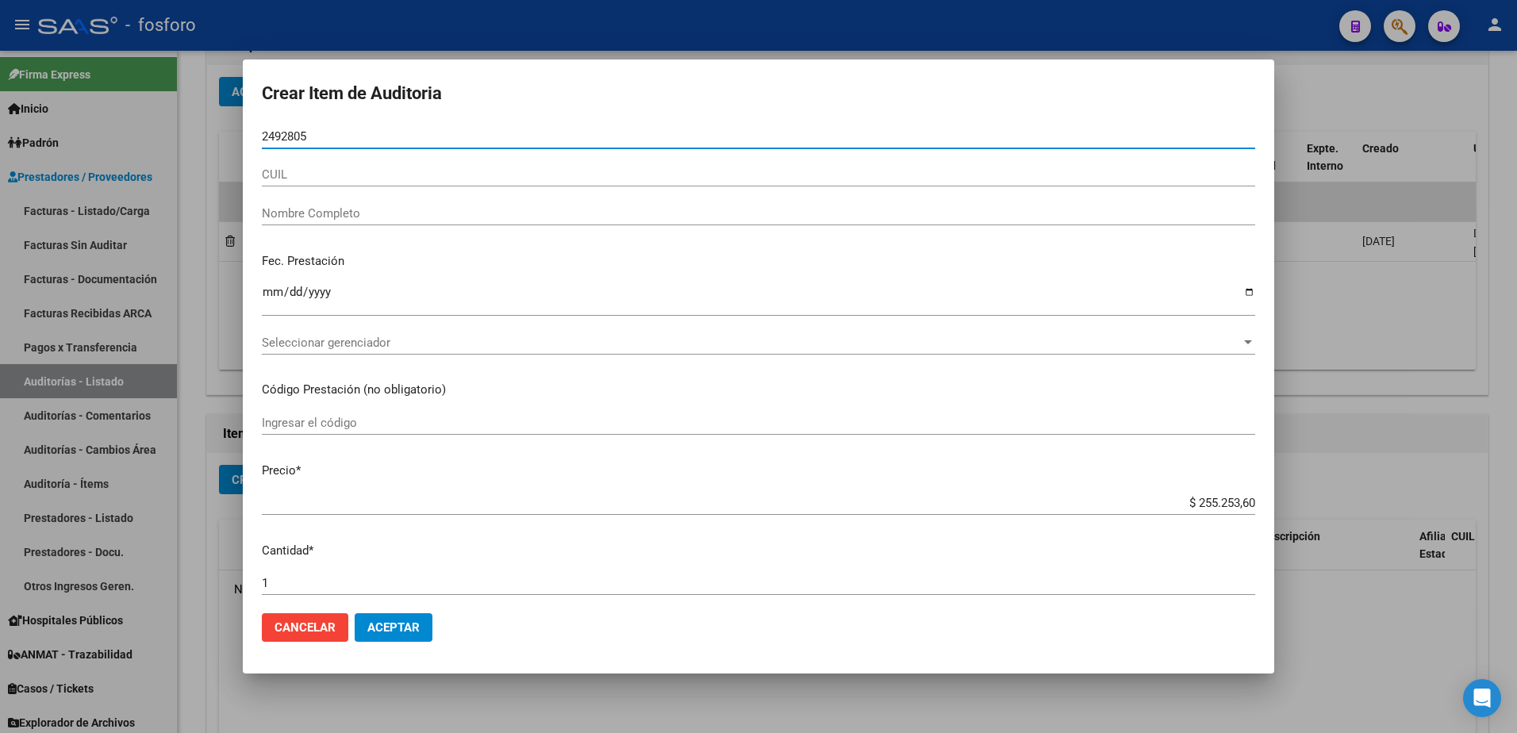
type input "24928055"
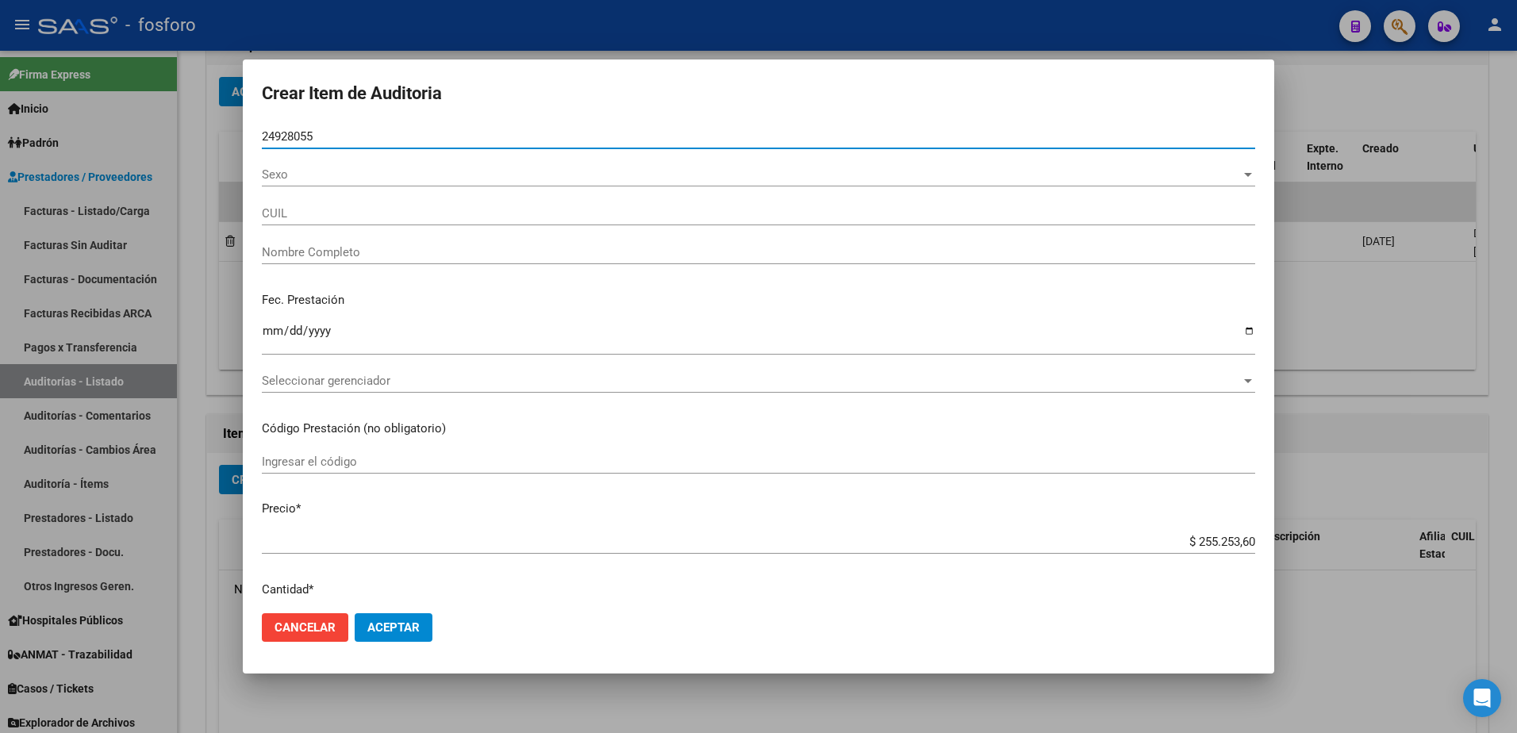
type input "27249280556"
type input "[PERSON_NAME] -"
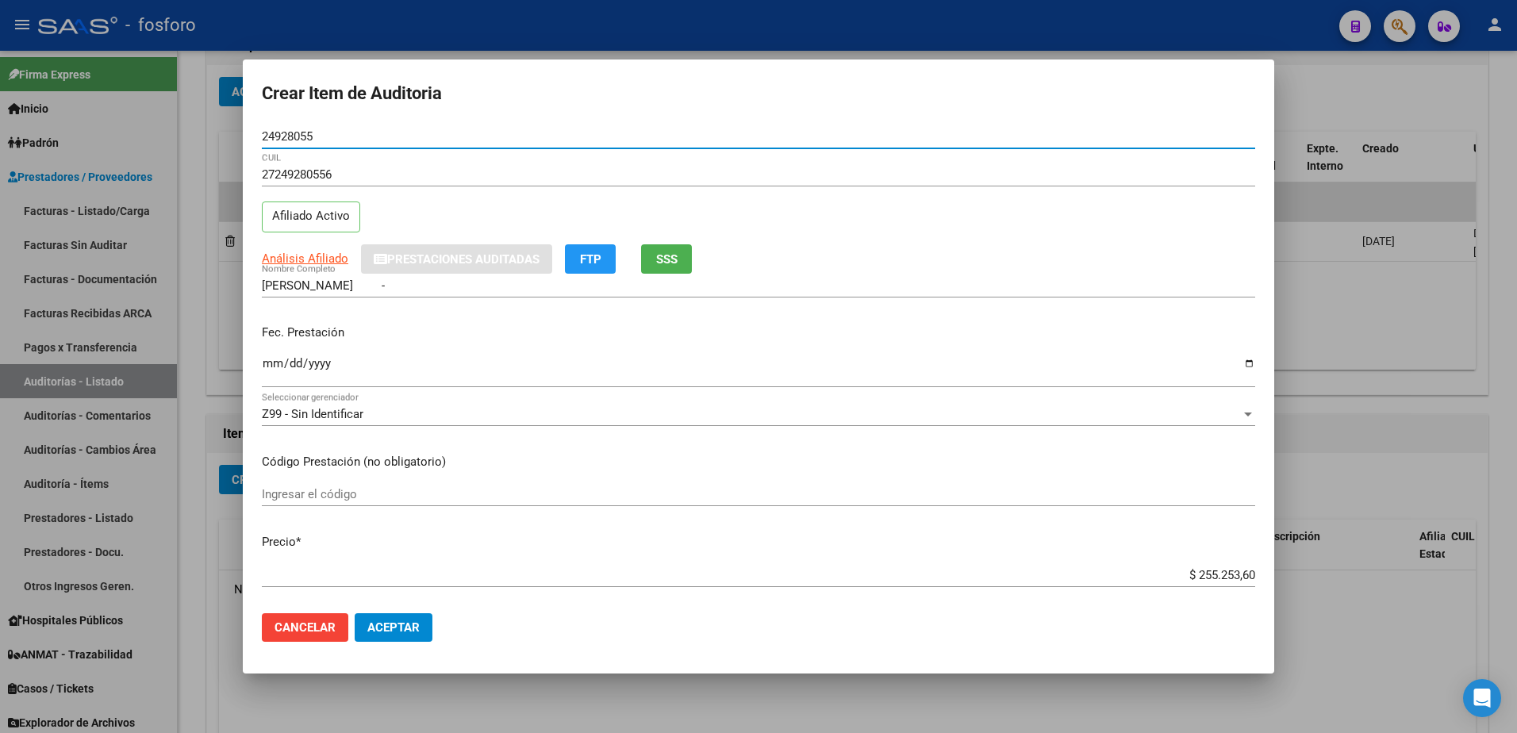
type input "24928055"
click at [278, 365] on input "Ingresar la fecha" at bounding box center [759, 369] width 994 height 25
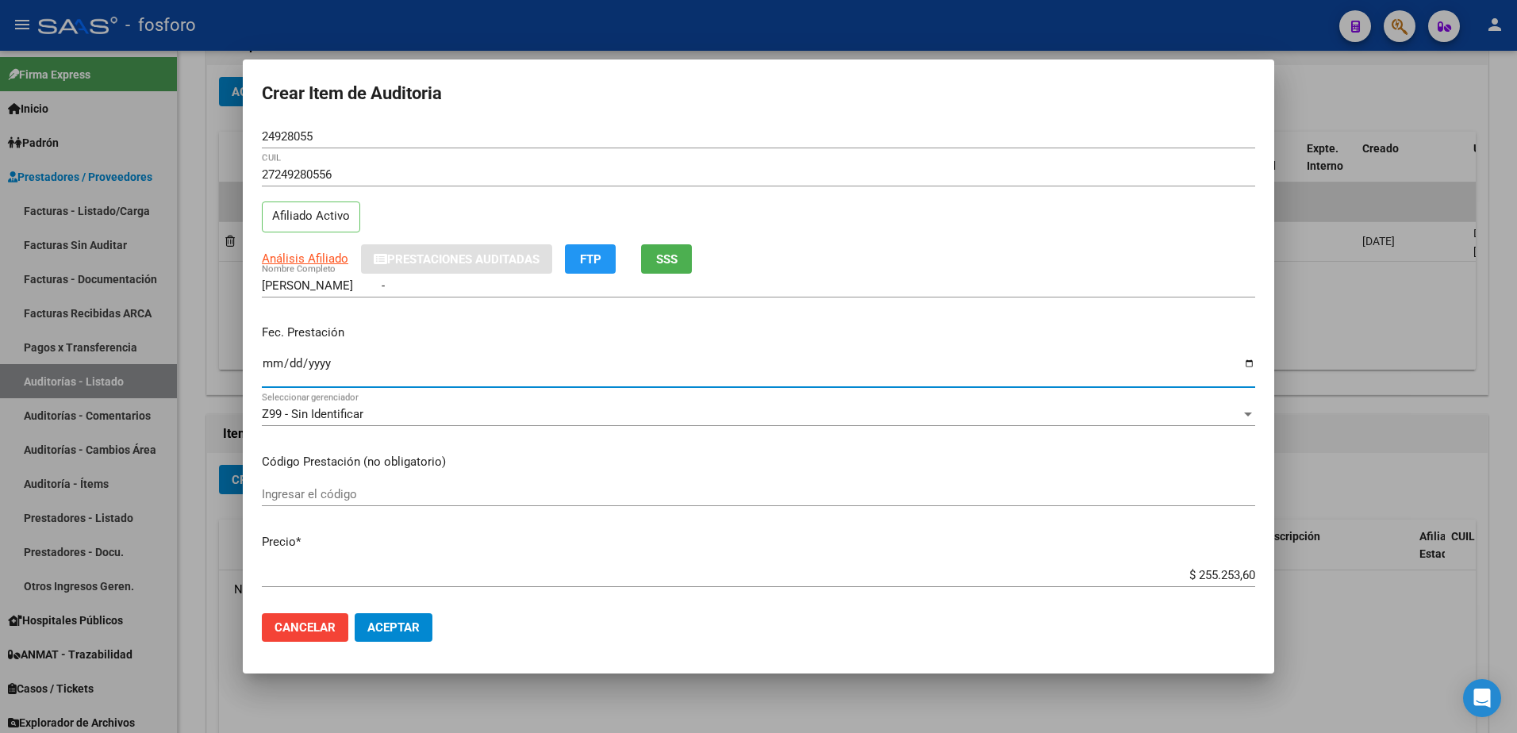
click at [1370, 298] on div at bounding box center [758, 366] width 1517 height 733
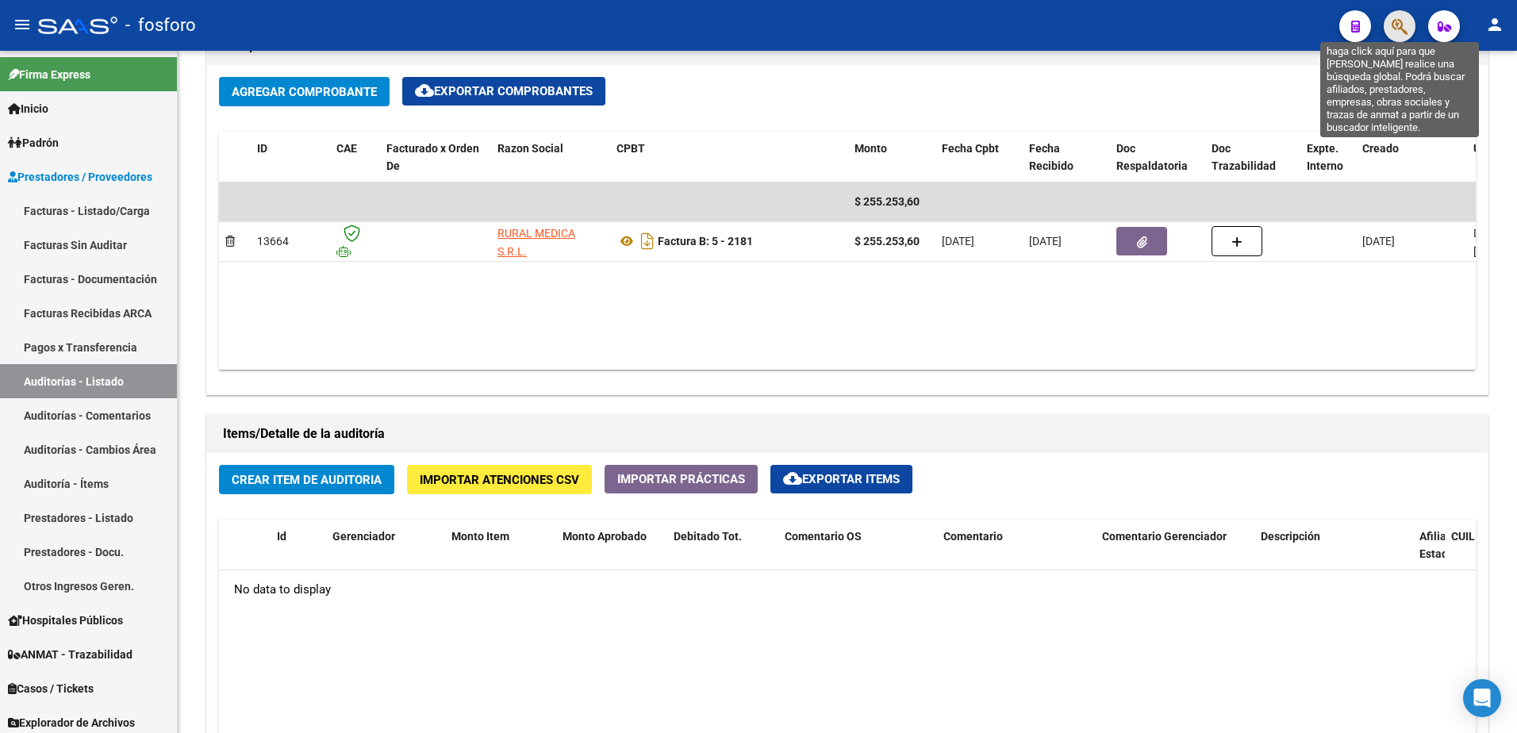
click at [1398, 33] on icon "button" at bounding box center [1400, 26] width 16 height 18
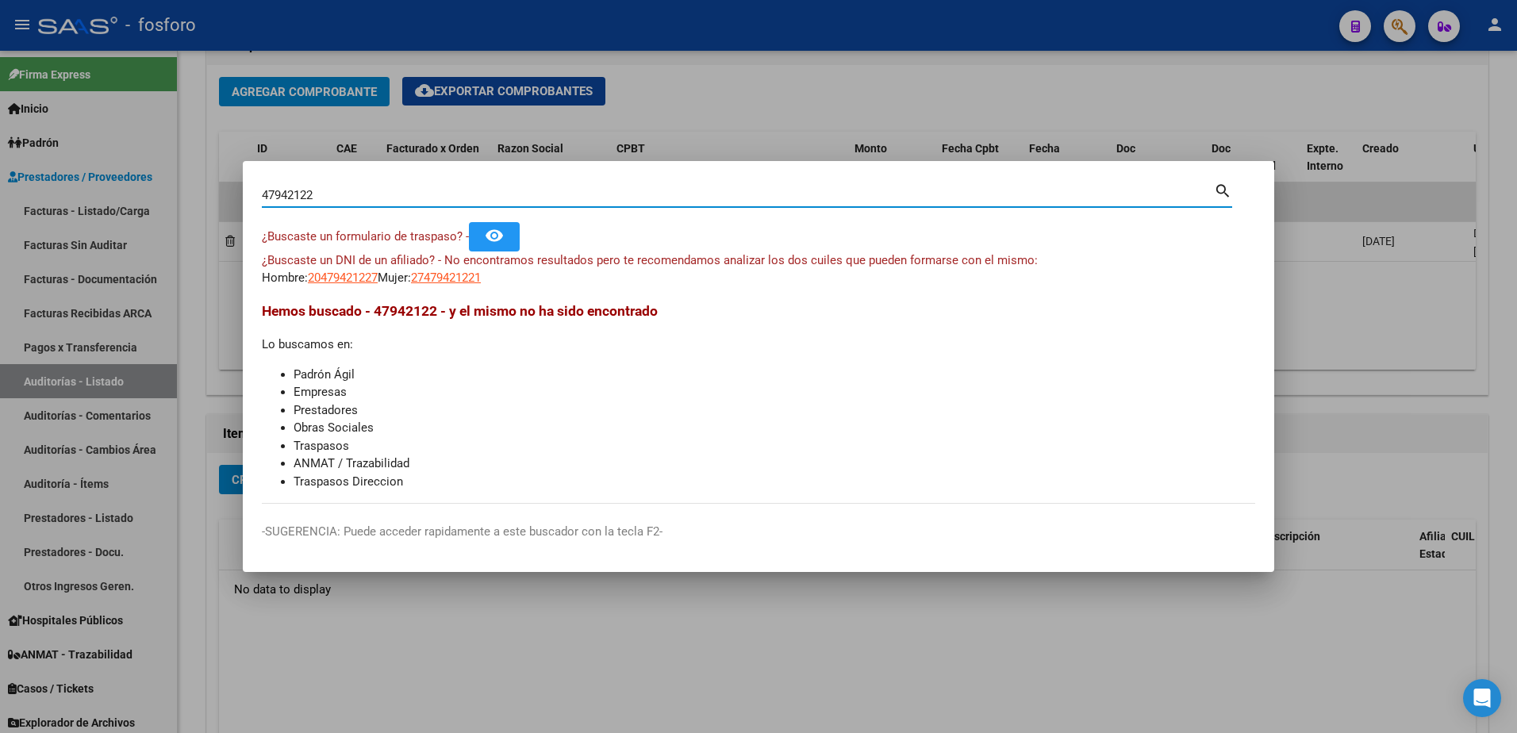
click at [329, 192] on input "47942122" at bounding box center [738, 195] width 952 height 14
type input "47942712"
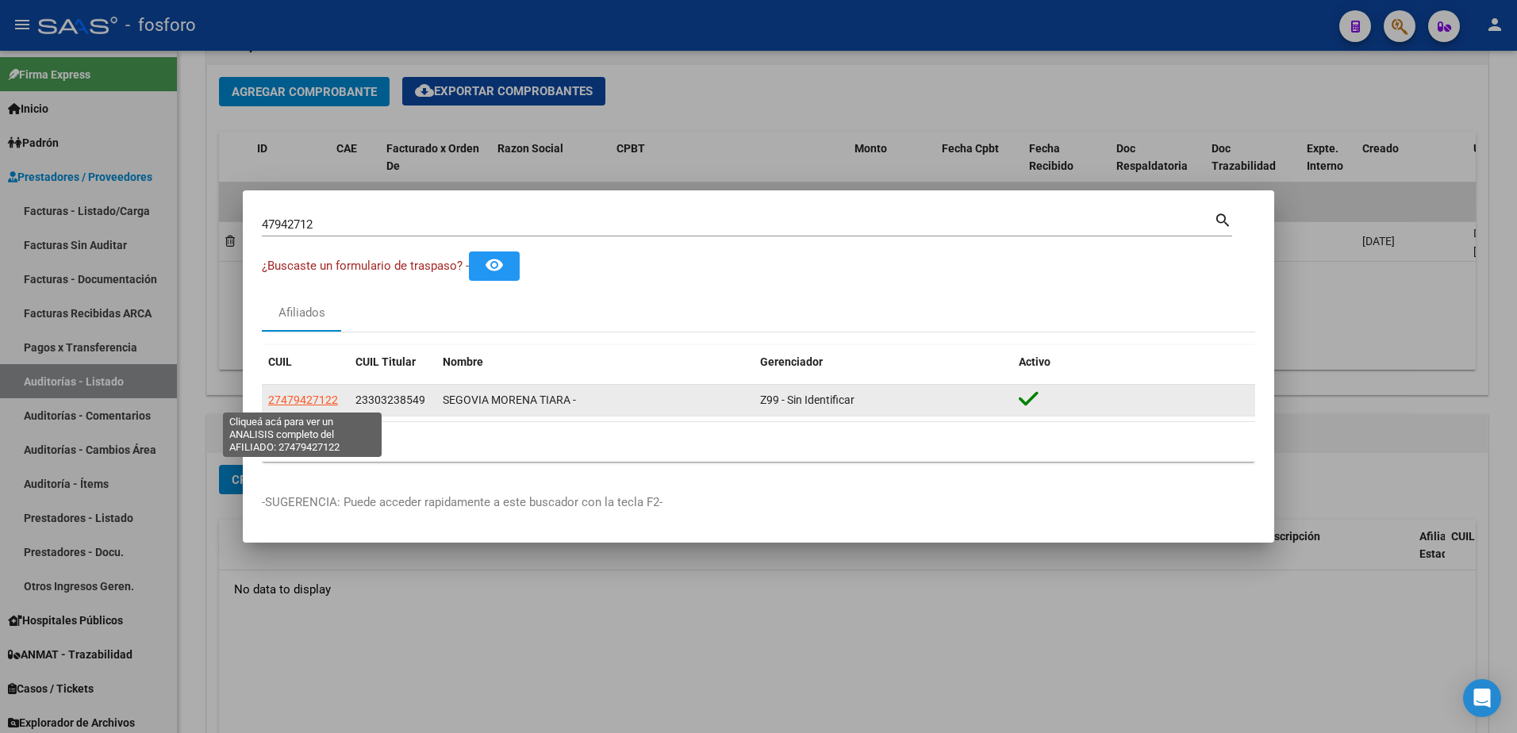
click at [273, 402] on span "27479427122" at bounding box center [303, 400] width 70 height 13
type textarea "27479427122"
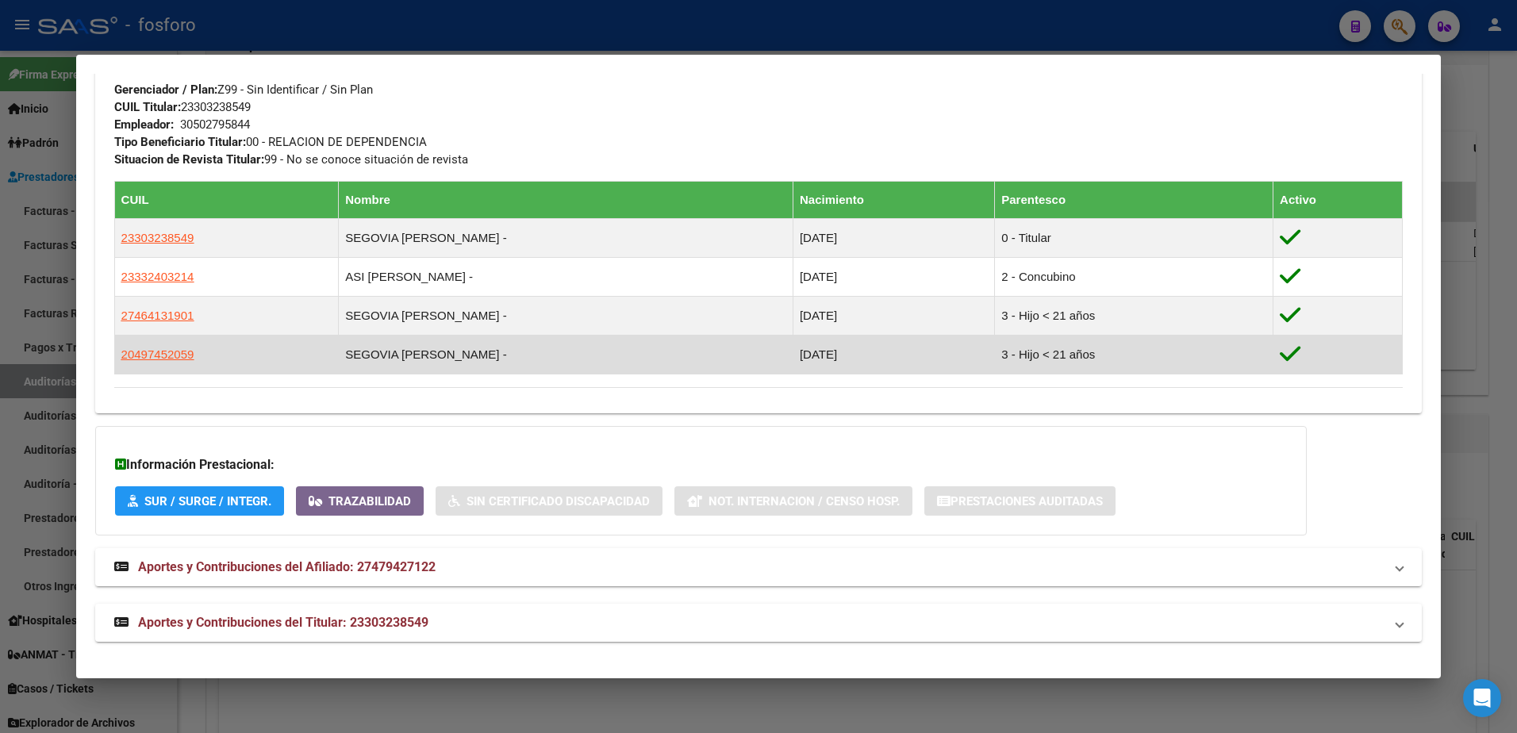
scroll to position [783, 0]
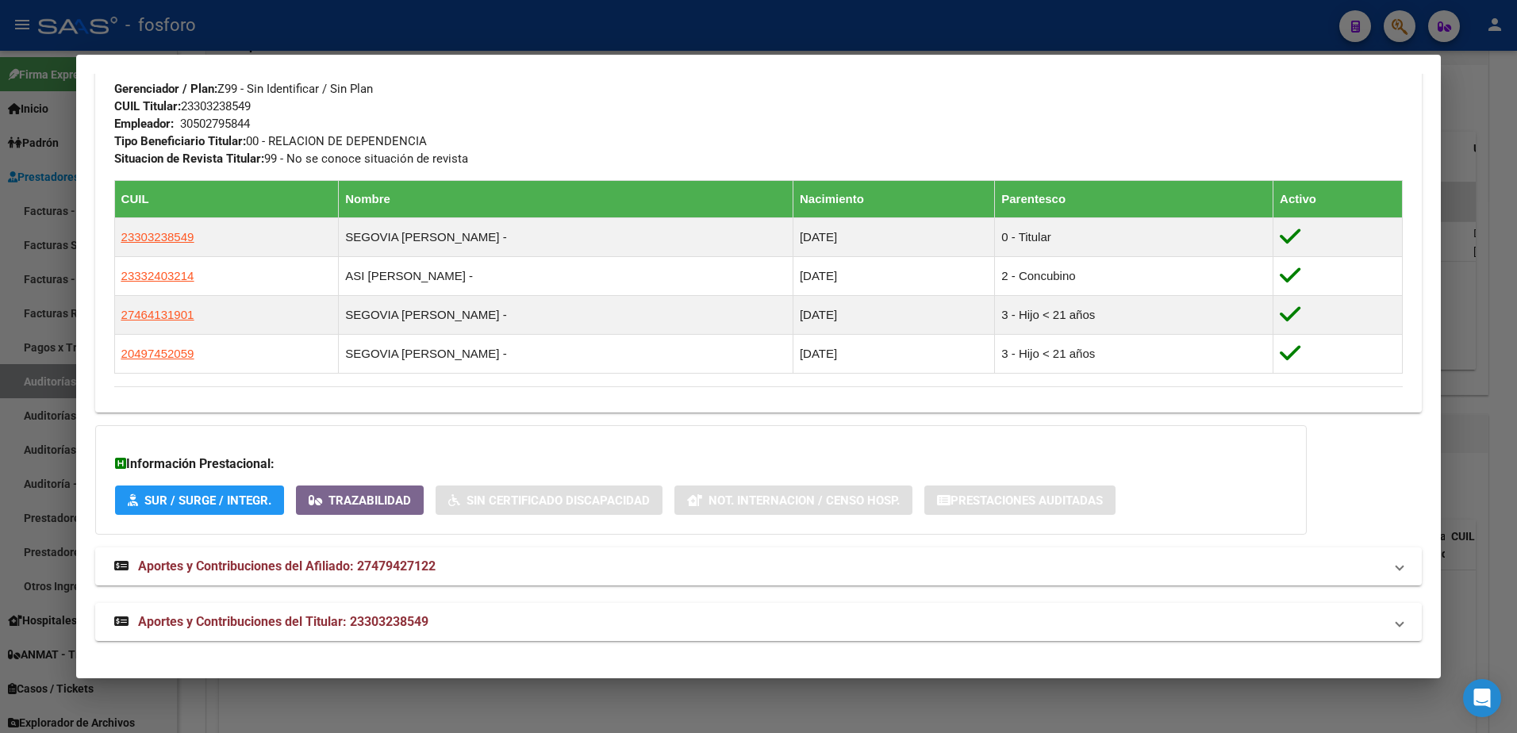
click at [22, 471] on div at bounding box center [758, 366] width 1517 height 733
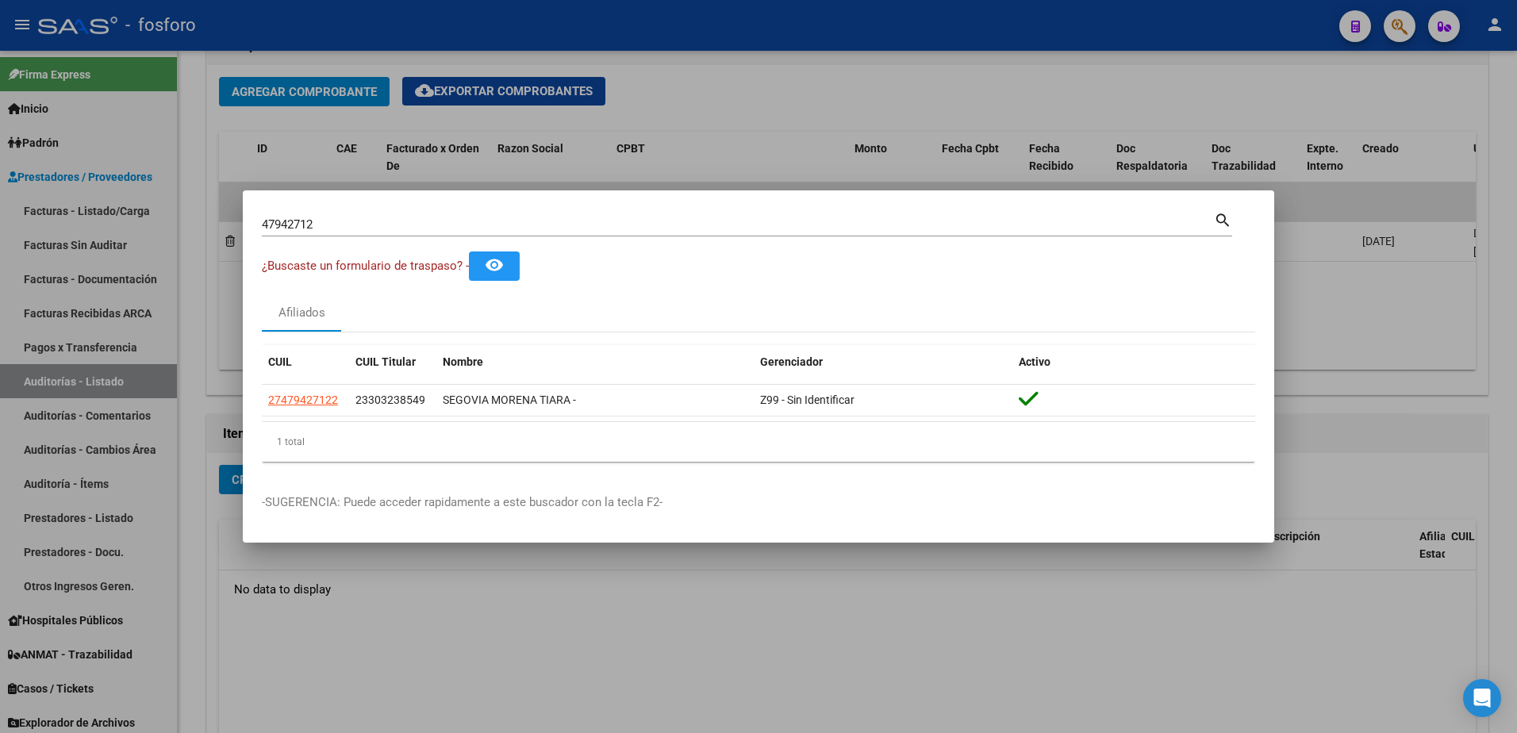
click at [640, 130] on div at bounding box center [758, 366] width 1517 height 733
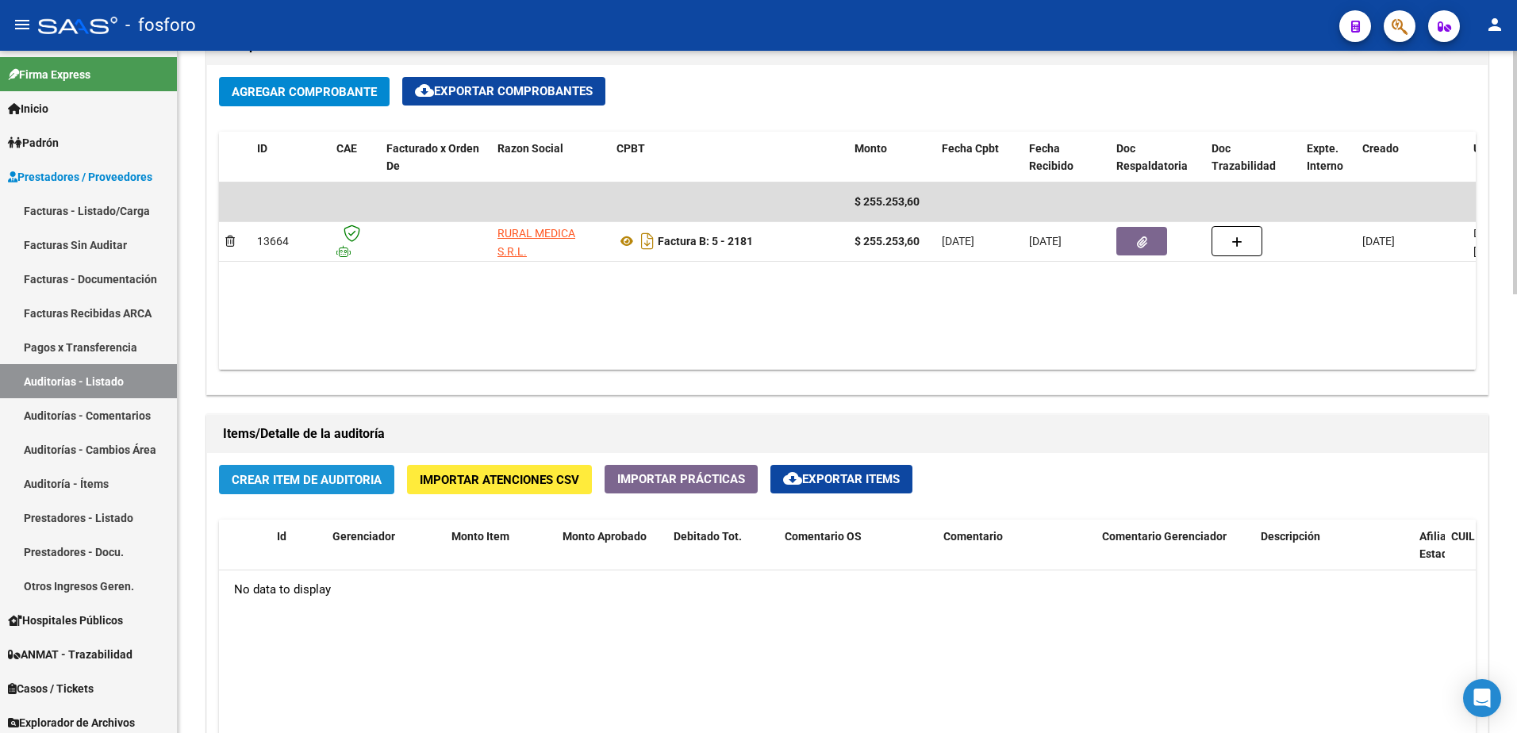
click at [314, 483] on span "Crear Item de Auditoria" at bounding box center [307, 480] width 150 height 14
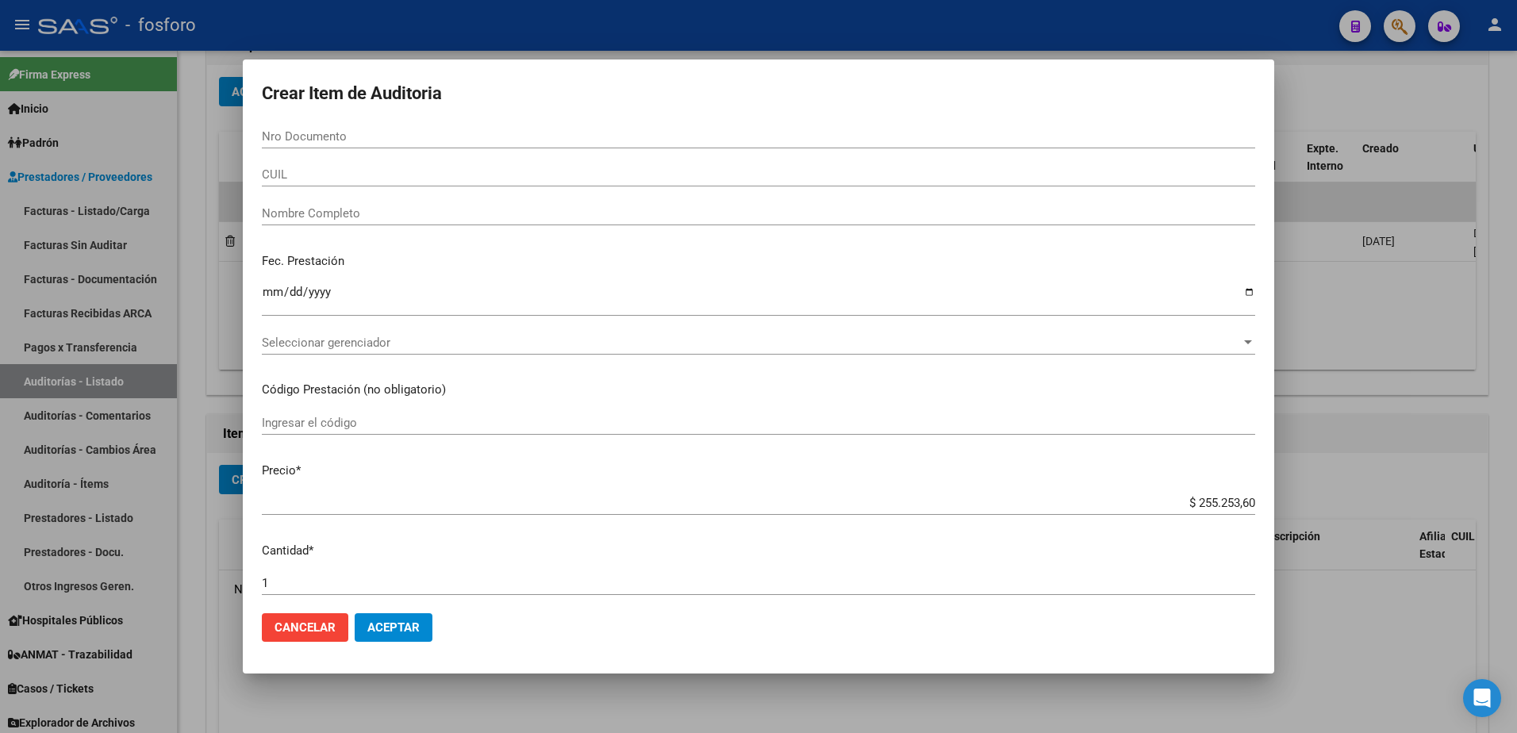
click at [215, 291] on div at bounding box center [758, 366] width 1517 height 733
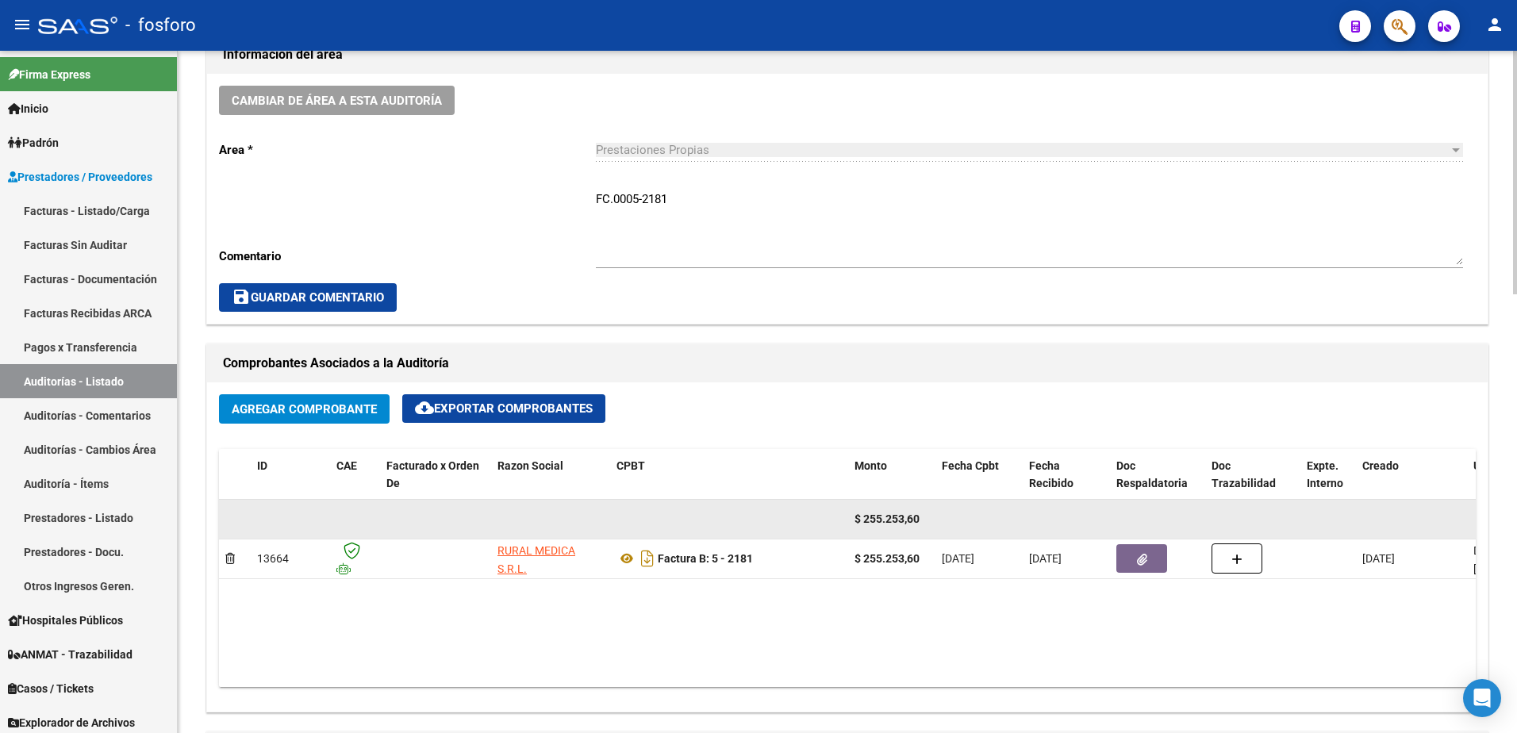
scroll to position [714, 0]
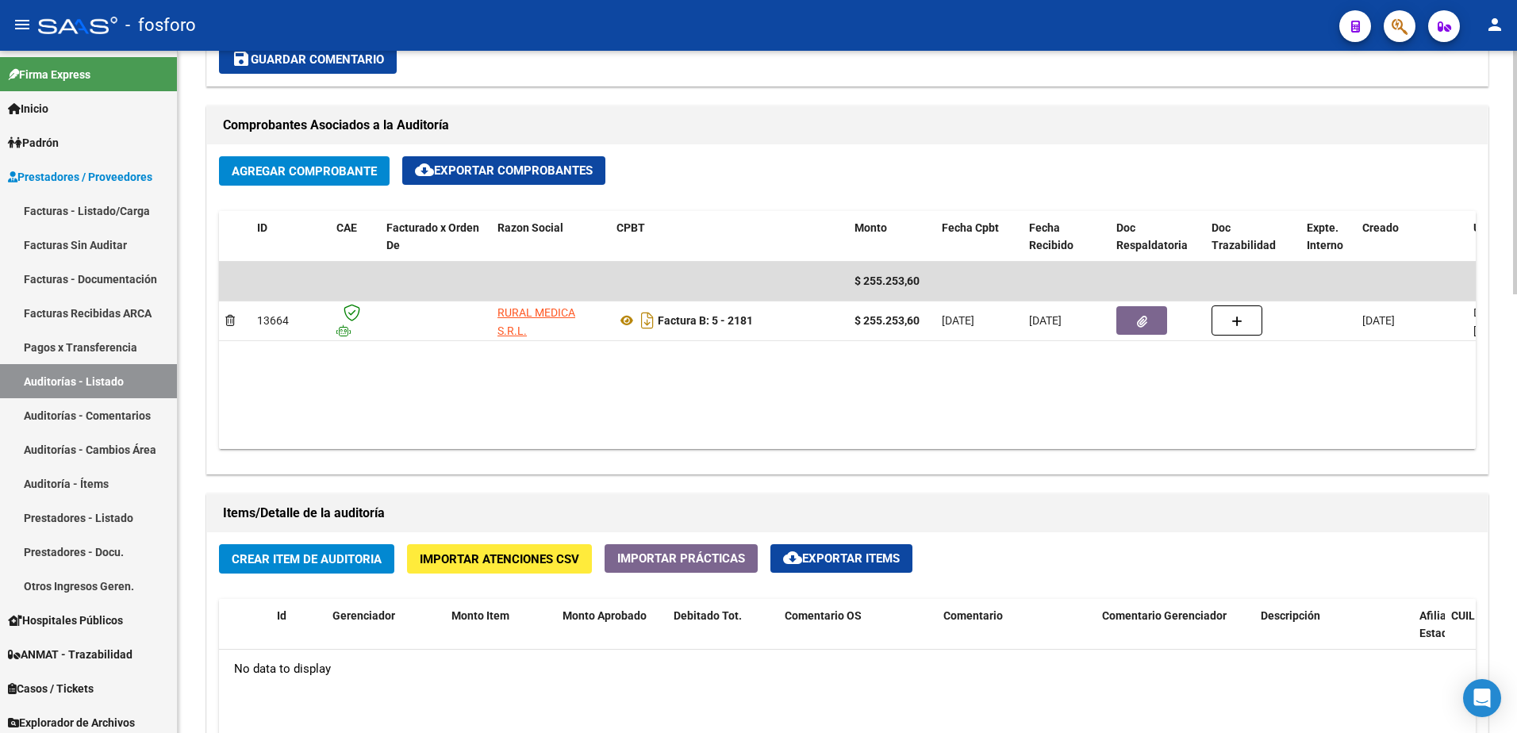
click at [322, 562] on span "Crear Item de Auditoria" at bounding box center [307, 559] width 150 height 14
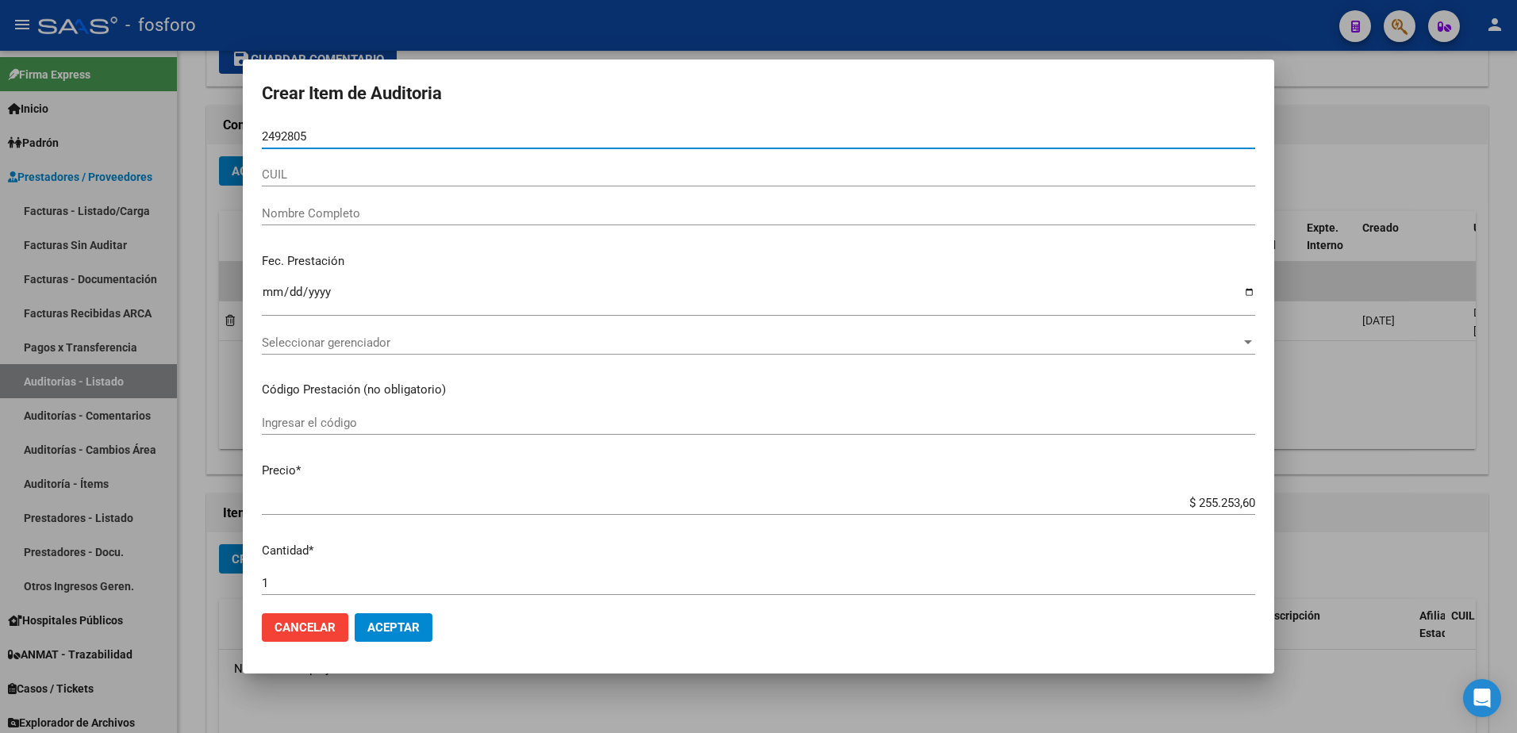
type input "24928055"
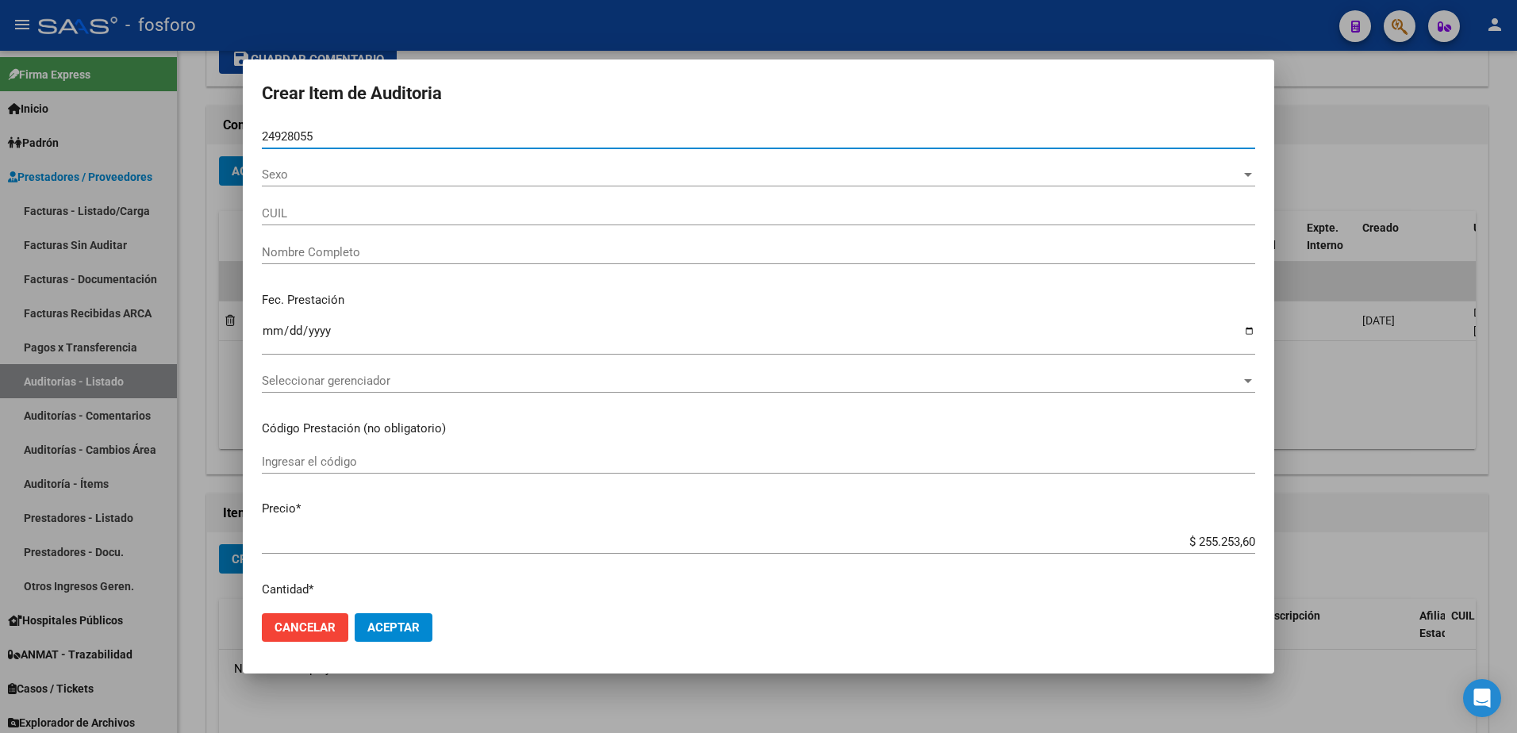
type input "27249280556"
type input "[PERSON_NAME] -"
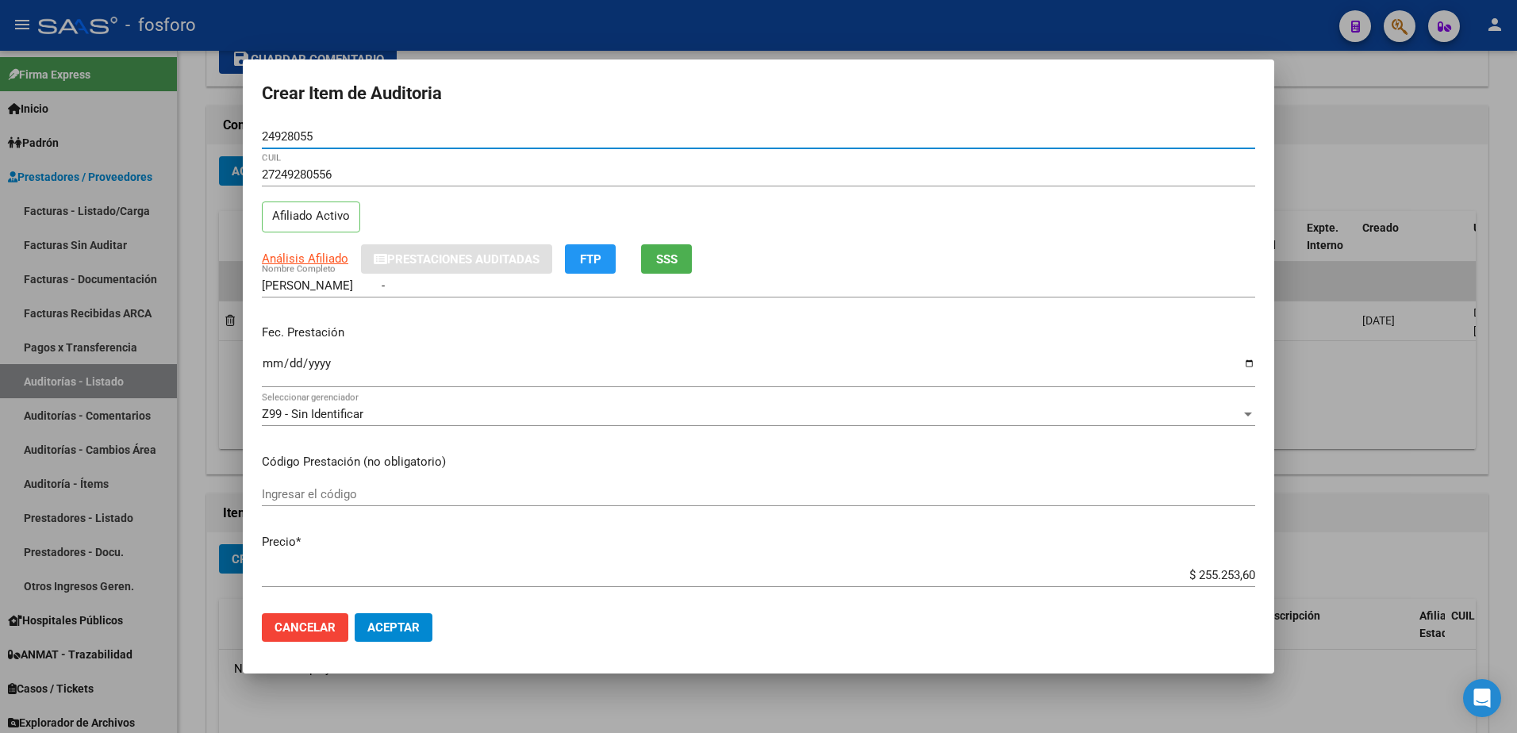
type input "24928055"
click at [268, 370] on input "Ingresar la fecha" at bounding box center [759, 369] width 994 height 25
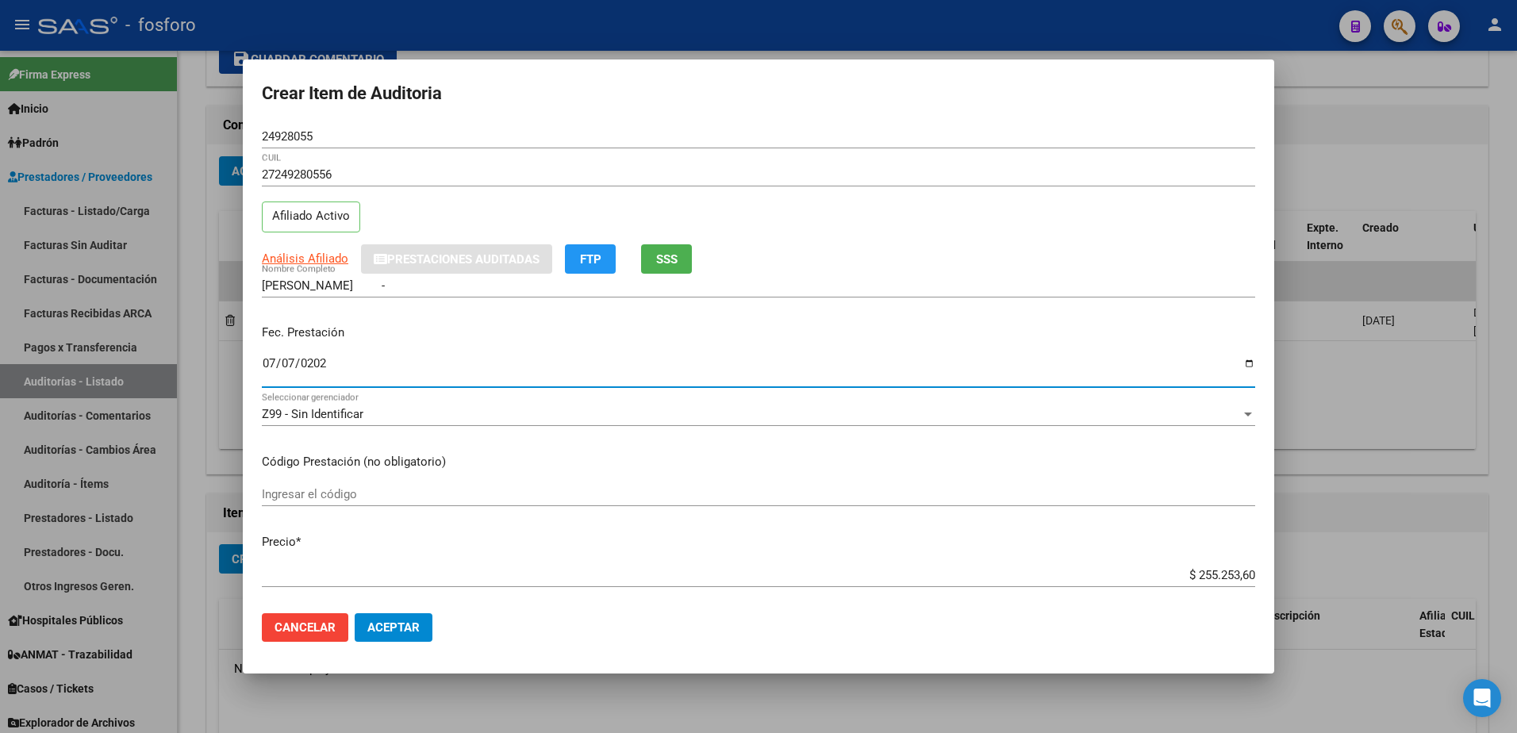
type input "[DATE]"
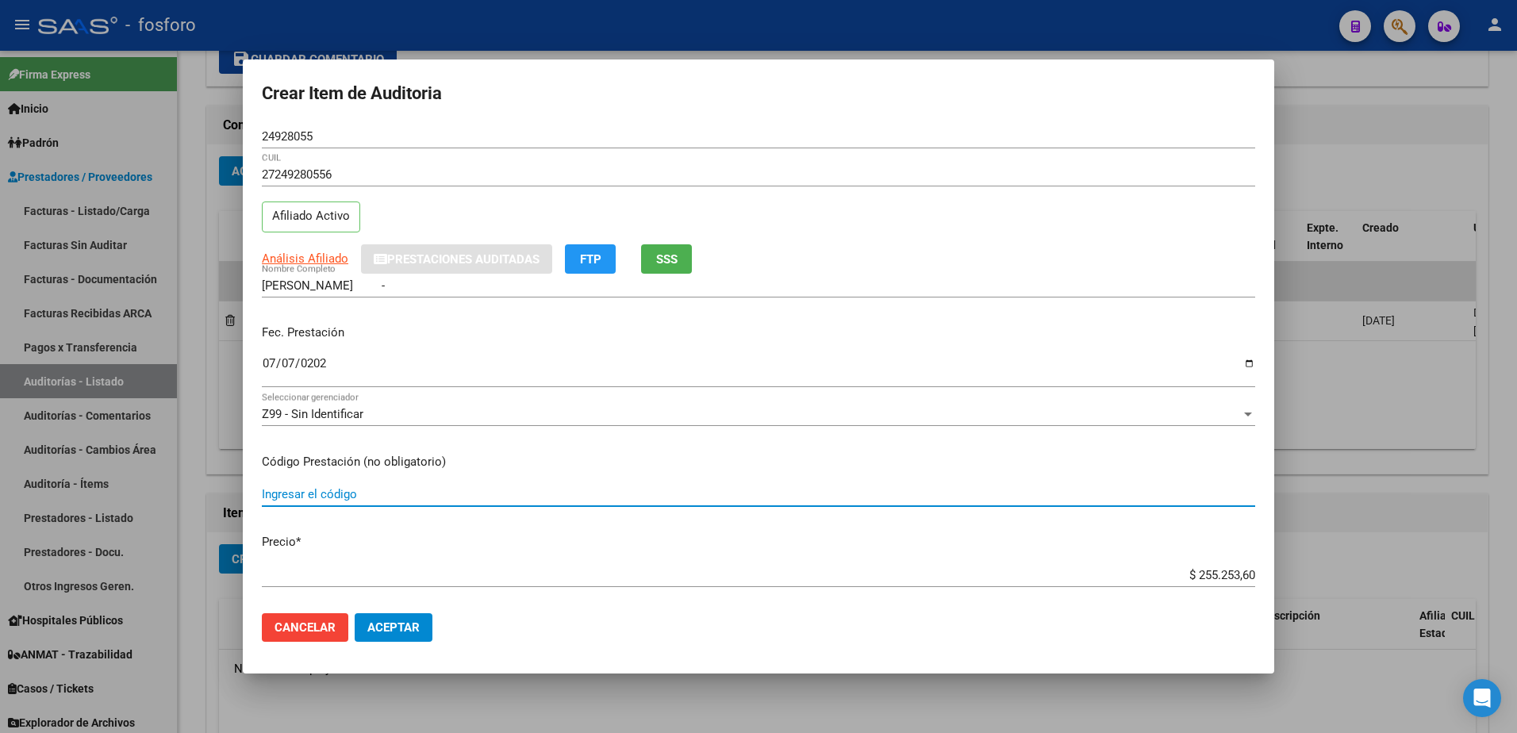
click at [274, 492] on input "Ingresar el código" at bounding box center [759, 494] width 994 height 14
type input "RMN COLUMNA CERVICAL"
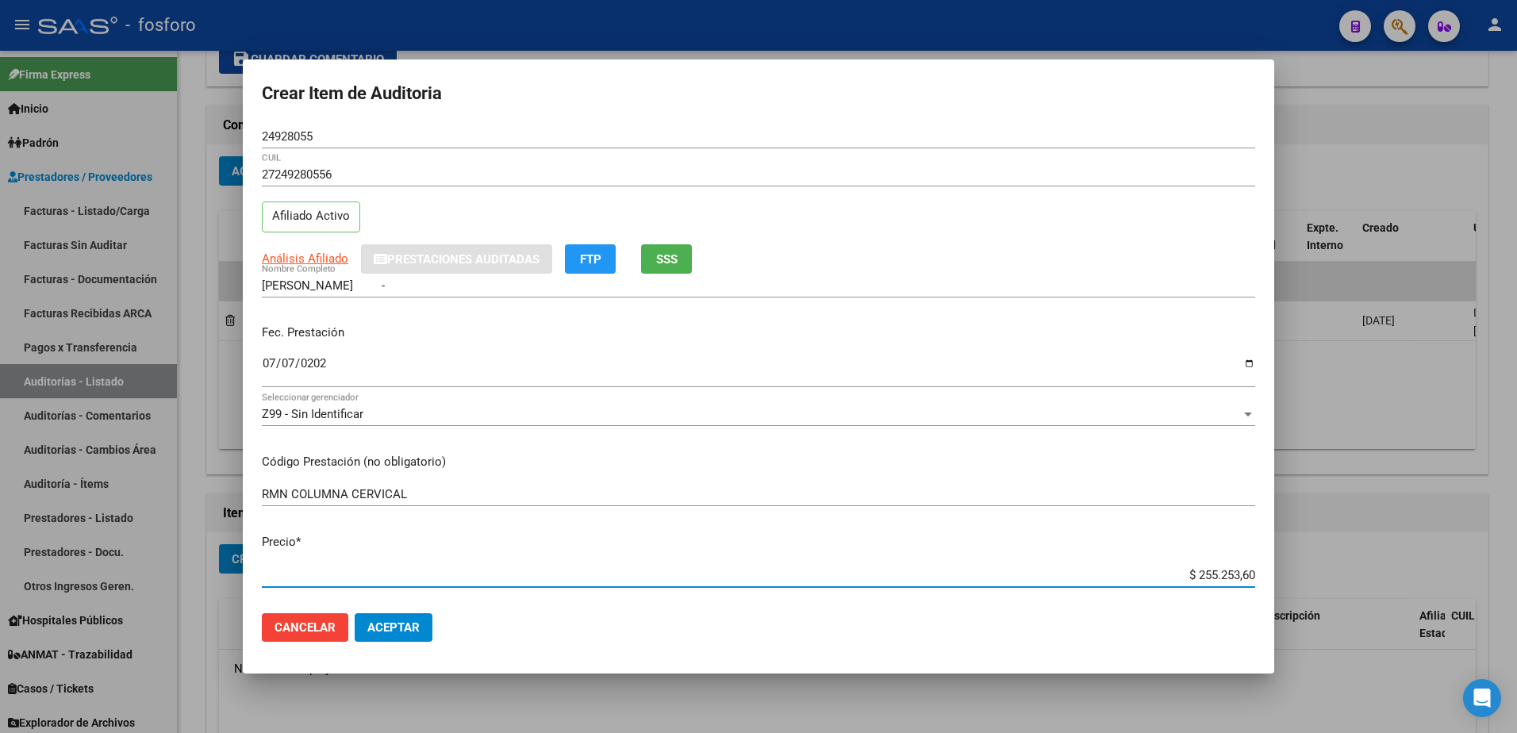
click at [1241, 575] on input "$ 255.253,60" at bounding box center [759, 575] width 994 height 14
type input "$ 25.525,36"
type input "$ 2.552,53"
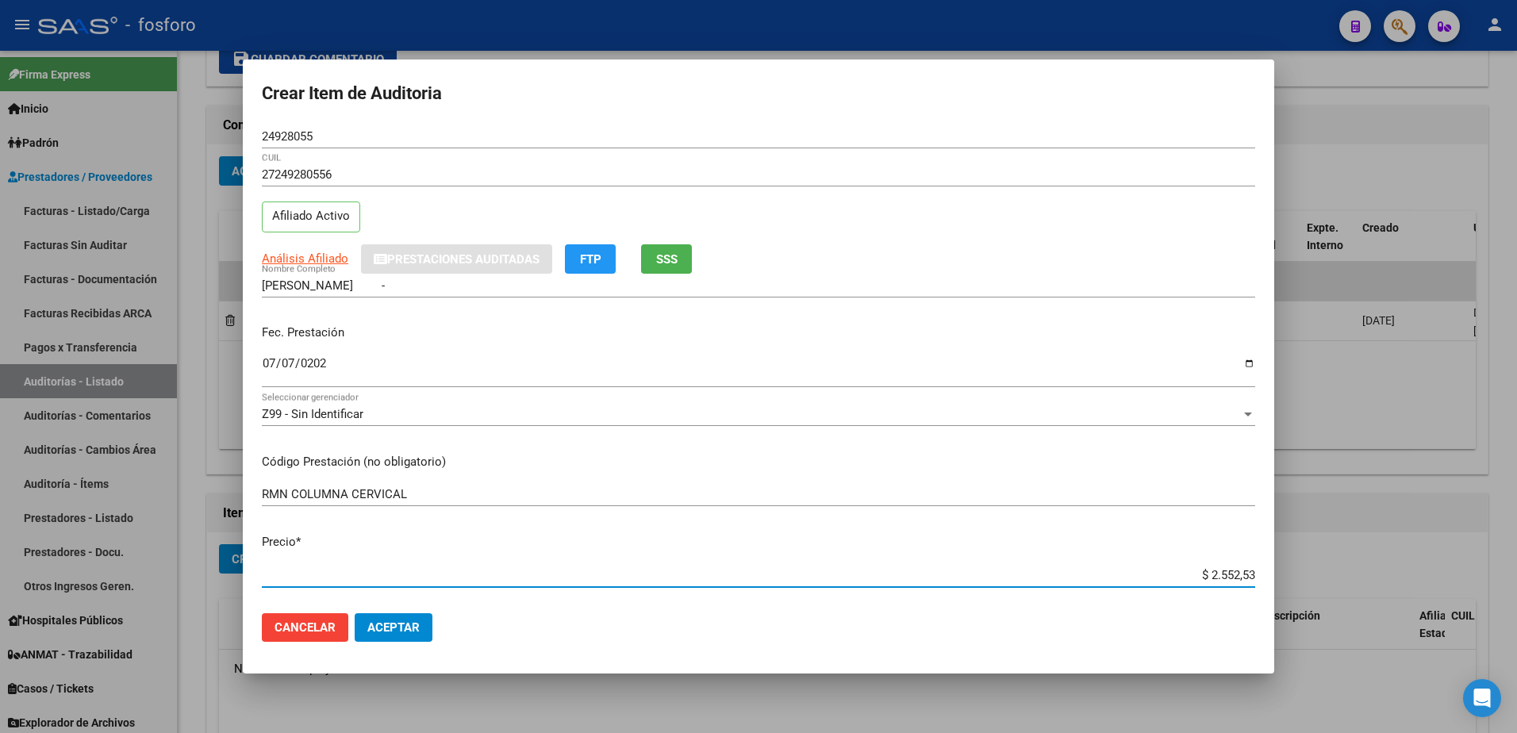
type input "$ 255,25"
type input "$ 25,52"
type input "$ 2,55"
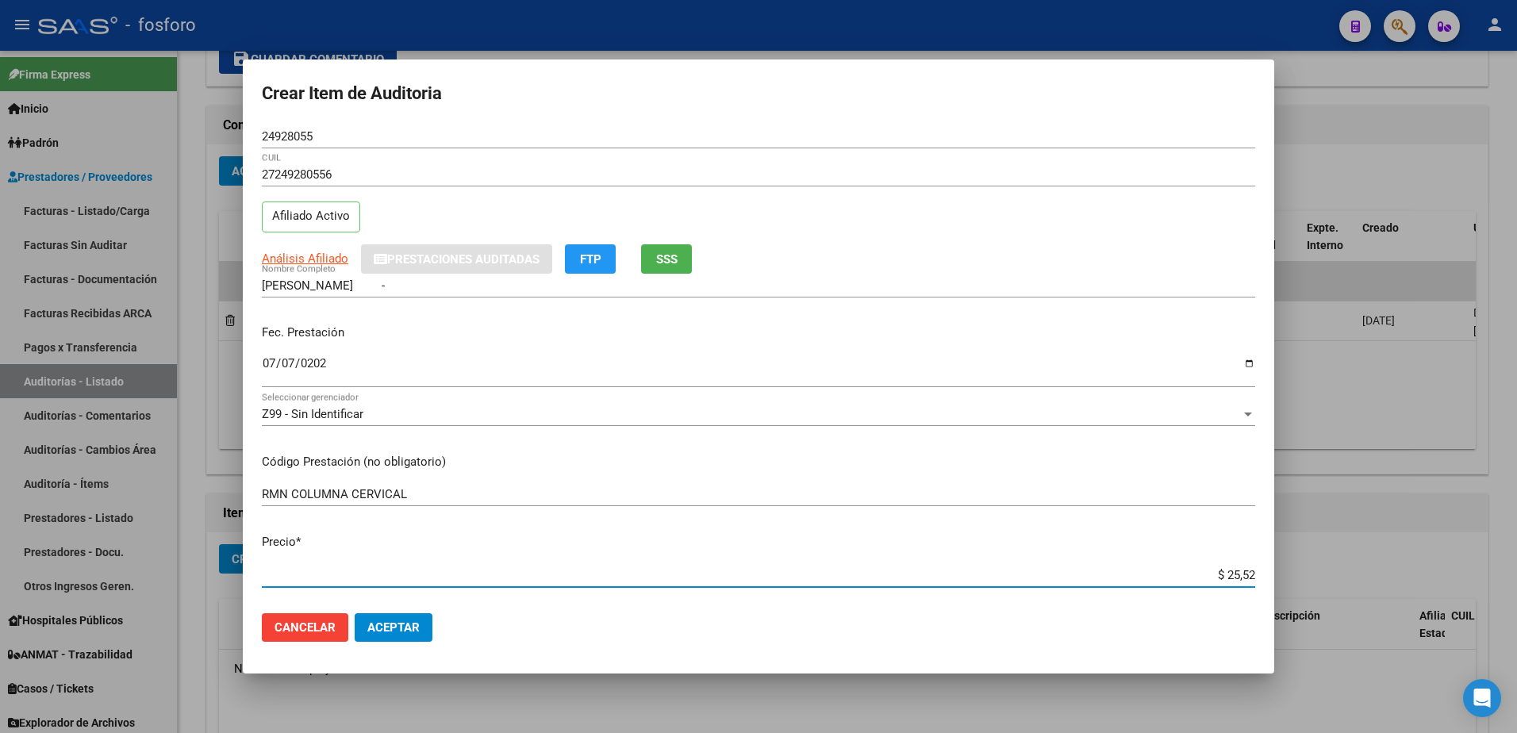
type input "$ 2,55"
type input "$ 0,25"
type input "$ 0,02"
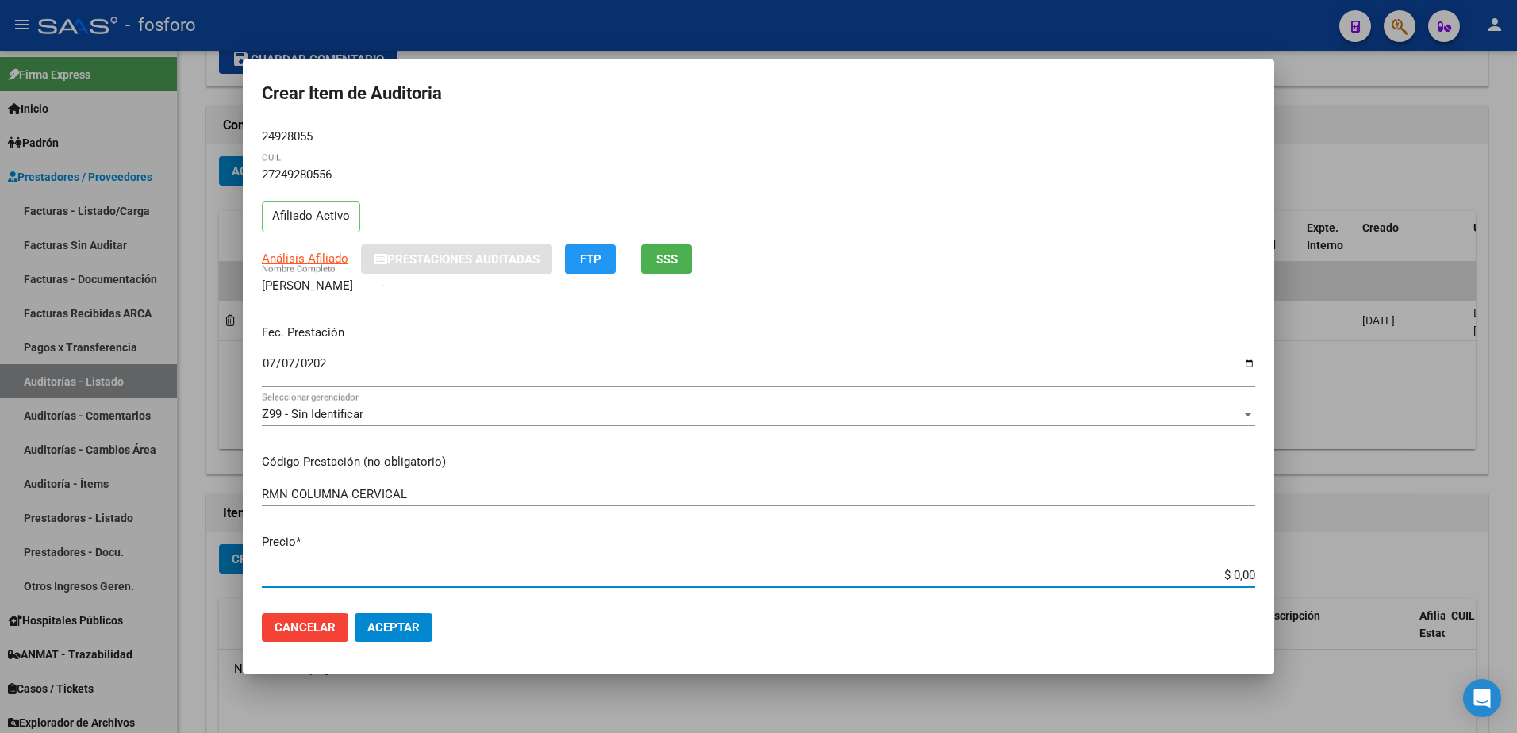
type input "$ 0,01"
type input "$ 0,11"
type input "$ 1,10"
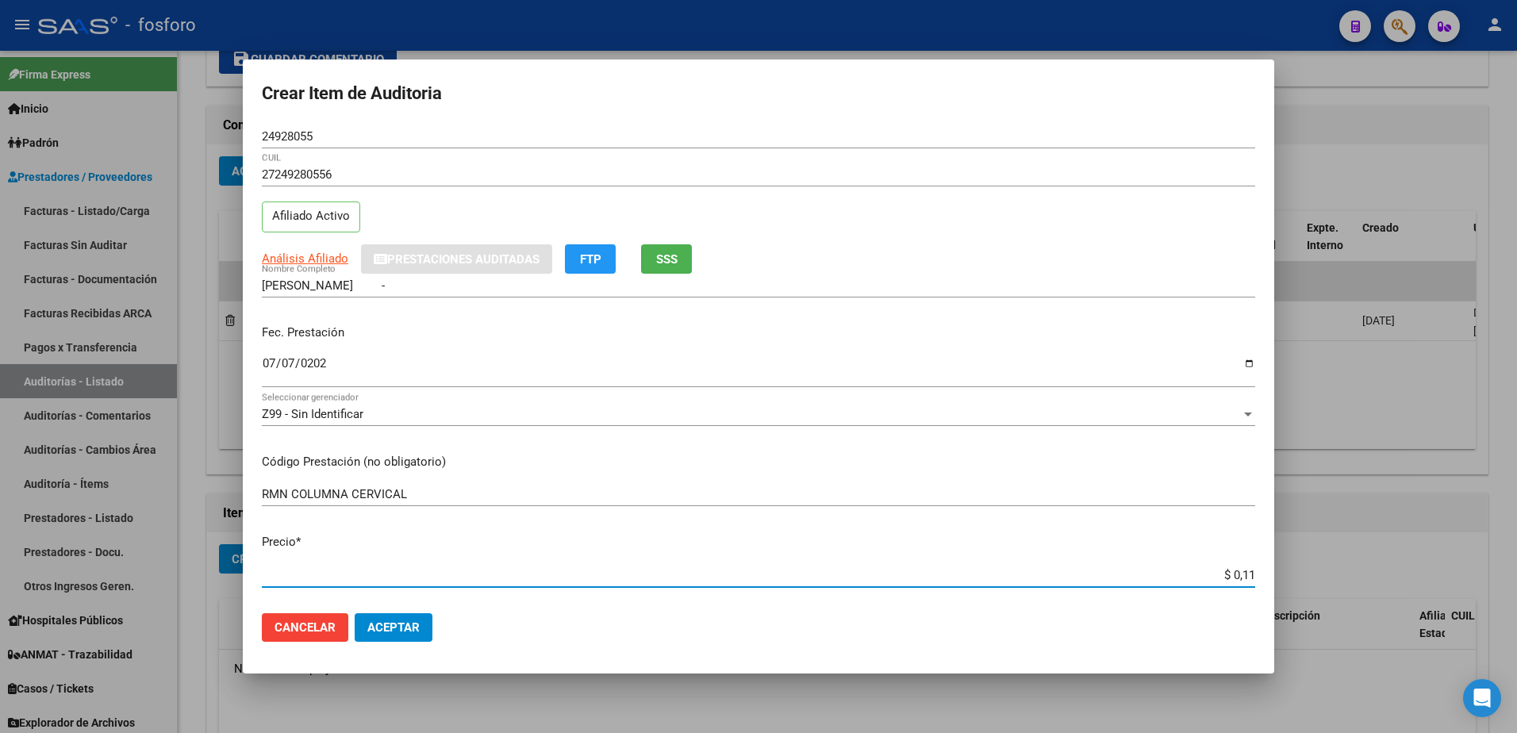
type input "$ 1,10"
type input "$ 11,00"
type input "$ 110,00"
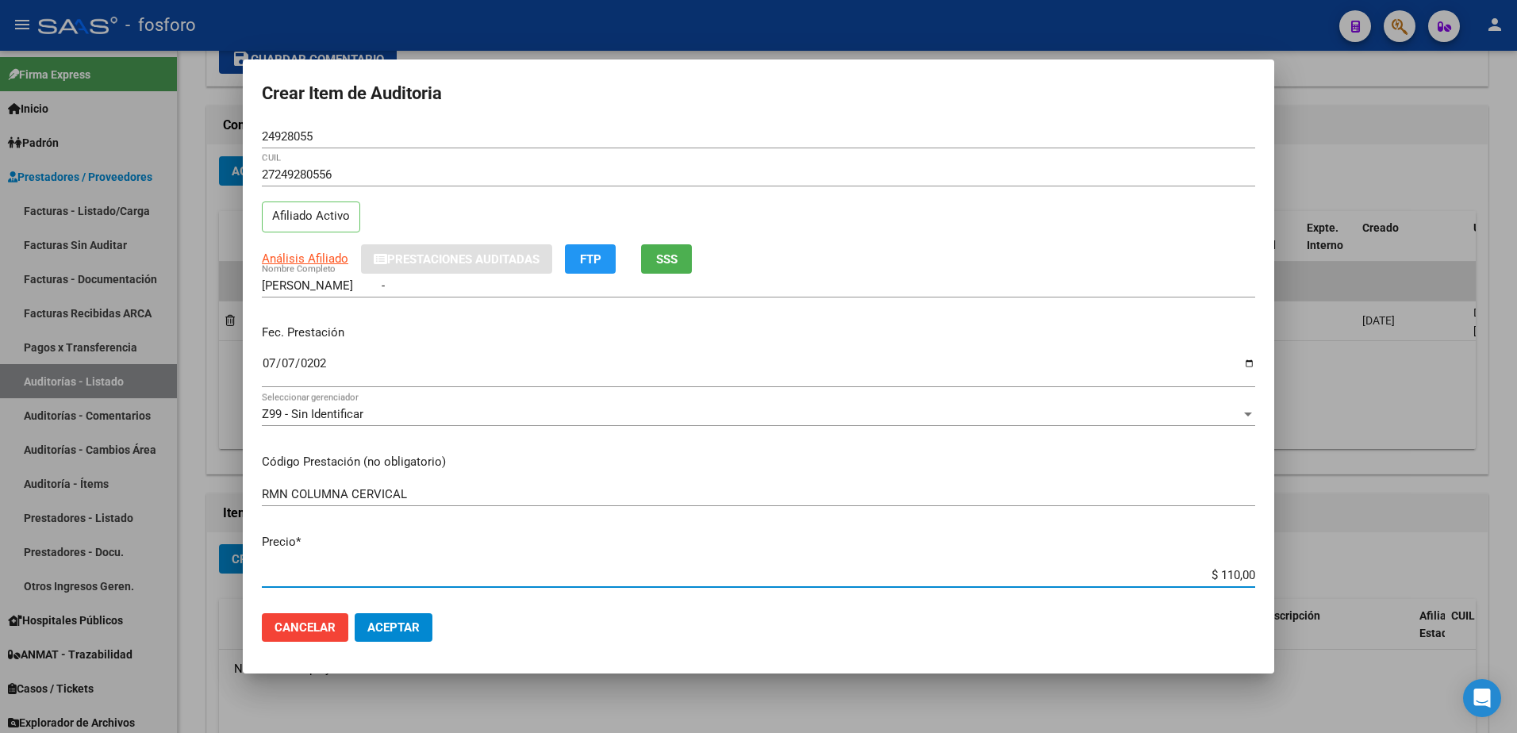
type input "$ 1.100,00"
type input "$ 11.000,00"
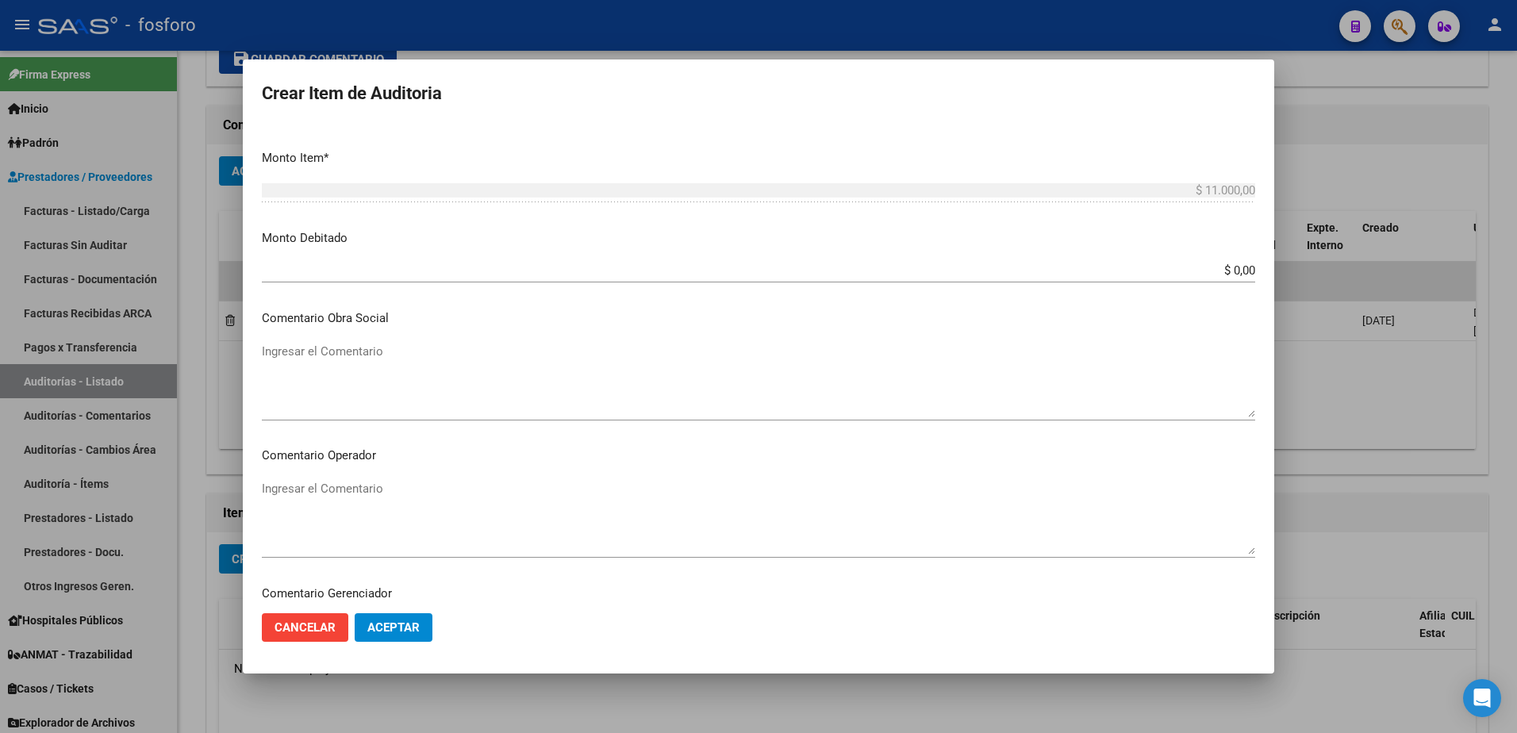
scroll to position [556, 0]
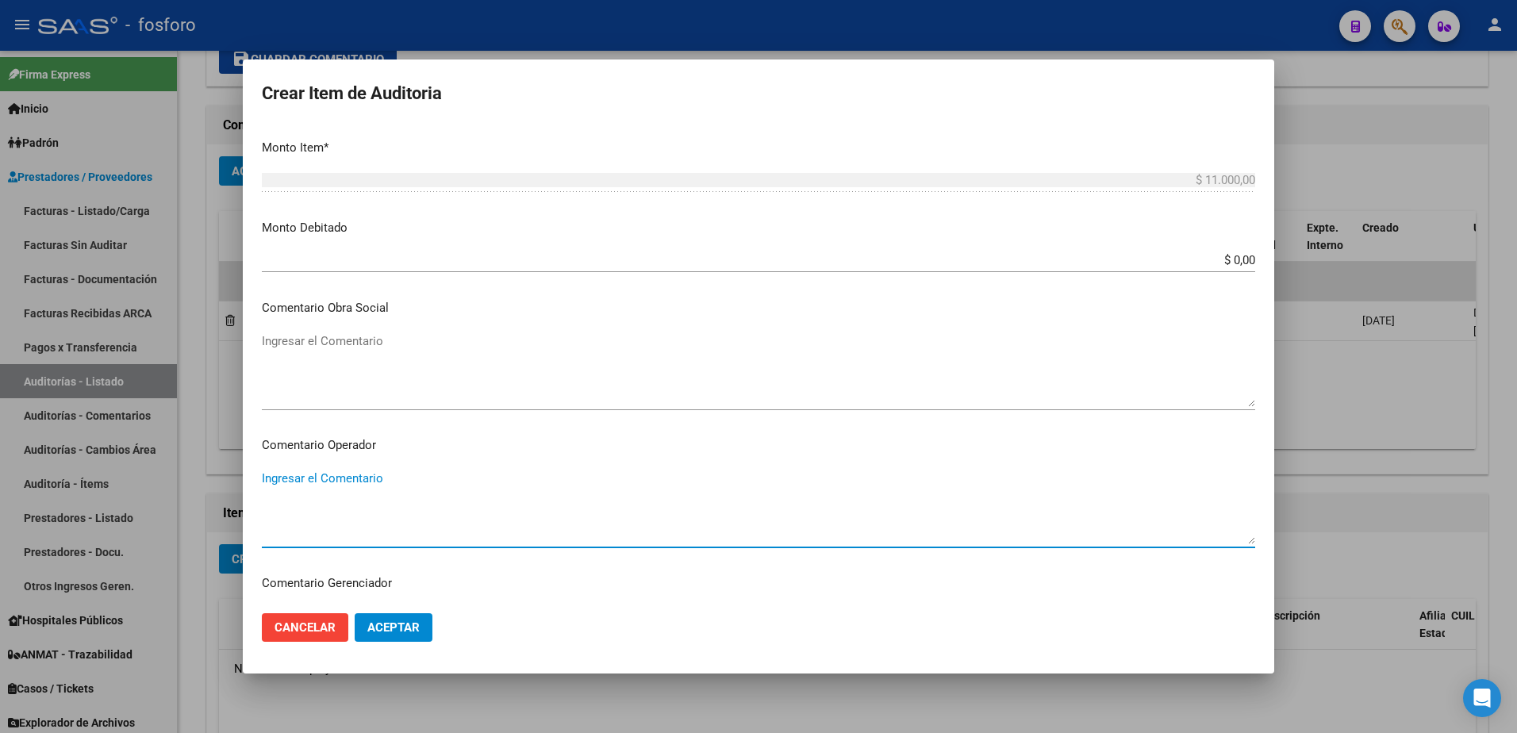
click at [342, 486] on textarea "Ingresar el Comentario" at bounding box center [759, 507] width 994 height 75
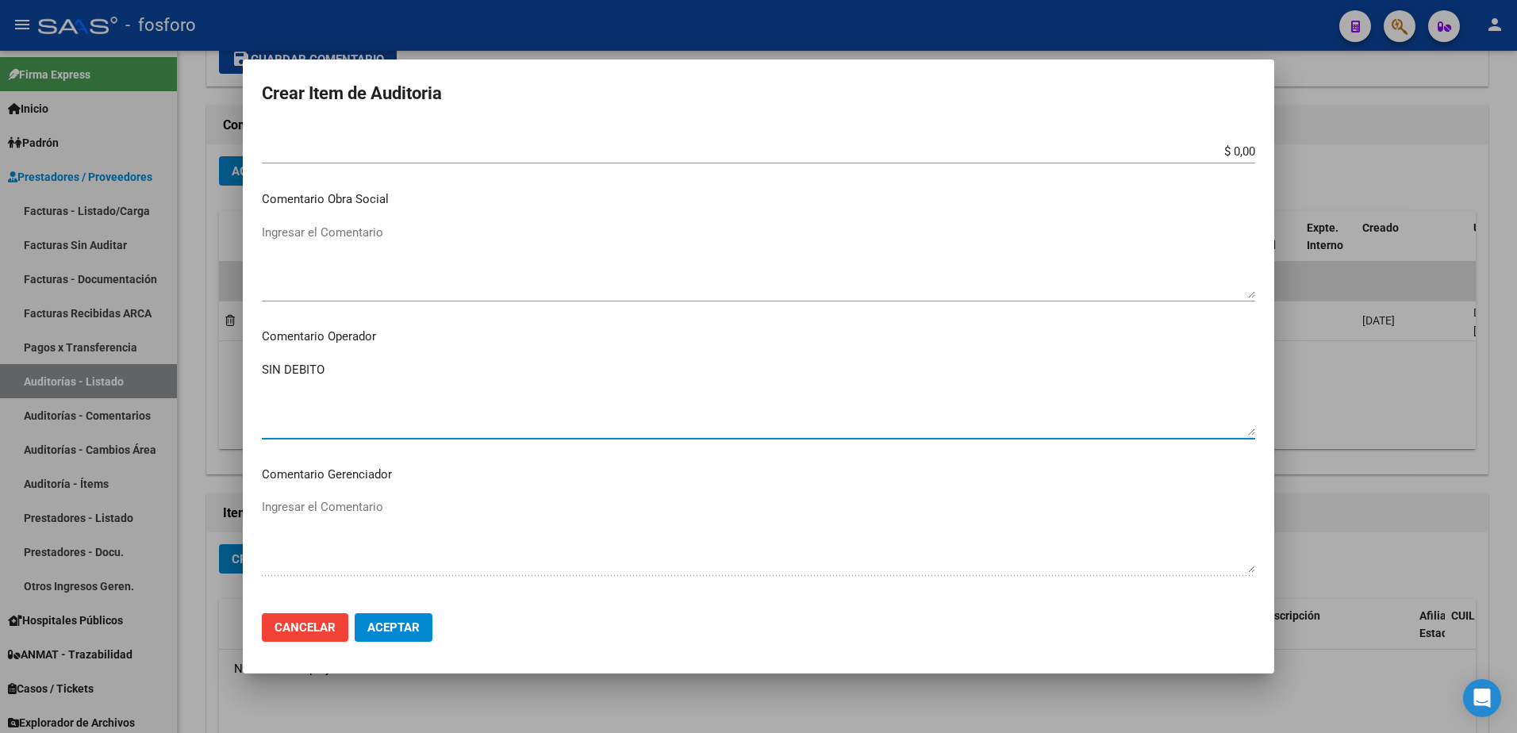
scroll to position [952, 0]
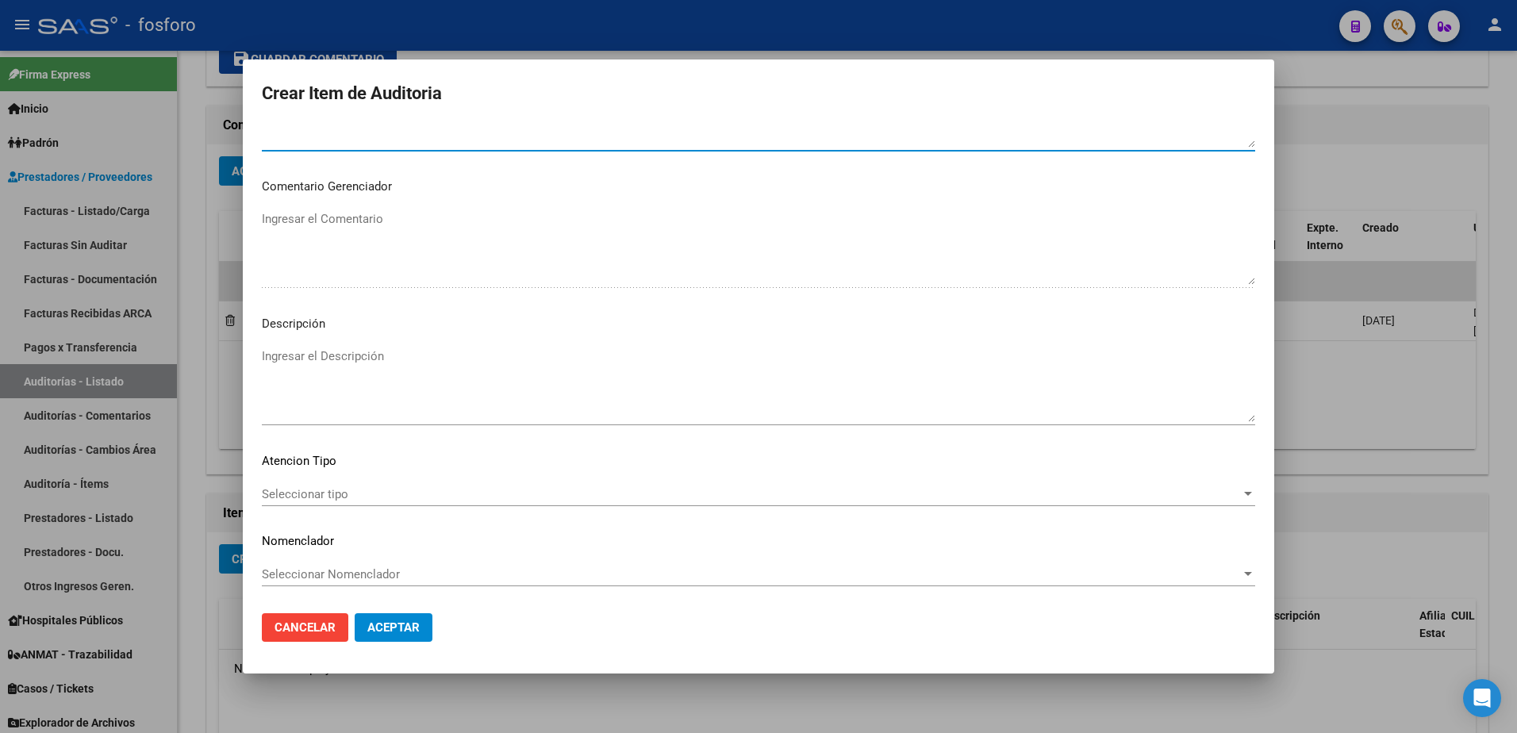
type textarea "SIN DEBITO"
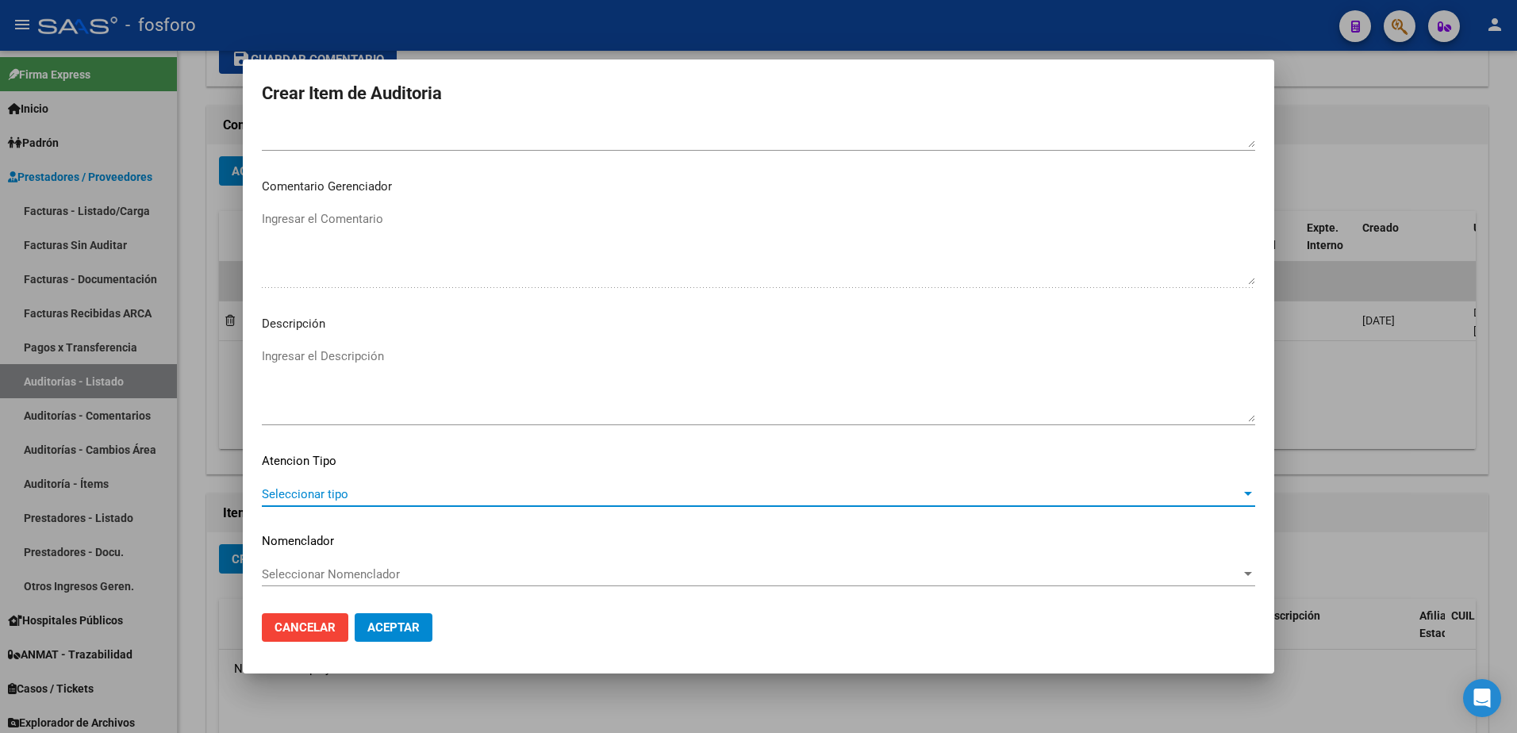
click at [333, 495] on span "Seleccionar tipo" at bounding box center [751, 494] width 979 height 14
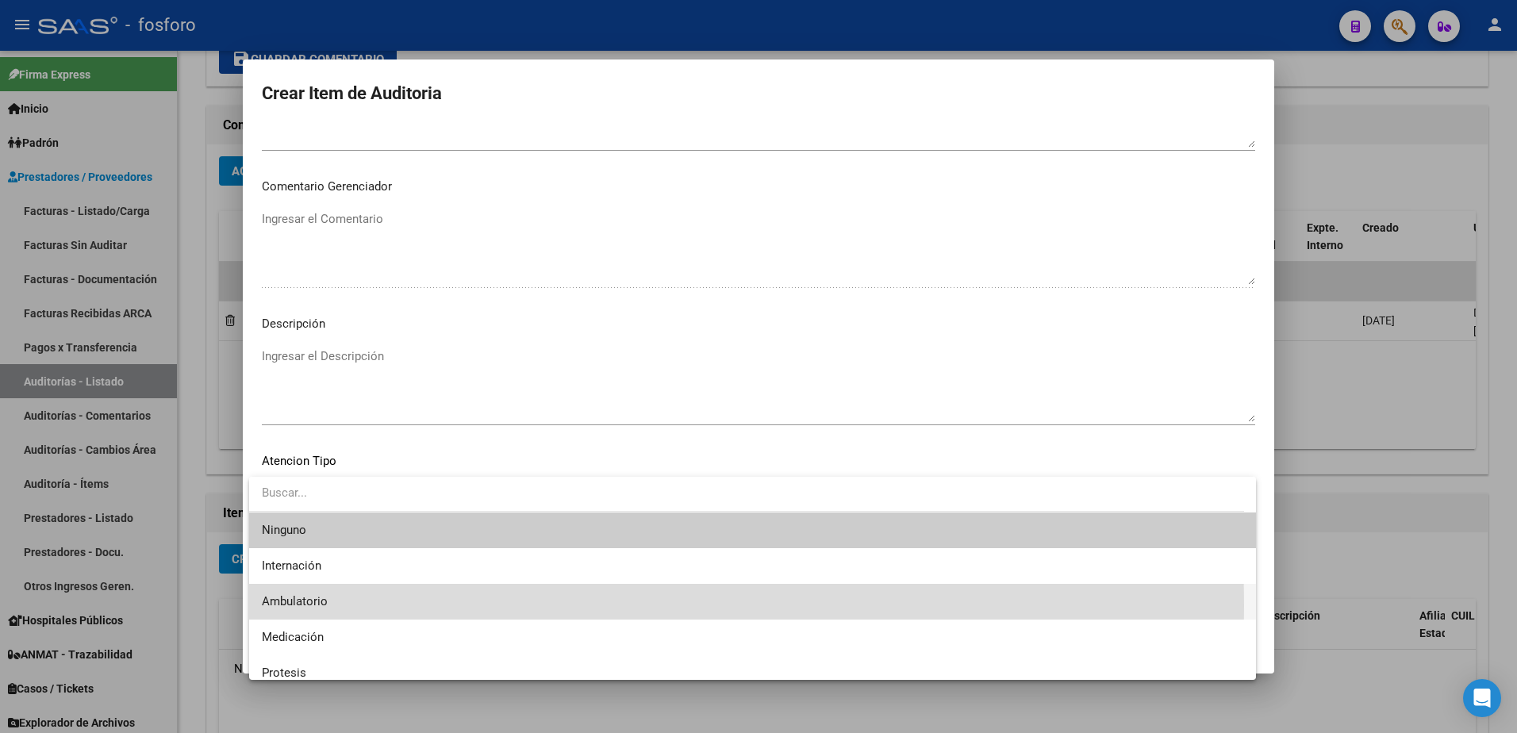
click at [333, 606] on span "Ambulatorio" at bounding box center [753, 602] width 982 height 36
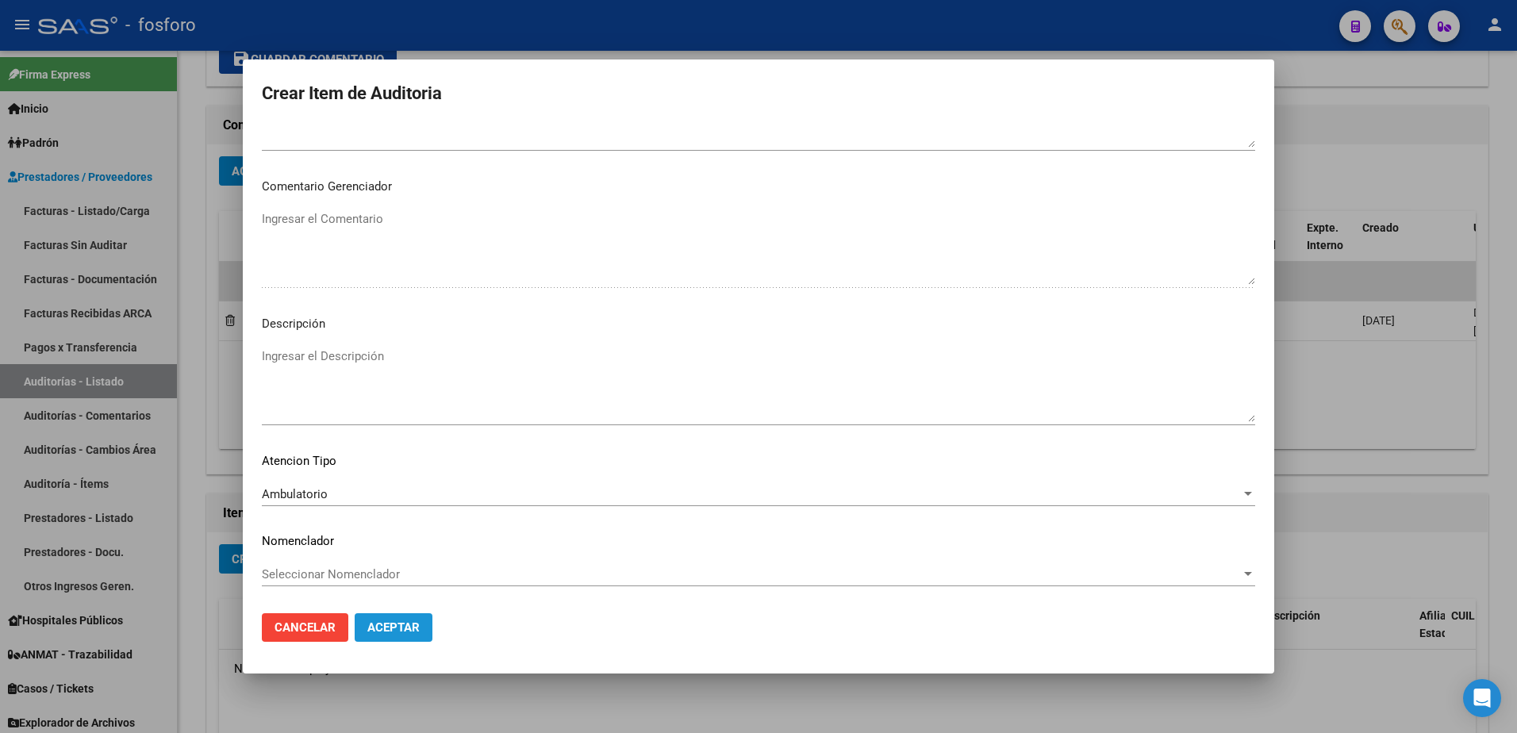
click at [373, 623] on span "Aceptar" at bounding box center [393, 628] width 52 height 14
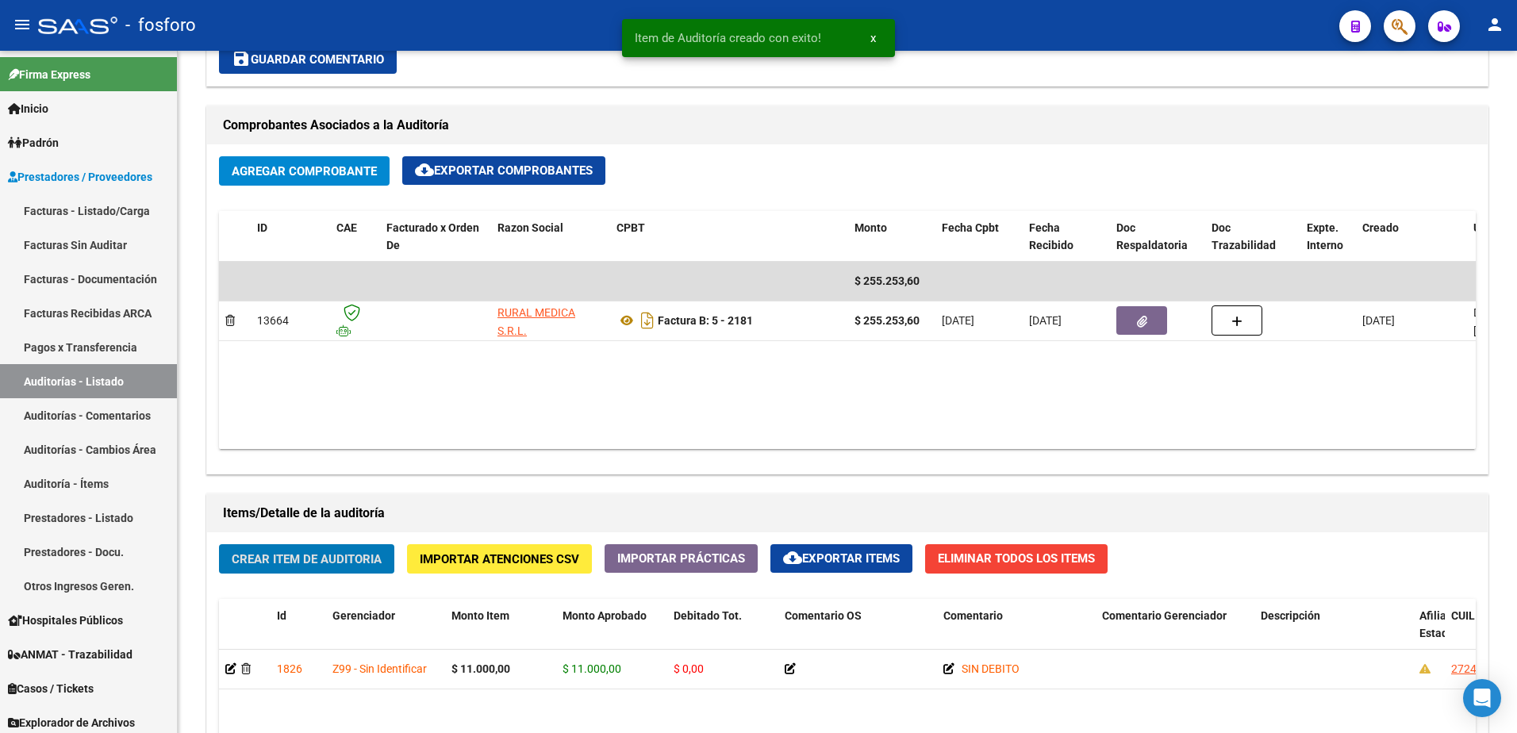
scroll to position [715, 0]
click at [337, 560] on span "Crear Item de Auditoria" at bounding box center [307, 559] width 150 height 14
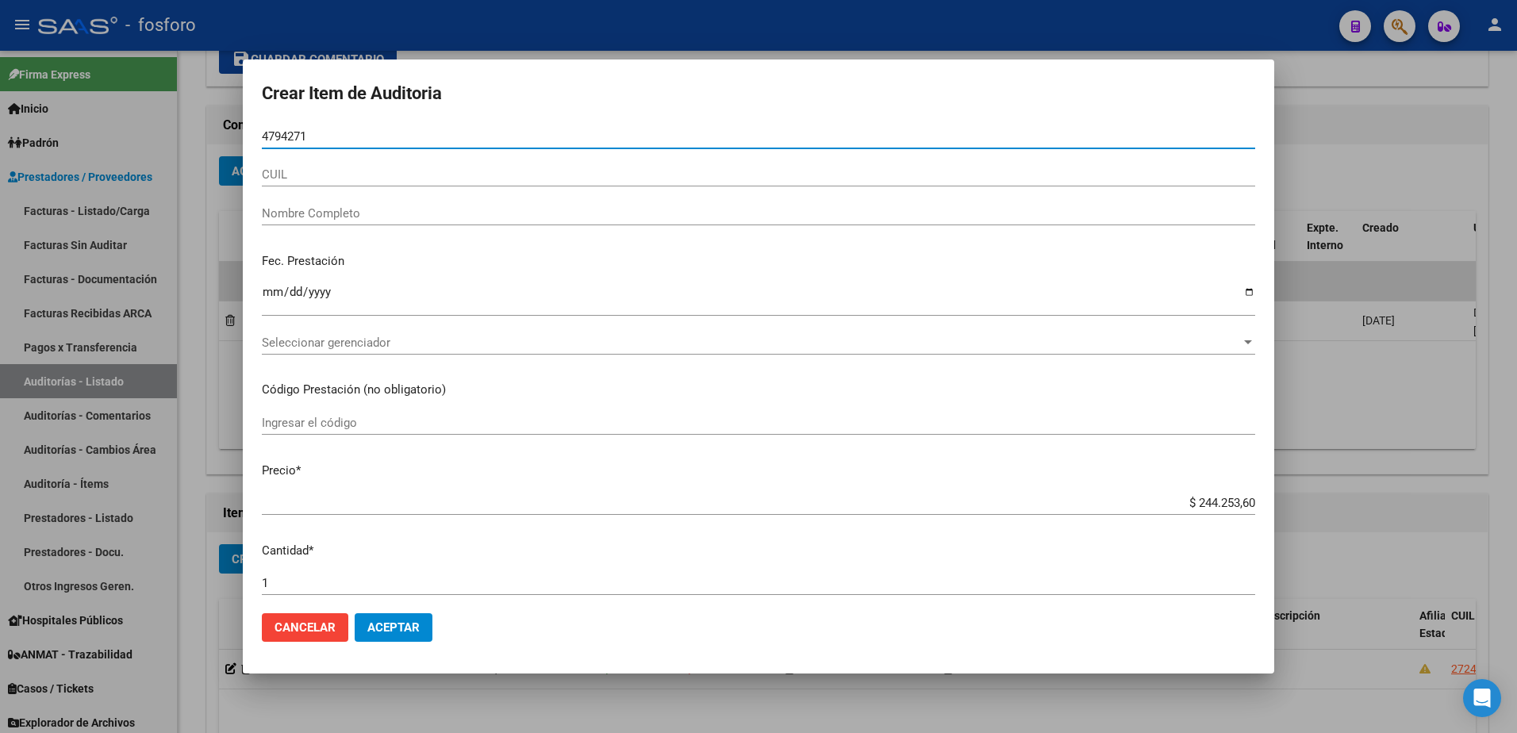
type input "47942712"
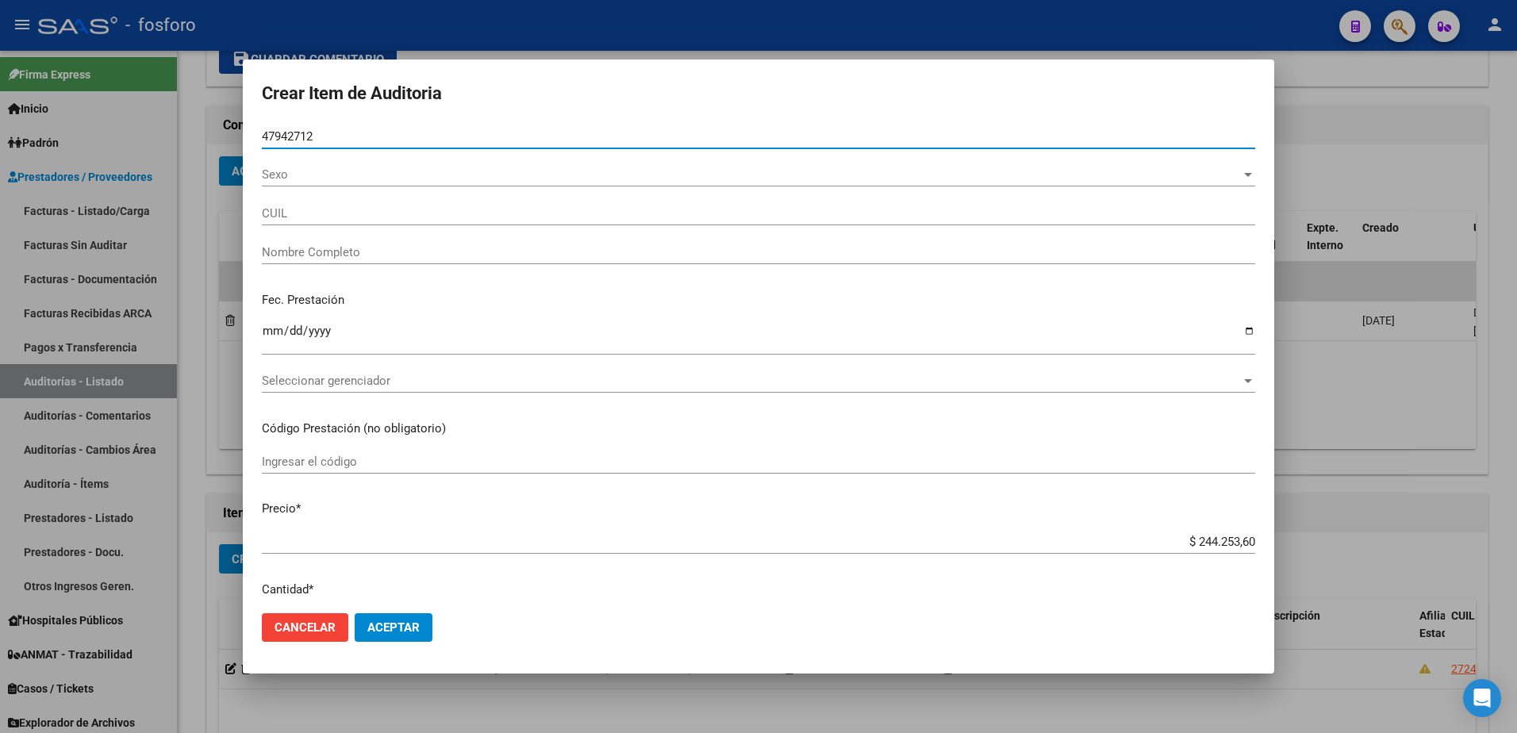
type input "27479427122"
type input "SEGOVIA MORENA TIARA -"
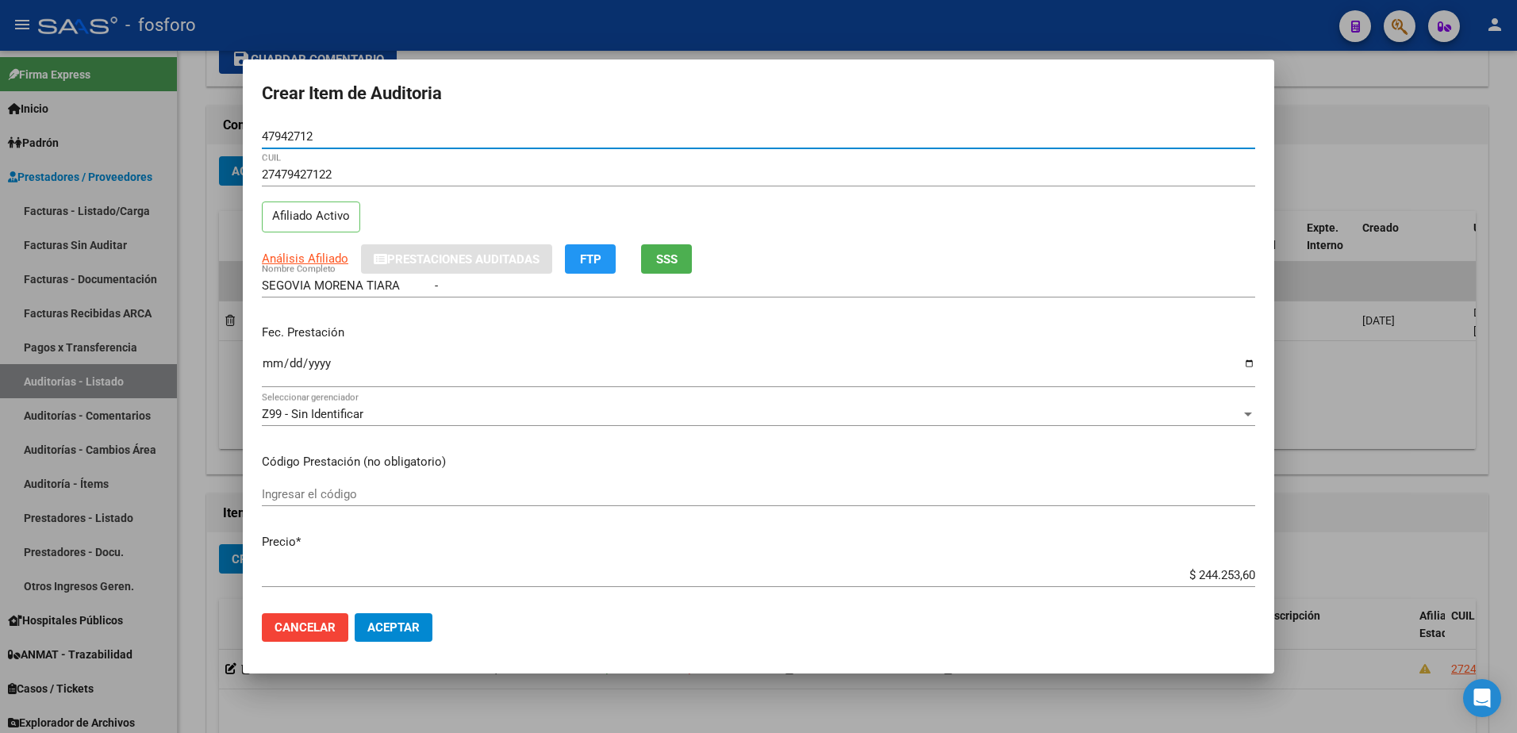
type input "47942712"
click at [274, 370] on input "Ingresar la fecha" at bounding box center [759, 369] width 994 height 25
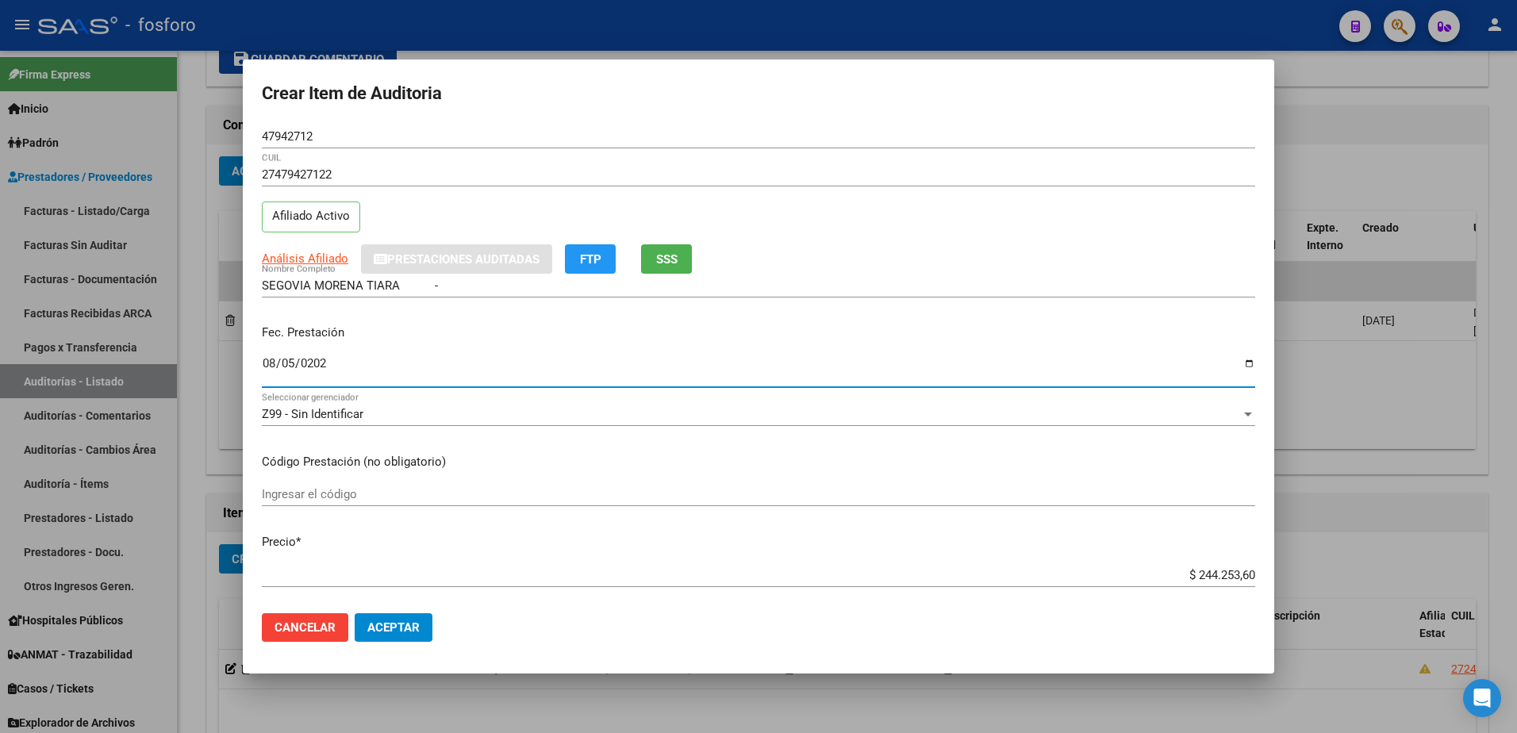
type input "[DATE]"
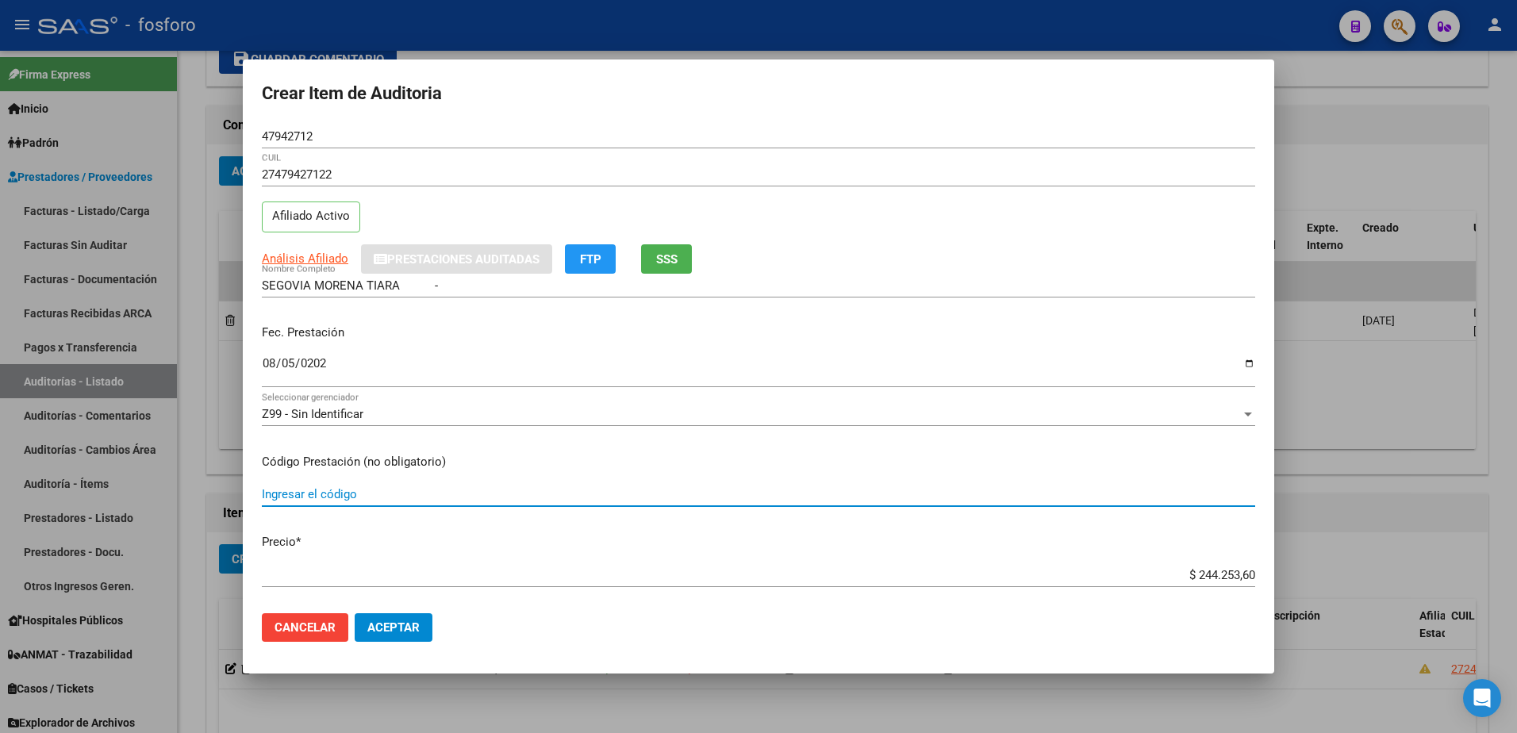
click at [287, 493] on input "Ingresar el código" at bounding box center [759, 494] width 994 height 14
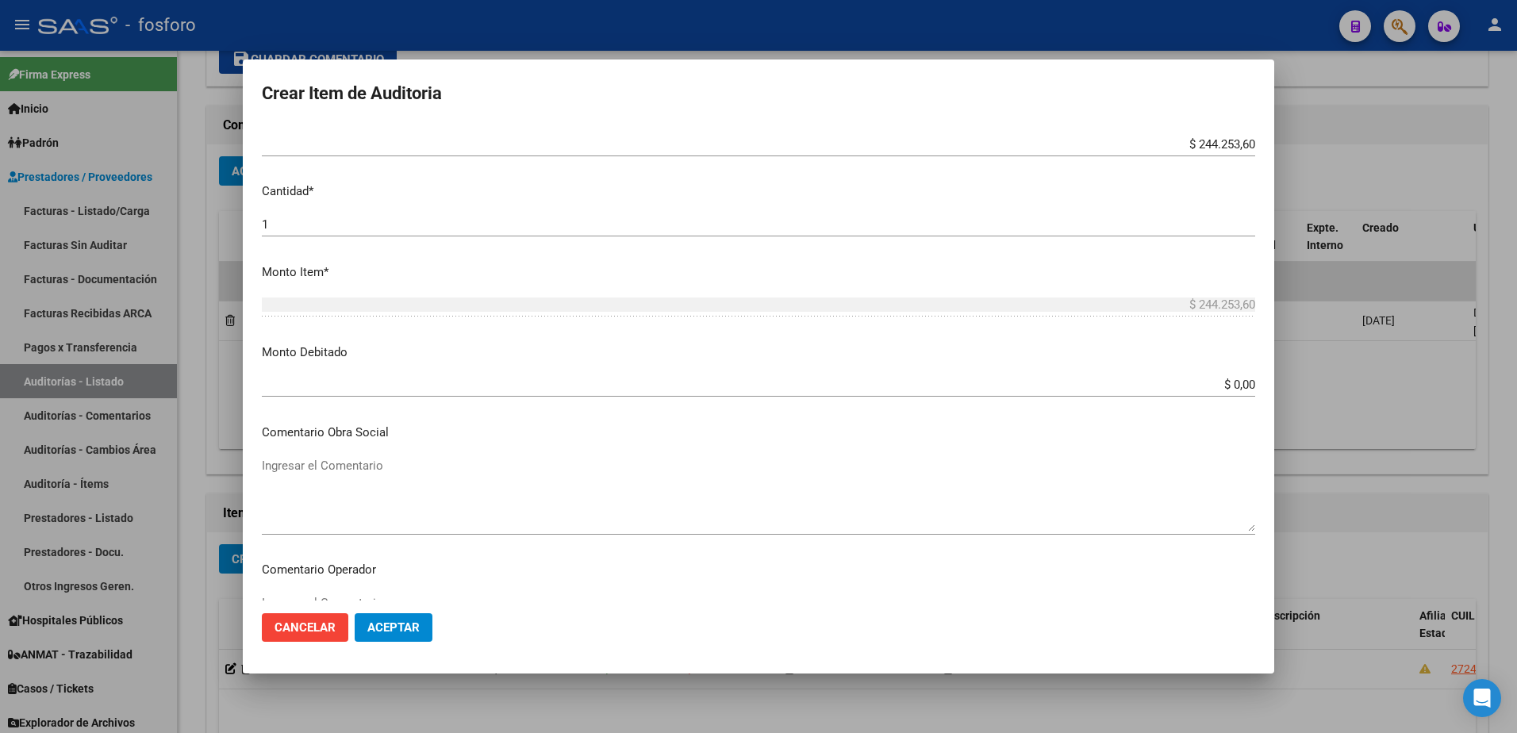
scroll to position [476, 0]
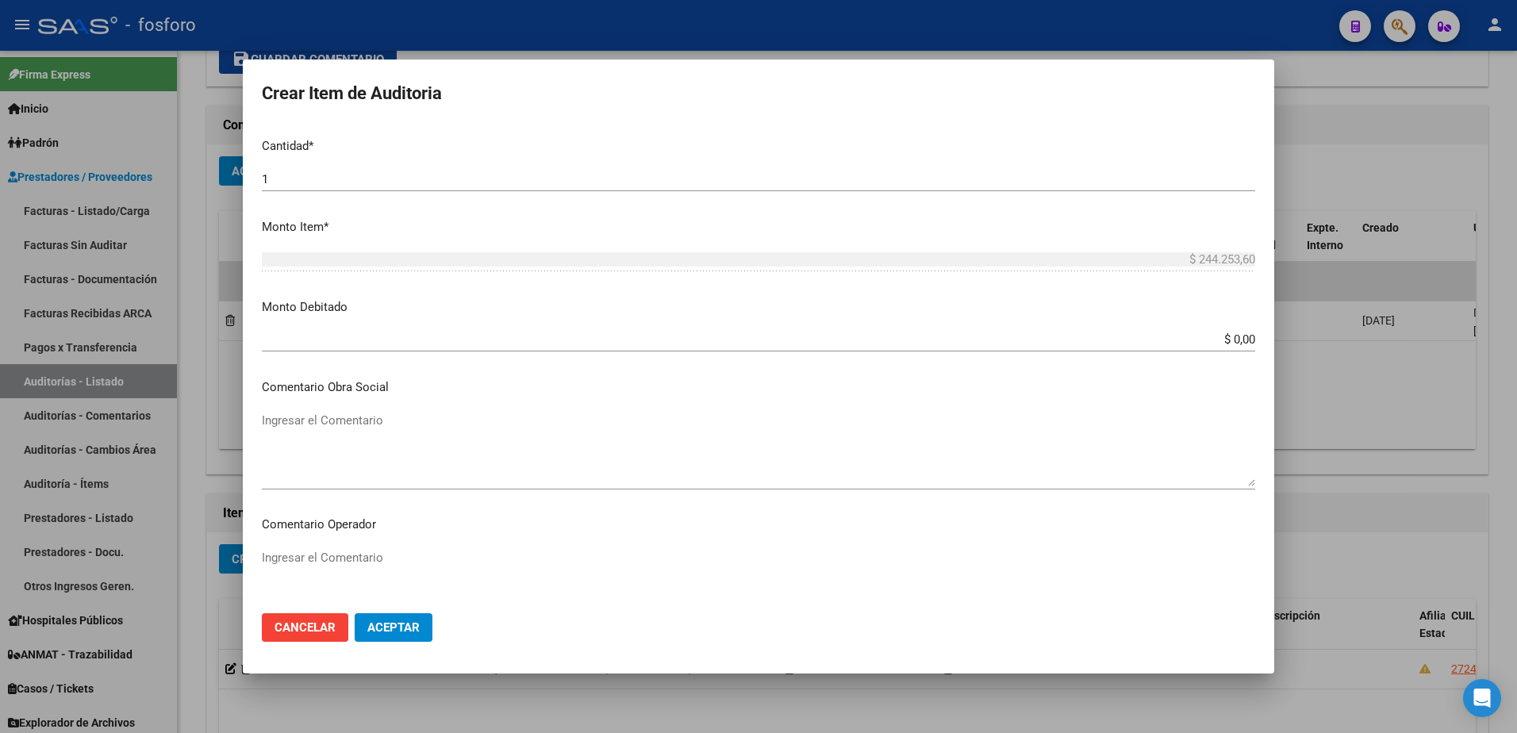
type input "RESONANCIA DE ENCEFALO Y COLUMNA CERVICAL CON Y SIN CONTRASTE"
click at [1227, 343] on input "$ 0,00" at bounding box center [759, 340] width 994 height 14
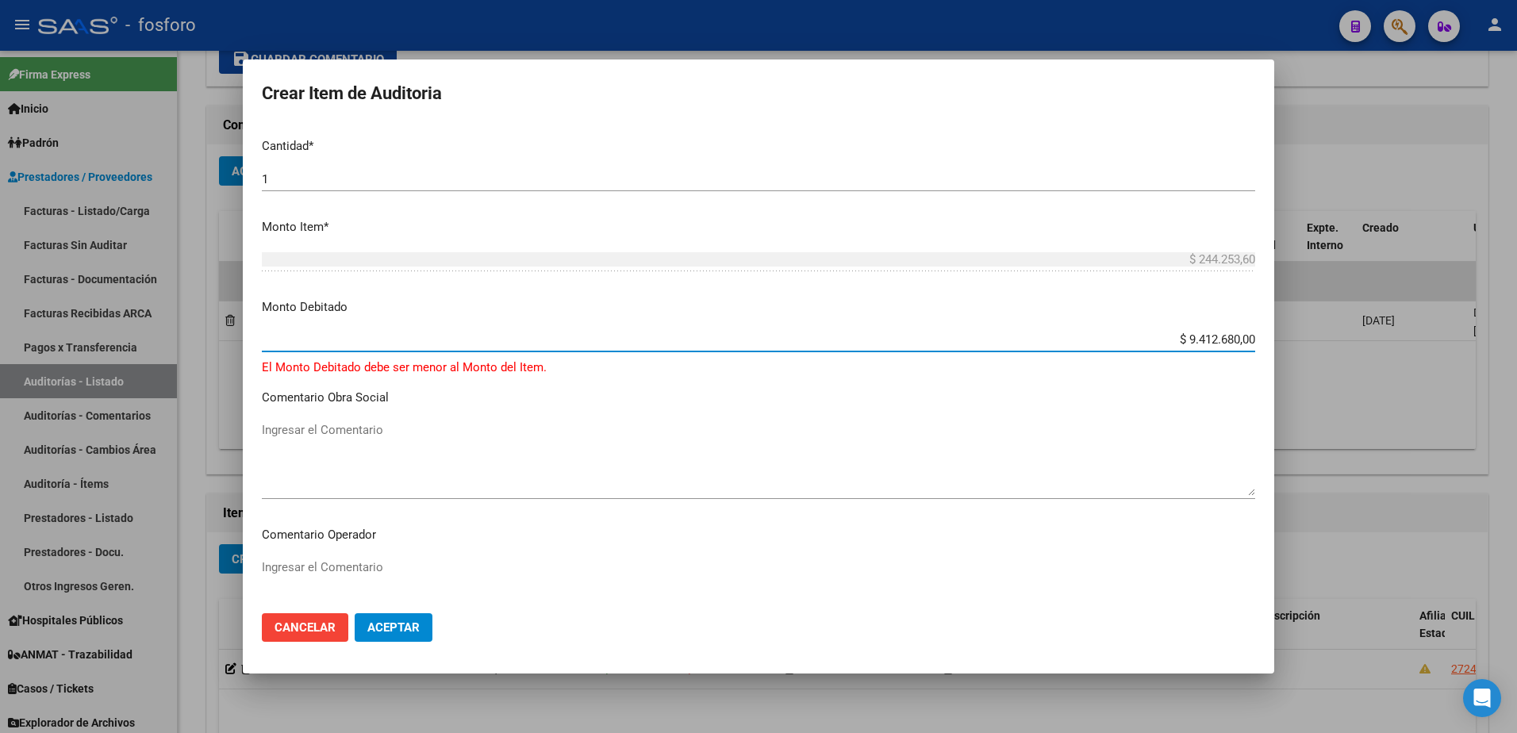
click at [1243, 345] on input "$ 9.412.680,00" at bounding box center [759, 340] width 994 height 14
type input "$ 94.126,80"
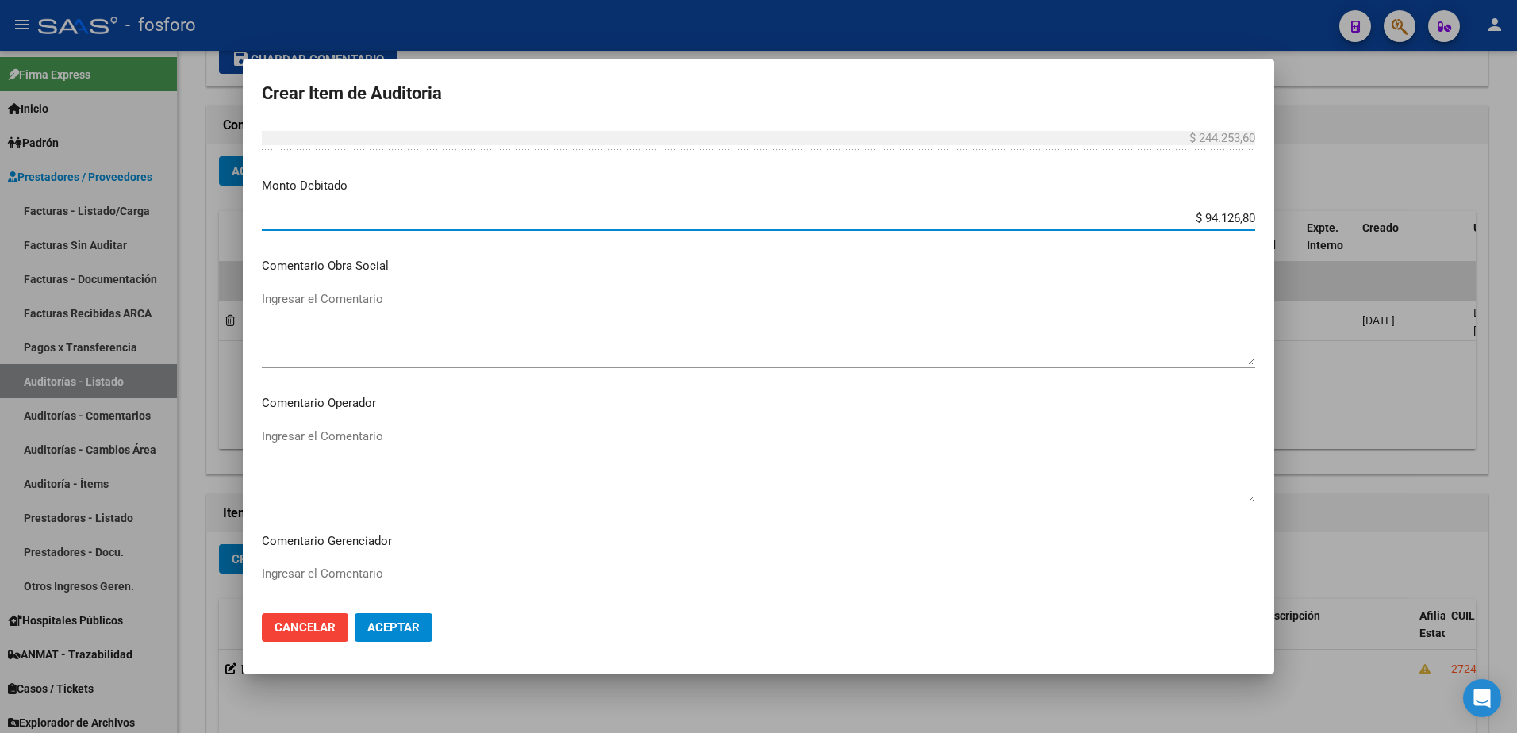
scroll to position [635, 0]
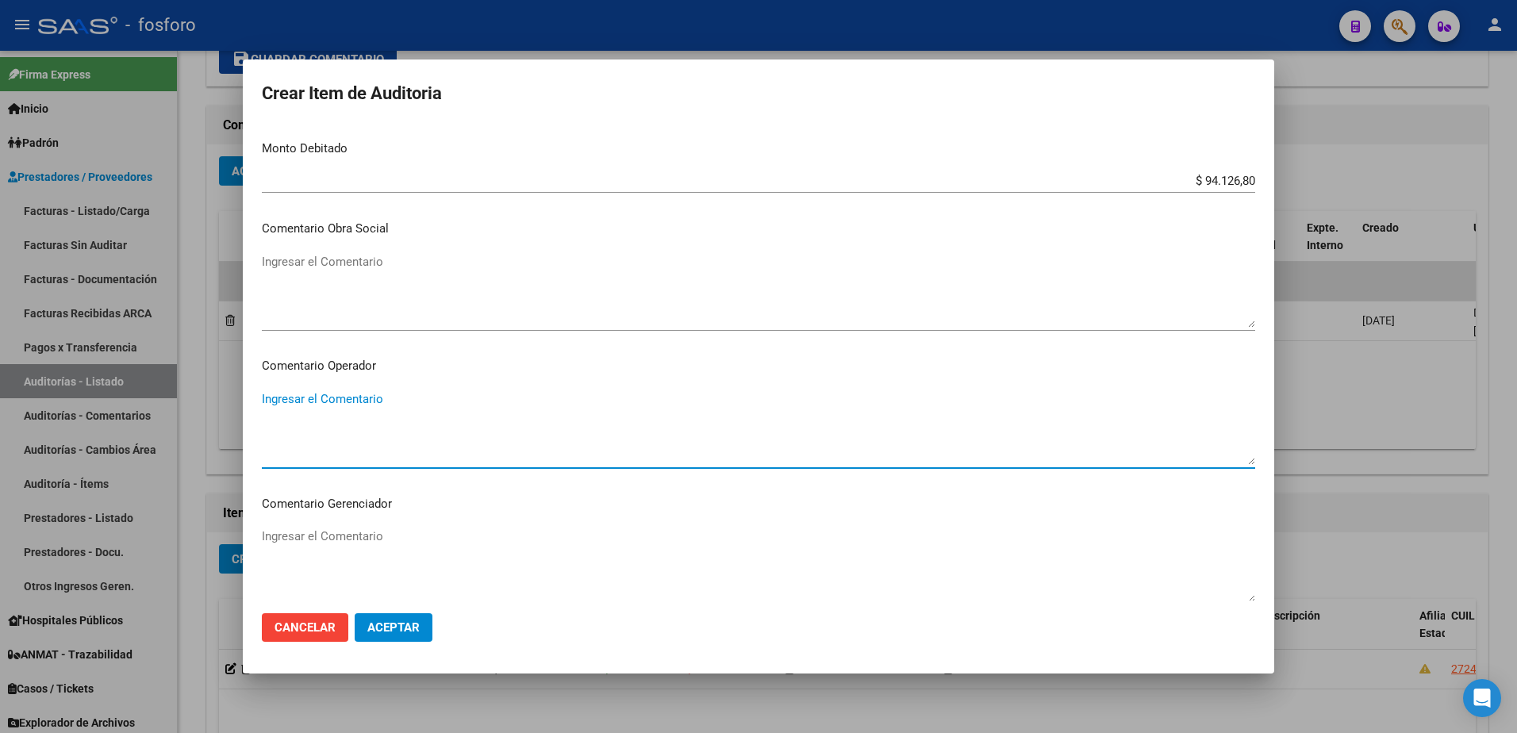
click at [287, 403] on textarea "Ingresar el Comentario" at bounding box center [759, 427] width 994 height 75
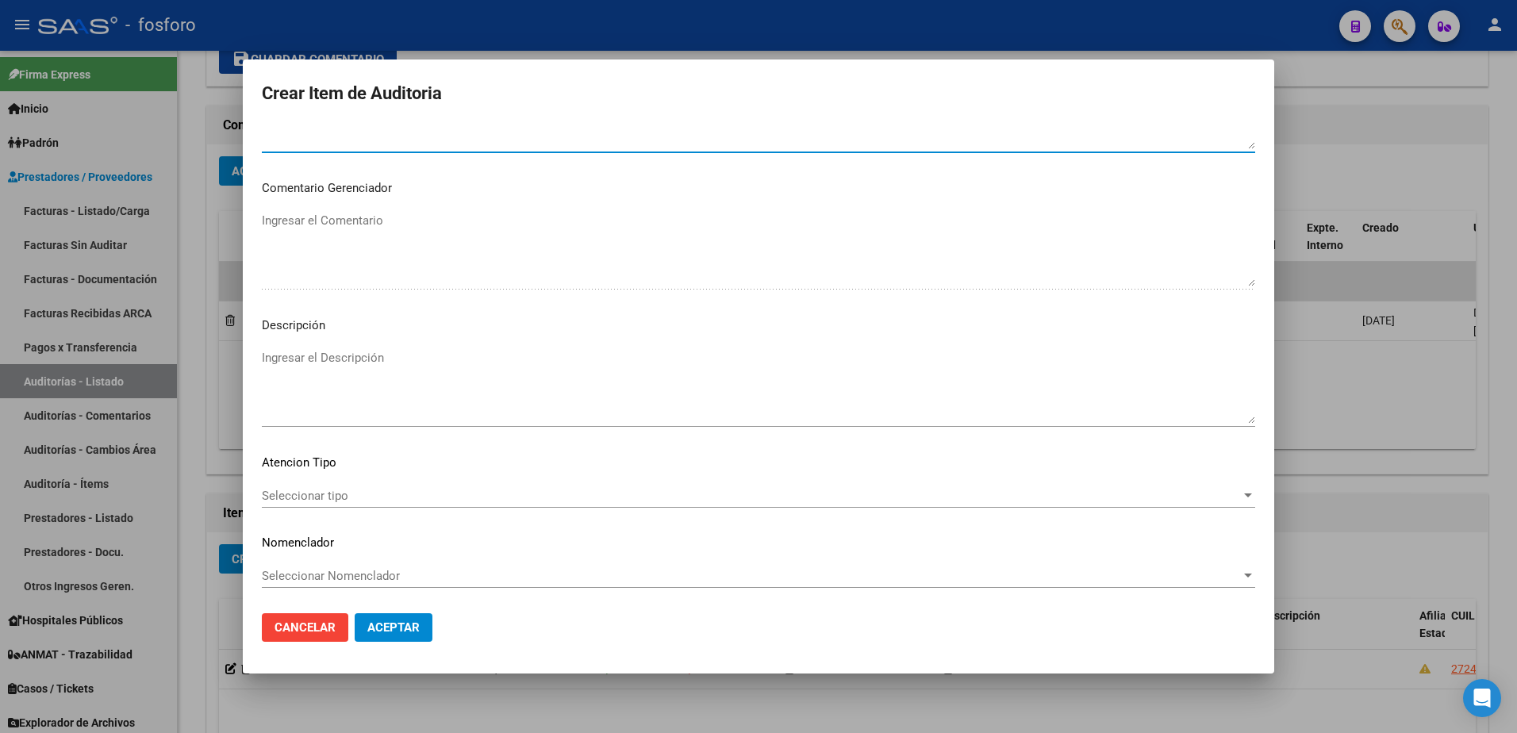
scroll to position [952, 0]
type textarea "SE DEBITA 50% DEL CONTRASTE A CARGO DEL ASOCIADO."
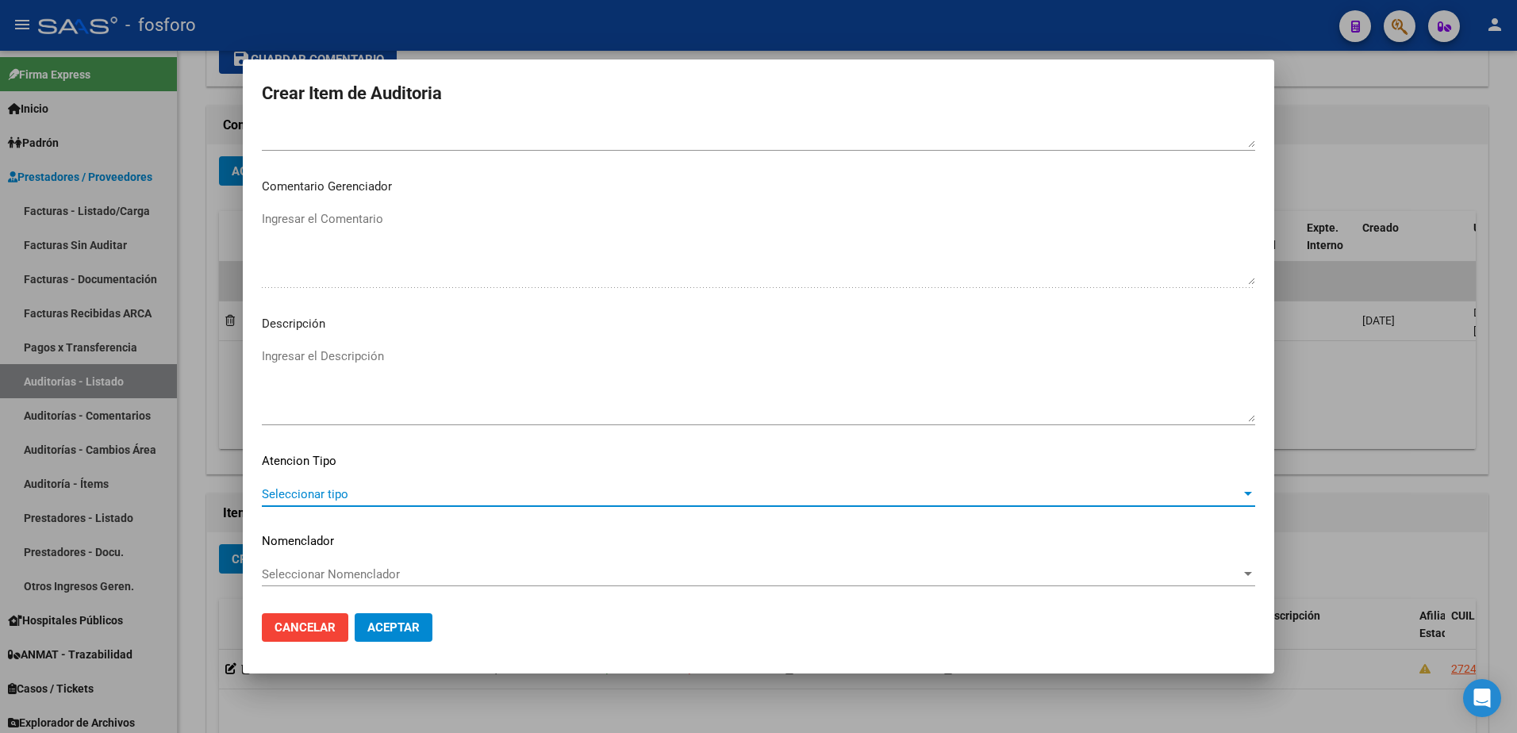
click at [331, 496] on span "Seleccionar tipo" at bounding box center [751, 494] width 979 height 14
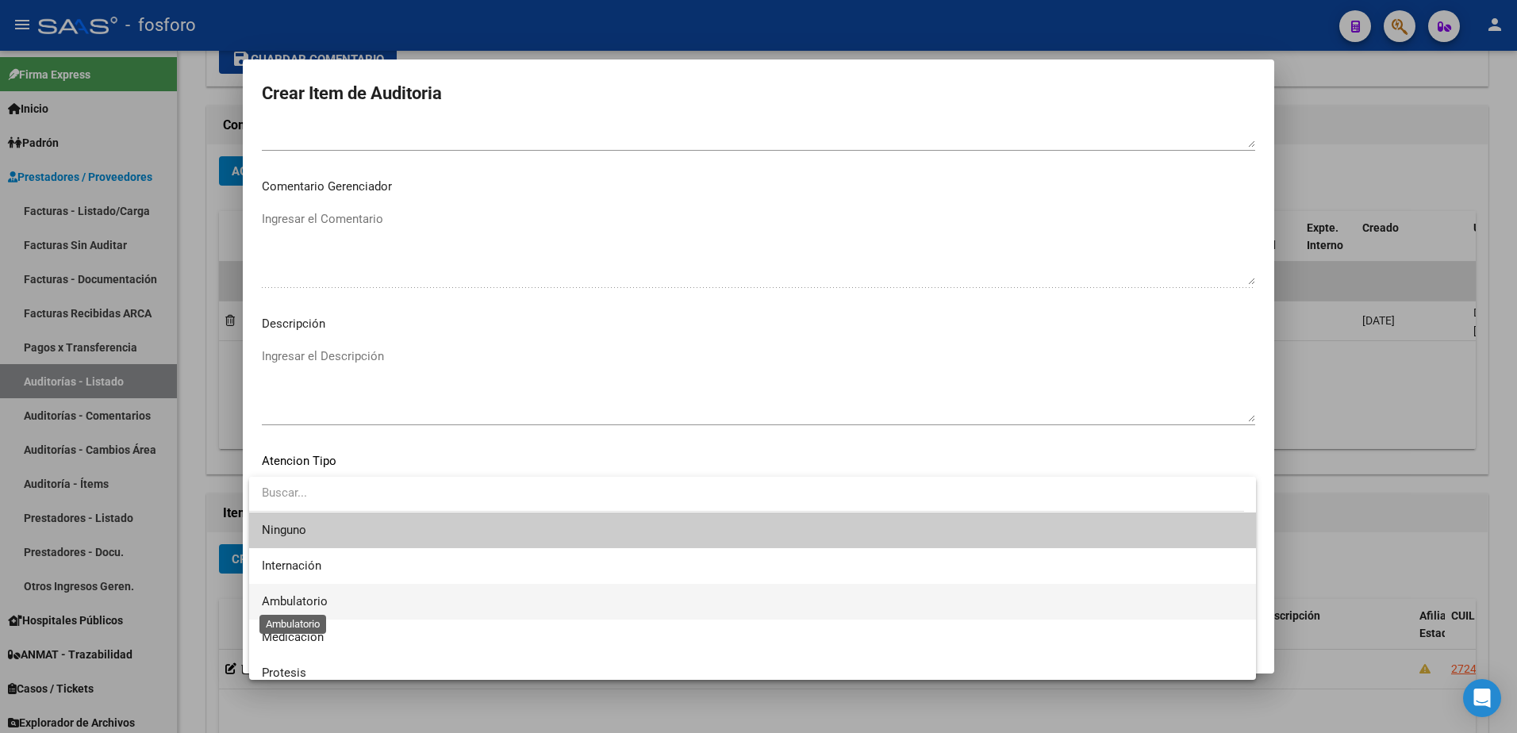
drag, startPoint x: 289, startPoint y: 605, endPoint x: 304, endPoint y: 604, distance: 15.1
click at [294, 604] on span "Ambulatorio" at bounding box center [295, 601] width 66 height 14
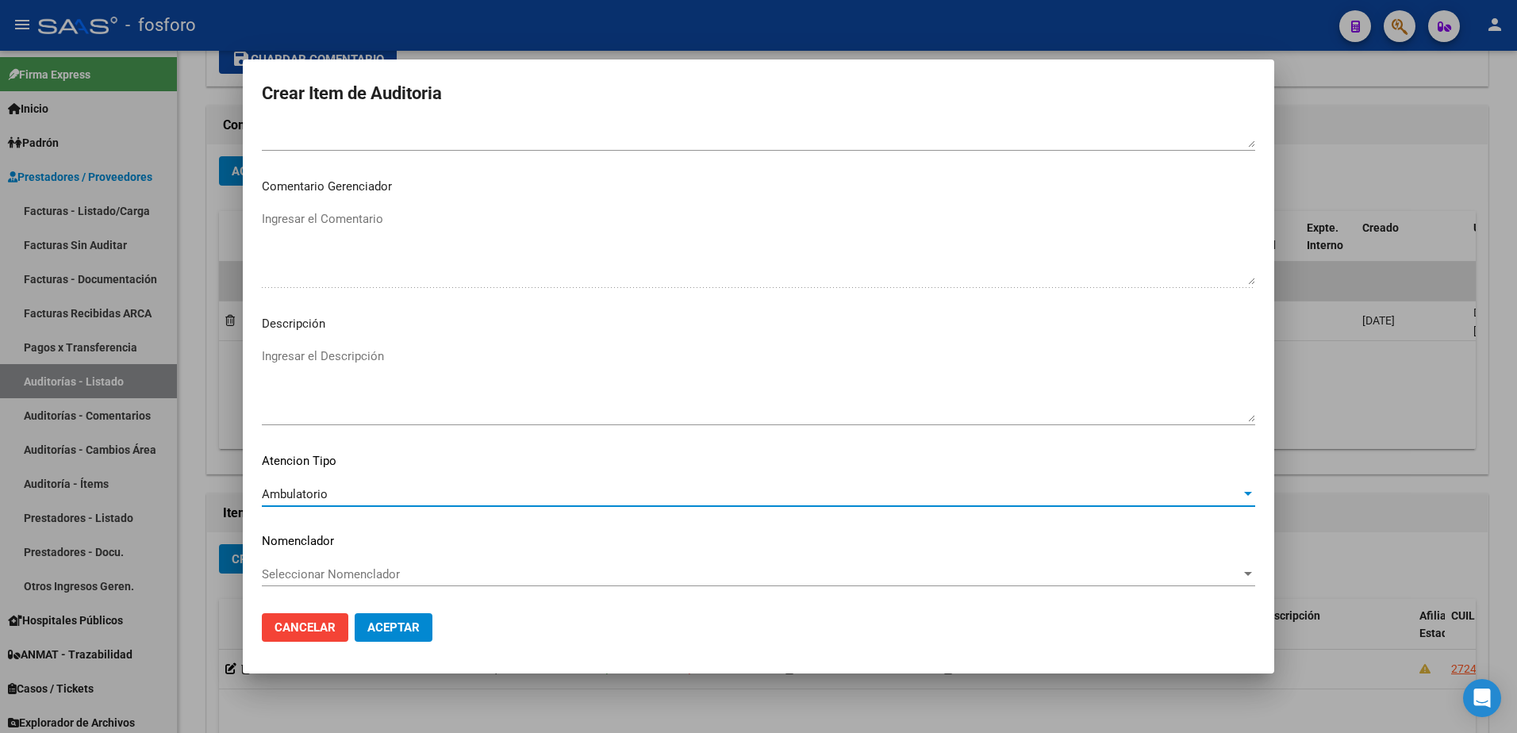
drag, startPoint x: 304, startPoint y: 604, endPoint x: 395, endPoint y: 620, distance: 92.6
click at [395, 620] on button "Aceptar" at bounding box center [394, 628] width 78 height 29
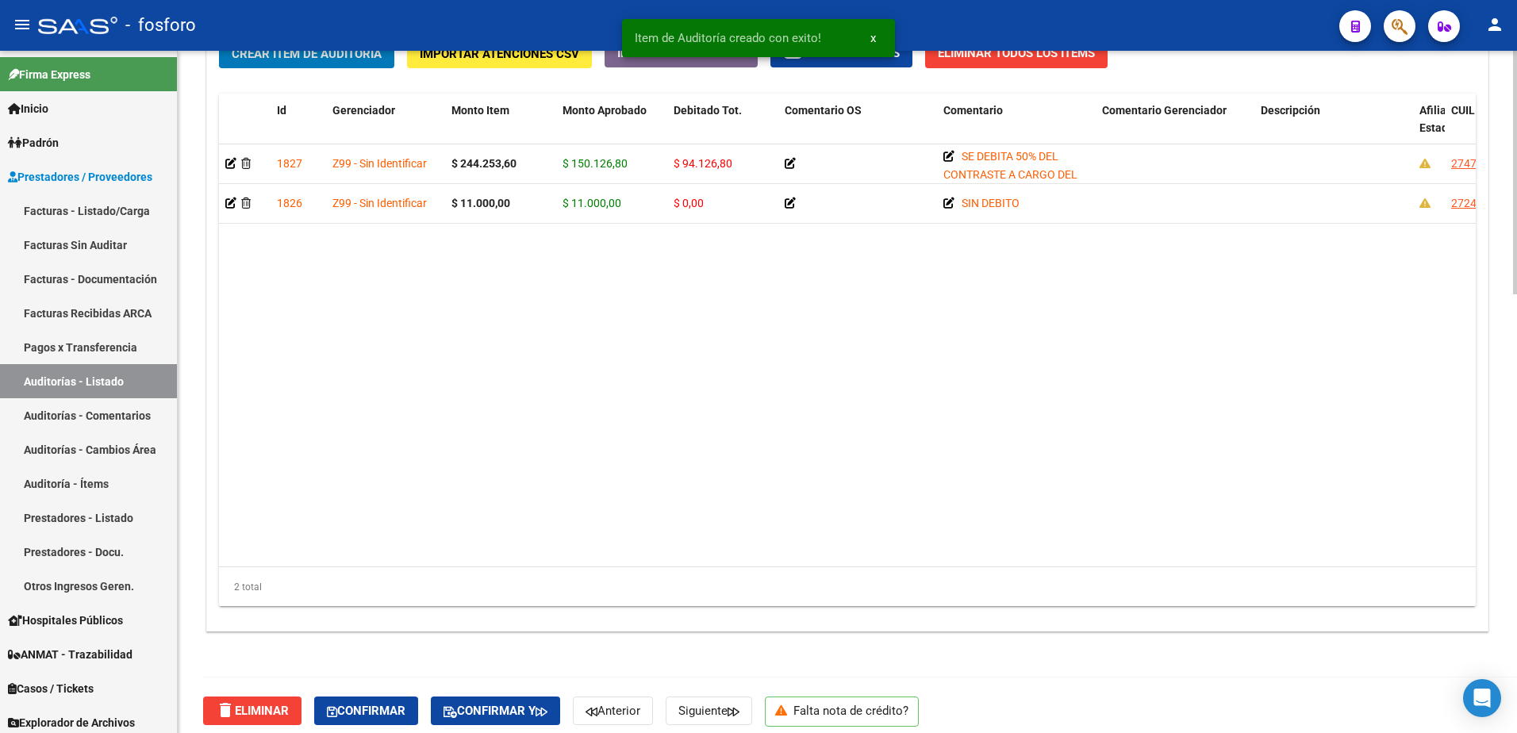
scroll to position [1232, 0]
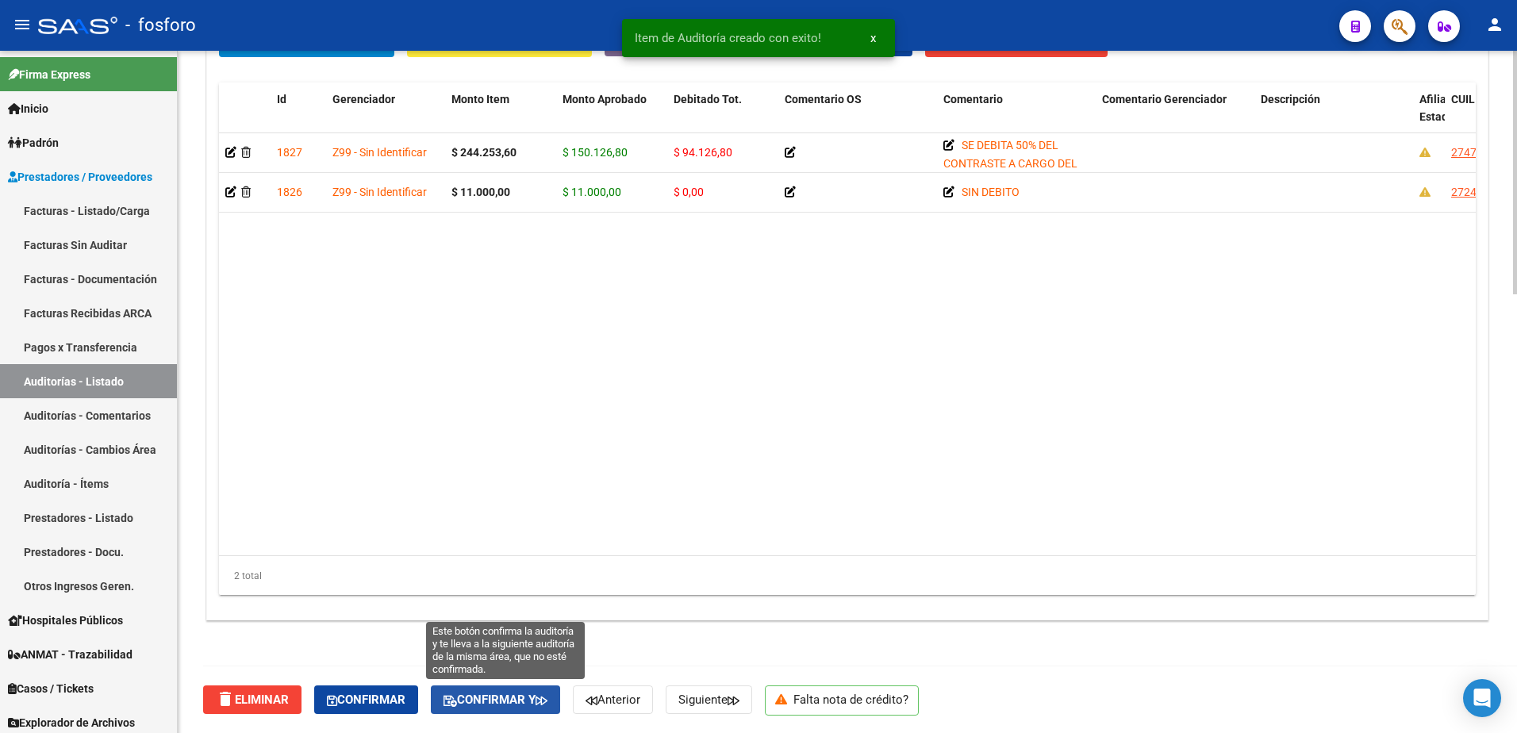
click at [475, 694] on span "Confirmar y" at bounding box center [496, 700] width 104 height 14
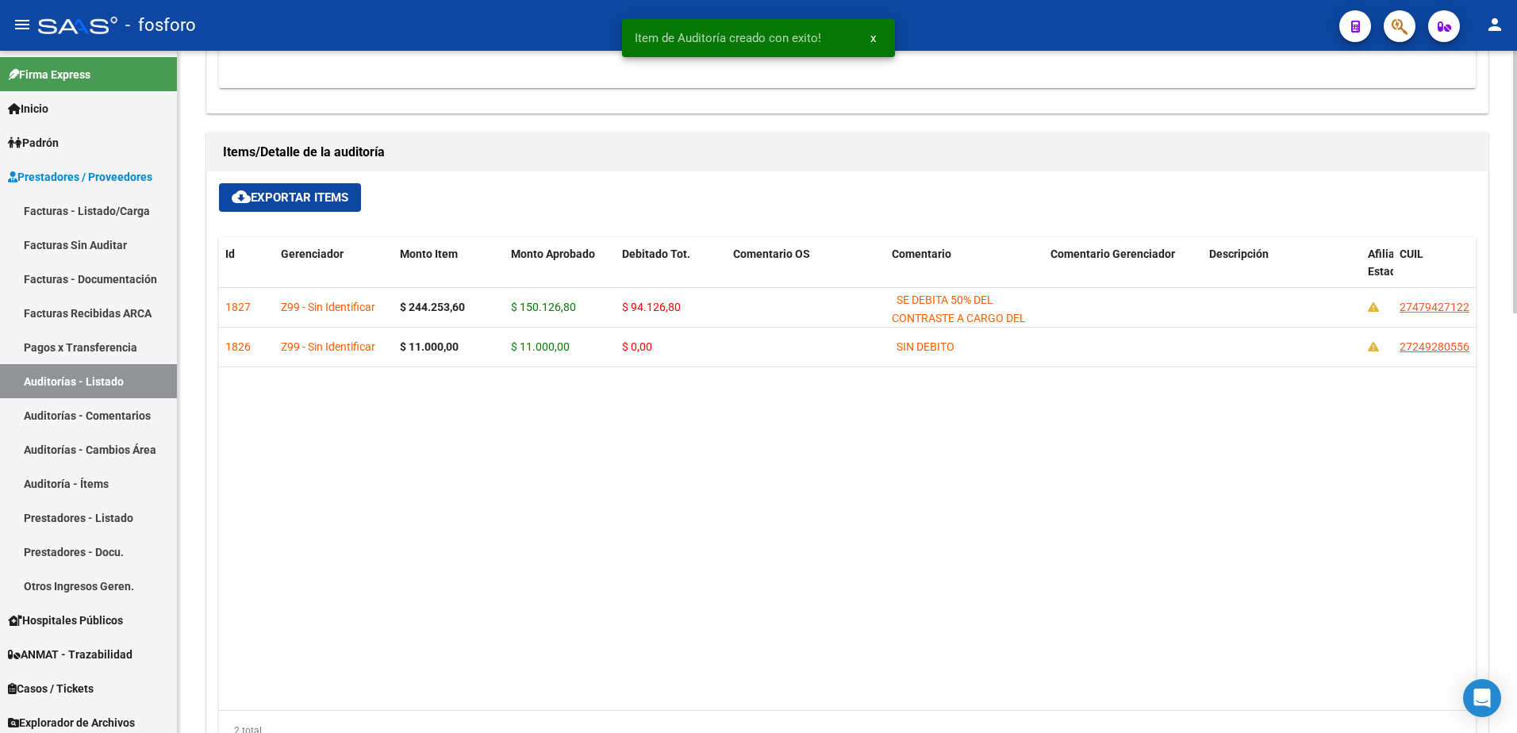
type input "202509"
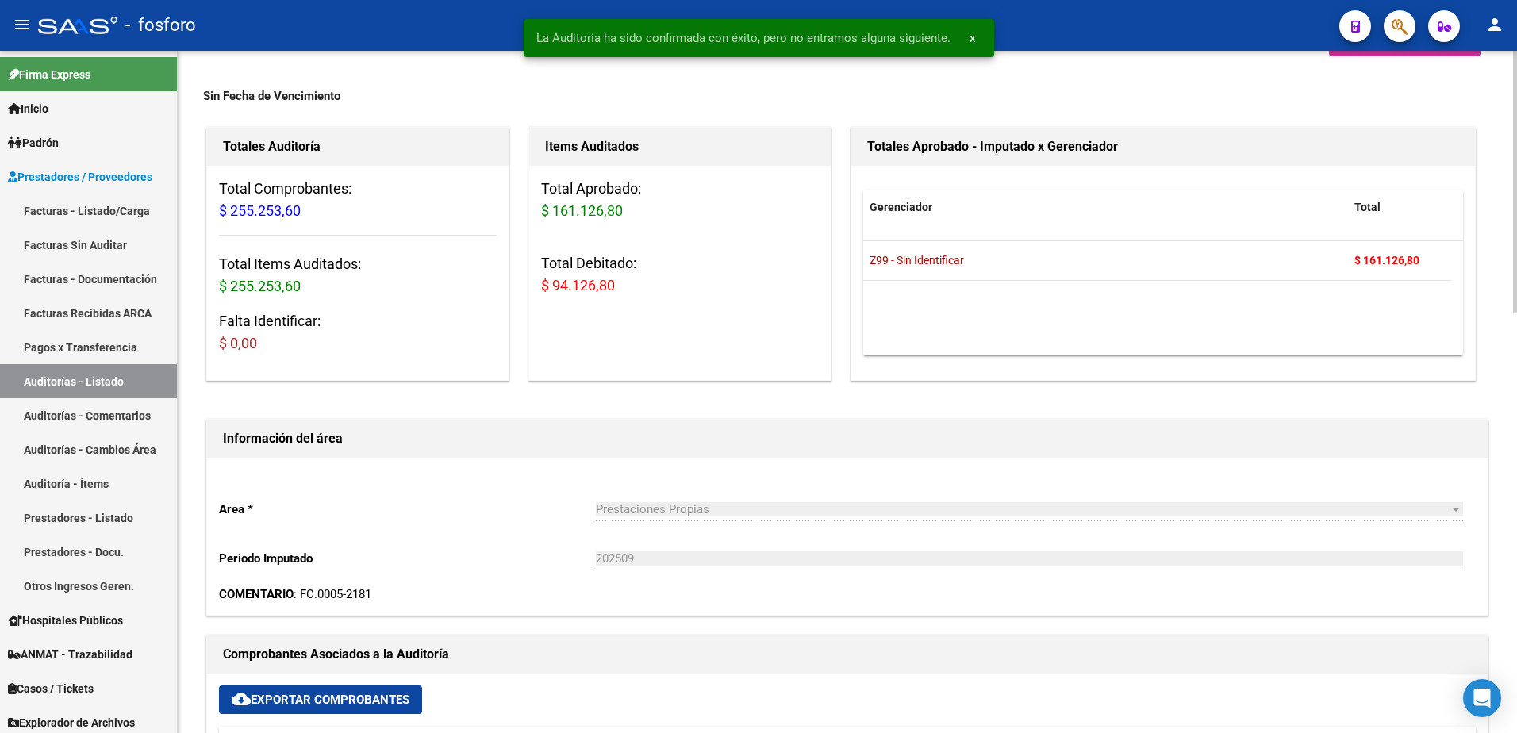
scroll to position [0, 0]
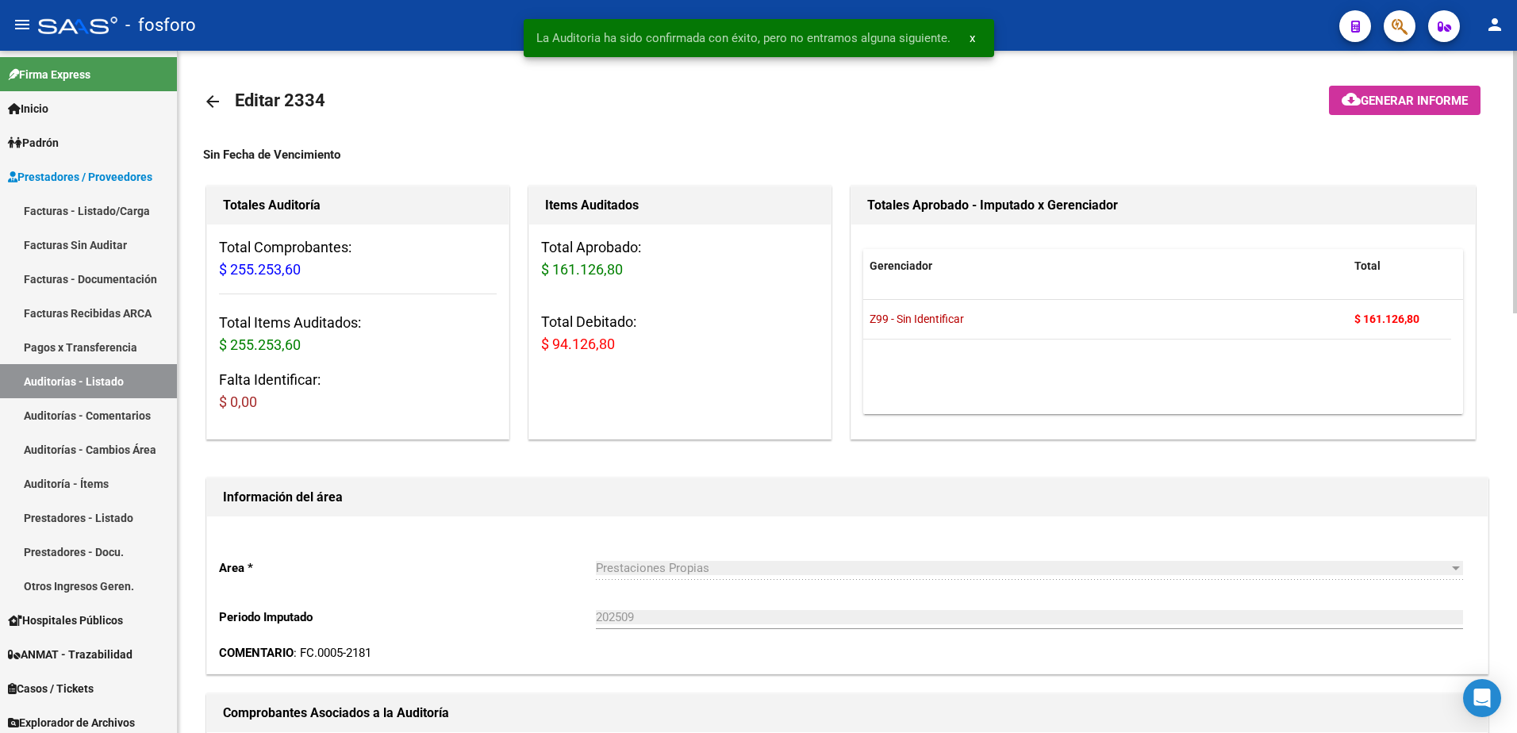
click at [1366, 109] on button "cloud_download Generar informe" at bounding box center [1405, 100] width 152 height 29
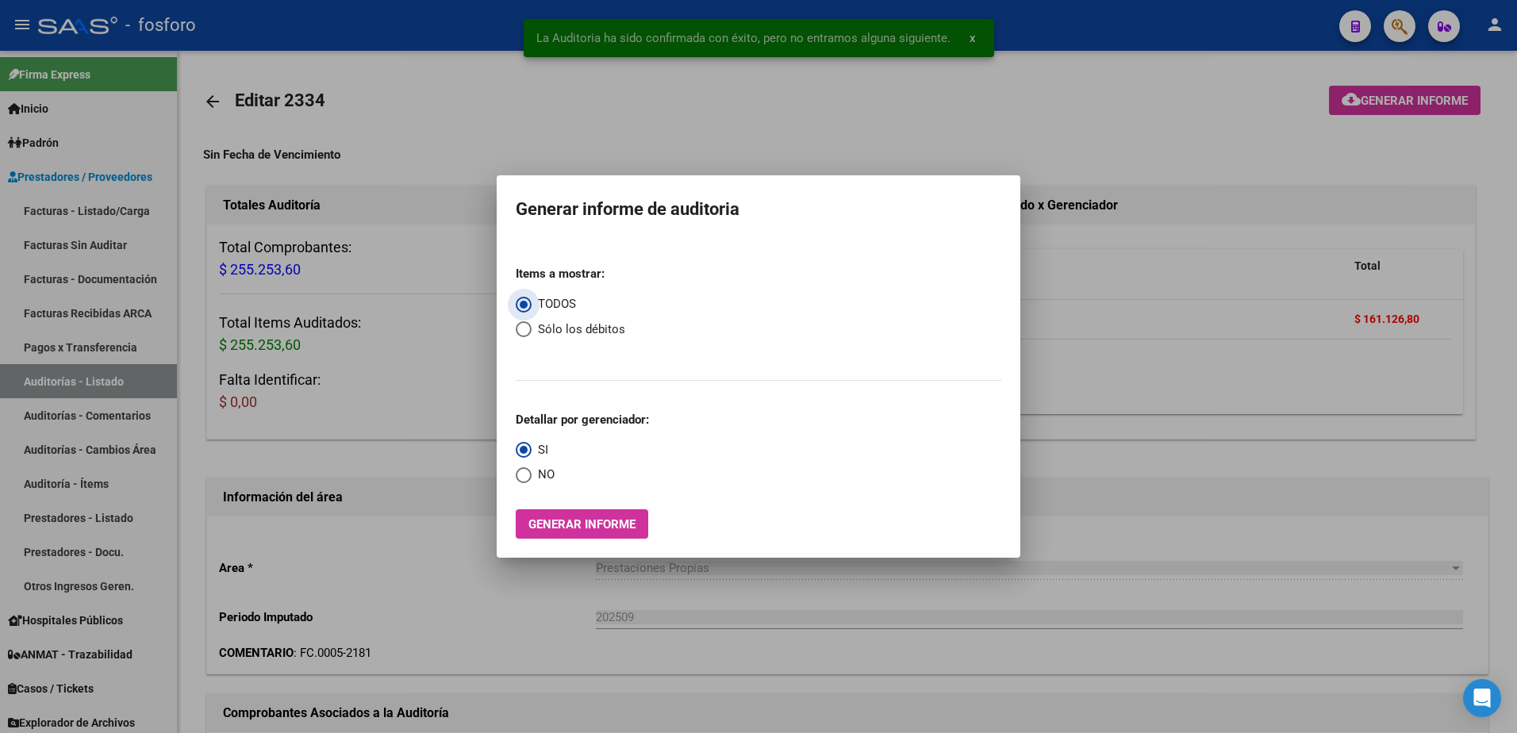
click at [612, 525] on span "Generar informe" at bounding box center [582, 524] width 107 height 14
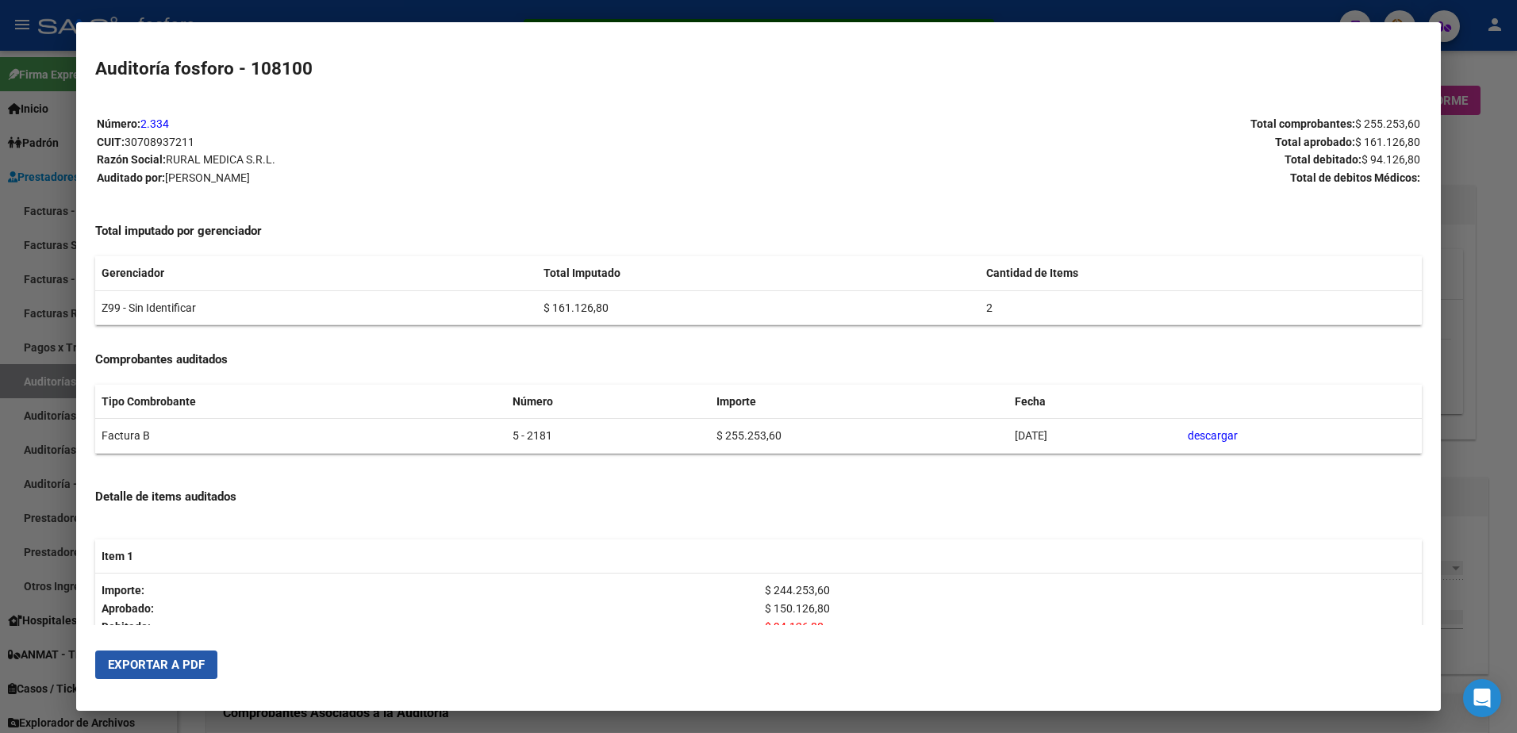
click at [128, 657] on button "Exportar a PDF" at bounding box center [156, 665] width 122 height 29
click at [1467, 275] on div at bounding box center [758, 366] width 1517 height 733
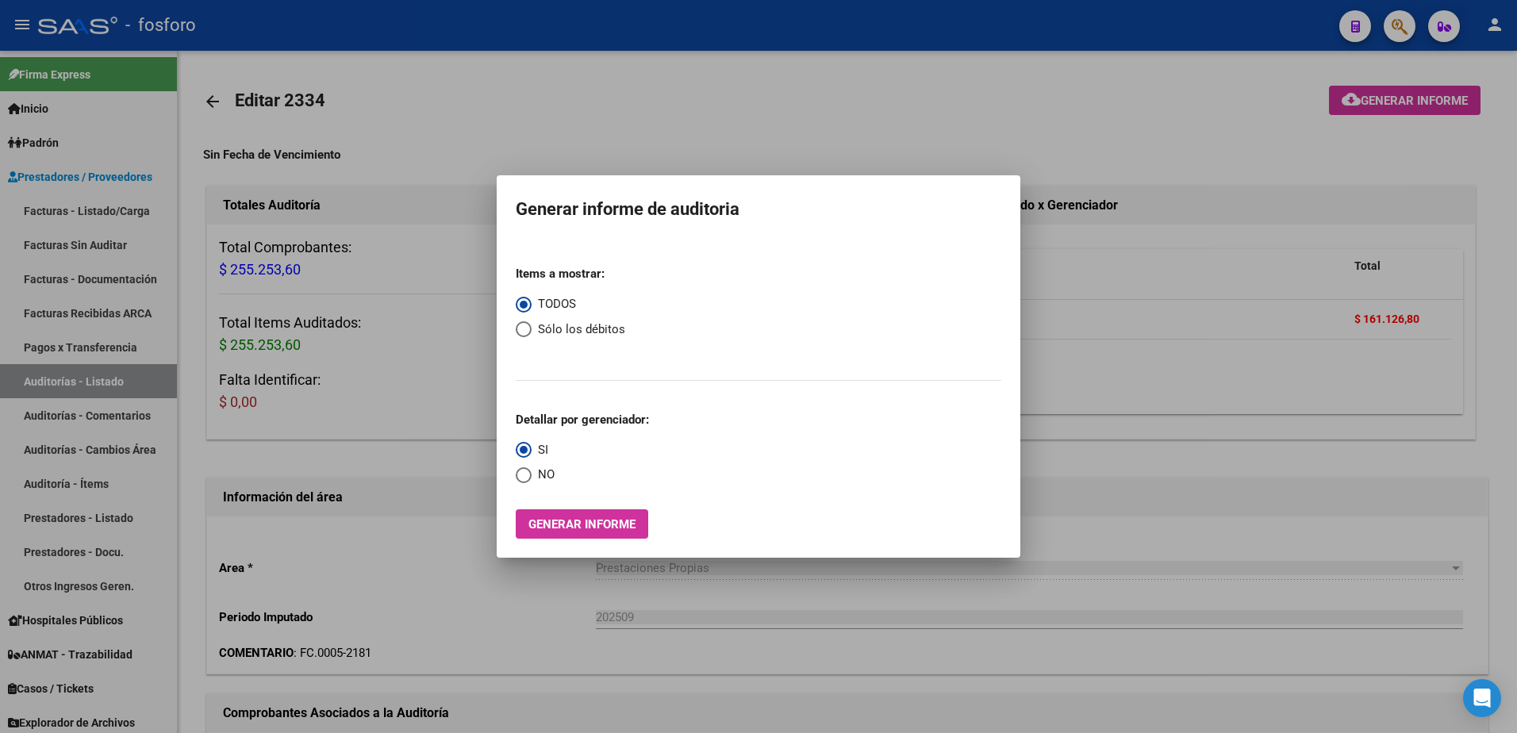
click at [1392, 17] on div at bounding box center [758, 366] width 1517 height 733
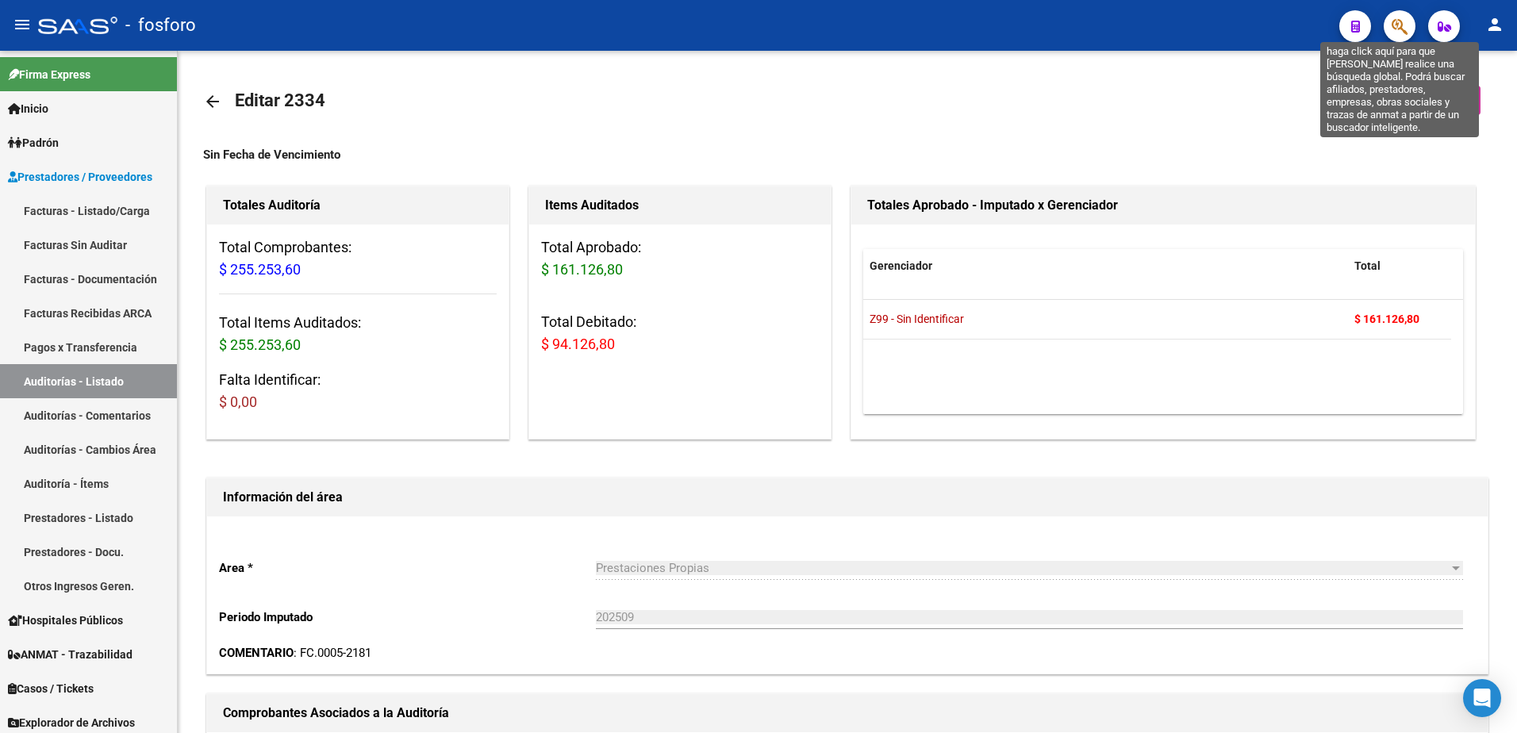
click at [1406, 32] on icon "button" at bounding box center [1400, 26] width 16 height 18
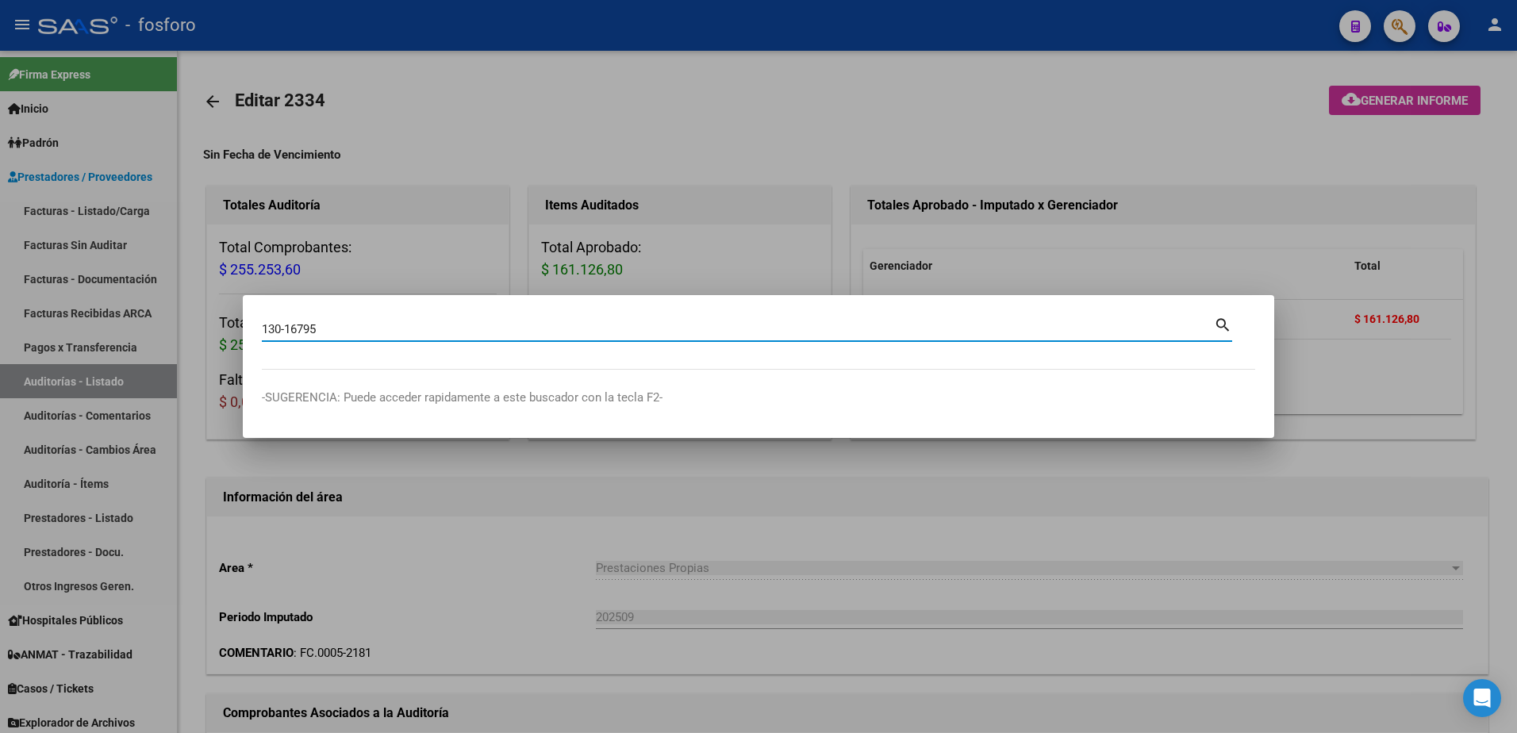
type input "130-16795"
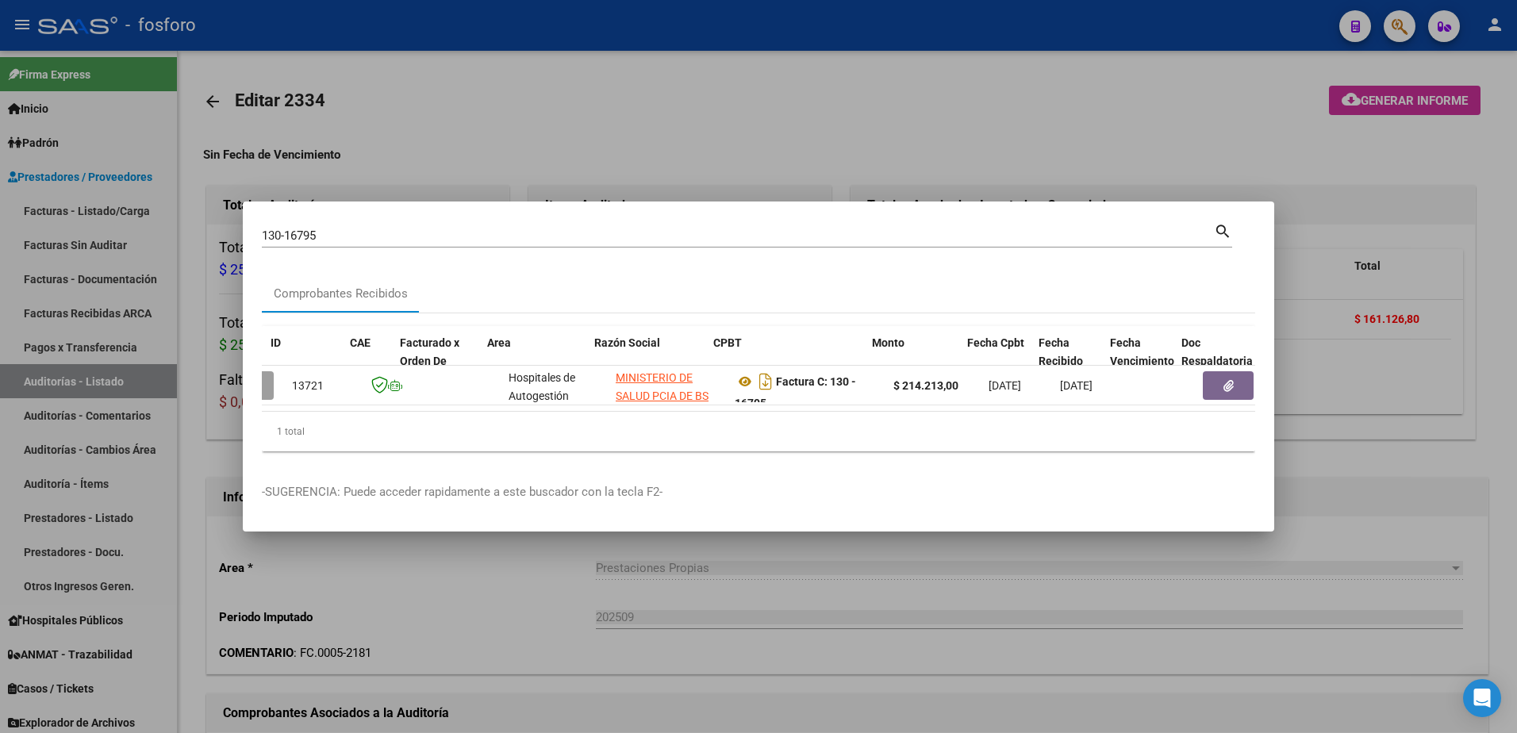
scroll to position [0, 74]
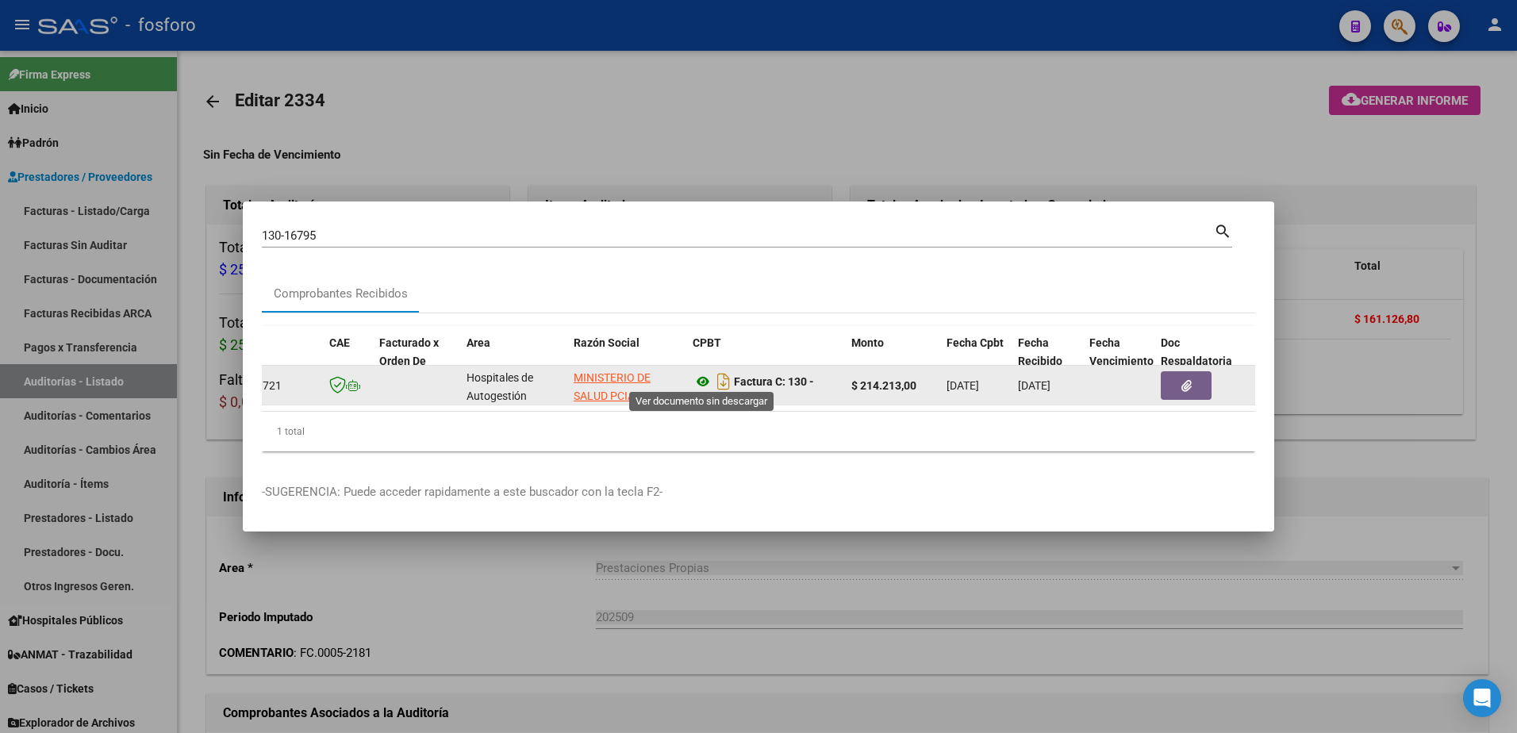
click at [698, 377] on icon at bounding box center [703, 381] width 21 height 19
click at [1167, 375] on button "button" at bounding box center [1186, 385] width 51 height 29
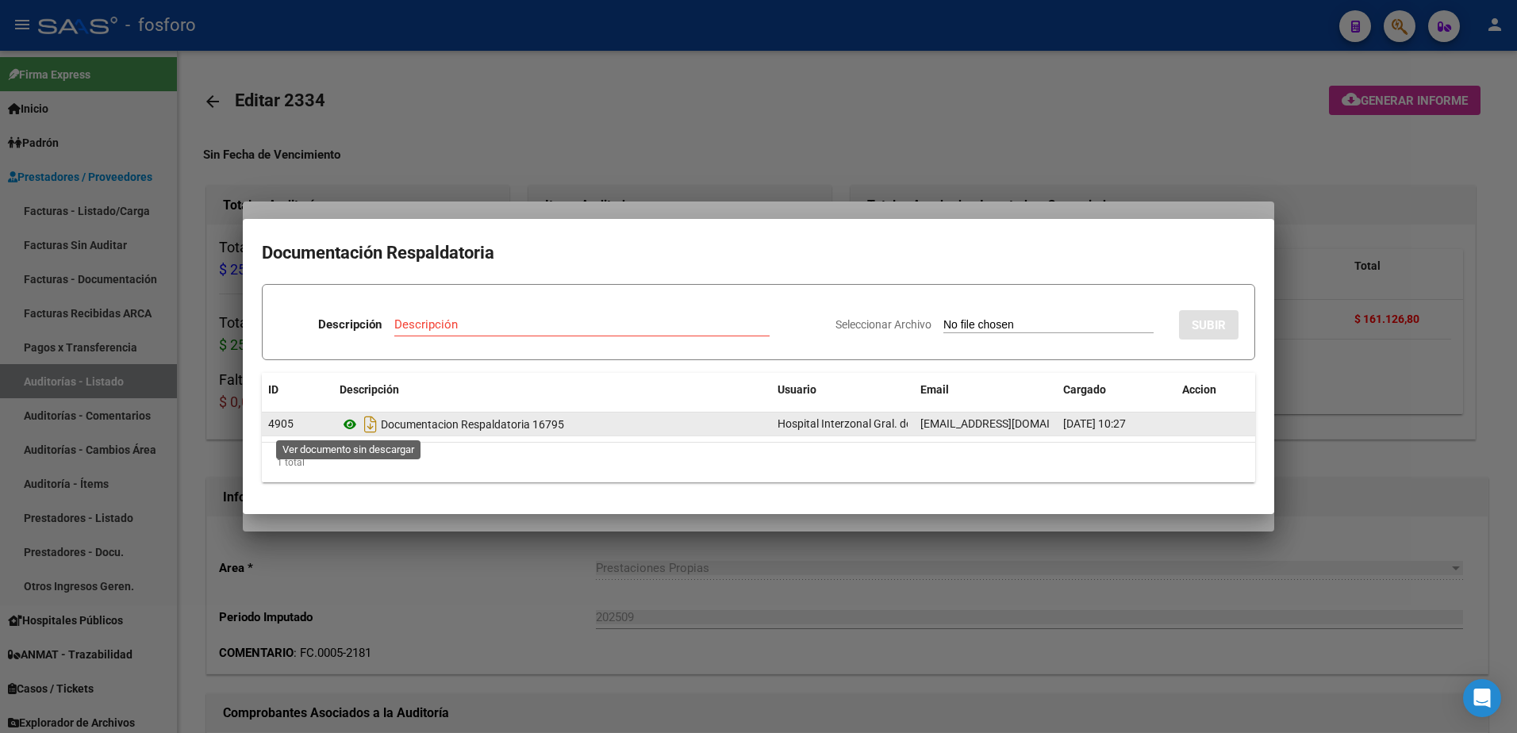
click at [347, 429] on icon at bounding box center [350, 424] width 21 height 19
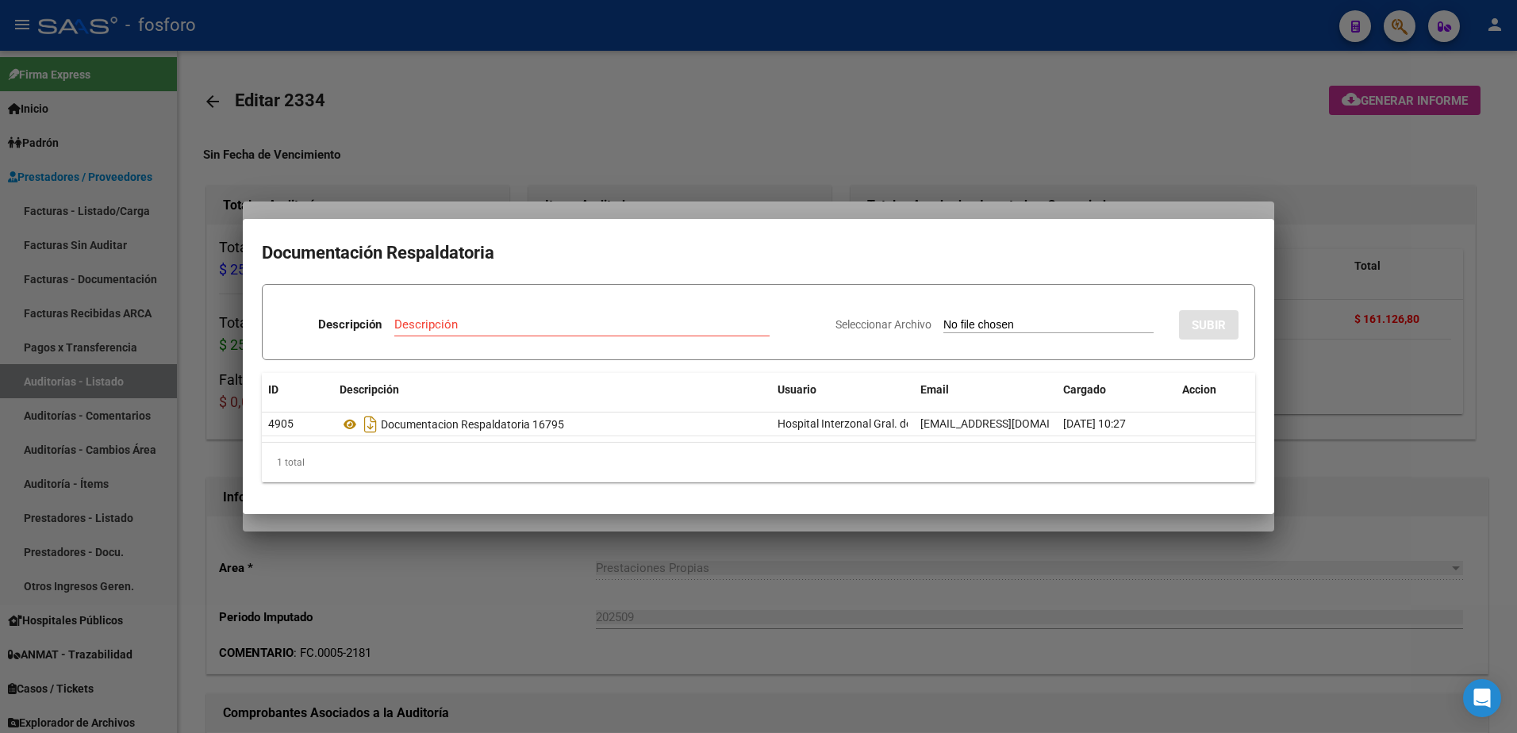
click at [103, 206] on div at bounding box center [758, 366] width 1517 height 733
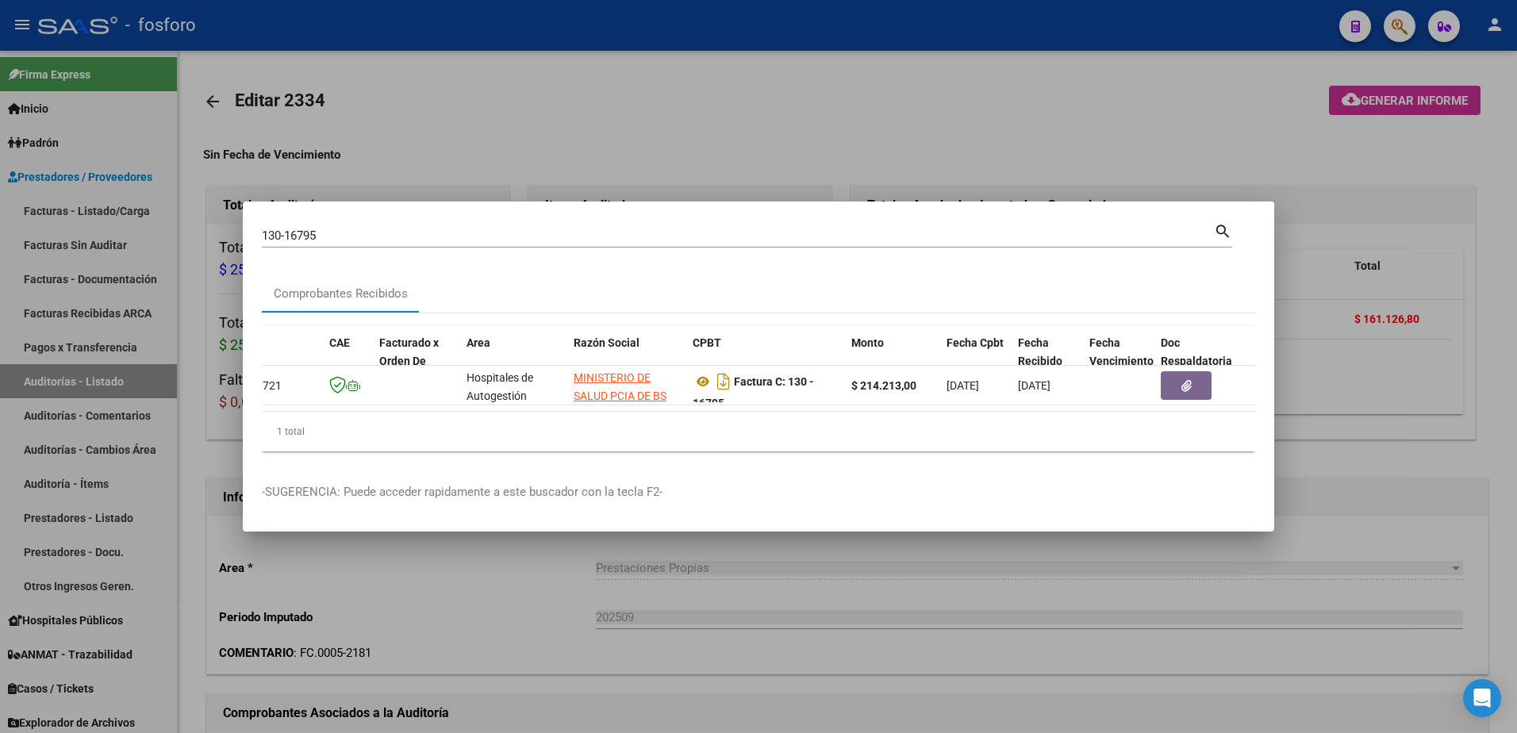
click at [138, 210] on div at bounding box center [758, 366] width 1517 height 733
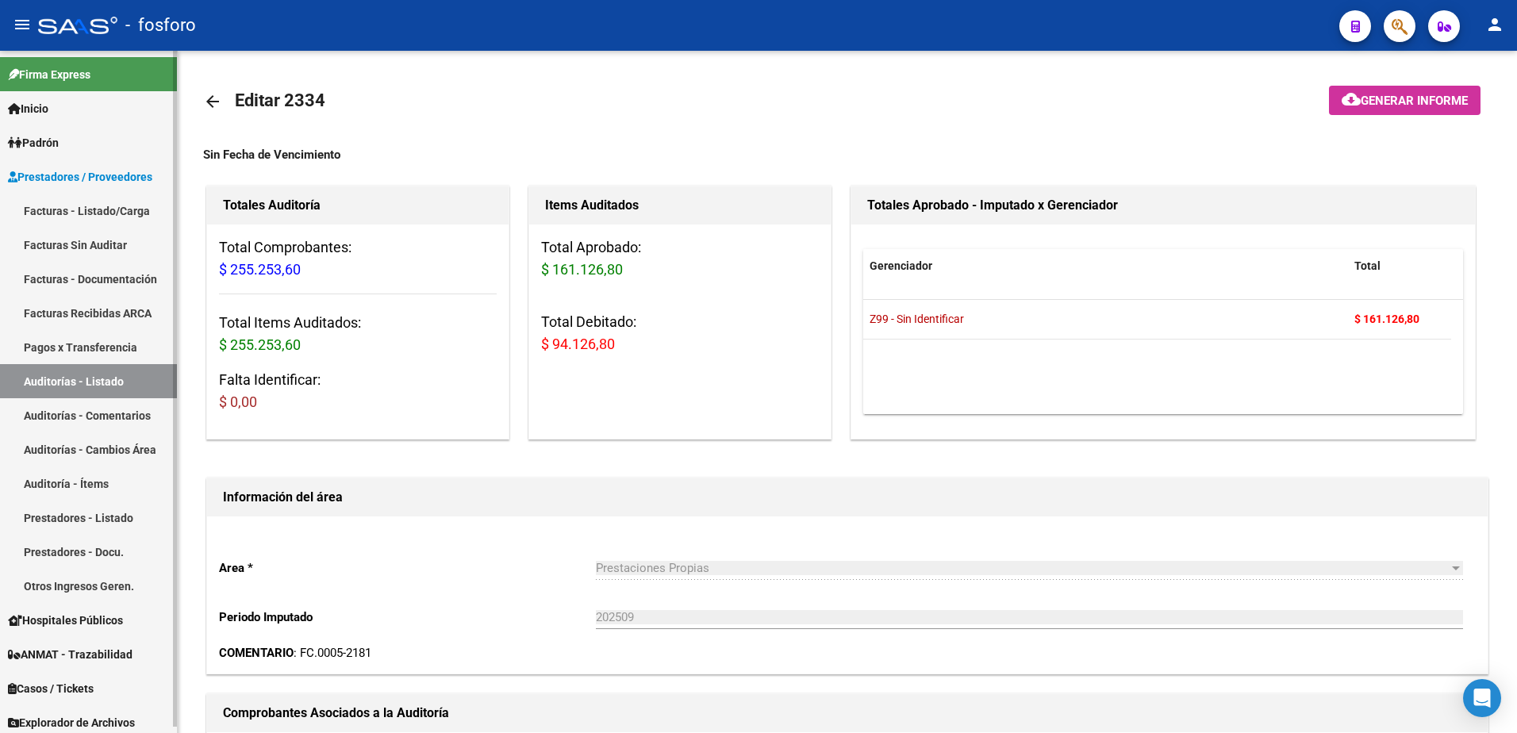
click at [102, 206] on link "Facturas - Listado/Carga" at bounding box center [88, 211] width 177 height 34
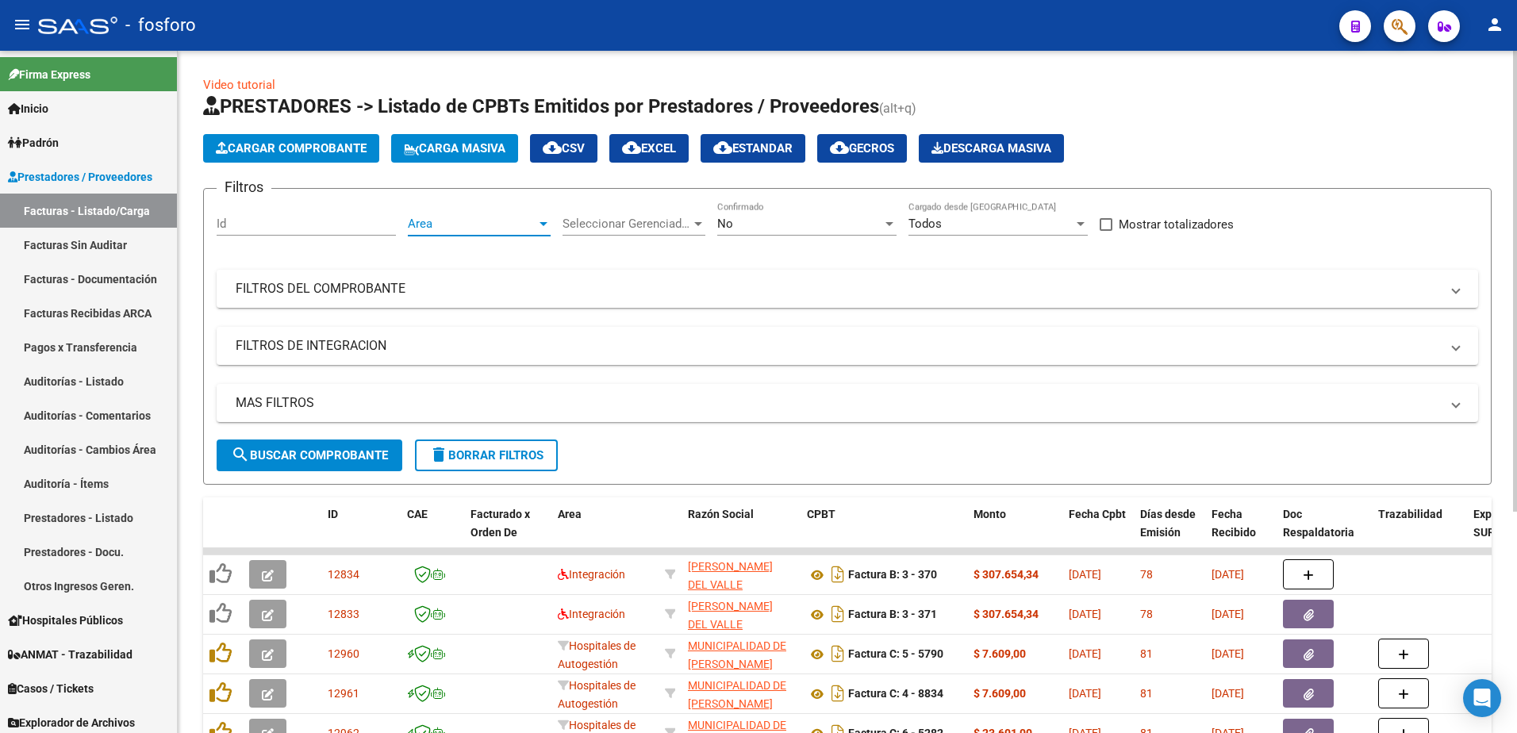
click at [543, 219] on div at bounding box center [544, 223] width 14 height 13
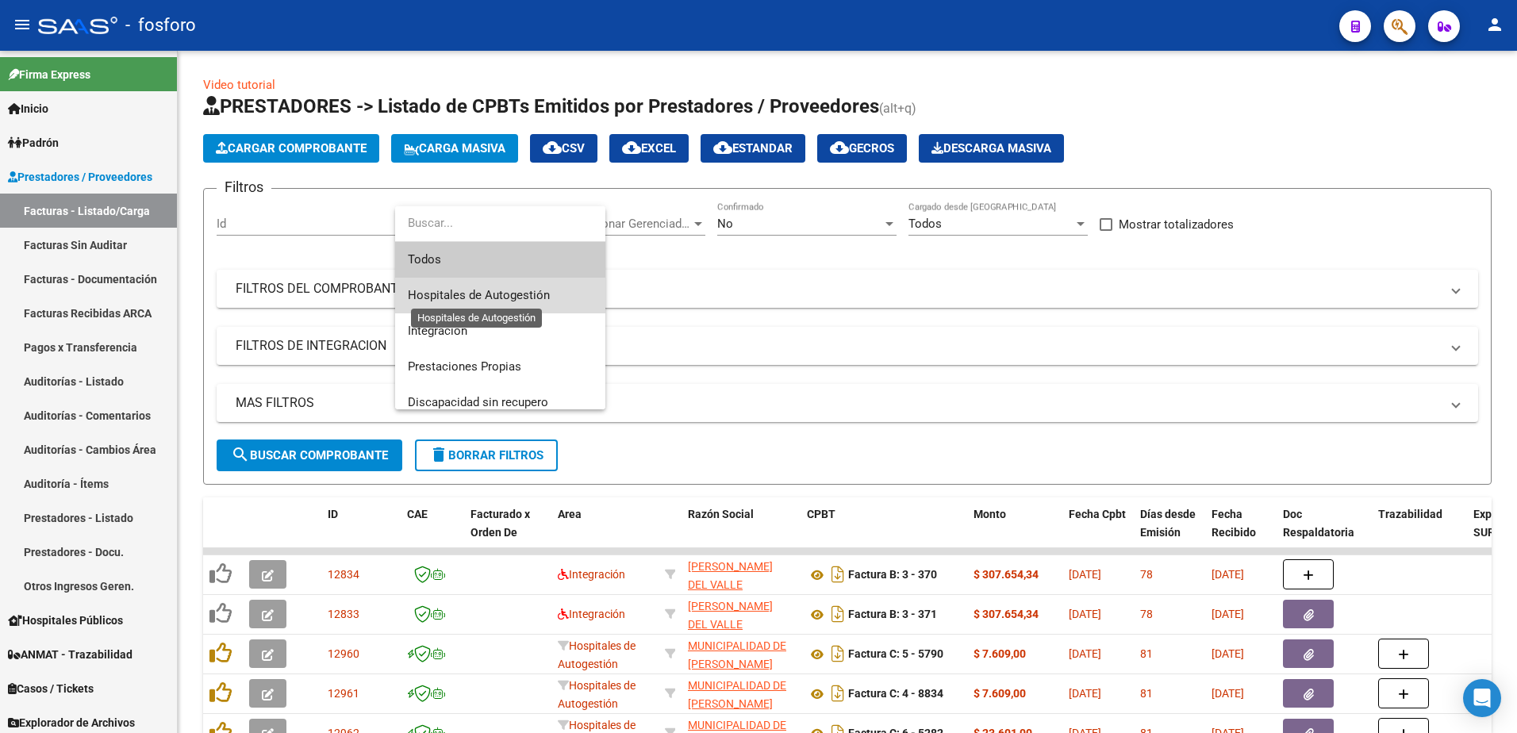
click at [487, 290] on span "Hospitales de Autogestión" at bounding box center [479, 295] width 142 height 14
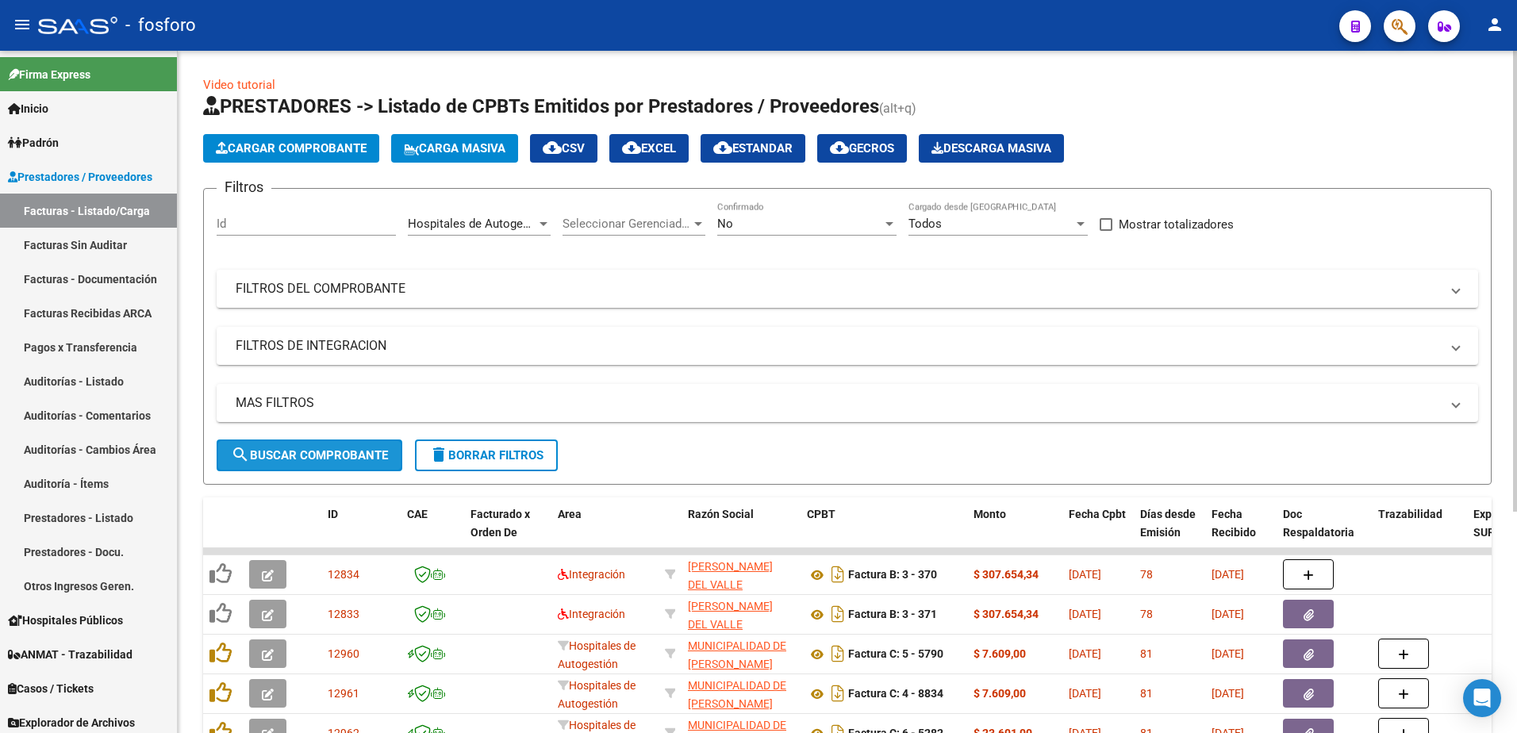
click at [290, 465] on button "search Buscar Comprobante" at bounding box center [310, 456] width 186 height 32
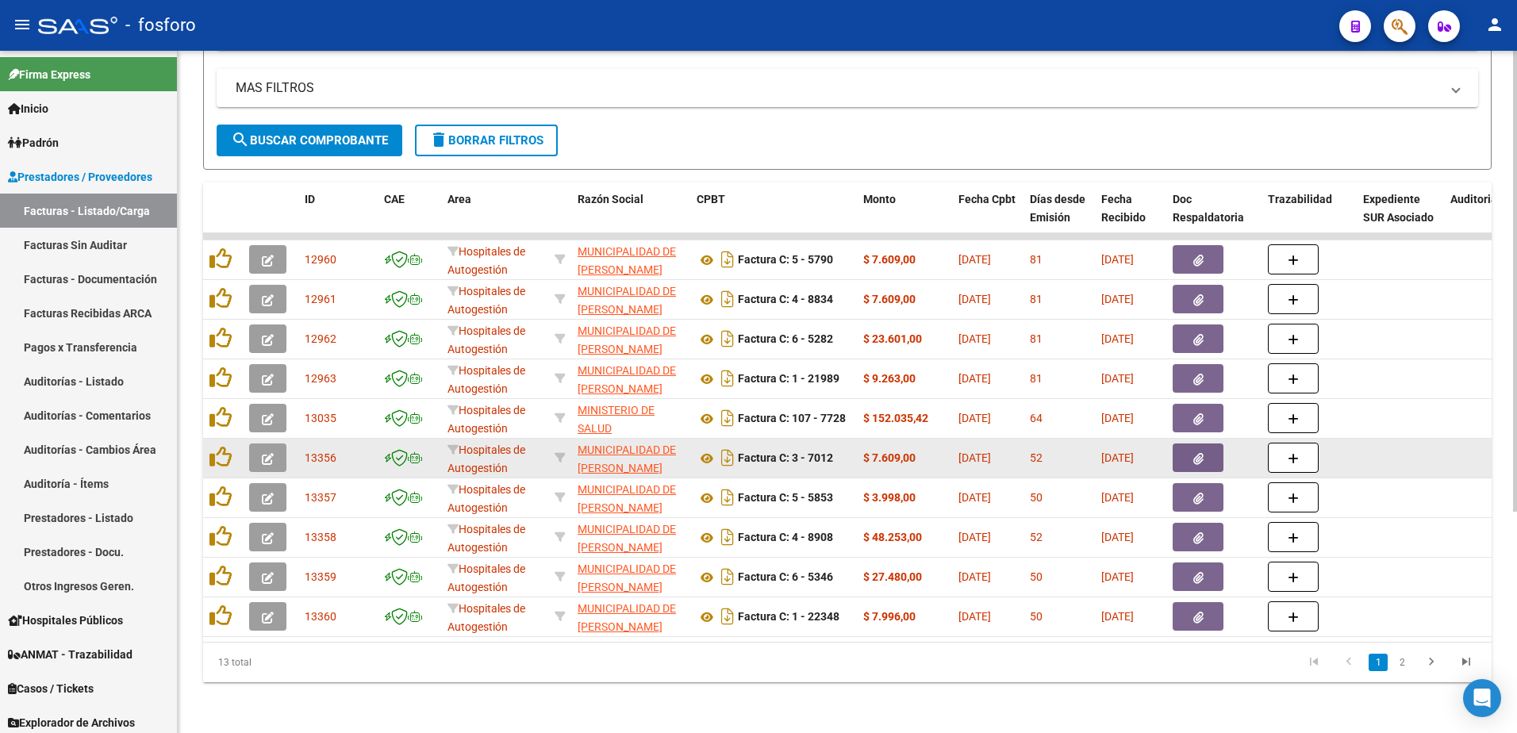
scroll to position [327, 0]
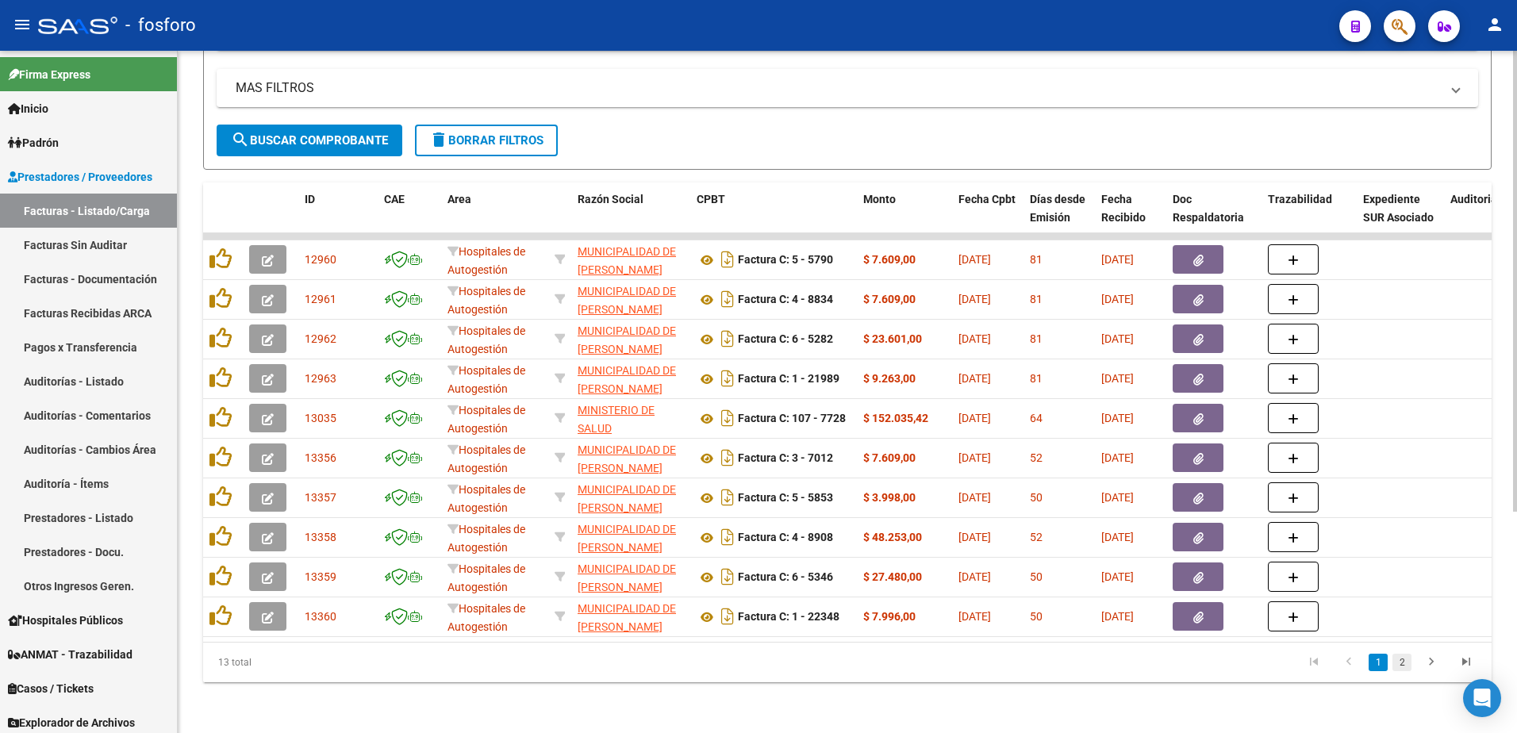
click at [1398, 664] on link "2" at bounding box center [1402, 662] width 19 height 17
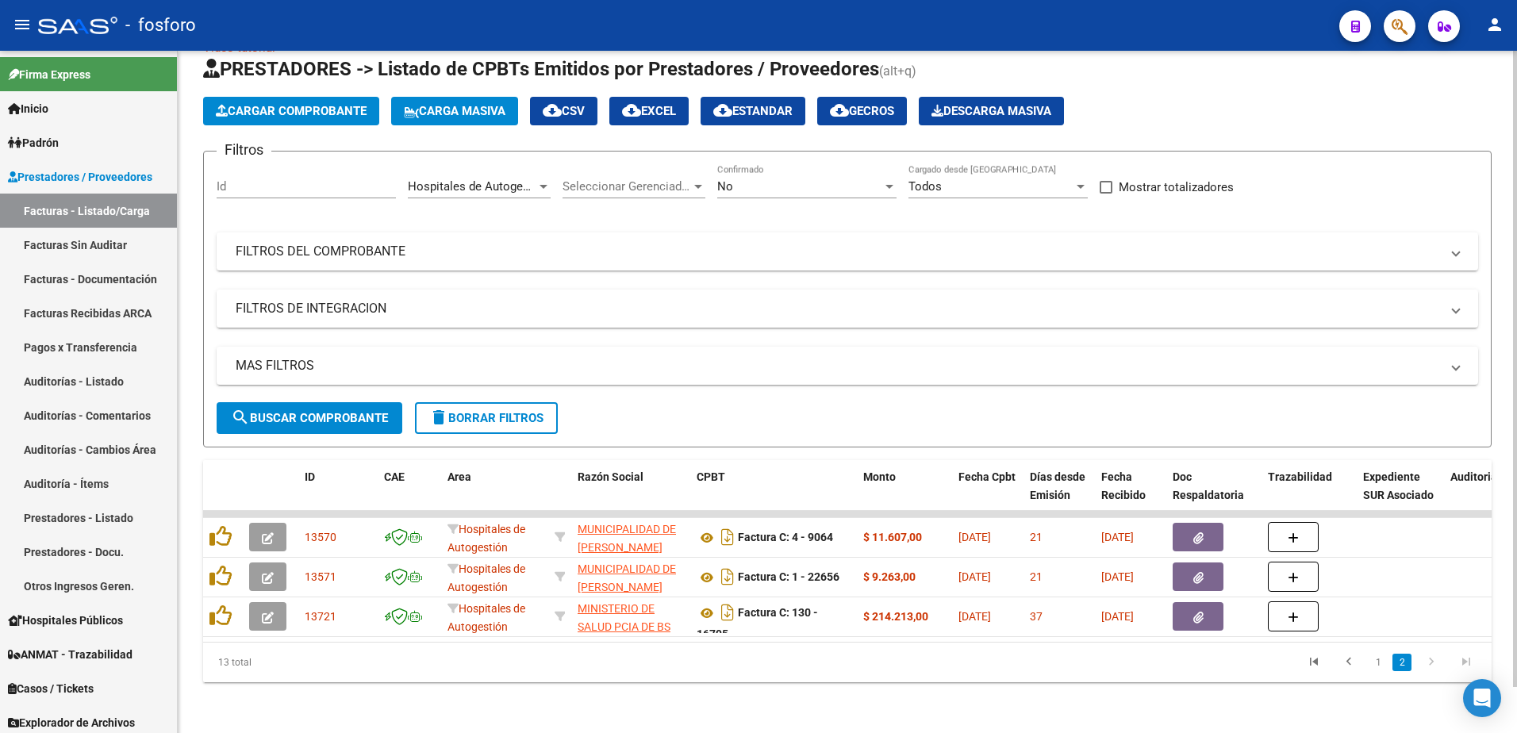
scroll to position [49, 0]
click at [1393, 19] on button "button" at bounding box center [1400, 26] width 32 height 32
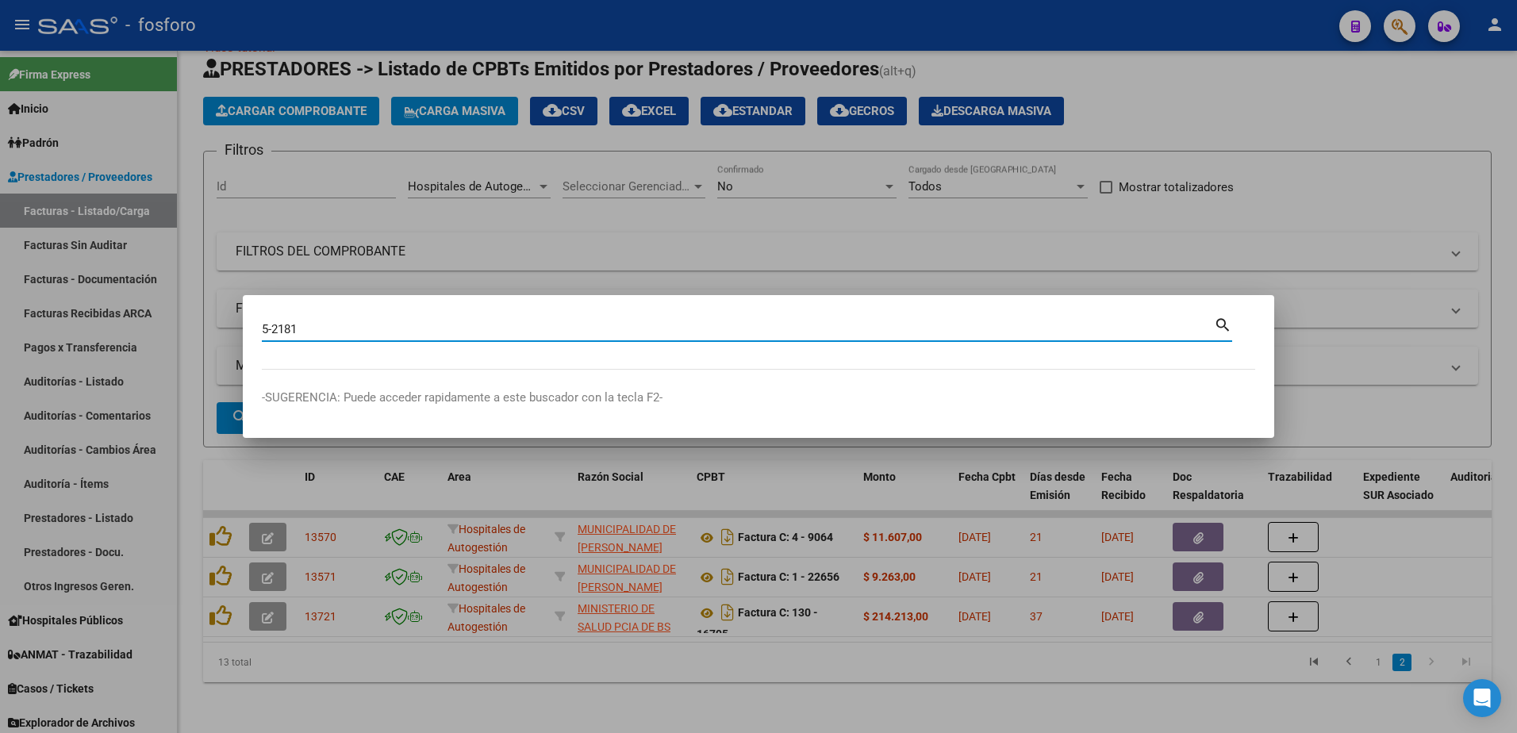
type input "5-2181"
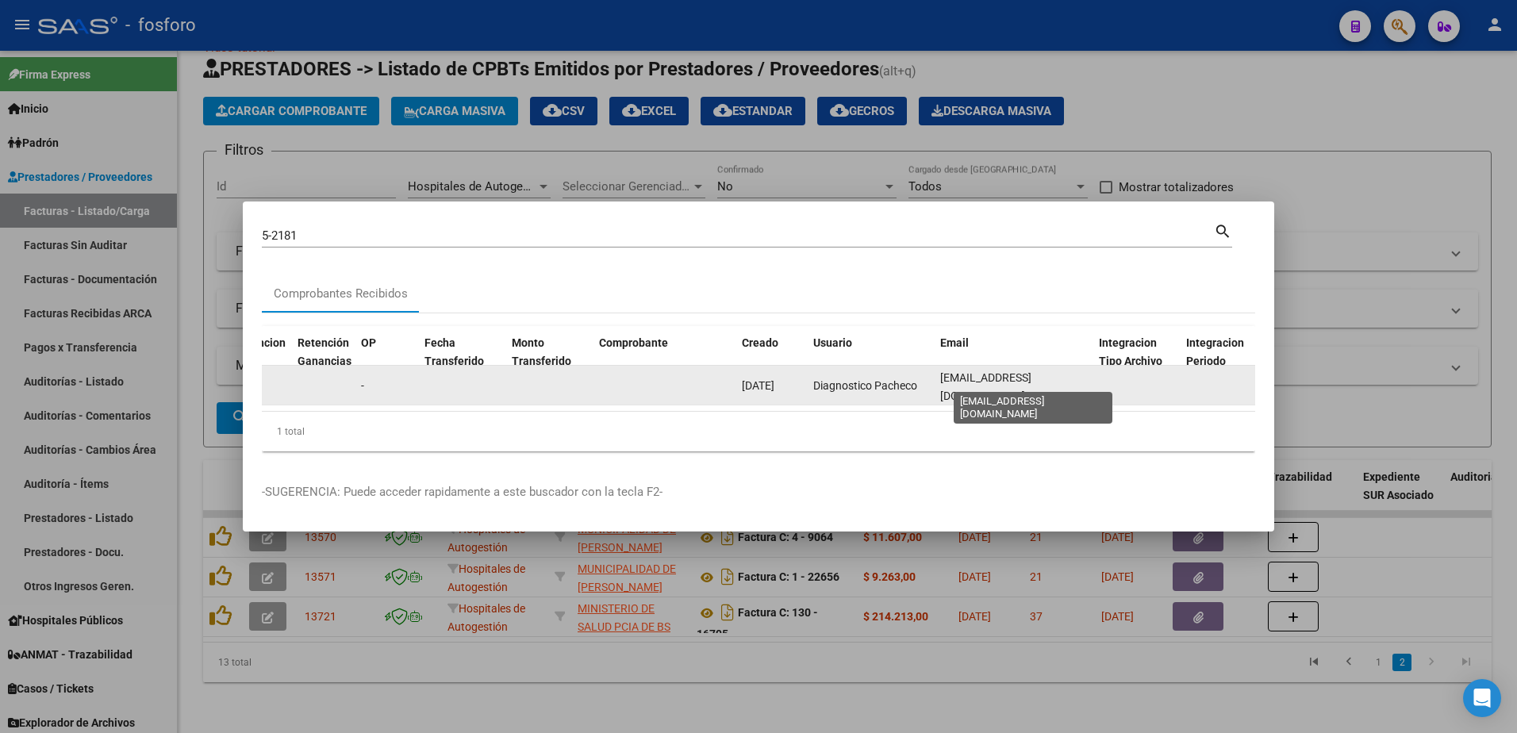
scroll to position [0, 40]
drag, startPoint x: 941, startPoint y: 381, endPoint x: 1098, endPoint y: 385, distance: 156.4
click at [1098, 385] on div "13664 Prestaciones Propias RURAL MEDICA S.R.L. 30708937211 Factura B: 5 - 2181 …" at bounding box center [631, 386] width 3447 height 40
copy div "[EMAIL_ADDRESS][DOMAIN_NAME]"
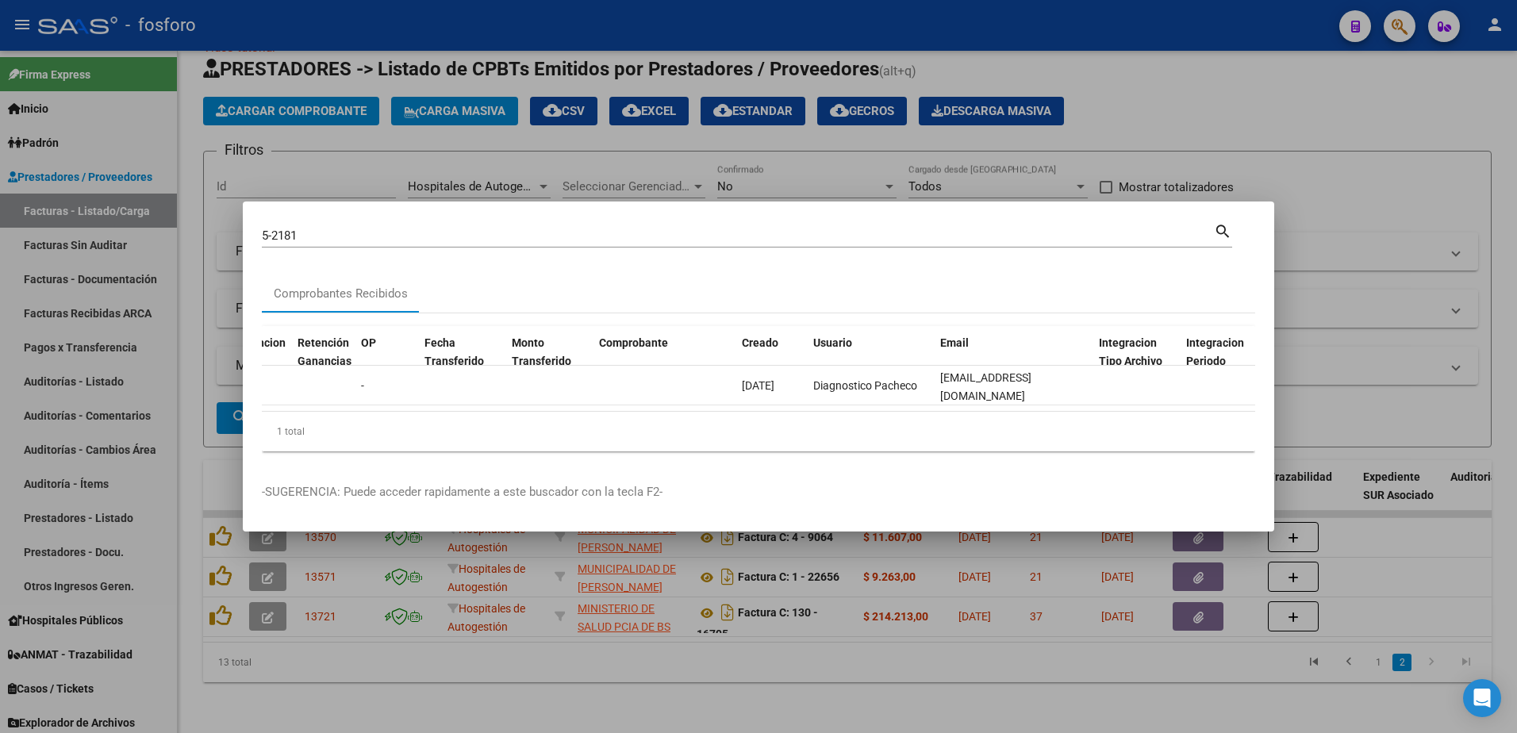
click at [1225, 144] on div at bounding box center [758, 366] width 1517 height 733
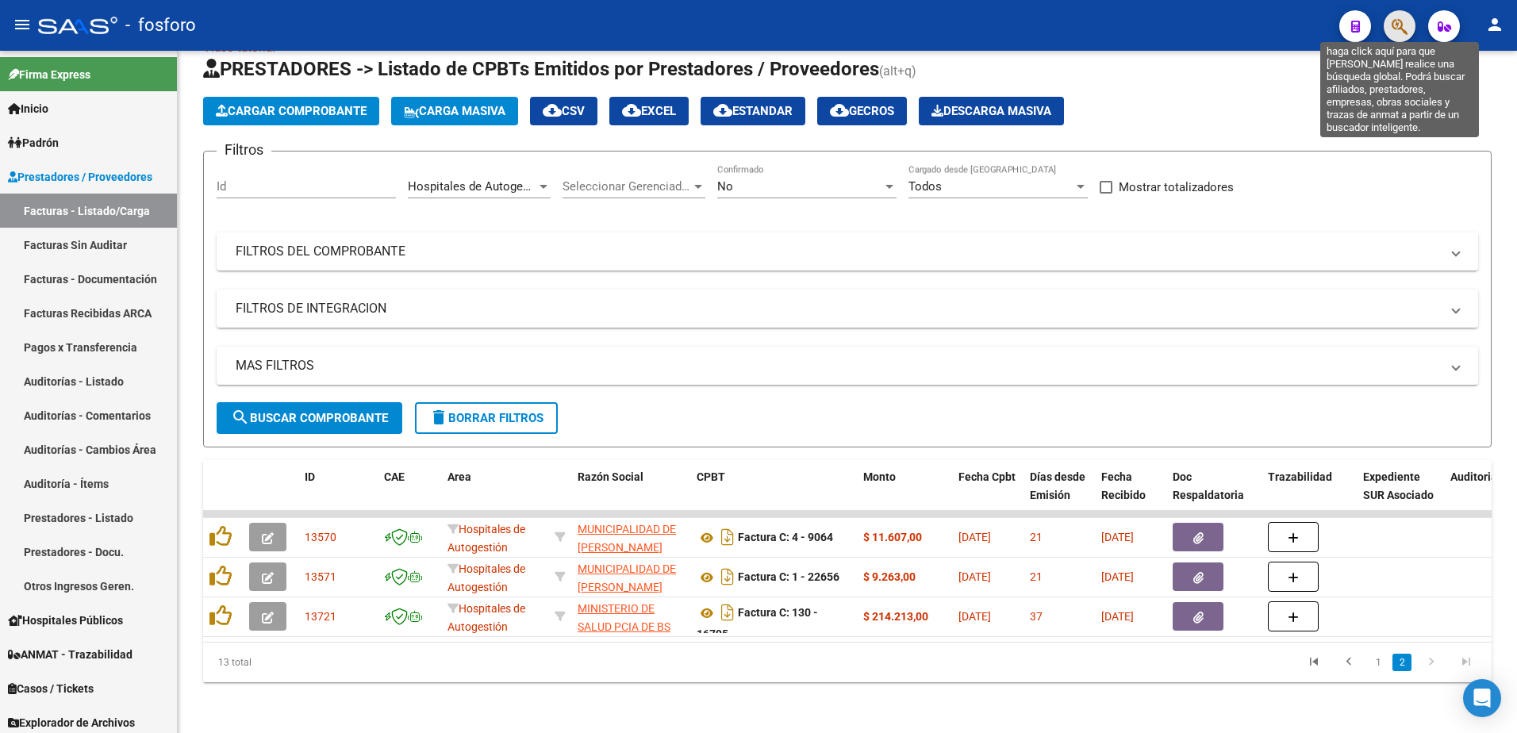
click at [1394, 23] on icon "button" at bounding box center [1400, 26] width 16 height 18
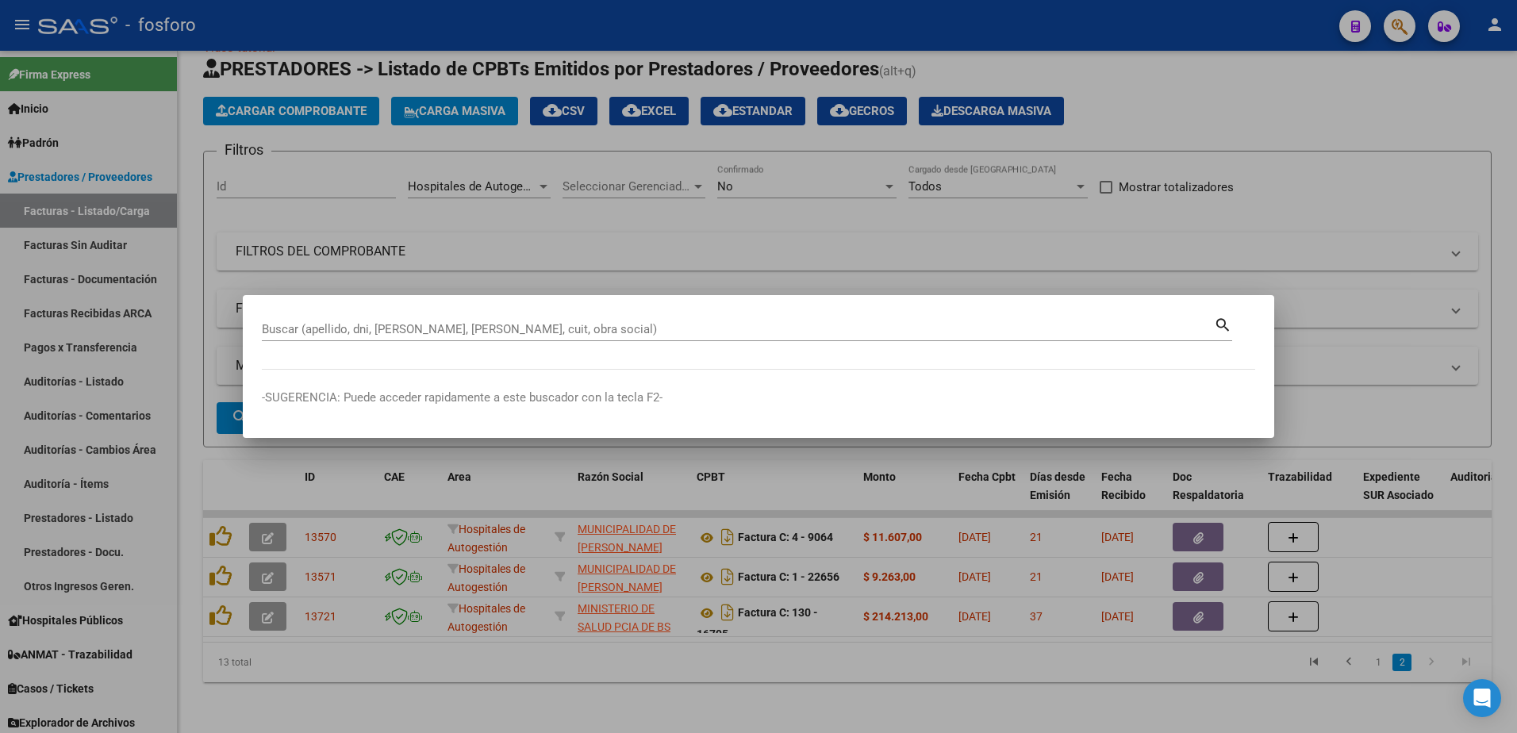
drag, startPoint x: 1260, startPoint y: 151, endPoint x: 1214, endPoint y: 166, distance: 48.4
click at [1253, 156] on div at bounding box center [758, 366] width 1517 height 733
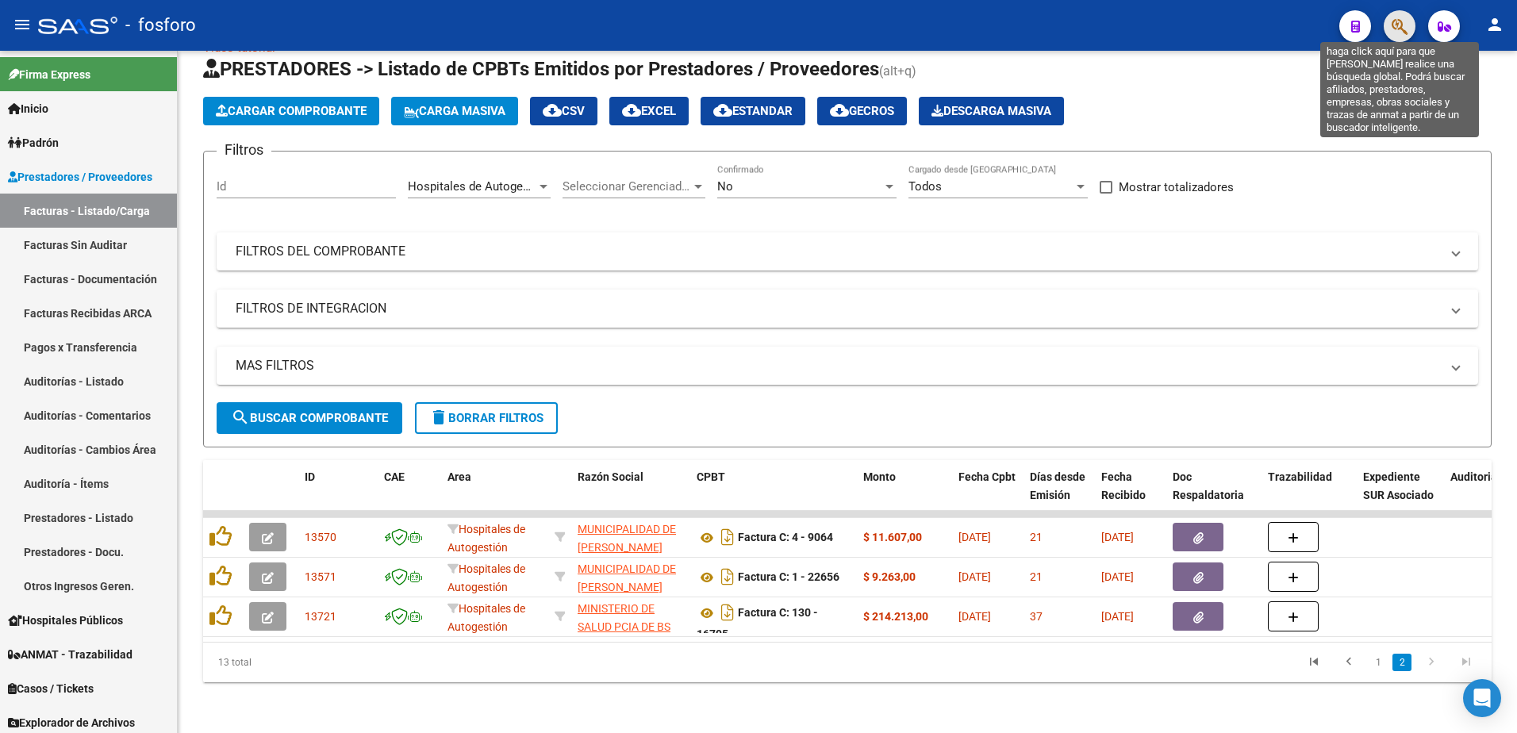
click at [1398, 35] on icon "button" at bounding box center [1400, 26] width 16 height 18
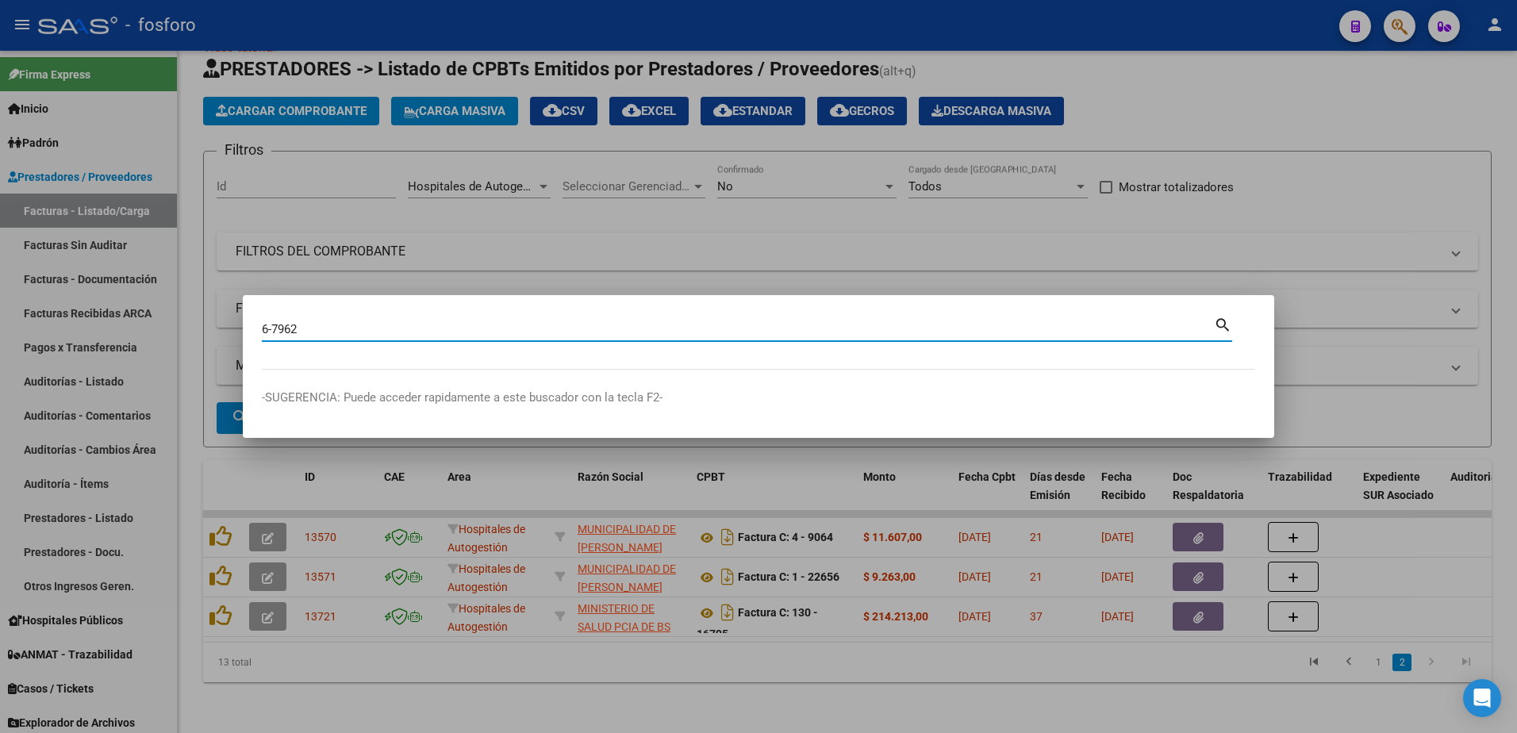
type input "6-7962"
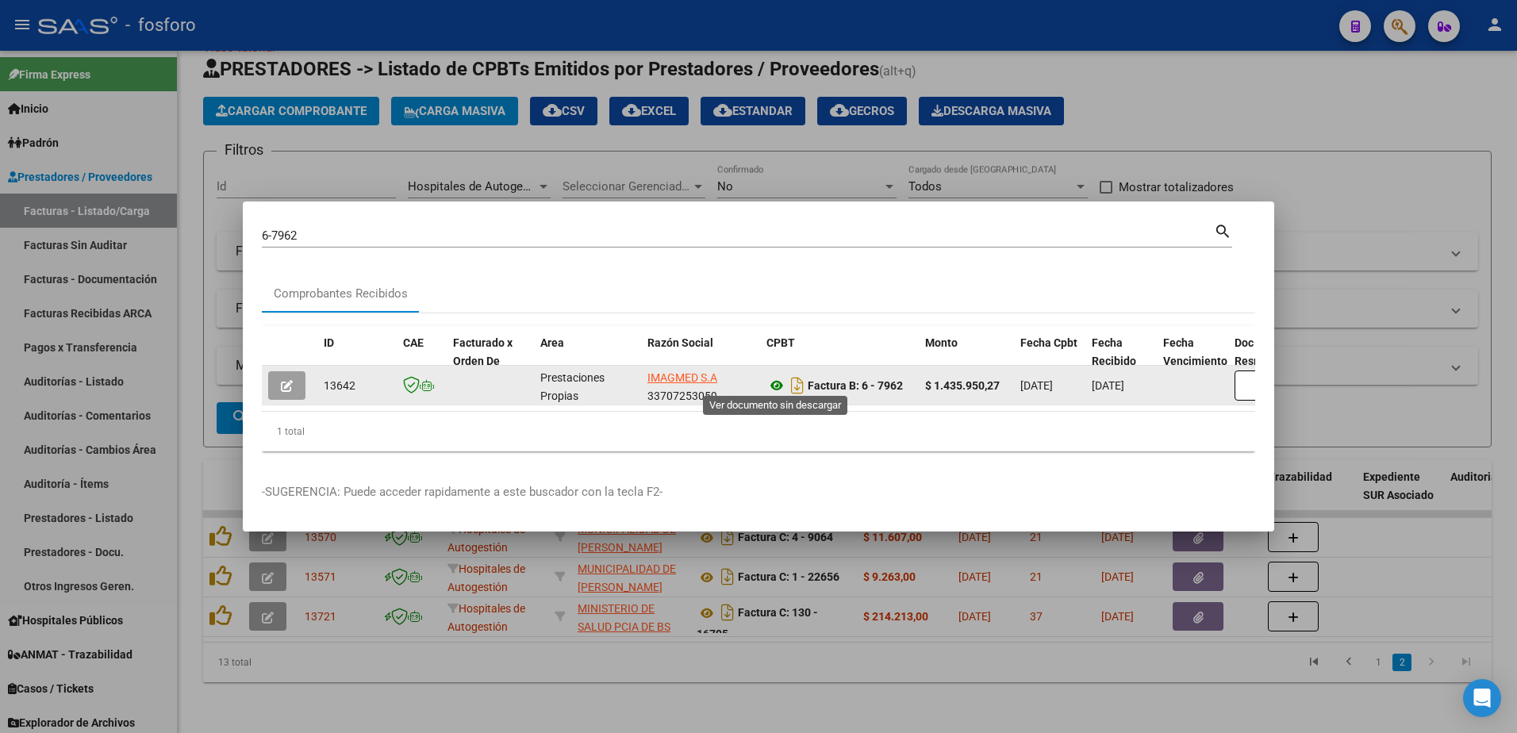
click at [773, 381] on icon at bounding box center [777, 385] width 21 height 19
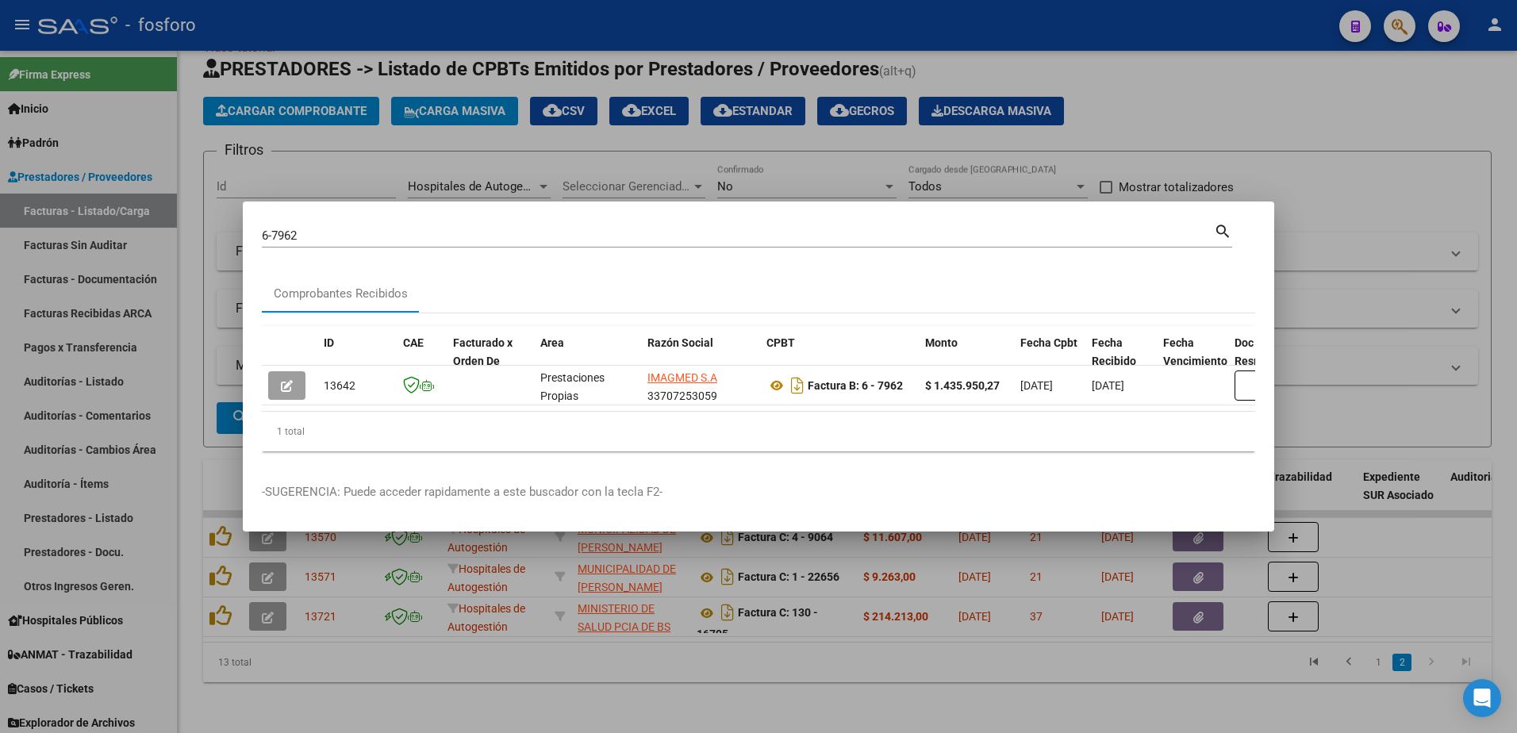
click at [1029, 660] on div at bounding box center [758, 366] width 1517 height 733
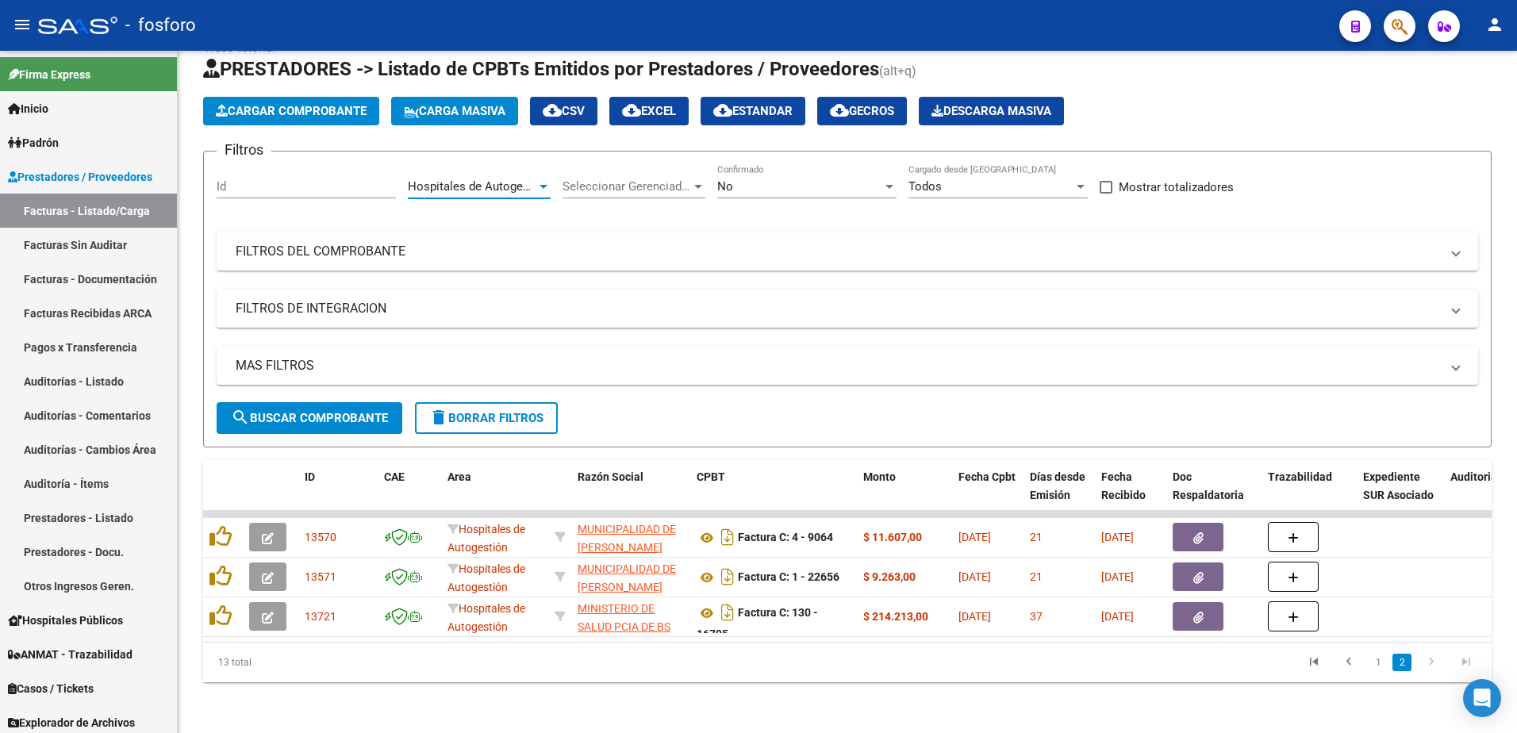
click at [543, 185] on div at bounding box center [544, 187] width 8 height 4
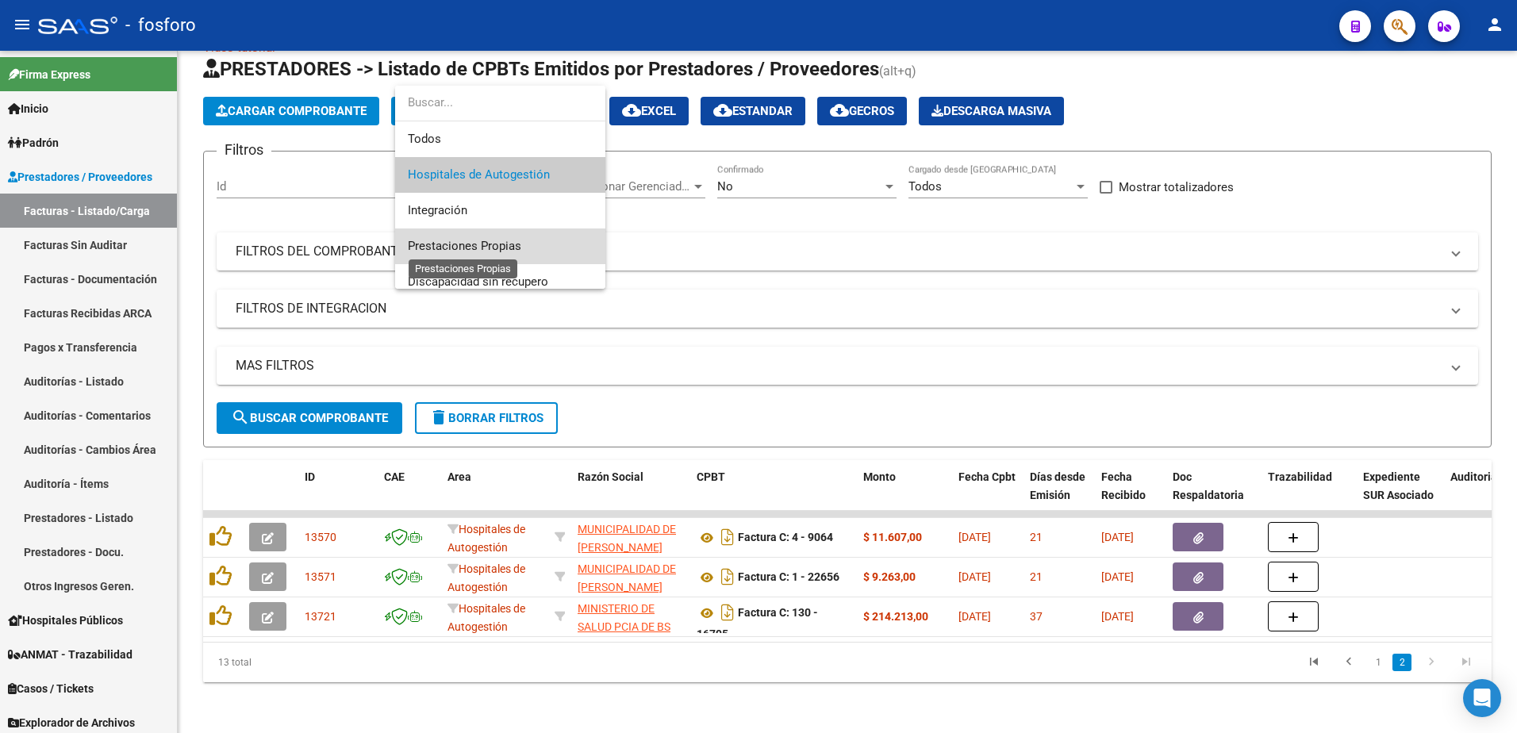
click at [503, 241] on span "Prestaciones Propias" at bounding box center [464, 246] width 113 height 14
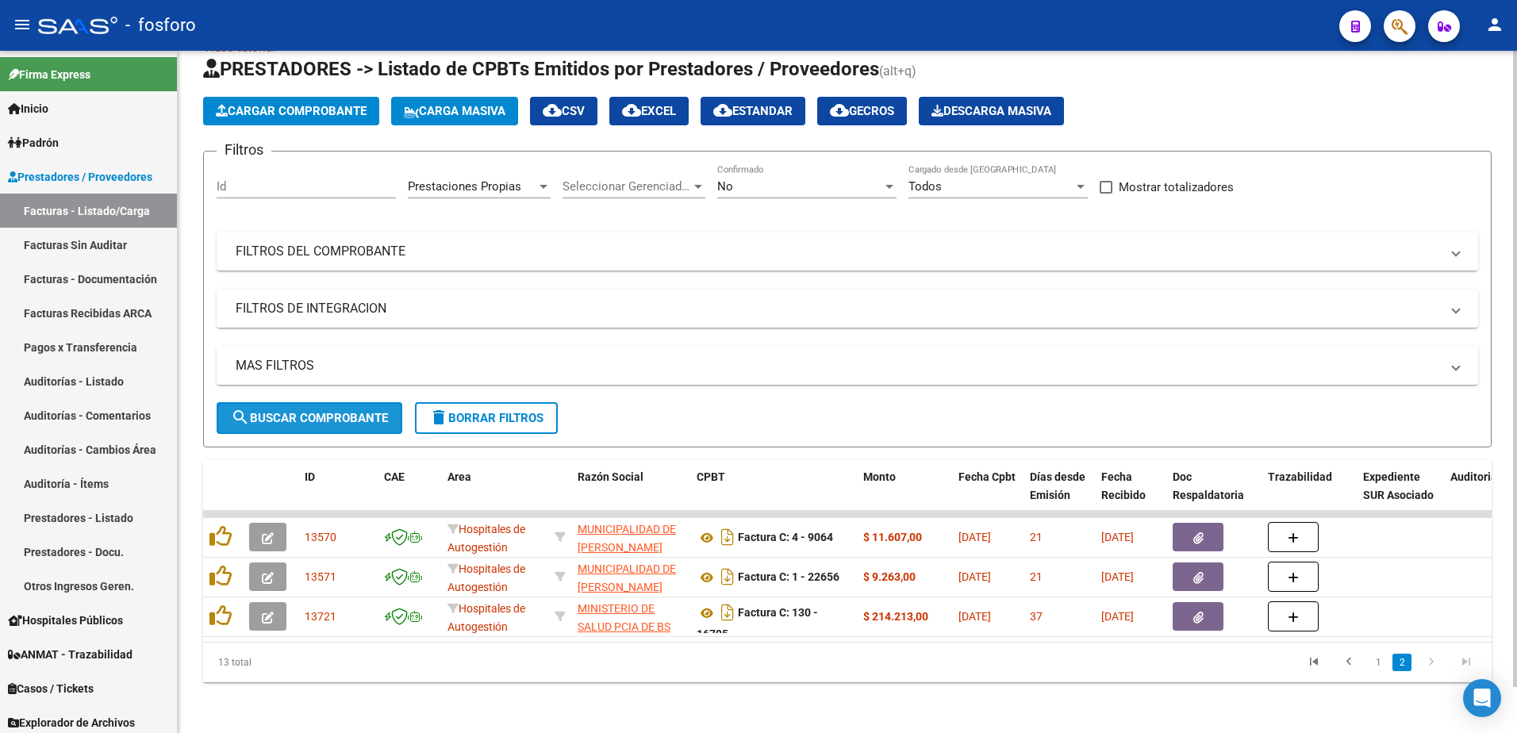
click at [354, 411] on span "search Buscar Comprobante" at bounding box center [309, 418] width 157 height 14
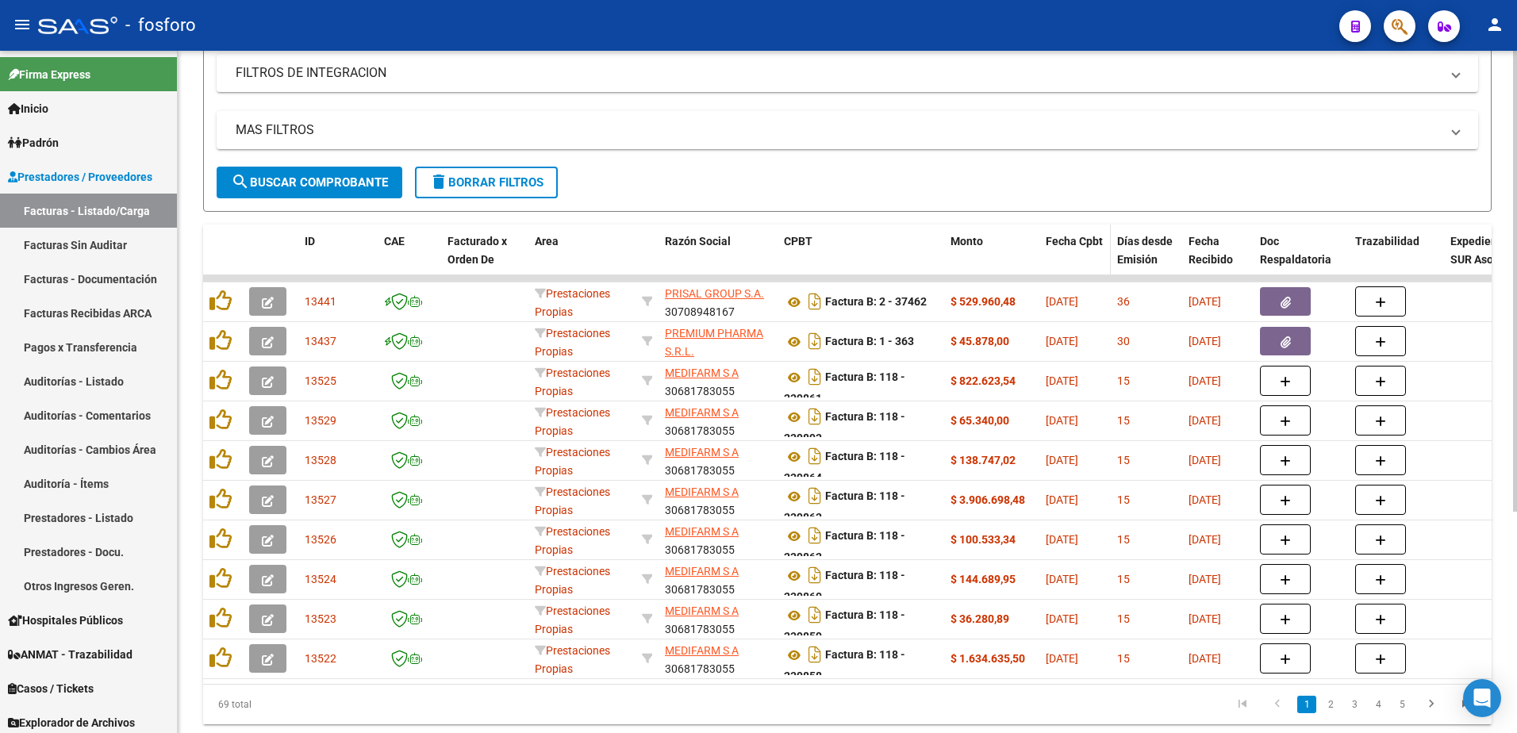
scroll to position [327, 0]
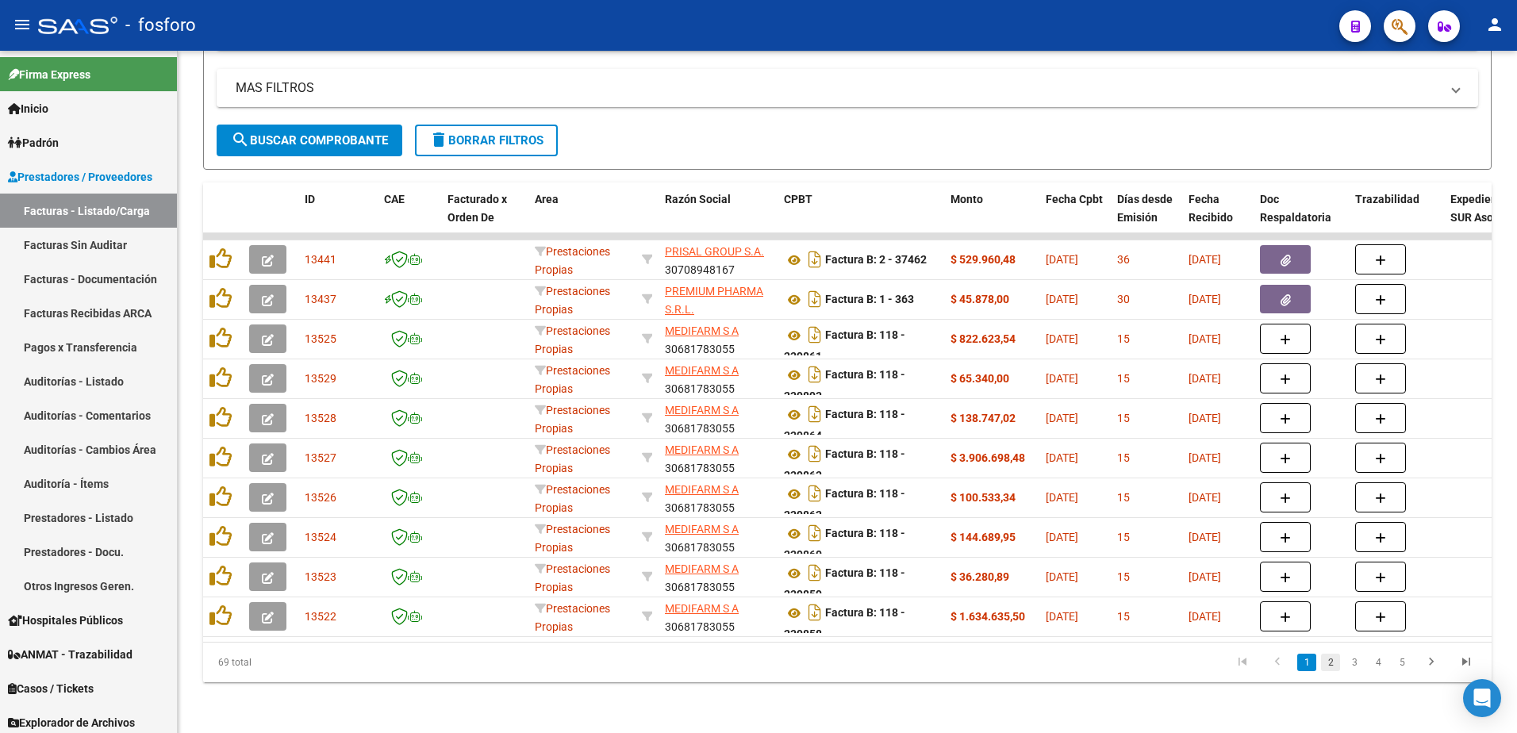
click at [1332, 660] on link "2" at bounding box center [1330, 662] width 19 height 17
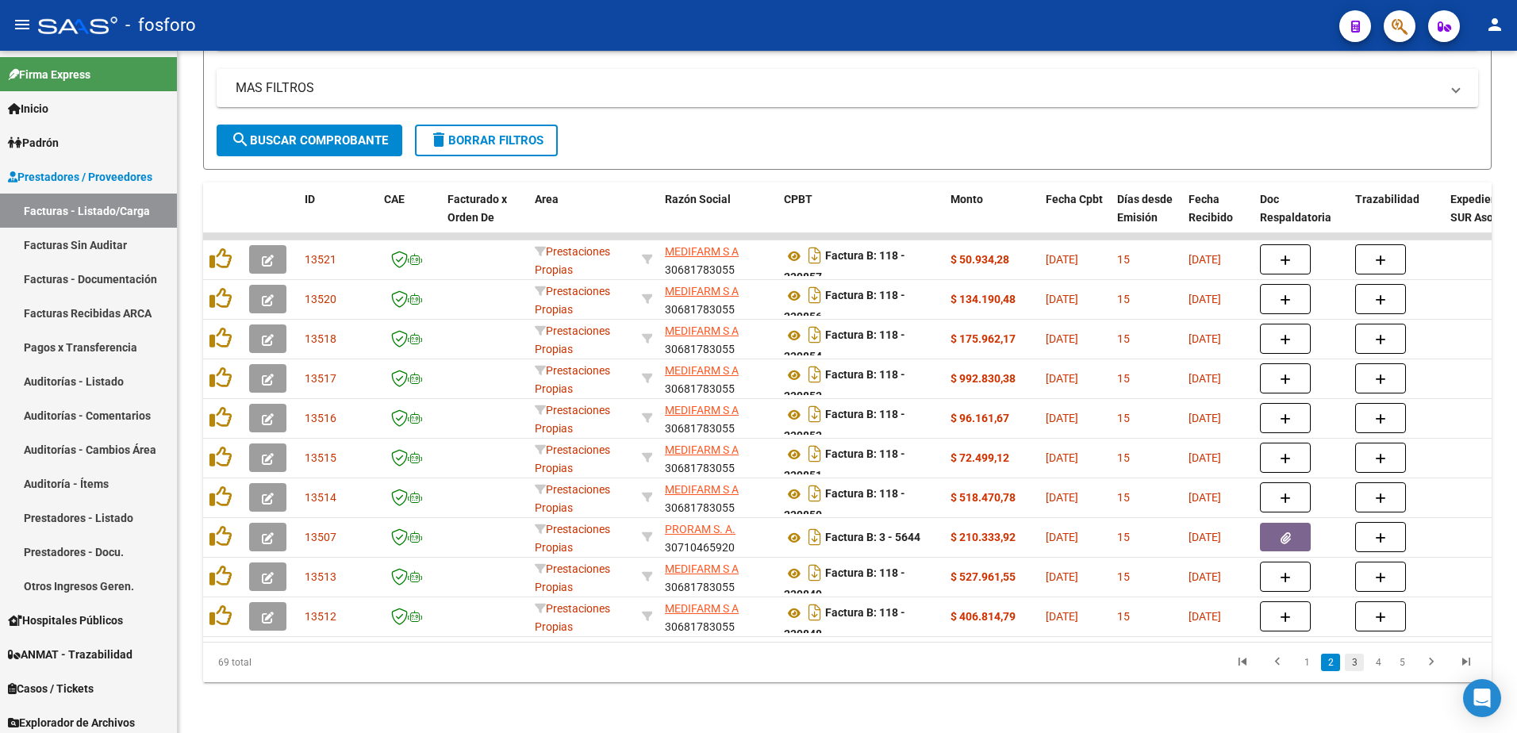
click at [1356, 669] on link "3" at bounding box center [1354, 662] width 19 height 17
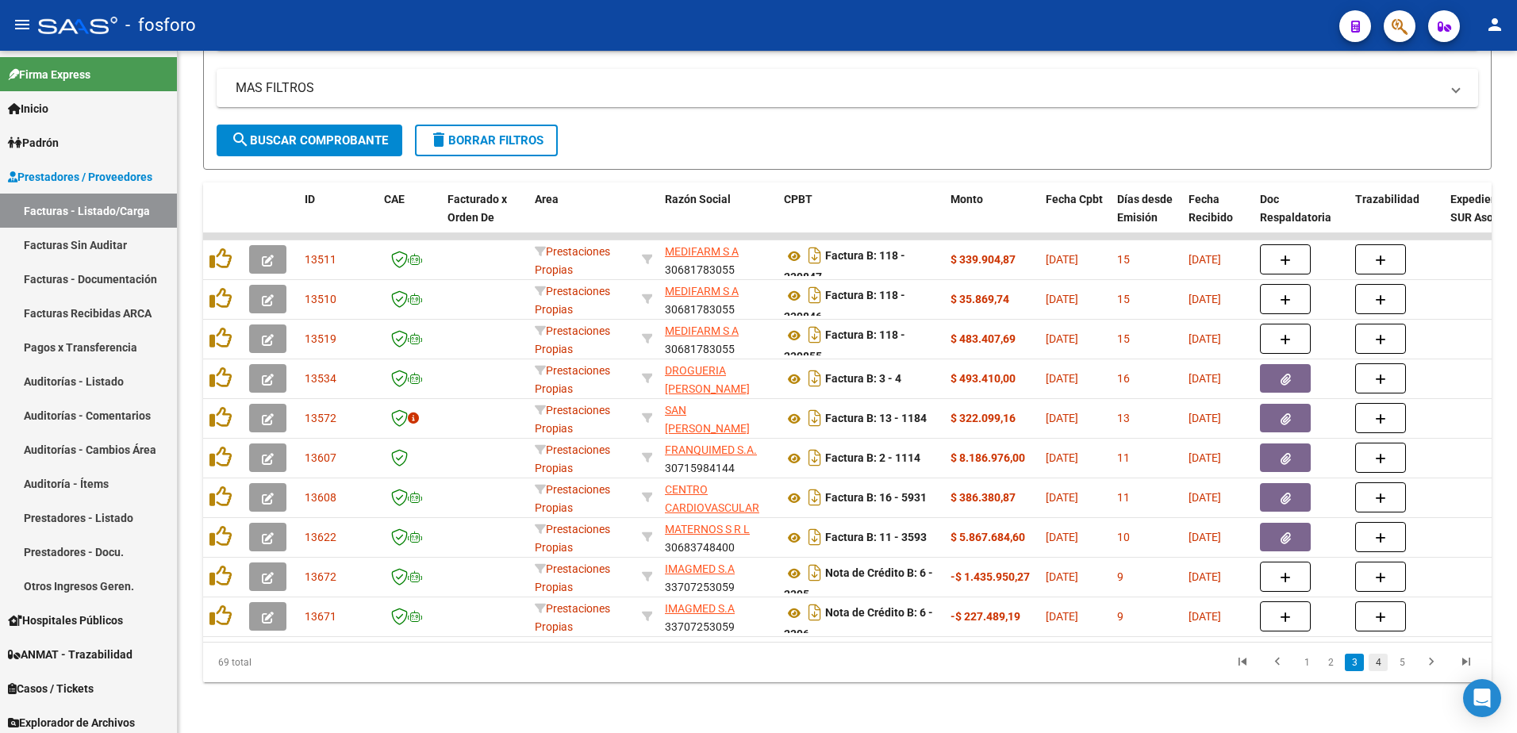
click at [1384, 667] on link "4" at bounding box center [1378, 662] width 19 height 17
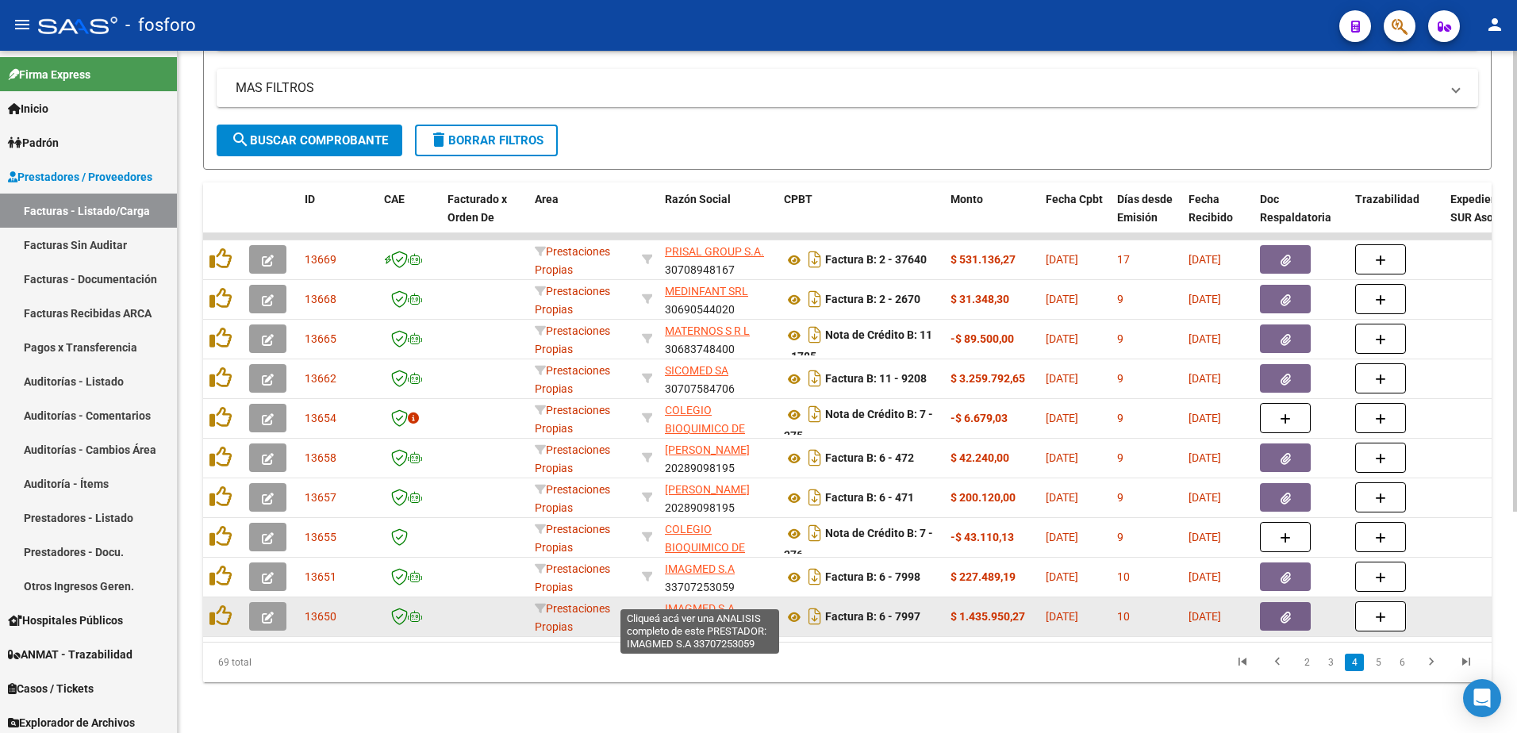
click at [694, 602] on span "IMAGMED S.A" at bounding box center [700, 608] width 70 height 13
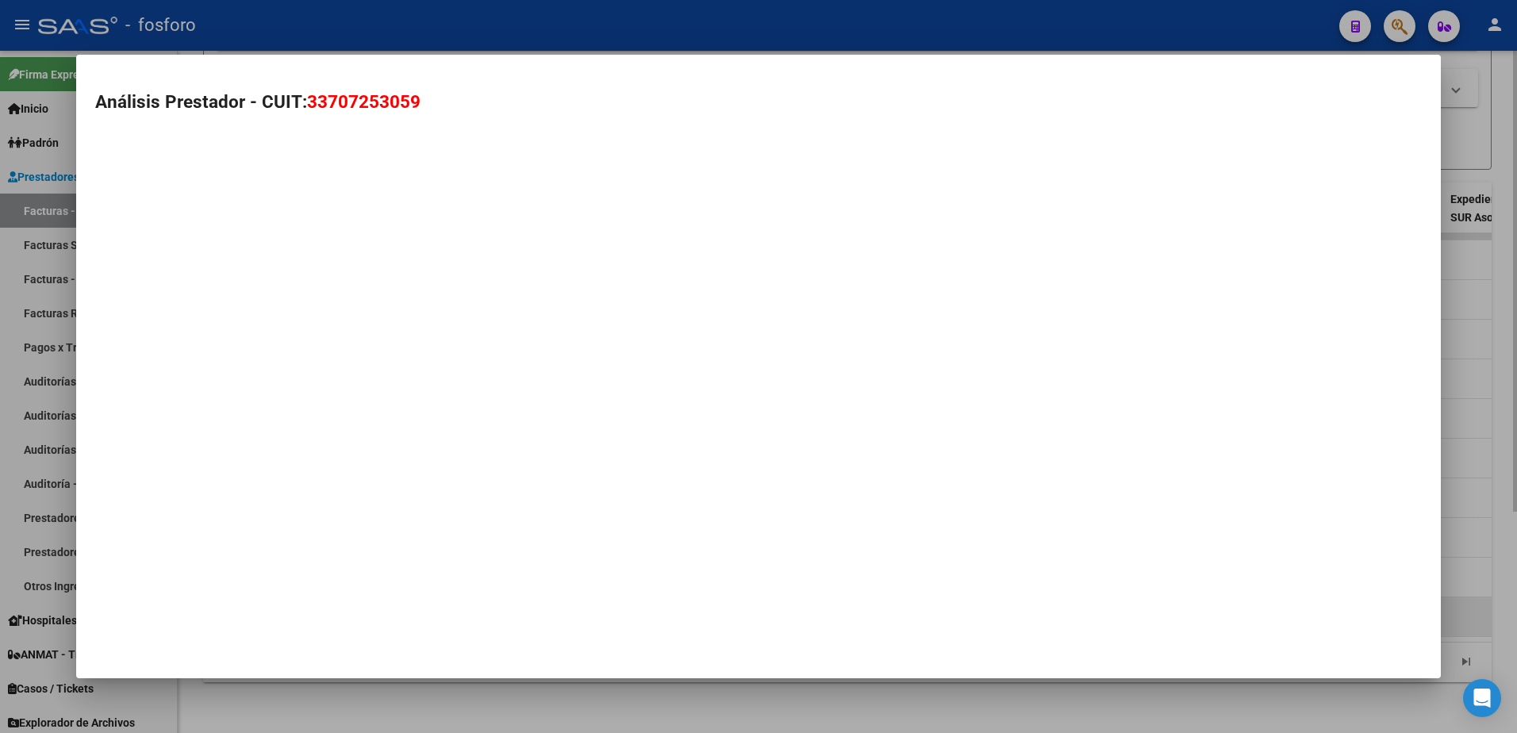
type textarea "33707253059"
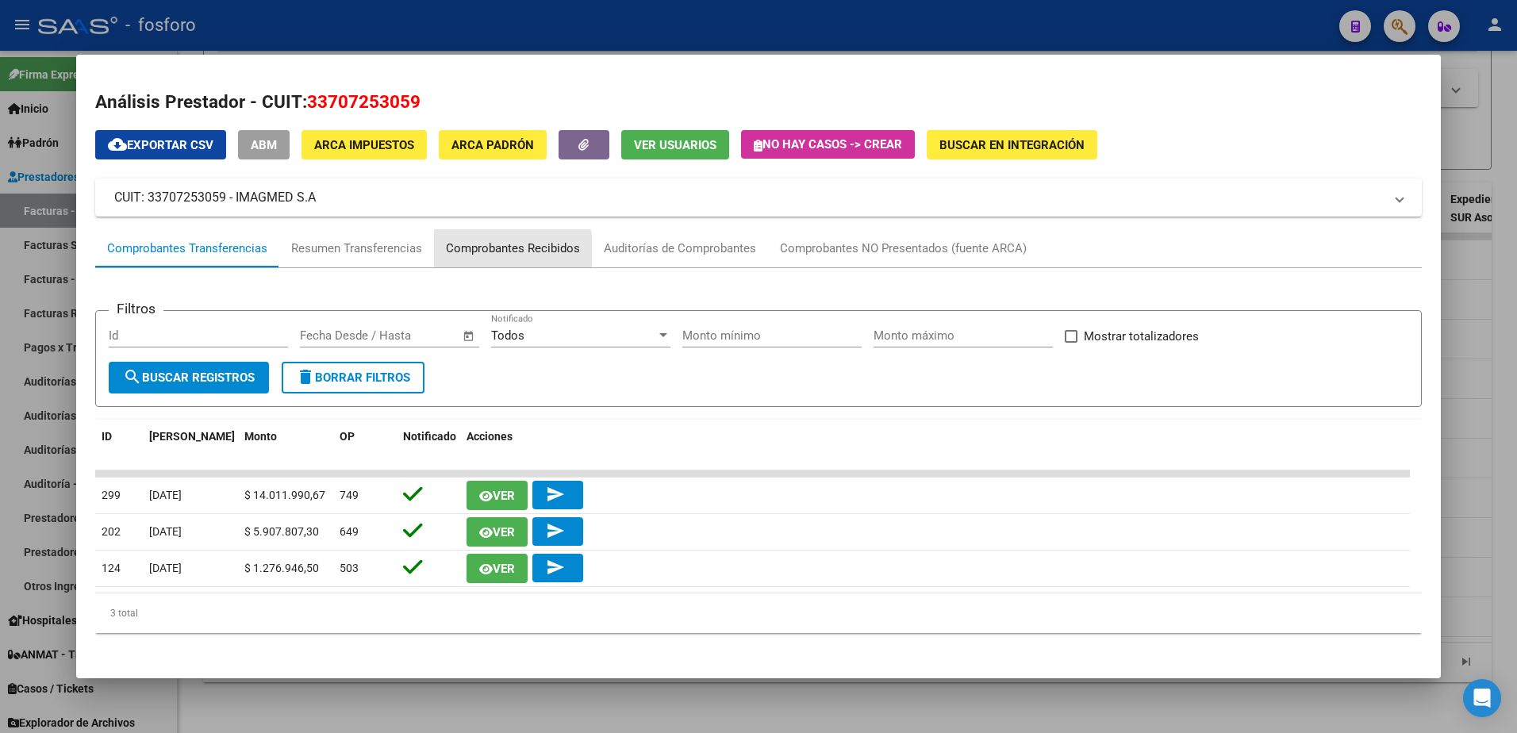
click at [506, 251] on div "Comprobantes Recibidos" at bounding box center [513, 249] width 134 height 18
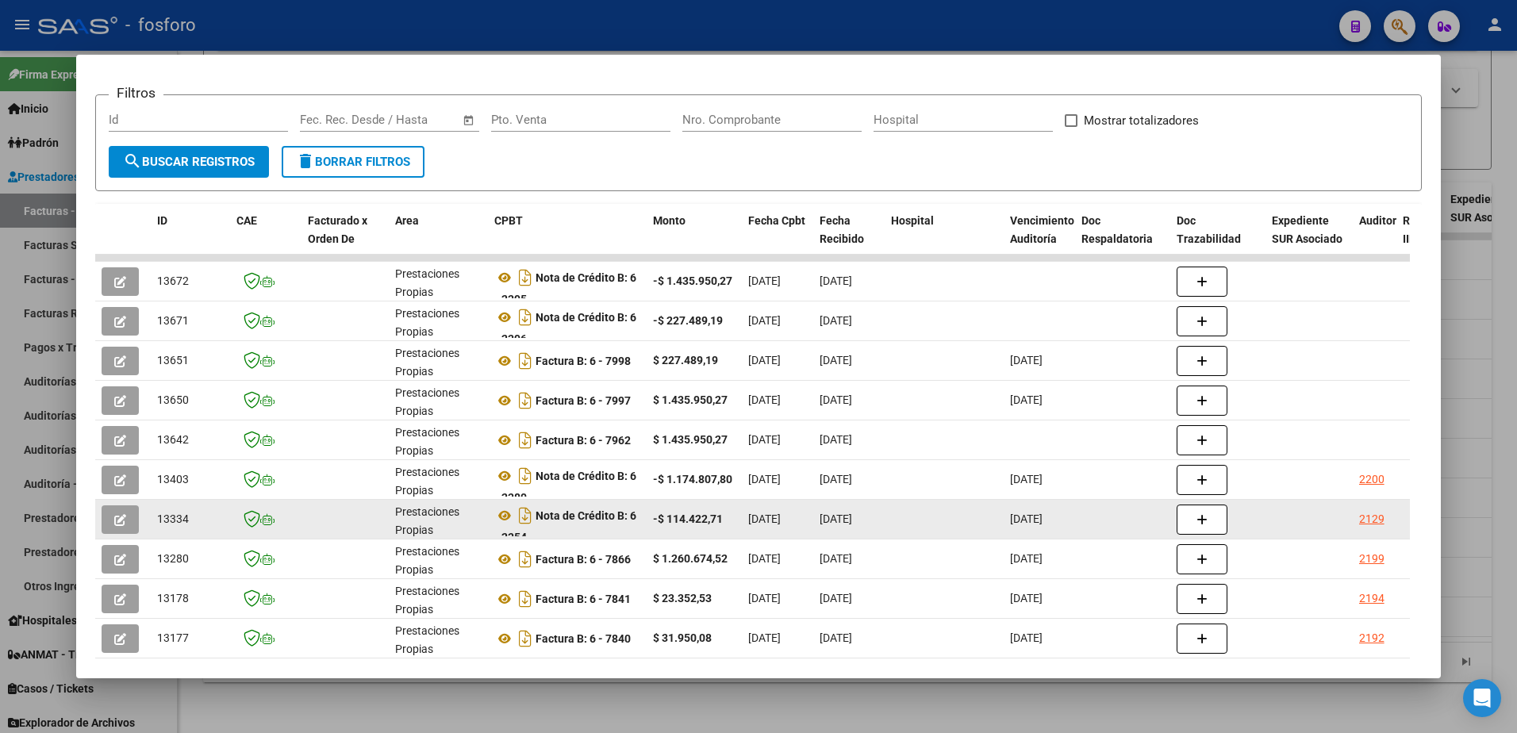
scroll to position [303, 0]
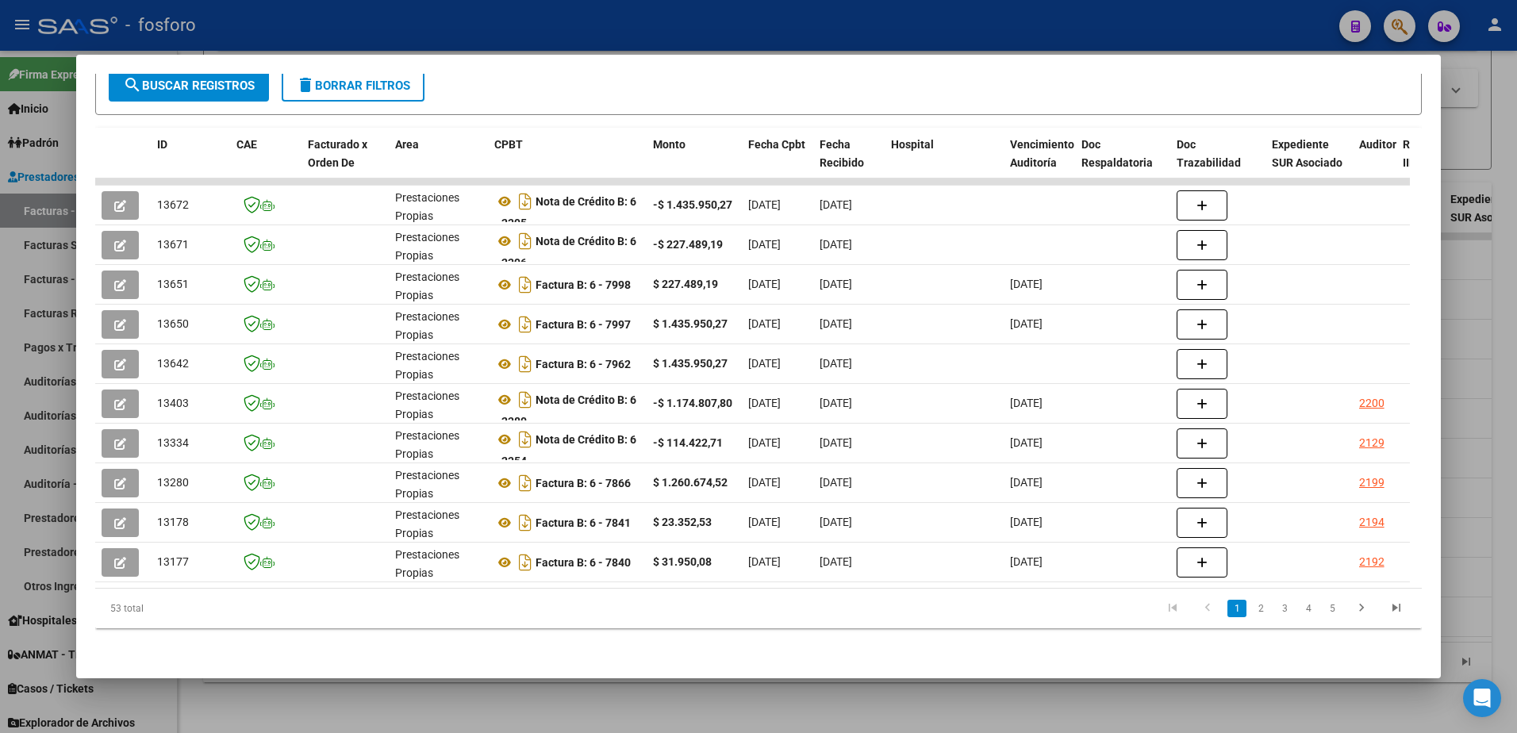
click at [1480, 148] on div at bounding box center [758, 366] width 1517 height 733
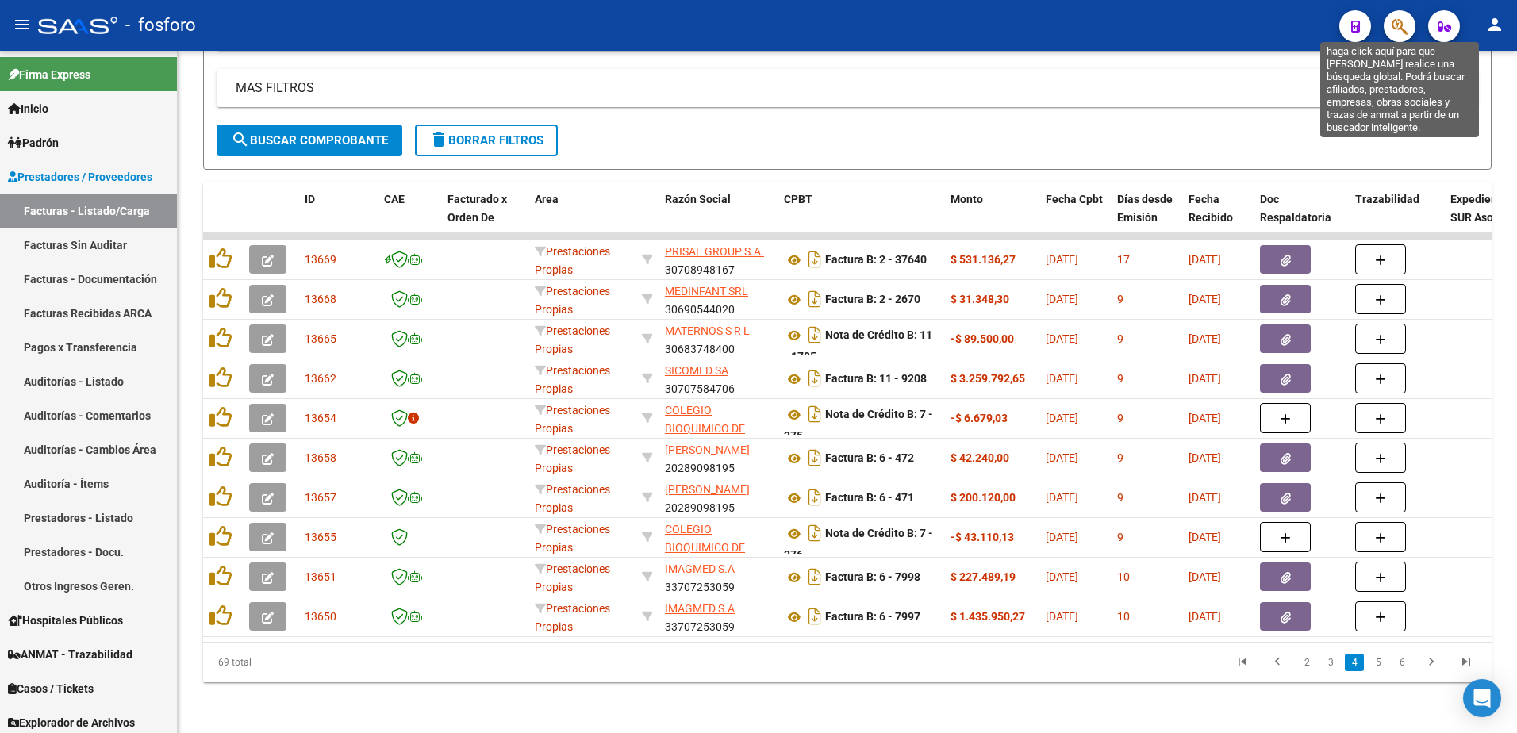
click at [1399, 32] on icon "button" at bounding box center [1400, 26] width 16 height 18
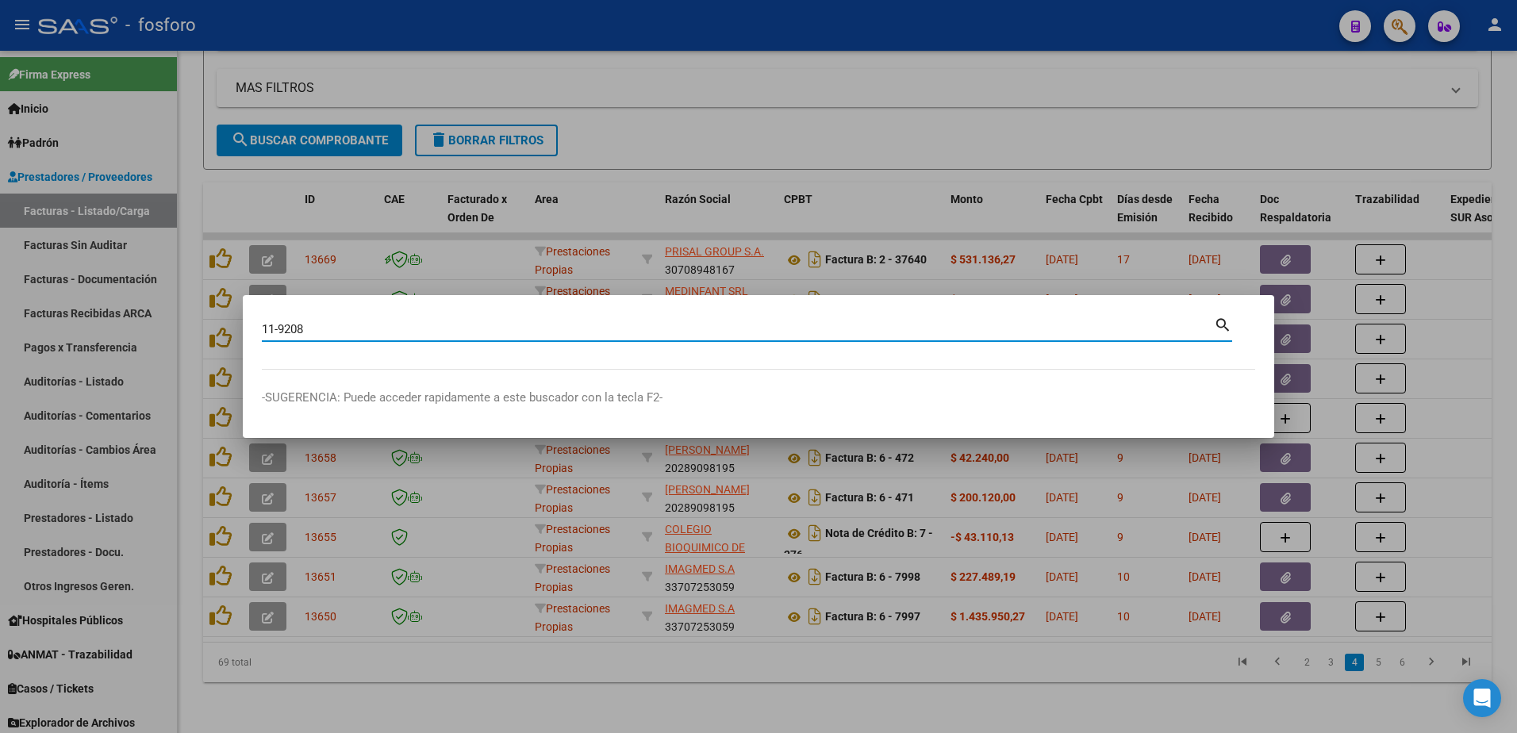
type input "11-9208"
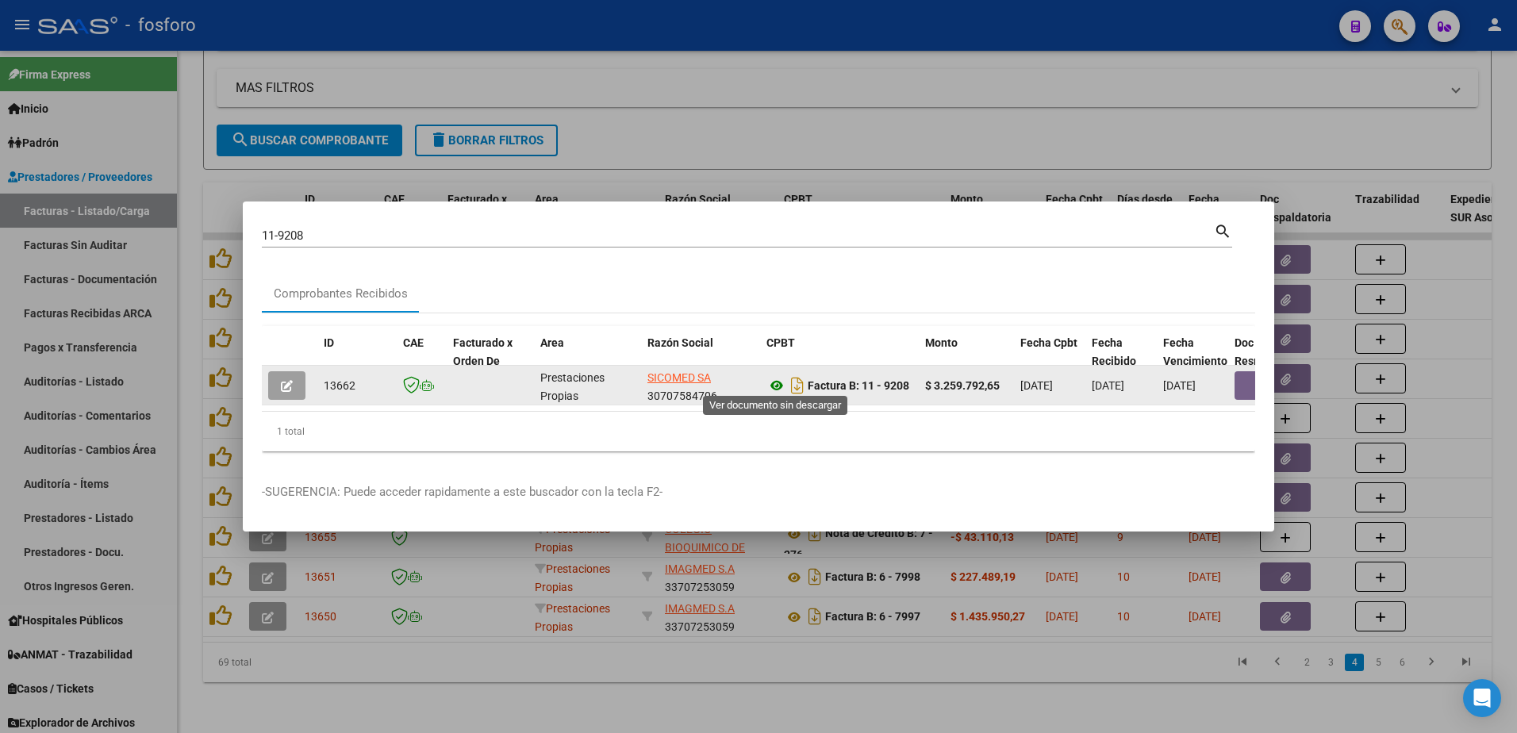
click at [773, 382] on icon at bounding box center [777, 385] width 21 height 19
click at [1241, 375] on button "button" at bounding box center [1260, 385] width 51 height 29
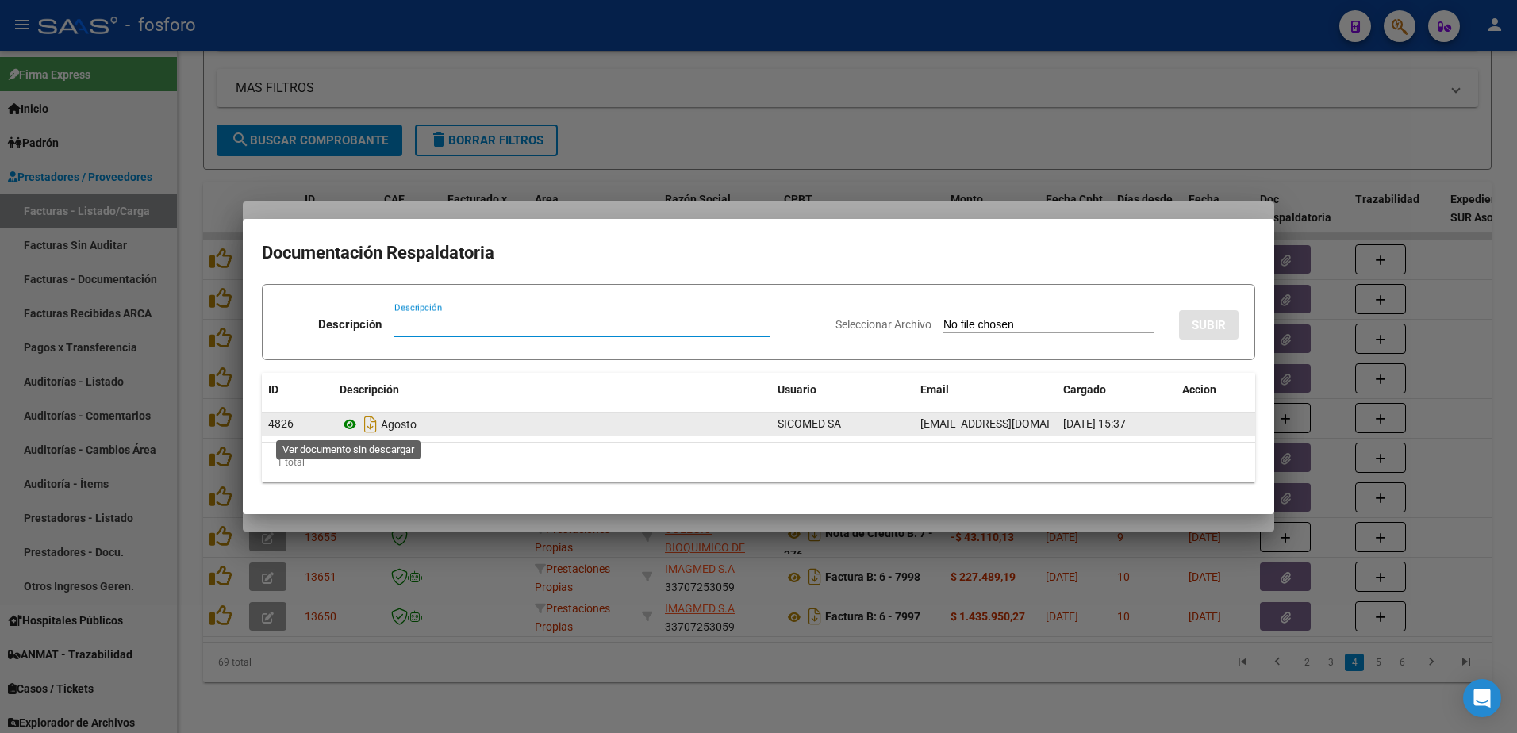
click at [348, 428] on icon at bounding box center [350, 424] width 21 height 19
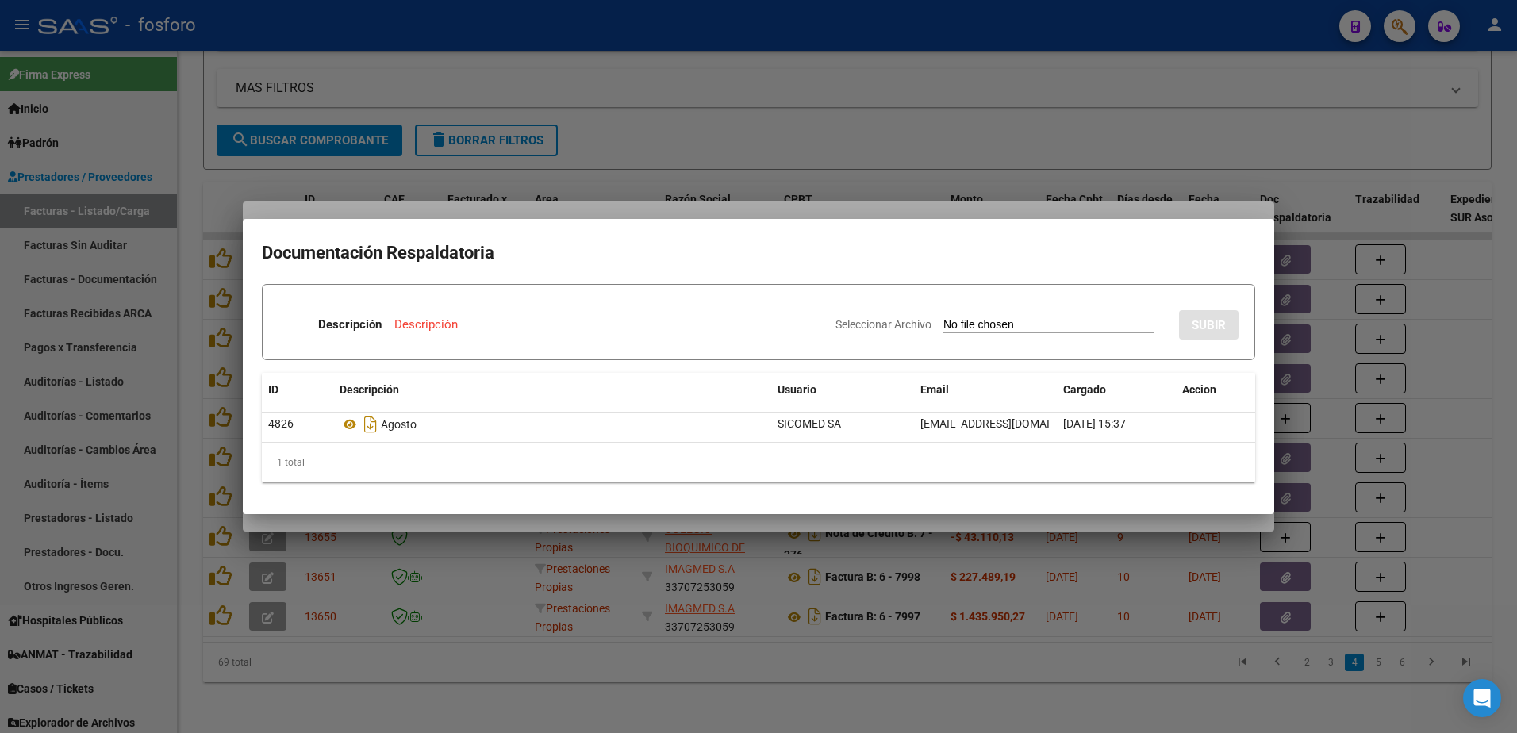
click at [340, 418] on link at bounding box center [350, 424] width 21 height 13
click at [414, 598] on div at bounding box center [758, 366] width 1517 height 733
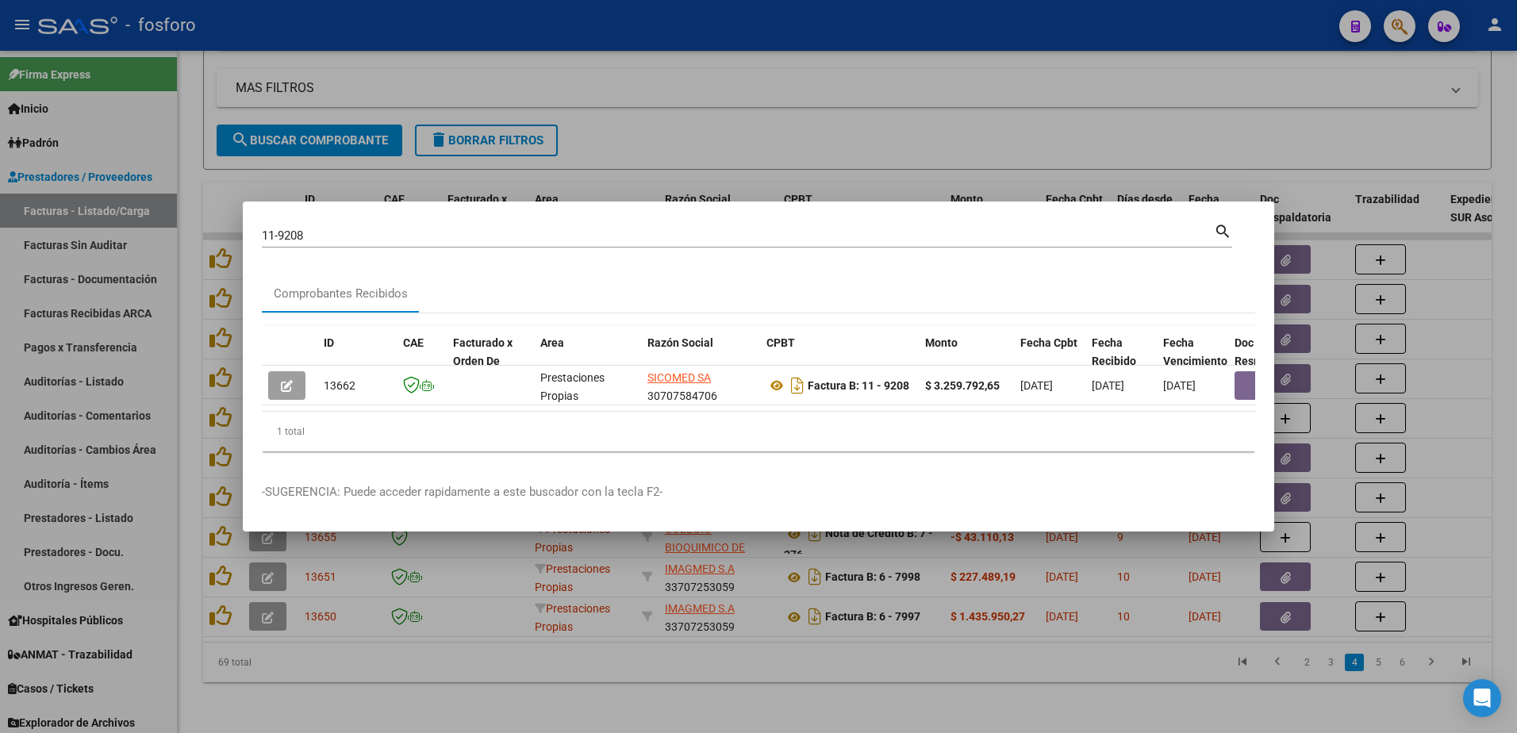
click at [636, 103] on div at bounding box center [758, 366] width 1517 height 733
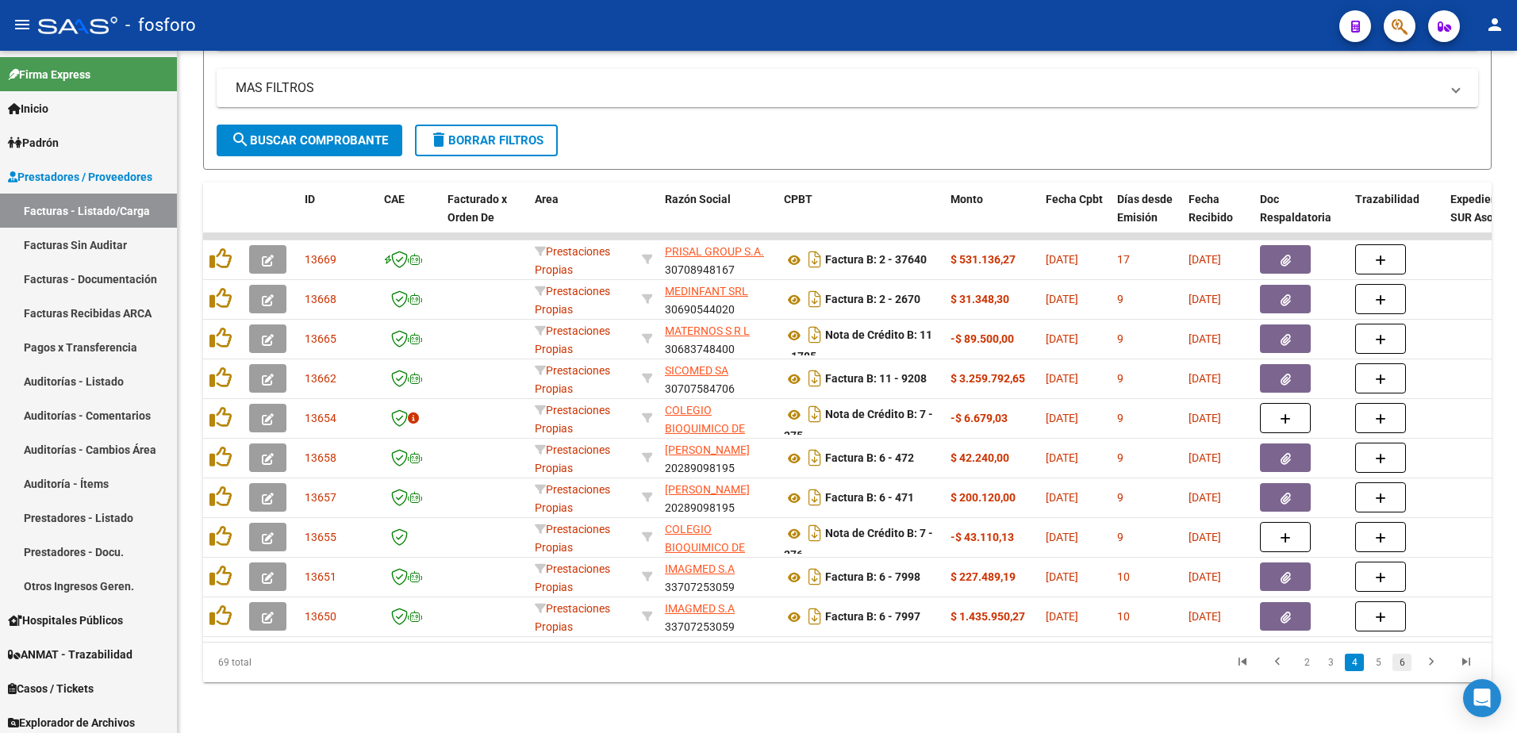
click at [1402, 667] on link "6" at bounding box center [1402, 662] width 19 height 17
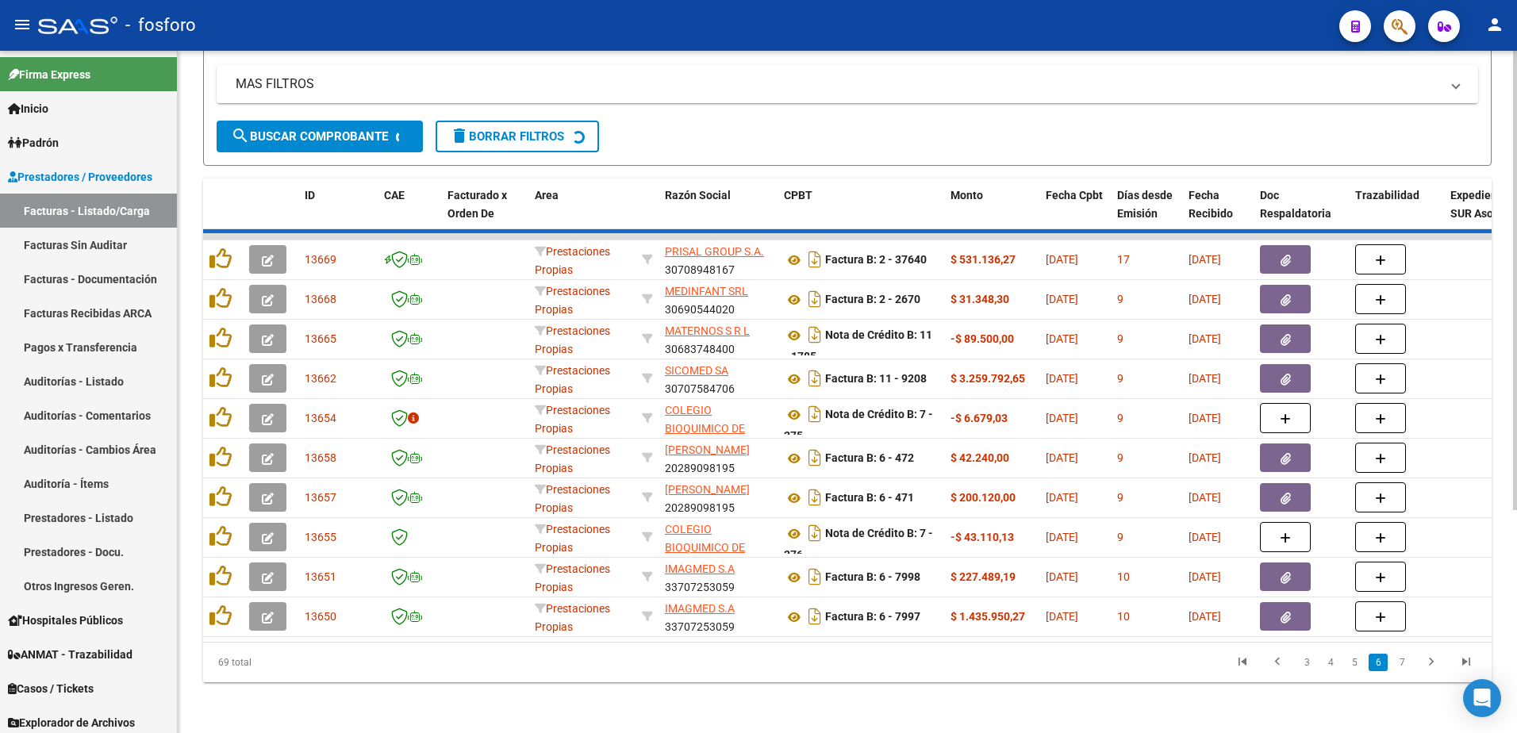
click at [1402, 667] on div "69 total 3 4 5 6 7" at bounding box center [847, 663] width 1289 height 40
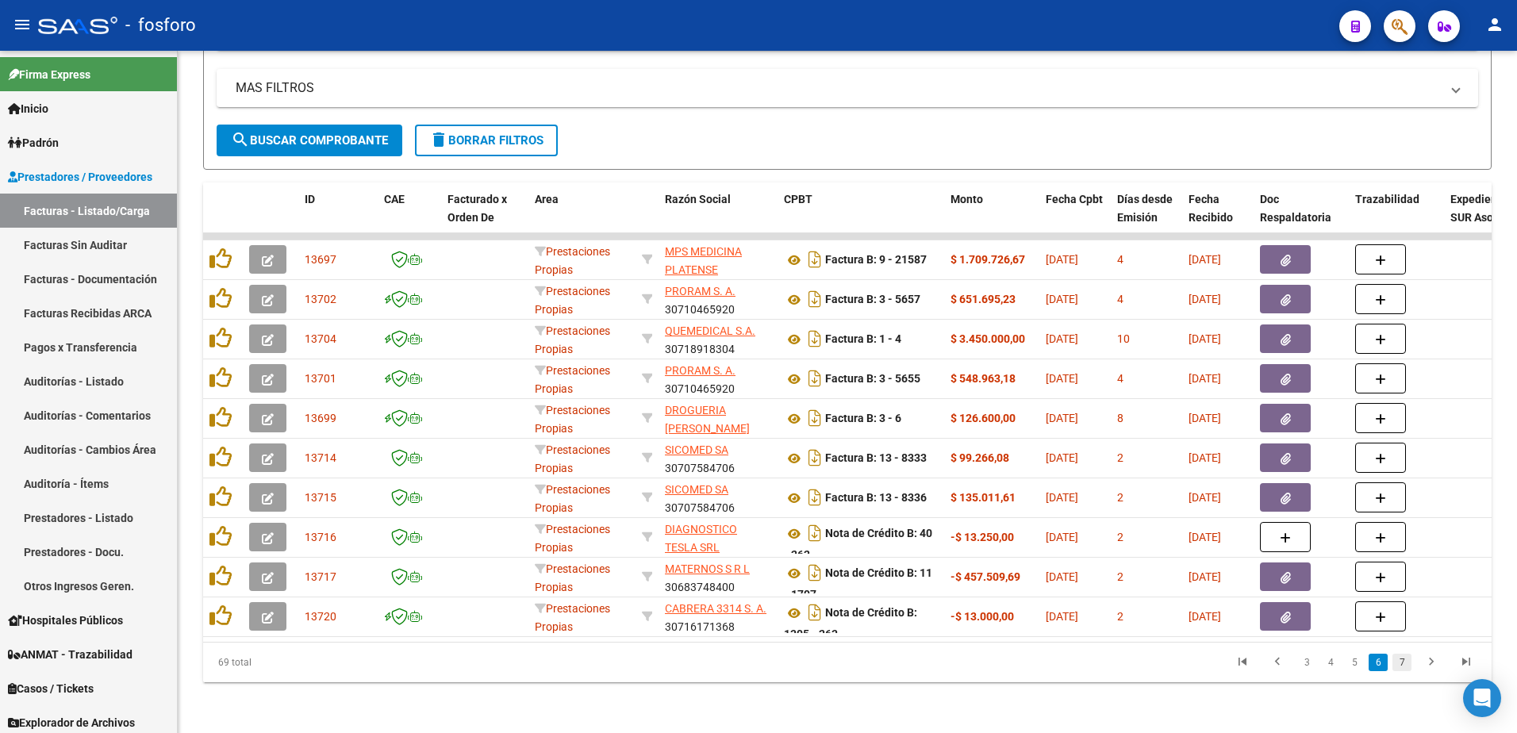
click at [1402, 657] on link "7" at bounding box center [1402, 662] width 19 height 17
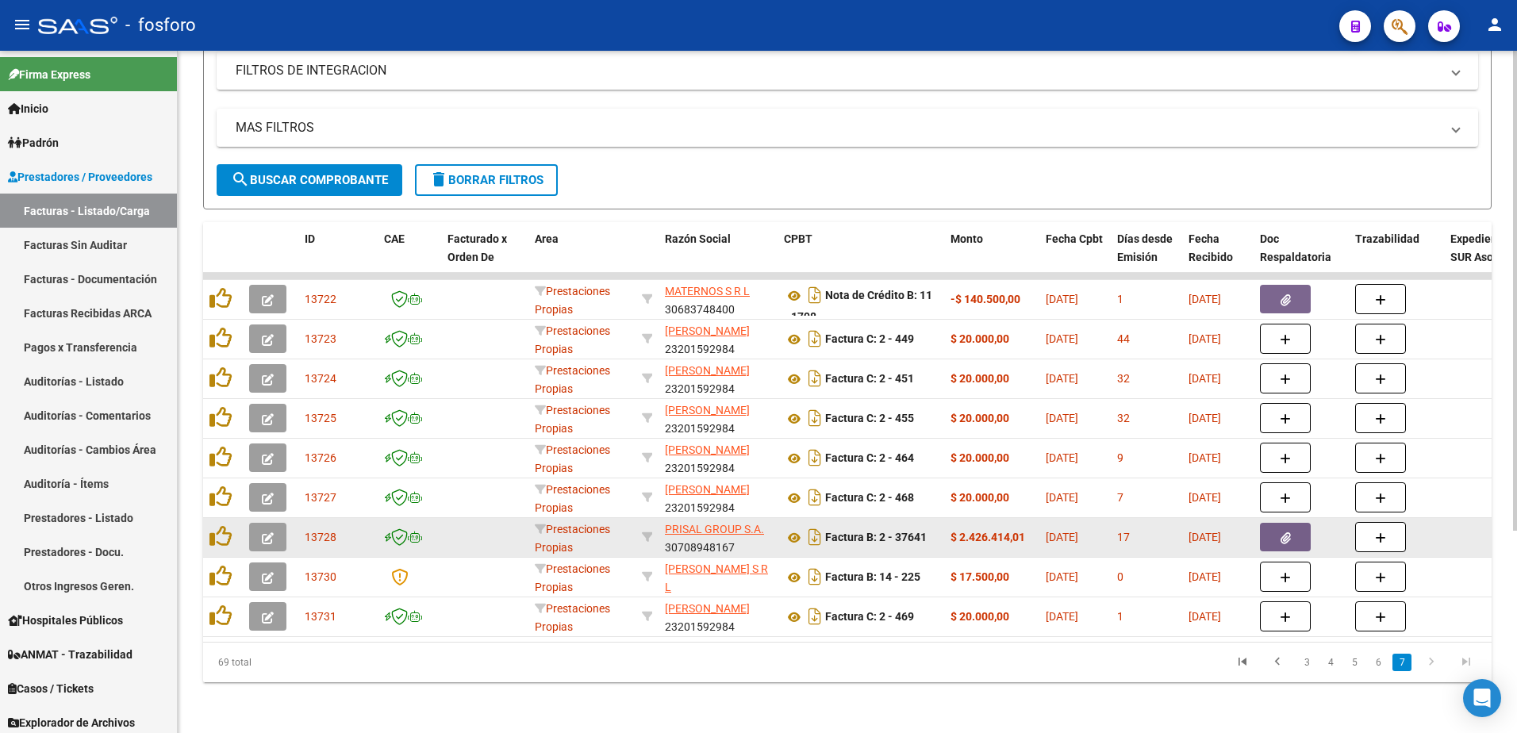
scroll to position [3, 0]
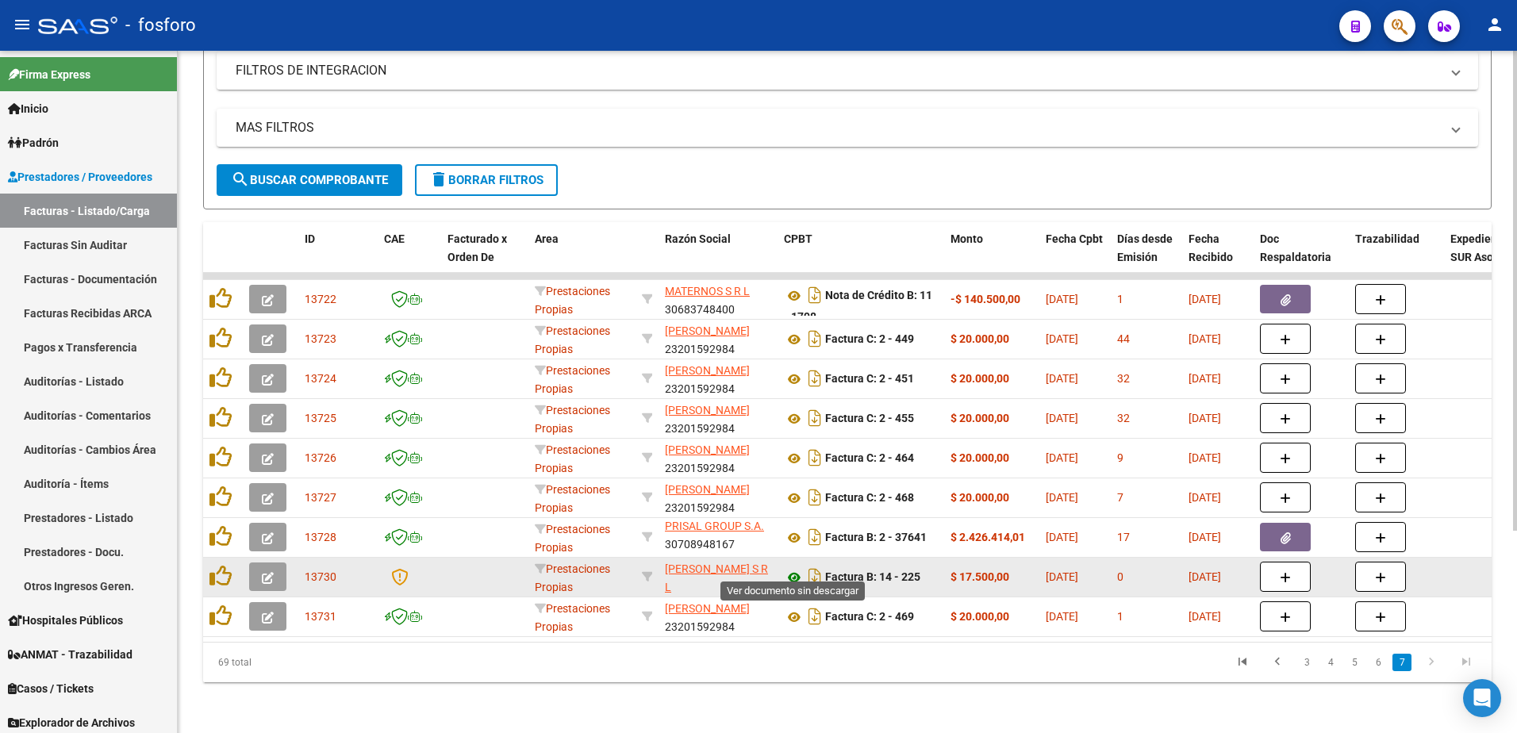
click at [789, 568] on icon at bounding box center [794, 577] width 21 height 19
click at [259, 563] on button "button" at bounding box center [267, 577] width 37 height 29
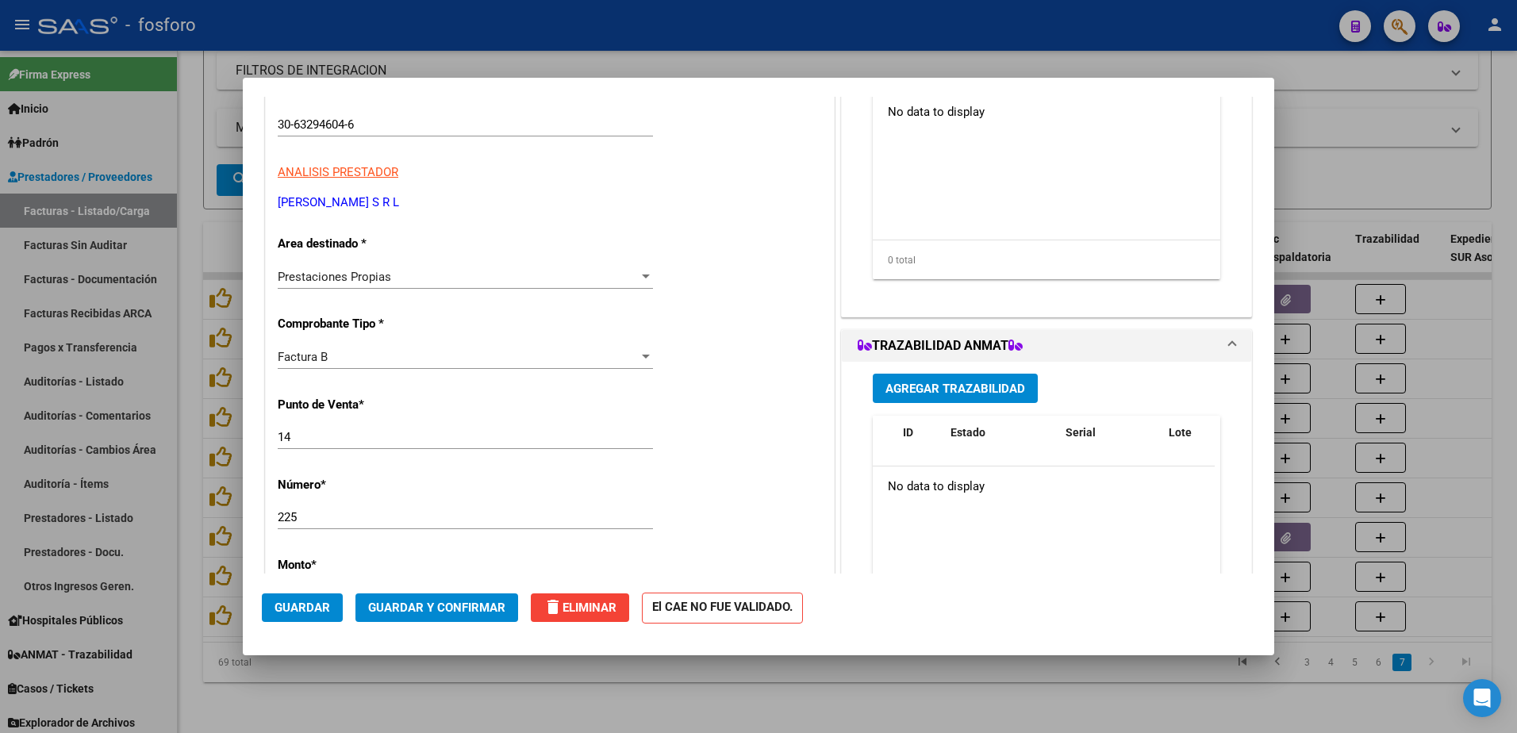
scroll to position [238, 0]
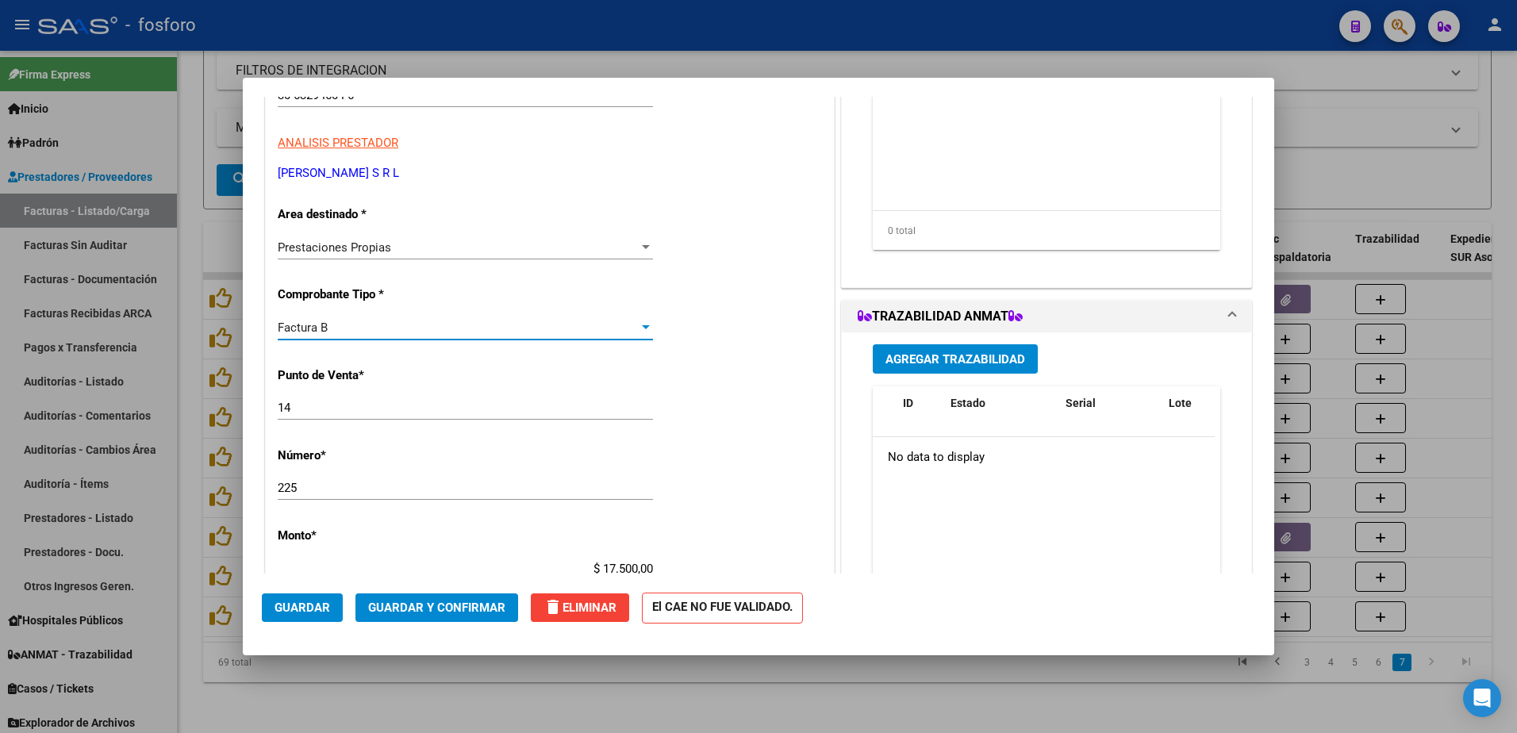
click at [642, 327] on div at bounding box center [646, 327] width 8 height 4
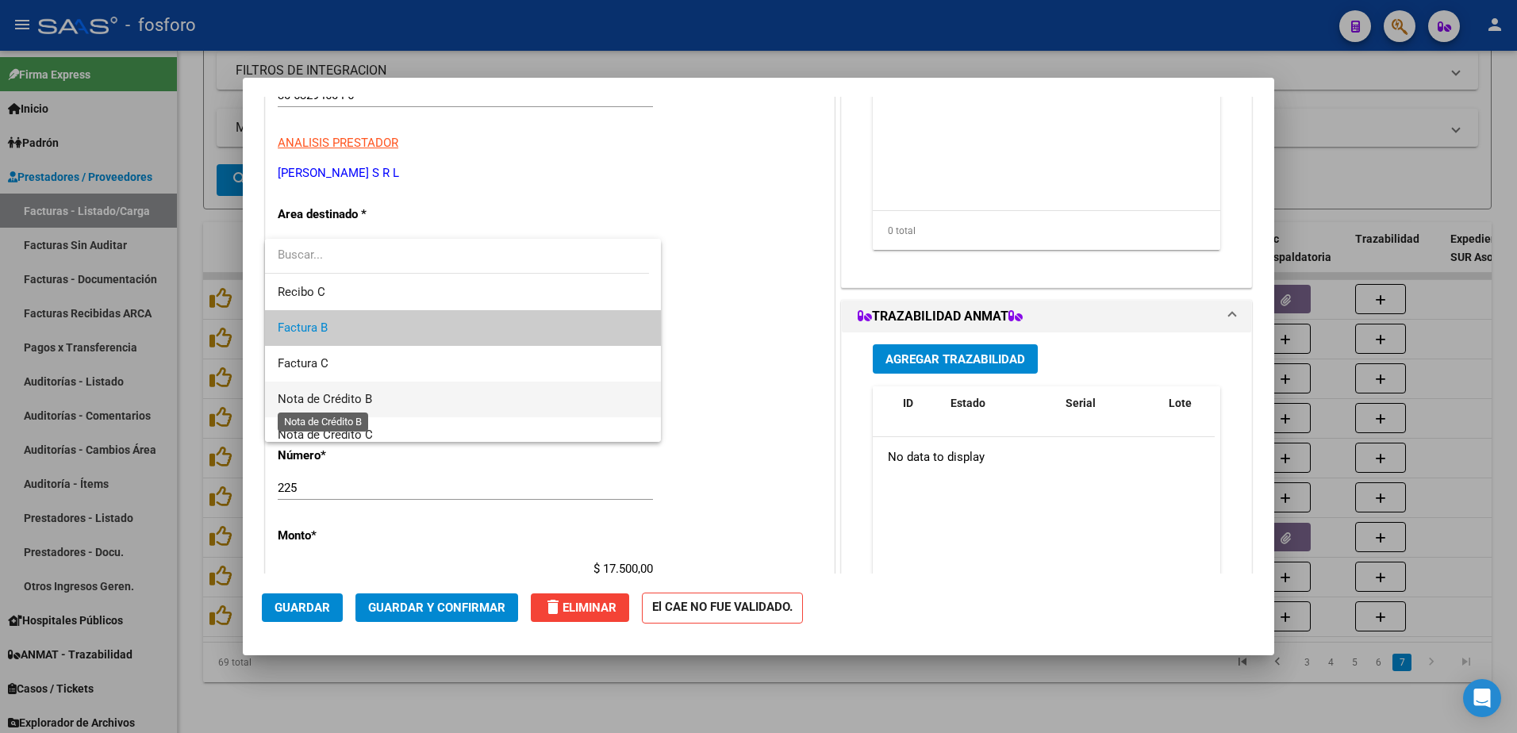
click at [357, 406] on span "Nota de Crédito B" at bounding box center [325, 399] width 94 height 14
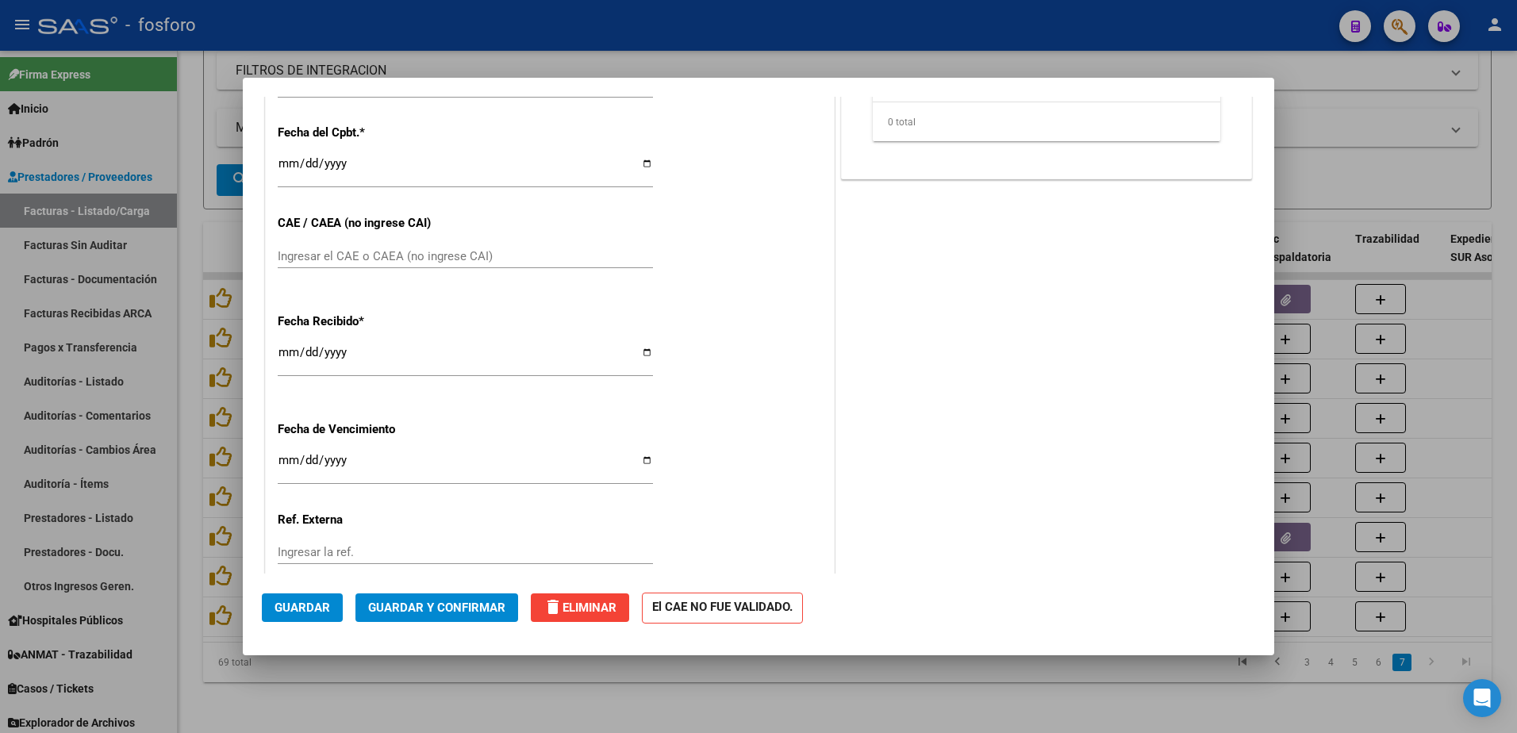
scroll to position [823, 0]
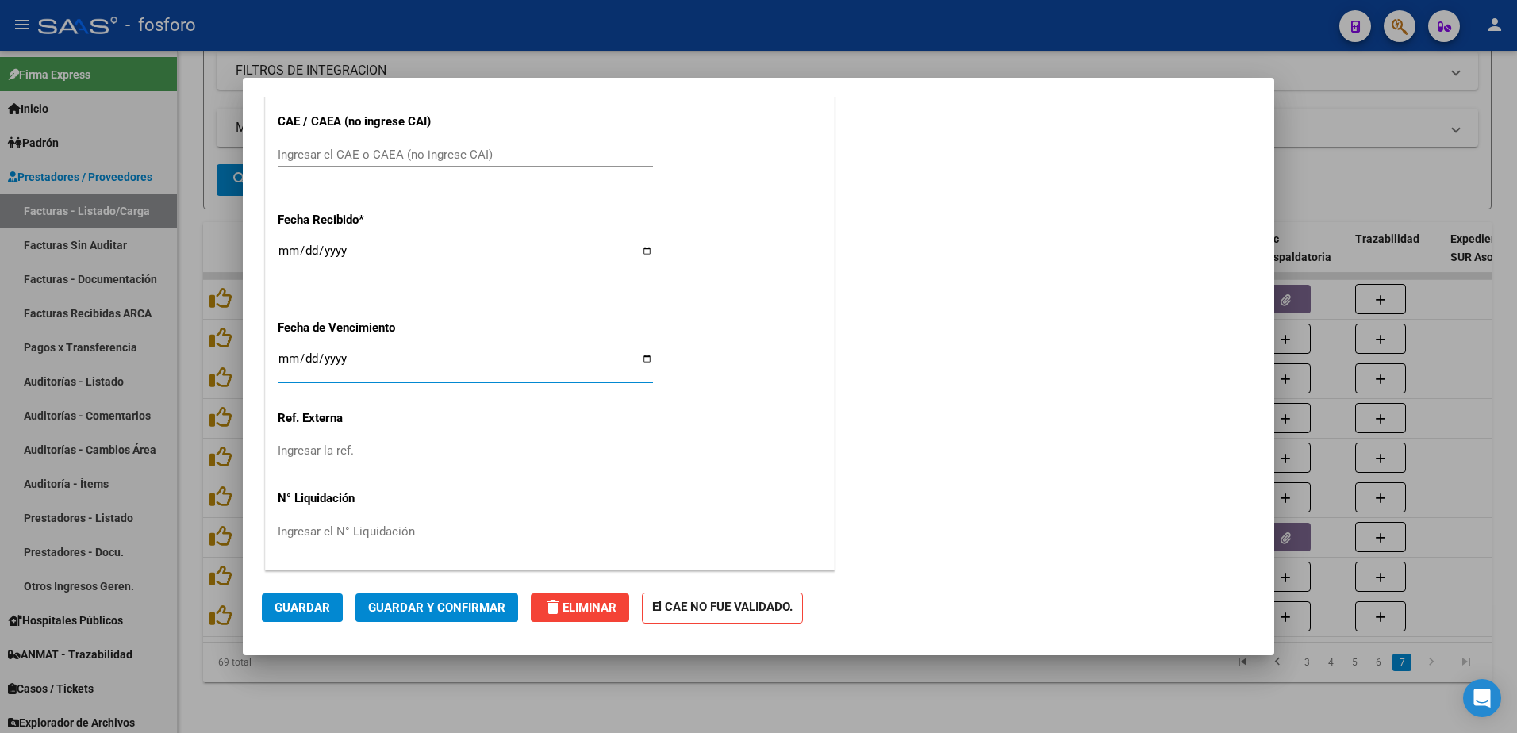
click at [288, 363] on input "Ingresar la fecha" at bounding box center [465, 364] width 375 height 25
type input "[DATE]"
click at [318, 605] on span "Guardar" at bounding box center [303, 608] width 56 height 14
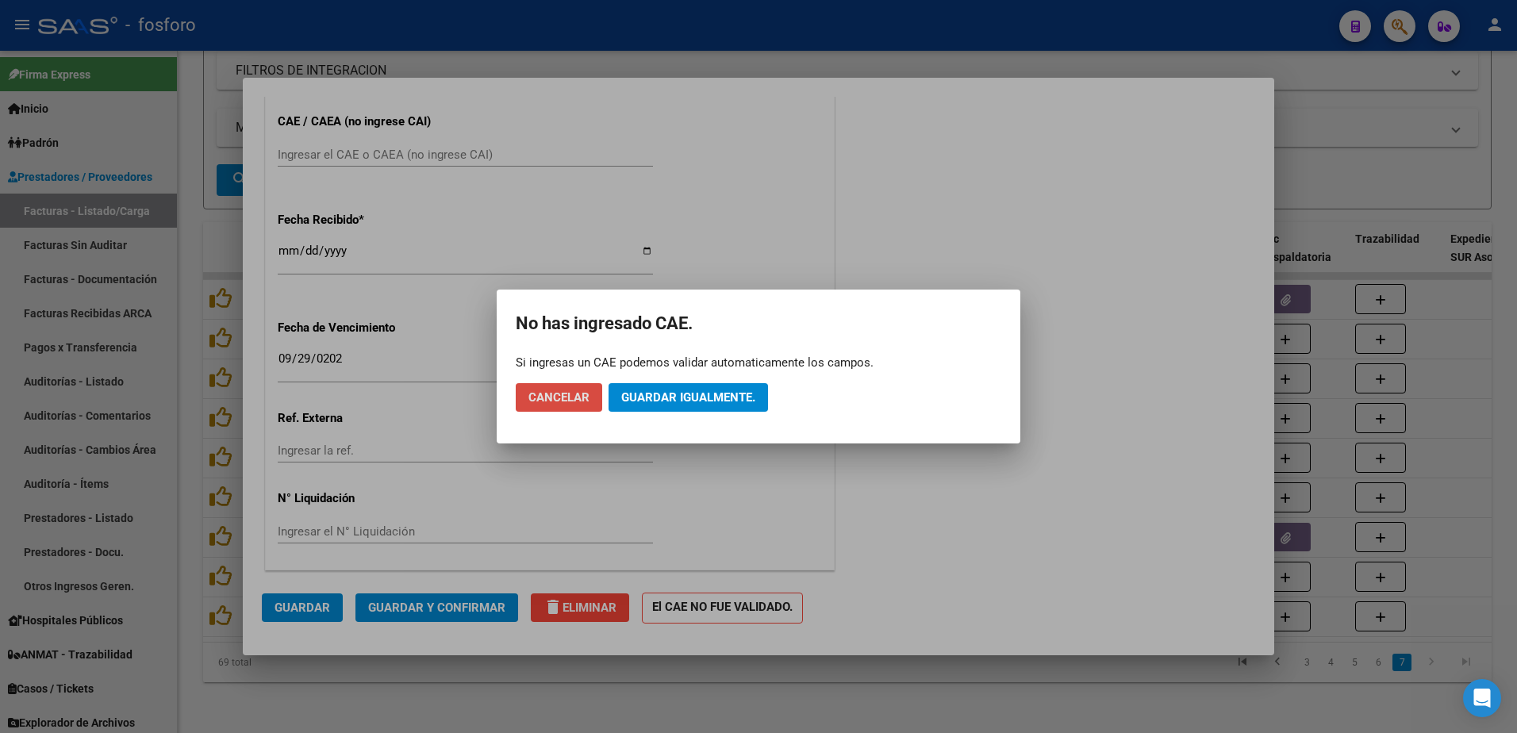
click at [554, 402] on span "Cancelar" at bounding box center [559, 397] width 61 height 14
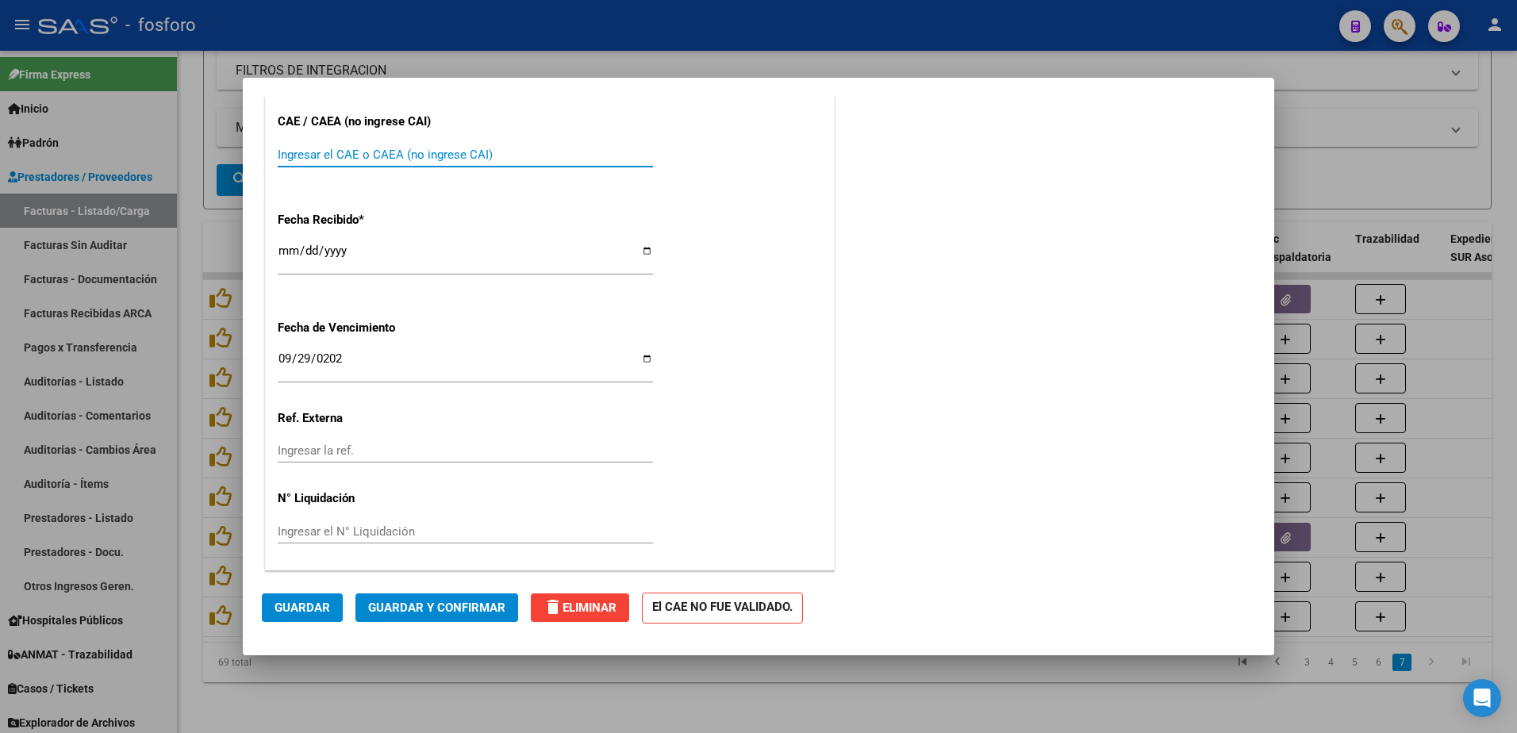
click at [400, 157] on input "Ingresar el CAE o CAEA (no ingrese CAI)" at bounding box center [465, 155] width 375 height 14
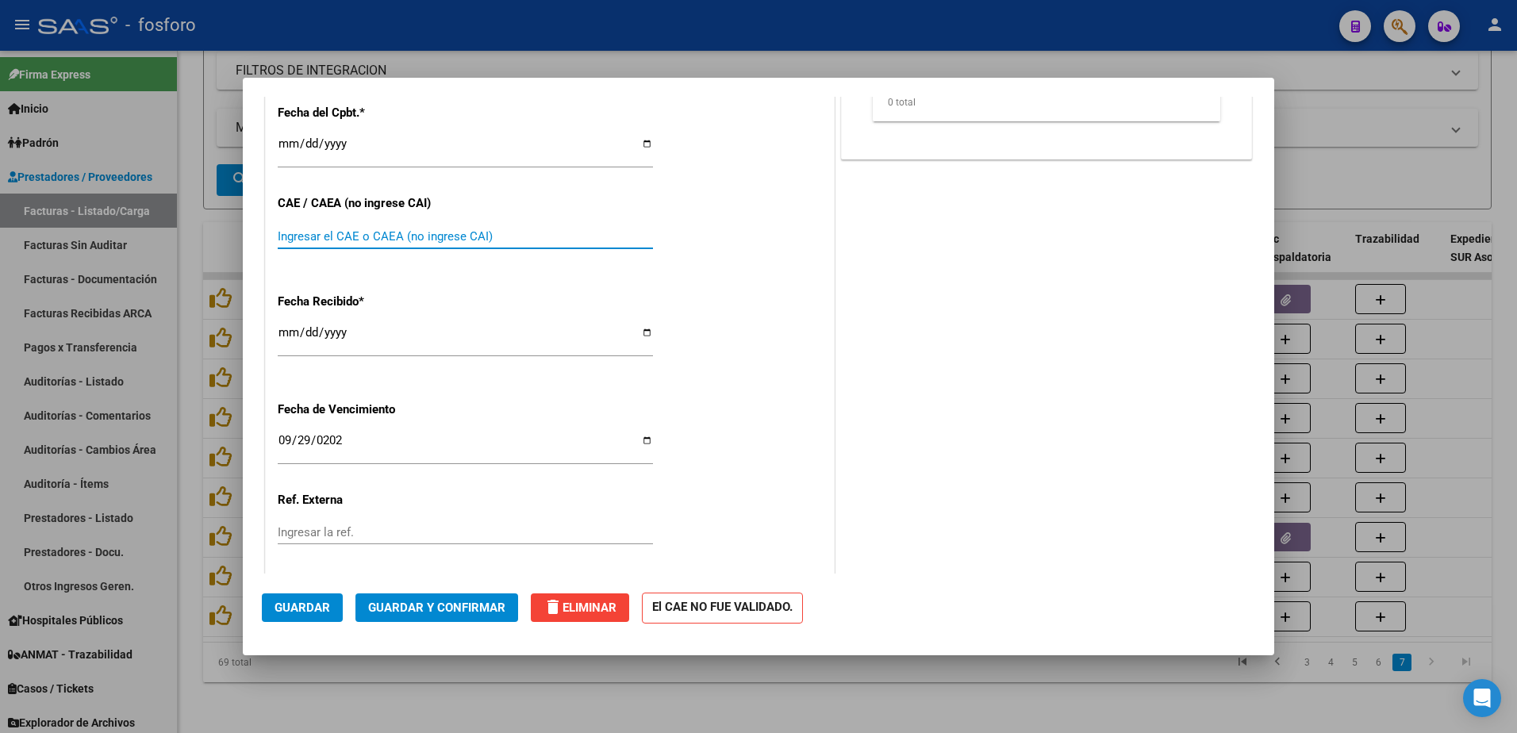
scroll to position [585, 0]
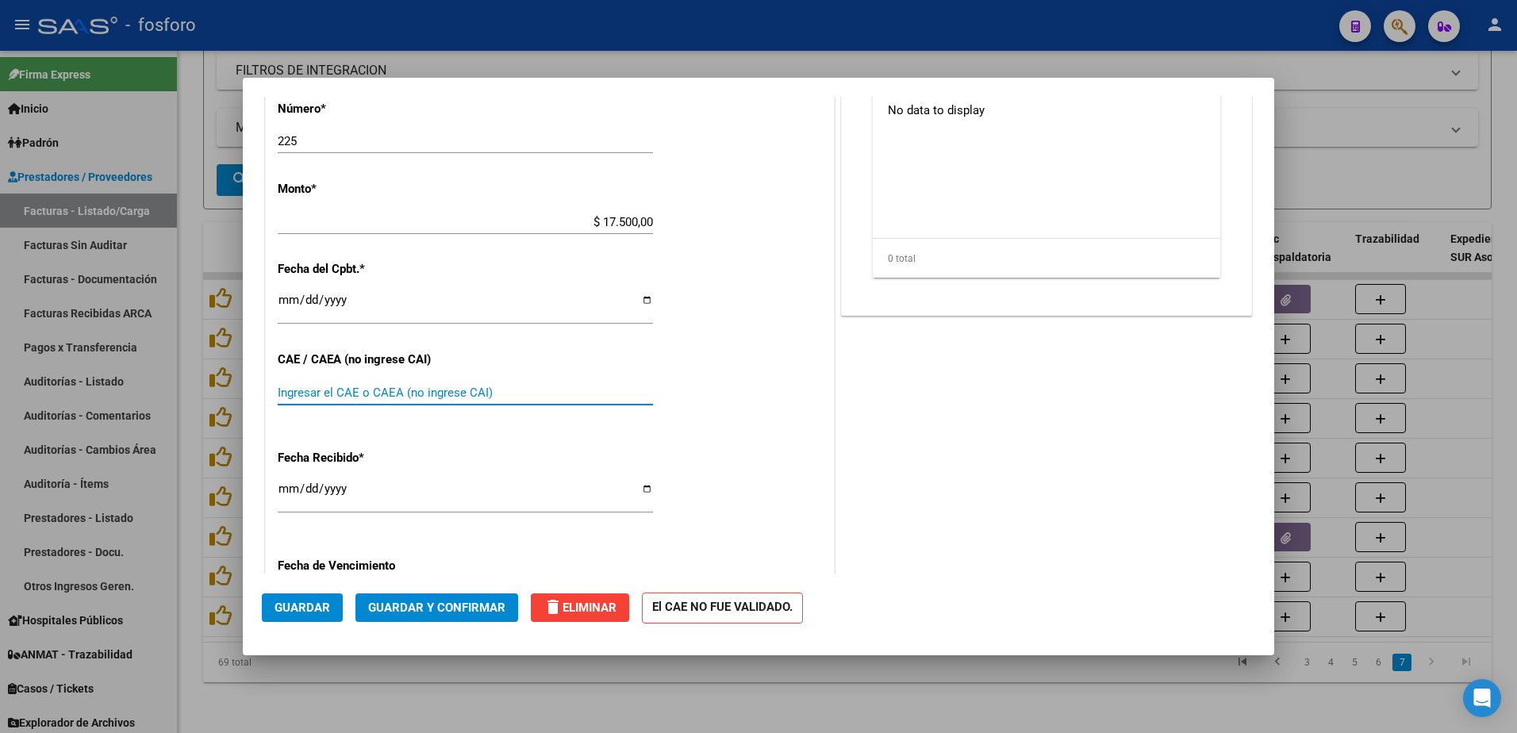
paste input "75386712022069"
type input "75386712022069"
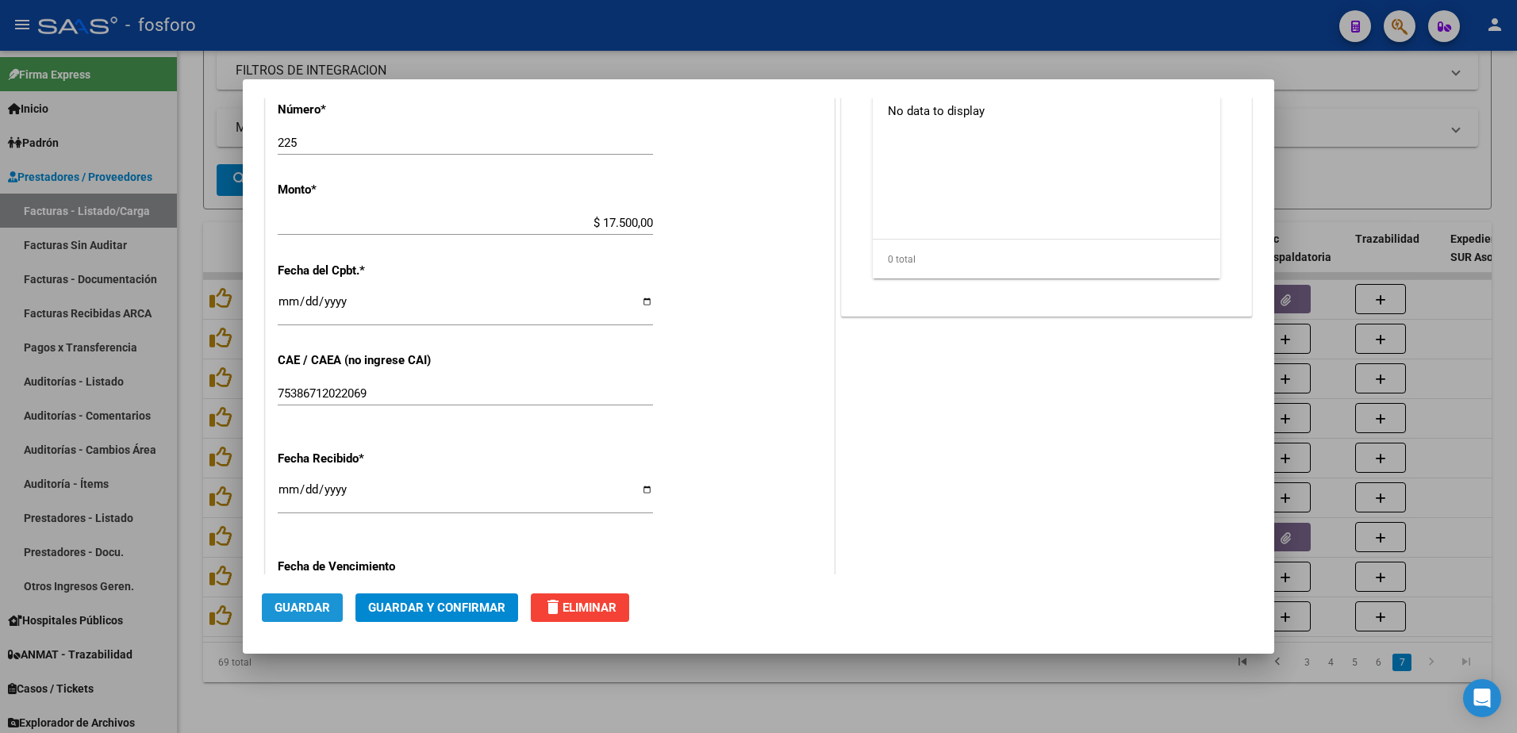
click at [337, 610] on button "Guardar" at bounding box center [302, 608] width 81 height 29
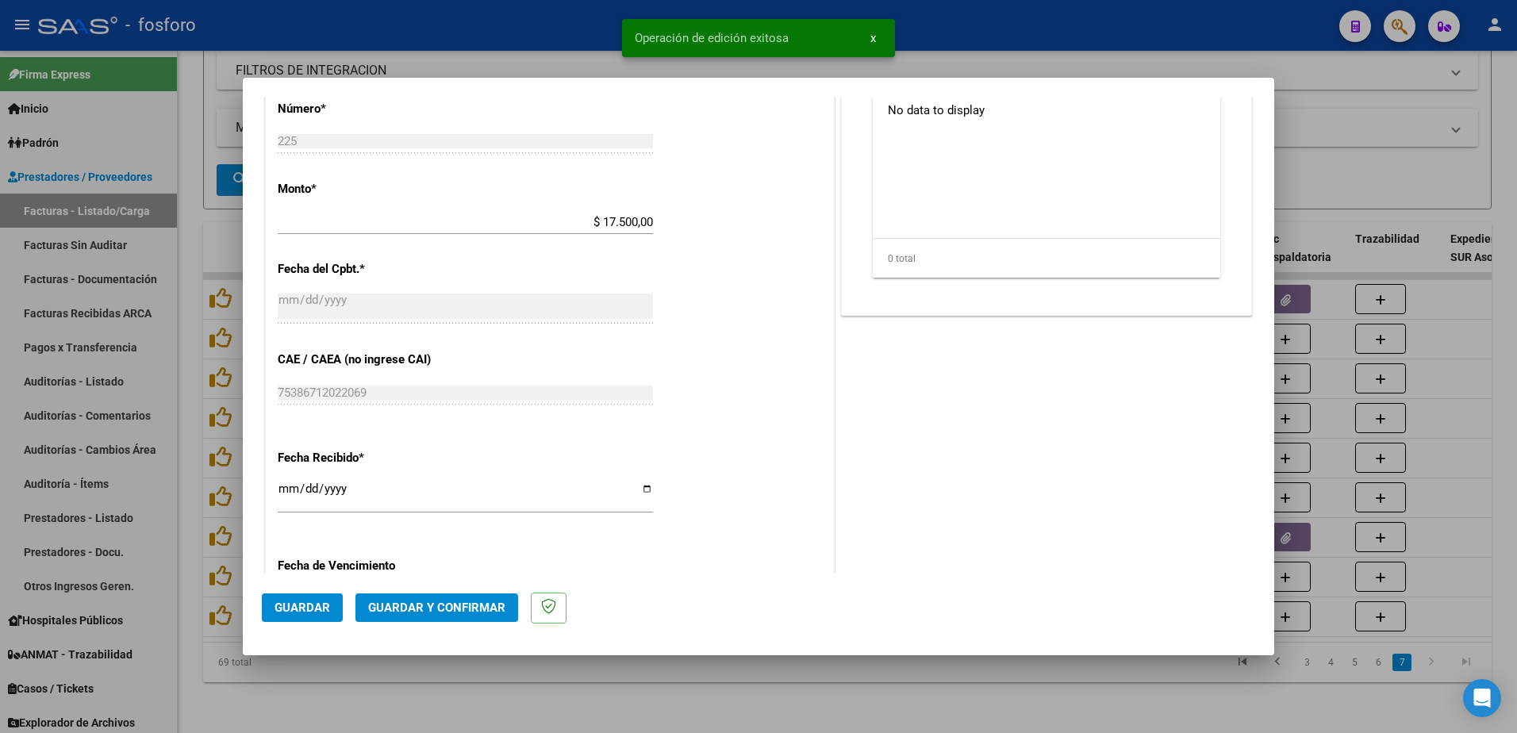
click at [148, 383] on div at bounding box center [758, 366] width 1517 height 733
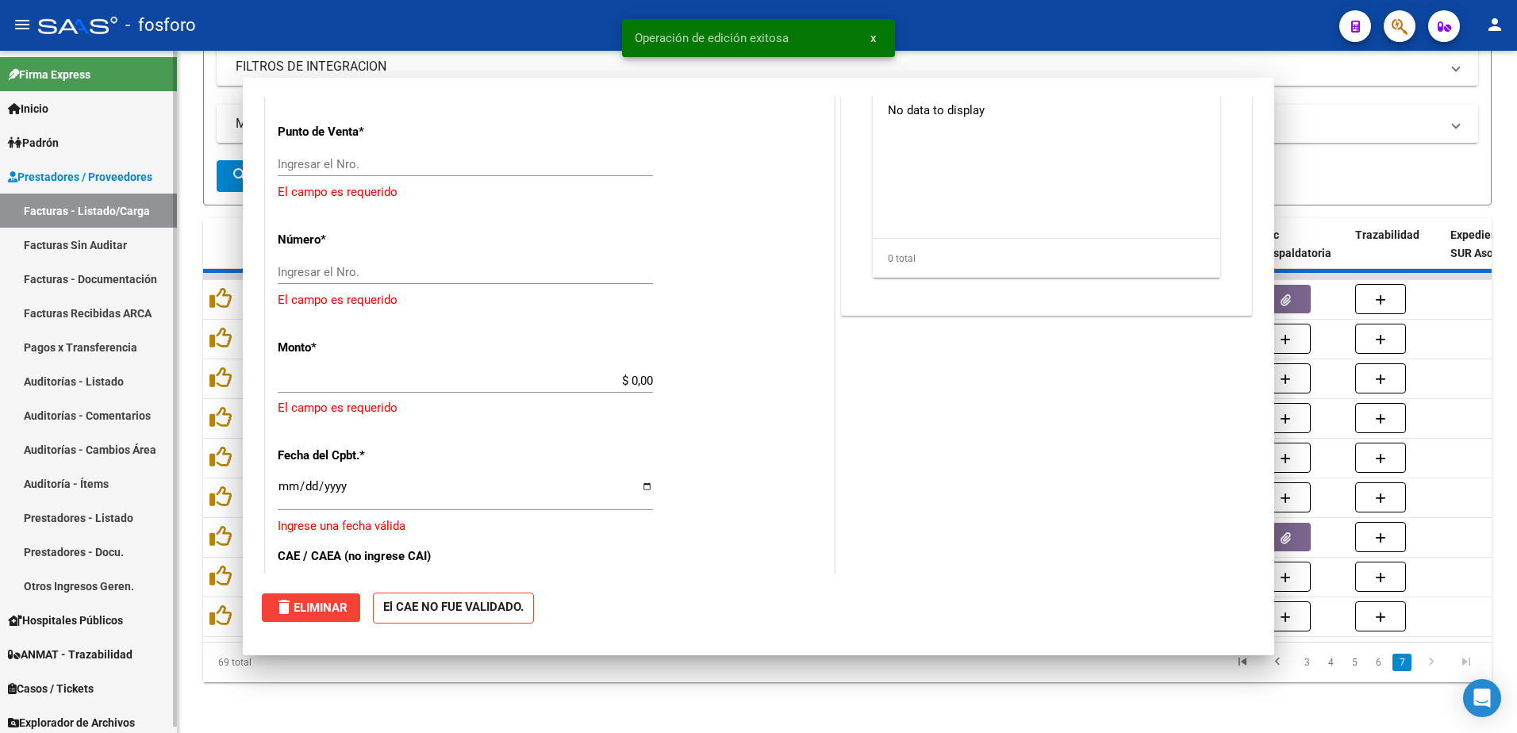
scroll to position [0, 0]
